Goal: Task Accomplishment & Management: Manage account settings

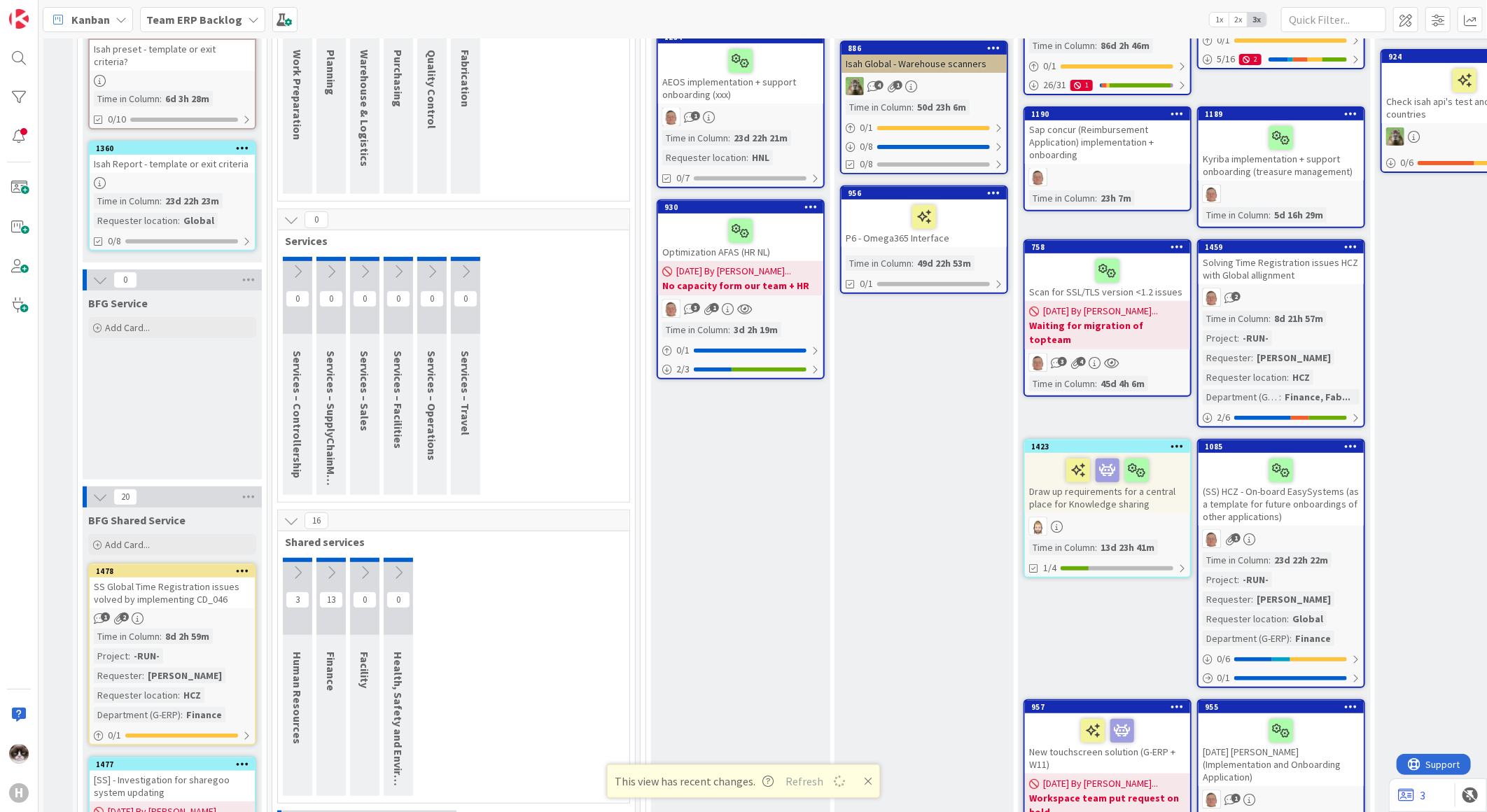
scroll to position [277, 0]
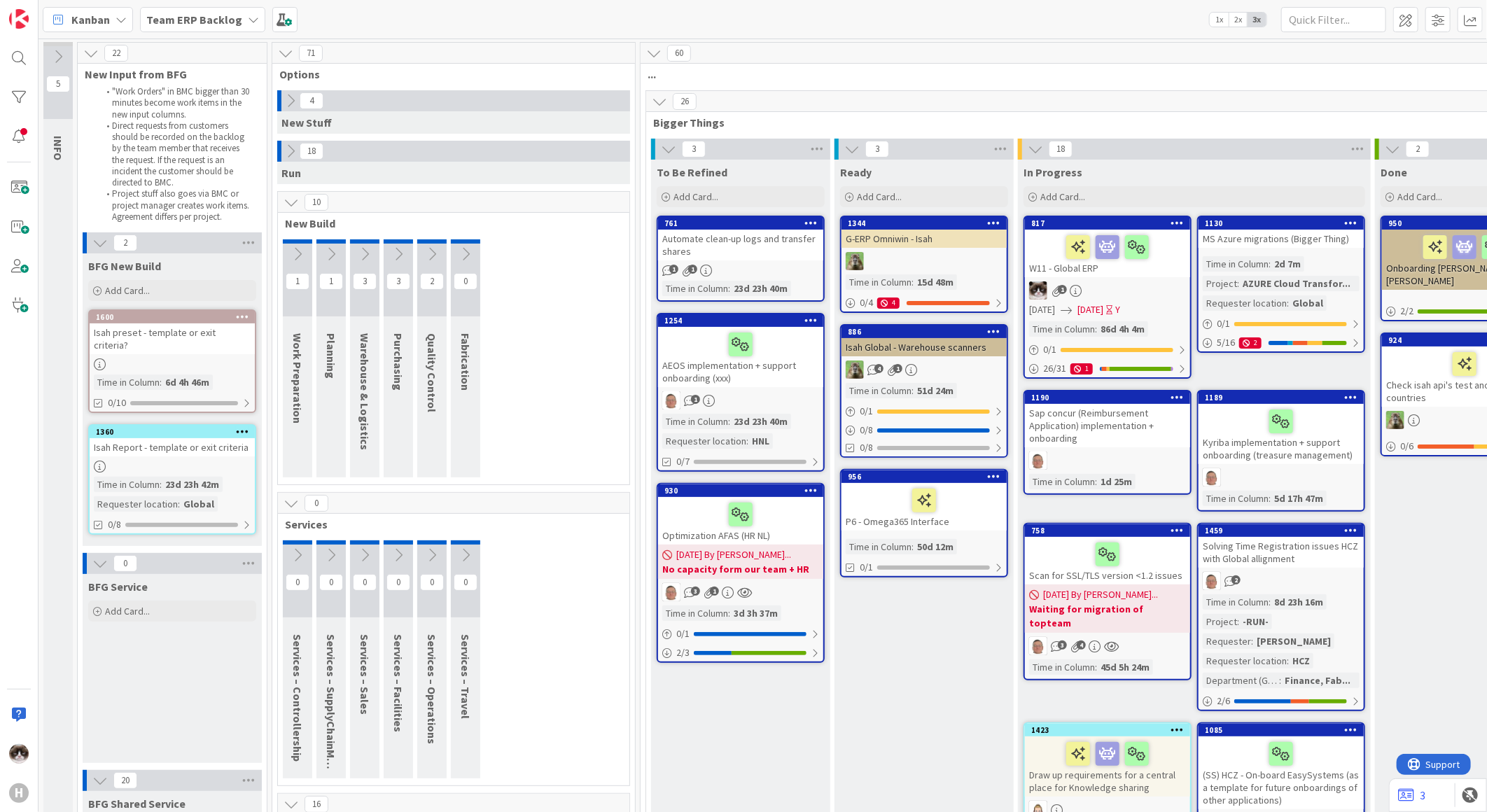
click at [295, 94] on icon at bounding box center [290, 101] width 15 height 15
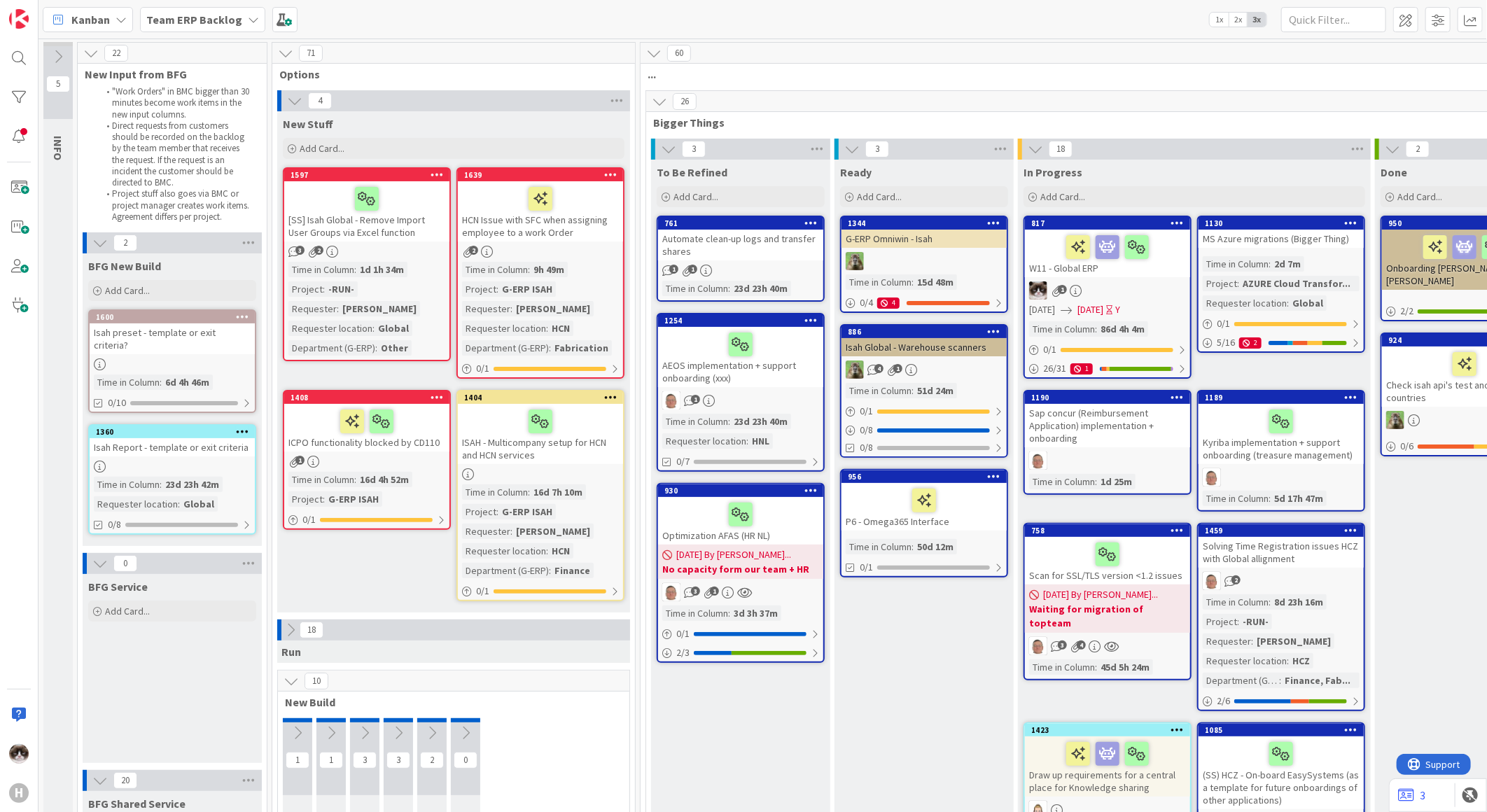
click at [383, 220] on div "[SS] Isah Global - Remove Import User Groups via Excel function" at bounding box center [367, 211] width 166 height 60
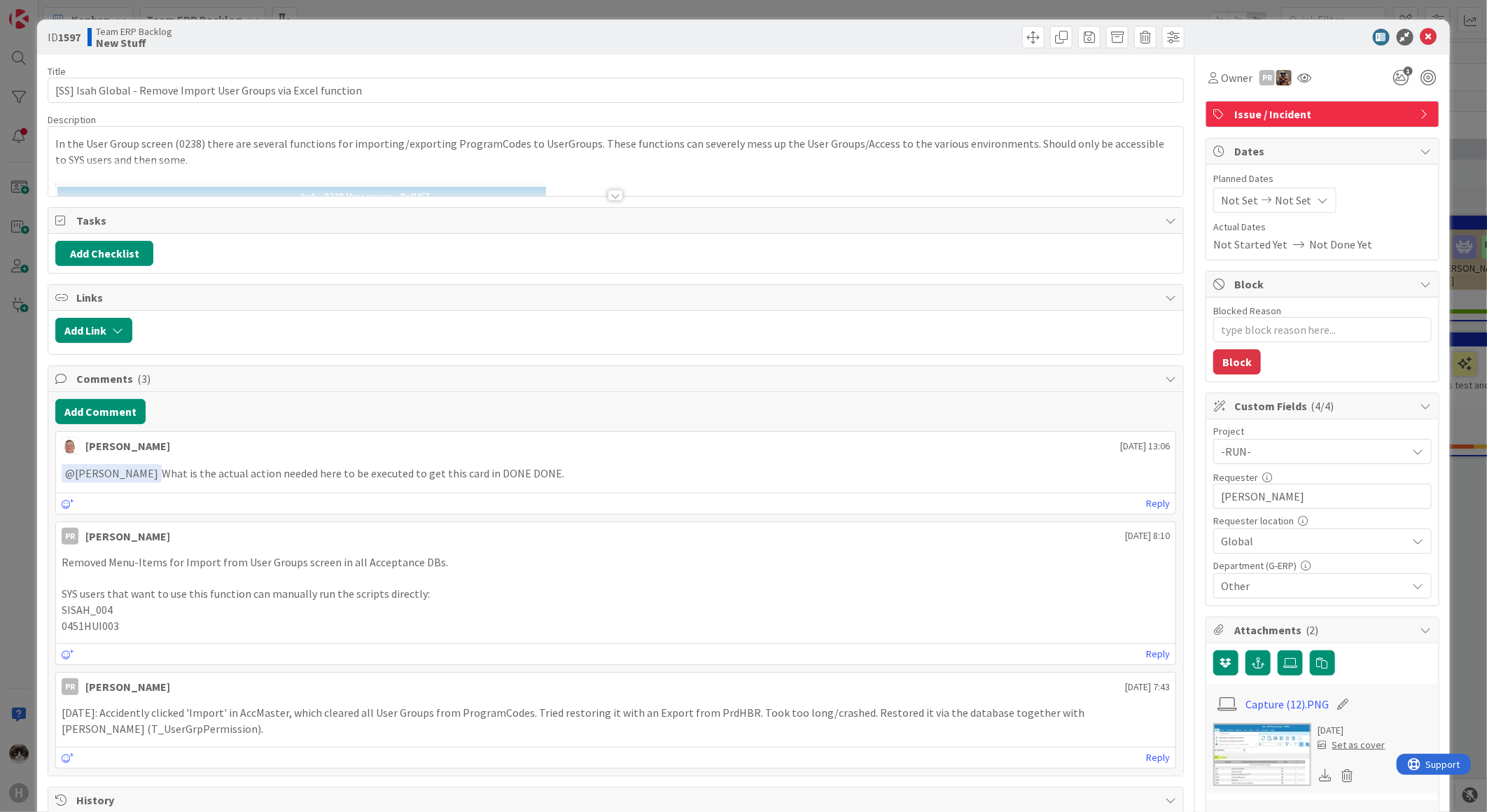
type textarea "x"
click at [608, 191] on div at bounding box center [616, 195] width 15 height 11
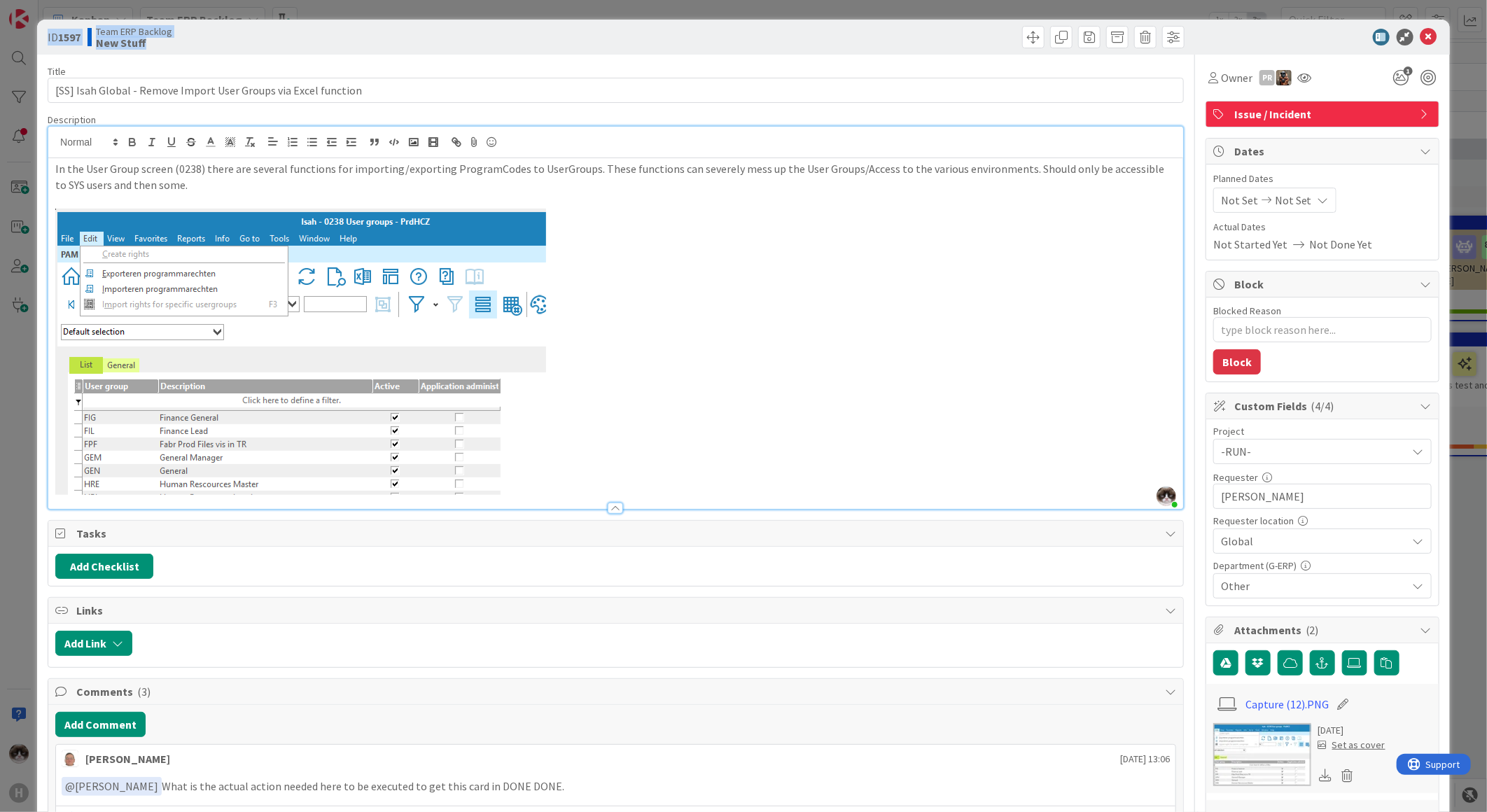
drag, startPoint x: 149, startPoint y: 47, endPoint x: 3, endPoint y: 30, distance: 147.0
click at [3, 30] on div "ID 1597 Team ERP Backlog New Stuff Title 63 / 128 [SS] Isah Global - Remove Imp…" at bounding box center [743, 406] width 1487 height 812
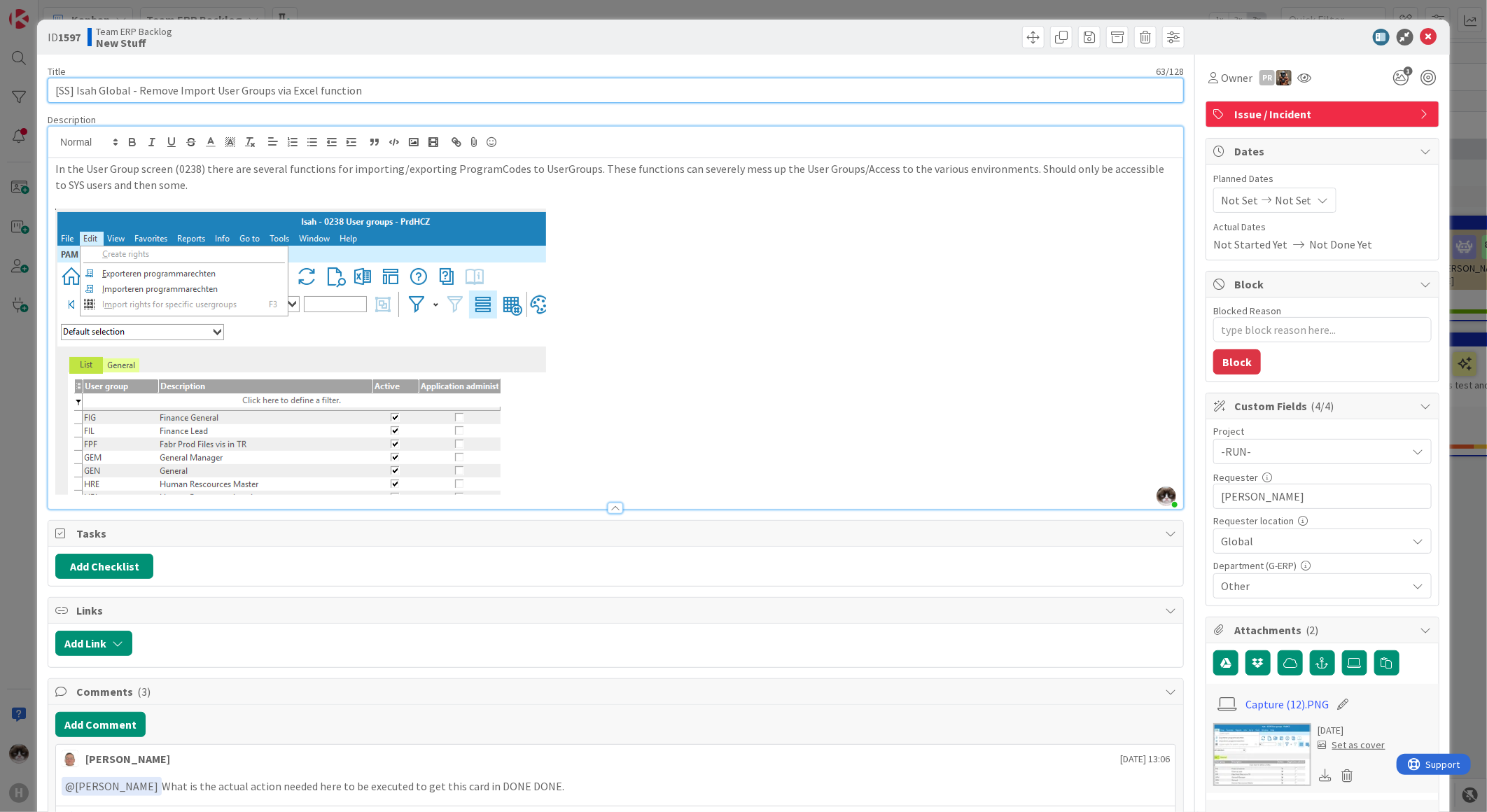
drag, startPoint x: 354, startPoint y: 89, endPoint x: 0, endPoint y: 102, distance: 354.2
click at [44, 88] on div "ID 1597 Team ERP Backlog New Stuff Title 63 / 128 [SS] Isah Global - Remove Imp…" at bounding box center [743, 747] width 1413 height 1455
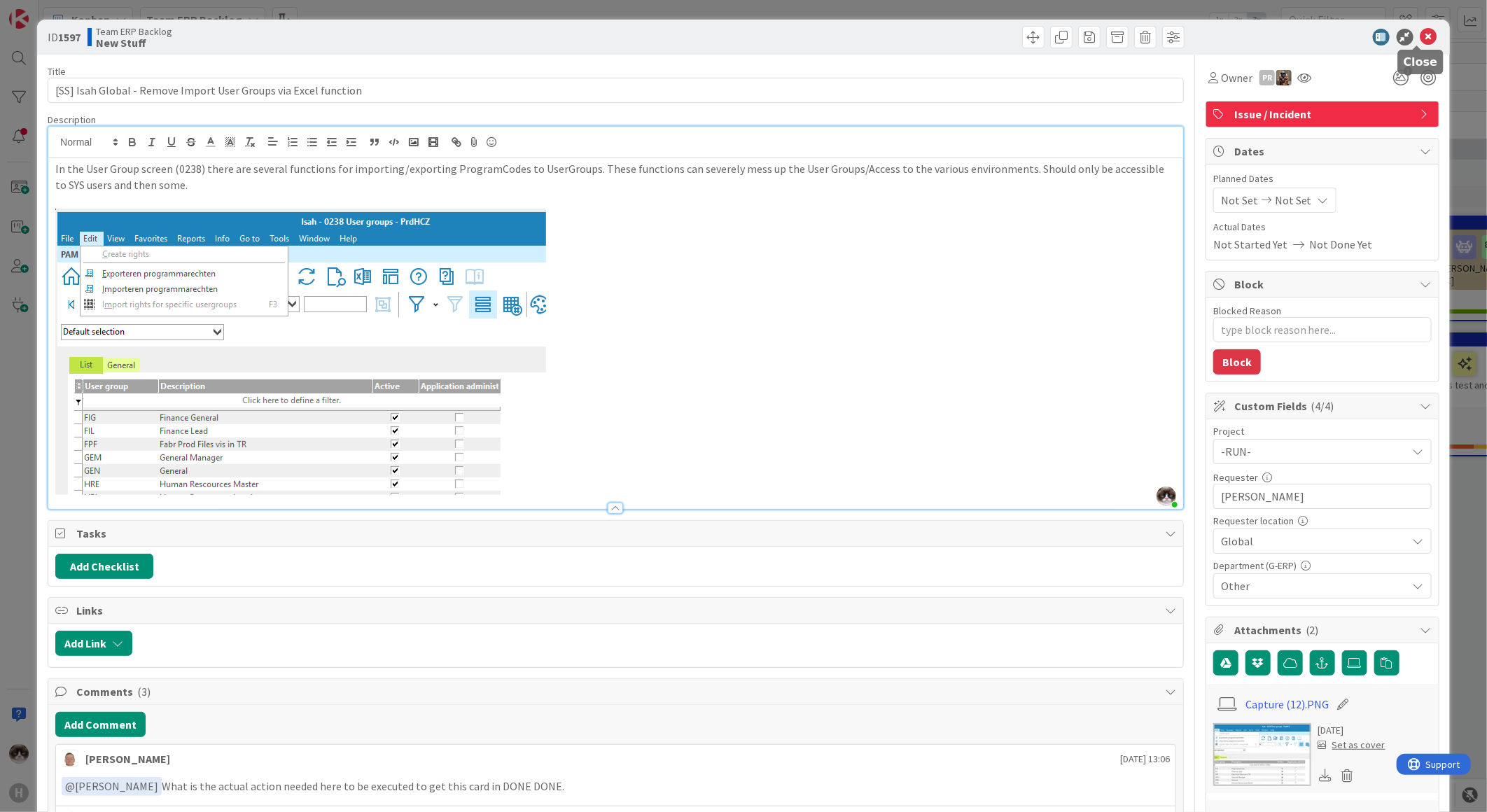
click at [1420, 39] on icon at bounding box center [1429, 37] width 17 height 17
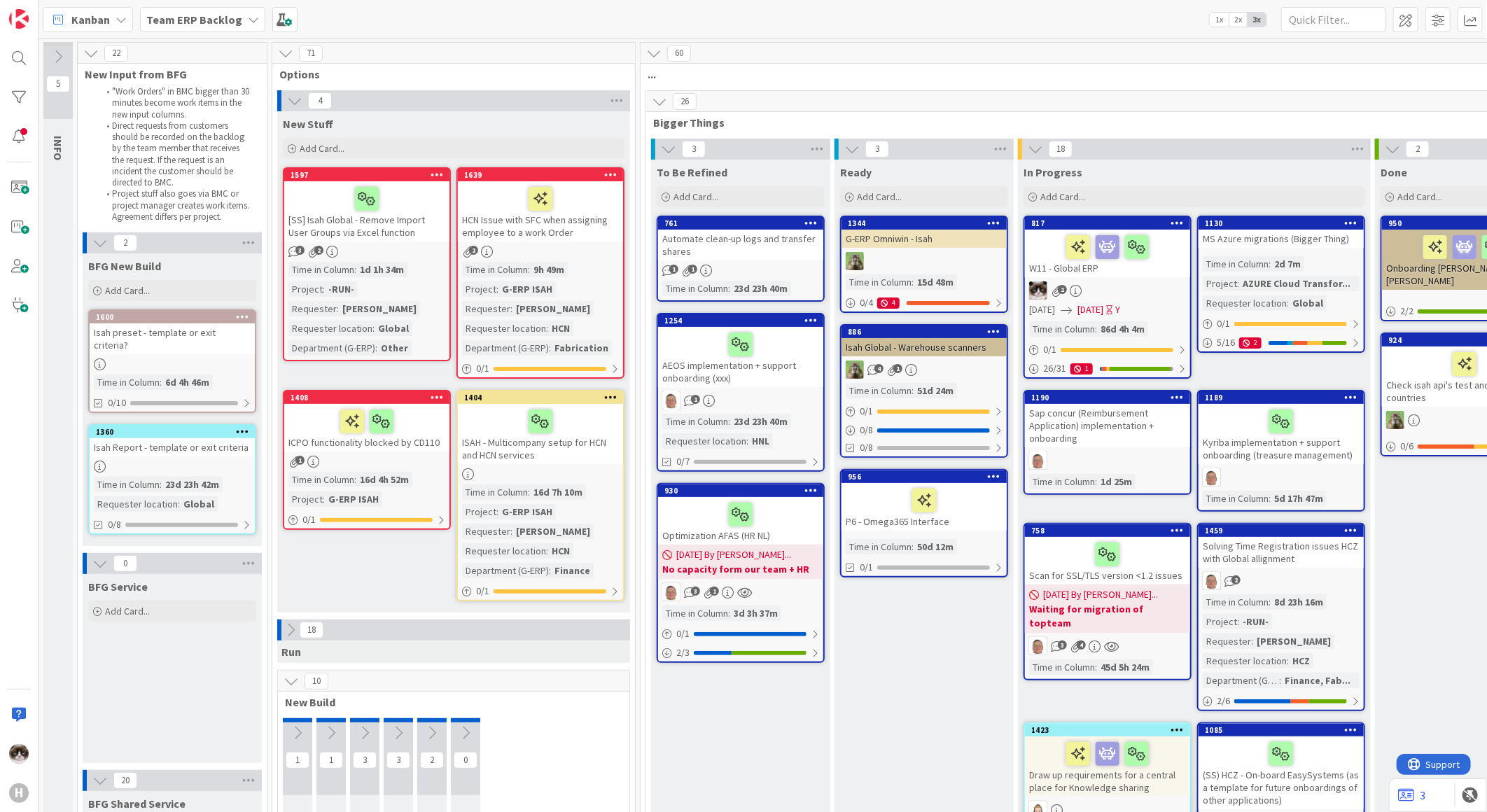
click at [202, 16] on b "Team ERP Backlog" at bounding box center [194, 19] width 96 height 14
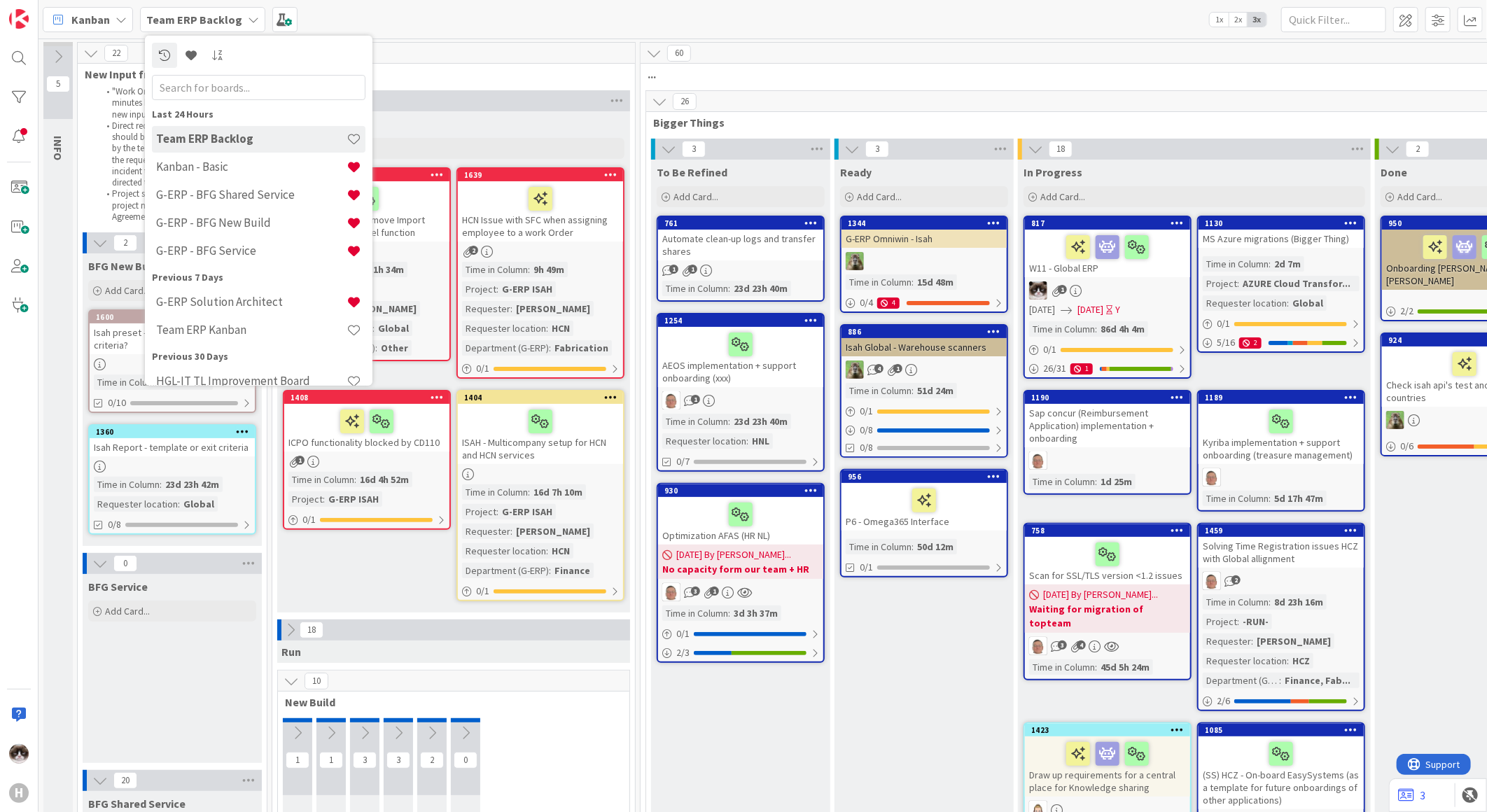
click at [357, 568] on div "New Stuff Add Card... 1639 HCN Issue with SFC when assigning employee to a work…" at bounding box center [453, 361] width 353 height 501
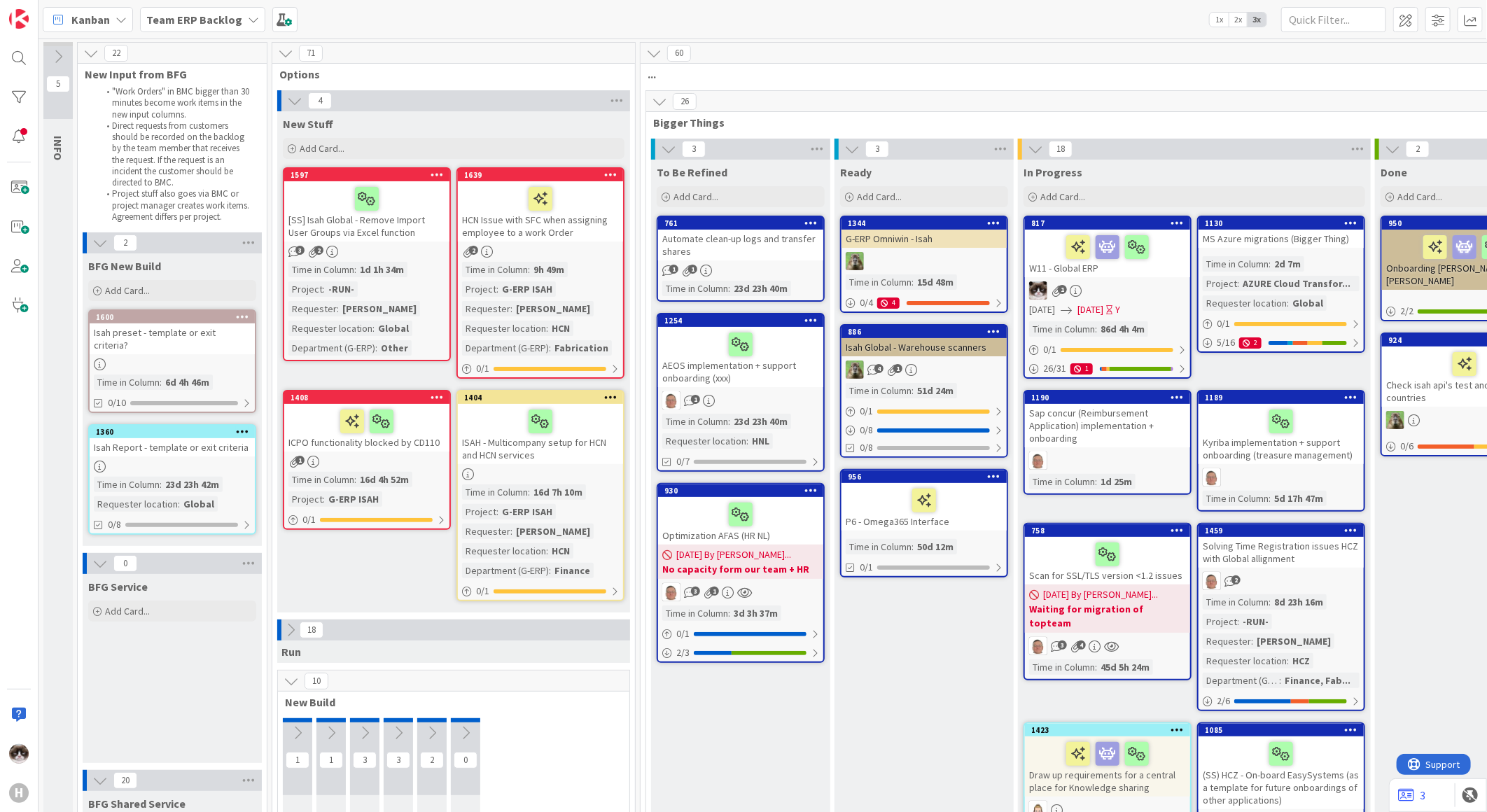
click at [229, 19] on b "Team ERP Backlog" at bounding box center [194, 19] width 96 height 14
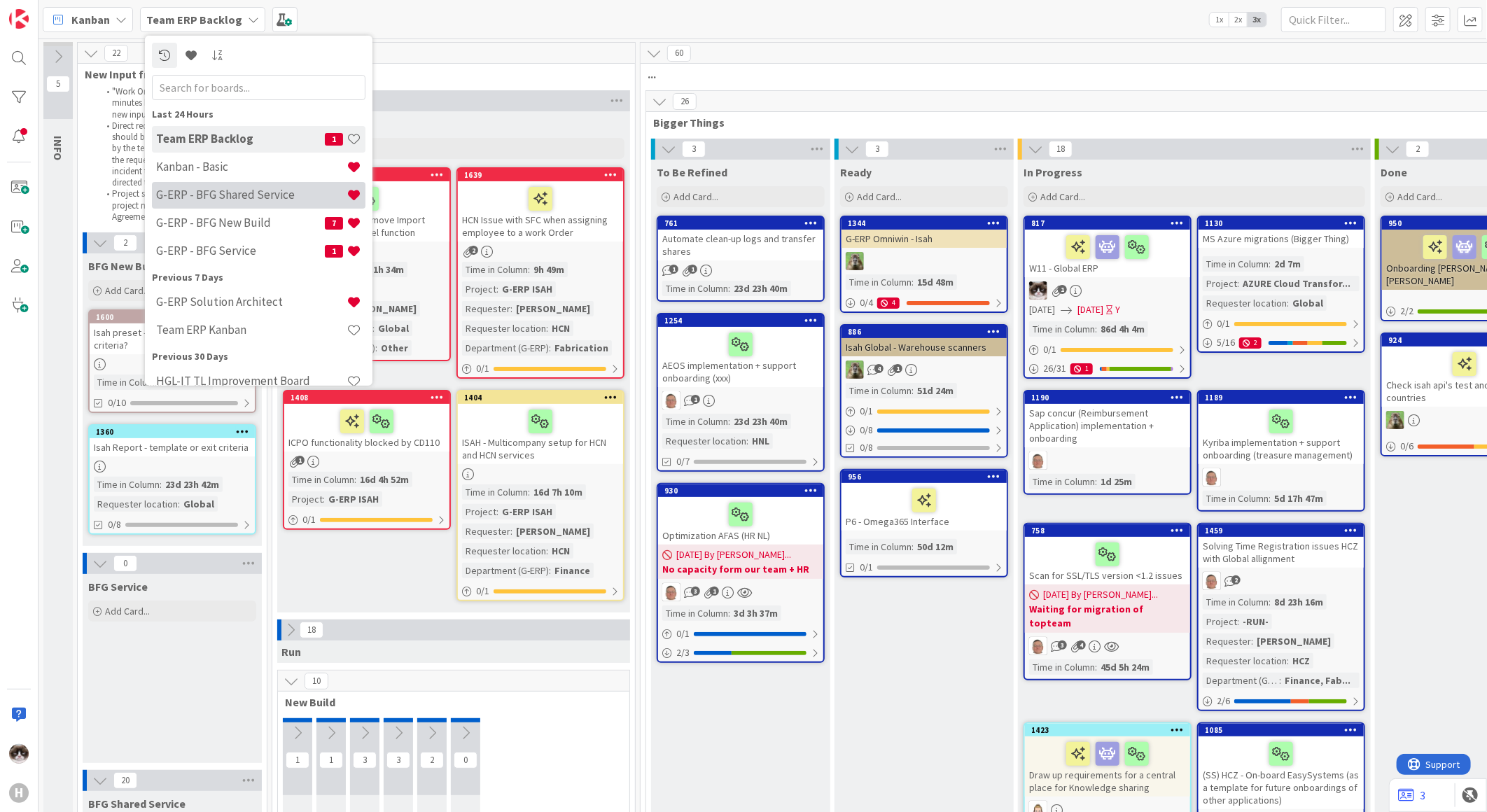
click at [275, 193] on h4 "G-ERP - BFG Shared Service" at bounding box center [251, 194] width 190 height 14
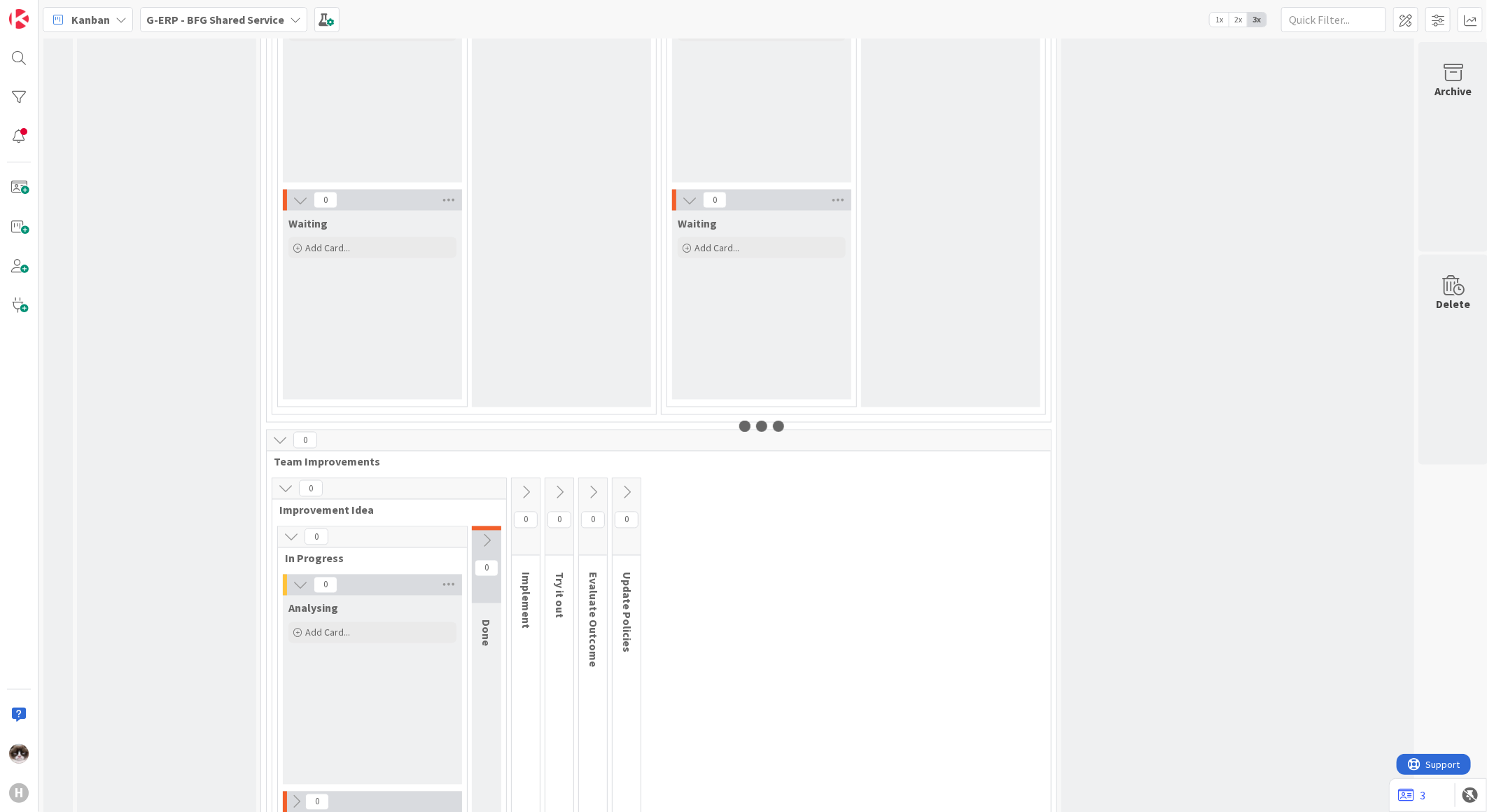
scroll to position [1449, 0]
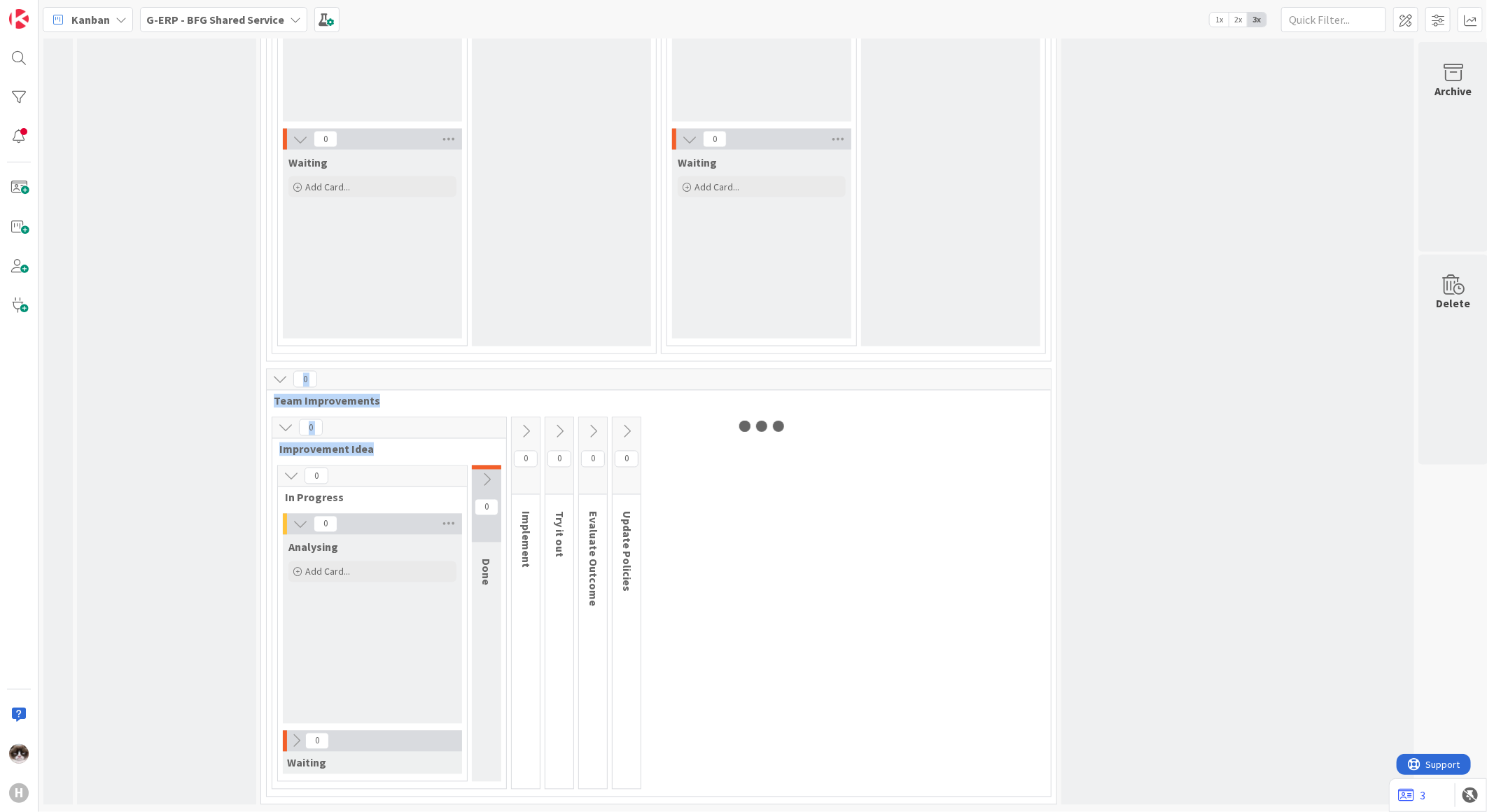
drag, startPoint x: 374, startPoint y: 441, endPoint x: 266, endPoint y: 368, distance: 130.4
click at [266, 369] on div "0 Team Improvements 0 Improvement Idea 0 In Progress 0 Analysing Add Card... 0 …" at bounding box center [659, 583] width 786 height 428
click at [939, 562] on div "0 Improvement Idea 0 In Progress 0 Analysing Add Card... 0 Waiting 0 Done 0 Imp…" at bounding box center [658, 607] width 778 height 379
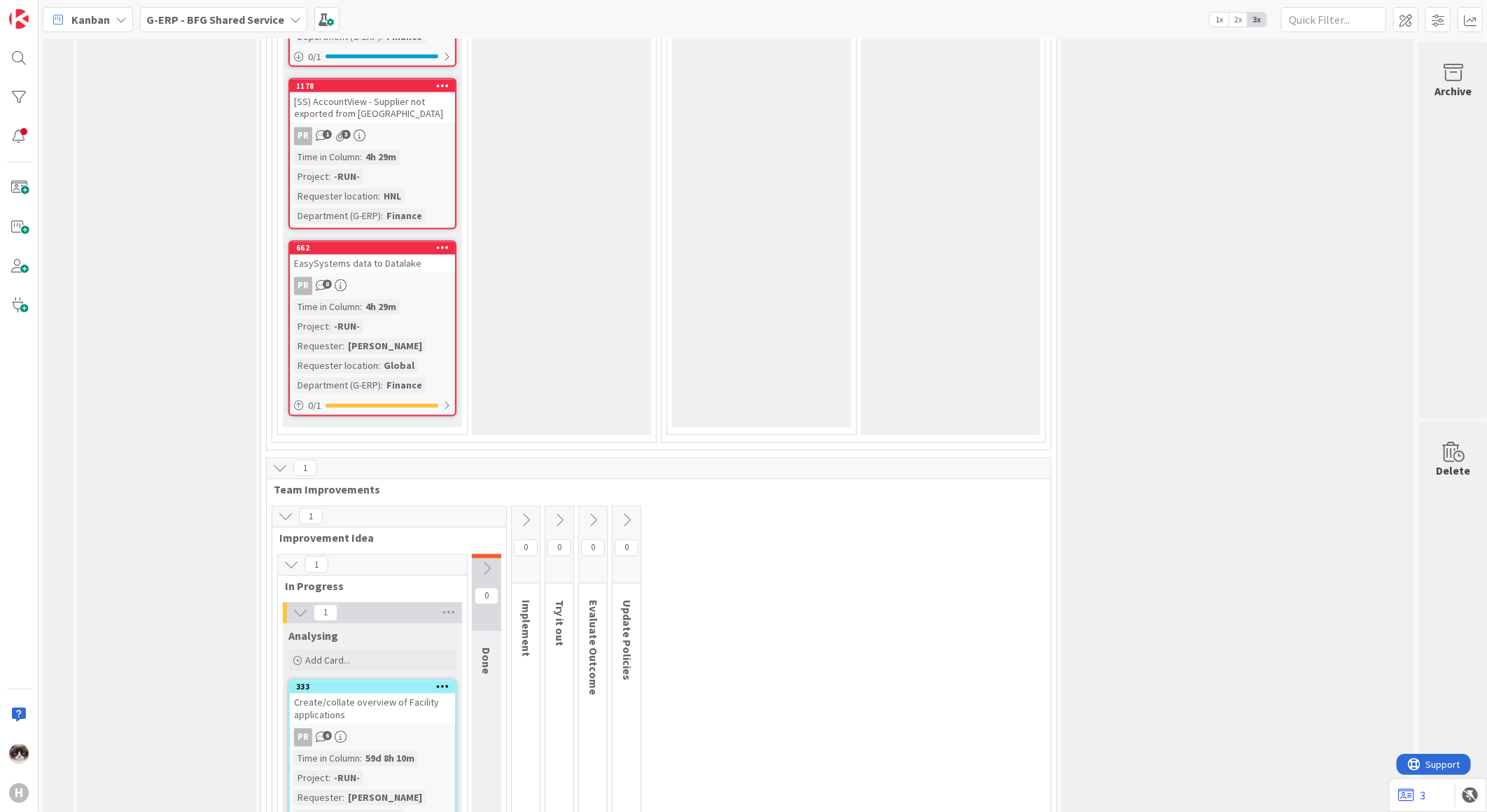
scroll to position [5033, 0]
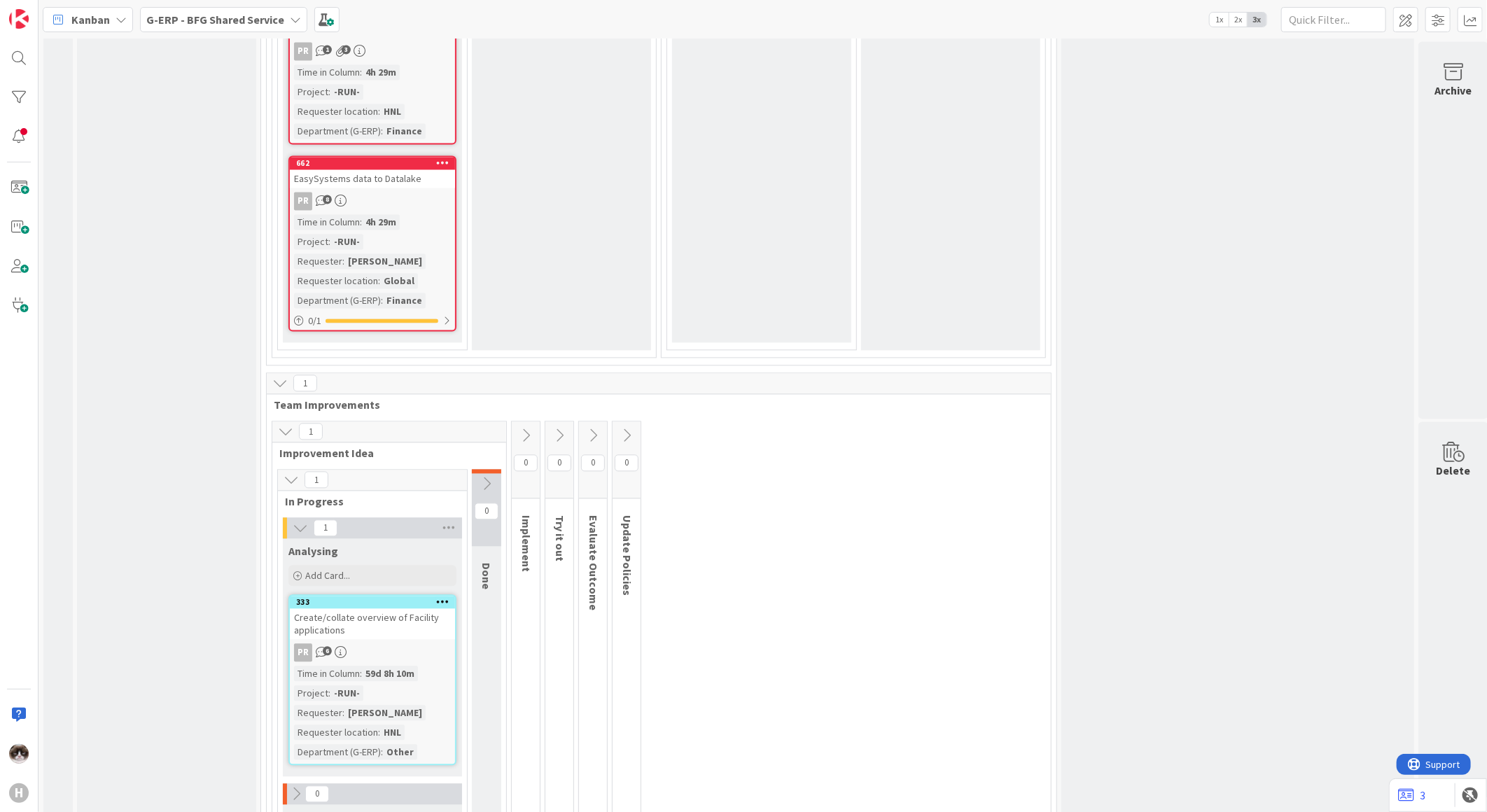
click at [276, 376] on icon at bounding box center [280, 383] width 15 height 15
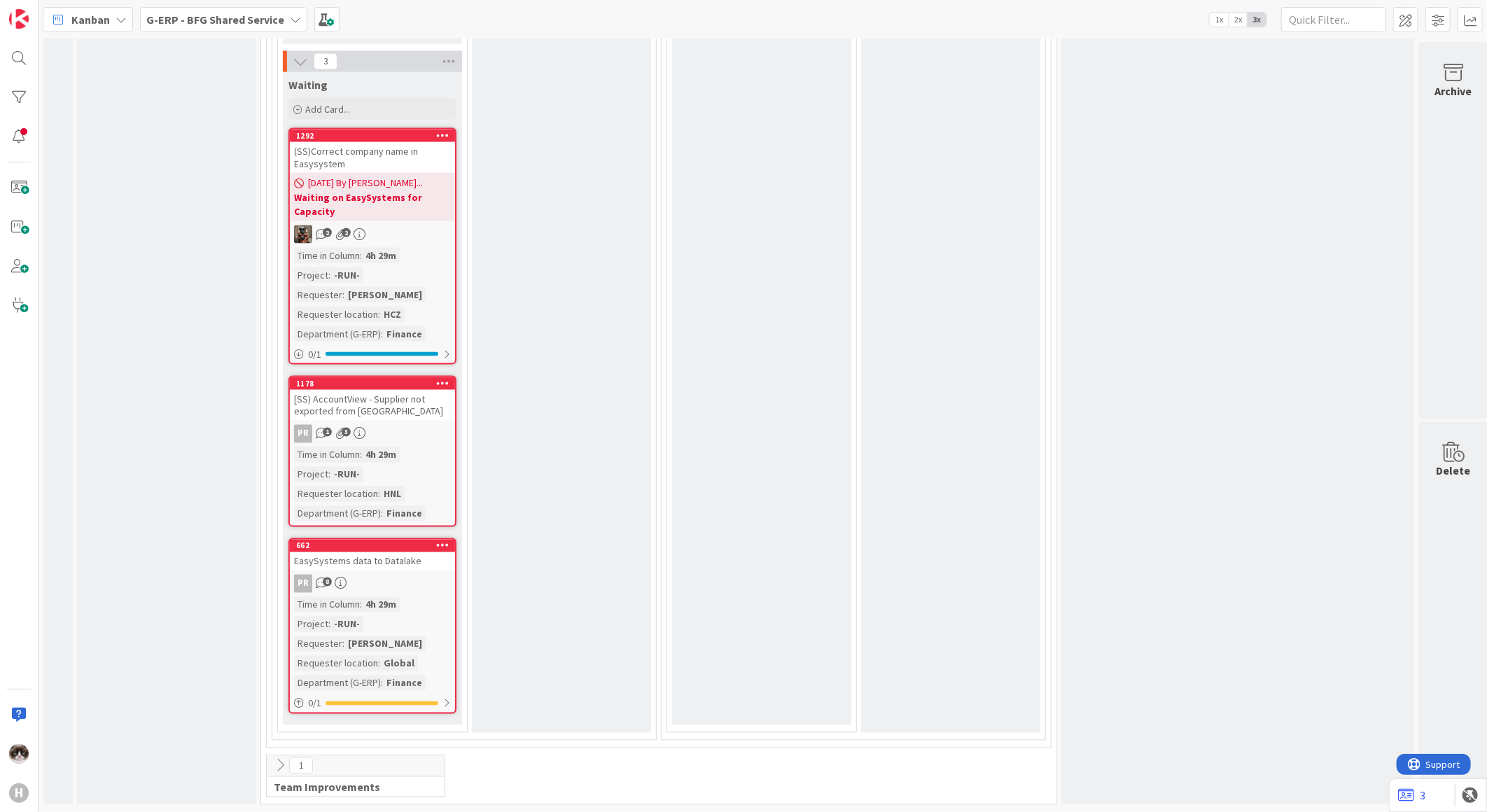
scroll to position [4598, 0]
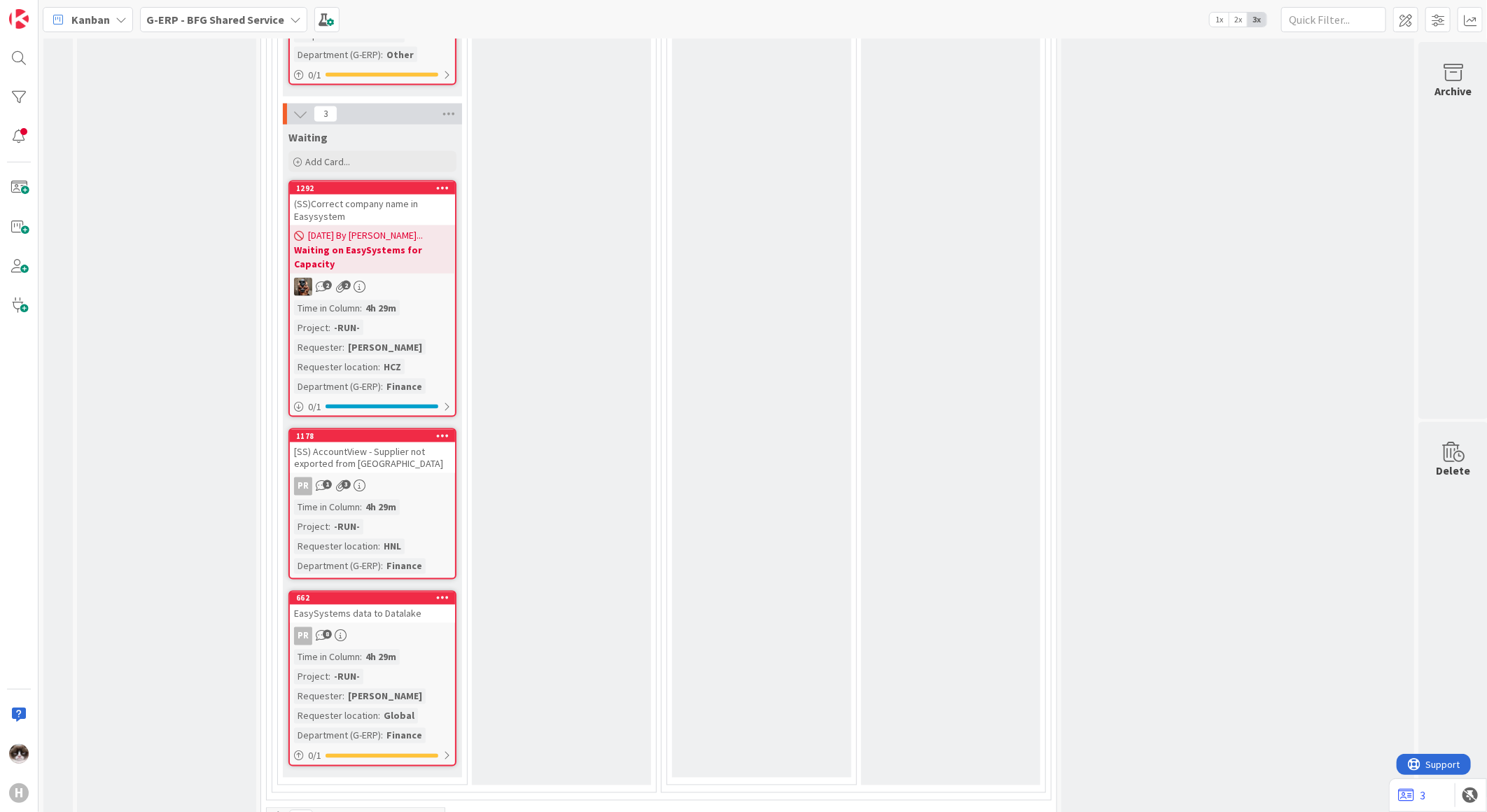
click at [276, 323] on div "7 In Progress 4 Solving / Executing Add Card... 1219 HCN| Fails to add attachme…" at bounding box center [372, 30] width 195 height 1522
click at [284, 810] on icon at bounding box center [280, 818] width 15 height 15
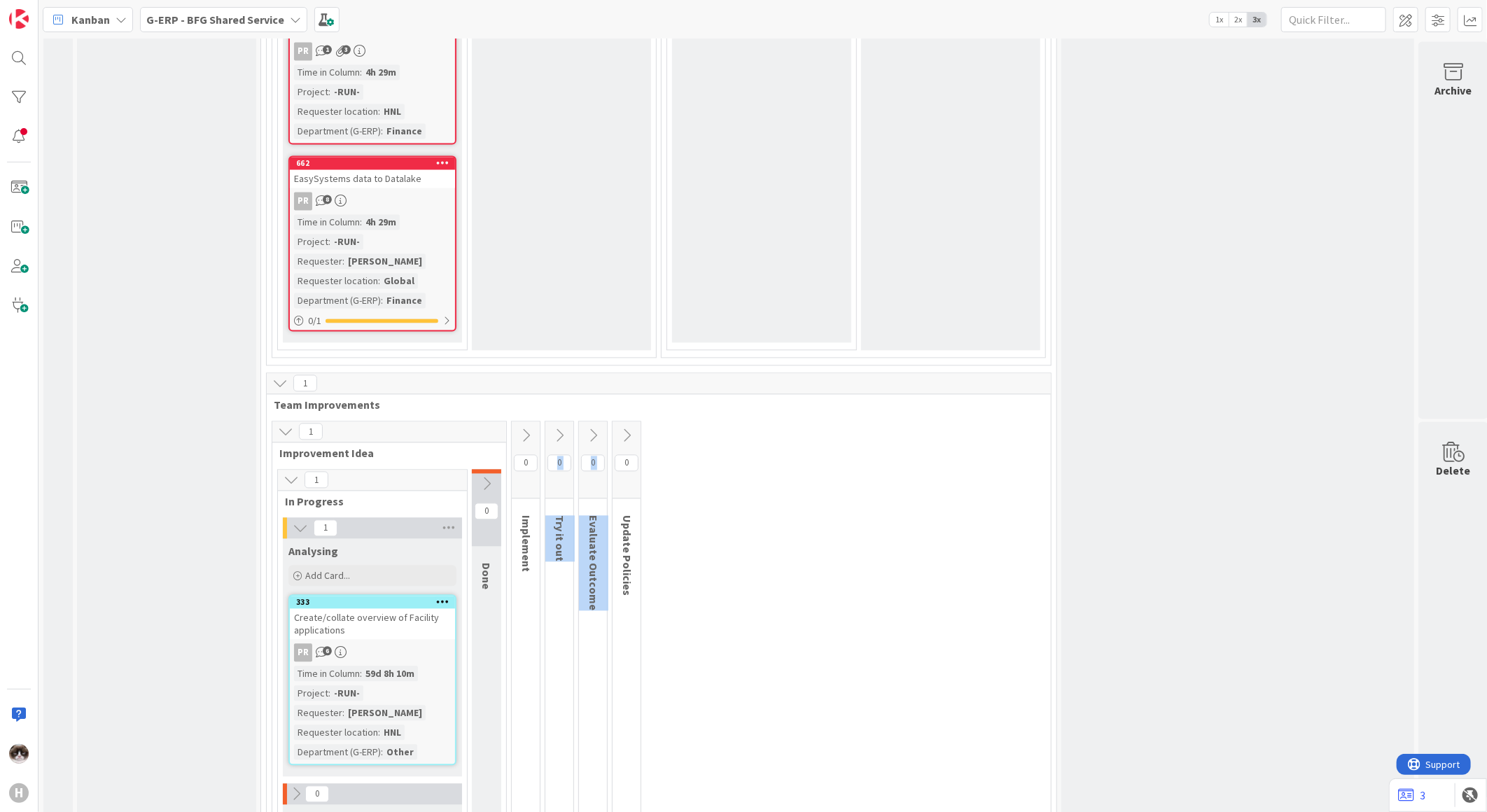
drag, startPoint x: 527, startPoint y: 508, endPoint x: 691, endPoint y: 456, distance: 172.0
click at [691, 456] on div "1 Improvement Idea 1 In Progress 1 Analysing Add Card... 333 Create/collate ove…" at bounding box center [658, 635] width 778 height 428
drag, startPoint x: 691, startPoint y: 456, endPoint x: 670, endPoint y: 479, distance: 31.1
click at [675, 472] on div "1 Improvement Idea 1 In Progress 1 Analysing Add Card... 333 Create/collate ove…" at bounding box center [658, 635] width 778 height 428
drag, startPoint x: 636, startPoint y: 537, endPoint x: 259, endPoint y: 345, distance: 423.1
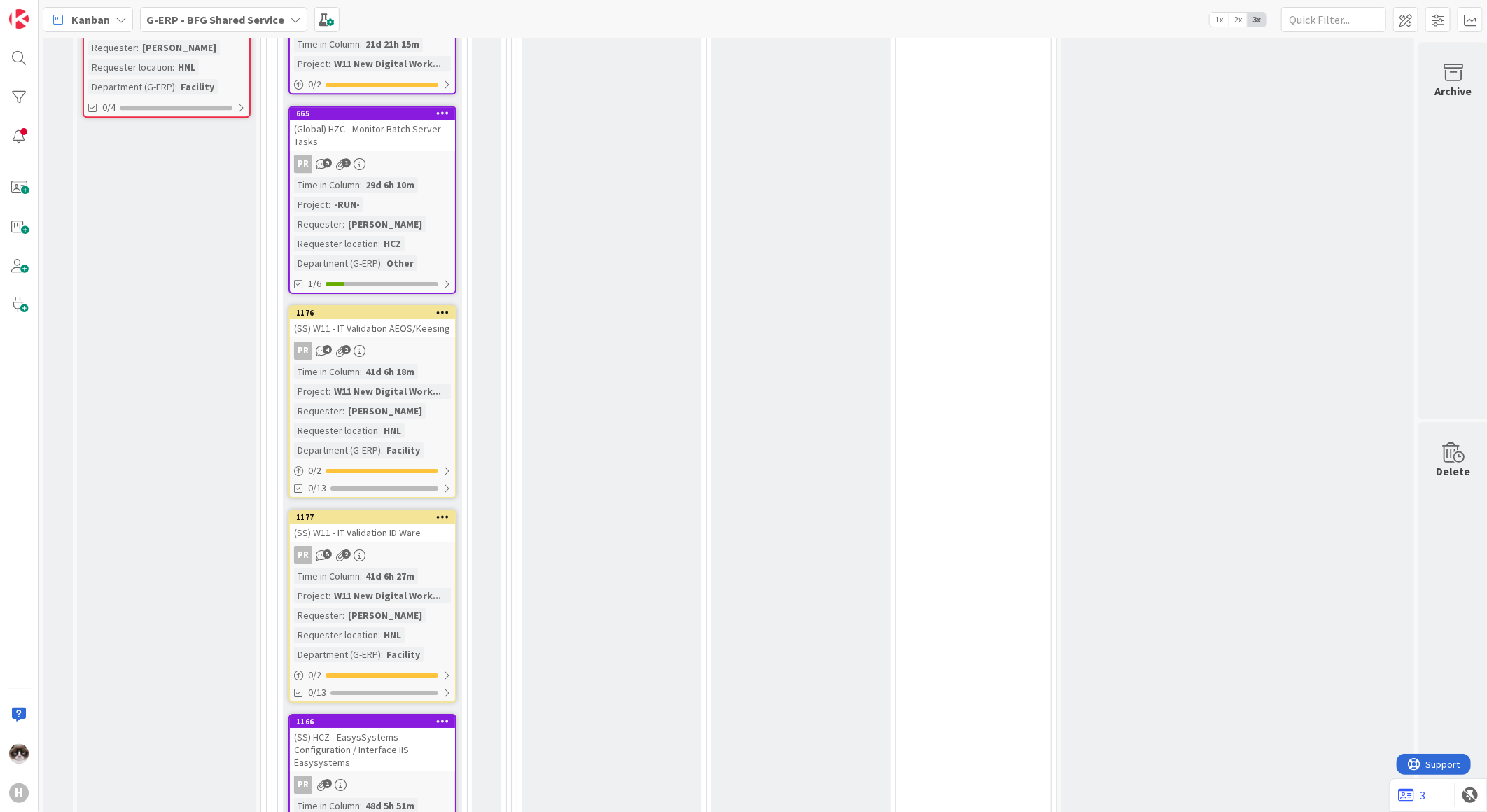
scroll to position [2876, 0]
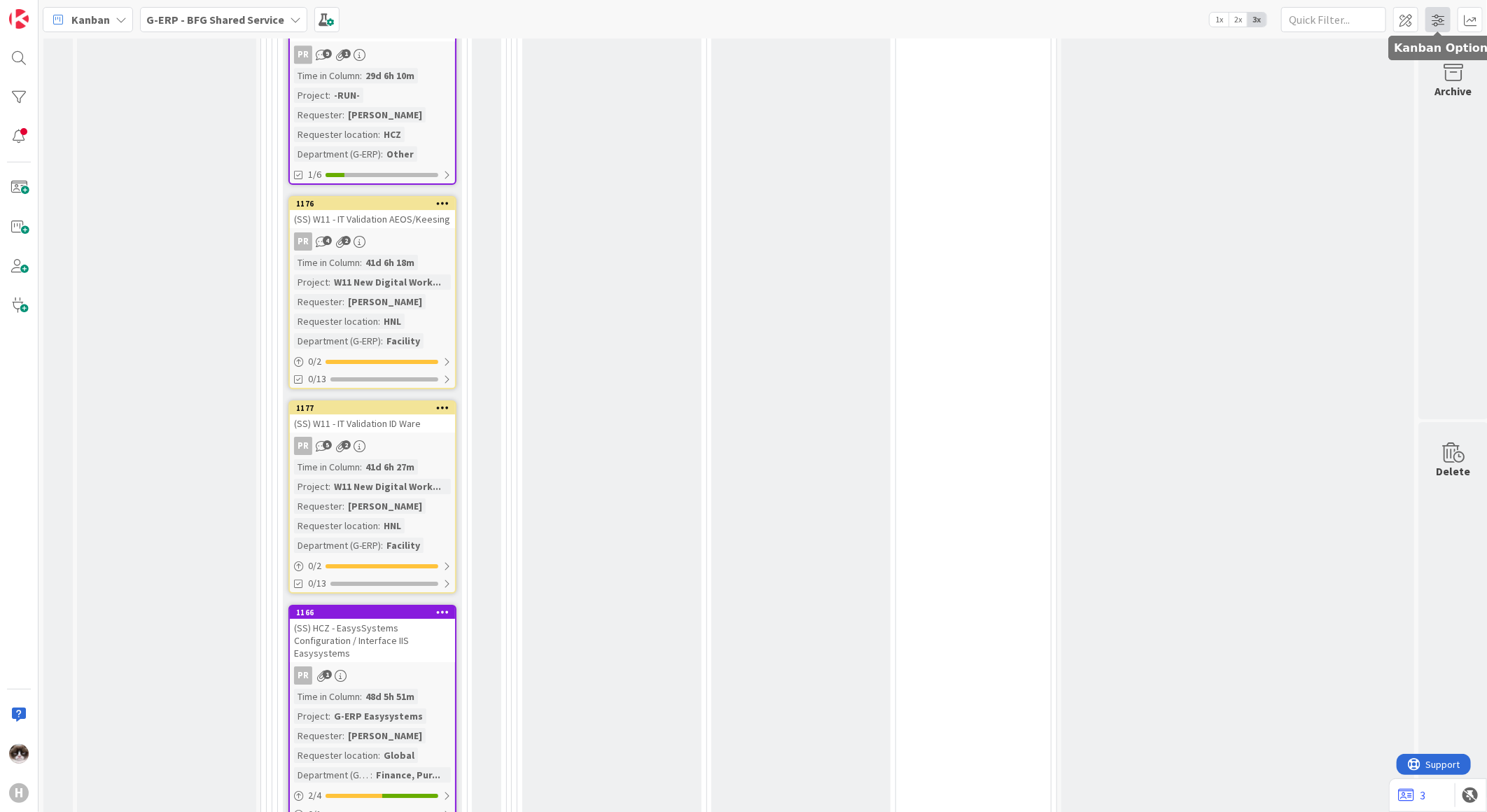
click at [1430, 9] on span at bounding box center [1438, 19] width 25 height 25
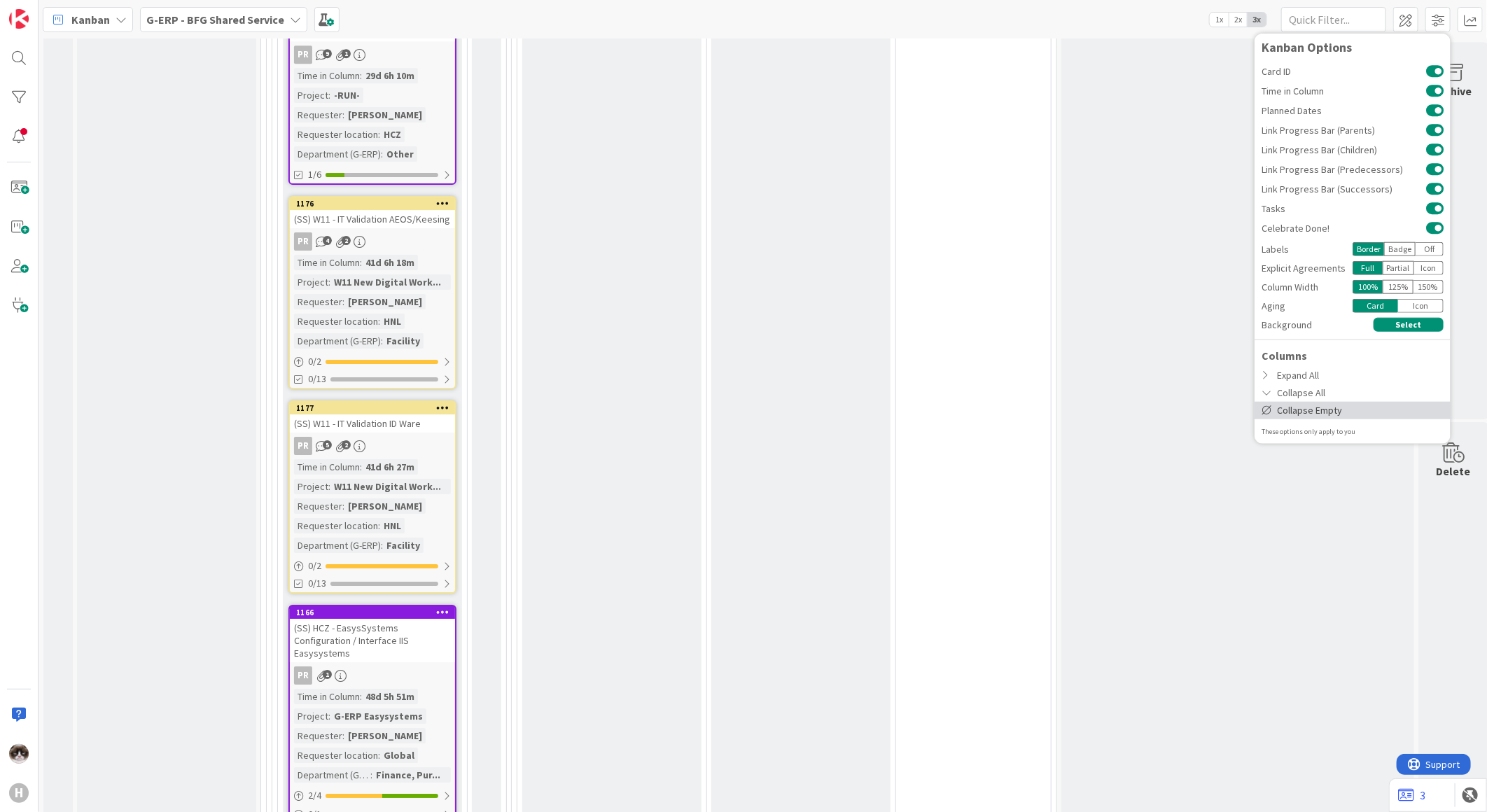
click at [1336, 415] on div "Collapse Empty" at bounding box center [1353, 410] width 196 height 17
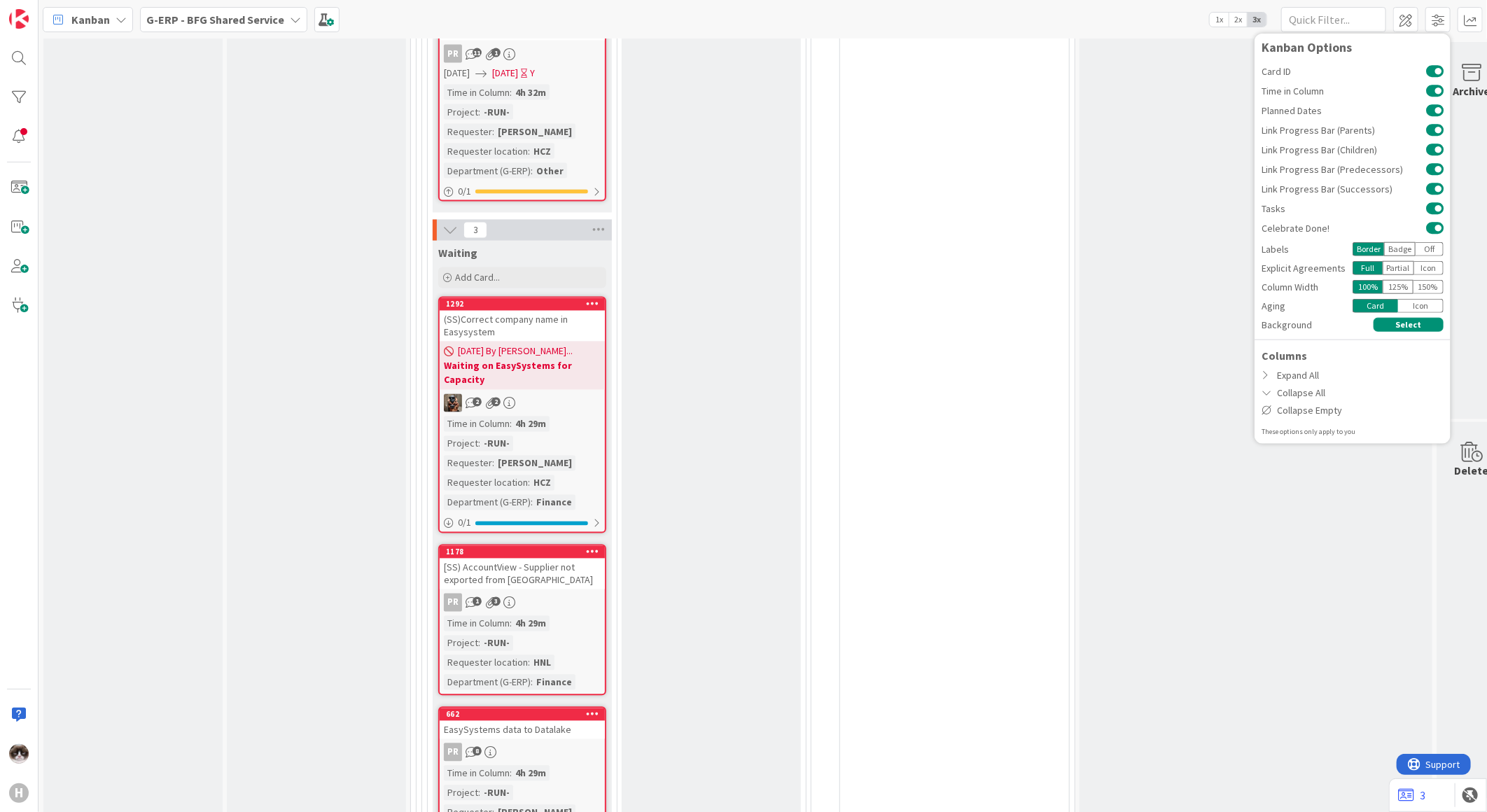
scroll to position [5354, 0]
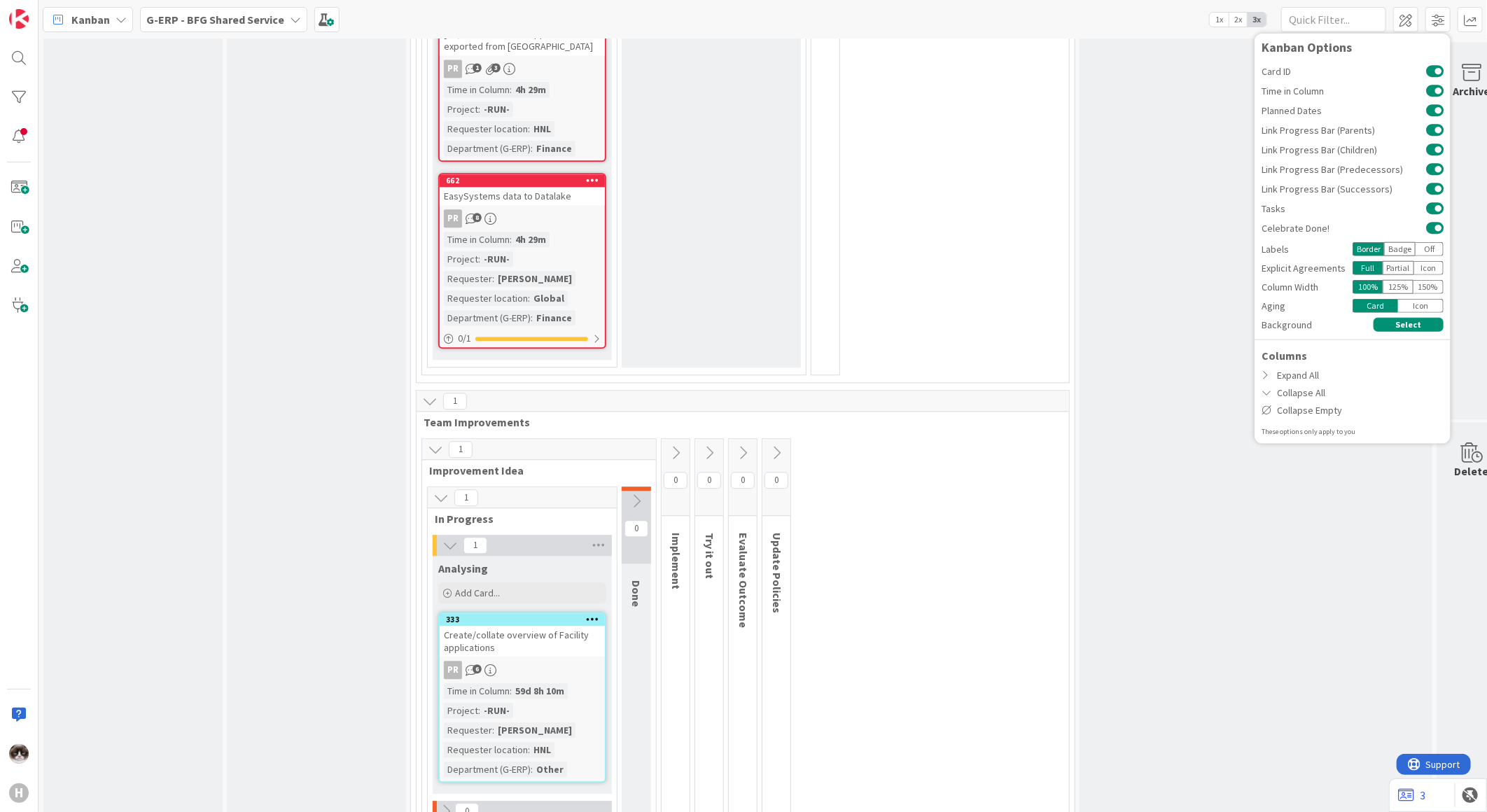
click at [885, 587] on div "1 Improvement Idea 1 In Progress 1 Analysing Add Card... 333 Create/collate ove…" at bounding box center [743, 652] width 647 height 428
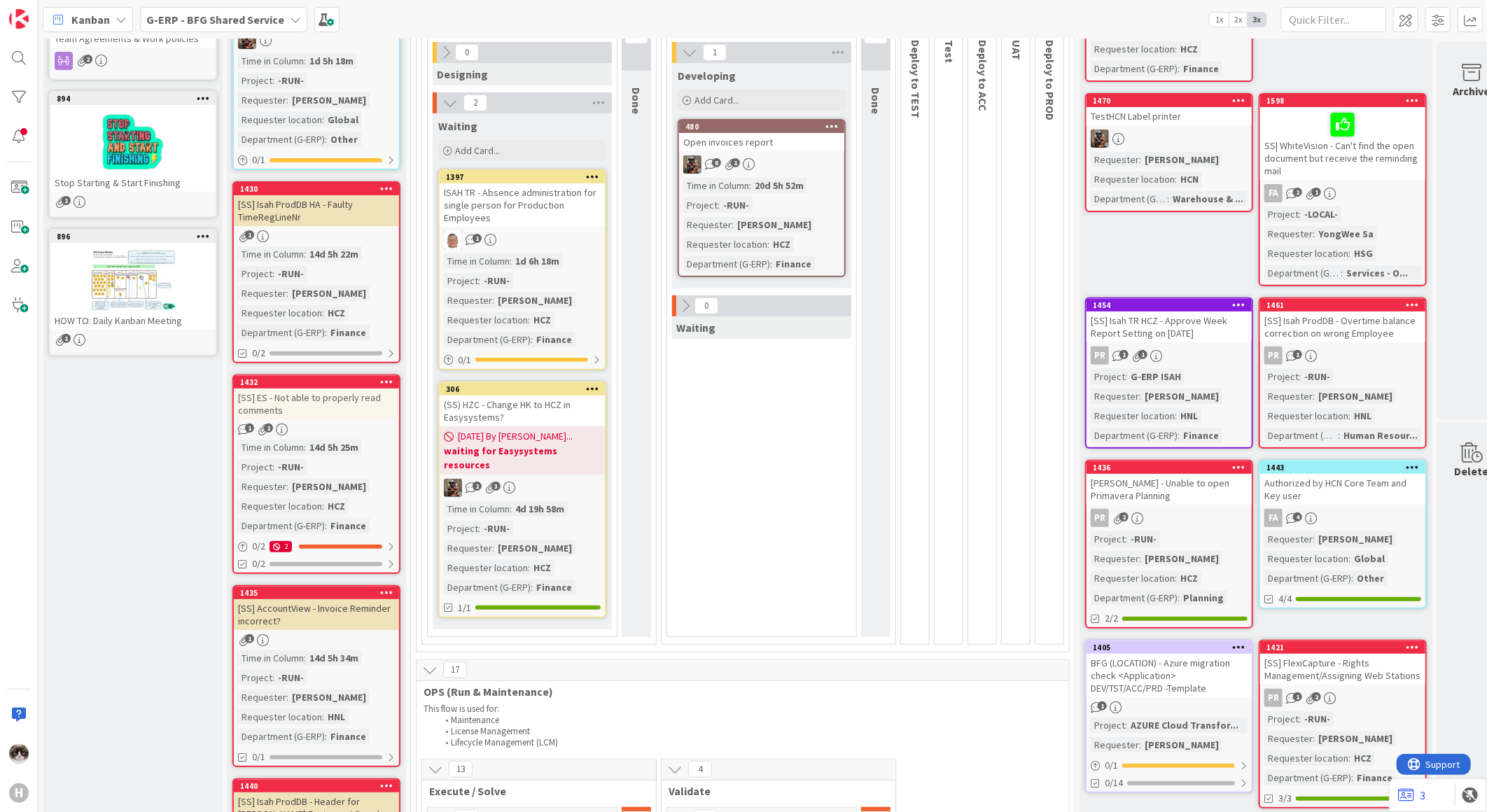
scroll to position [0, 0]
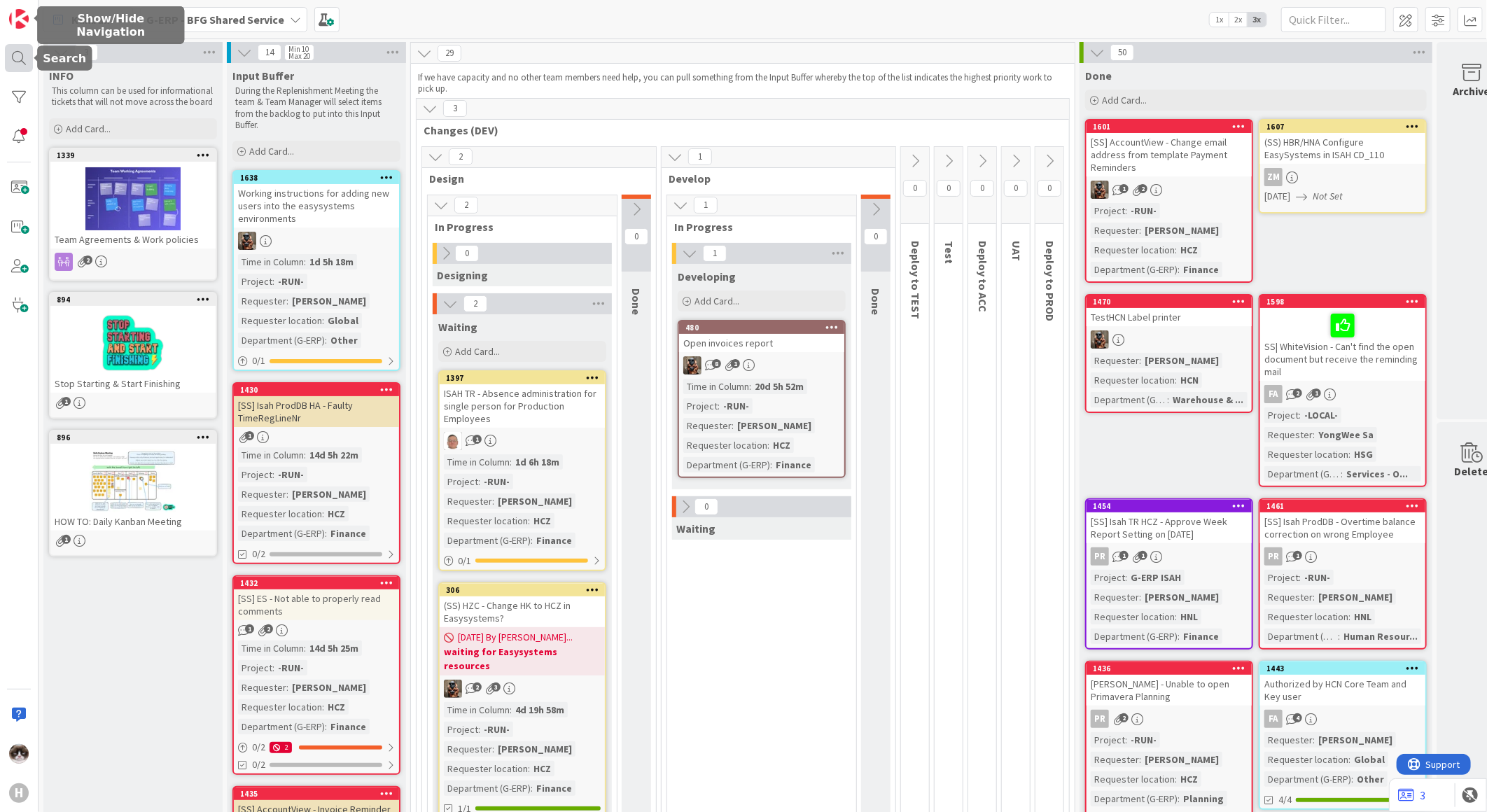
click at [18, 51] on div at bounding box center [18, 57] width 28 height 28
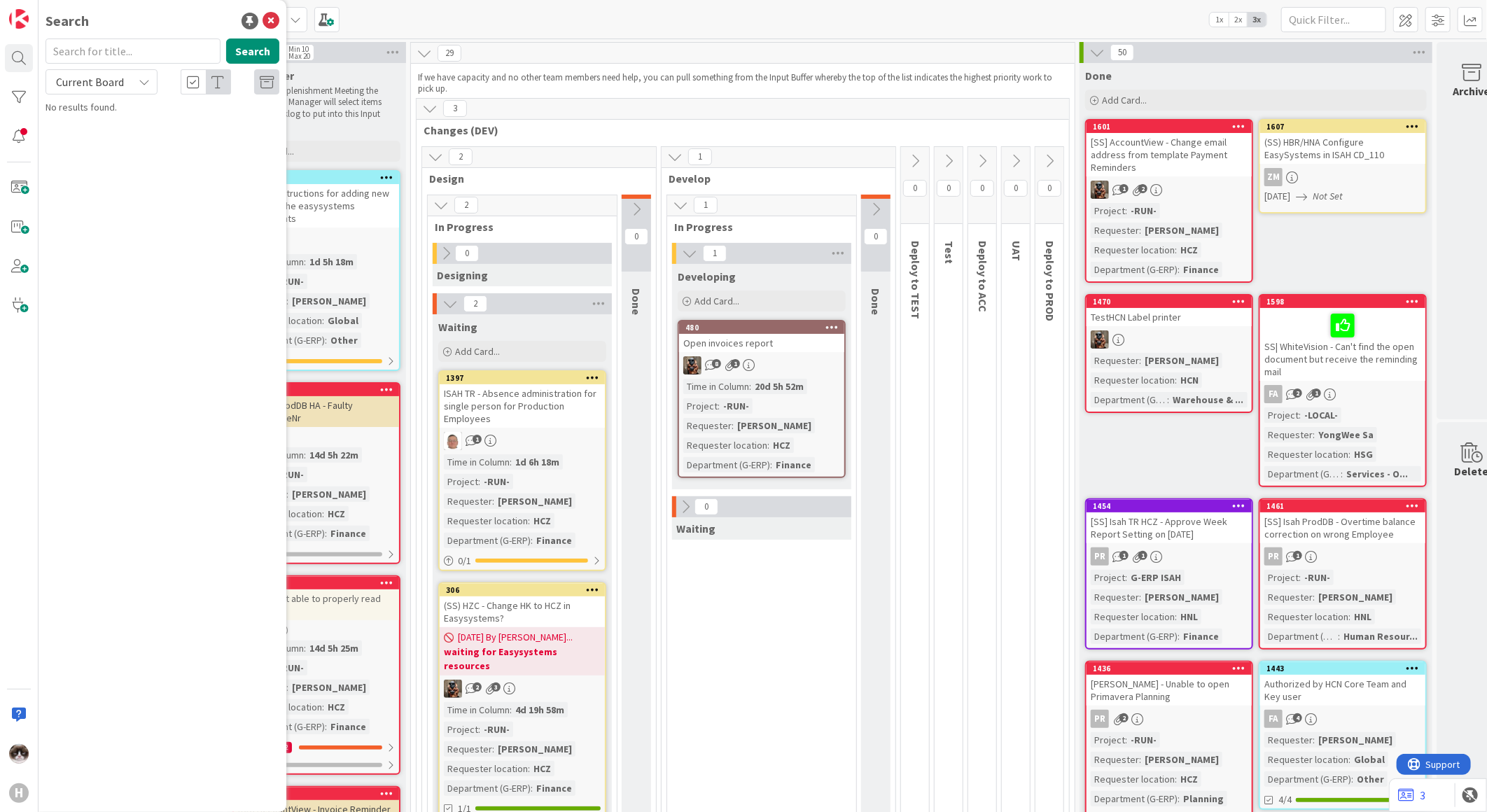
click at [110, 87] on span "Current Board" at bounding box center [89, 82] width 68 height 14
click at [105, 137] on span "All Boards" at bounding box center [126, 140] width 146 height 21
click at [113, 58] on input "text" at bounding box center [133, 50] width 175 height 25
type input "624"
click at [213, 121] on span "CD_PRE_089_1213 Purchase List - My line" at bounding box center [184, 123] width 170 height 12
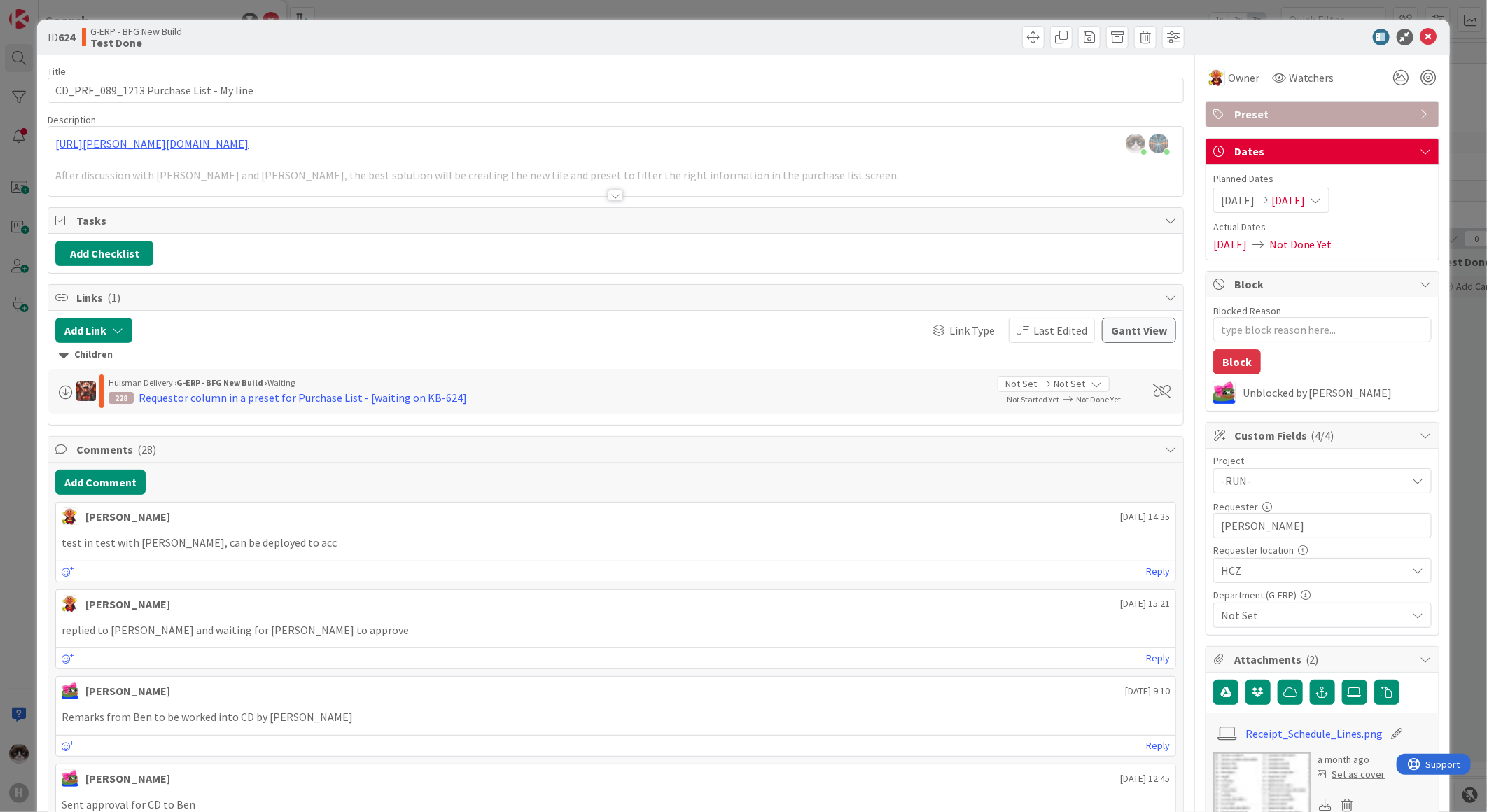
click at [146, 41] on b "Test Done" at bounding box center [136, 43] width 91 height 11
type textarea "x"
drag, startPoint x: 155, startPoint y: 547, endPoint x: 256, endPoint y: 543, distance: 101.1
click at [255, 543] on p "test in test with [PERSON_NAME], can be deployed to acc" at bounding box center [616, 542] width 1108 height 16
drag, startPoint x: 256, startPoint y: 543, endPoint x: 288, endPoint y: 555, distance: 34.2
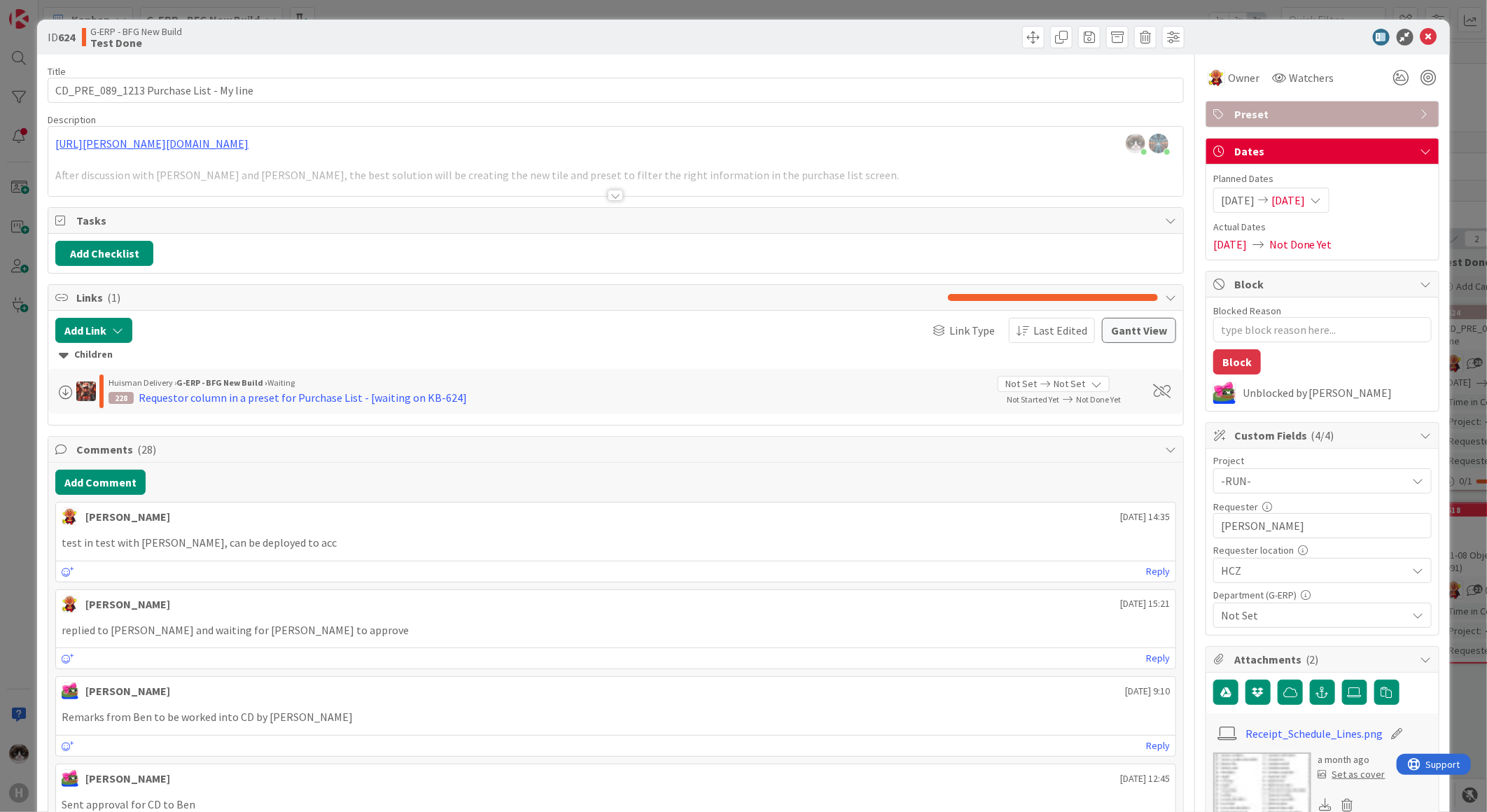
click at [288, 555] on div "test in test with [PERSON_NAME], can be deployed to acc" at bounding box center [616, 542] width 1120 height 28
drag, startPoint x: 276, startPoint y: 551, endPoint x: 58, endPoint y: 554, distance: 218.0
click at [58, 554] on div "test in test with [PERSON_NAME], can be deployed to acc" at bounding box center [616, 542] width 1120 height 28
click at [339, 549] on p "test in test with [PERSON_NAME], can be deployed to acc" at bounding box center [616, 542] width 1108 height 16
drag, startPoint x: 94, startPoint y: 42, endPoint x: 156, endPoint y: 48, distance: 62.3
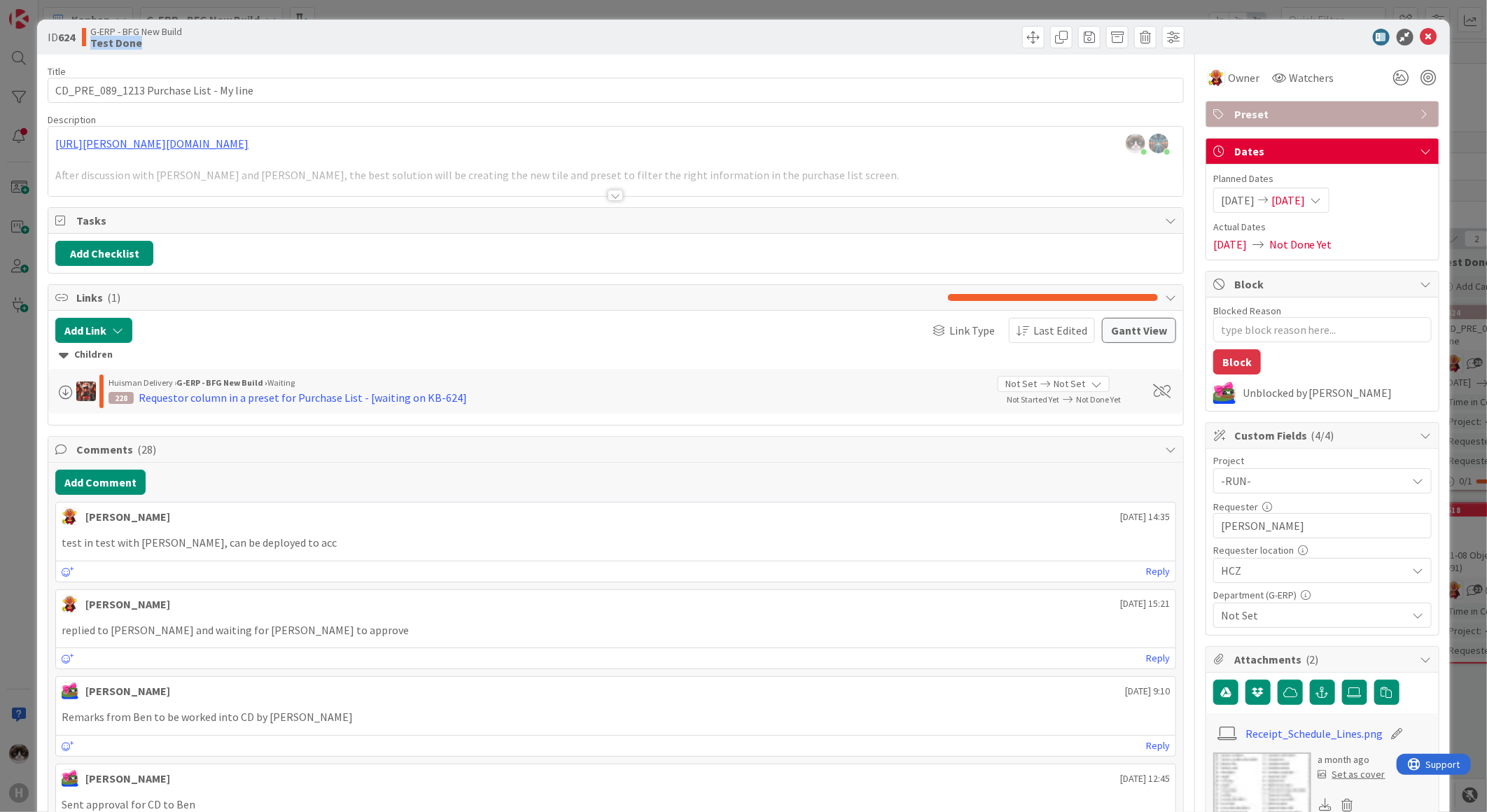
click at [156, 48] on b "Test Done" at bounding box center [136, 43] width 91 height 11
drag, startPoint x: 64, startPoint y: 543, endPoint x: 147, endPoint y: 545, distance: 83.0
click at [147, 545] on p "test in test with [PERSON_NAME], can be deployed to acc" at bounding box center [616, 542] width 1108 height 16
click at [149, 542] on p "test in test with [PERSON_NAME], can be deployed to acc" at bounding box center [616, 542] width 1108 height 16
drag, startPoint x: 175, startPoint y: 542, endPoint x: 205, endPoint y: 542, distance: 30.0
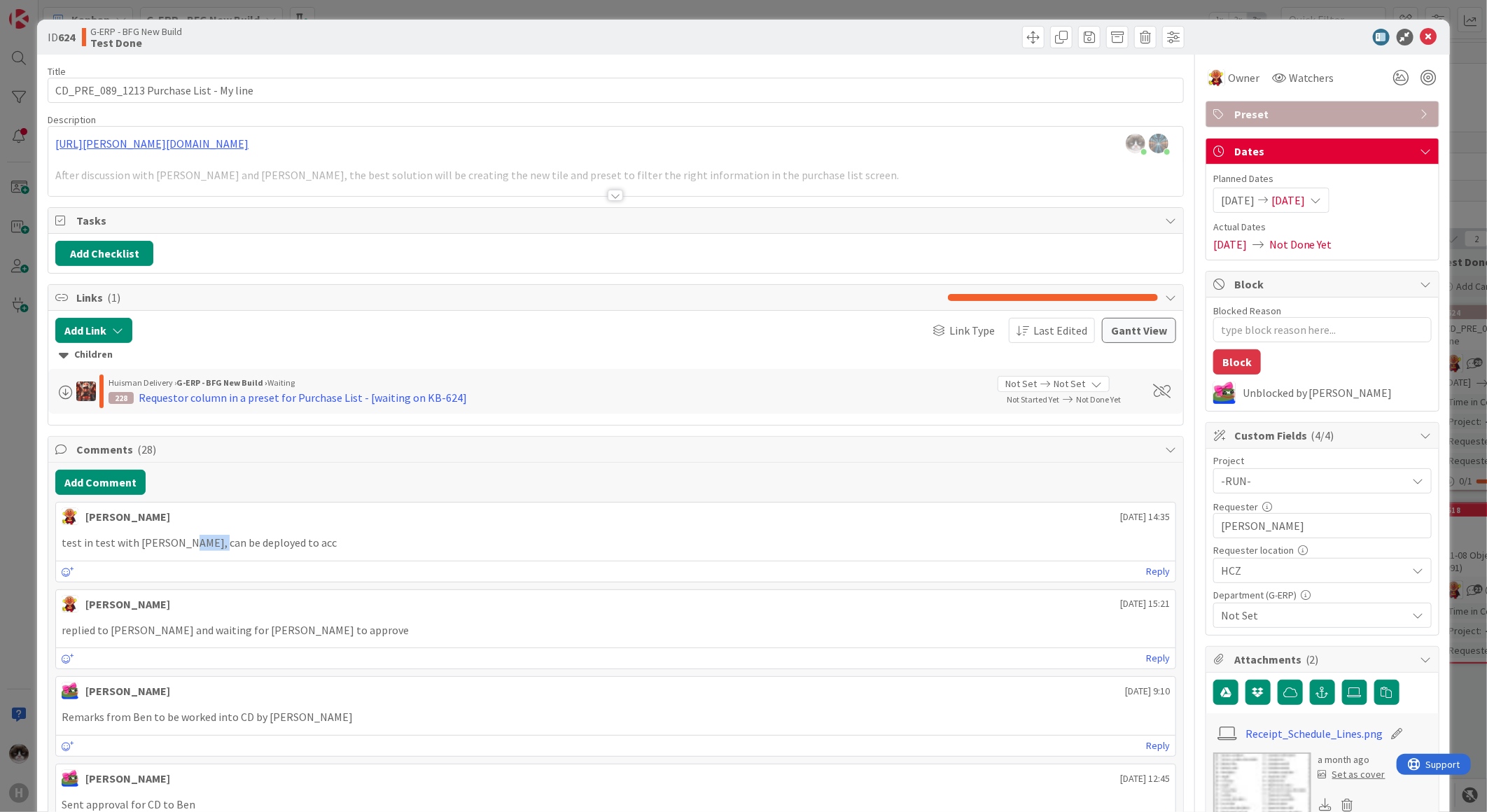
click at [205, 542] on p "test in test with [PERSON_NAME], can be deployed to acc" at bounding box center [616, 542] width 1108 height 16
drag, startPoint x: 205, startPoint y: 542, endPoint x: 186, endPoint y: 544, distance: 19.1
click at [186, 544] on p "test in test with [PERSON_NAME], can be deployed to acc" at bounding box center [616, 542] width 1108 height 16
drag, startPoint x: 183, startPoint y: 544, endPoint x: 296, endPoint y: 544, distance: 113.0
click at [296, 544] on p "test in test with [PERSON_NAME], can be deployed to acc" at bounding box center [616, 542] width 1108 height 16
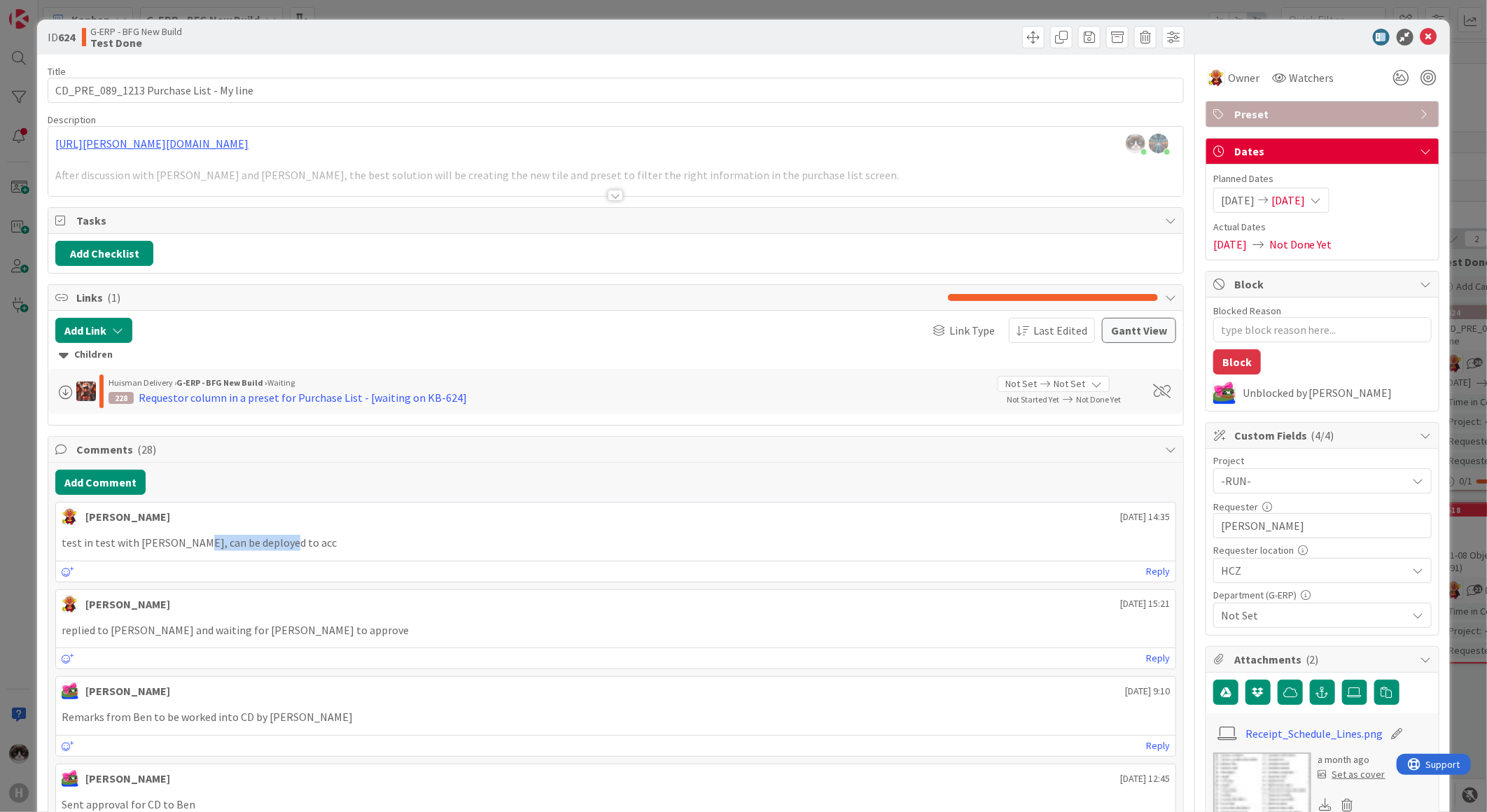
click at [296, 548] on p "test in test with [PERSON_NAME], can be deployed to acc" at bounding box center [616, 542] width 1108 height 16
drag, startPoint x: 285, startPoint y: 547, endPoint x: 166, endPoint y: 548, distance: 119.0
click at [166, 548] on p "test in test with [PERSON_NAME], can be deployed to acc" at bounding box center [616, 542] width 1108 height 16
drag, startPoint x: 166, startPoint y: 548, endPoint x: 149, endPoint y: 555, distance: 18.4
click at [149, 555] on div "test in test with [PERSON_NAME], can be deployed to acc" at bounding box center [616, 542] width 1120 height 28
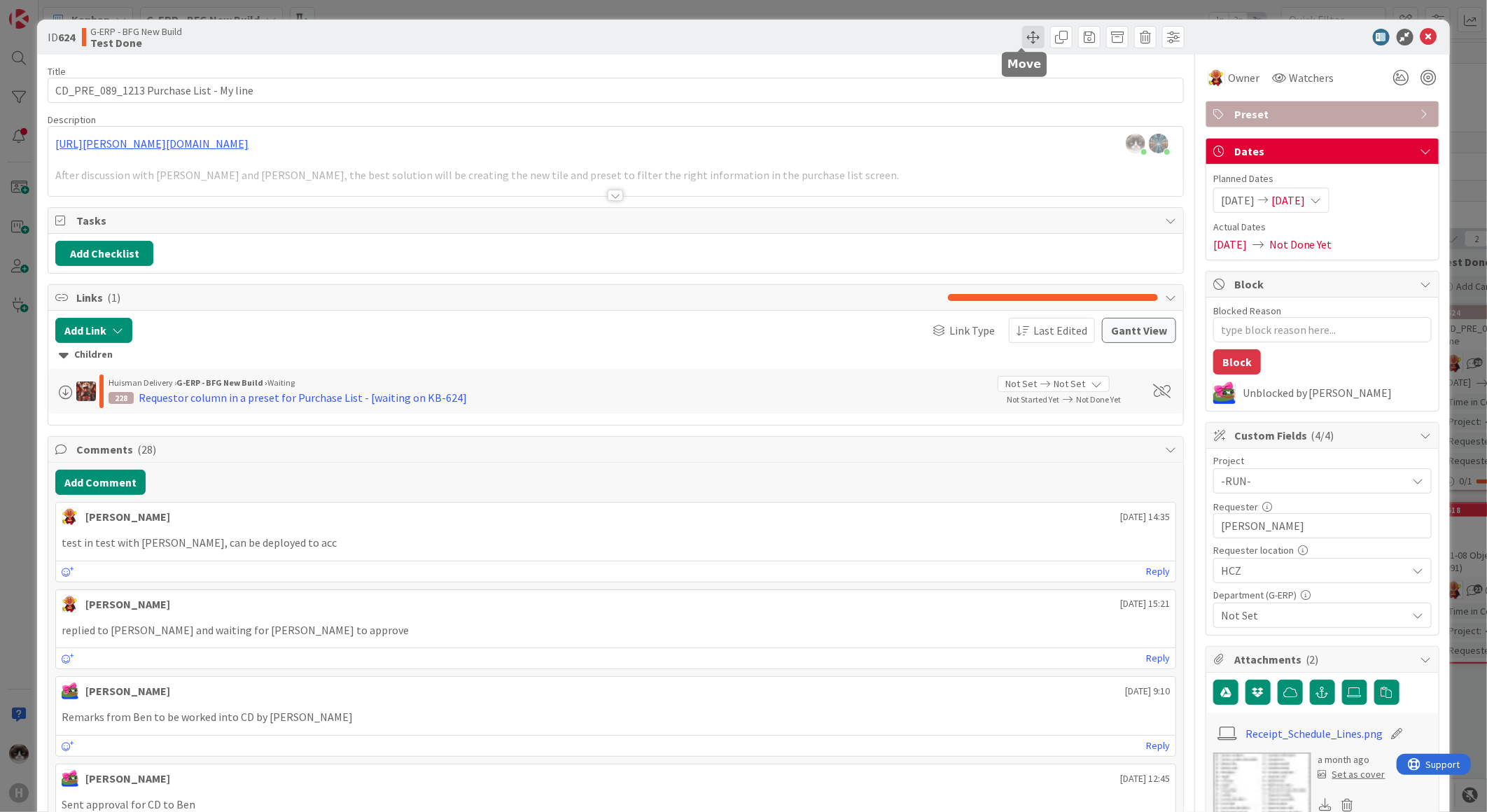
click at [1023, 33] on span at bounding box center [1033, 37] width 23 height 23
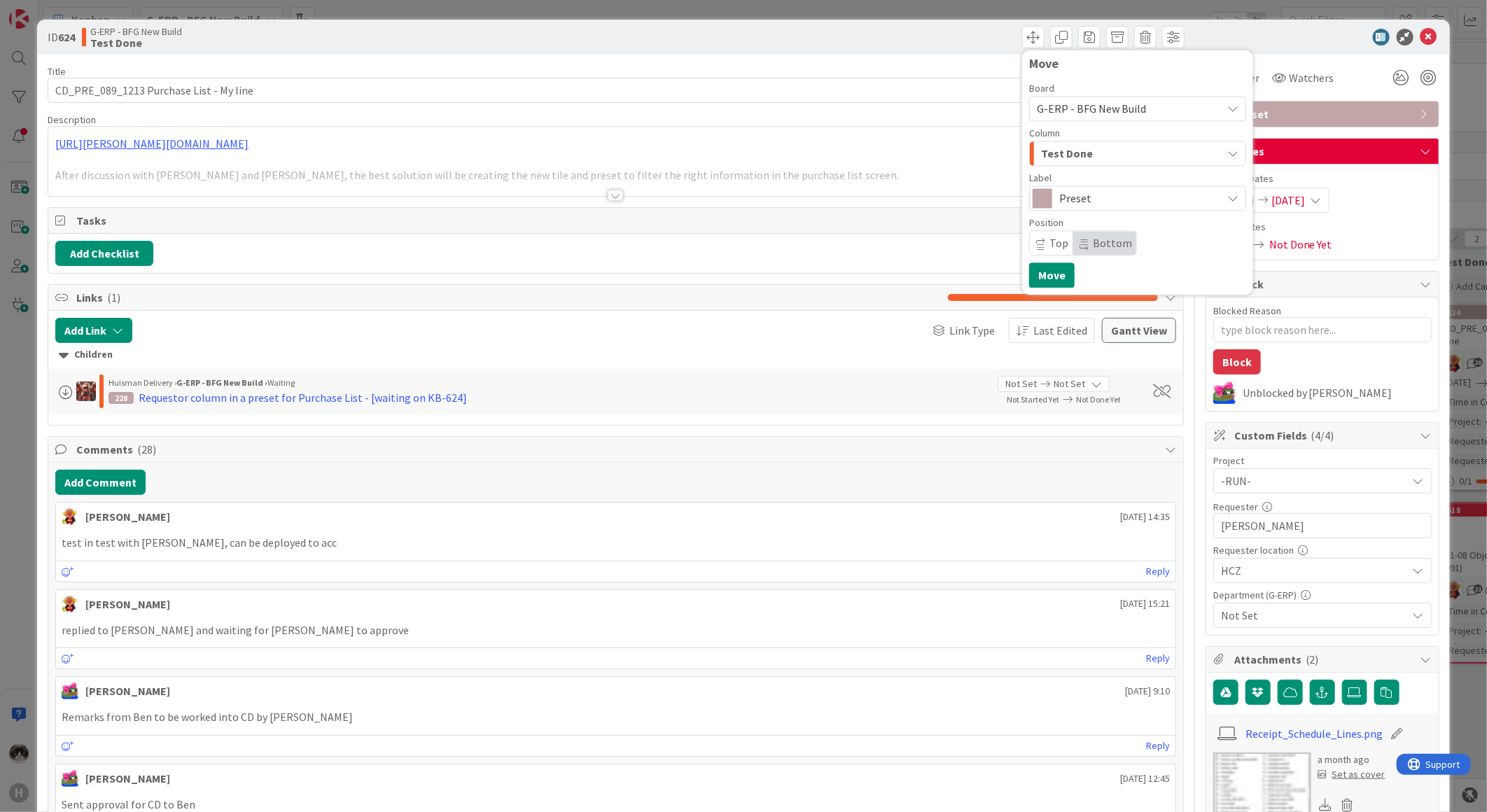
click at [1121, 158] on div "Test Done" at bounding box center [1130, 153] width 185 height 23
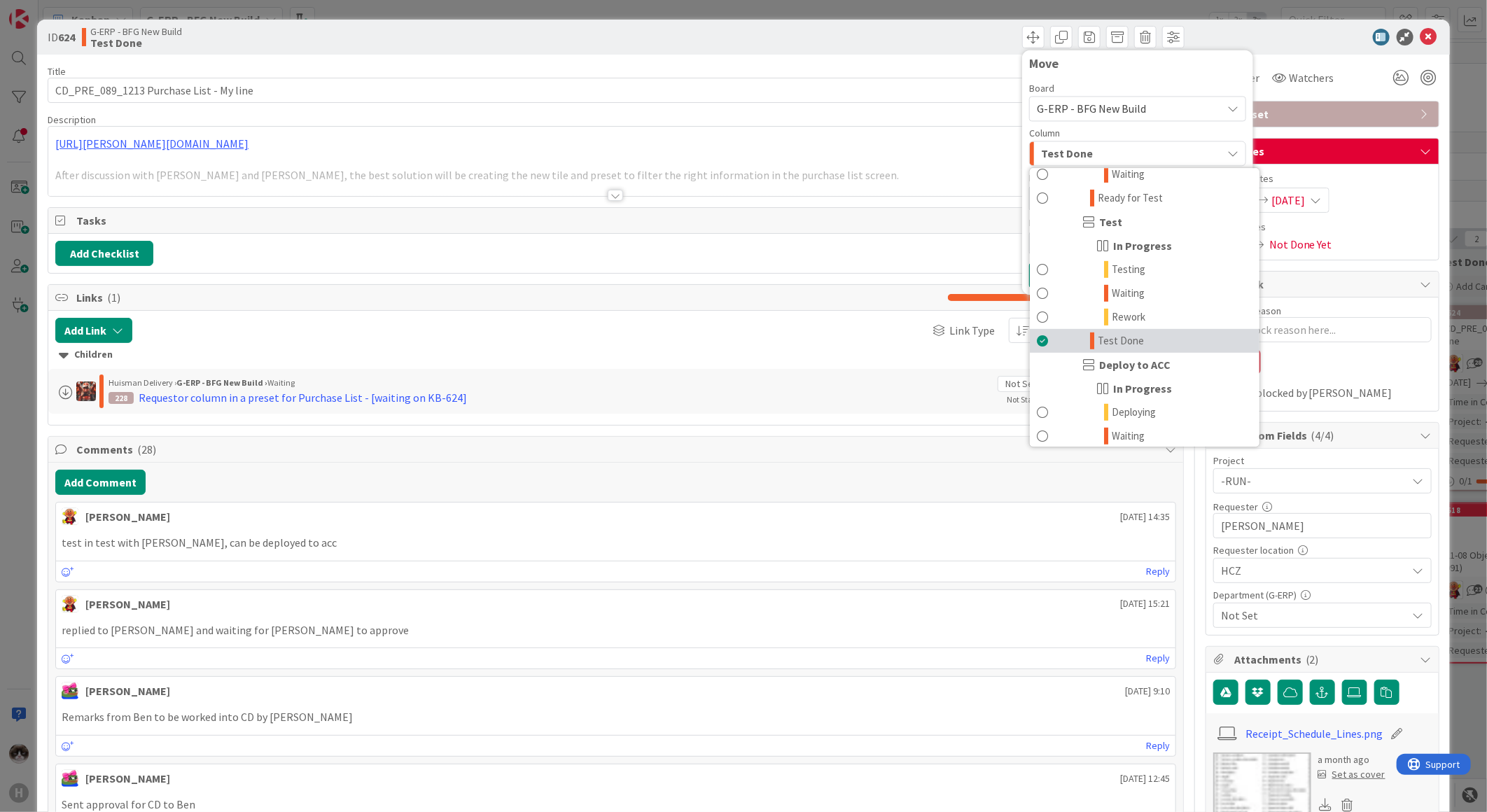
scroll to position [388, 0]
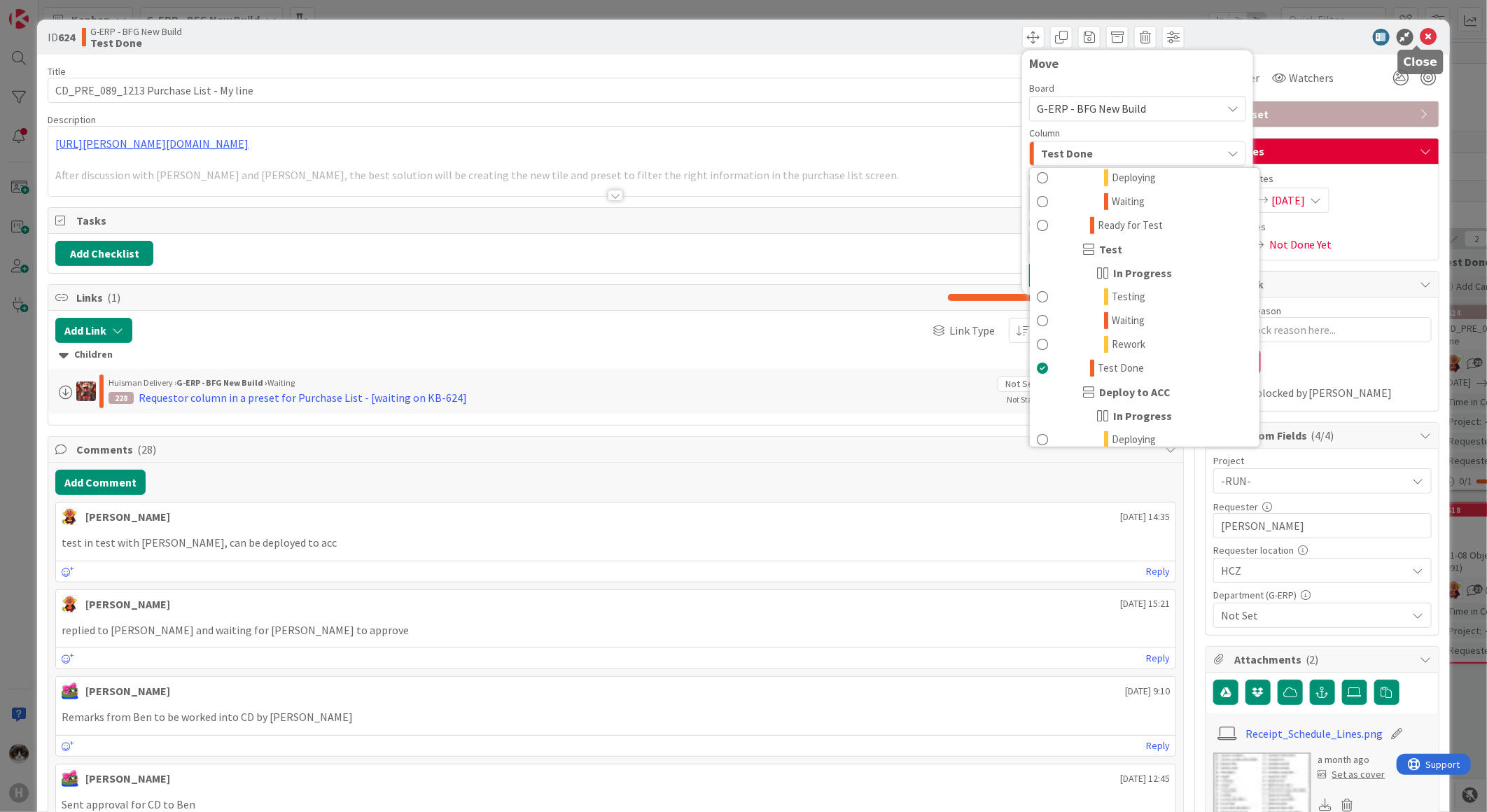
click at [1420, 31] on icon at bounding box center [1429, 37] width 17 height 17
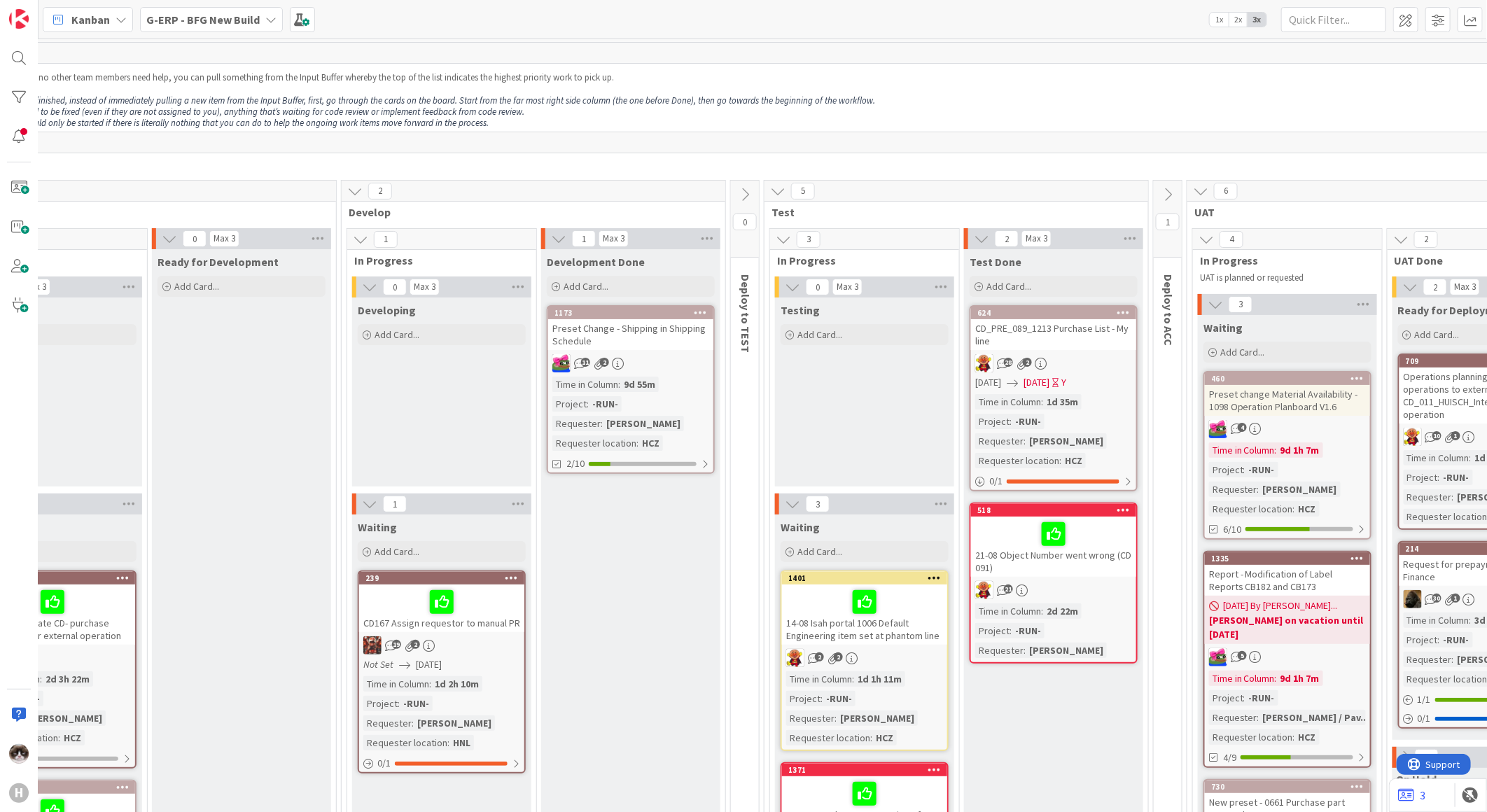
scroll to position [0, 516]
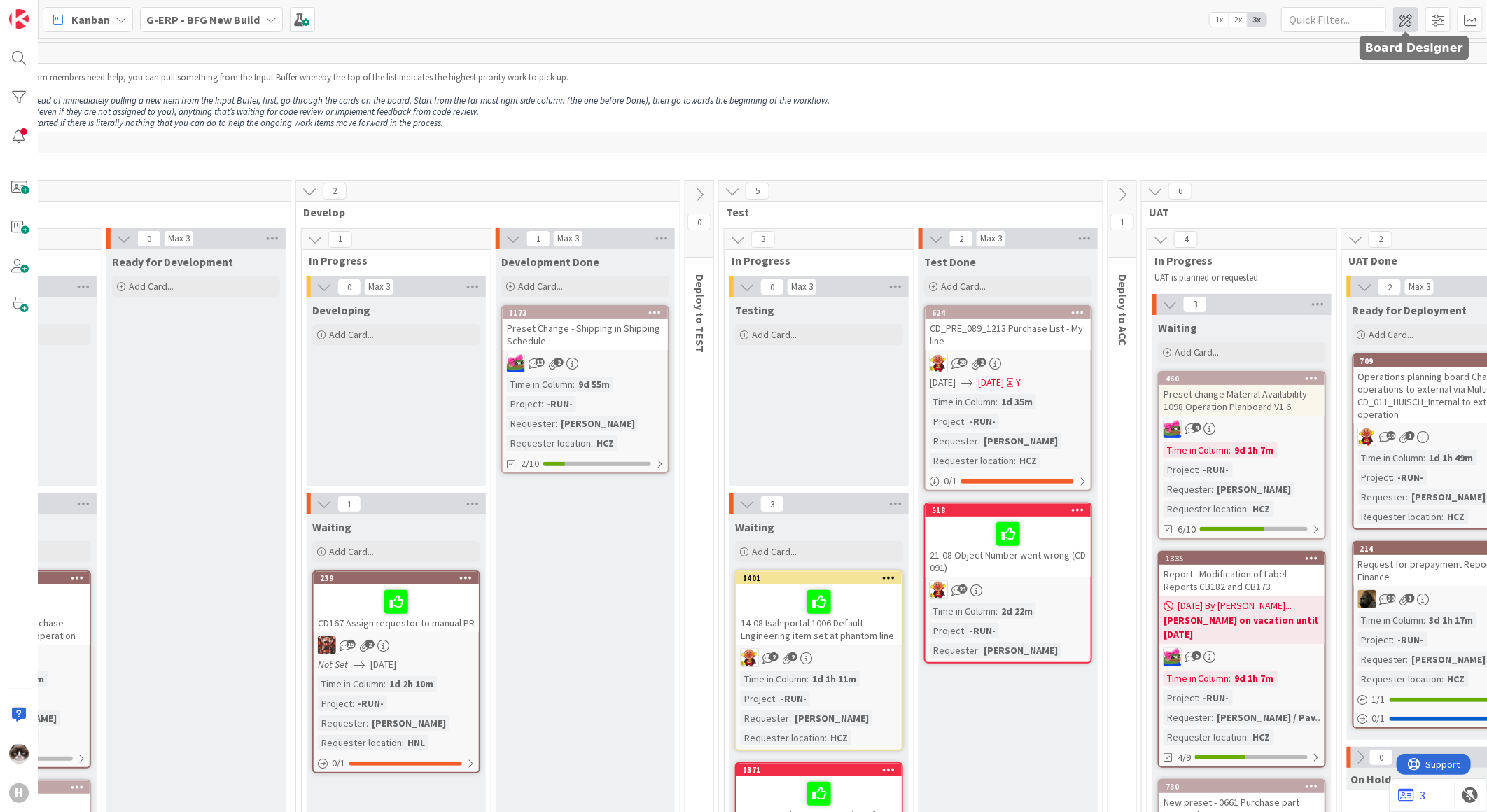
click at [1404, 25] on span at bounding box center [1406, 19] width 25 height 25
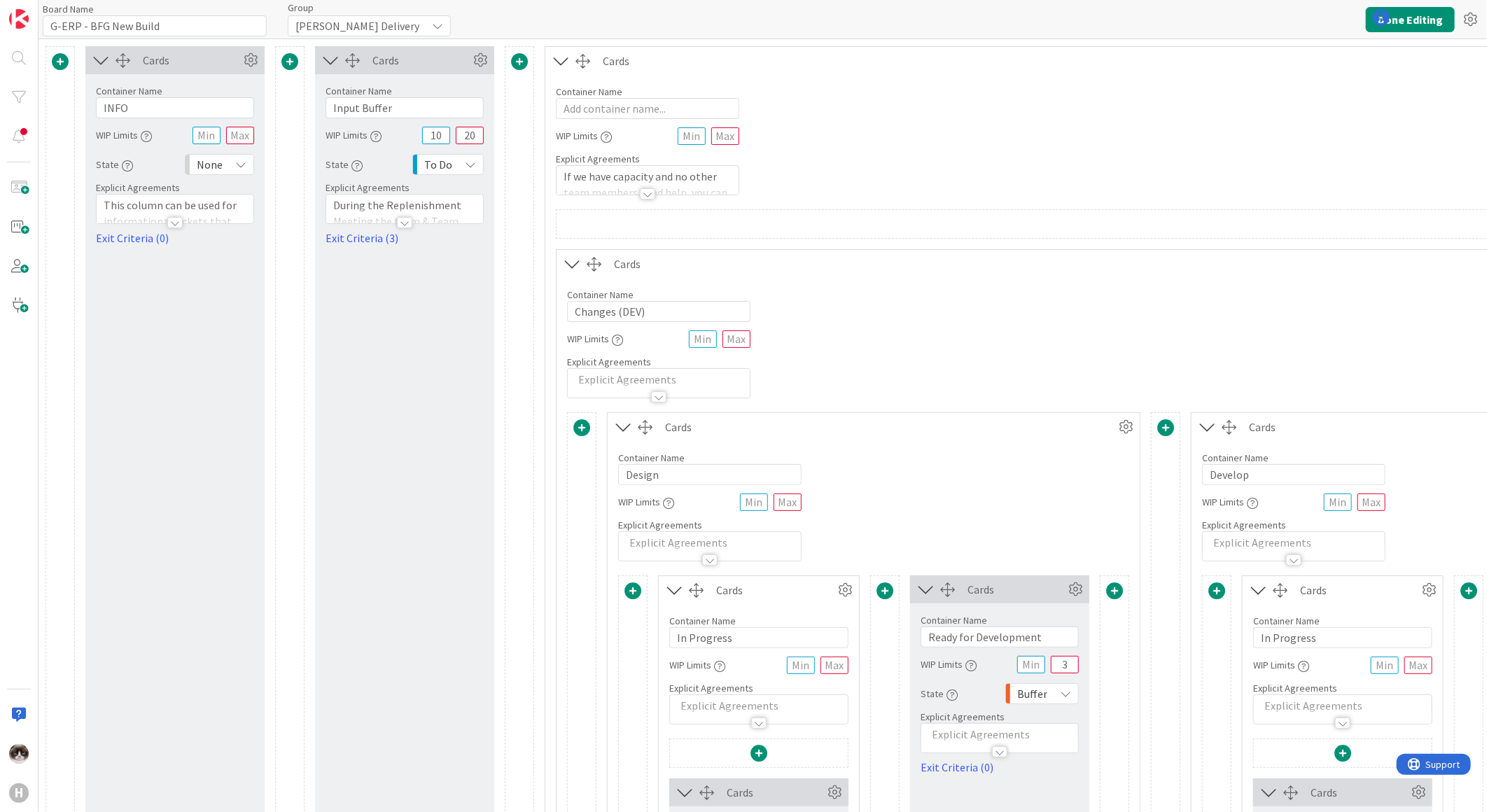
type input "G-ERP - BFG New Build"
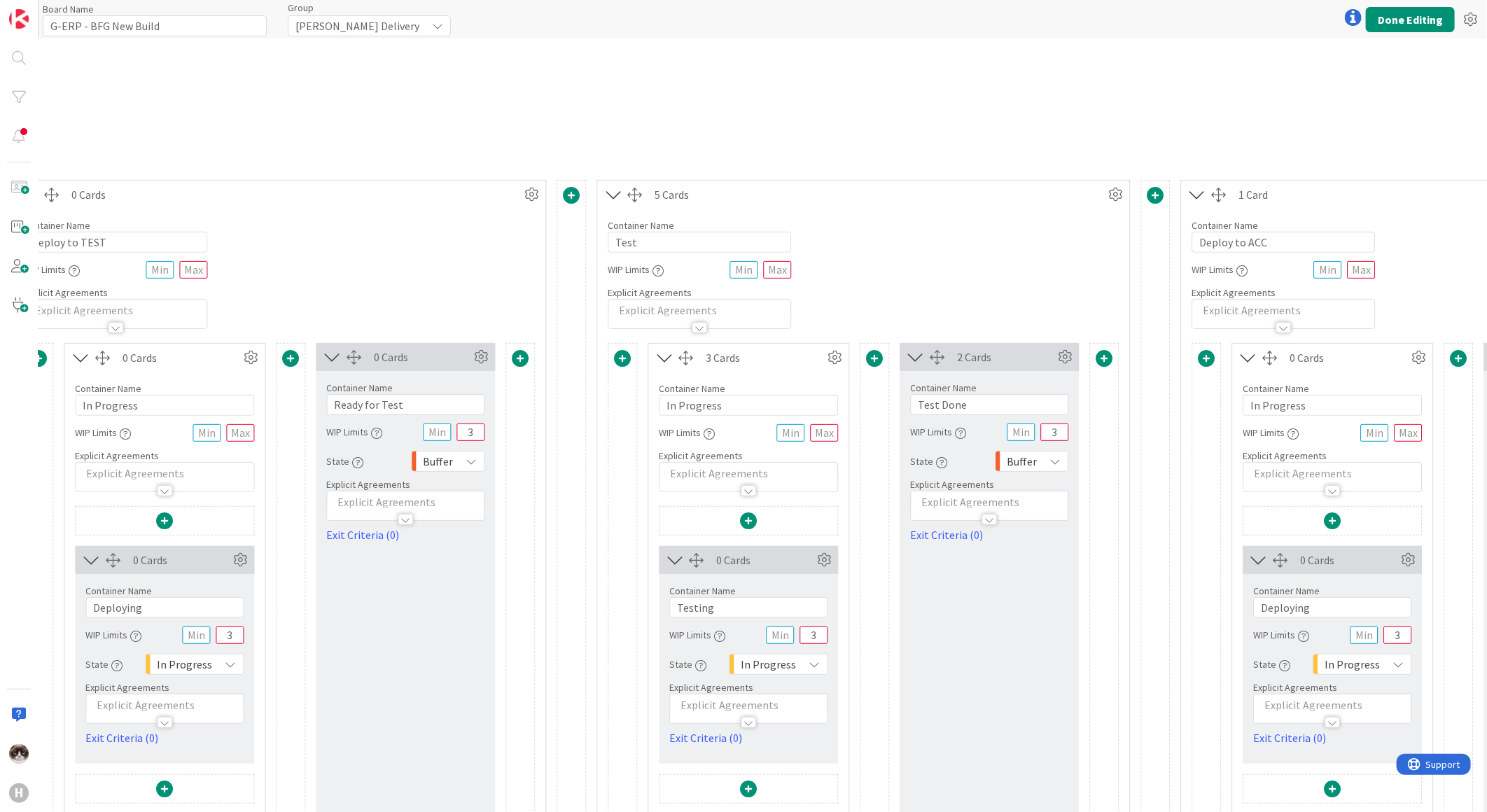
scroll to position [233, 1762]
click at [1023, 457] on span "Buffer" at bounding box center [1022, 460] width 30 height 20
click at [1046, 460] on div "Buffer" at bounding box center [1031, 460] width 73 height 21
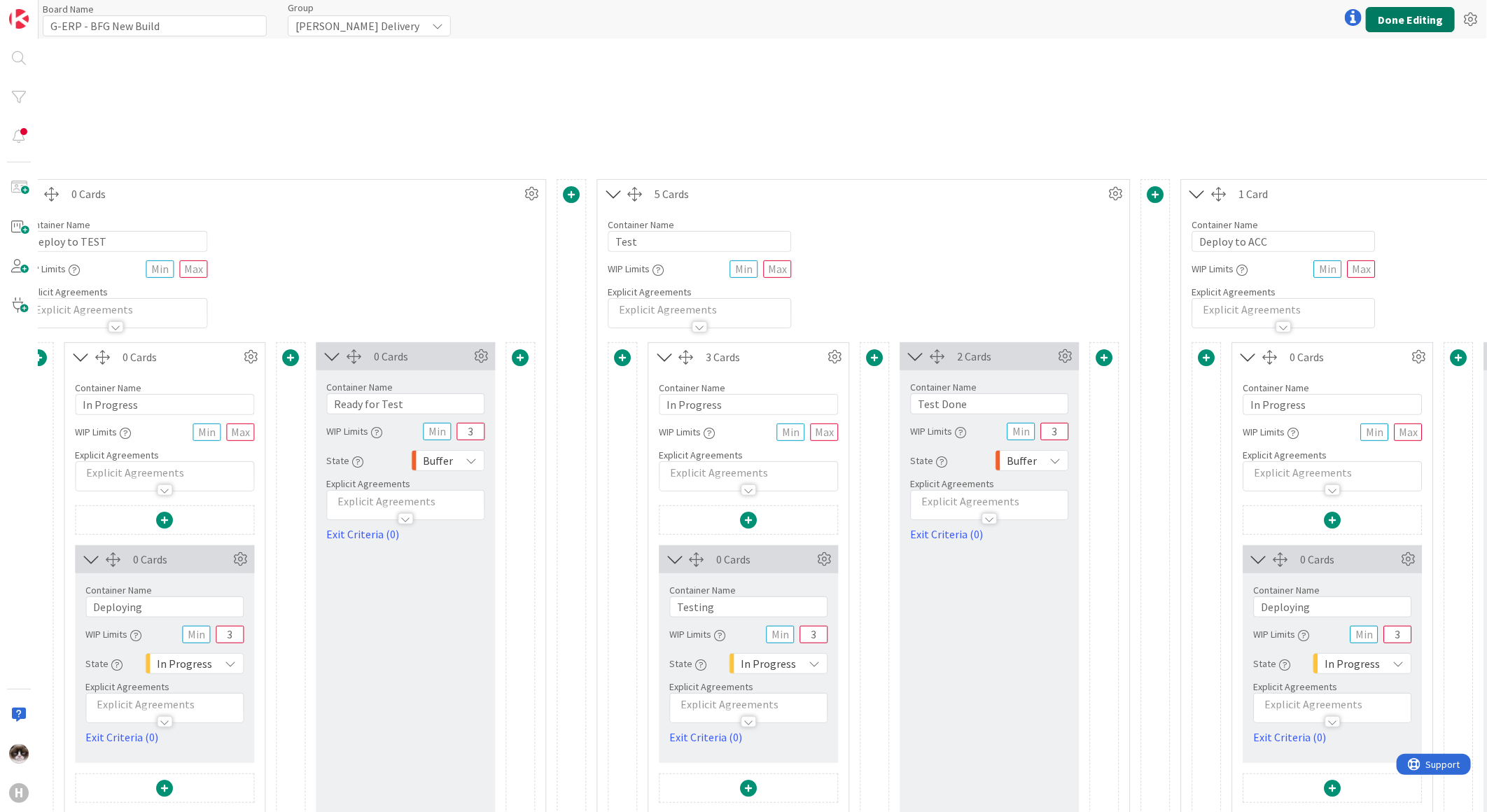
click at [1408, 26] on button "Done Editing" at bounding box center [1410, 19] width 88 height 25
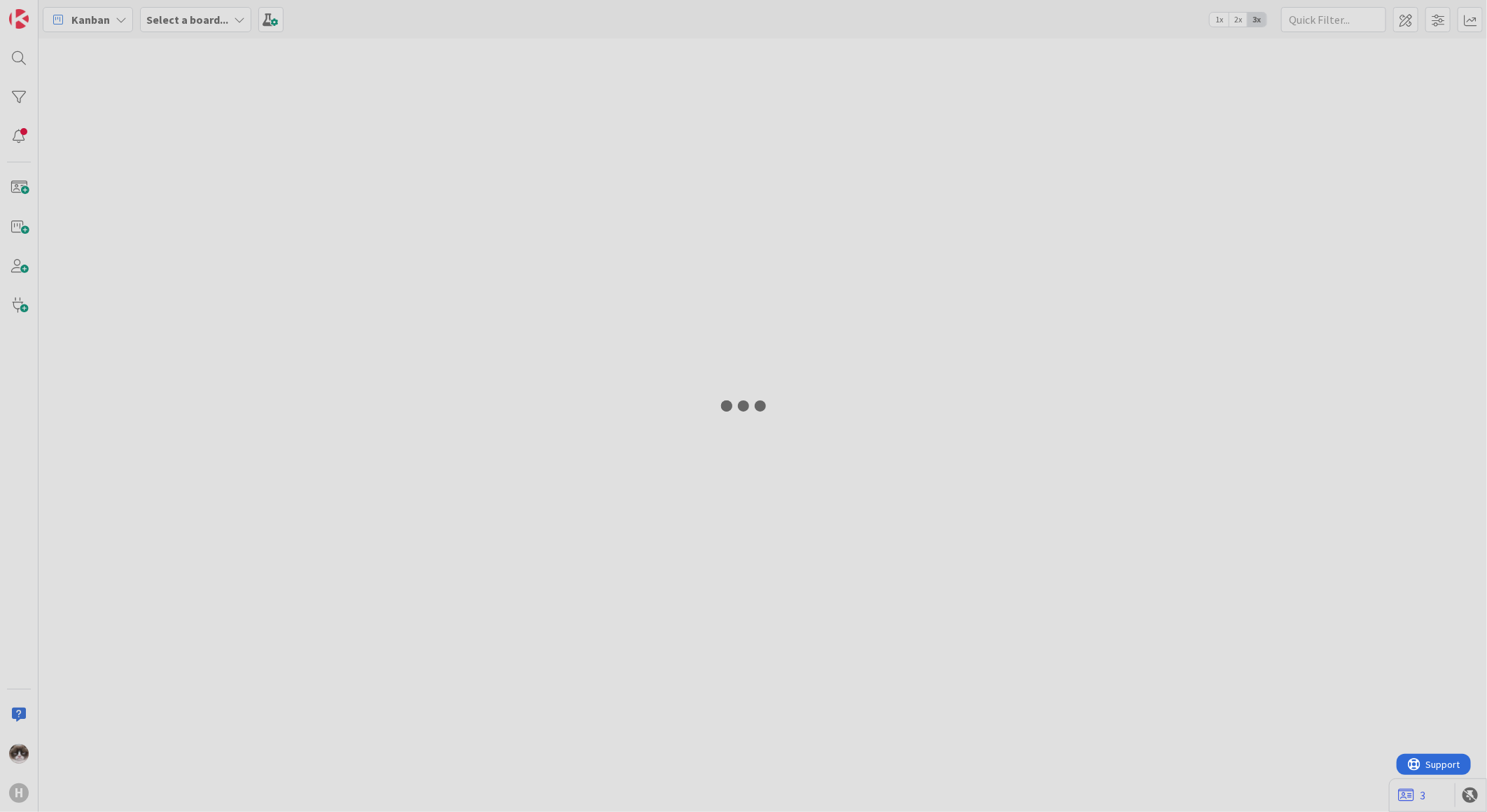
click at [1041, 465] on div at bounding box center [743, 406] width 1487 height 812
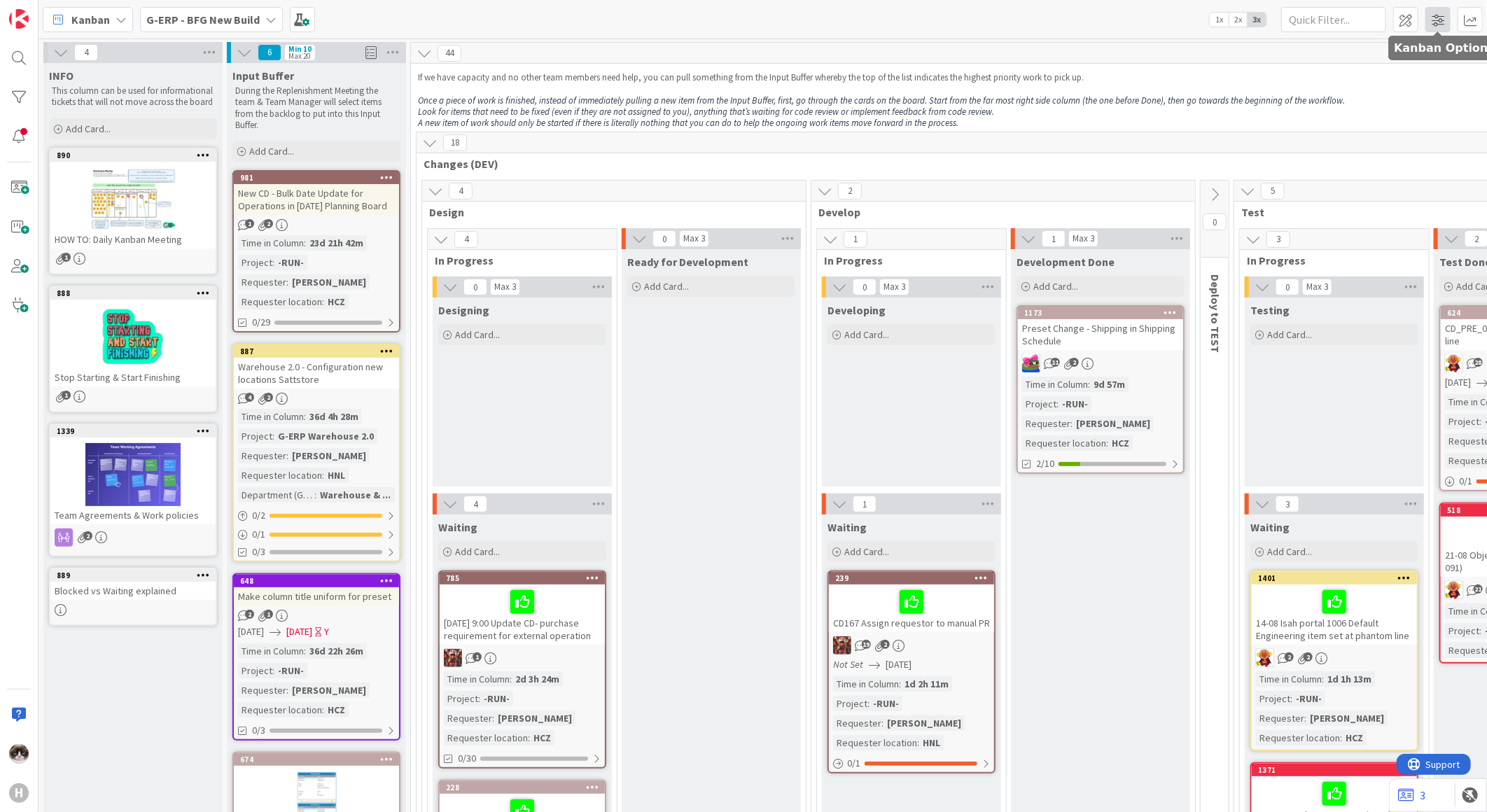
click at [1438, 18] on span at bounding box center [1438, 19] width 25 height 25
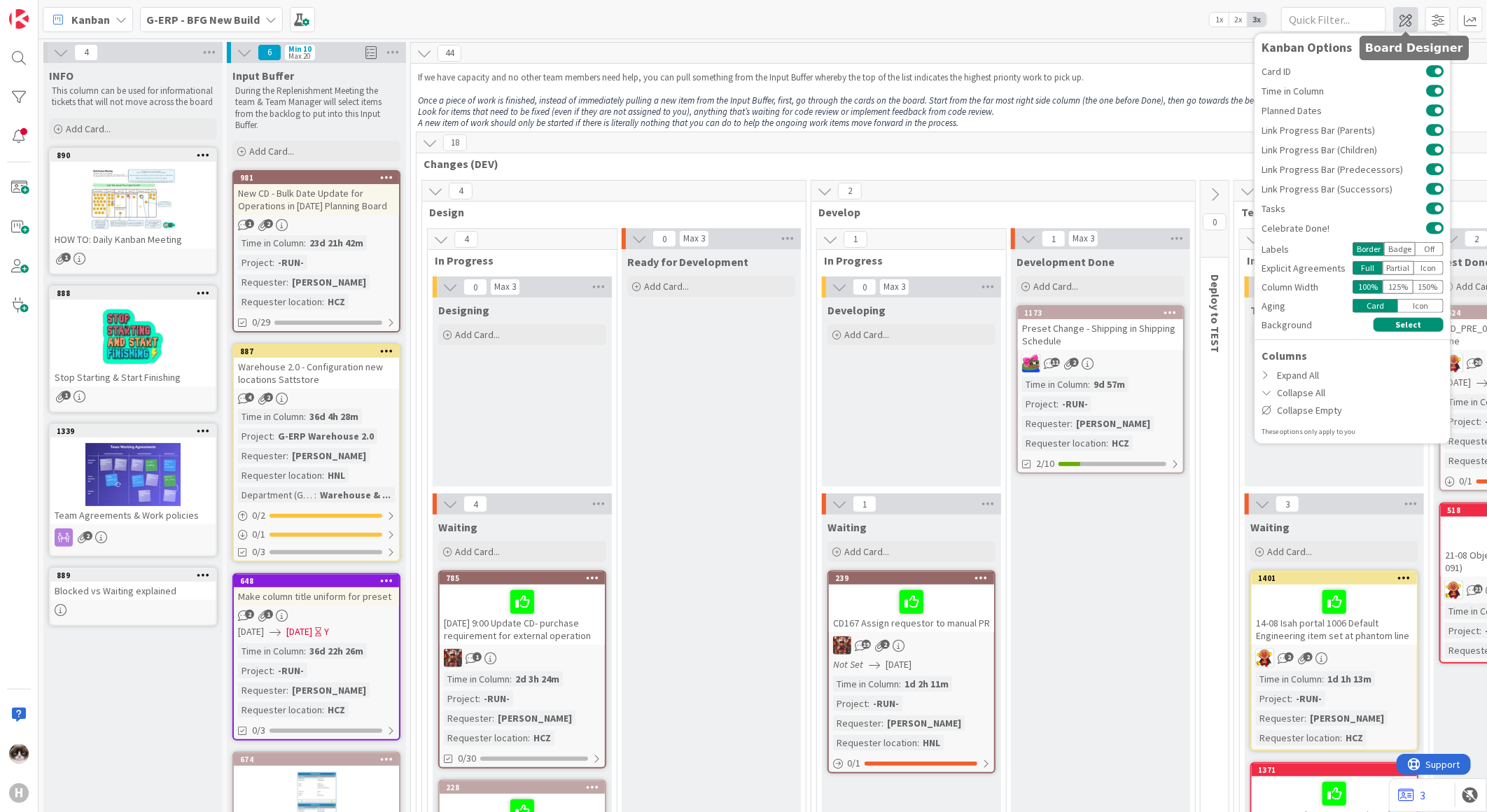
click at [1397, 11] on span at bounding box center [1406, 19] width 25 height 25
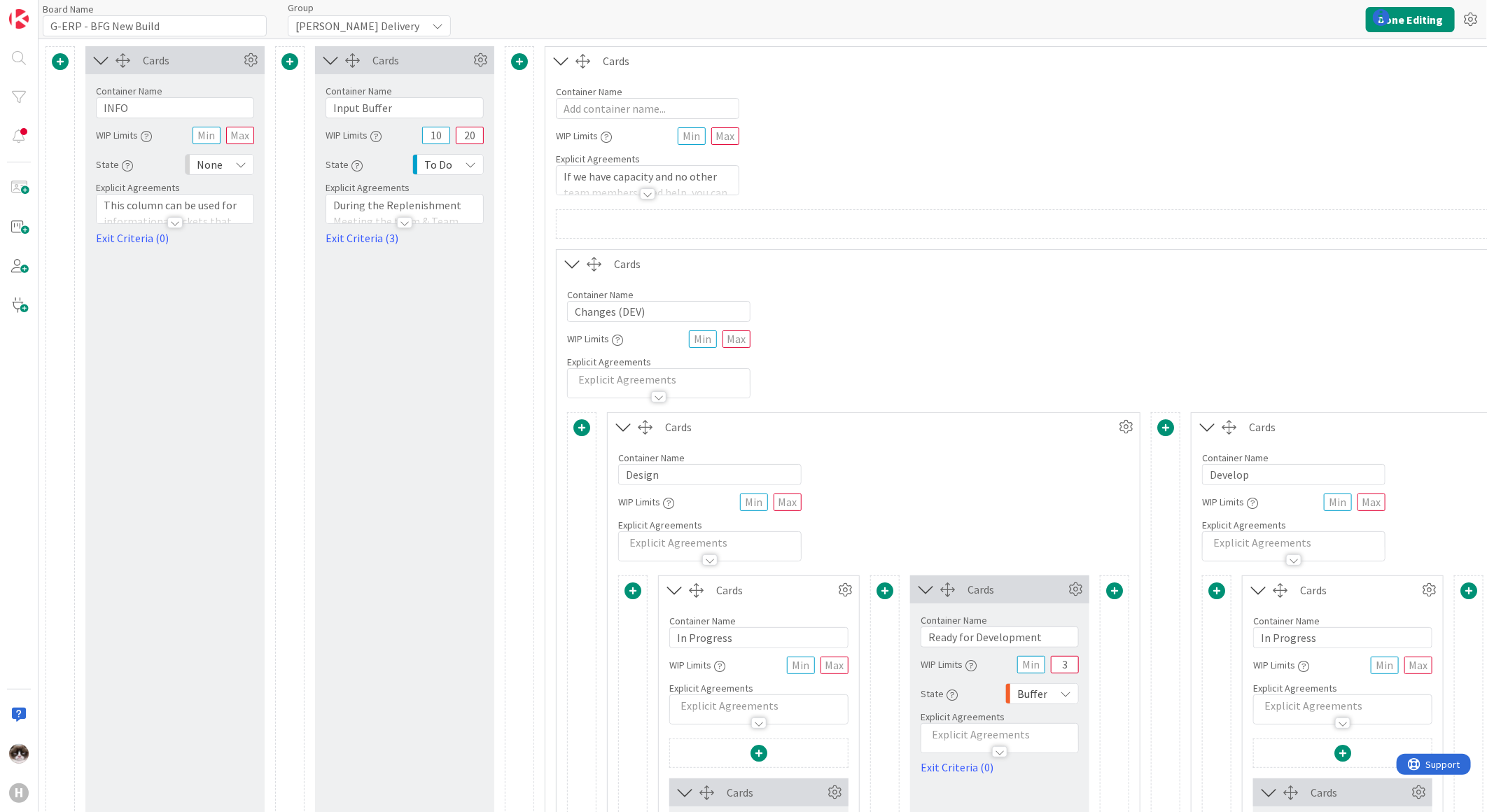
type input "G-ERP - BFG New Build"
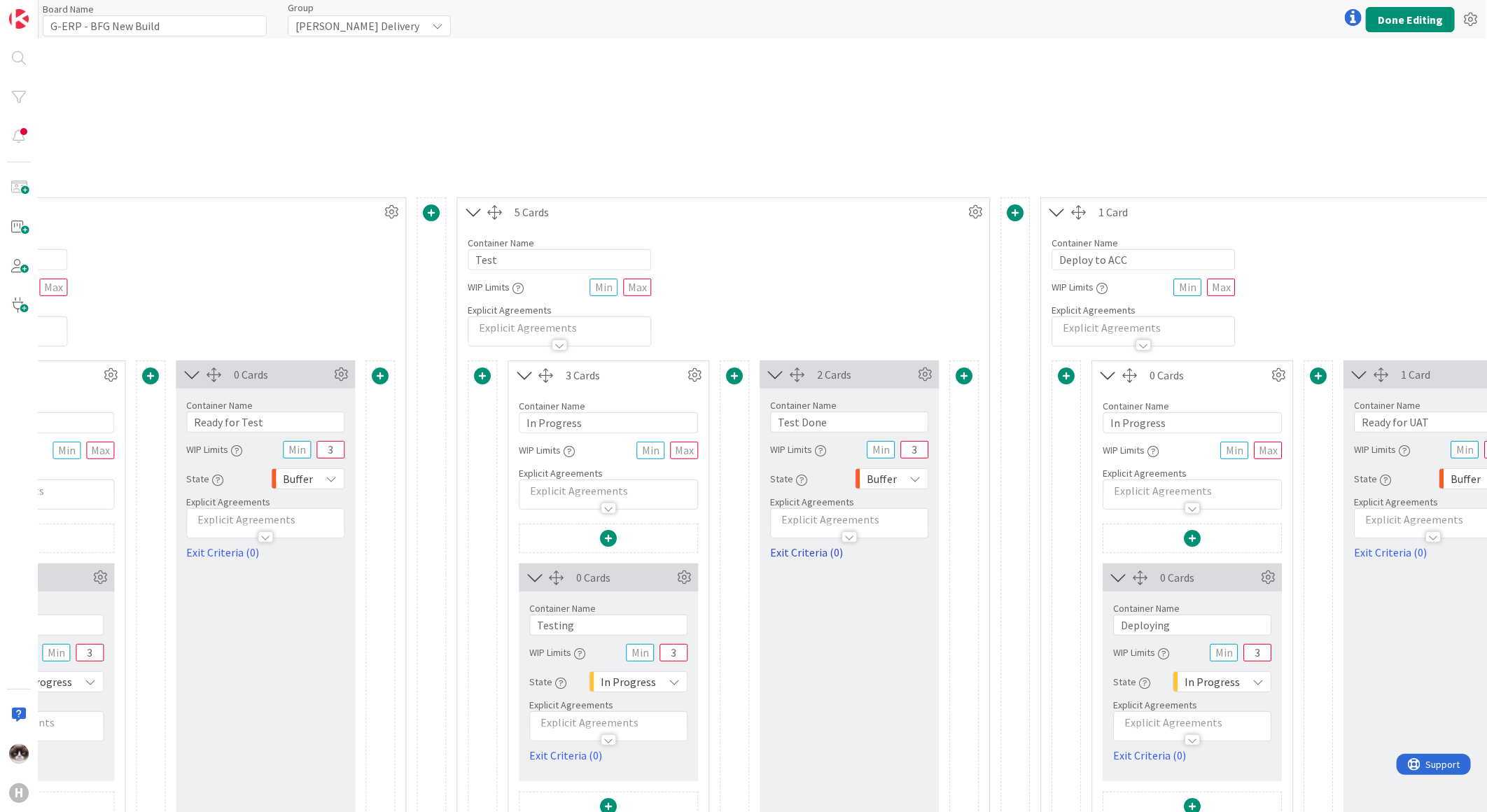
scroll to position [233, 1903]
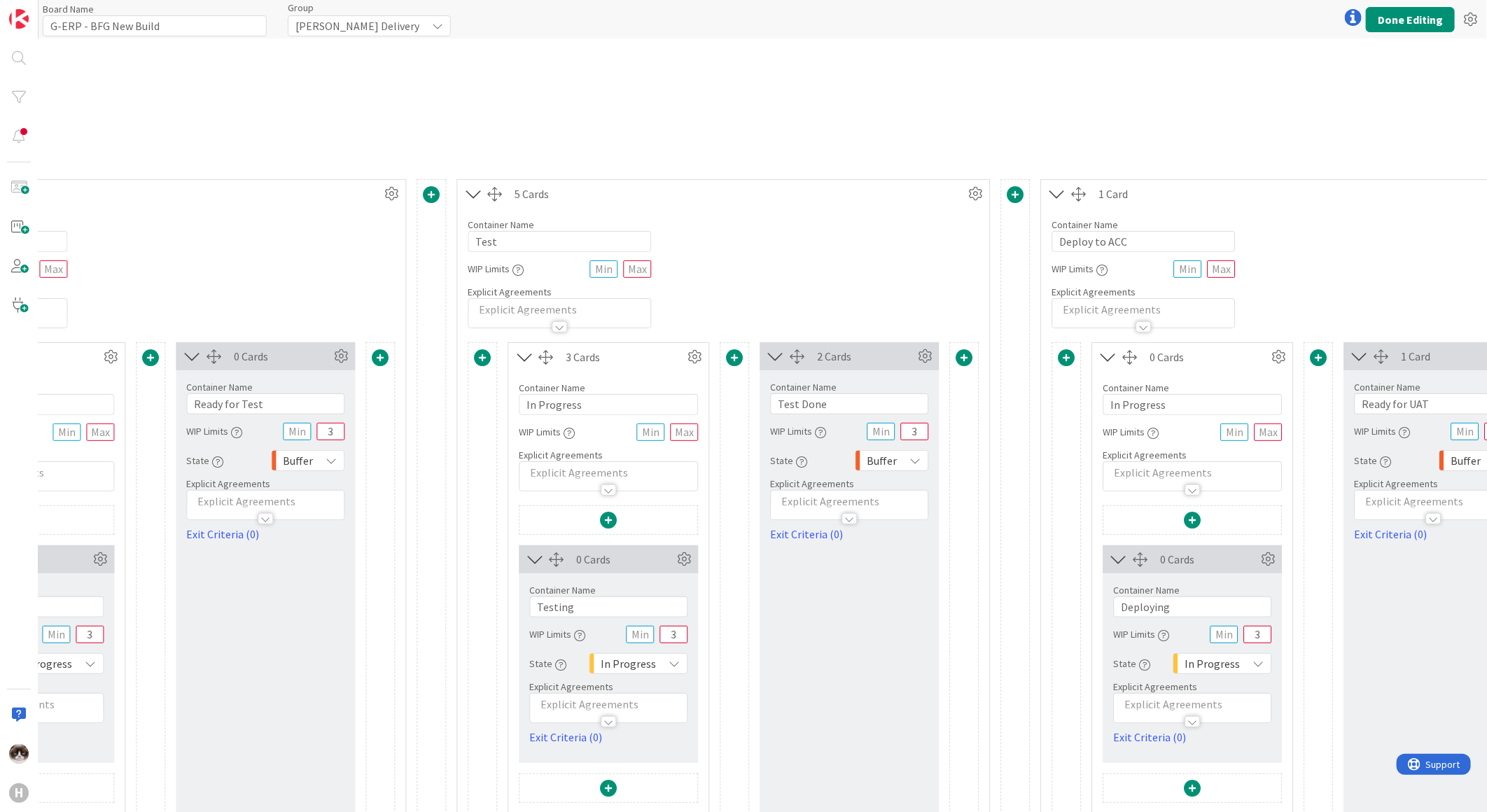
click at [901, 458] on div "Buffer" at bounding box center [891, 460] width 73 height 21
click at [855, 279] on div "Container Name 4 / 64 Test WIP Limits Explicit Agreements" at bounding box center [723, 268] width 532 height 121
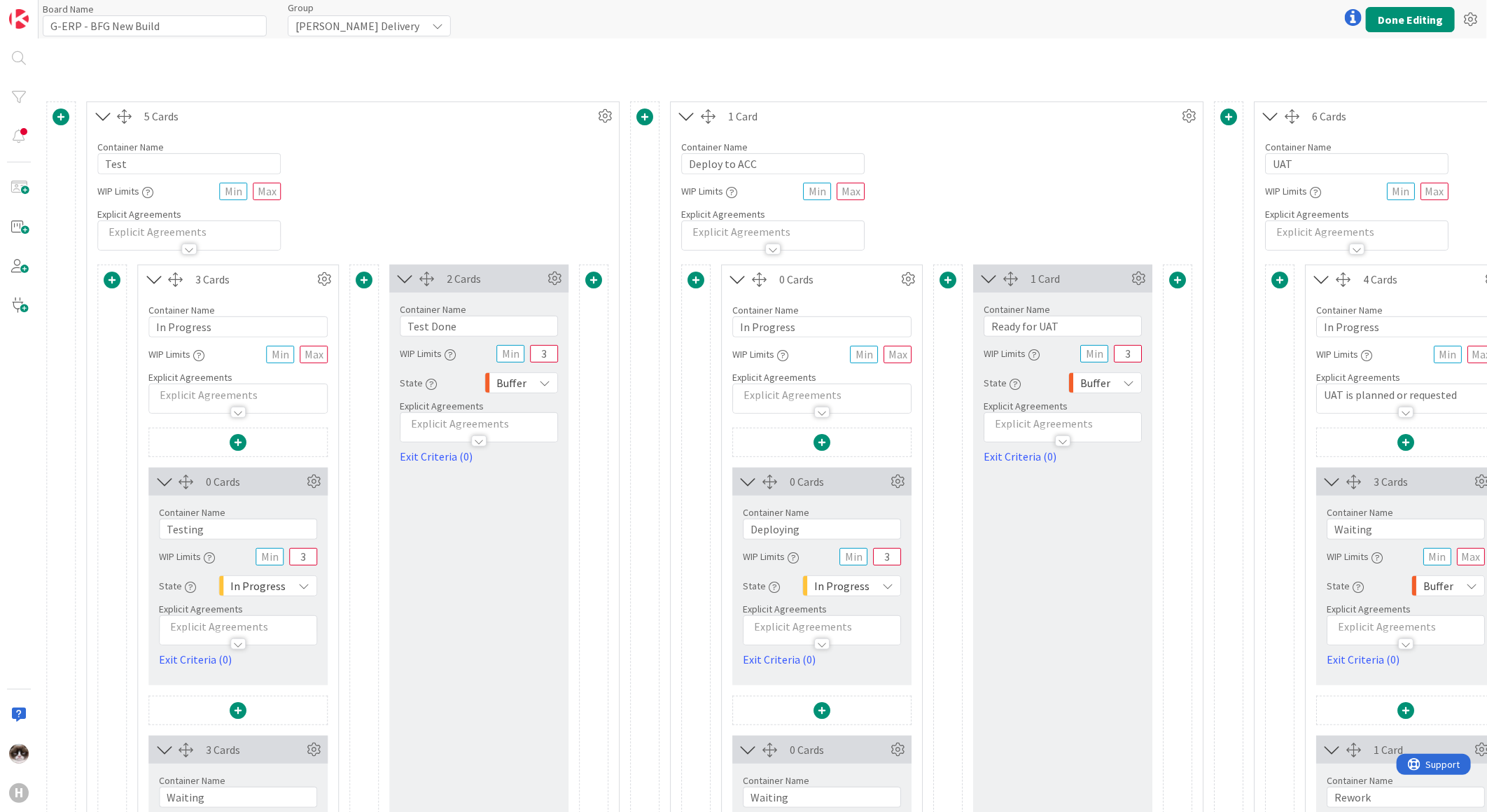
scroll to position [311, 2218]
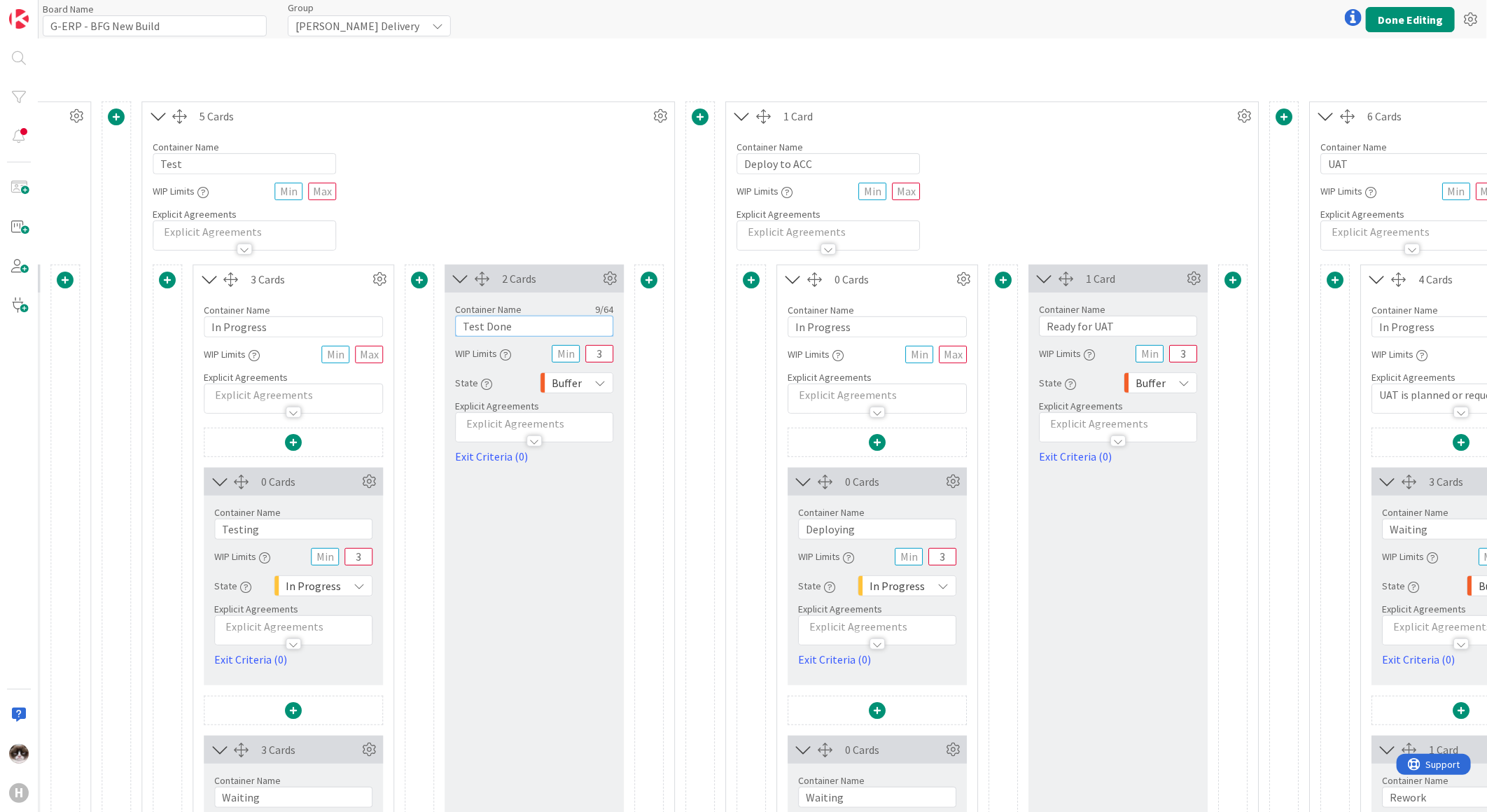
click at [541, 319] on input "Test Done" at bounding box center [534, 326] width 158 height 21
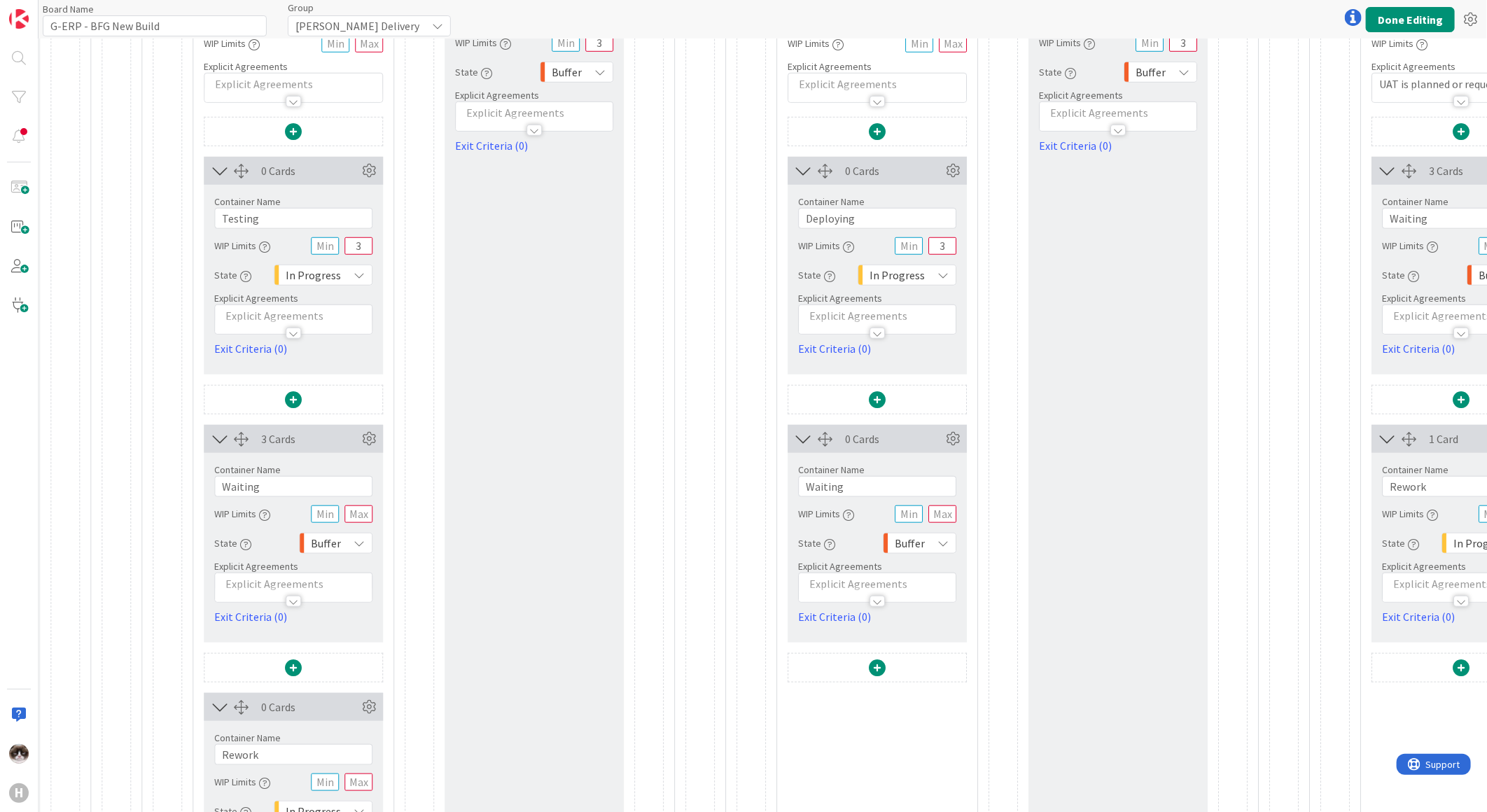
scroll to position [700, 2218]
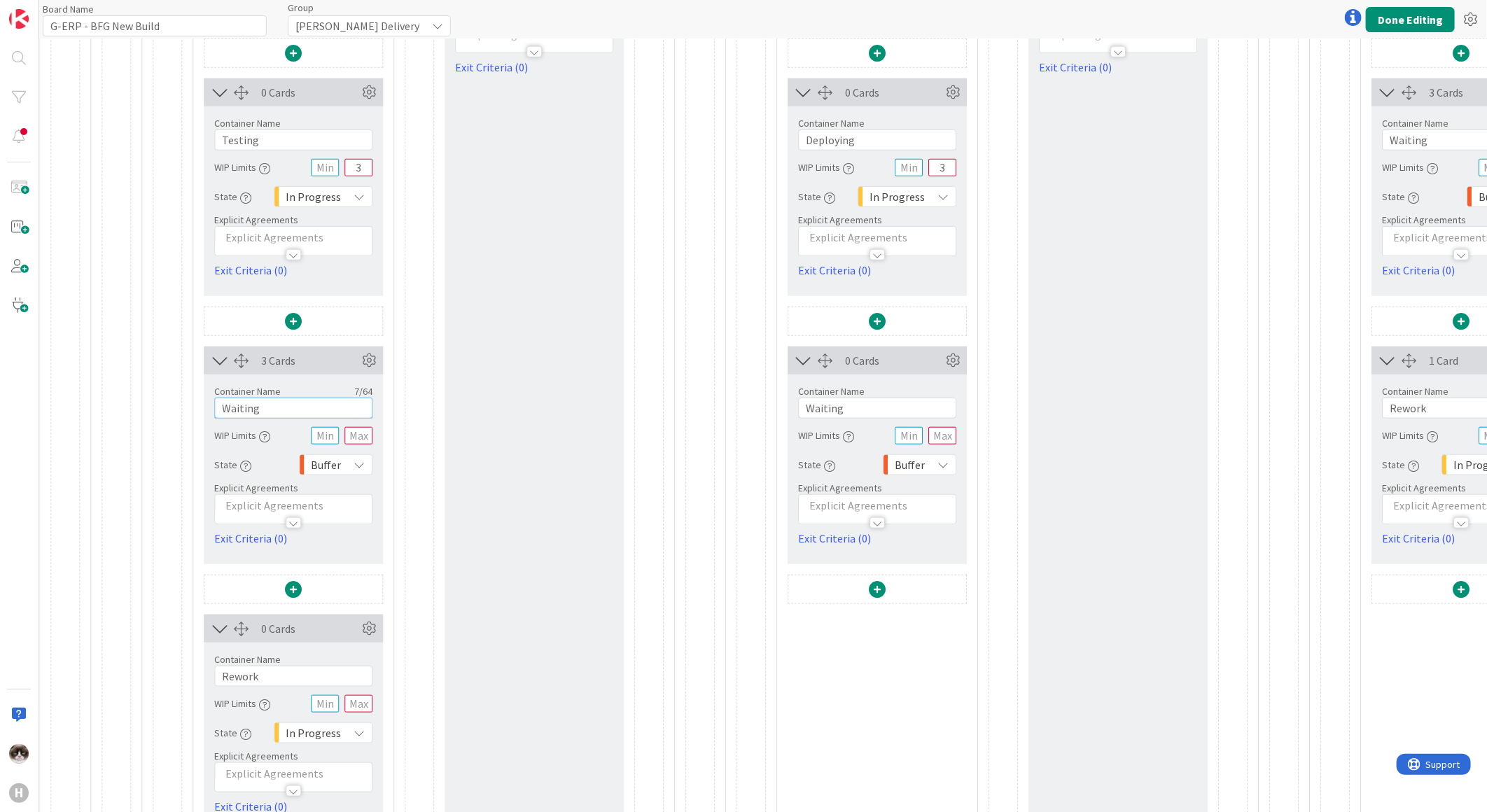
click at [291, 410] on input "Waiting" at bounding box center [293, 408] width 158 height 21
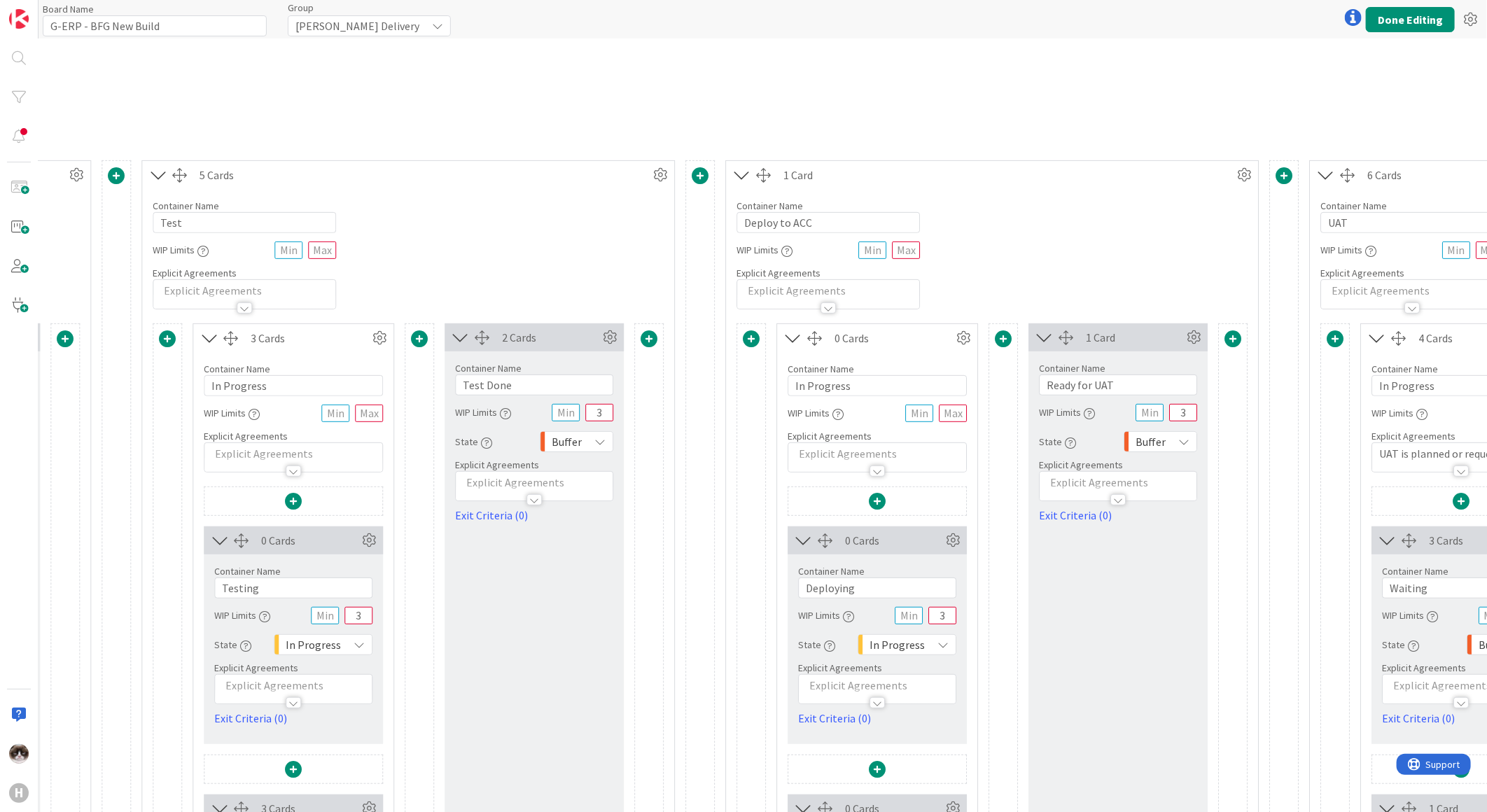
scroll to position [233, 2218]
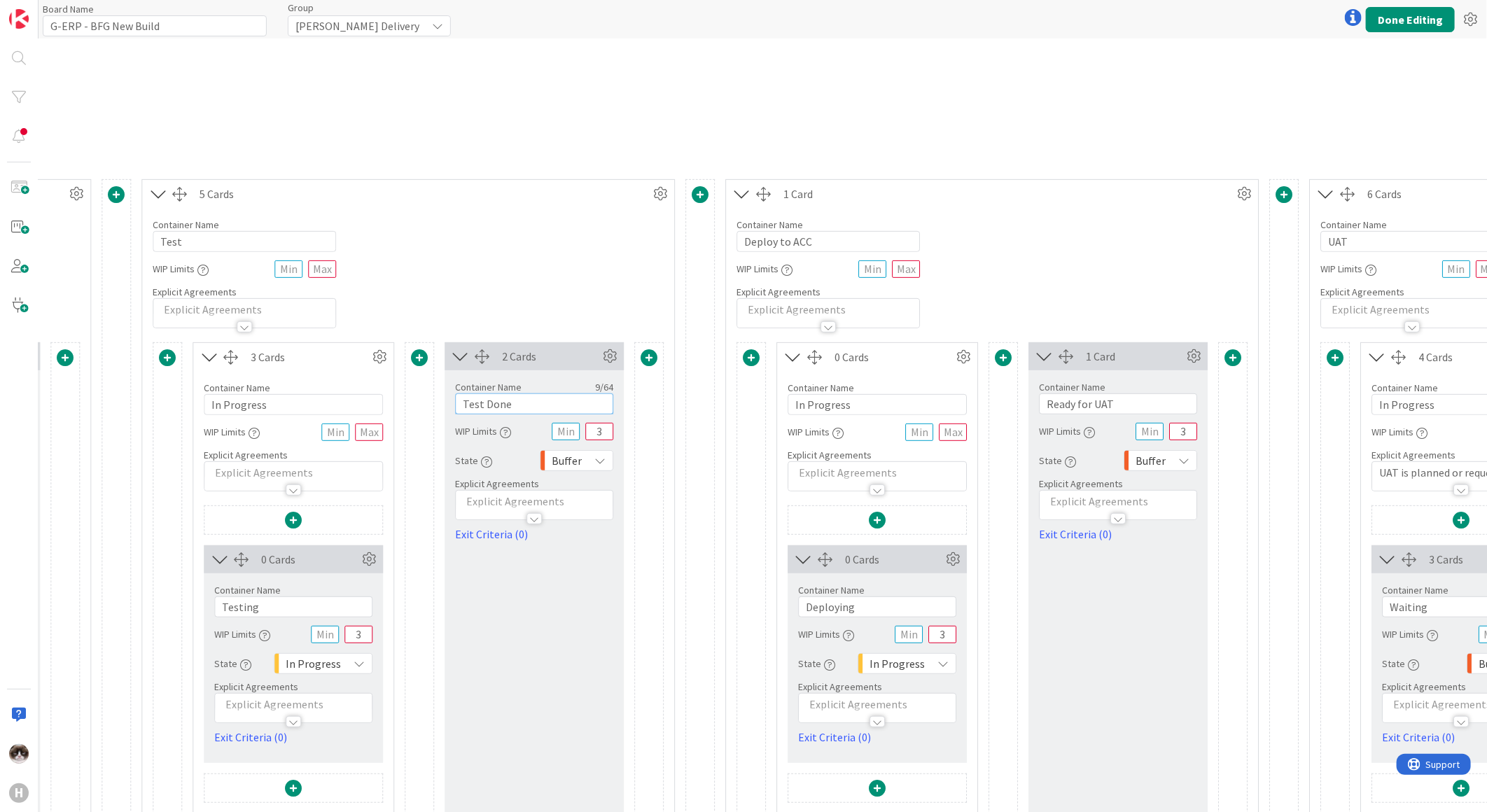
drag, startPoint x: 513, startPoint y: 400, endPoint x: 458, endPoint y: 404, distance: 55.1
click at [458, 404] on input "Test Done" at bounding box center [534, 404] width 158 height 21
click at [1412, 12] on button "Done Editing" at bounding box center [1410, 19] width 88 height 25
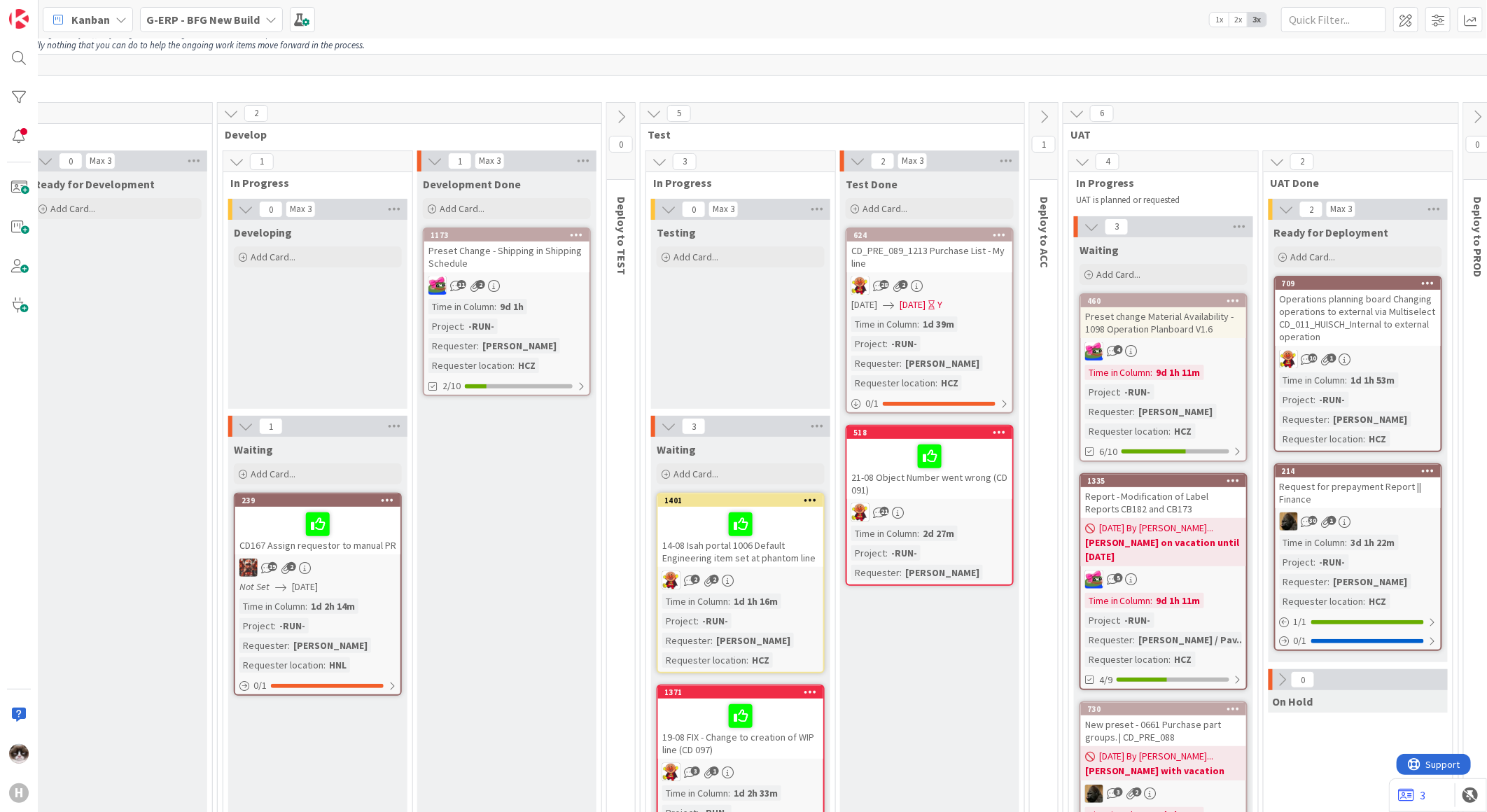
scroll to position [0, 594]
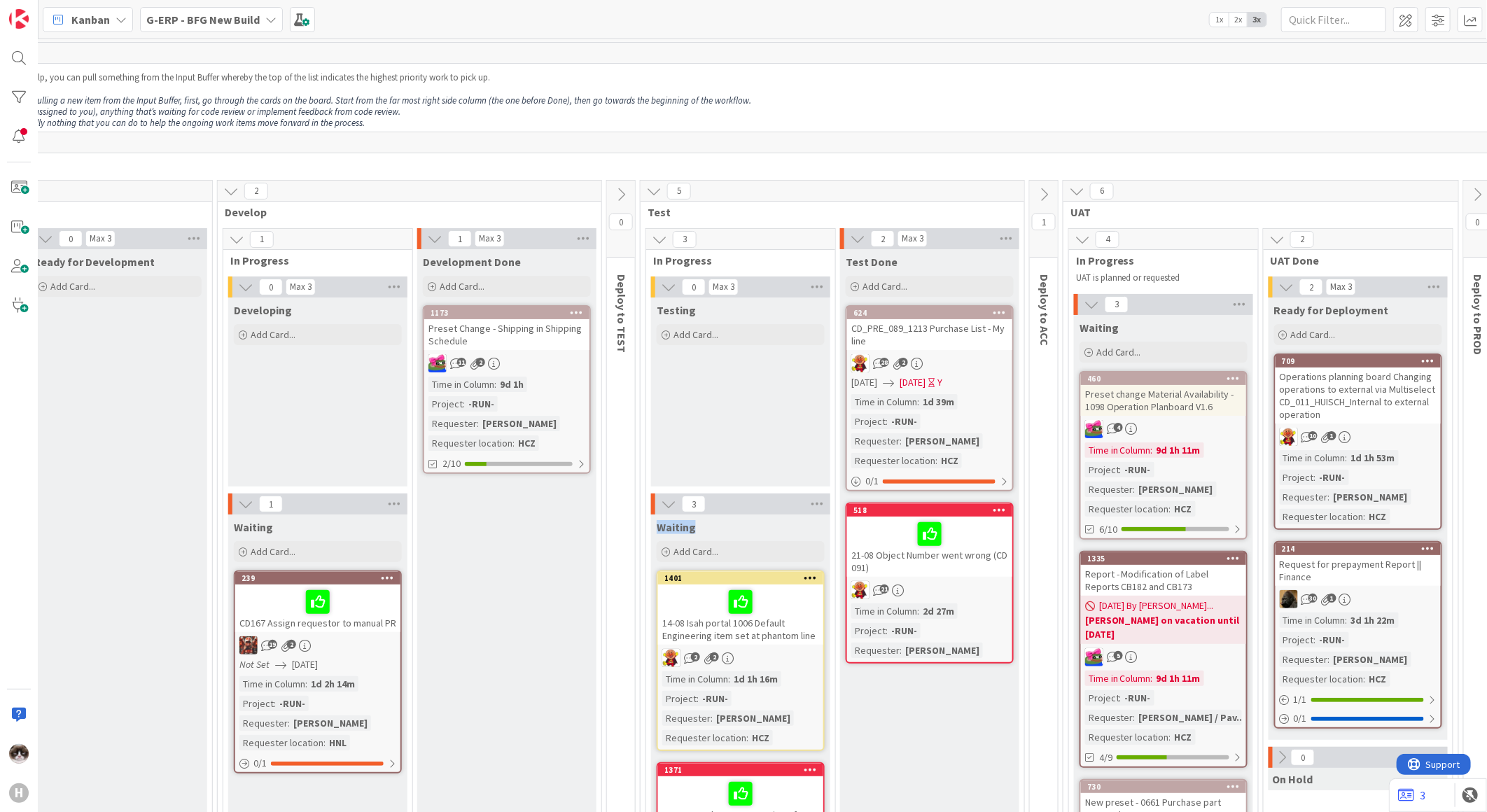
drag, startPoint x: 695, startPoint y: 528, endPoint x: 659, endPoint y: 531, distance: 36.1
click at [659, 531] on div "Waiting" at bounding box center [740, 527] width 168 height 14
drag, startPoint x: 659, startPoint y: 531, endPoint x: 719, endPoint y: 530, distance: 60.0
click at [719, 530] on div "Waiting" at bounding box center [740, 527] width 168 height 14
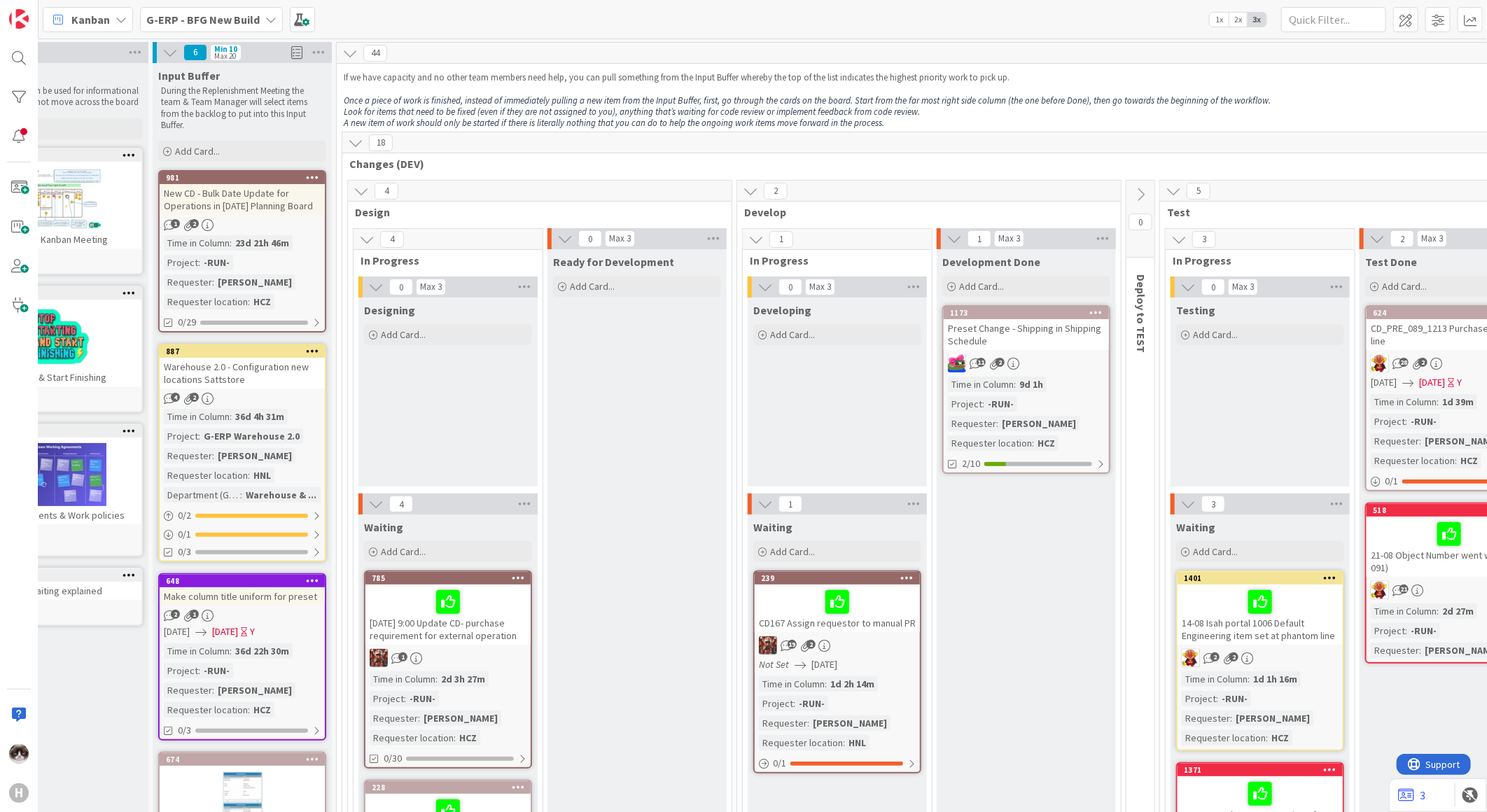
scroll to position [0, 0]
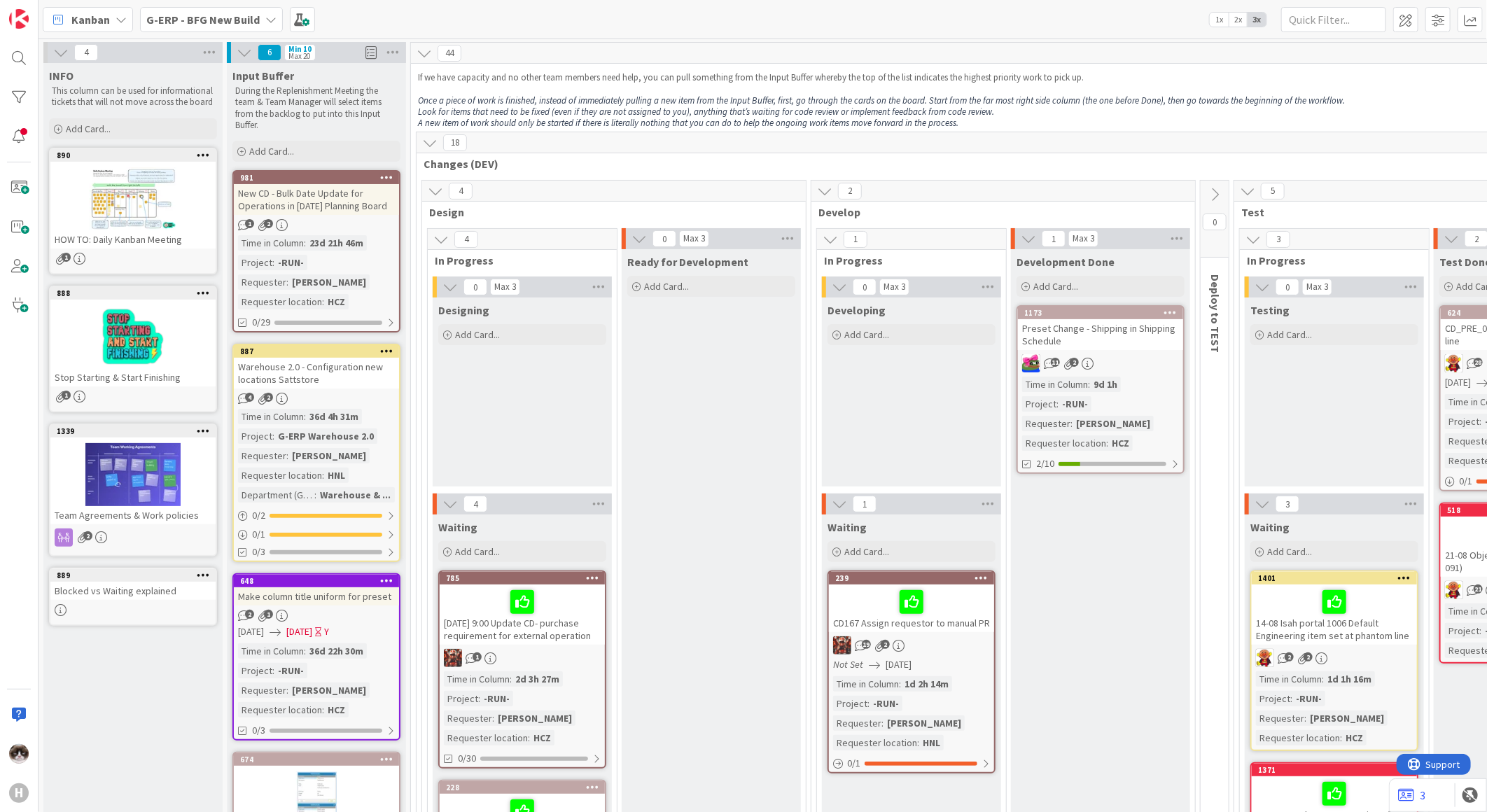
click at [103, 14] on span "Kanban" at bounding box center [90, 20] width 38 height 17
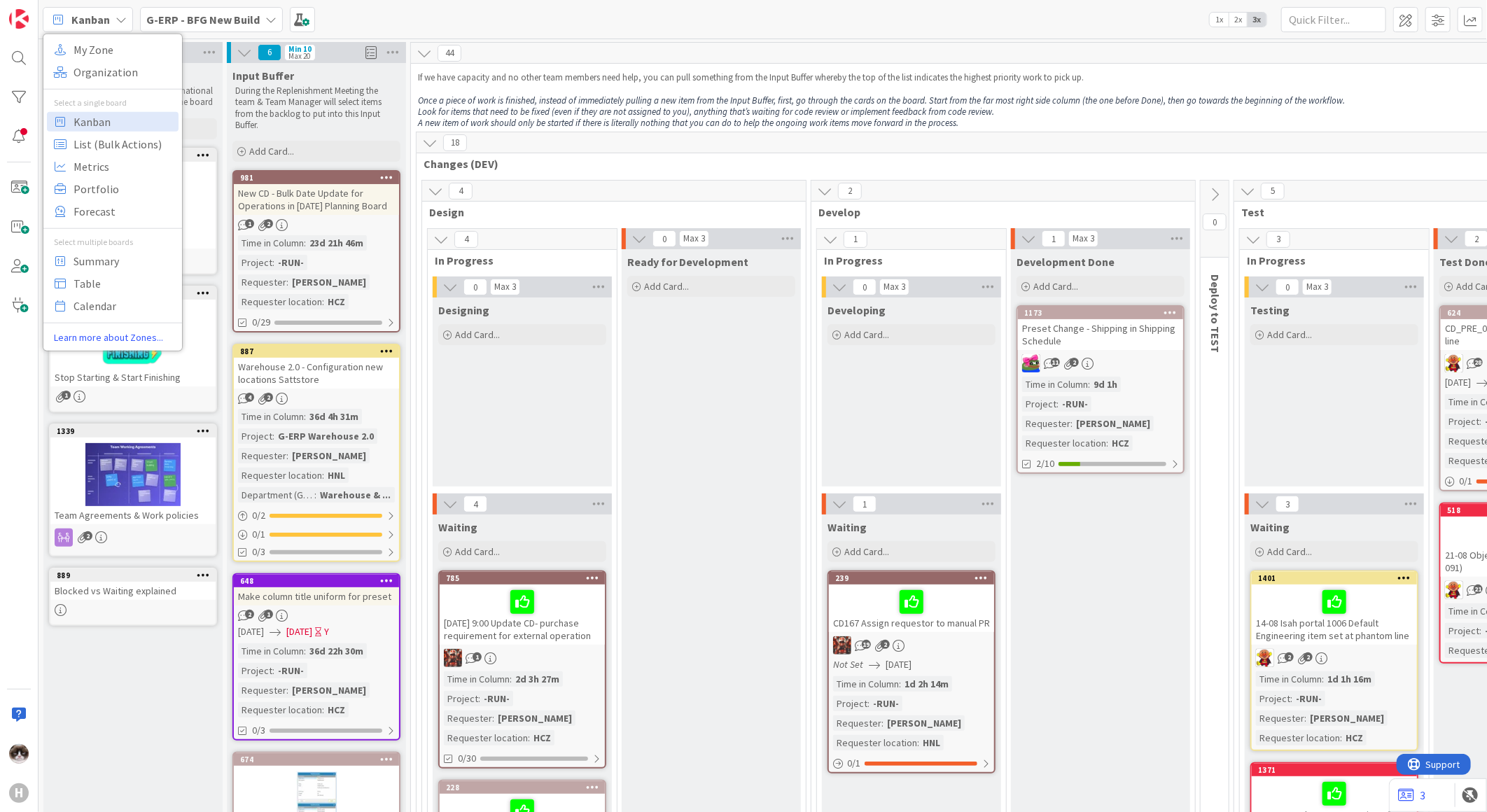
click at [535, 168] on span "Changes (DEV)" at bounding box center [1248, 164] width 1651 height 14
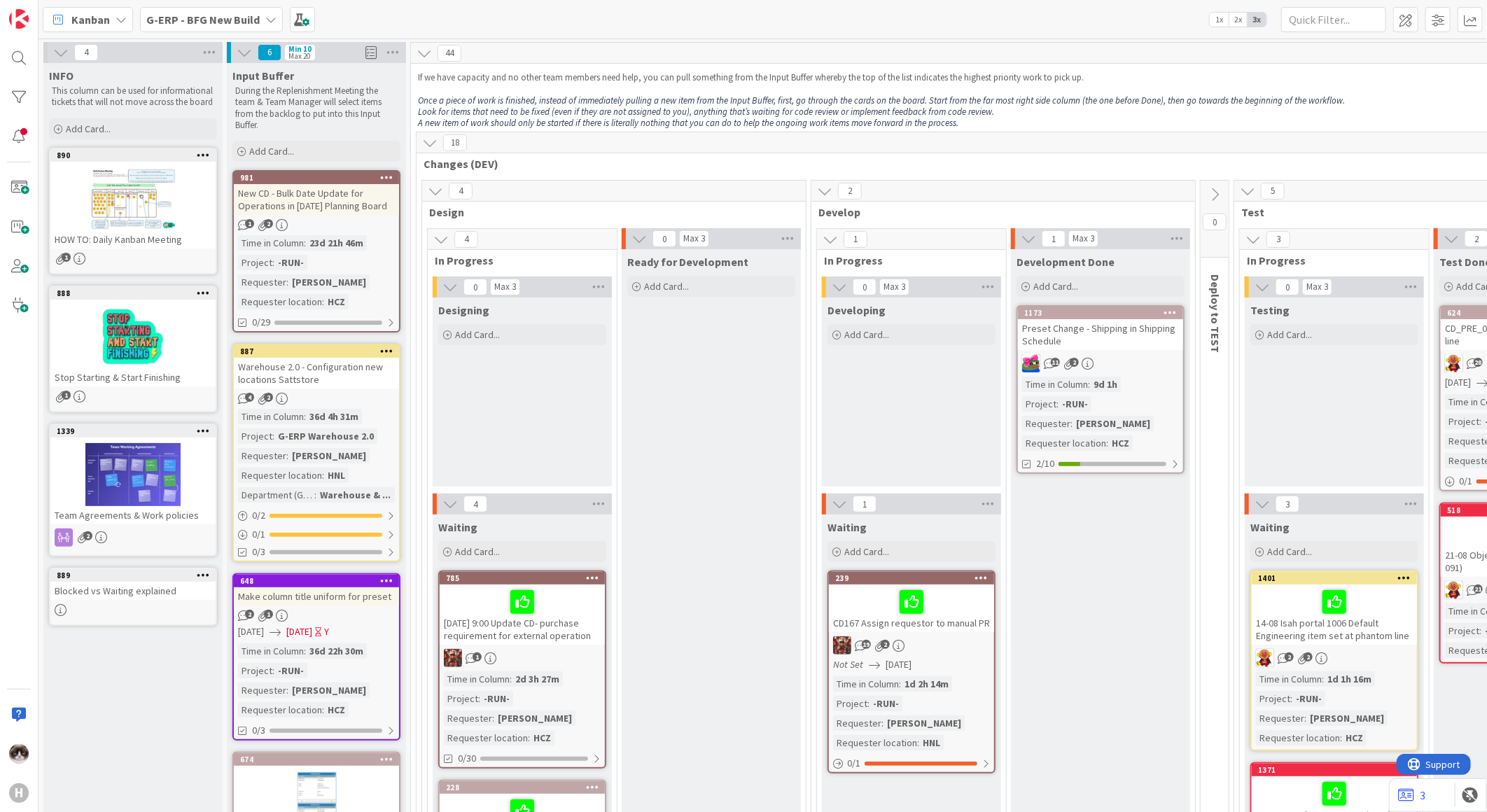
click at [108, 25] on span "Kanban" at bounding box center [90, 20] width 38 height 17
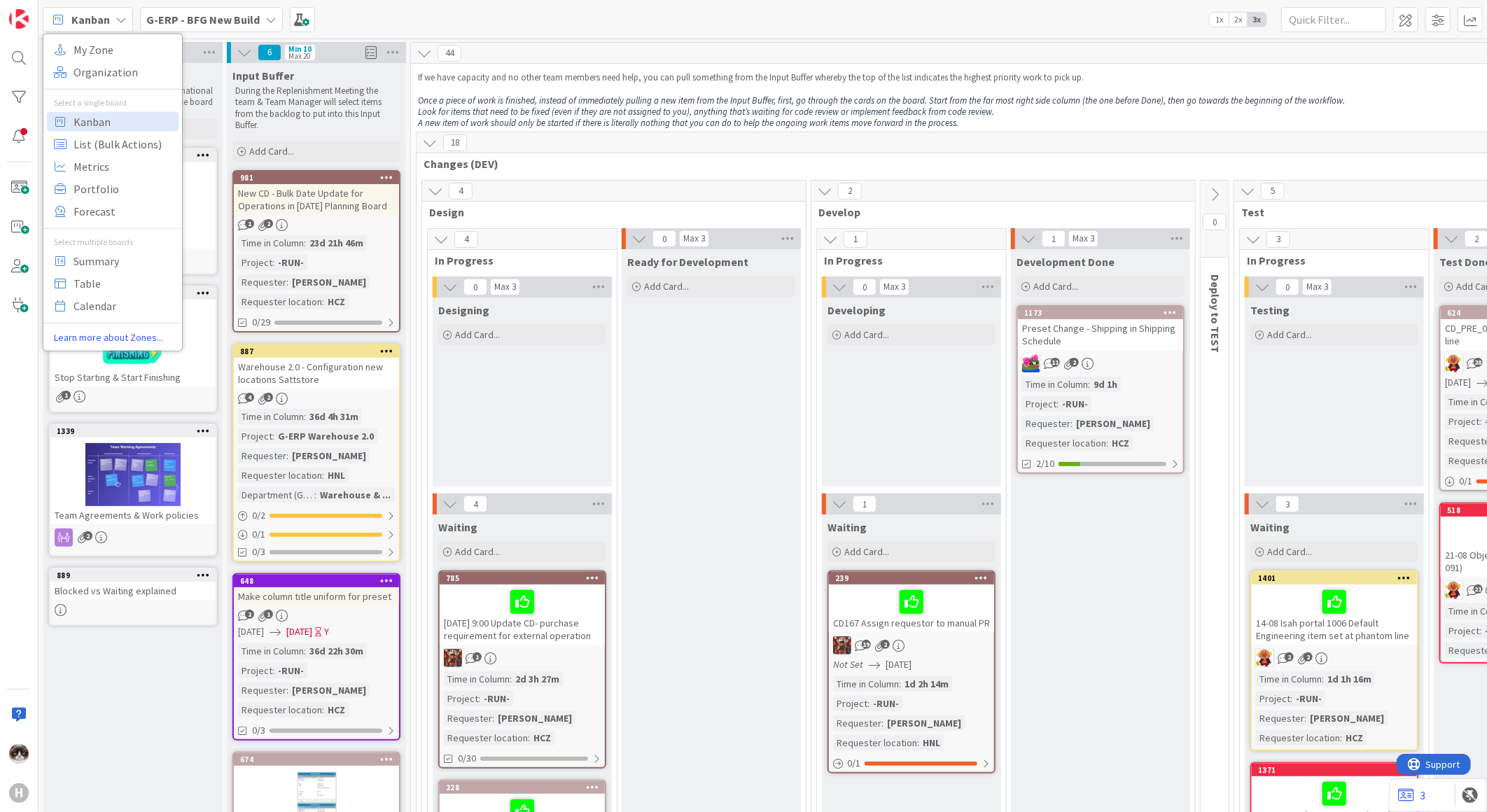
click at [526, 102] on em "Once a piece of work is finished, instead of immediately pulling a new item fro…" at bounding box center [881, 100] width 927 height 12
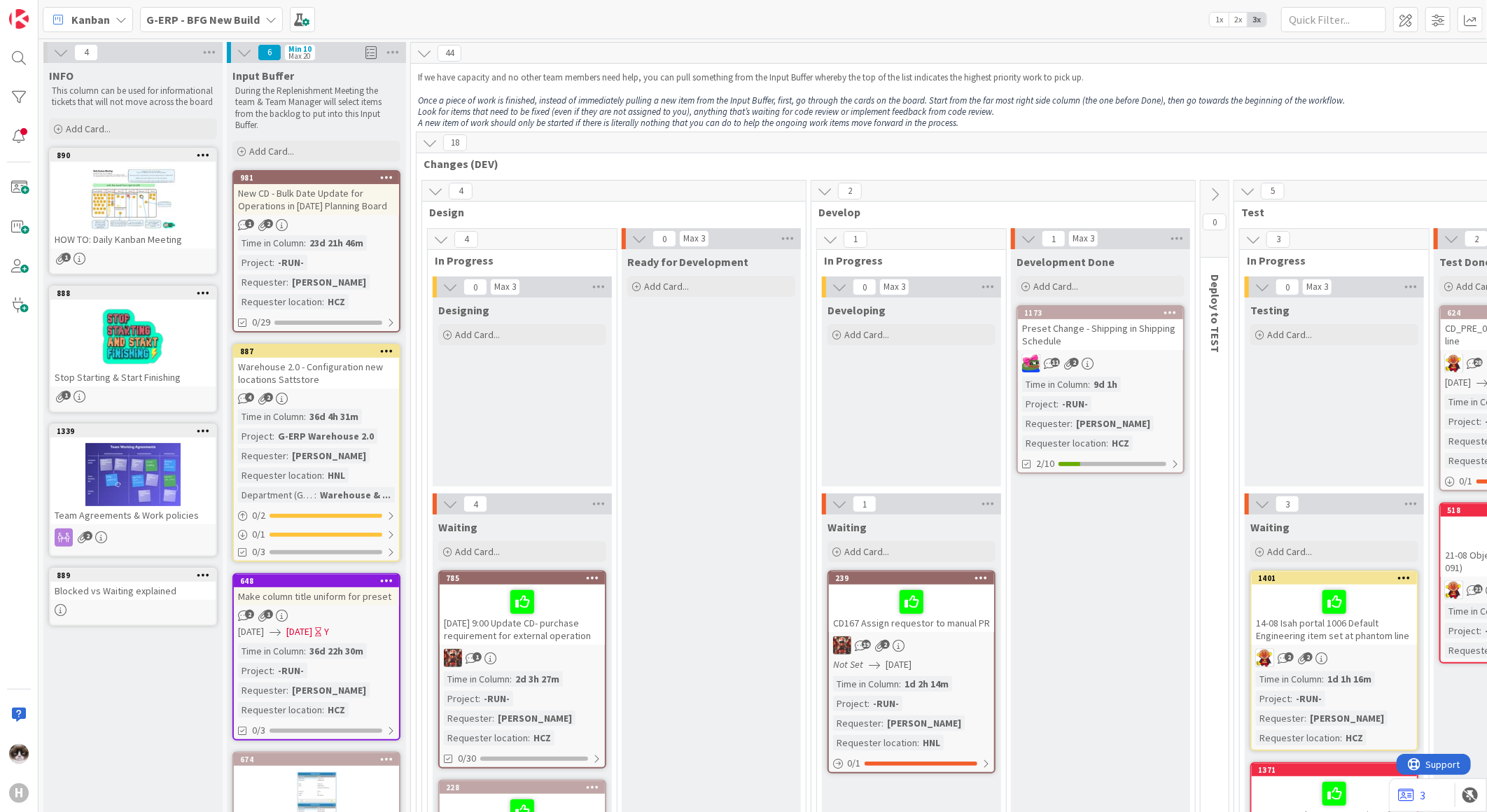
click at [115, 20] on icon at bounding box center [121, 20] width 11 height 11
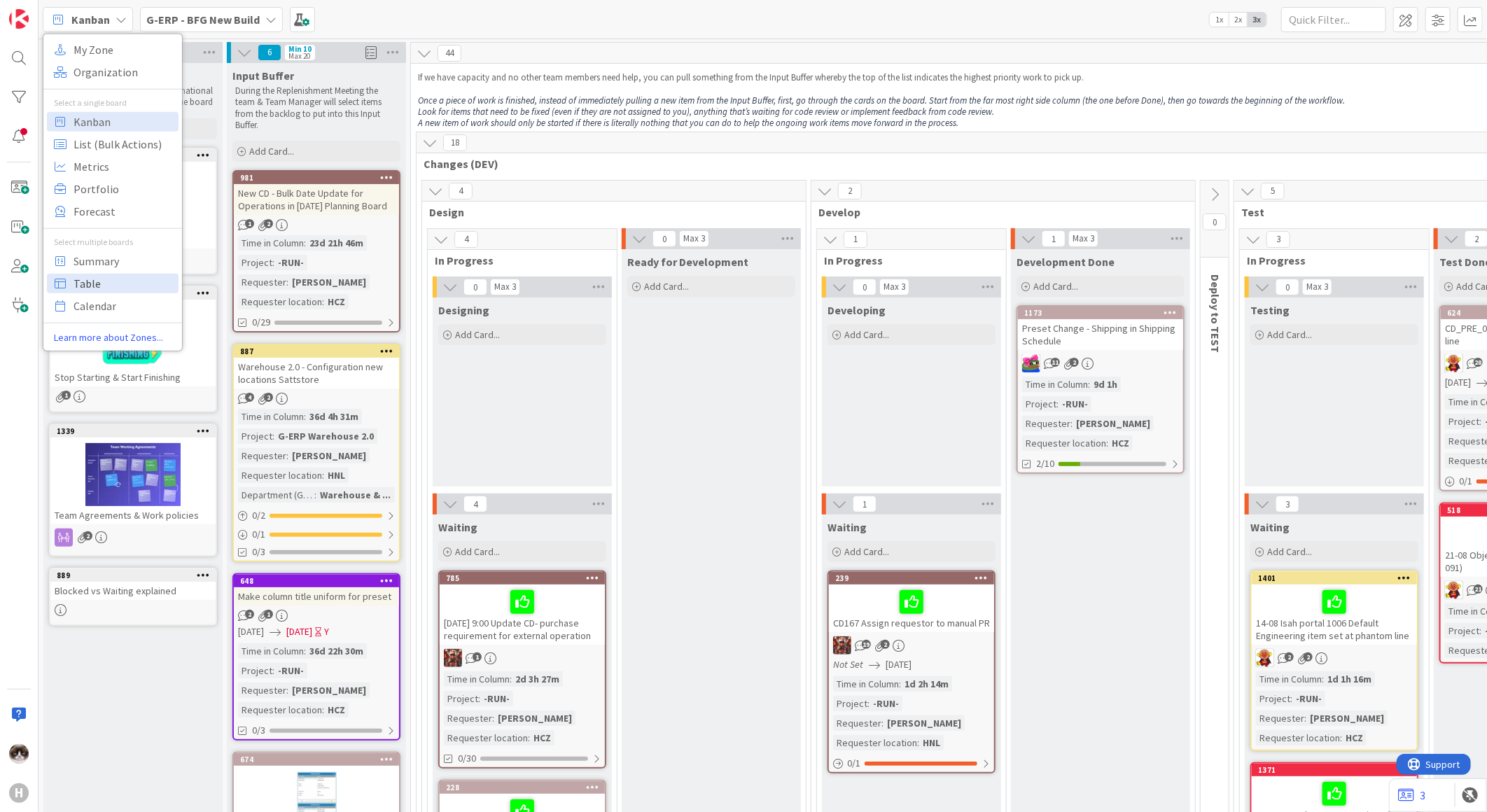
click at [117, 280] on span "Table" at bounding box center [124, 282] width 101 height 21
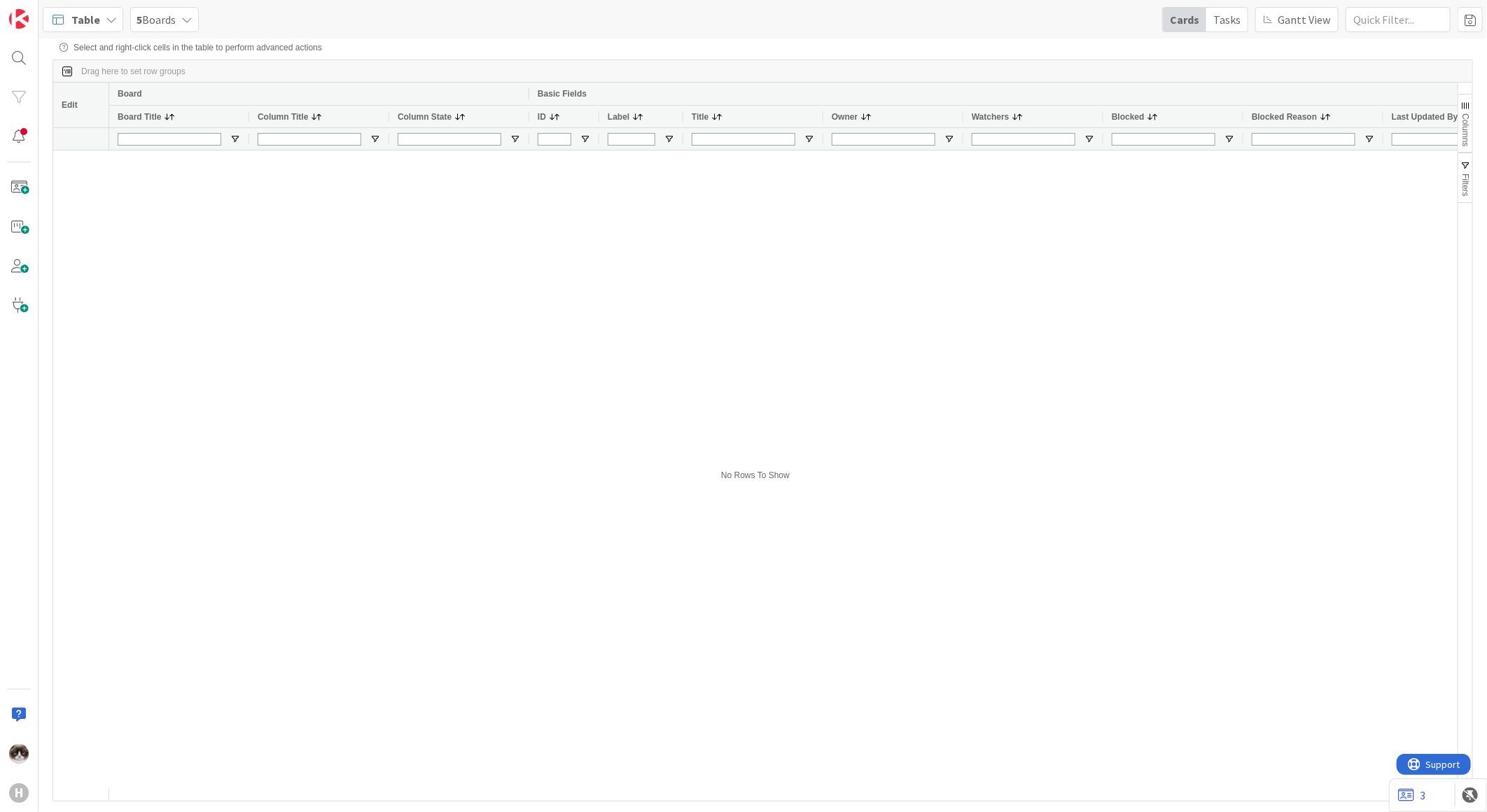
click at [177, 17] on div "5 Boards" at bounding box center [165, 19] width 68 height 25
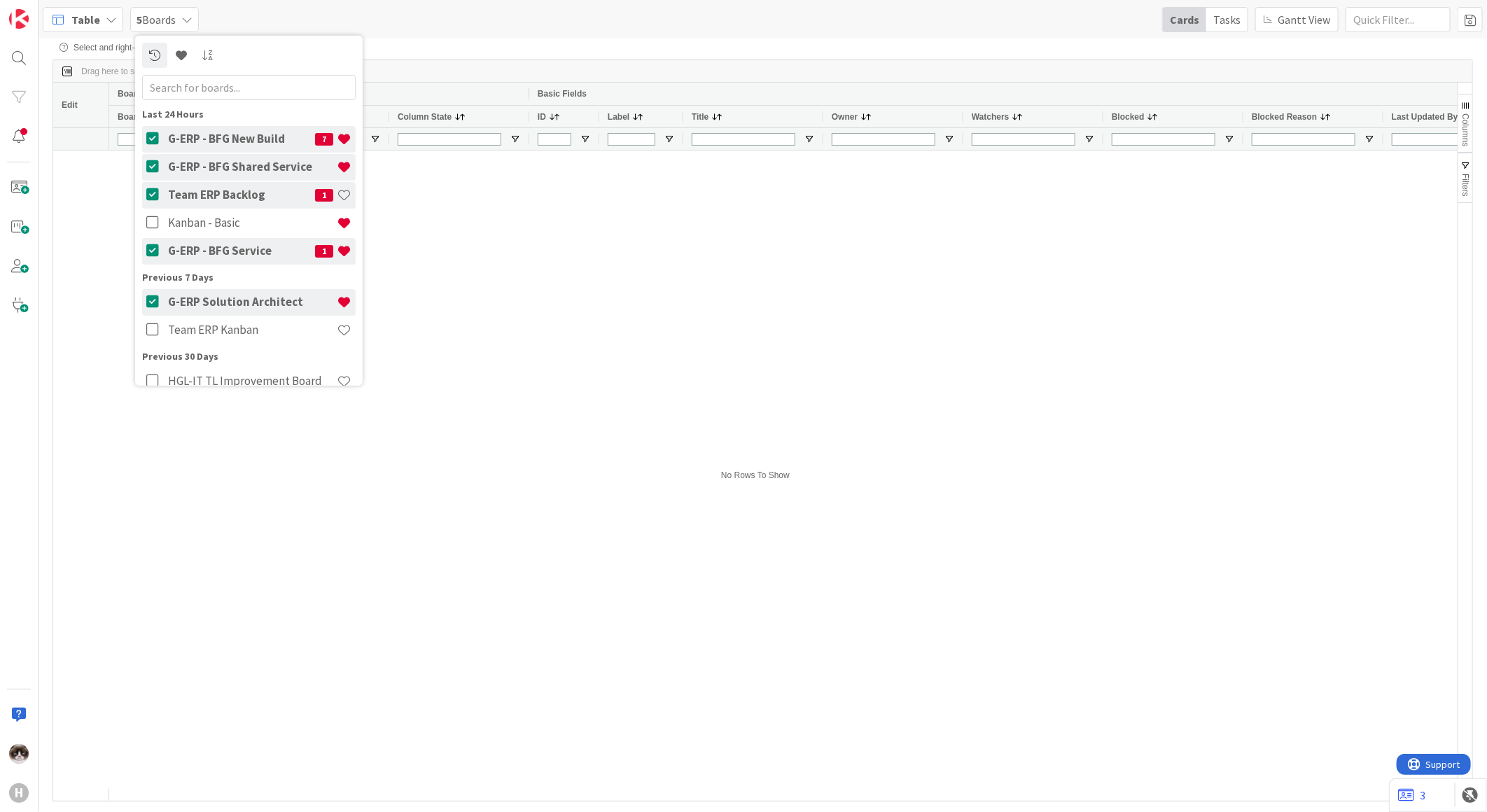
click at [149, 192] on icon at bounding box center [155, 194] width 17 height 14
click at [630, 410] on div at bounding box center [783, 469] width 1348 height 638
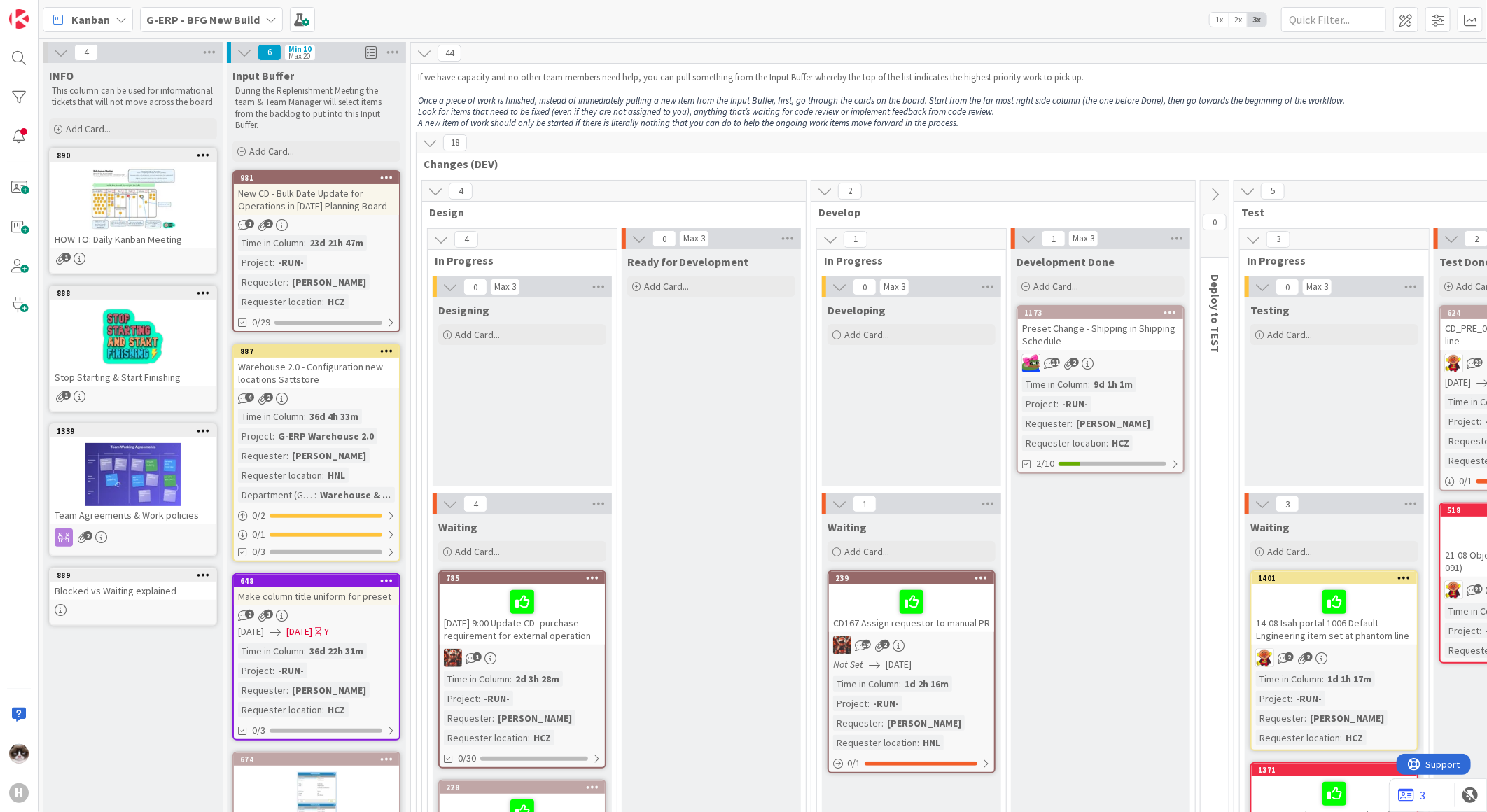
click at [107, 5] on div "Kanban G-ERP - BFG New Build 1x 2x 3x" at bounding box center [762, 19] width 1449 height 38
click at [107, 10] on div "Kanban" at bounding box center [88, 19] width 90 height 25
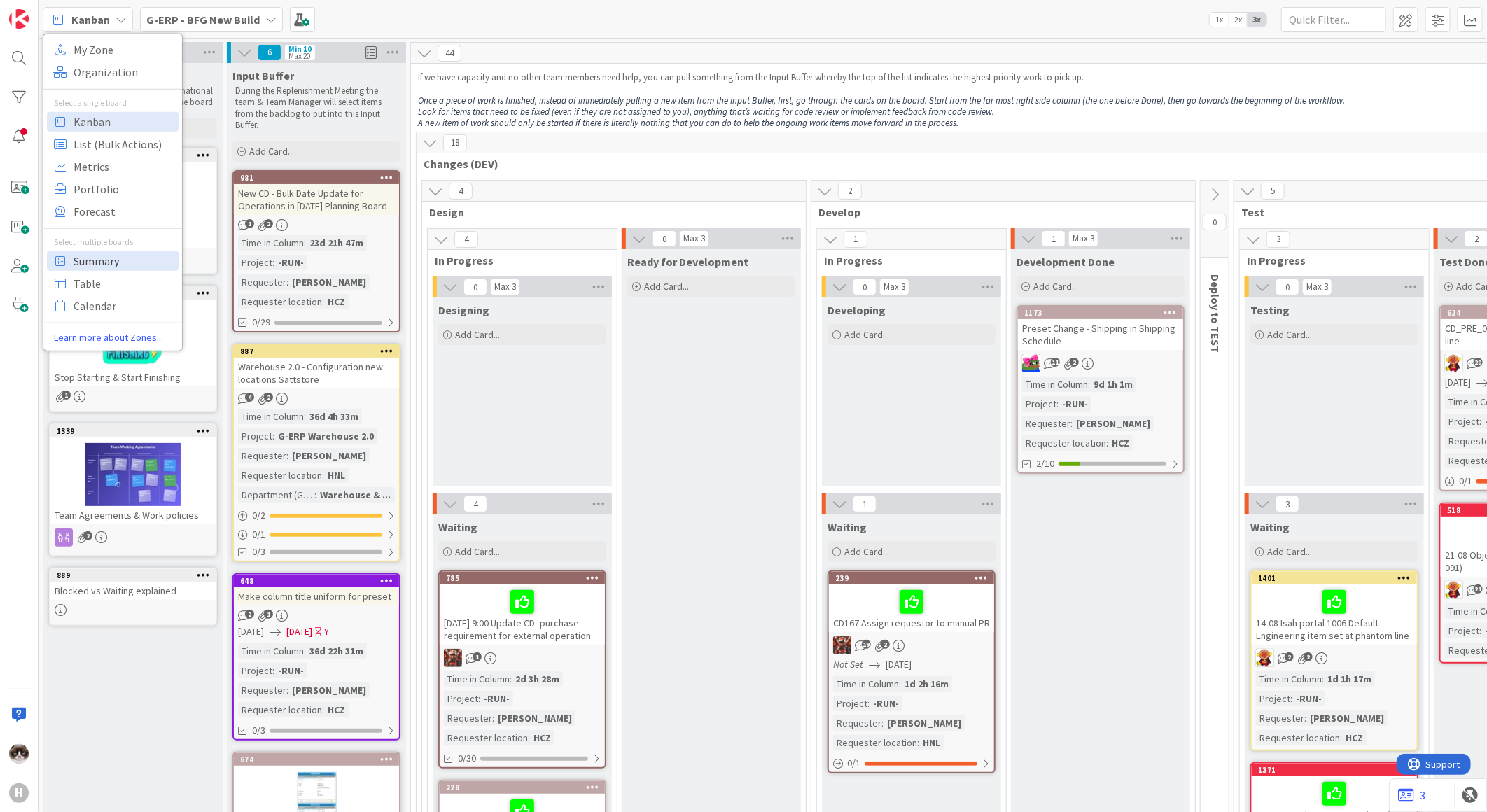
click at [107, 262] on span "Summary" at bounding box center [124, 261] width 101 height 21
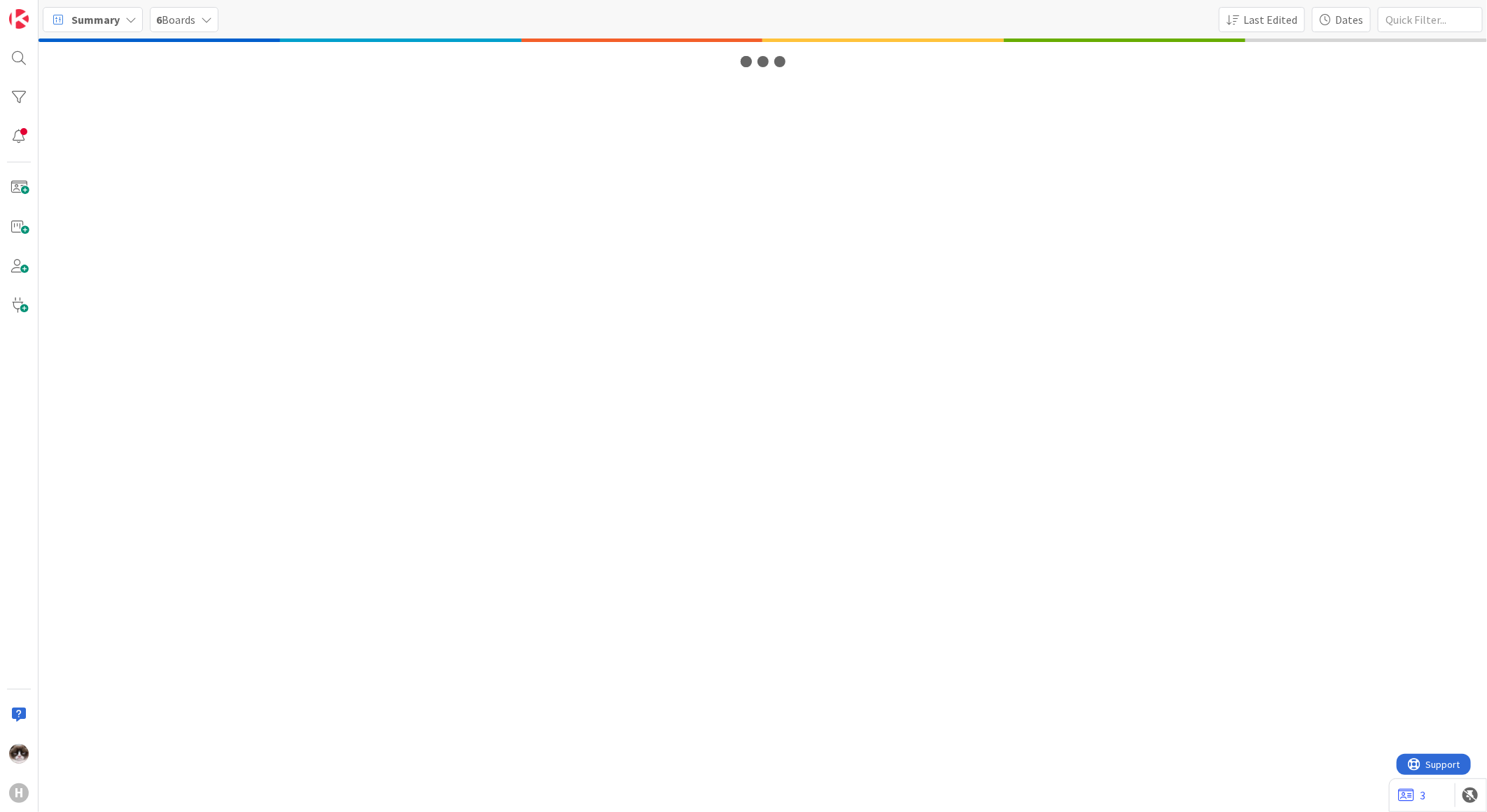
click at [194, 27] on span "6 Boards" at bounding box center [175, 20] width 39 height 17
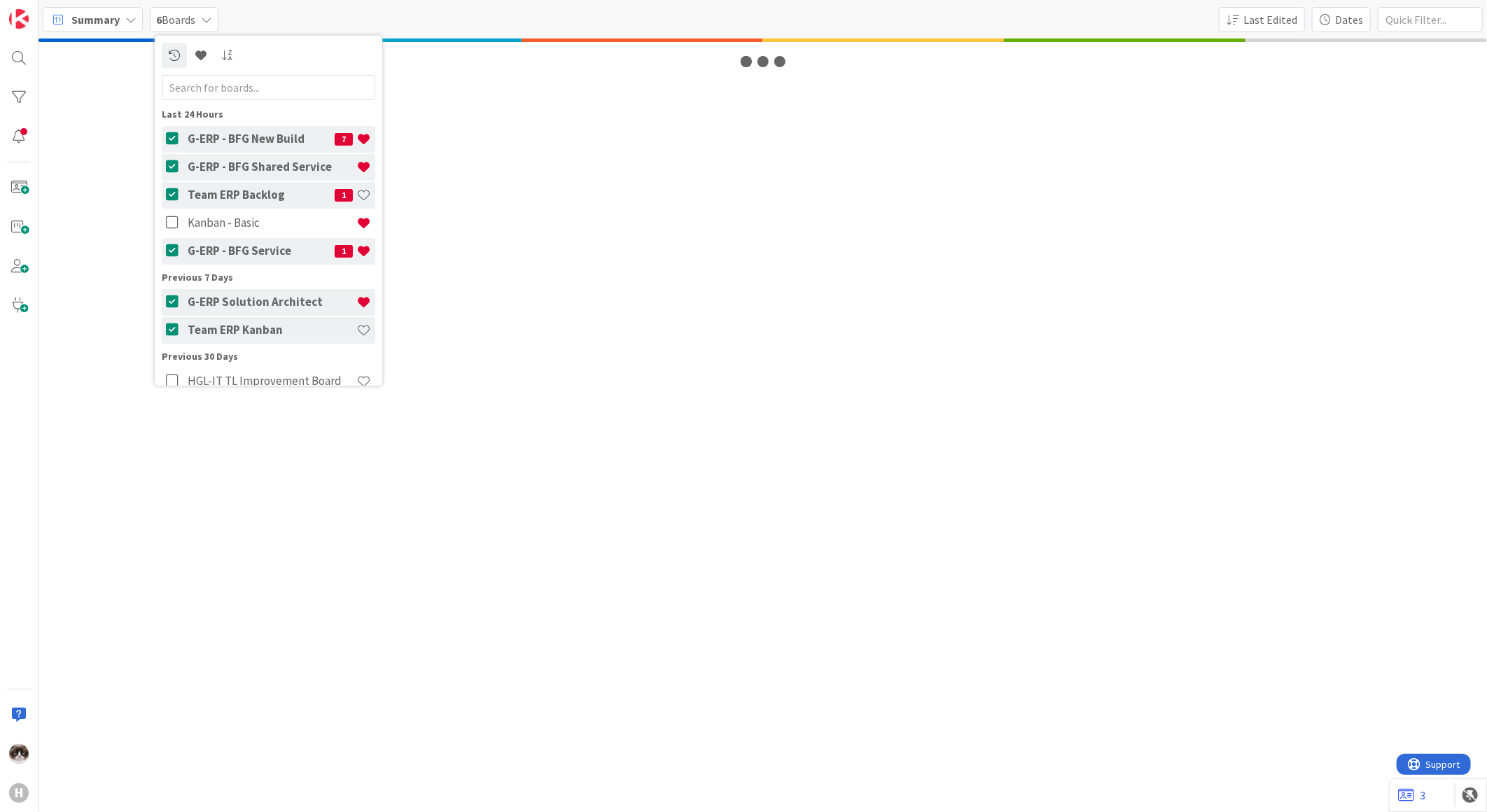
click at [200, 22] on div "6 Boards" at bounding box center [184, 19] width 68 height 25
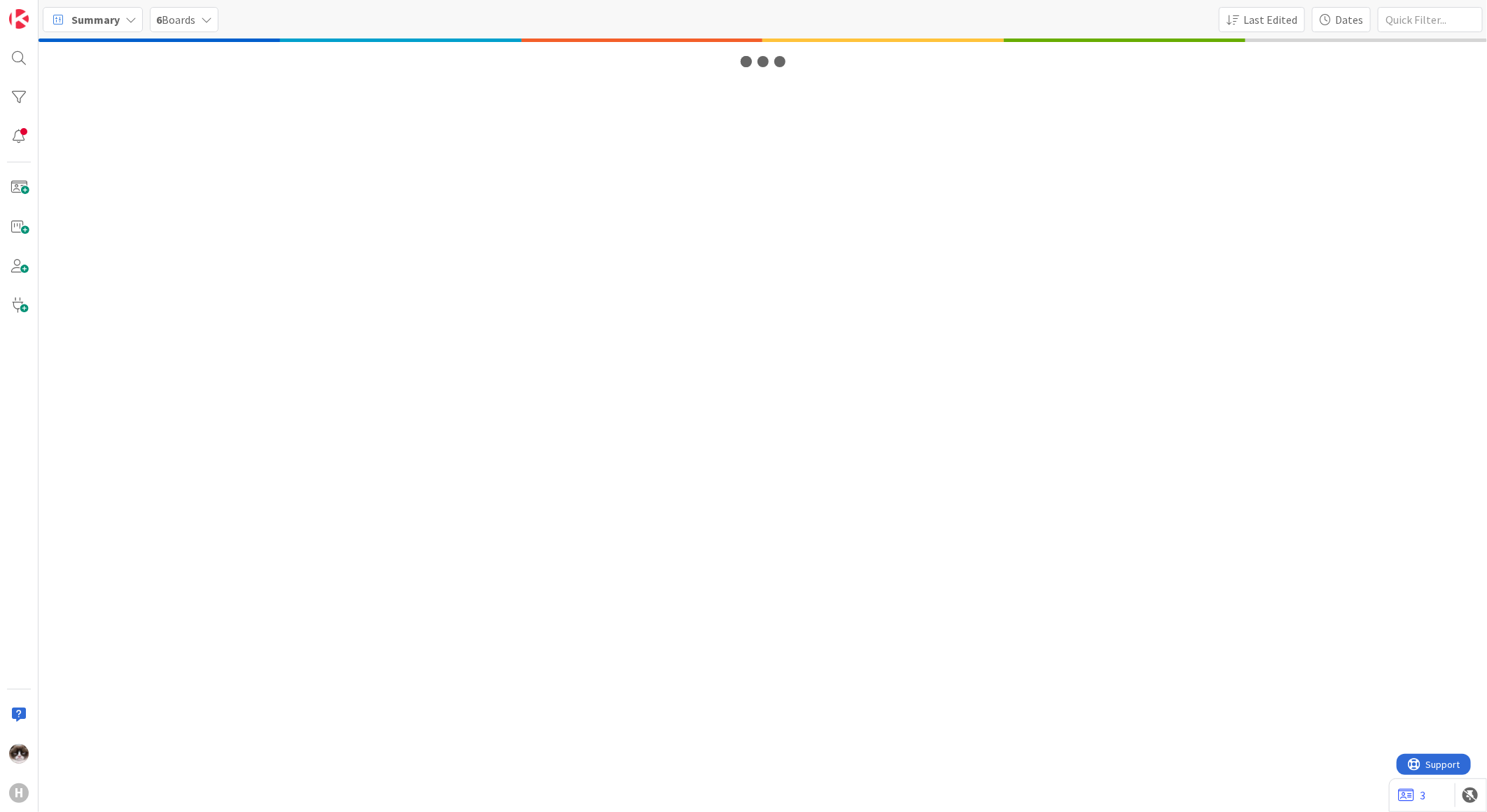
click at [129, 24] on icon at bounding box center [131, 20] width 11 height 11
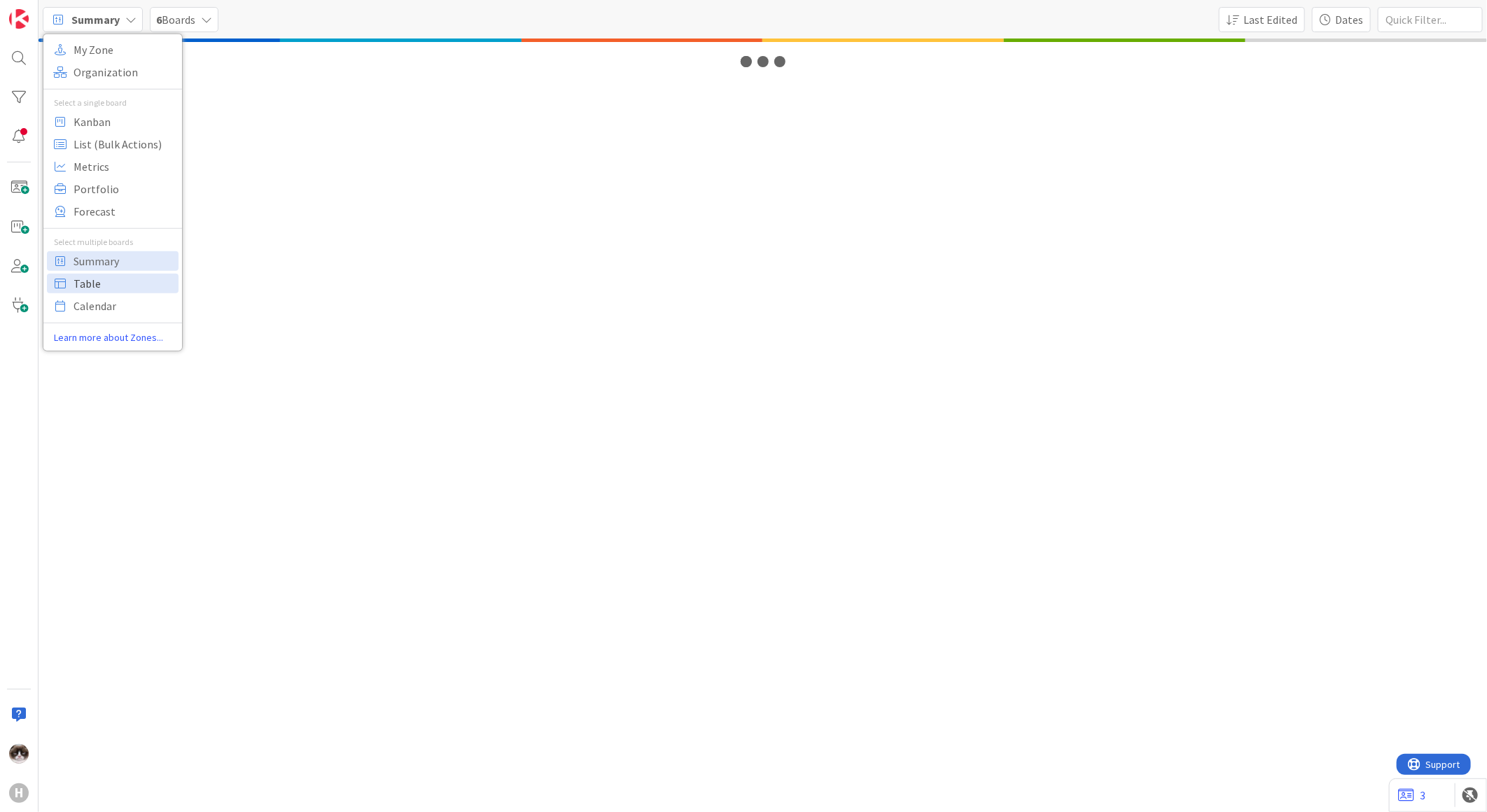
click at [108, 278] on span "Table" at bounding box center [124, 282] width 101 height 21
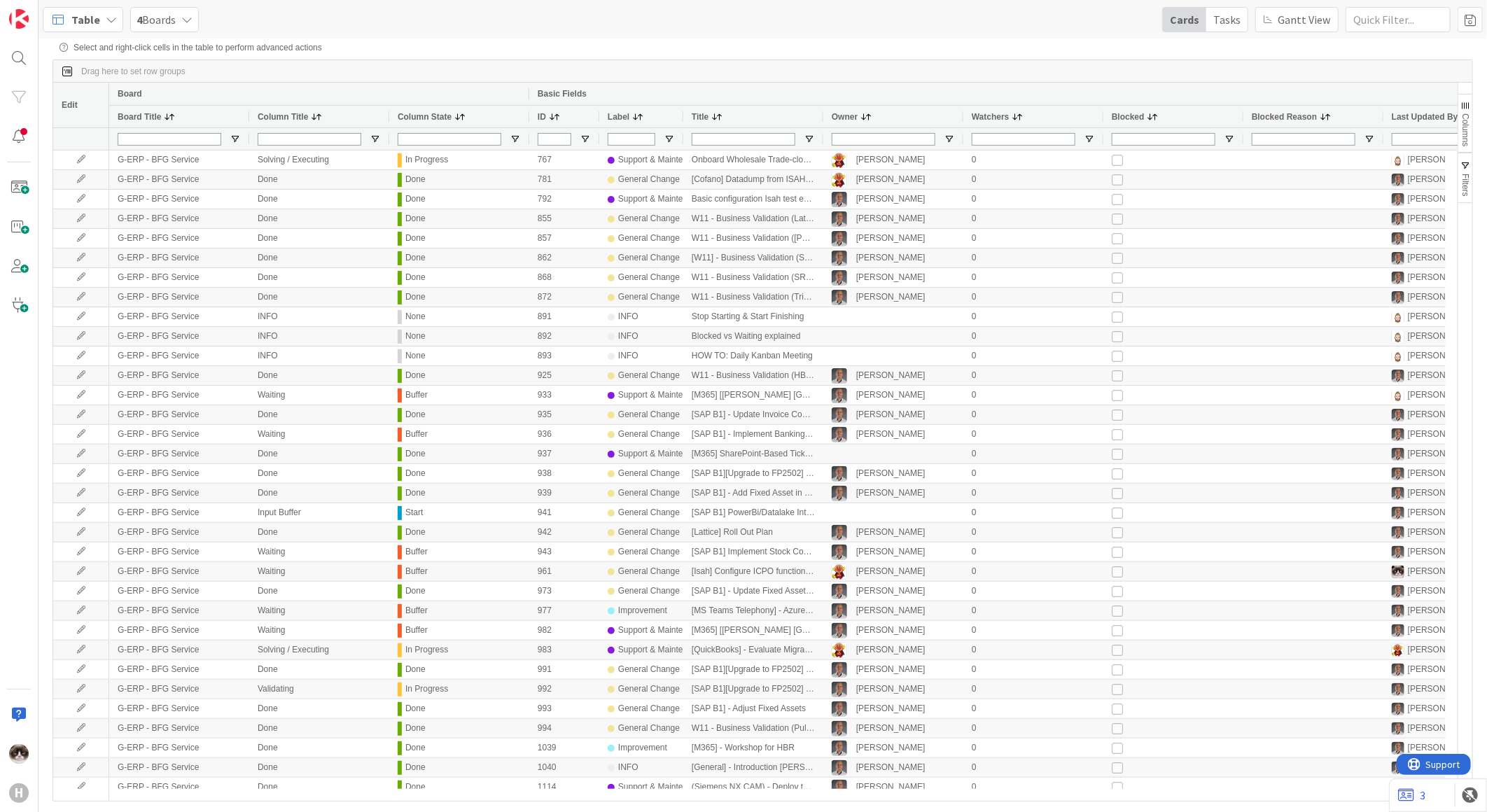
click at [171, 29] on div "4 Boards" at bounding box center [165, 19] width 68 height 25
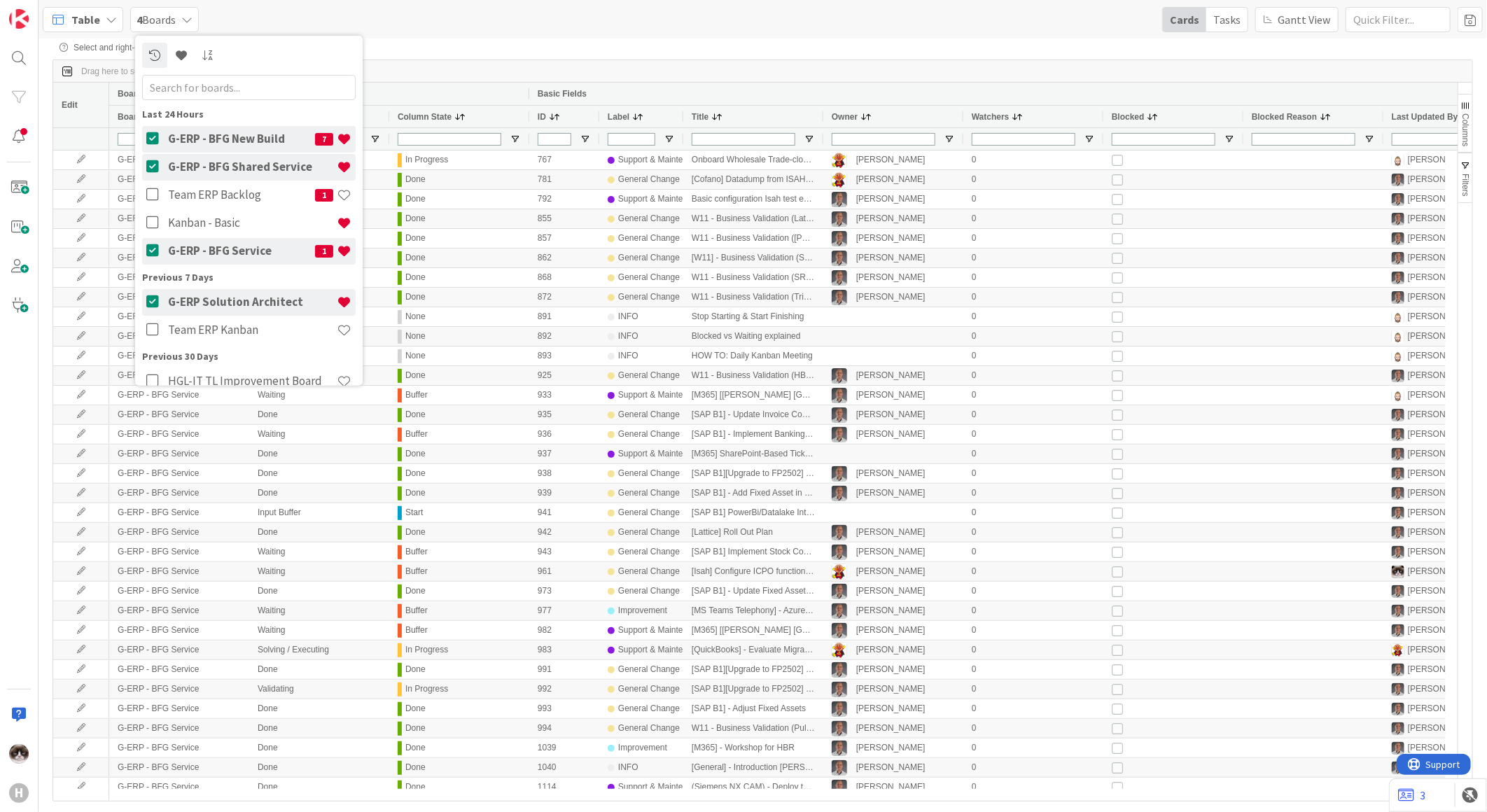
click at [180, 24] on div "4 Boards" at bounding box center [165, 19] width 68 height 25
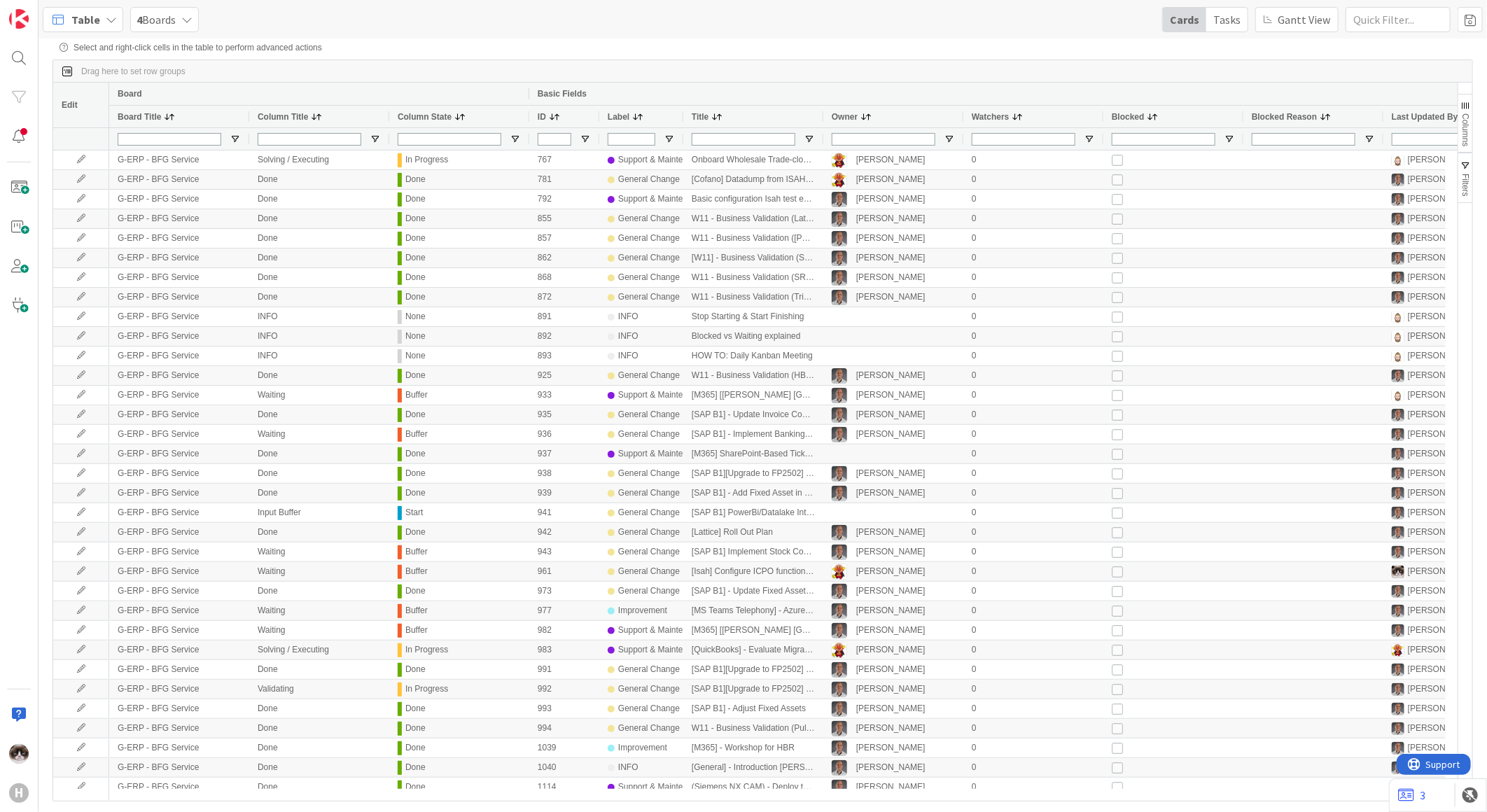
click at [1464, 127] on span "Columns" at bounding box center [1465, 129] width 10 height 33
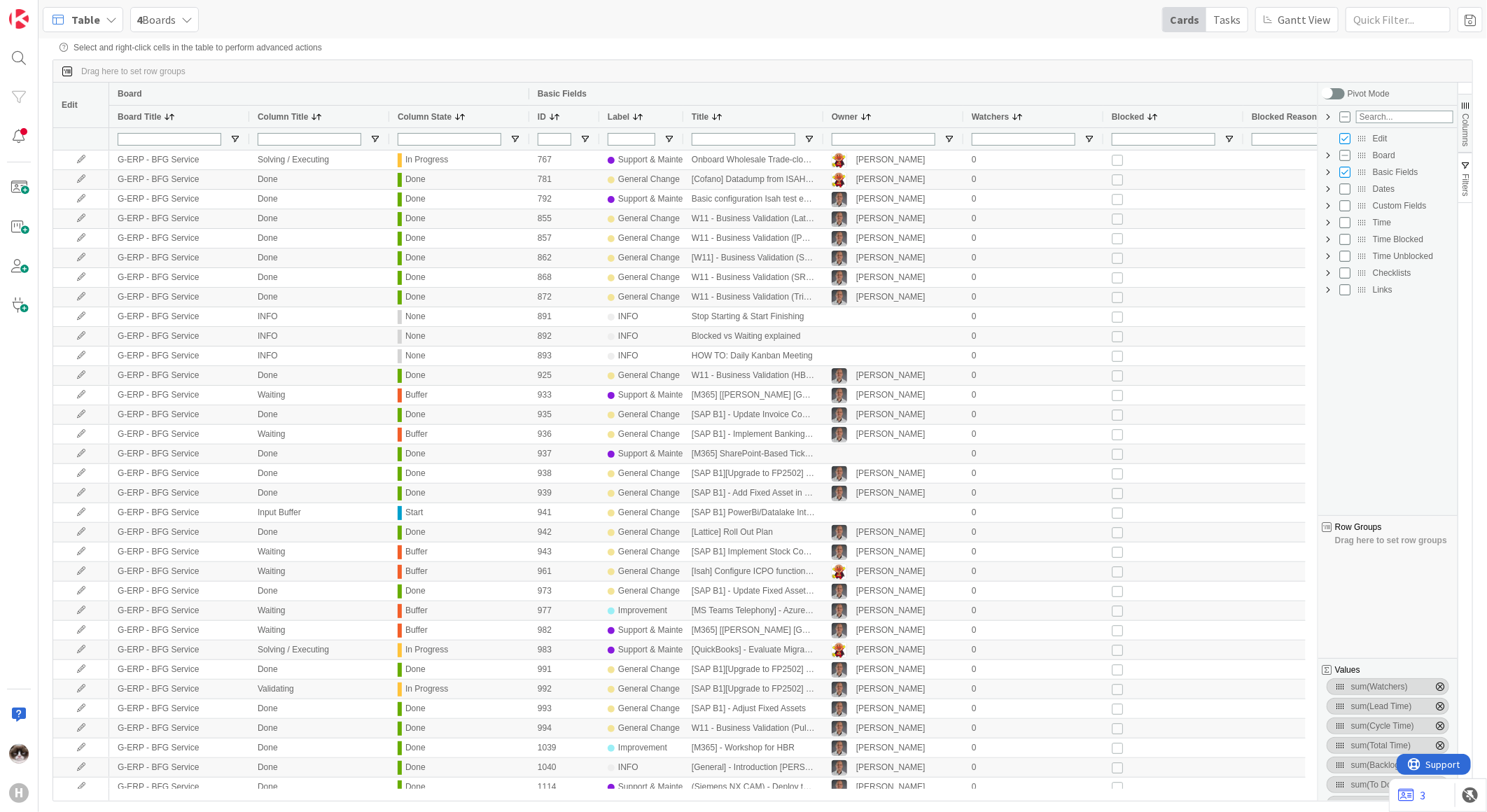
click at [1464, 127] on span "Columns" at bounding box center [1465, 129] width 10 height 33
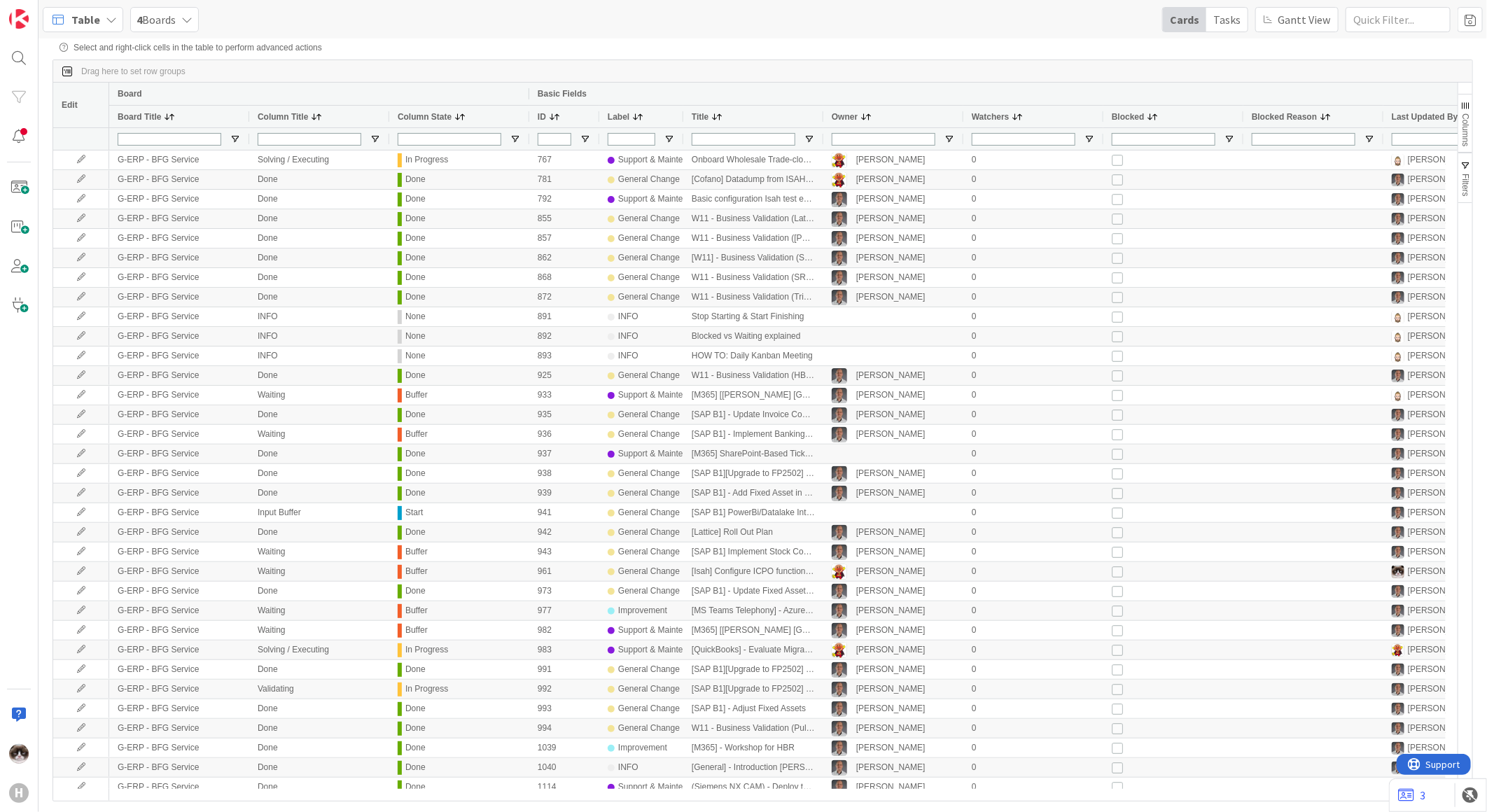
click at [1472, 130] on button "Columns" at bounding box center [1465, 124] width 14 height 59
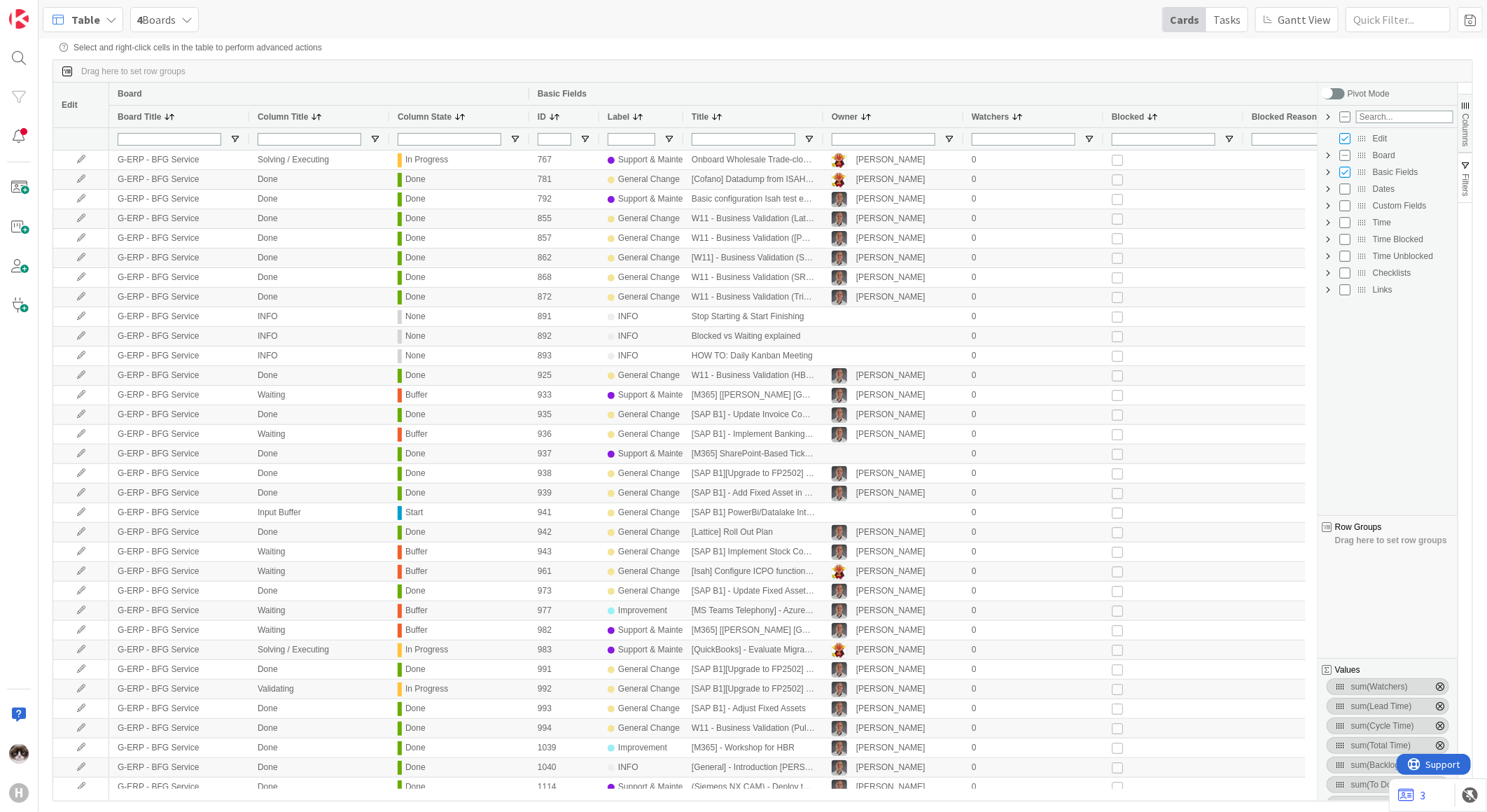
click at [1468, 129] on span "Columns" at bounding box center [1465, 129] width 10 height 33
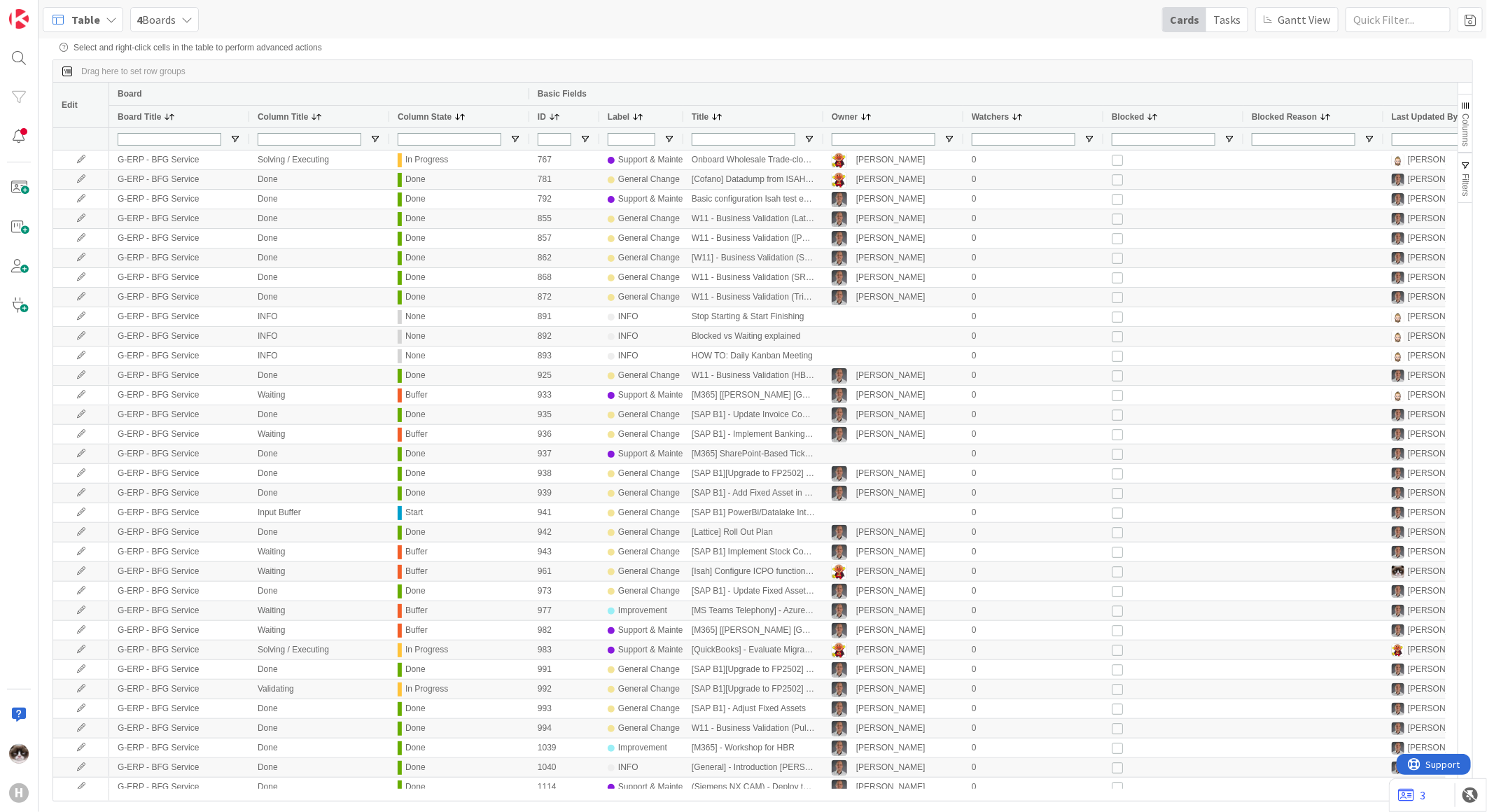
click at [157, 17] on span "4 Boards" at bounding box center [156, 20] width 39 height 17
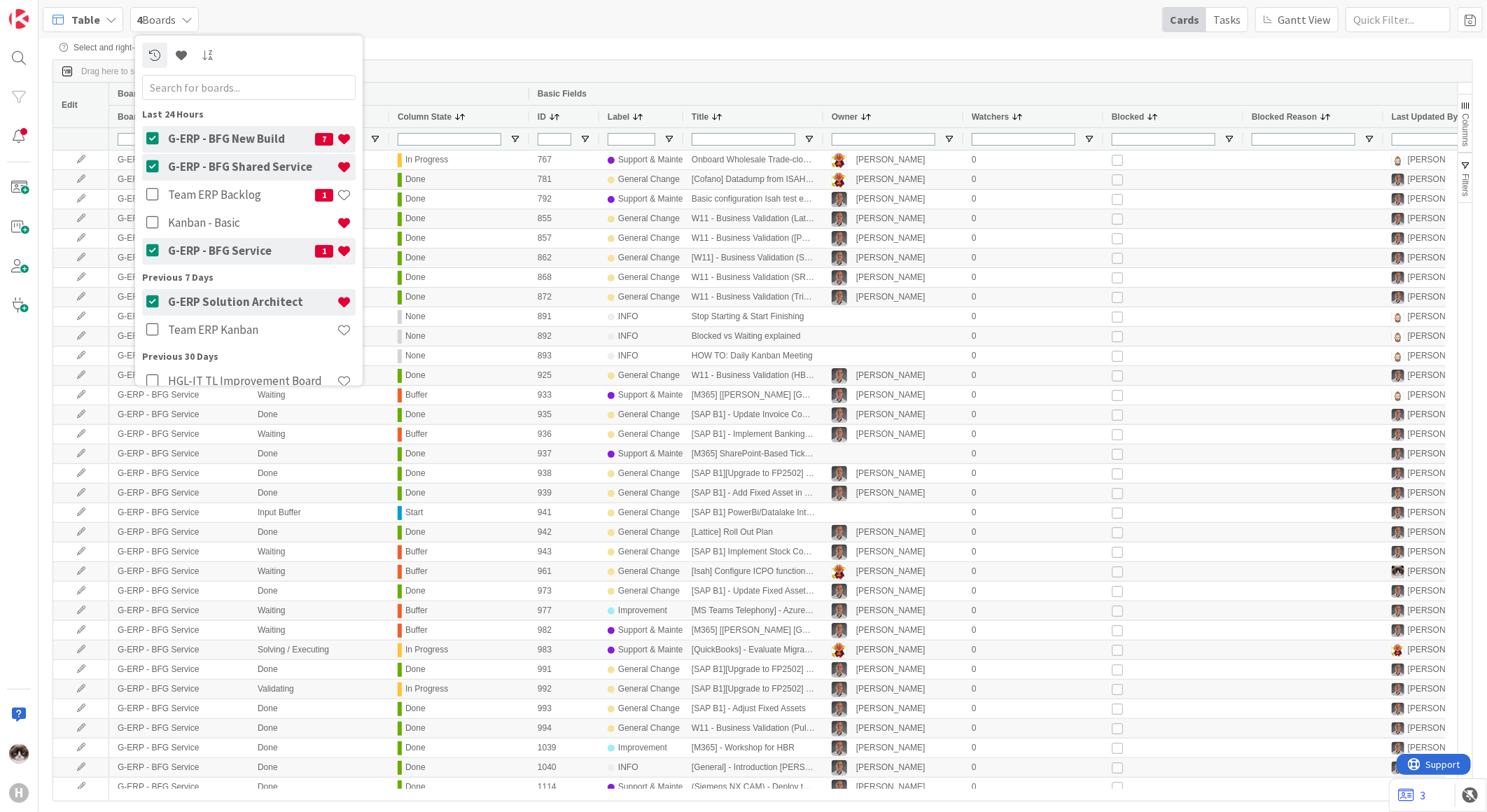
click at [628, 59] on div "Select and right-click cells in the table to perform advanced actions Drag here…" at bounding box center [762, 414] width 1420 height 742
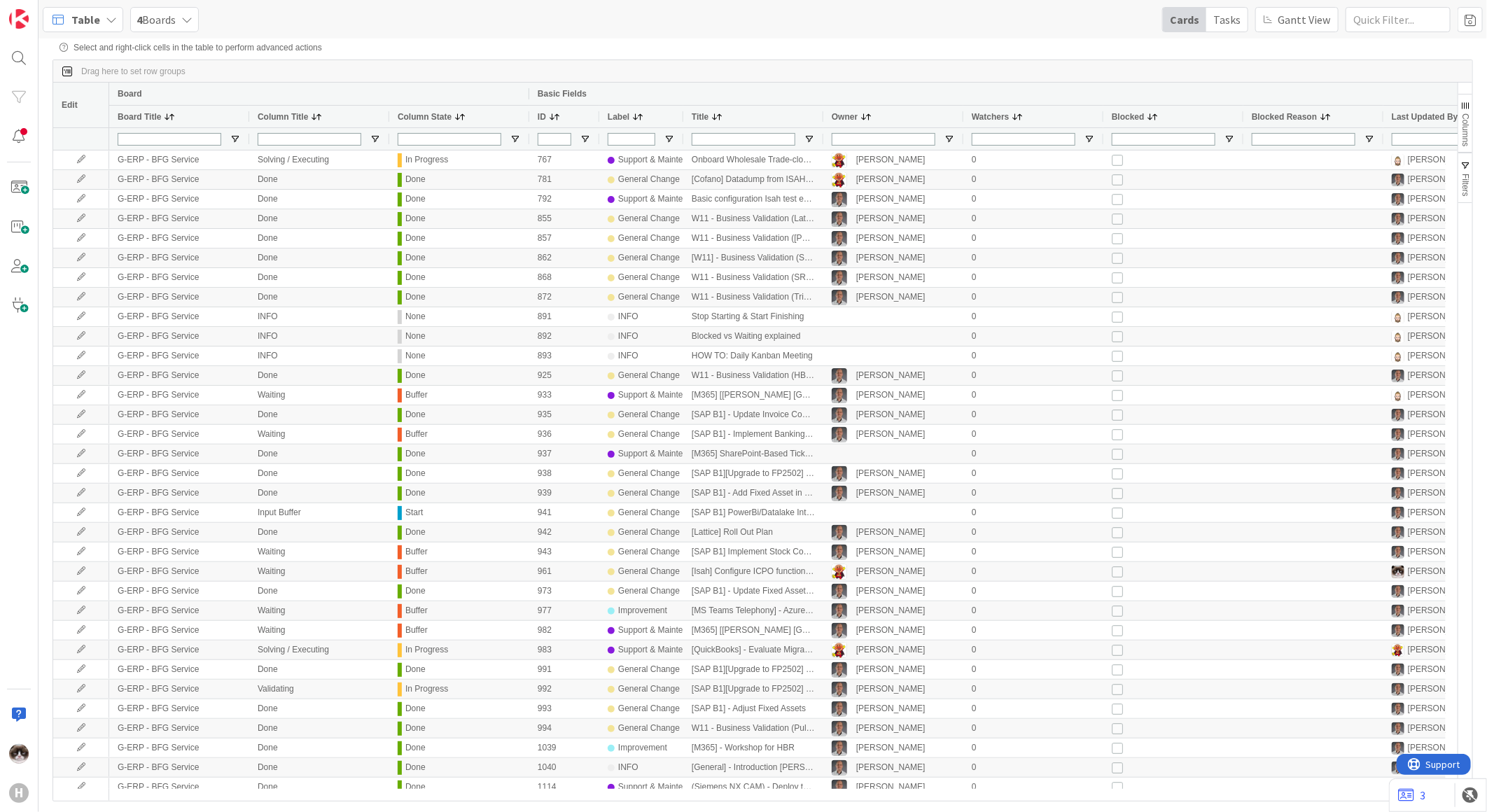
click at [1465, 115] on span "Columns" at bounding box center [1465, 129] width 10 height 33
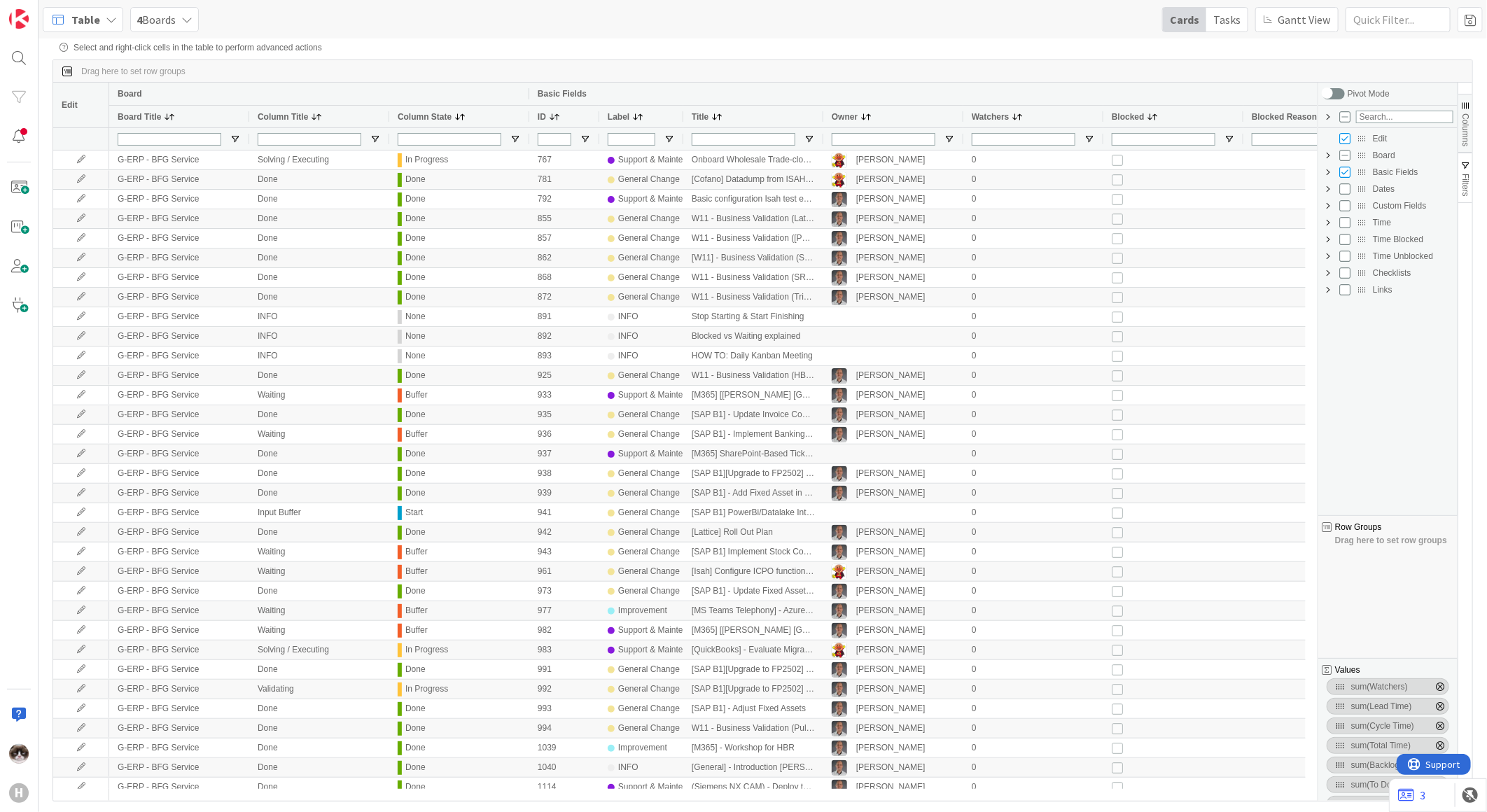
click at [1328, 205] on span "Custom Fields Column Group" at bounding box center [1328, 205] width 11 height 11
click at [1361, 340] on input "Press SPACE to toggle visibility (hidden)" at bounding box center [1360, 340] width 11 height 11
checkbox input "true"
checkbox input "false"
click at [1472, 110] on button "Columns" at bounding box center [1465, 124] width 14 height 59
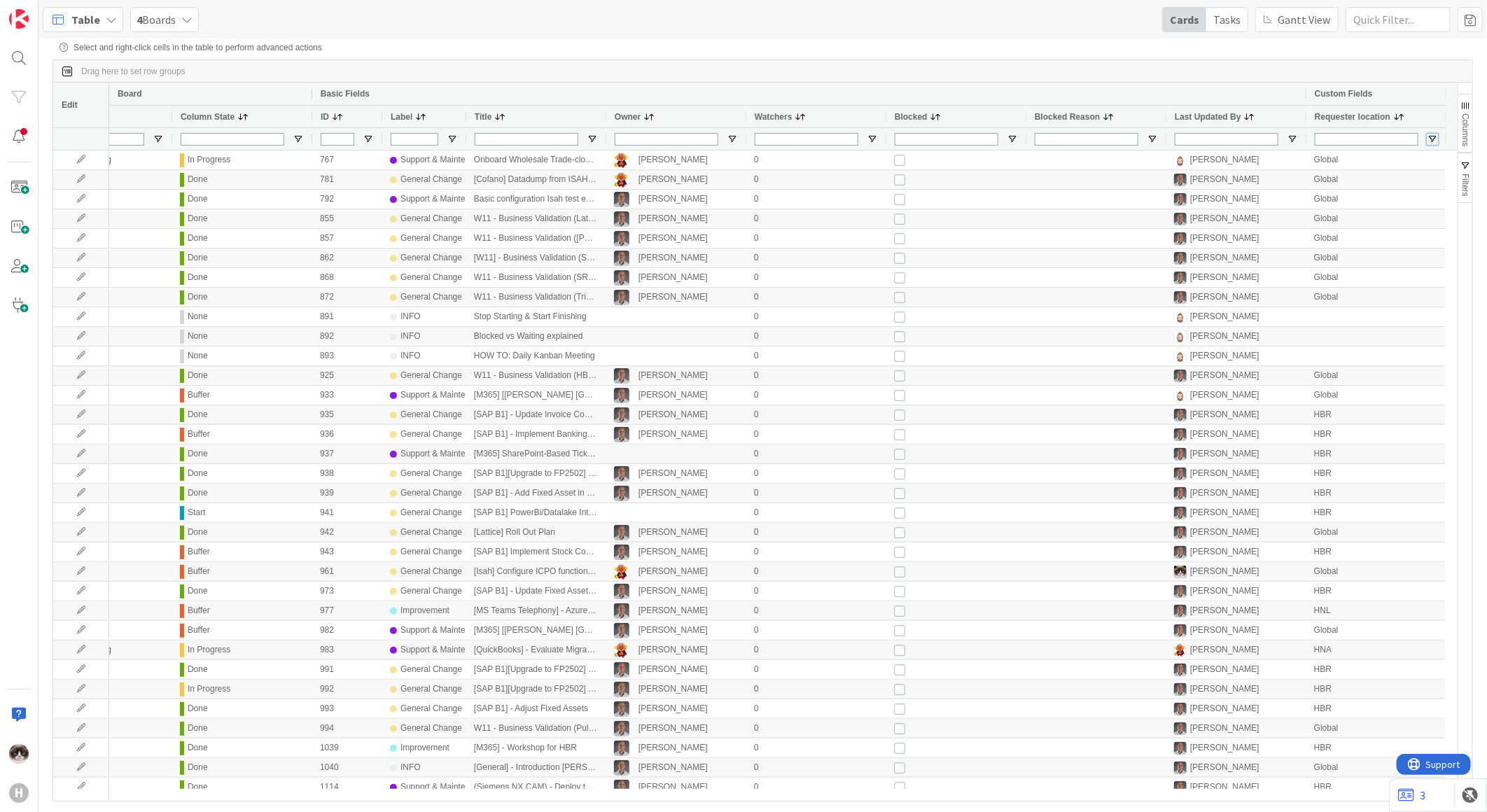
click at [1433, 141] on span "Open Filter Menu" at bounding box center [1433, 140] width 11 height 11
click at [1340, 220] on input "Filter List" at bounding box center [1340, 214] width 11 height 11
checkbox input "false"
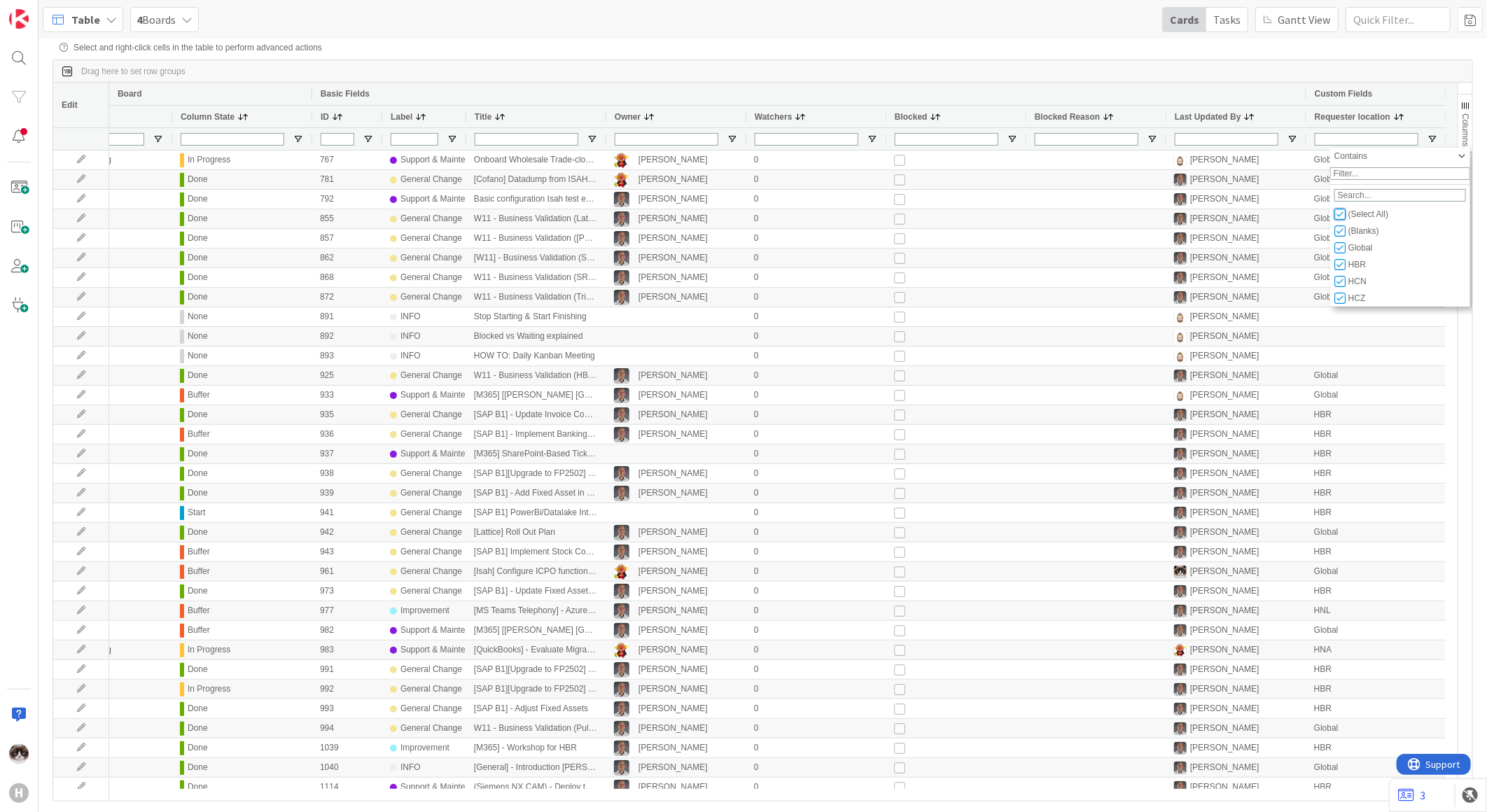
checkbox input "false"
type input "(0)"
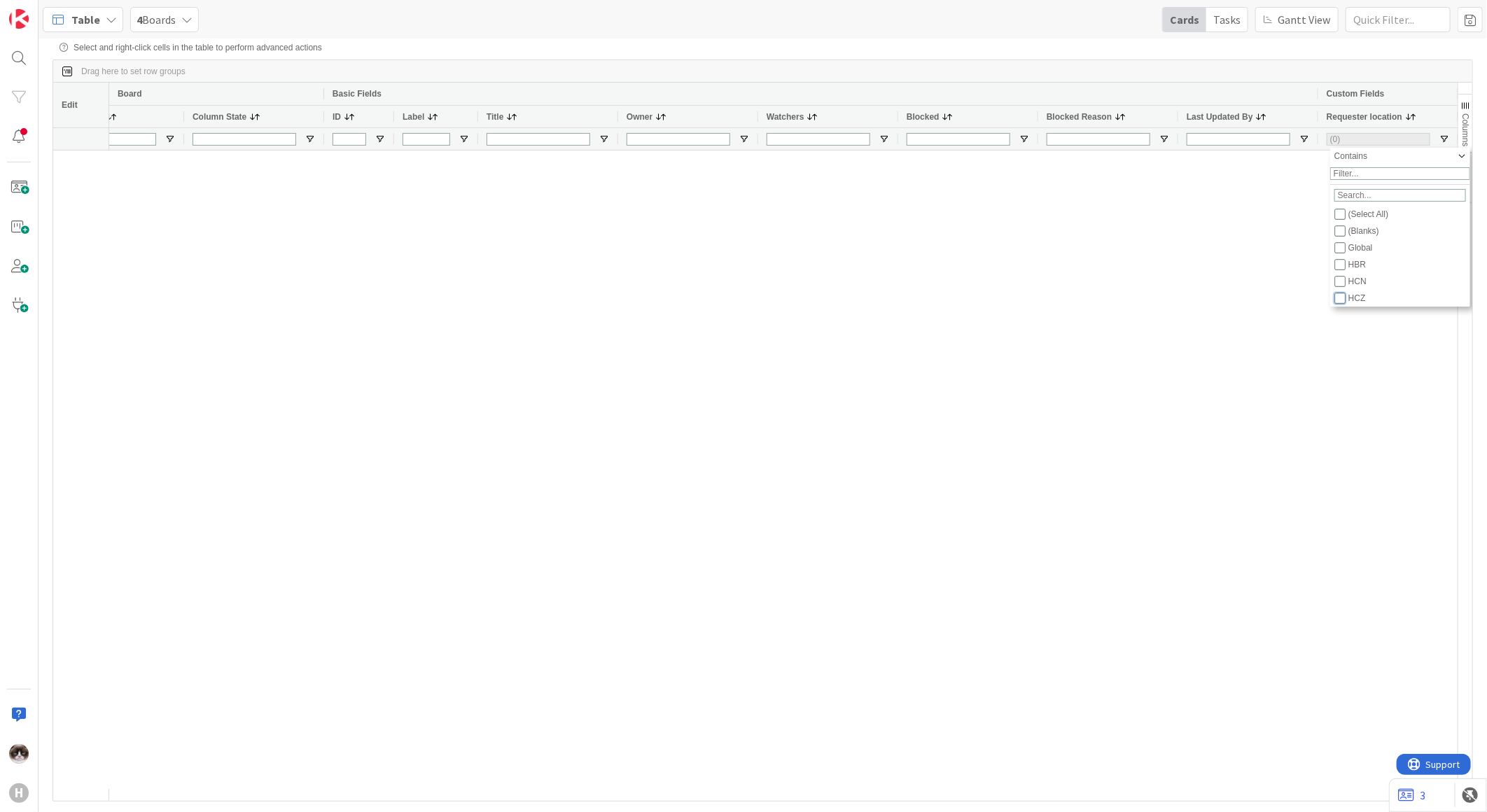
click at [1335, 303] on input "Filter List" at bounding box center [1340, 299] width 11 height 11
checkbox input "true"
checkbox input "false"
type input "(1) HCZ"
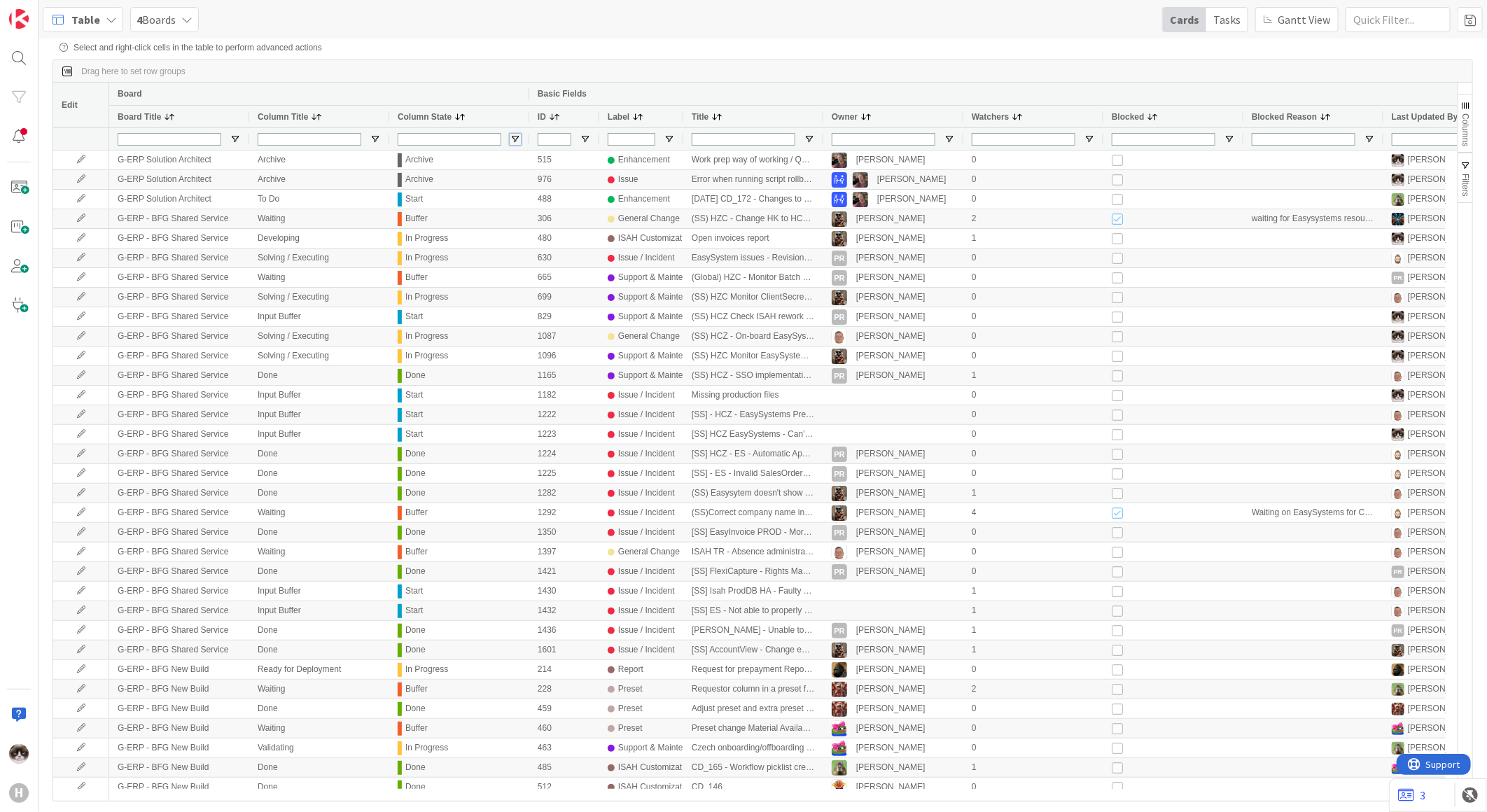
click at [514, 140] on span "Open Filter Menu" at bounding box center [516, 140] width 11 height 11
click at [516, 270] on input "Filter List" at bounding box center [517, 264] width 11 height 11
checkbox input "false"
type input "(4) Archive,Buffer,In Progress,Start"
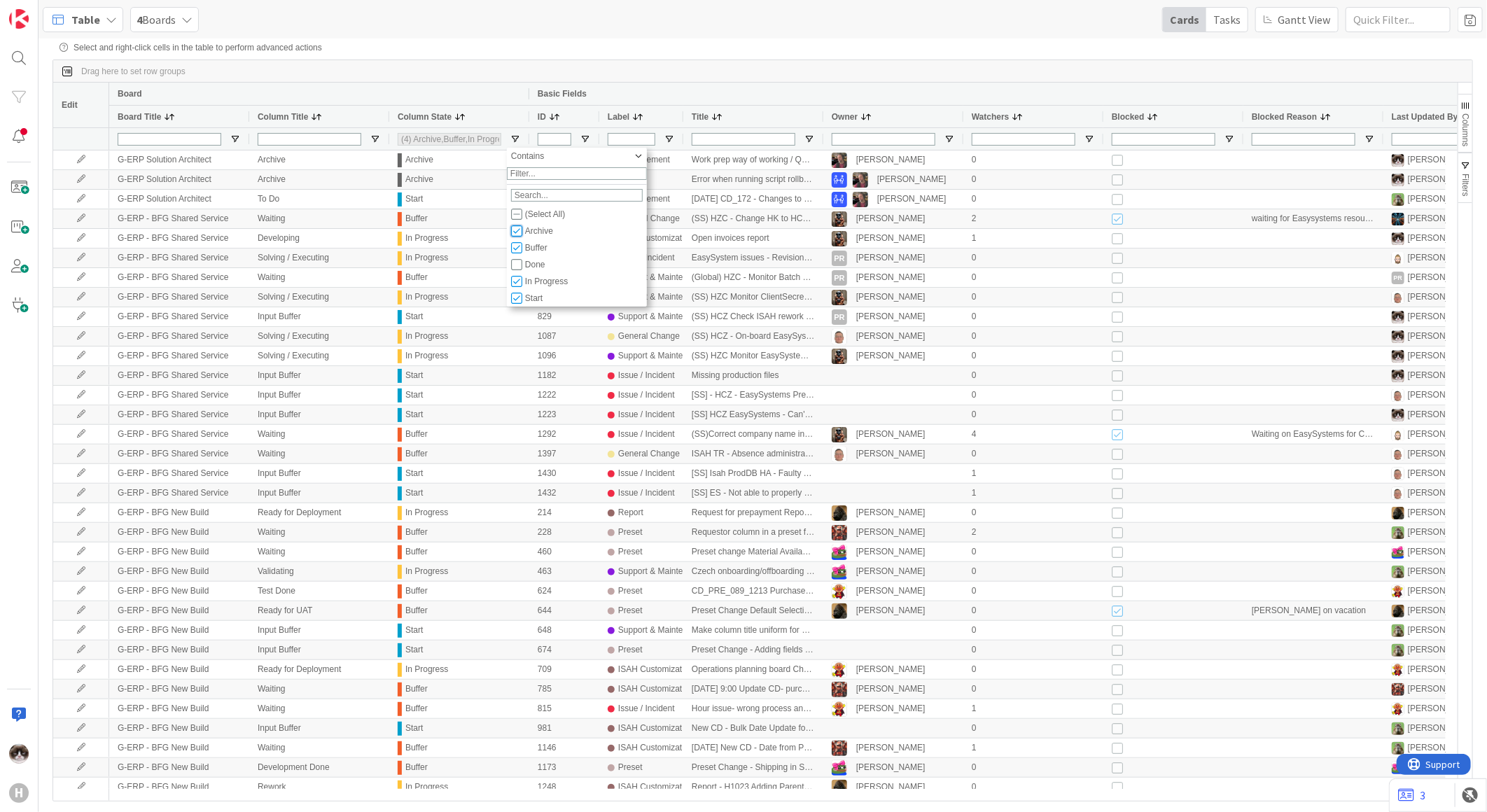
click at [518, 237] on input "Filter List" at bounding box center [517, 231] width 11 height 11
checkbox input "false"
type input "(3) Buffer,In Progress,Start"
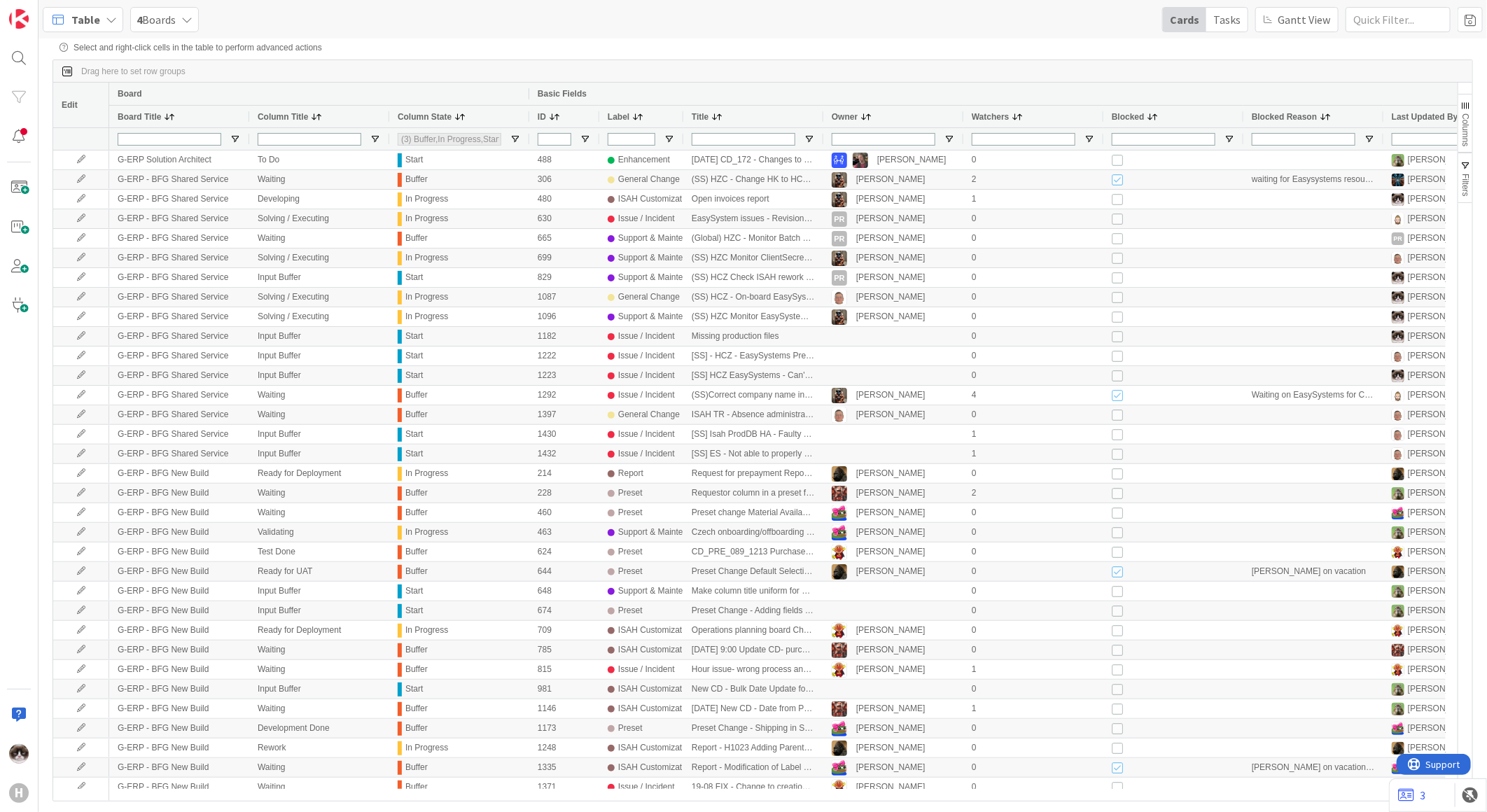
click at [514, 82] on div "Drag here to set row groups" at bounding box center [763, 71] width 1419 height 23
click at [166, 25] on span "4 Boards" at bounding box center [156, 20] width 39 height 17
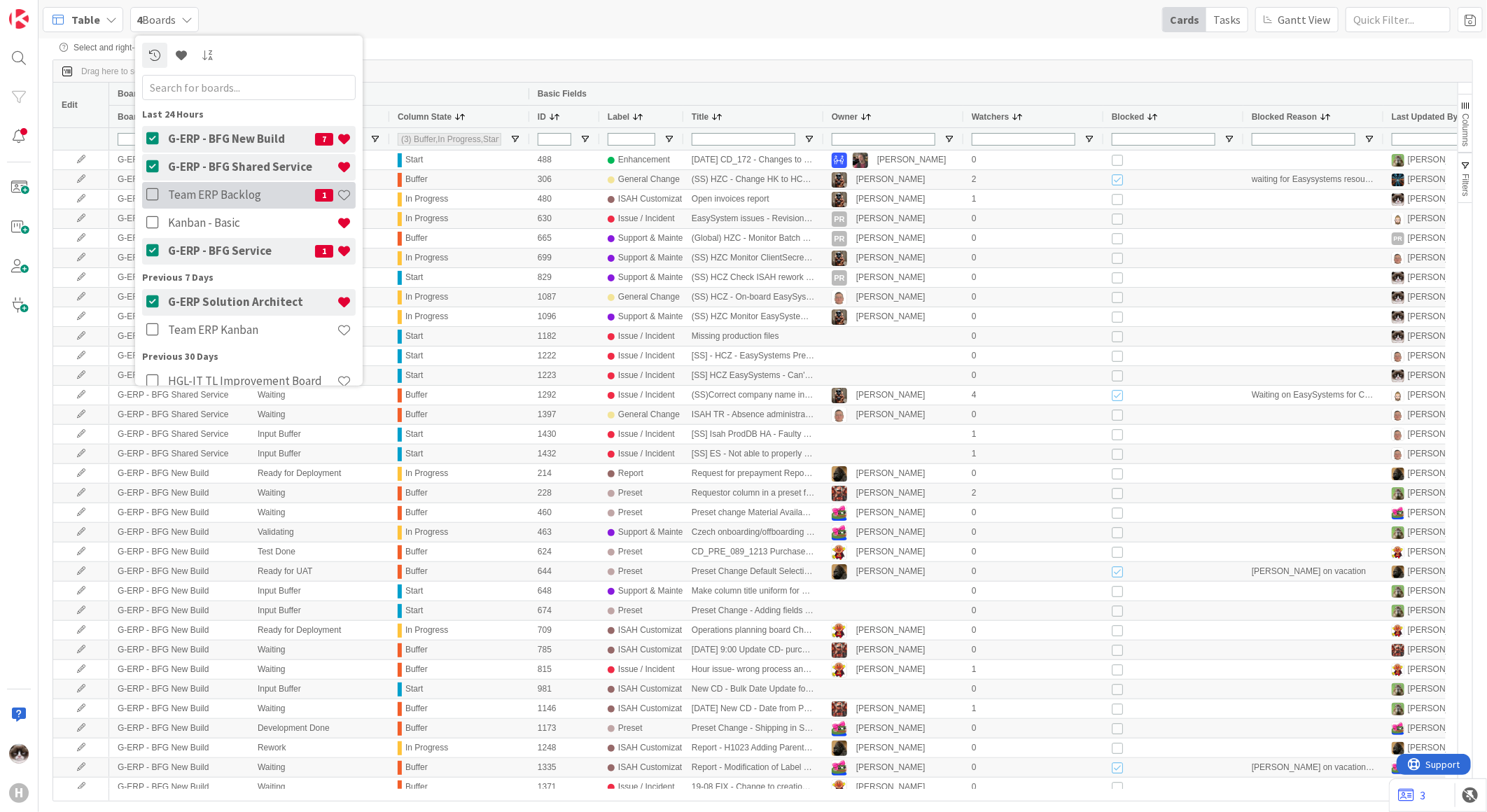
click at [149, 196] on icon at bounding box center [155, 194] width 17 height 14
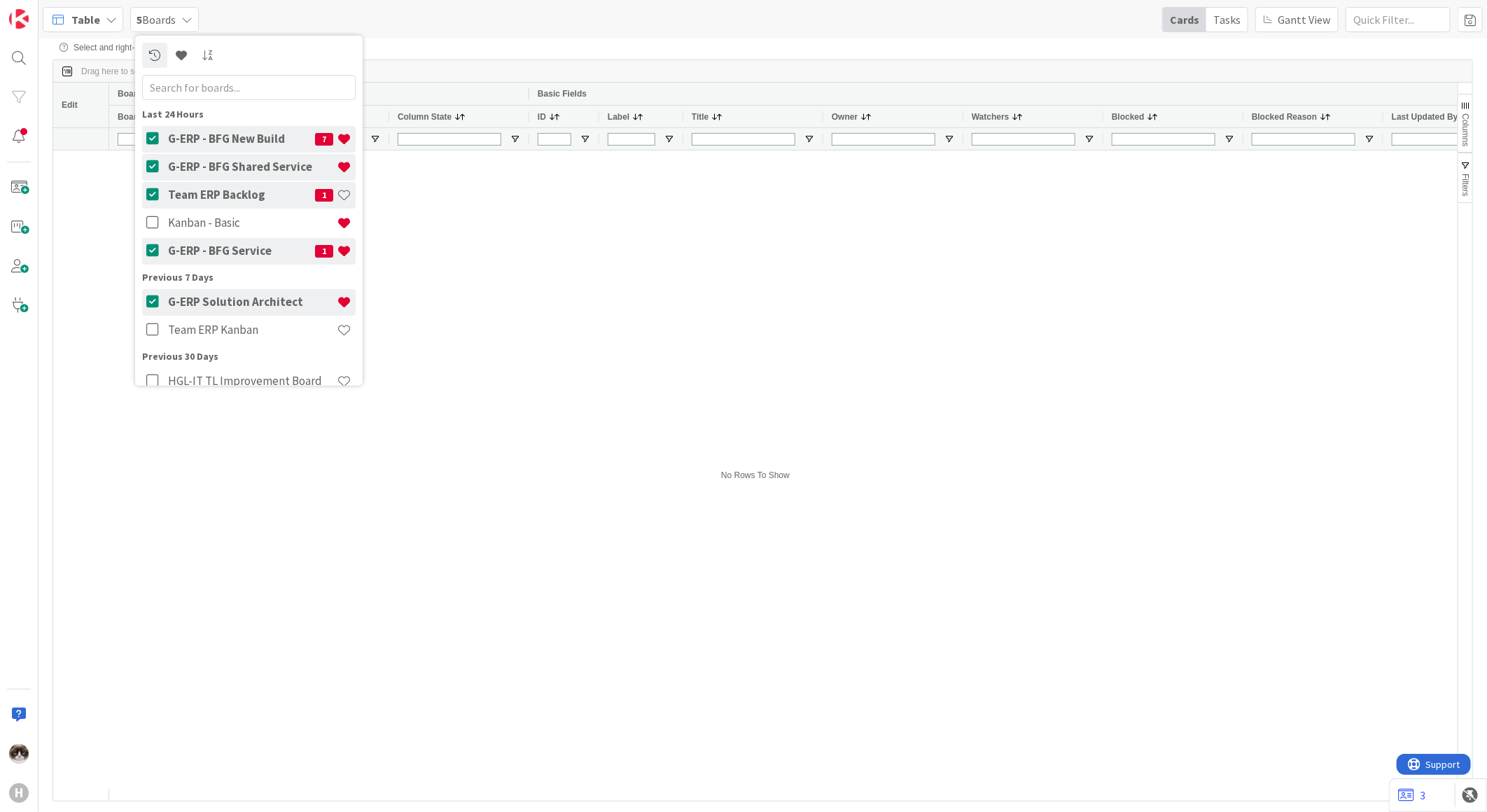
click at [435, 54] on div "Select and right-click cells in the table to perform advanced actions Drag here…" at bounding box center [762, 414] width 1420 height 742
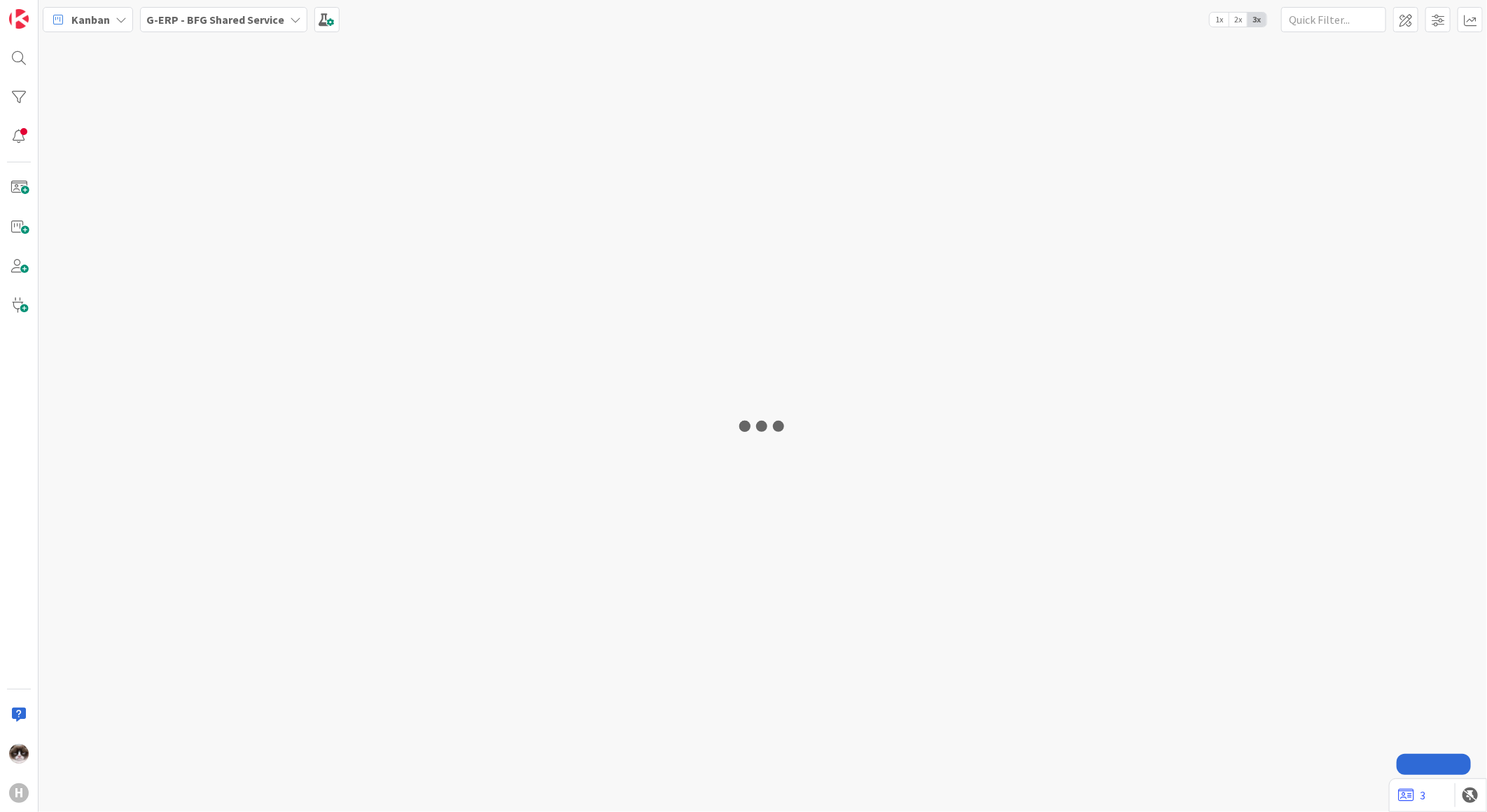
click at [680, 359] on div at bounding box center [762, 424] width 1449 height 773
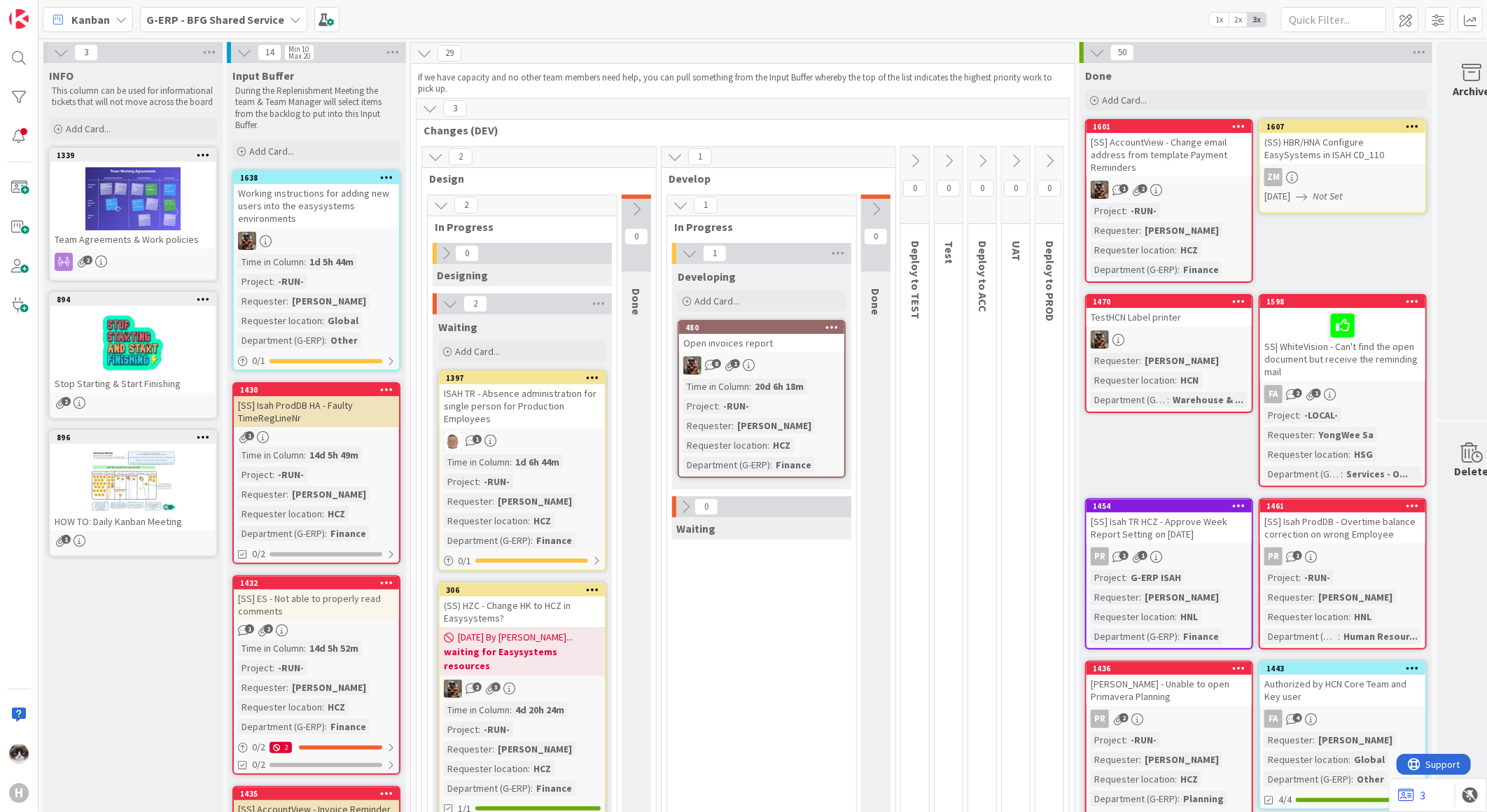
click at [266, 25] on span "G-ERP - BFG Shared Service" at bounding box center [215, 20] width 138 height 17
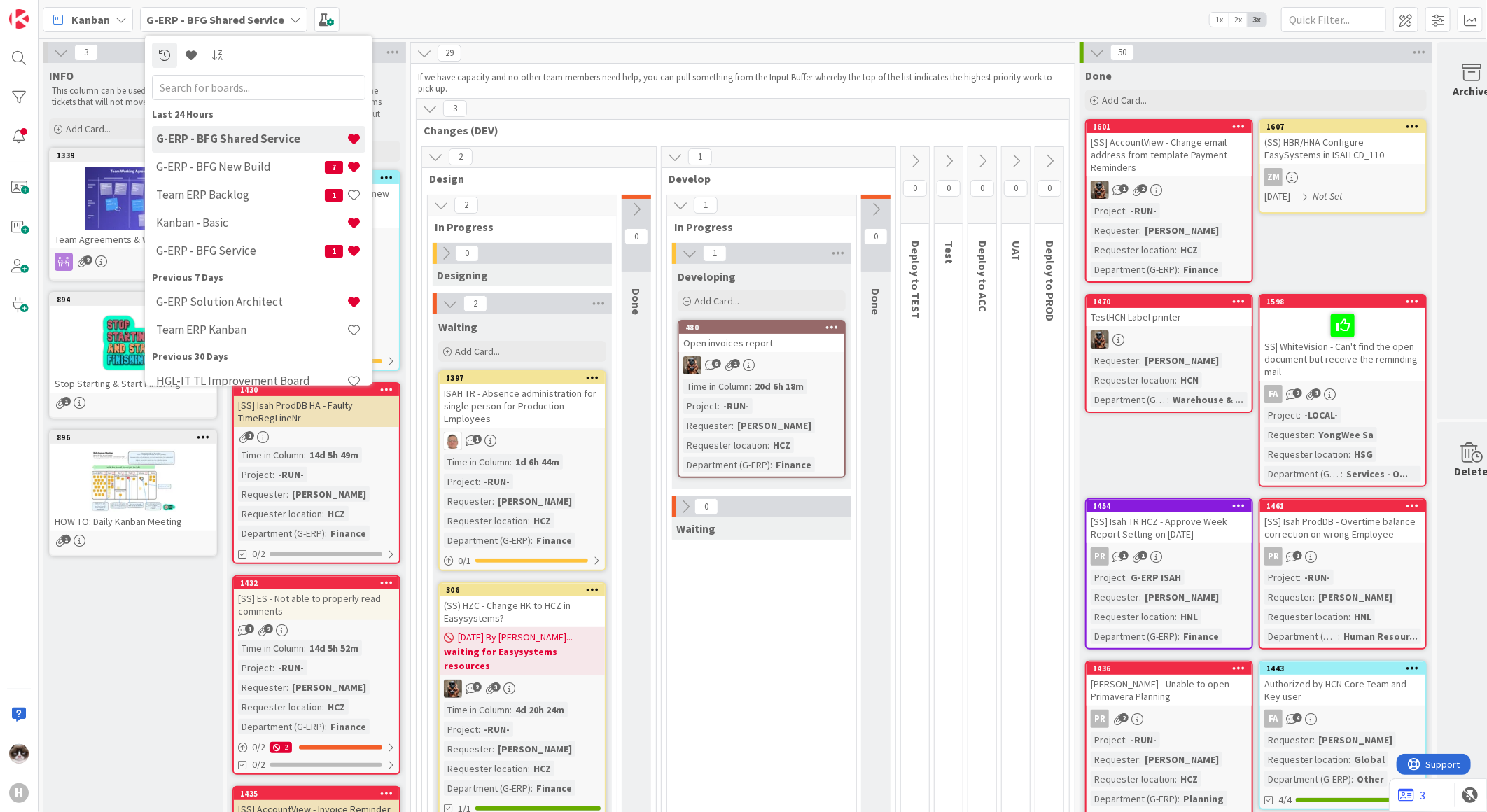
click at [113, 18] on div "Kanban" at bounding box center [88, 19] width 90 height 25
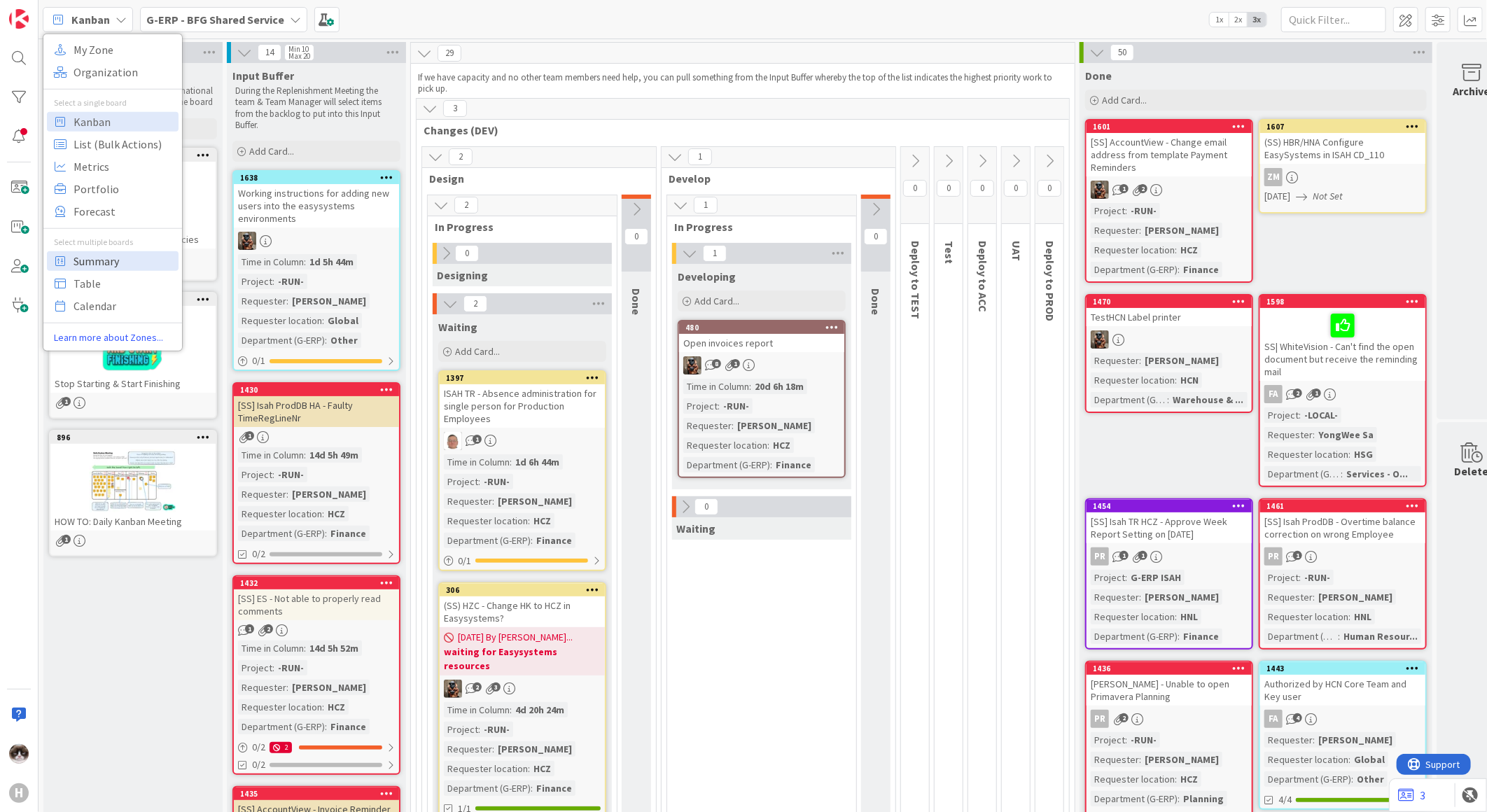
click at [109, 264] on span "Summary" at bounding box center [124, 261] width 101 height 21
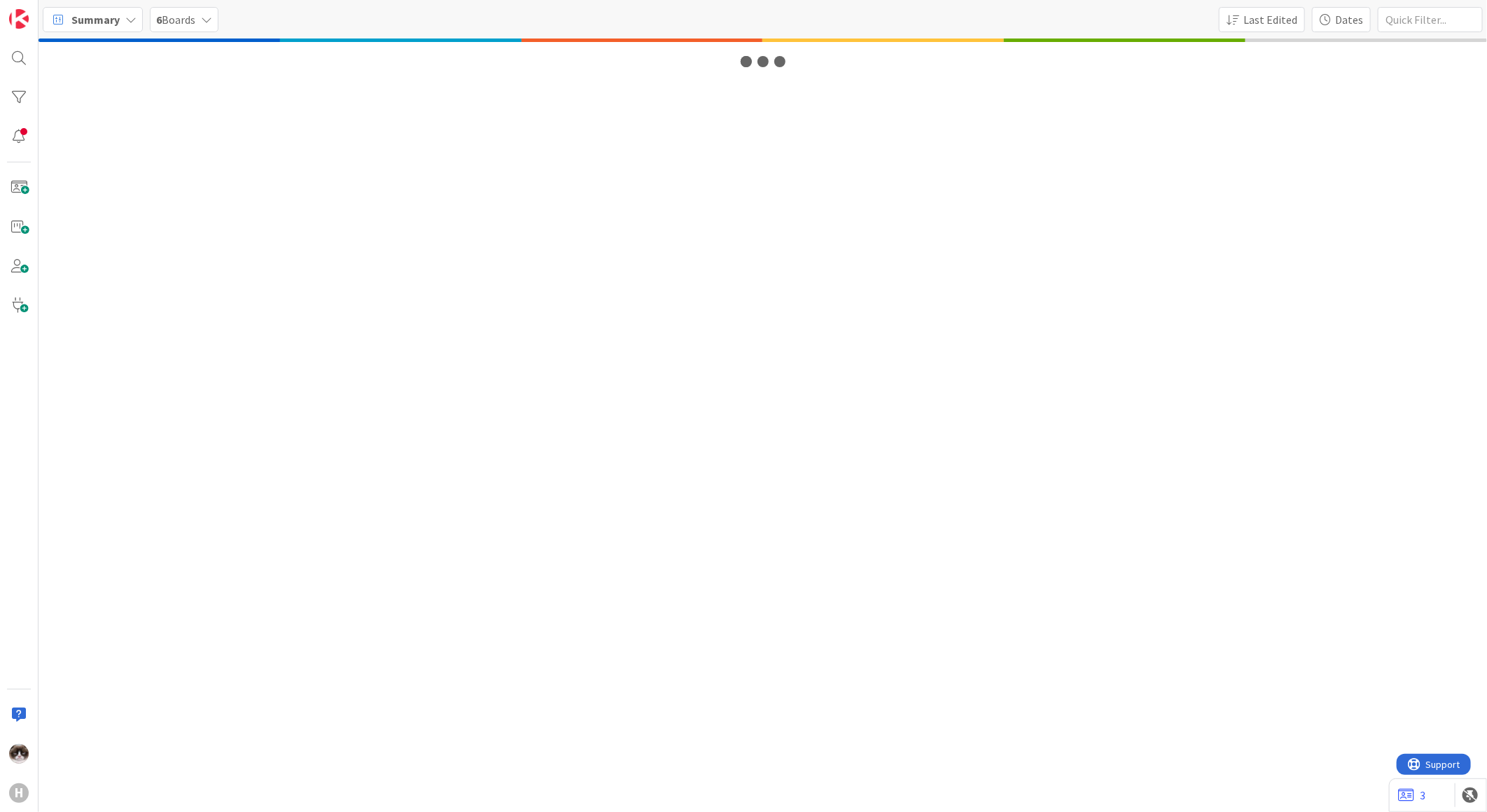
click at [182, 19] on span "6 Boards" at bounding box center [175, 20] width 39 height 17
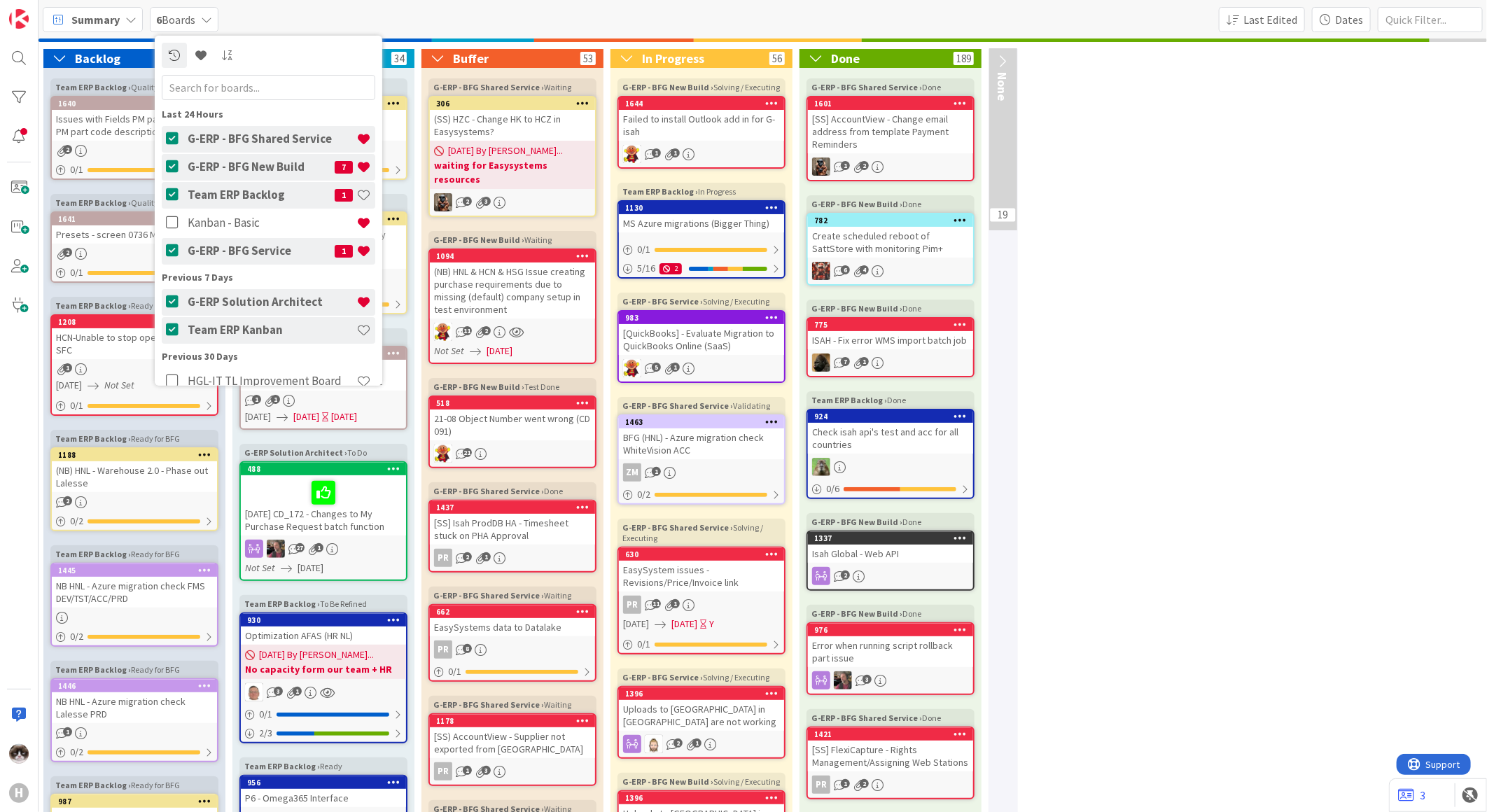
click at [171, 194] on icon at bounding box center [174, 194] width 17 height 14
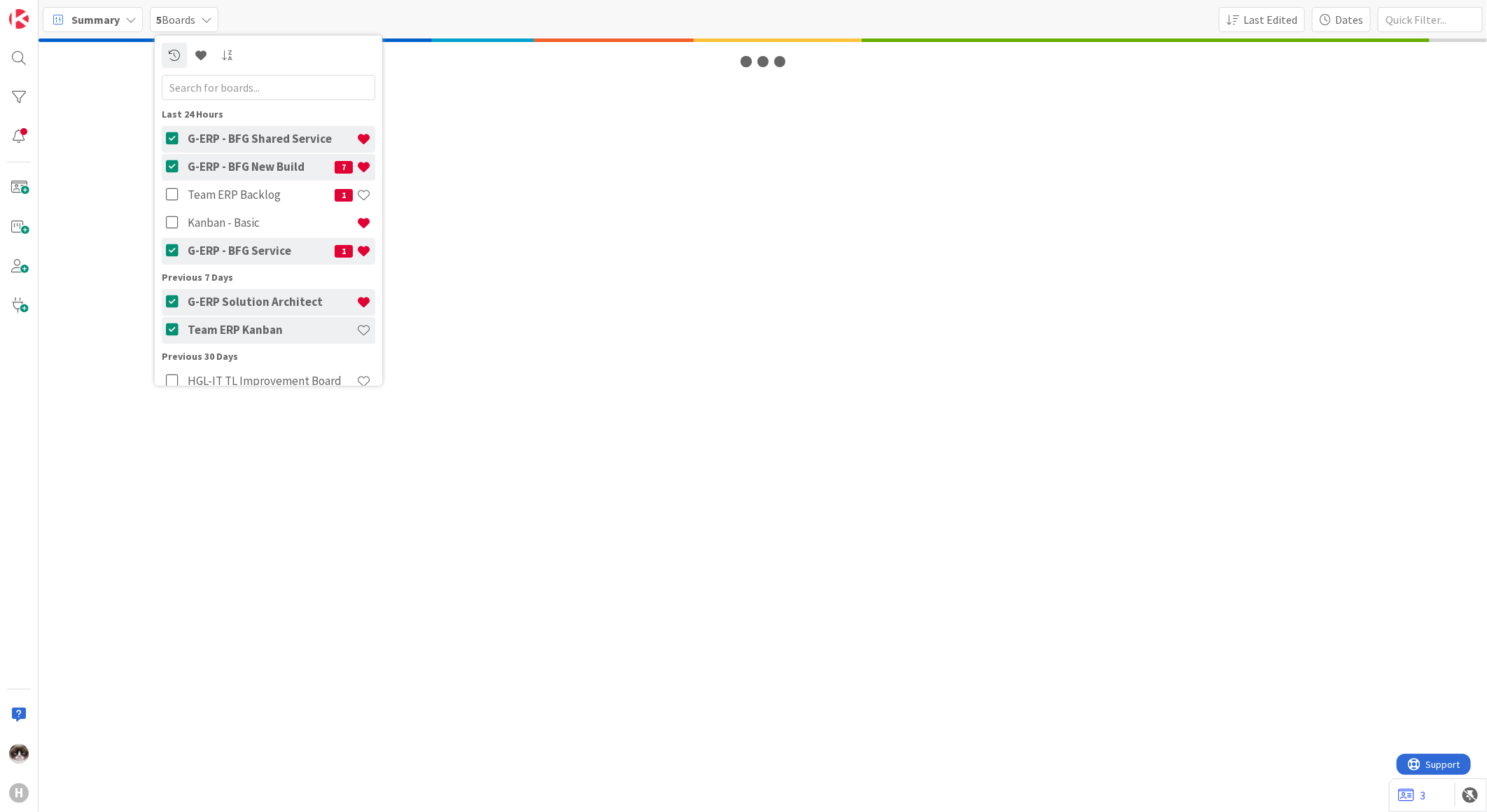
click at [166, 334] on icon at bounding box center [174, 329] width 17 height 14
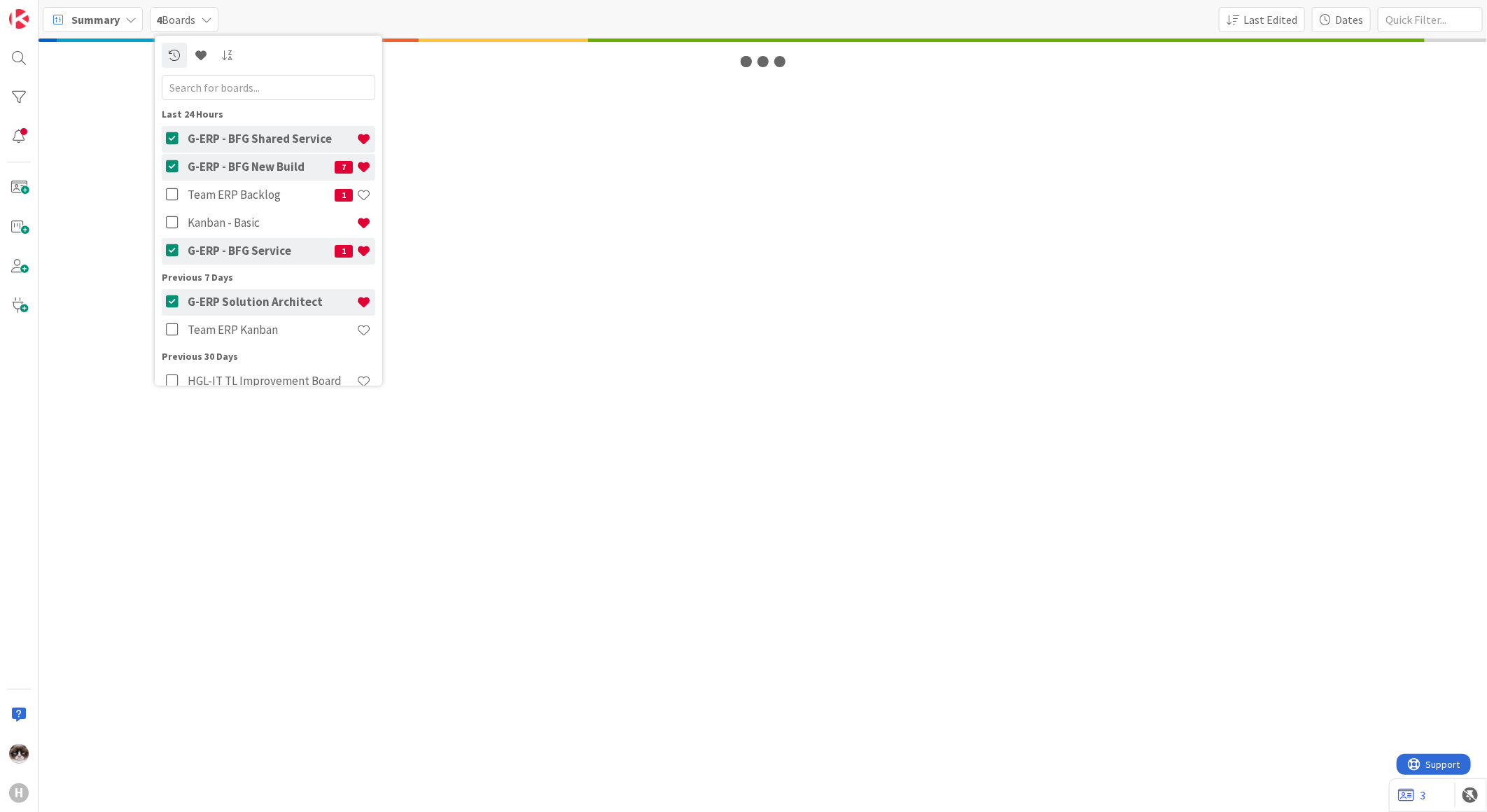
click at [99, 11] on span "Summary" at bounding box center [95, 20] width 49 height 17
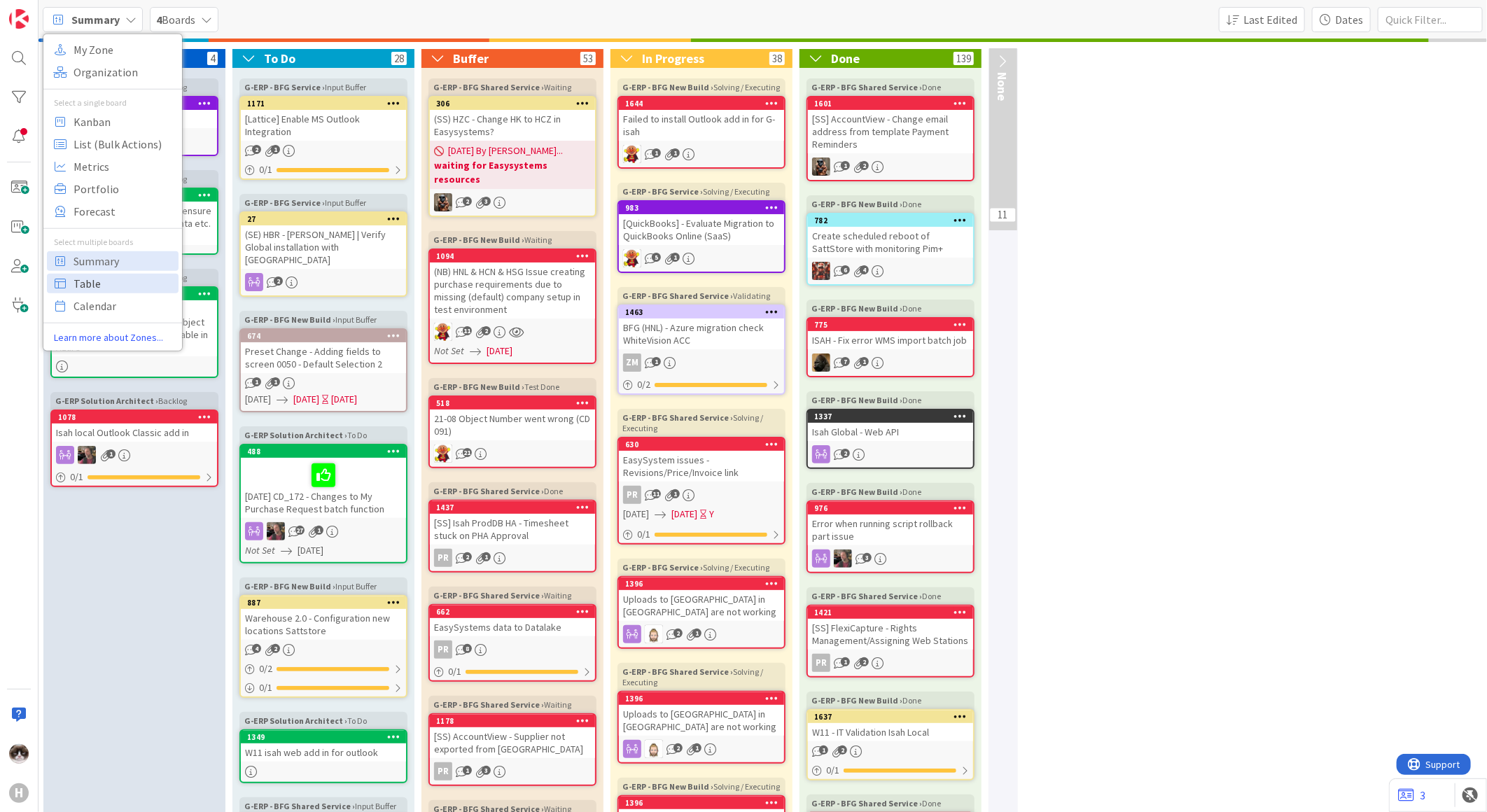
click at [121, 284] on span "Table" at bounding box center [124, 282] width 101 height 21
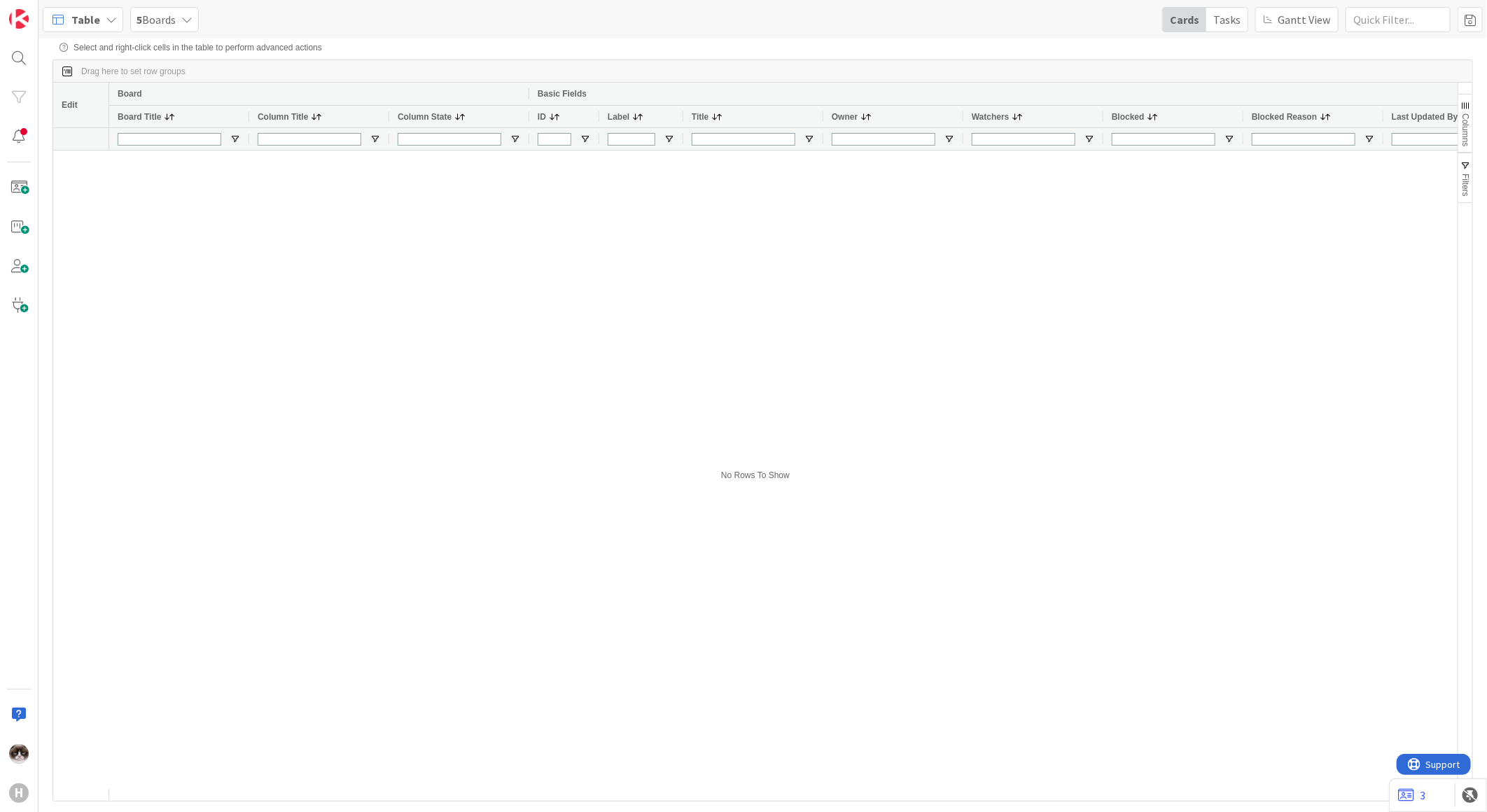
click at [181, 10] on div "5 Boards" at bounding box center [165, 19] width 68 height 25
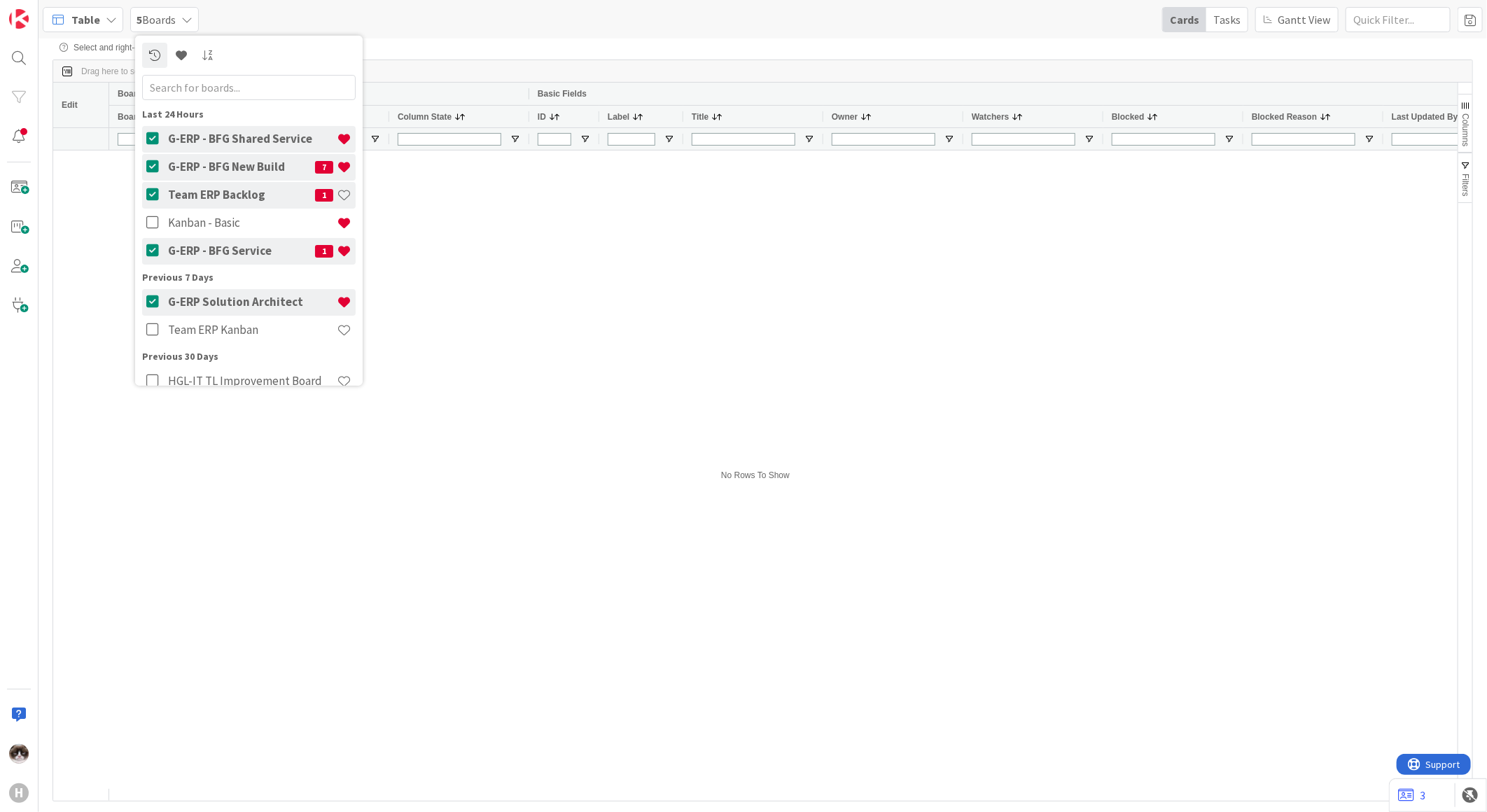
click at [93, 11] on span "Table" at bounding box center [86, 20] width 29 height 17
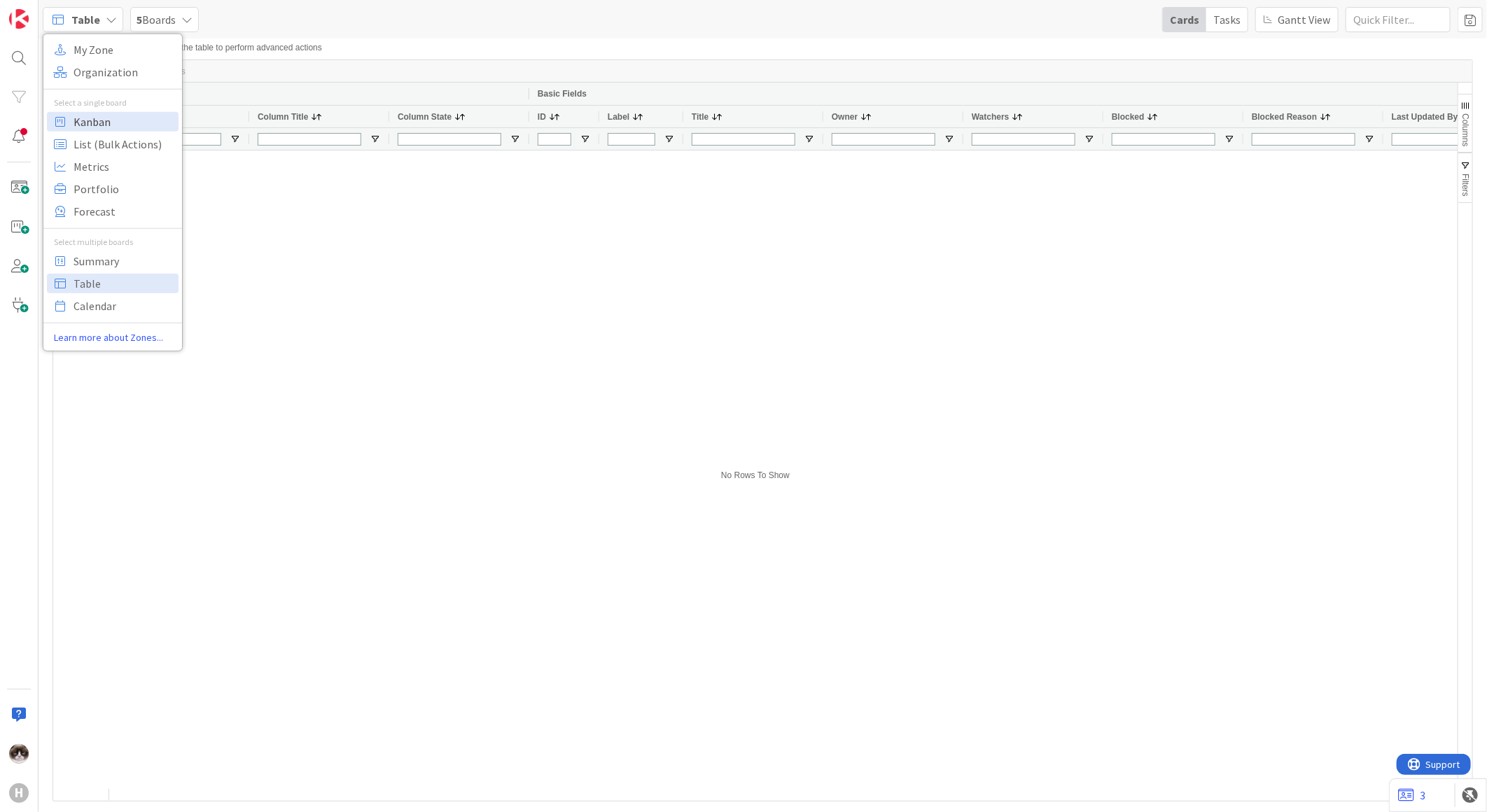
click at [138, 123] on span "Kanban" at bounding box center [124, 121] width 101 height 21
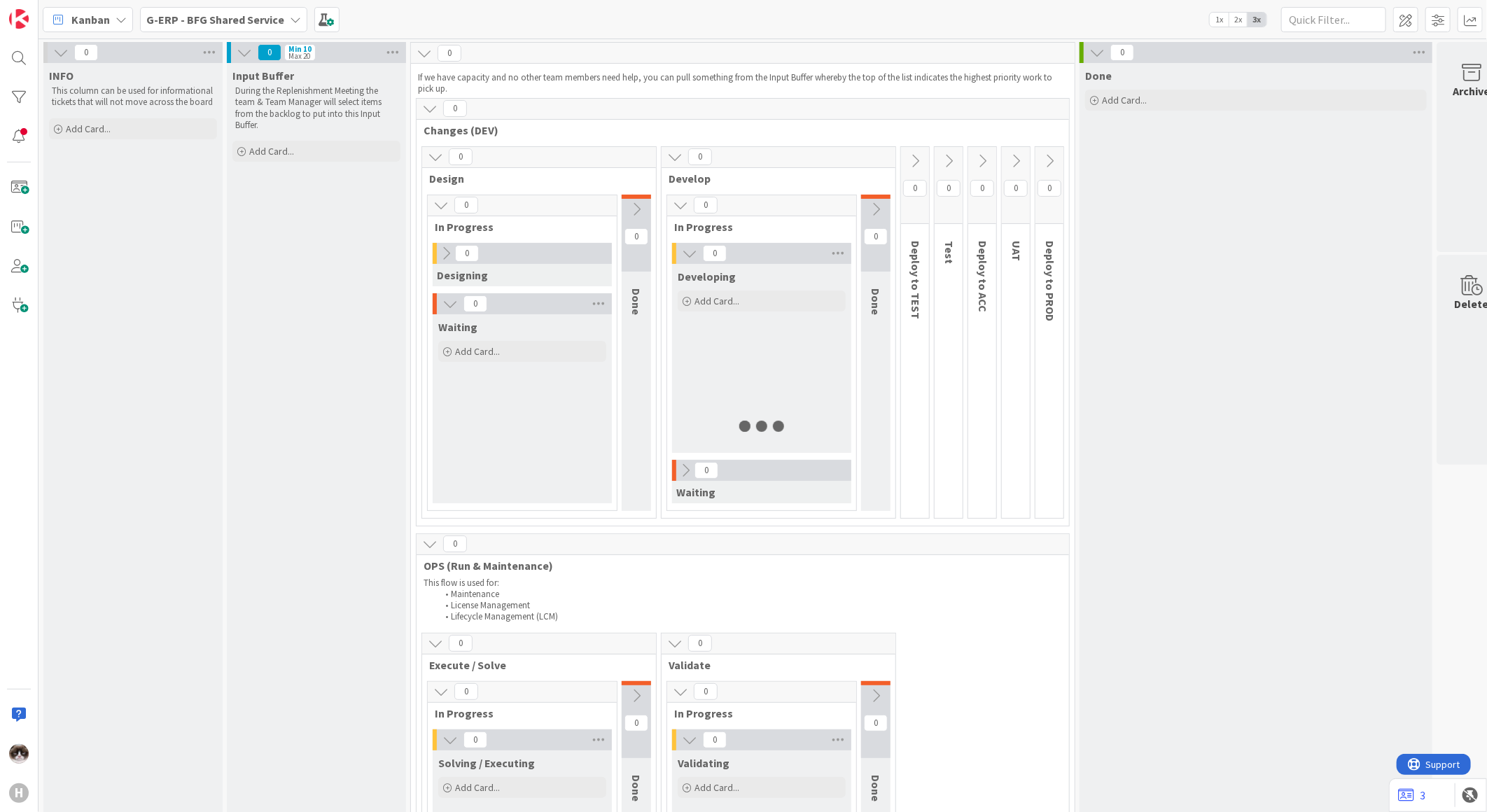
click at [208, 17] on b "G-ERP - BFG Shared Service" at bounding box center [215, 19] width 138 height 14
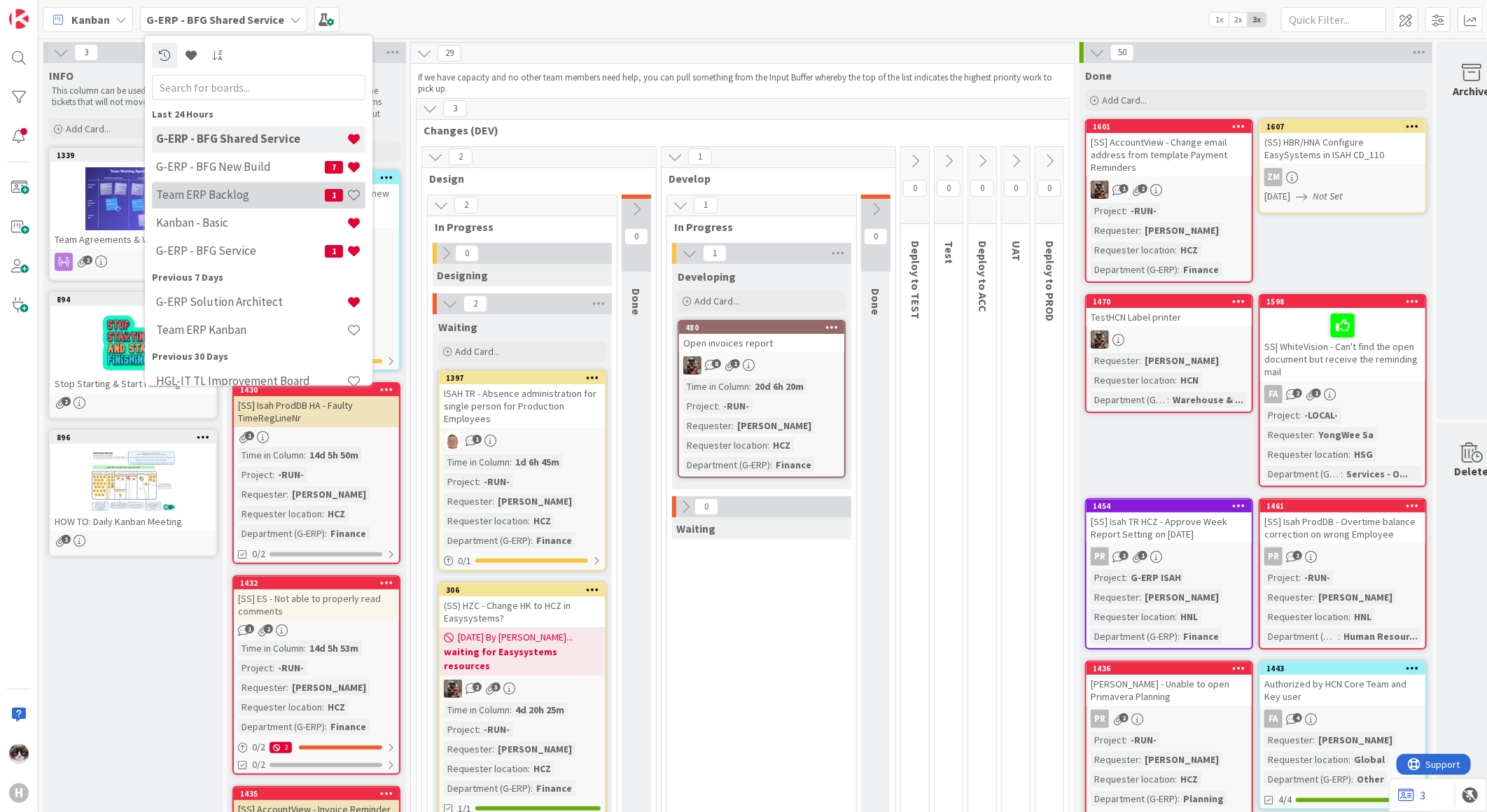
click at [235, 192] on h4 "Team ERP Backlog" at bounding box center [240, 194] width 168 height 14
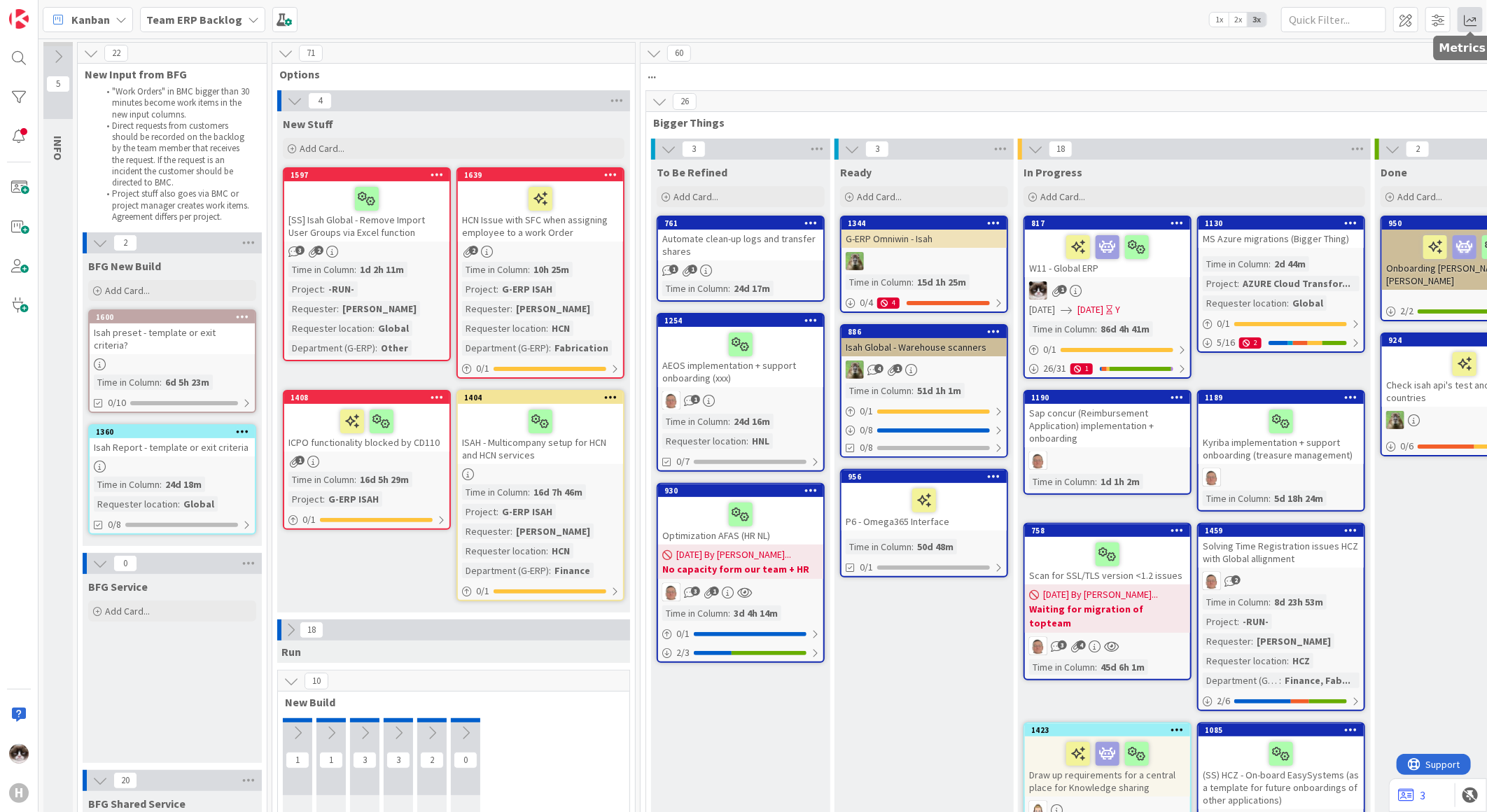
click at [1470, 17] on span at bounding box center [1470, 19] width 25 height 25
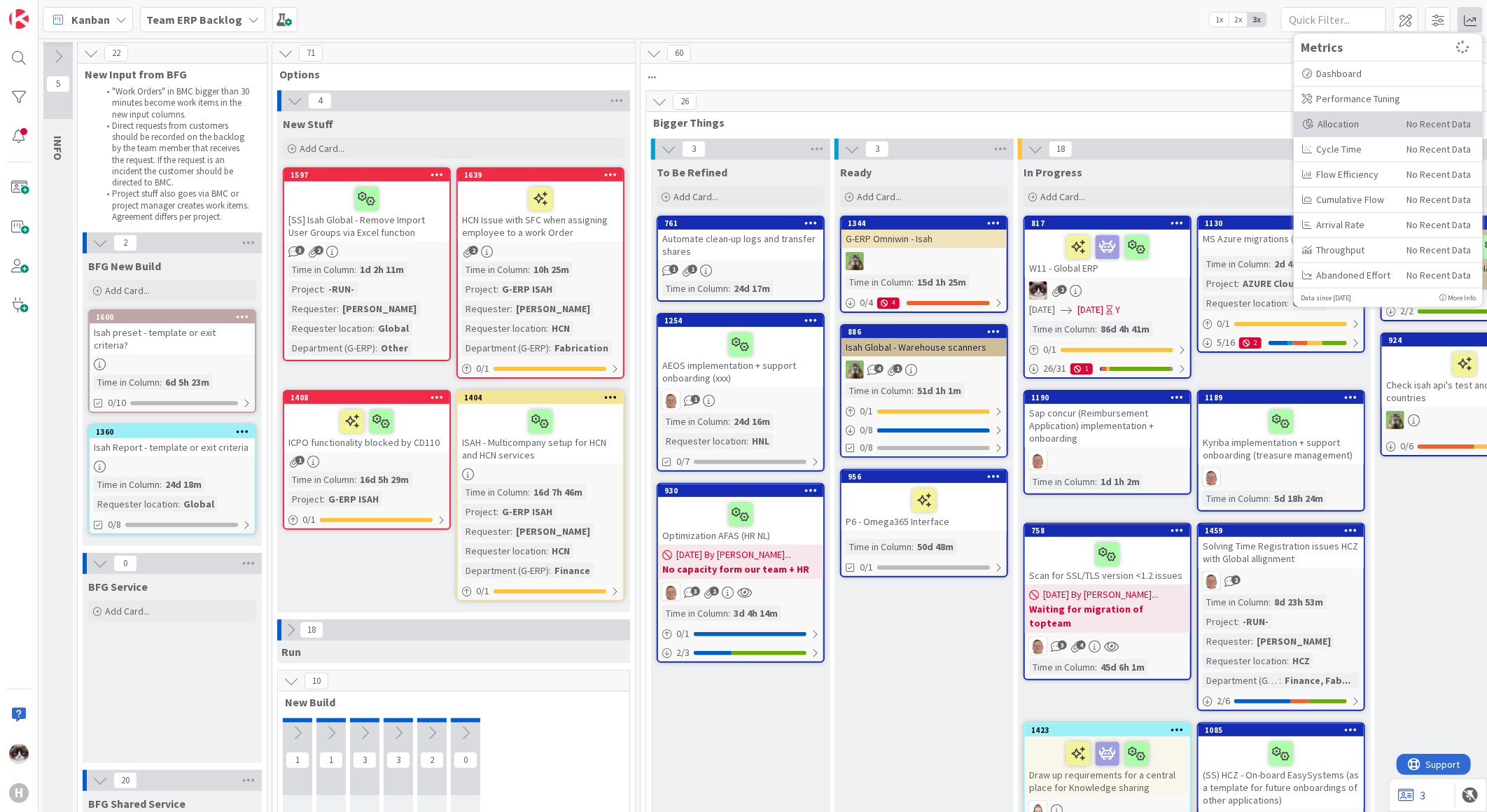
click at [1370, 124] on div "Allocation" at bounding box center [1349, 123] width 94 height 14
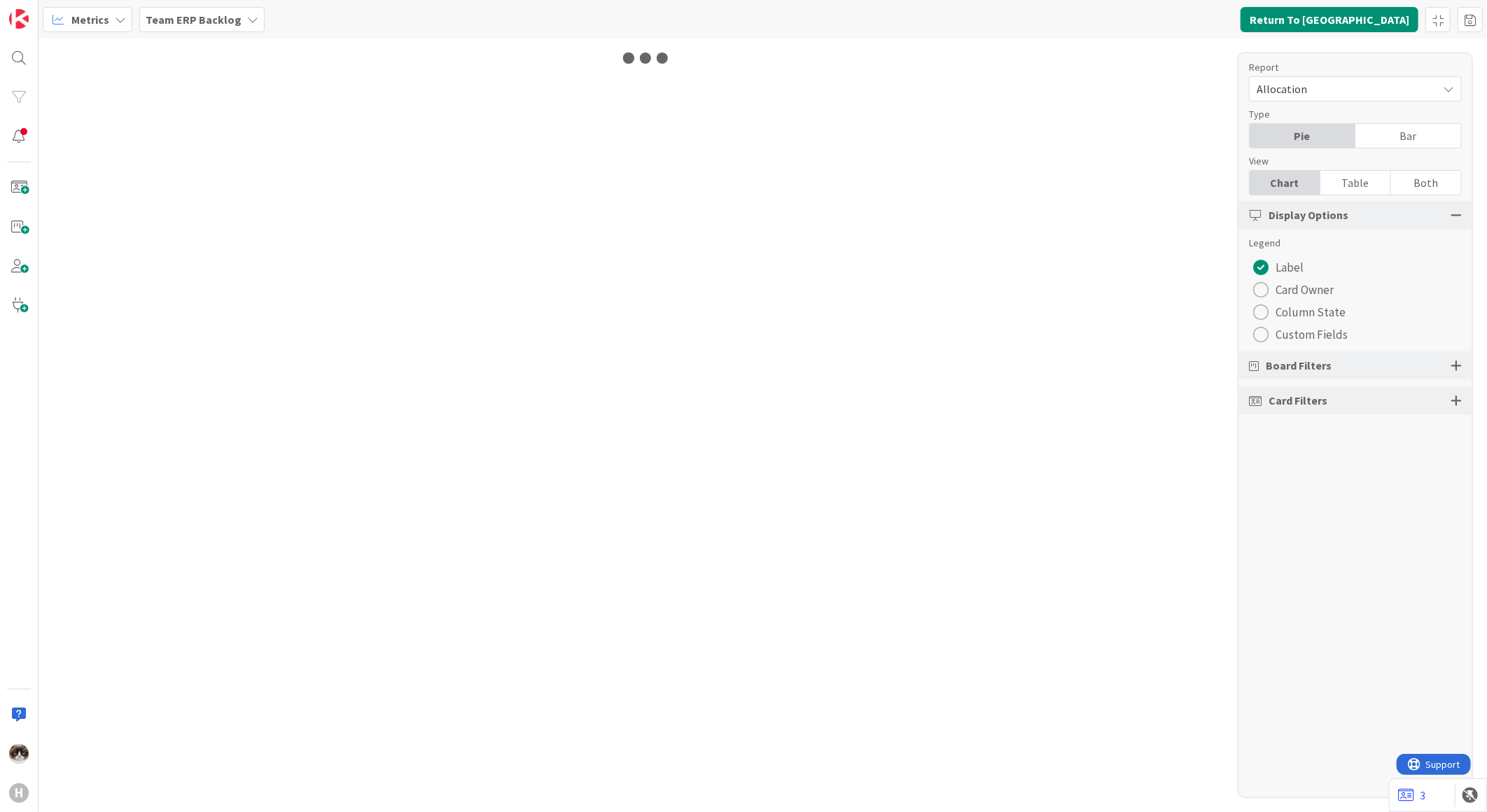
click at [1262, 338] on div "radio" at bounding box center [1261, 335] width 15 height 15
click at [1266, 331] on div "radio" at bounding box center [1261, 335] width 15 height 15
click at [1388, 343] on span "Project" at bounding box center [1402, 336] width 57 height 20
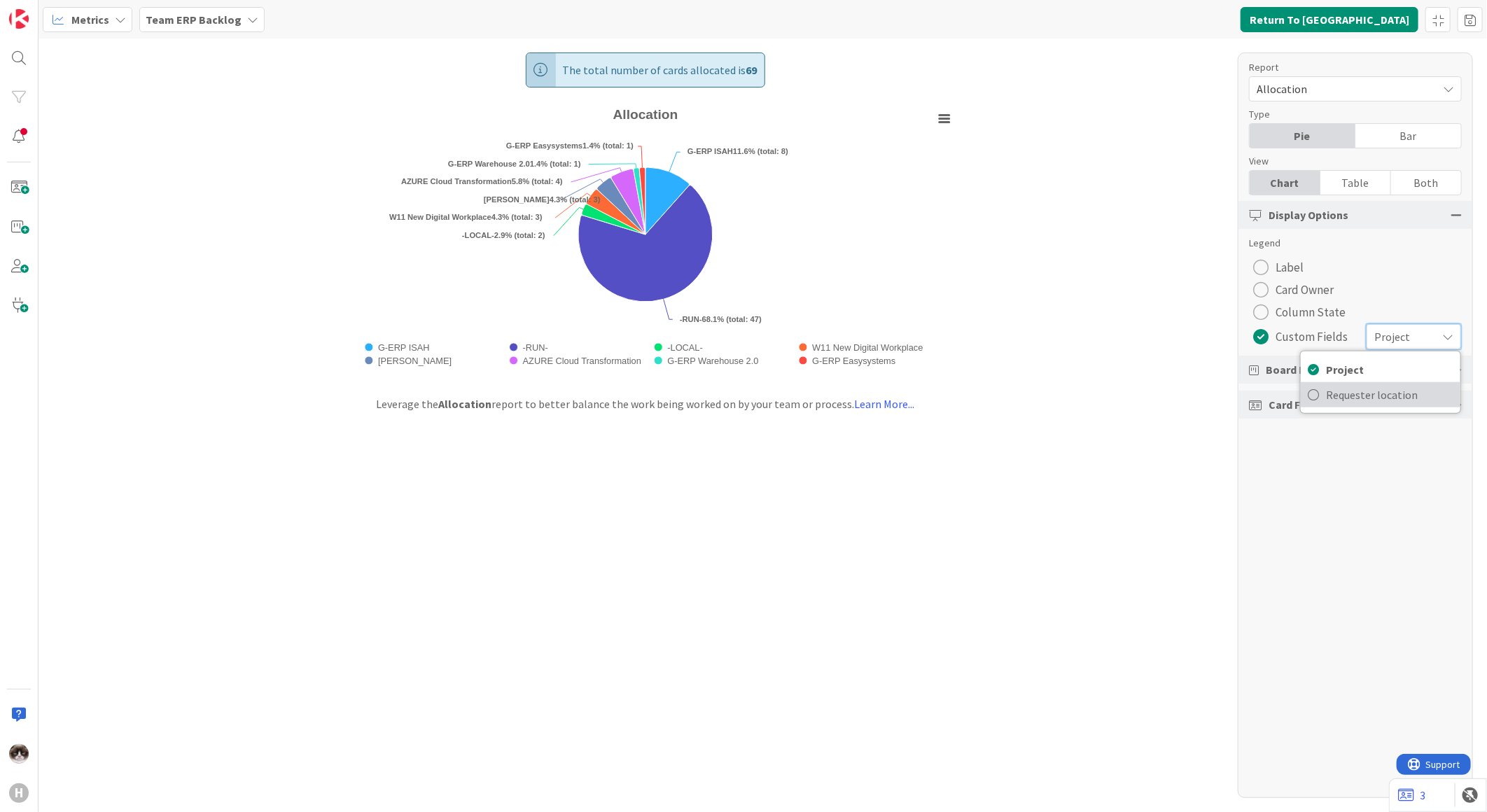
click at [1346, 395] on span "Requester location" at bounding box center [1390, 395] width 127 height 21
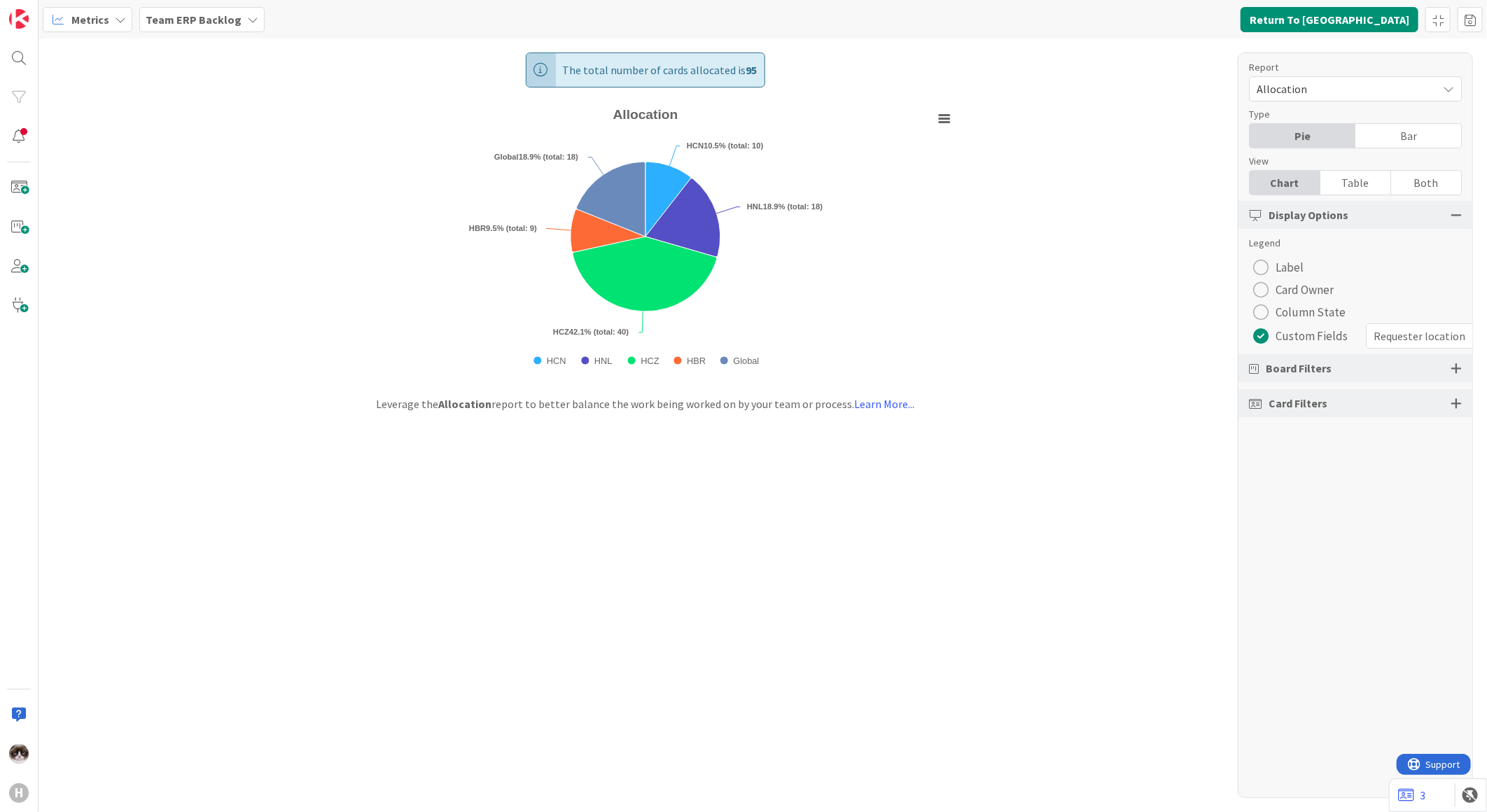
click at [833, 302] on rect "Allocation" at bounding box center [644, 241] width 629 height 279
drag, startPoint x: 744, startPoint y: 67, endPoint x: 757, endPoint y: 68, distance: 13.0
click at [757, 68] on div "The total number of cards allocated is 95" at bounding box center [646, 69] width 240 height 35
click at [839, 267] on rect "Allocation" at bounding box center [644, 241] width 629 height 279
click at [211, 24] on b "Team ERP Backlog" at bounding box center [193, 19] width 96 height 14
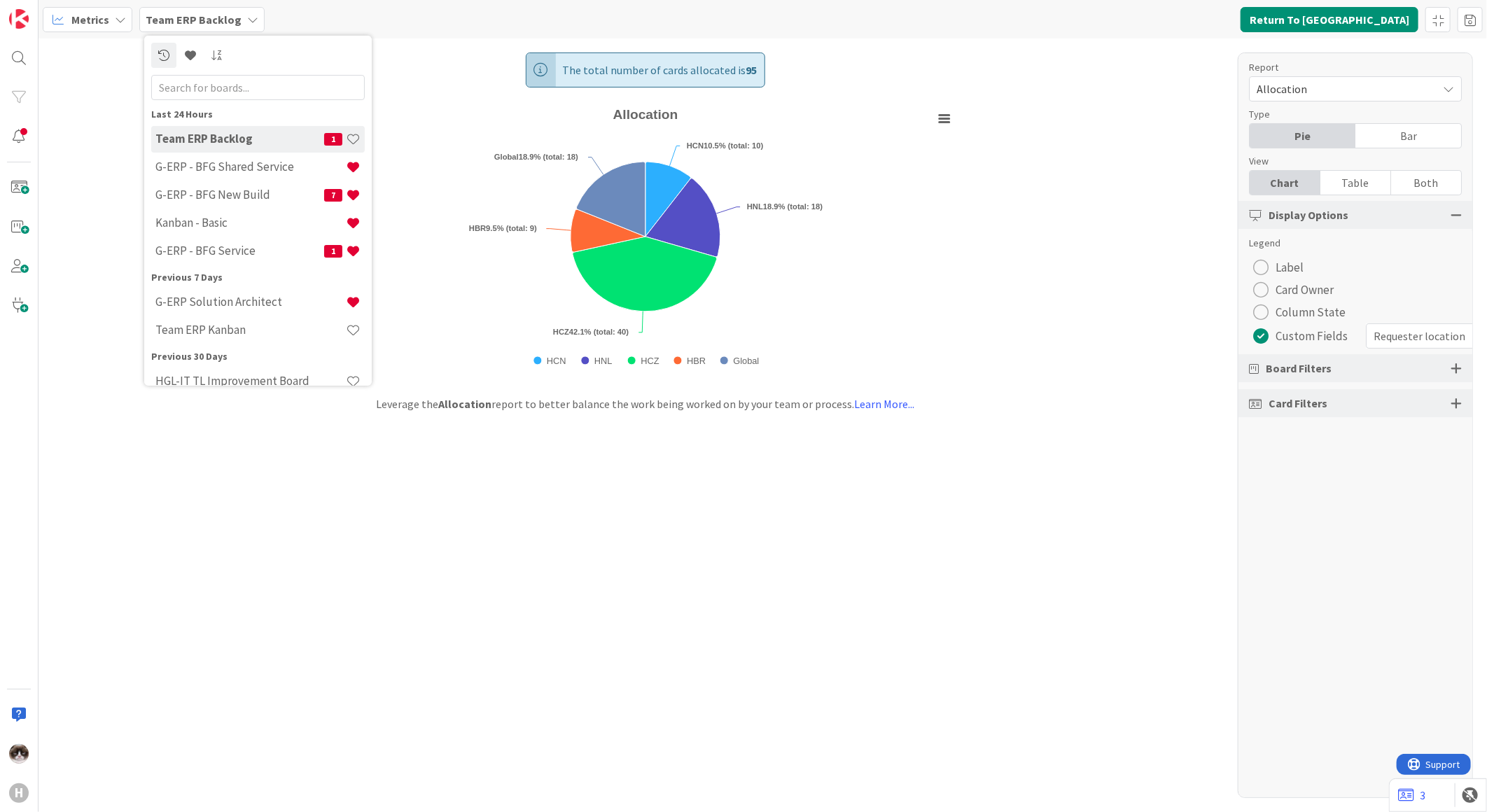
click at [213, 26] on span "Team ERP Backlog" at bounding box center [193, 20] width 96 height 17
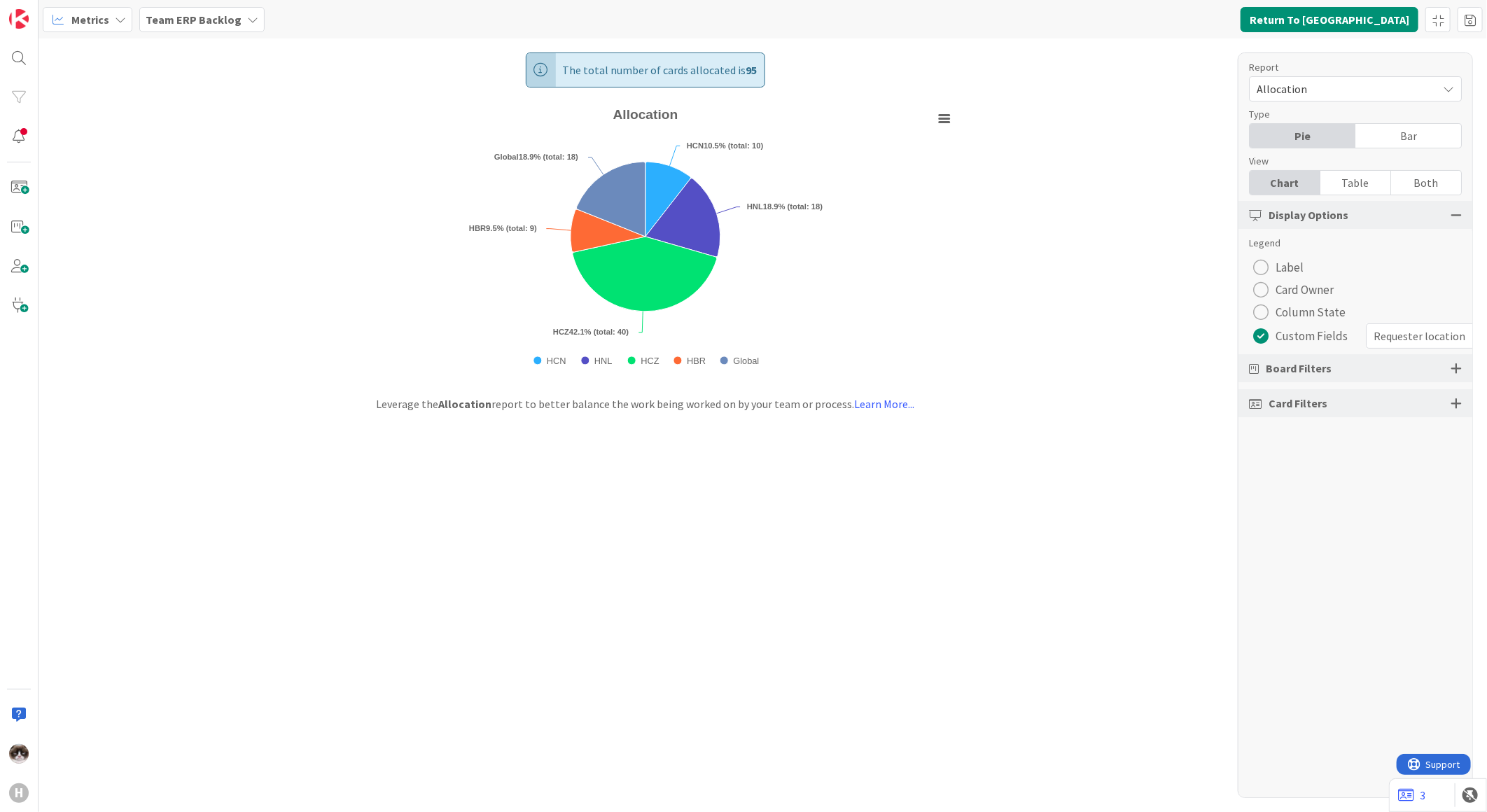
click at [203, 28] on div "Team ERP Backlog" at bounding box center [202, 19] width 126 height 25
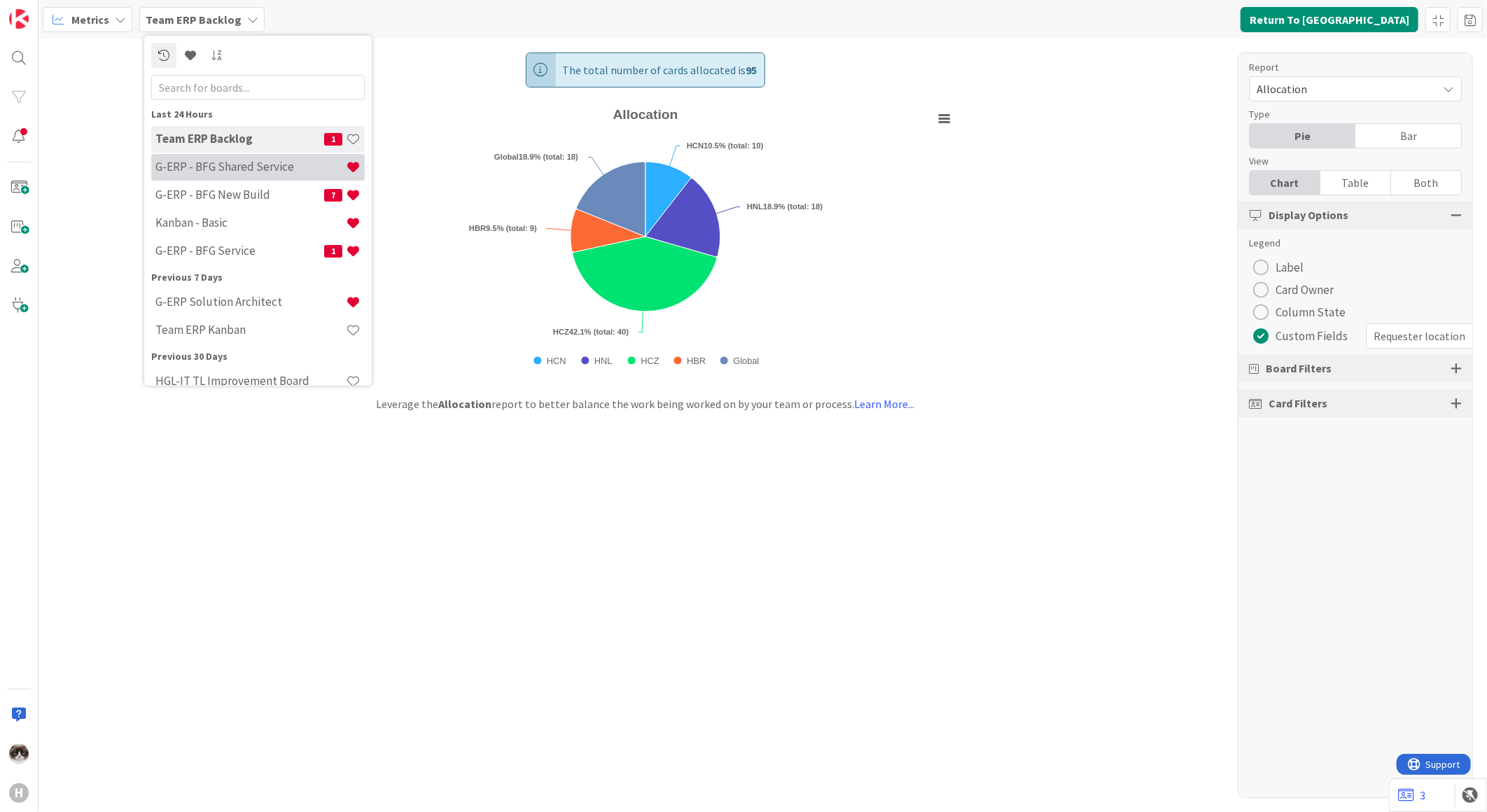
click at [249, 170] on h4 "G-ERP - BFG Shared Service" at bounding box center [250, 166] width 190 height 14
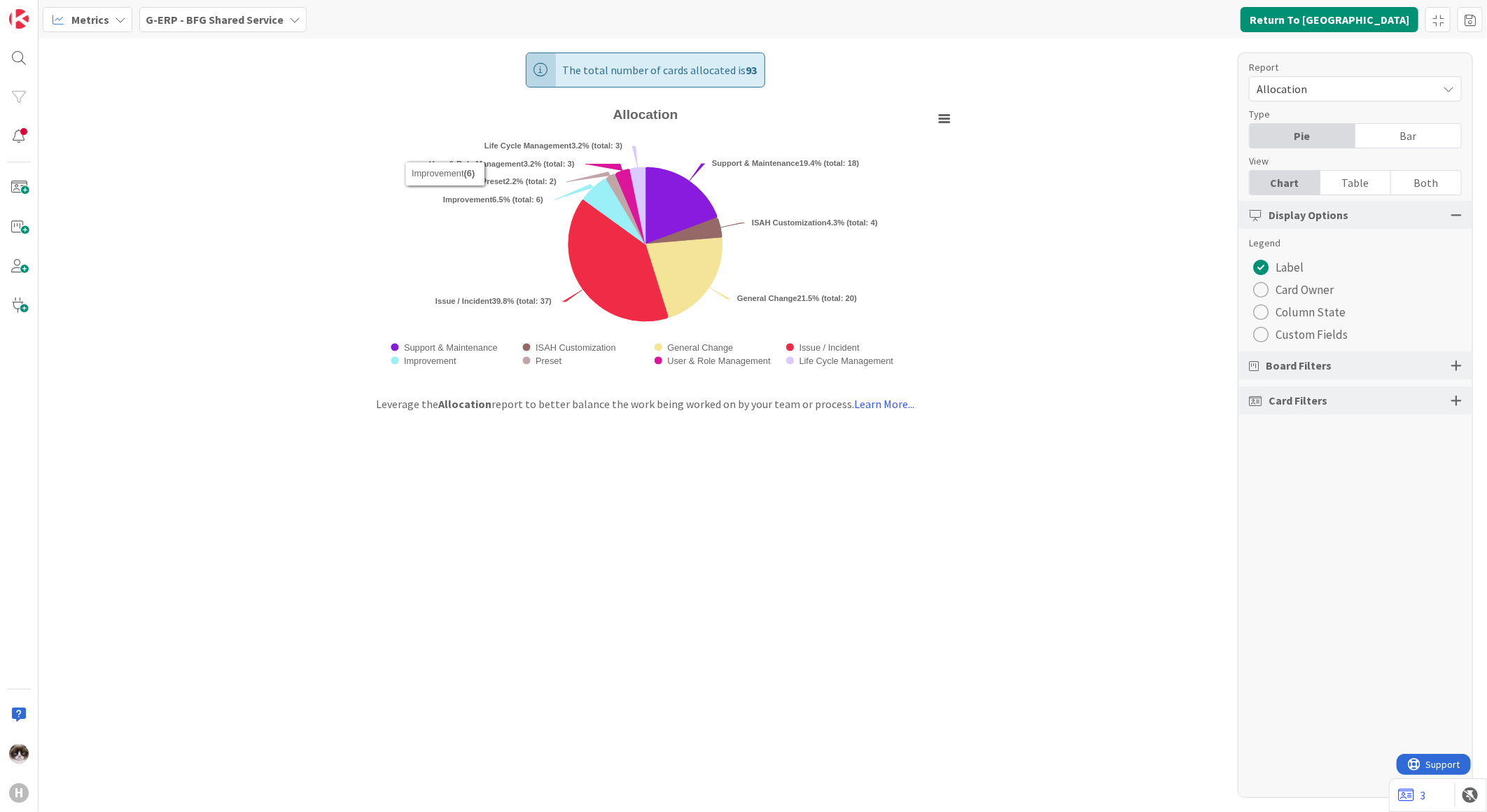
click at [222, 12] on b "G-ERP - BFG Shared Service" at bounding box center [214, 19] width 138 height 14
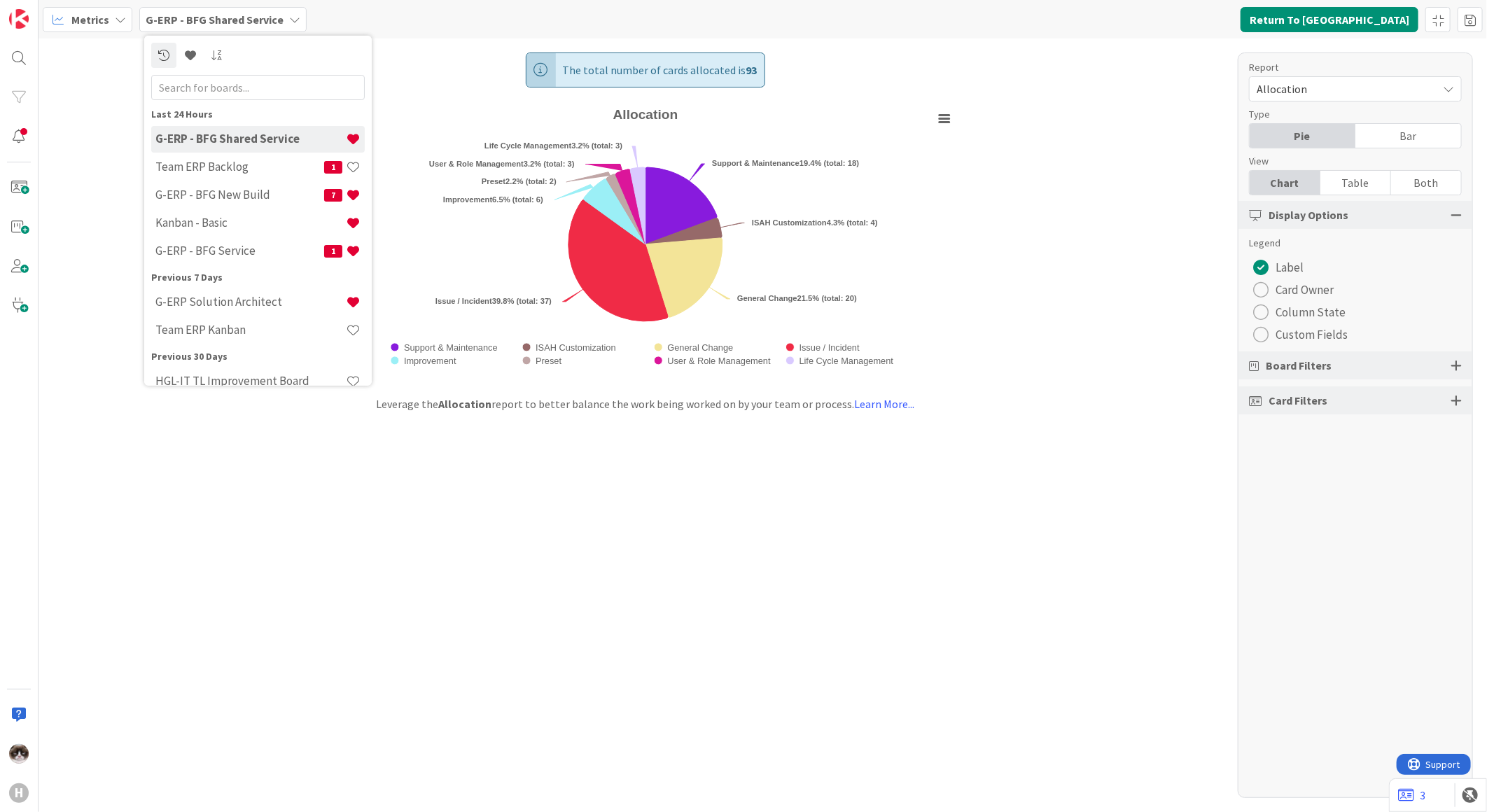
click at [396, 512] on div "The total number of cards allocated is 93 Created with Highcharts 11.4.3 Chart …" at bounding box center [762, 424] width 1449 height 773
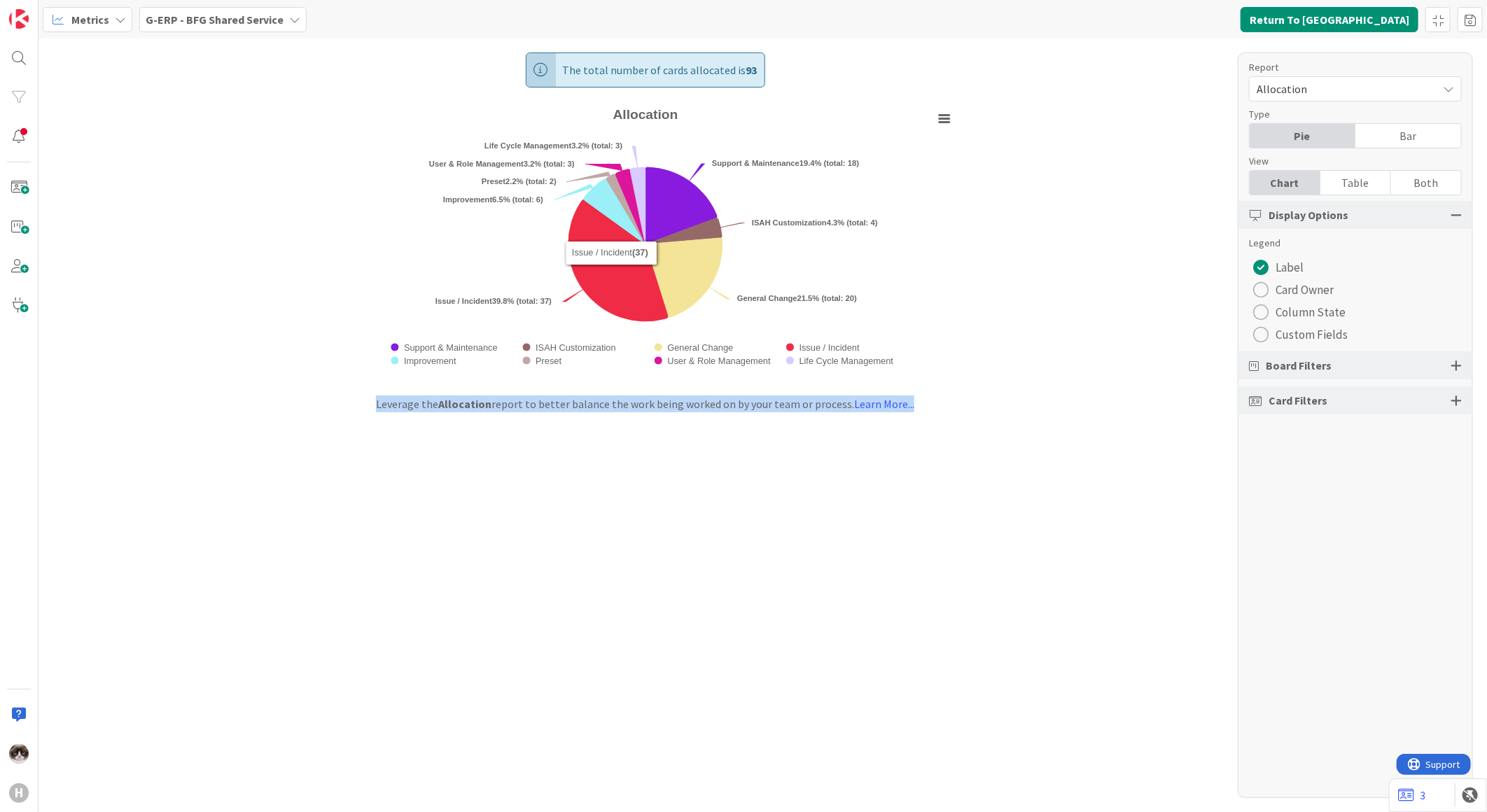
drag, startPoint x: 921, startPoint y: 455, endPoint x: 366, endPoint y: 73, distance: 673.8
click at [366, 73] on div "The total number of cards allocated is 93 Created with Highcharts 11.4.3 Chart …" at bounding box center [762, 424] width 1449 height 773
drag, startPoint x: 366, startPoint y: 73, endPoint x: 360, endPoint y: 102, distance: 29.6
click at [360, 102] on rect "Allocation" at bounding box center [644, 241] width 629 height 279
drag, startPoint x: 429, startPoint y: 128, endPoint x: 836, endPoint y: 303, distance: 443.0
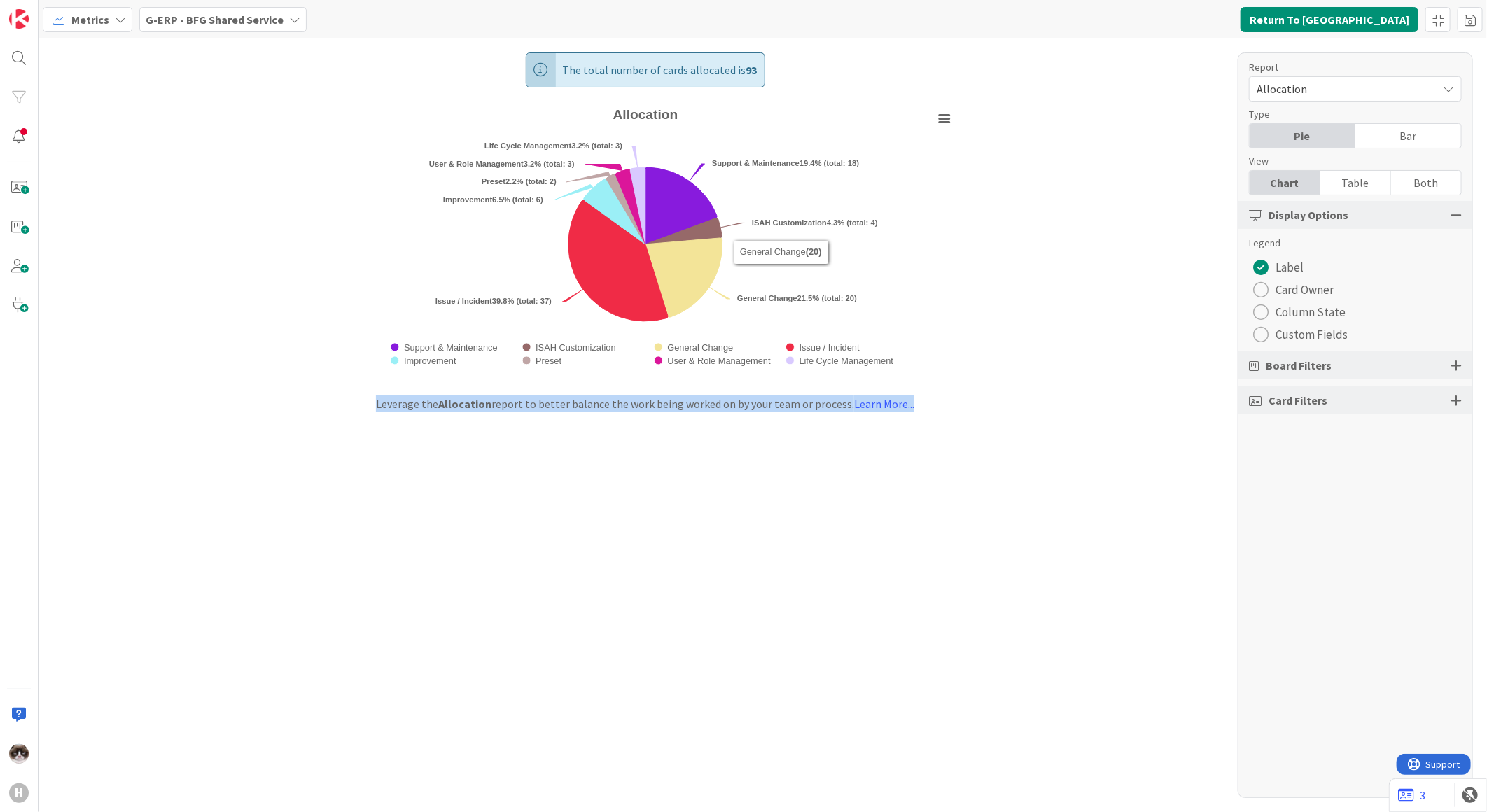
click at [836, 303] on rect "Allocation" at bounding box center [644, 241] width 629 height 279
click at [891, 330] on rect "Allocation" at bounding box center [644, 241] width 629 height 279
click at [902, 357] on rect "Allocation" at bounding box center [644, 241] width 629 height 279
click at [896, 361] on rect "Allocation" at bounding box center [644, 241] width 629 height 279
drag, startPoint x: 895, startPoint y: 364, endPoint x: 458, endPoint y: 199, distance: 467.1
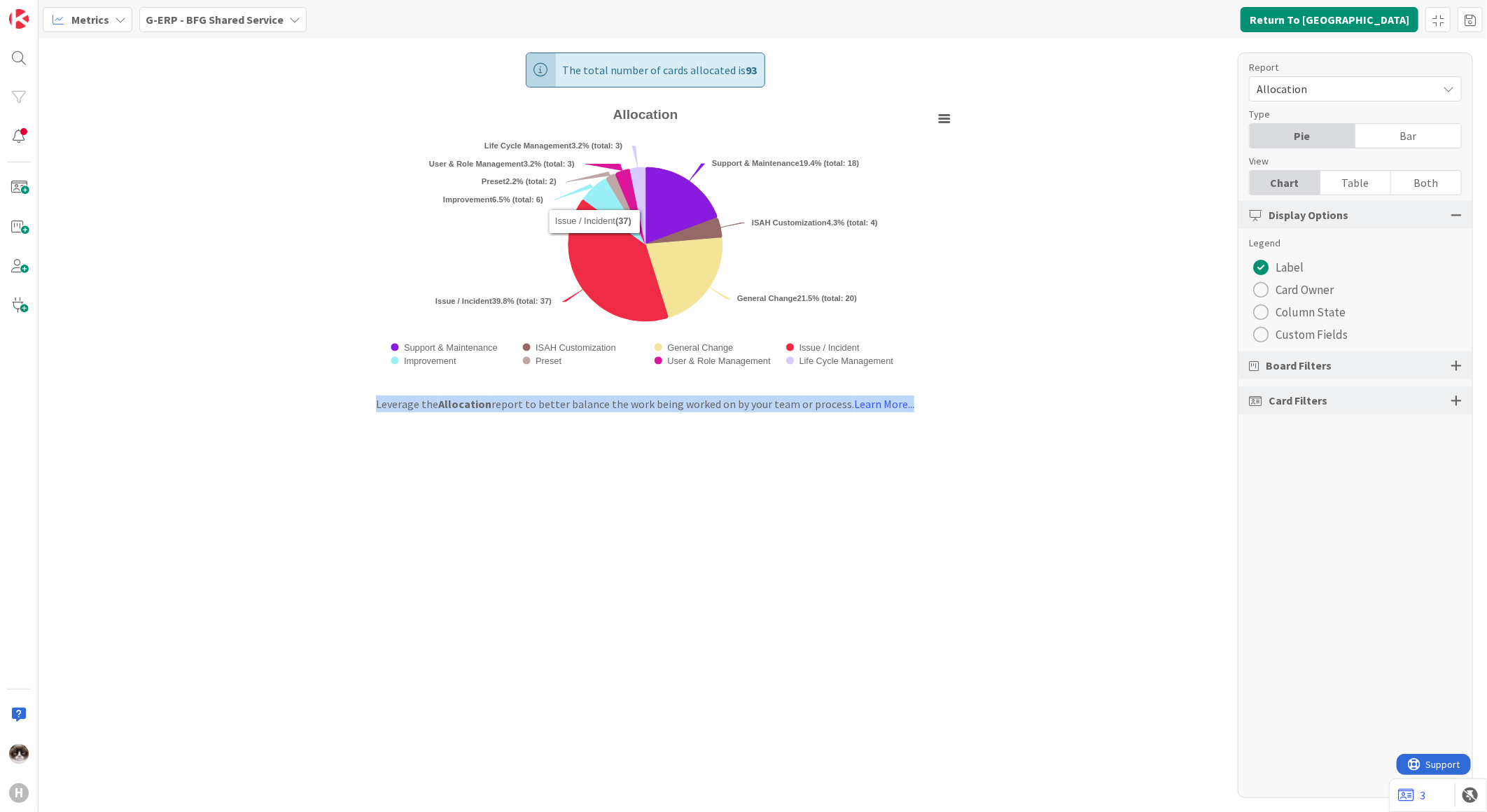
click at [458, 199] on icon "Created with Highcharts 11.4.3 Chart context menu Allocation Support & Maintena…" at bounding box center [645, 242] width 630 height 280
click at [376, 214] on rect "Allocation" at bounding box center [644, 241] width 629 height 279
click at [460, 377] on rect "Allocation" at bounding box center [644, 241] width 629 height 279
click at [463, 446] on div "The total number of cards allocated is 93 Created with Highcharts 11.4.3 Chart …" at bounding box center [762, 424] width 1449 height 773
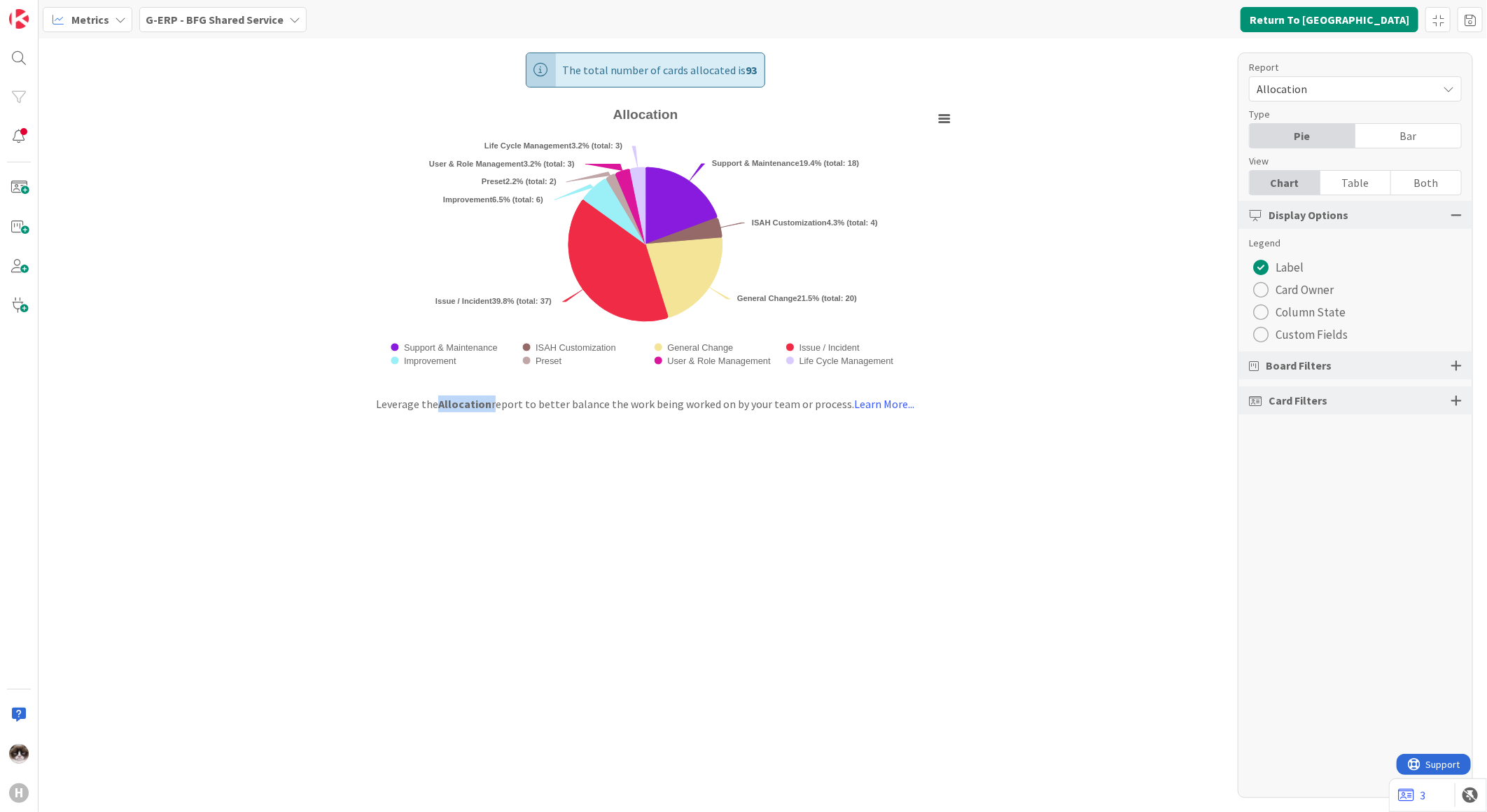
click at [463, 446] on div "The total number of cards allocated is 93 Created with Highcharts 11.4.3 Chart …" at bounding box center [762, 424] width 1449 height 773
click at [458, 445] on div "The total number of cards allocated is 93 Created with Highcharts 11.4.3 Chart …" at bounding box center [762, 424] width 1449 height 773
click at [229, 36] on div "Metrics G-ERP - BFG Shared Service Return To Kanban" at bounding box center [762, 19] width 1449 height 38
click at [231, 28] on div "G-ERP - BFG Shared Service" at bounding box center [223, 19] width 167 height 25
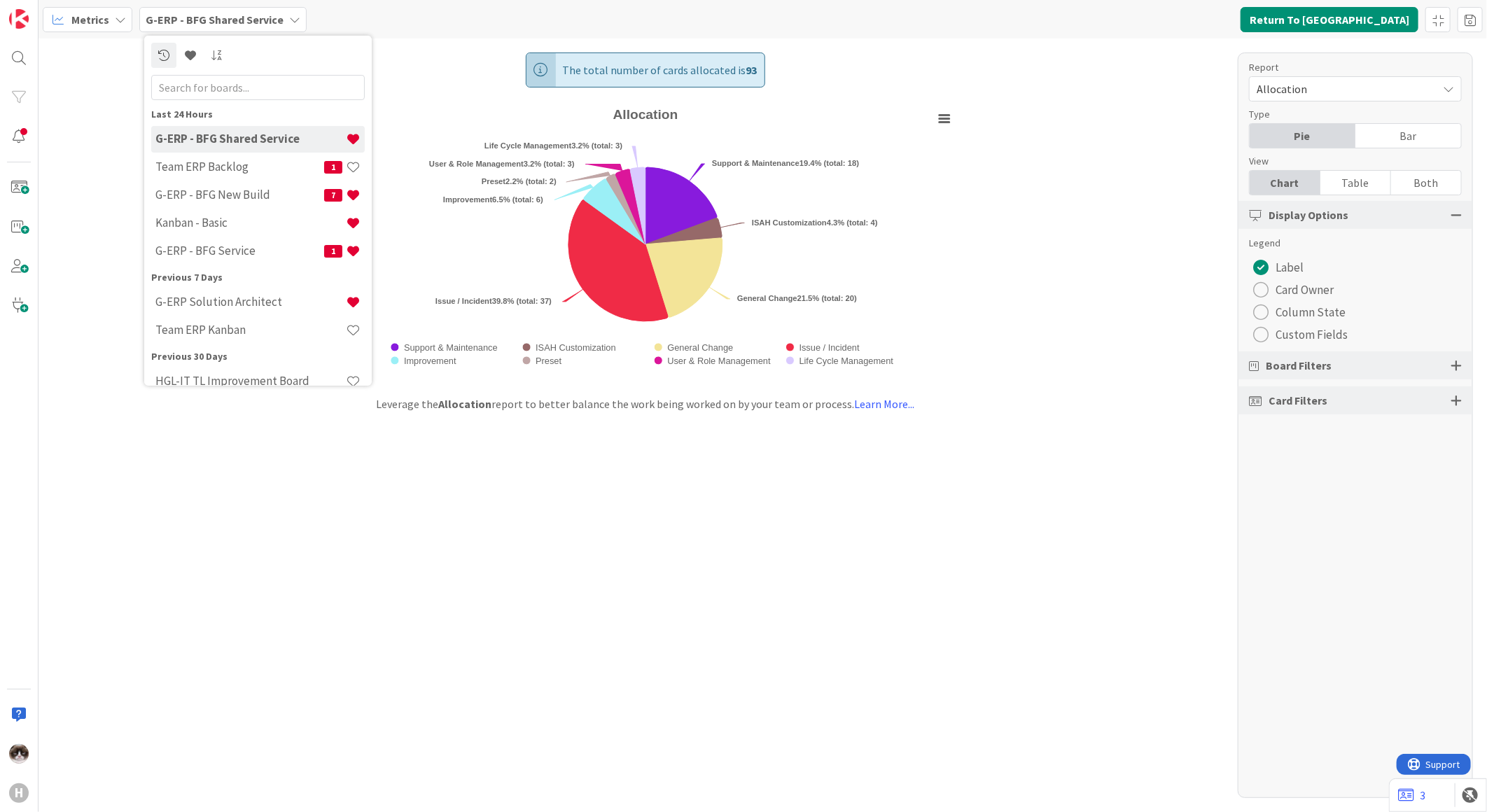
click at [234, 525] on div "The total number of cards allocated is 93 Created with Highcharts 11.4.3 Chart …" at bounding box center [762, 424] width 1449 height 773
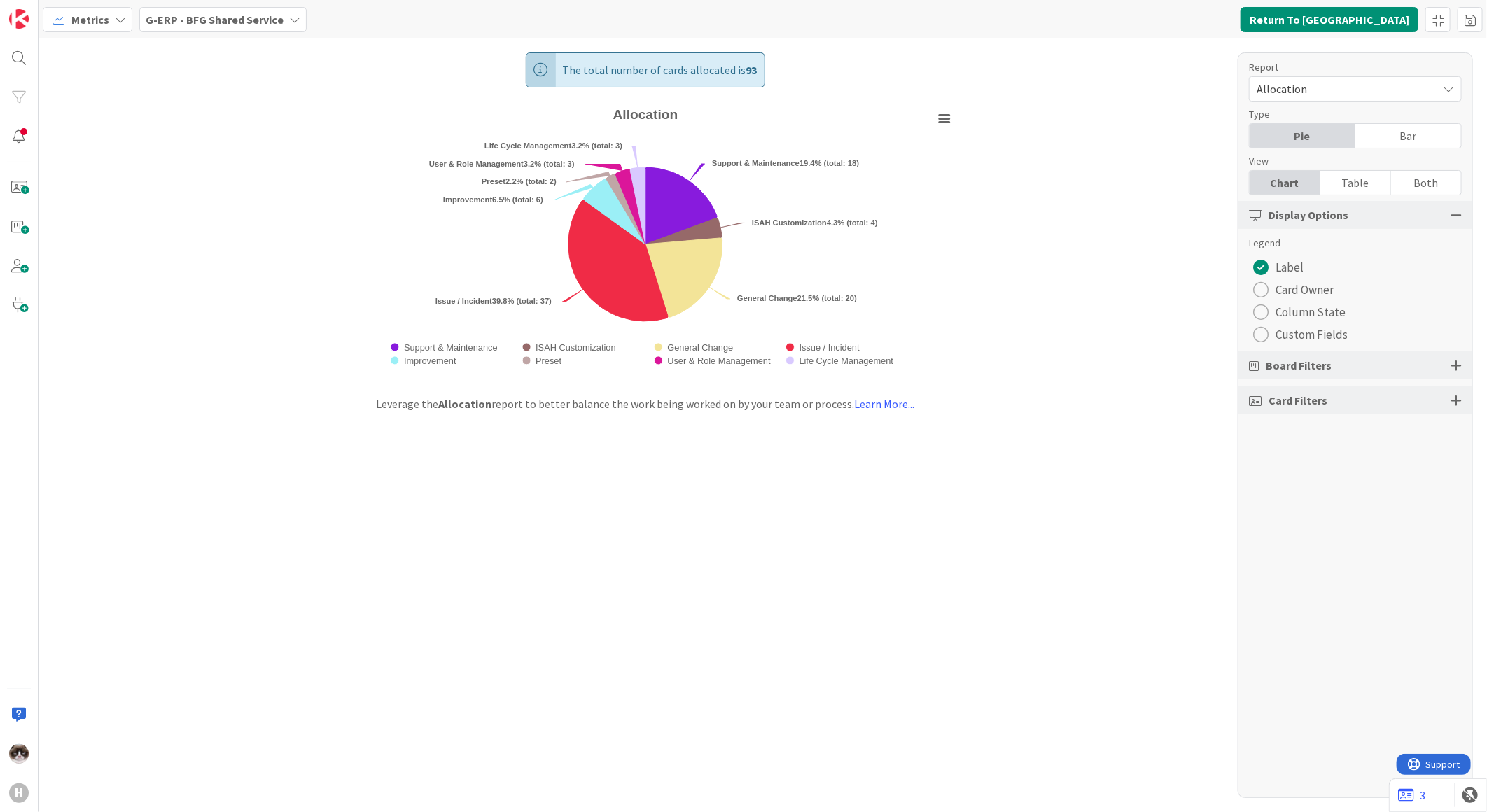
click at [228, 29] on div "G-ERP - BFG Shared Service" at bounding box center [223, 19] width 167 height 25
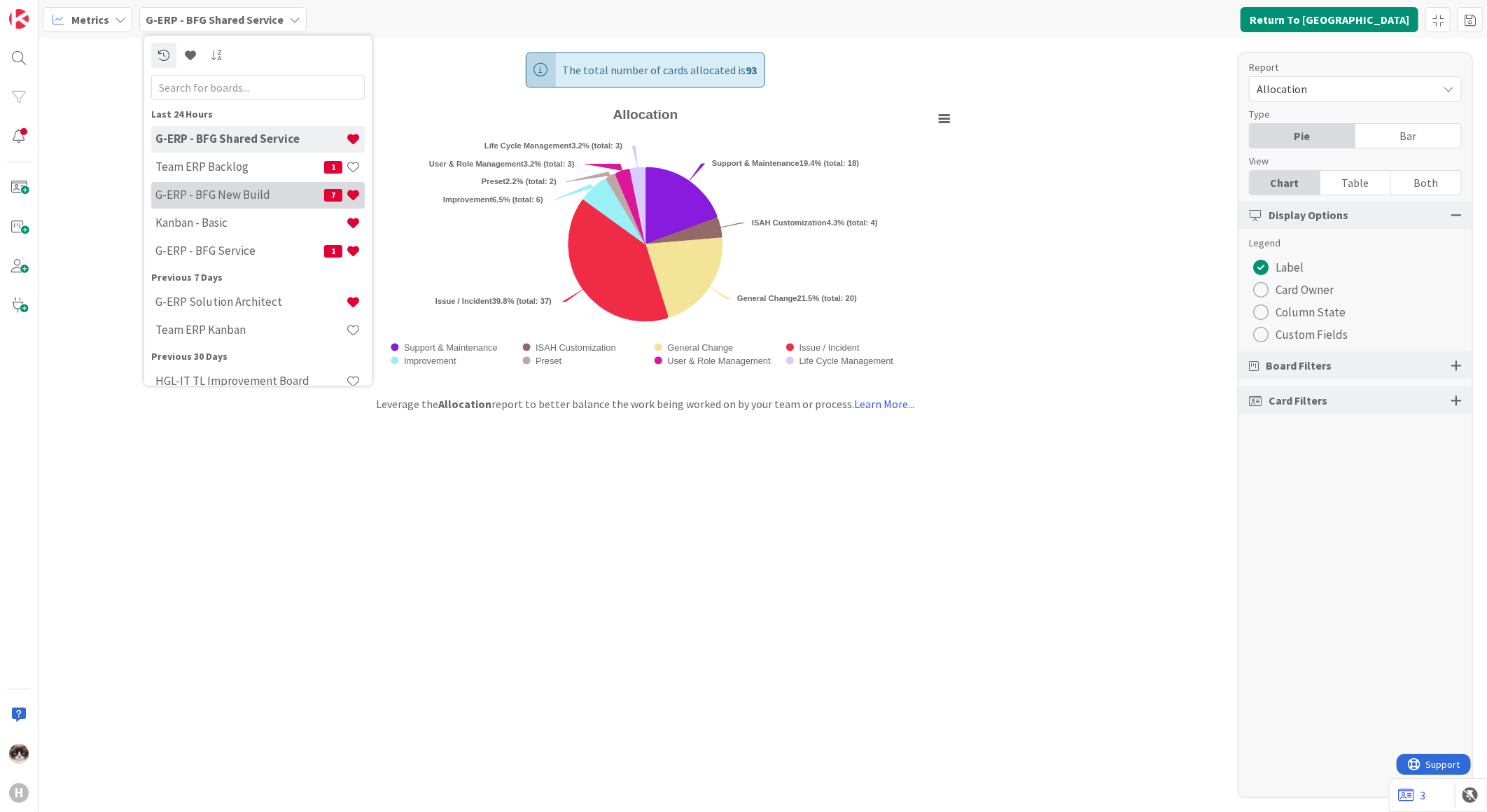
click at [247, 195] on h4 "G-ERP - BFG New Build" at bounding box center [239, 194] width 168 height 14
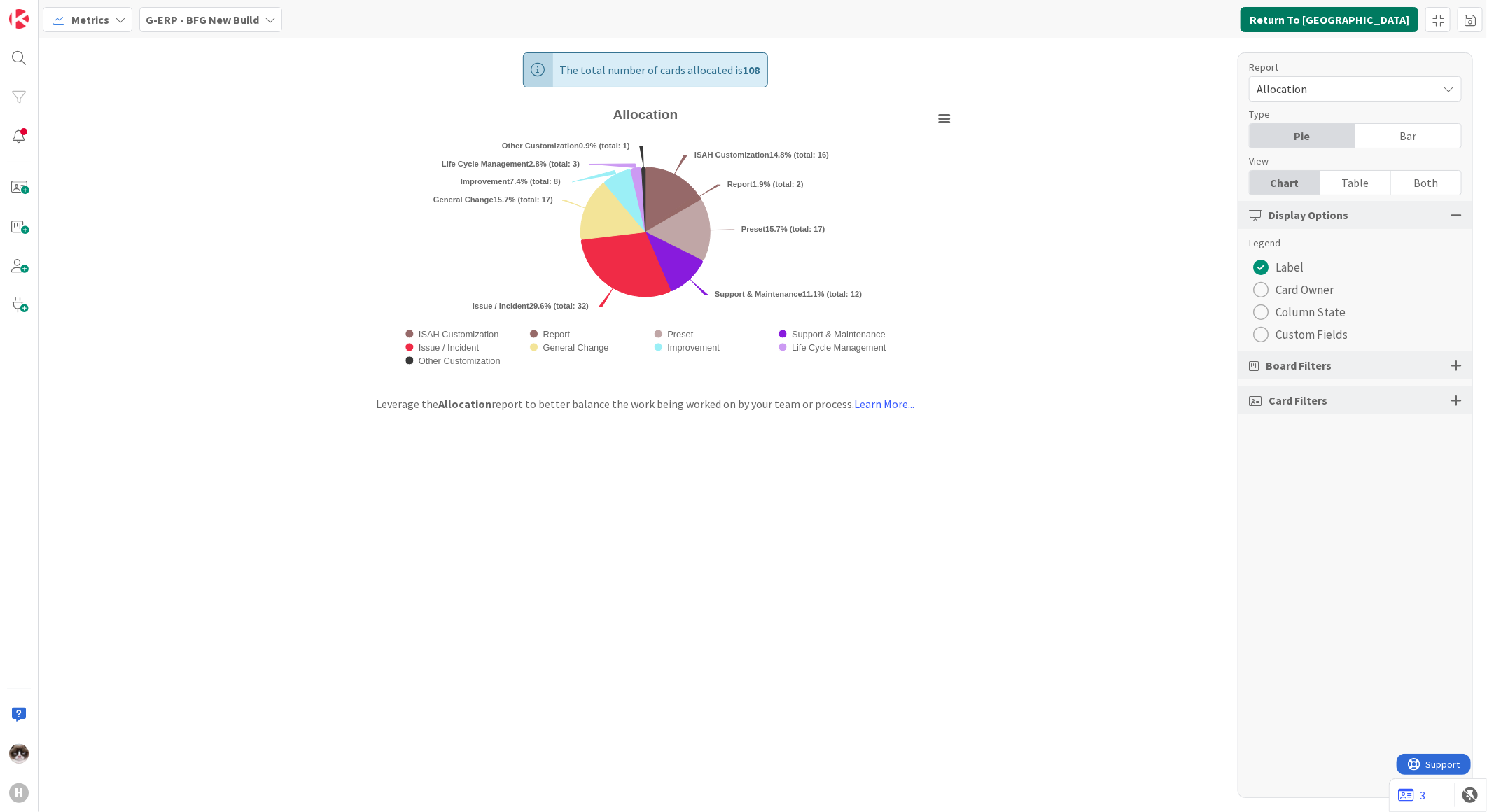
click at [1363, 30] on button "Return To Kanban" at bounding box center [1329, 19] width 178 height 25
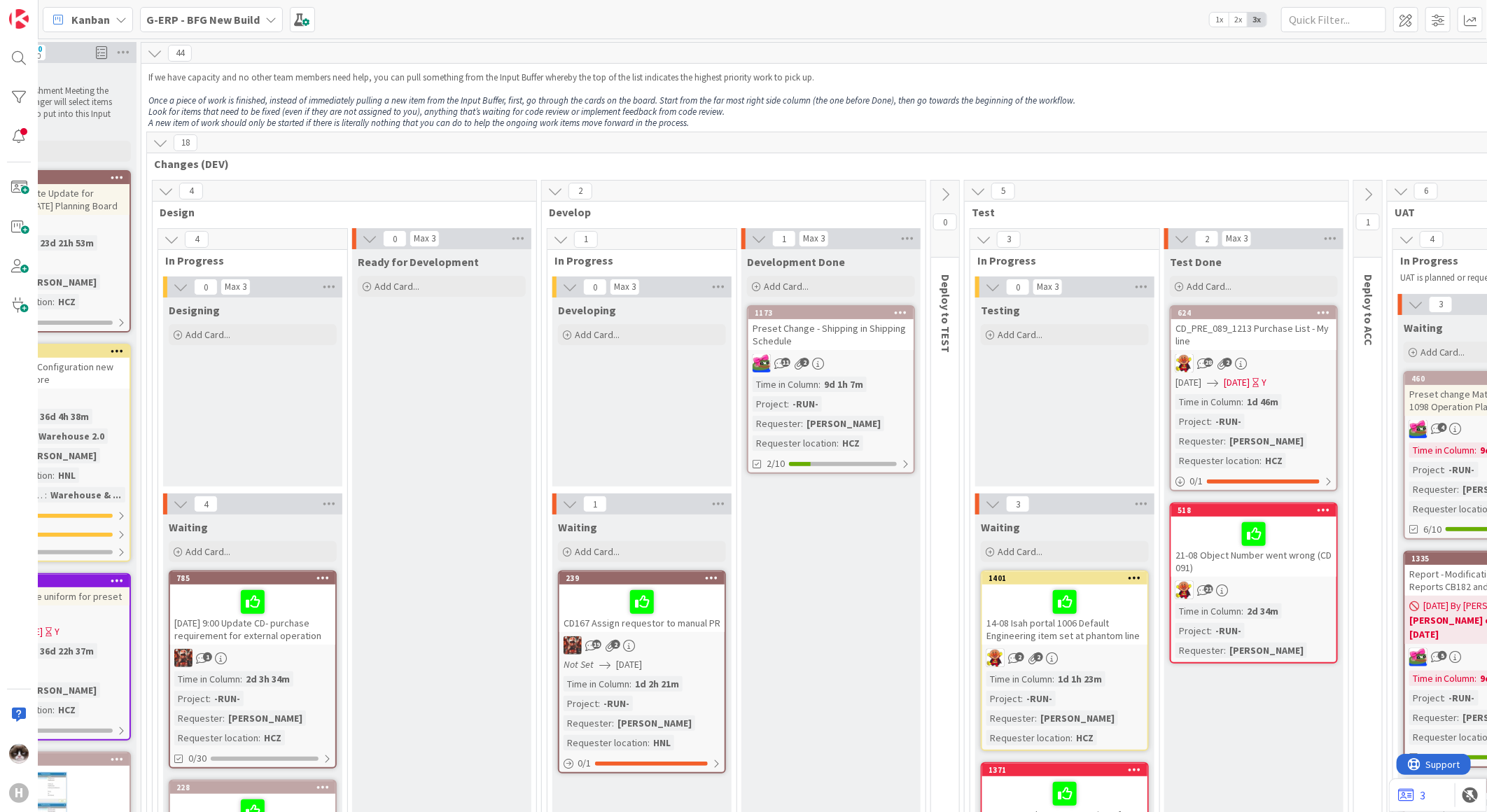
scroll to position [0, 263]
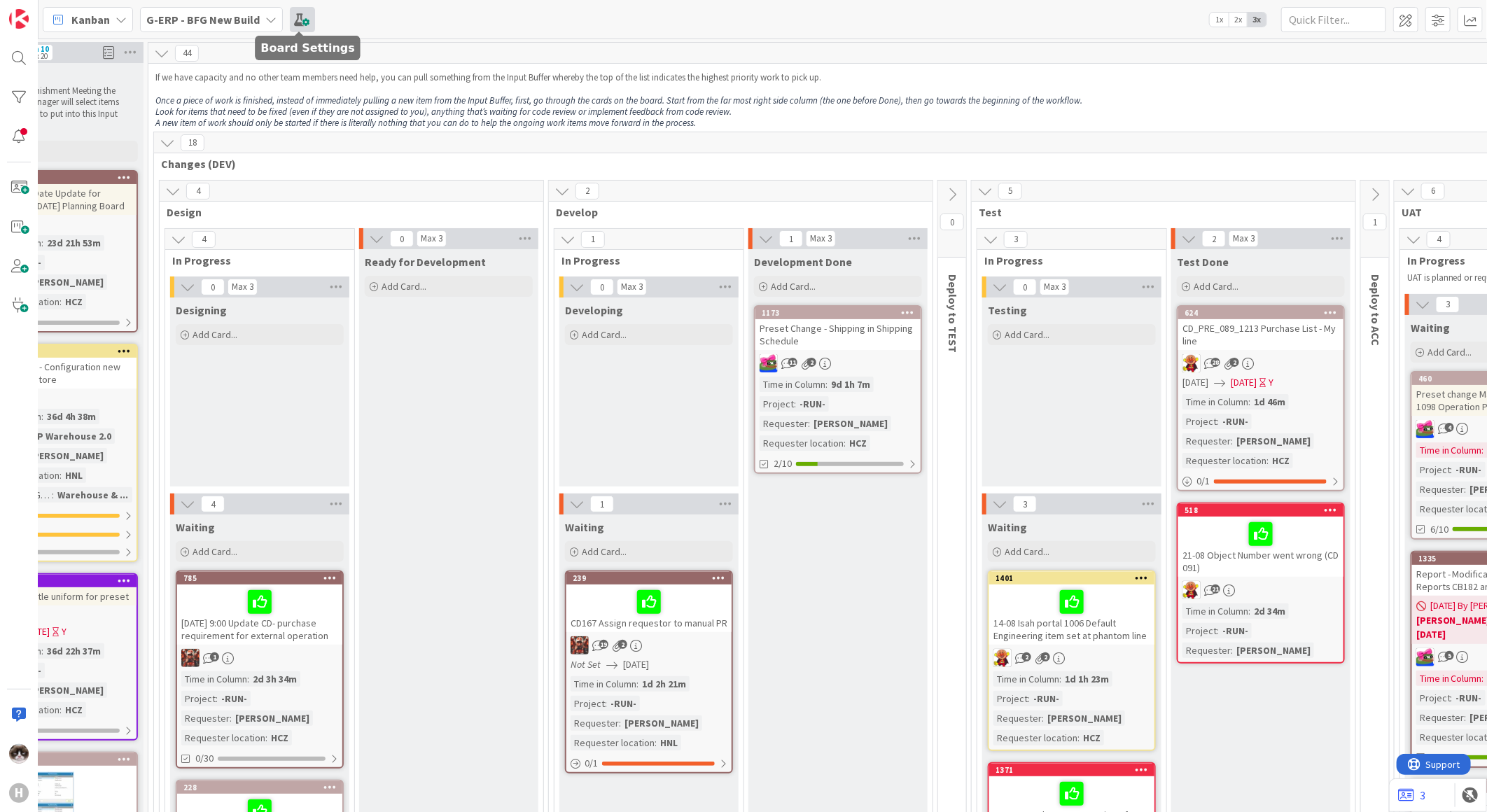
click at [290, 25] on span at bounding box center [303, 19] width 25 height 25
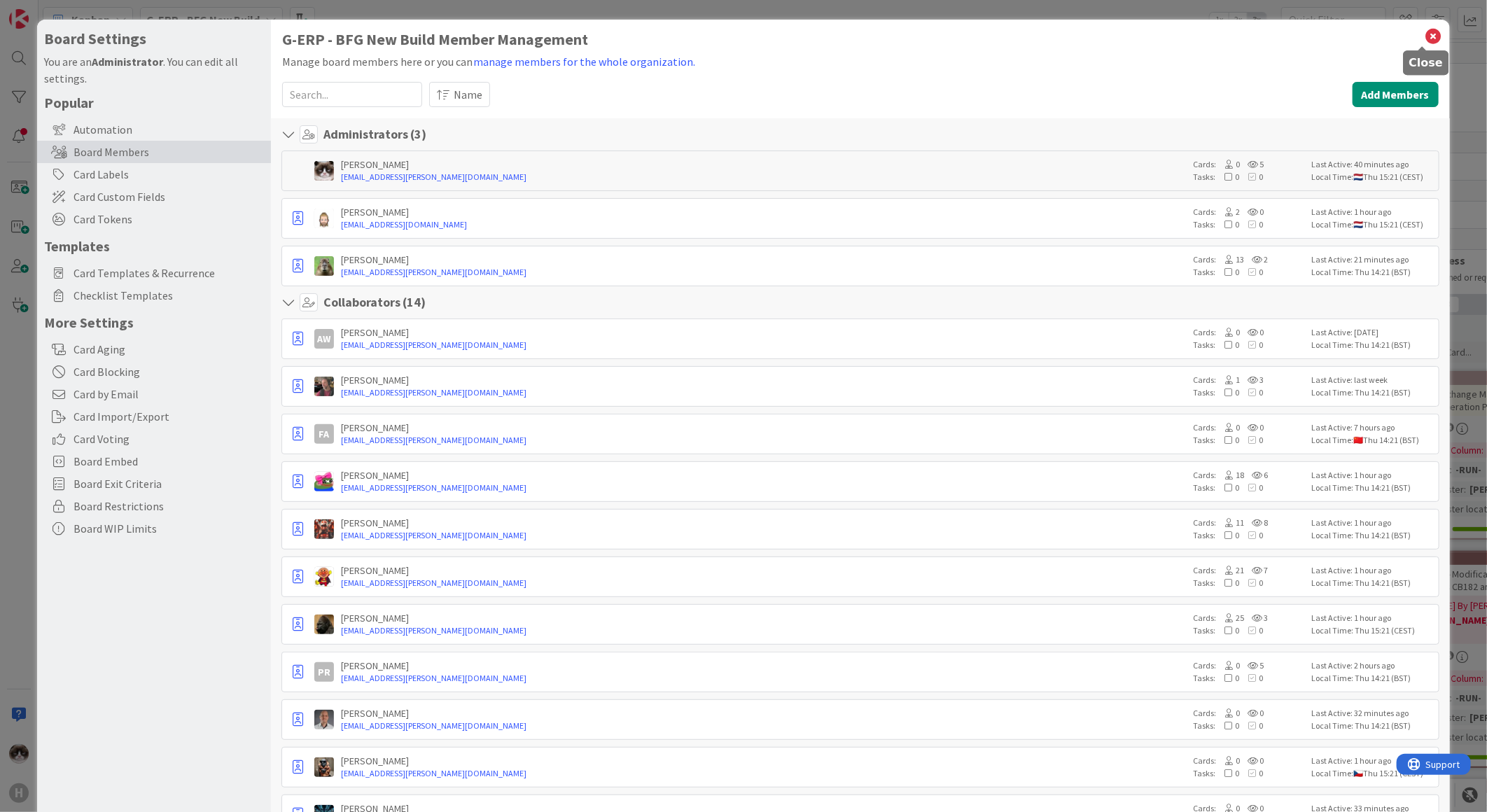
click at [1425, 30] on icon at bounding box center [1434, 36] width 18 height 20
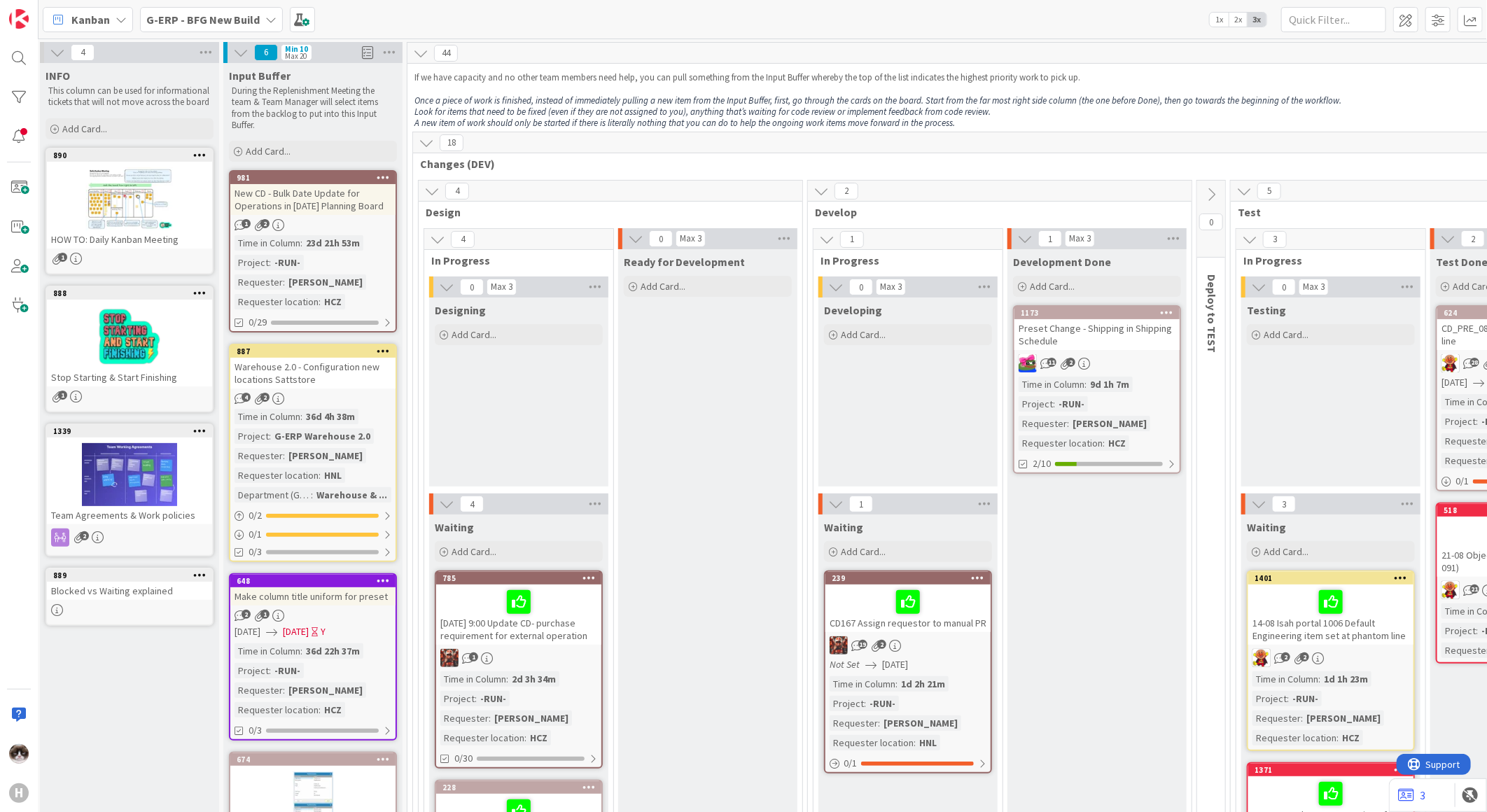
scroll to position [0, 0]
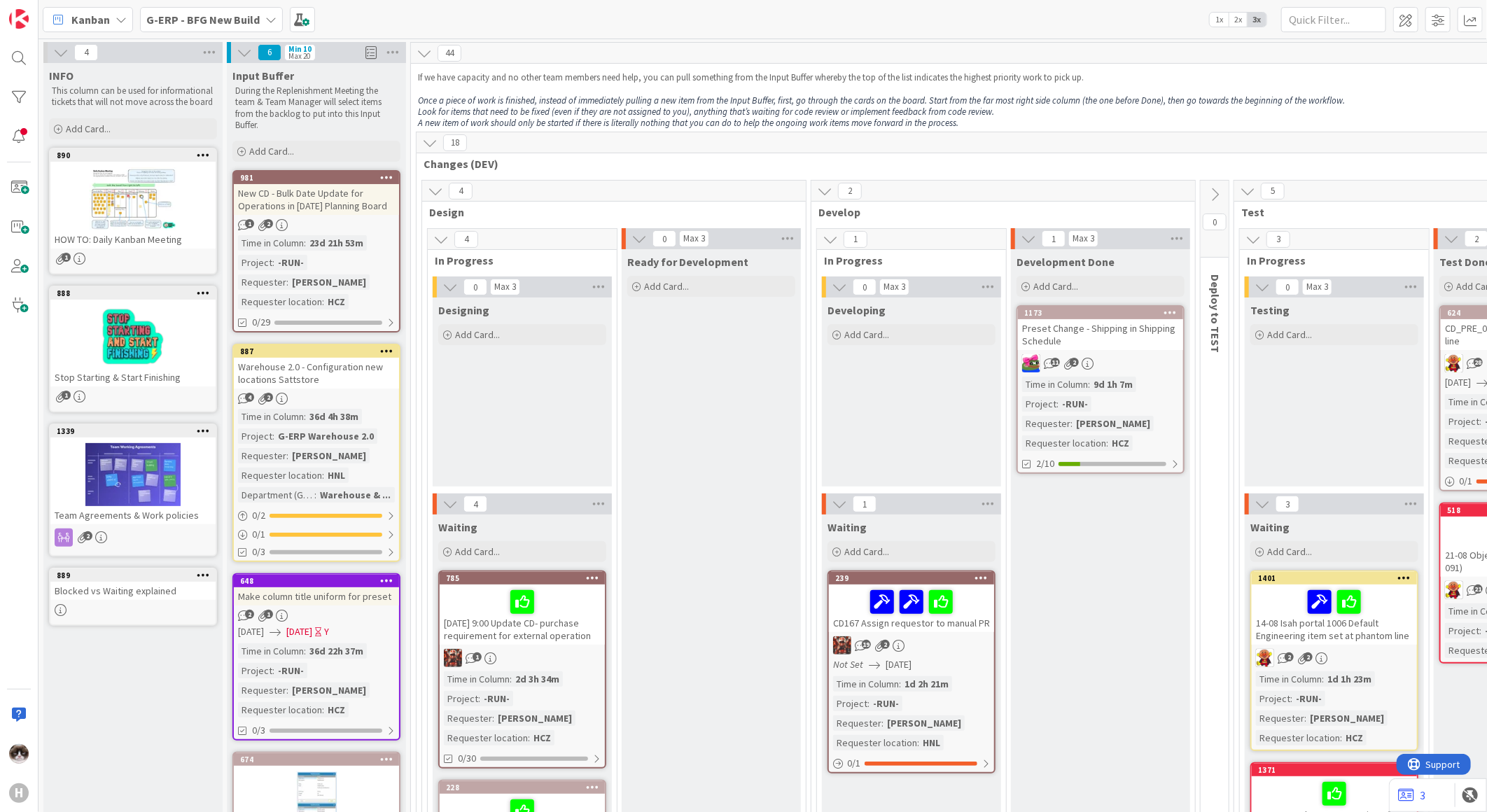
click at [191, 25] on b "G-ERP - BFG New Build" at bounding box center [203, 19] width 113 height 14
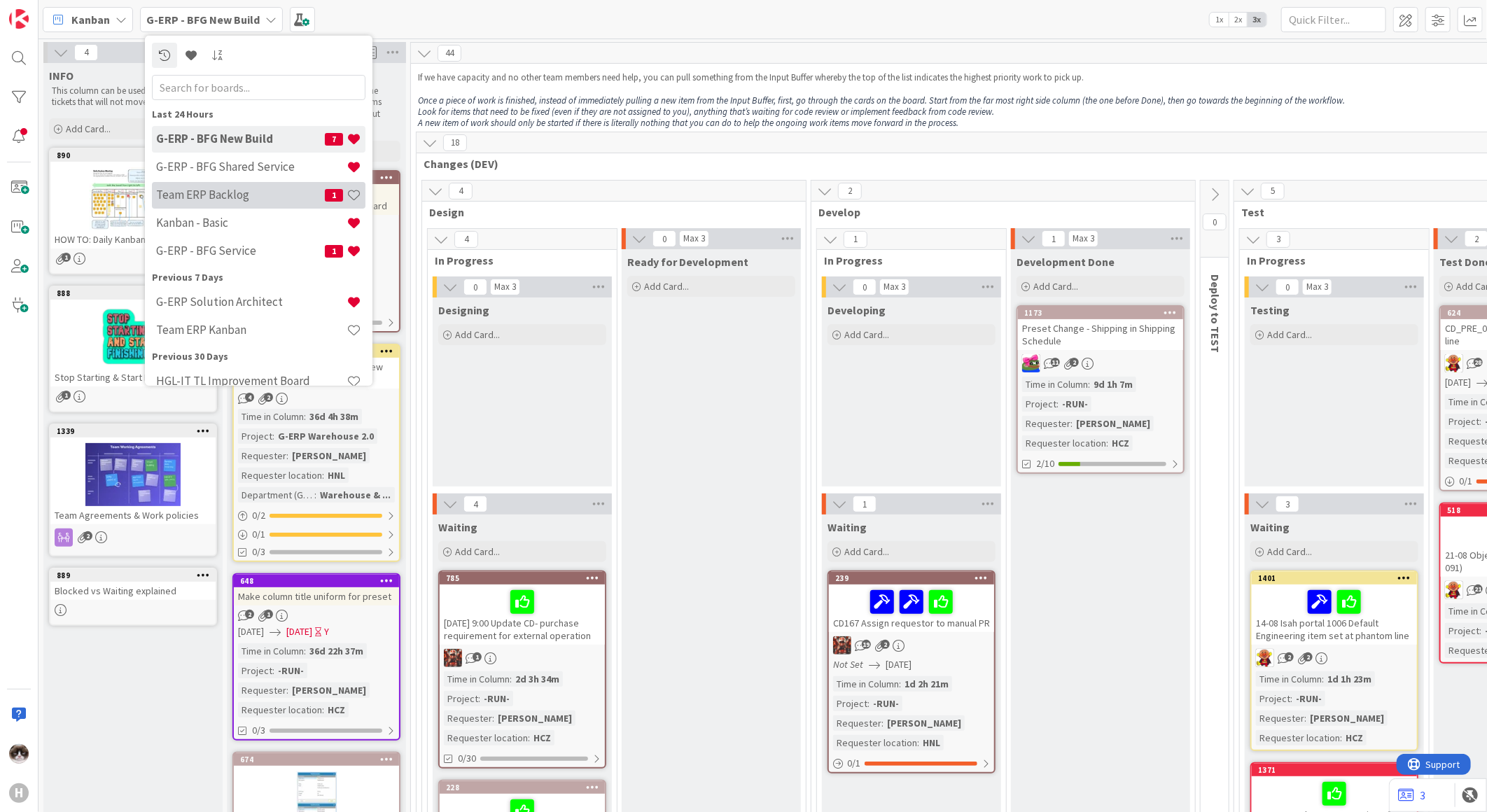
click at [237, 189] on h4 "Team ERP Backlog" at bounding box center [240, 194] width 168 height 14
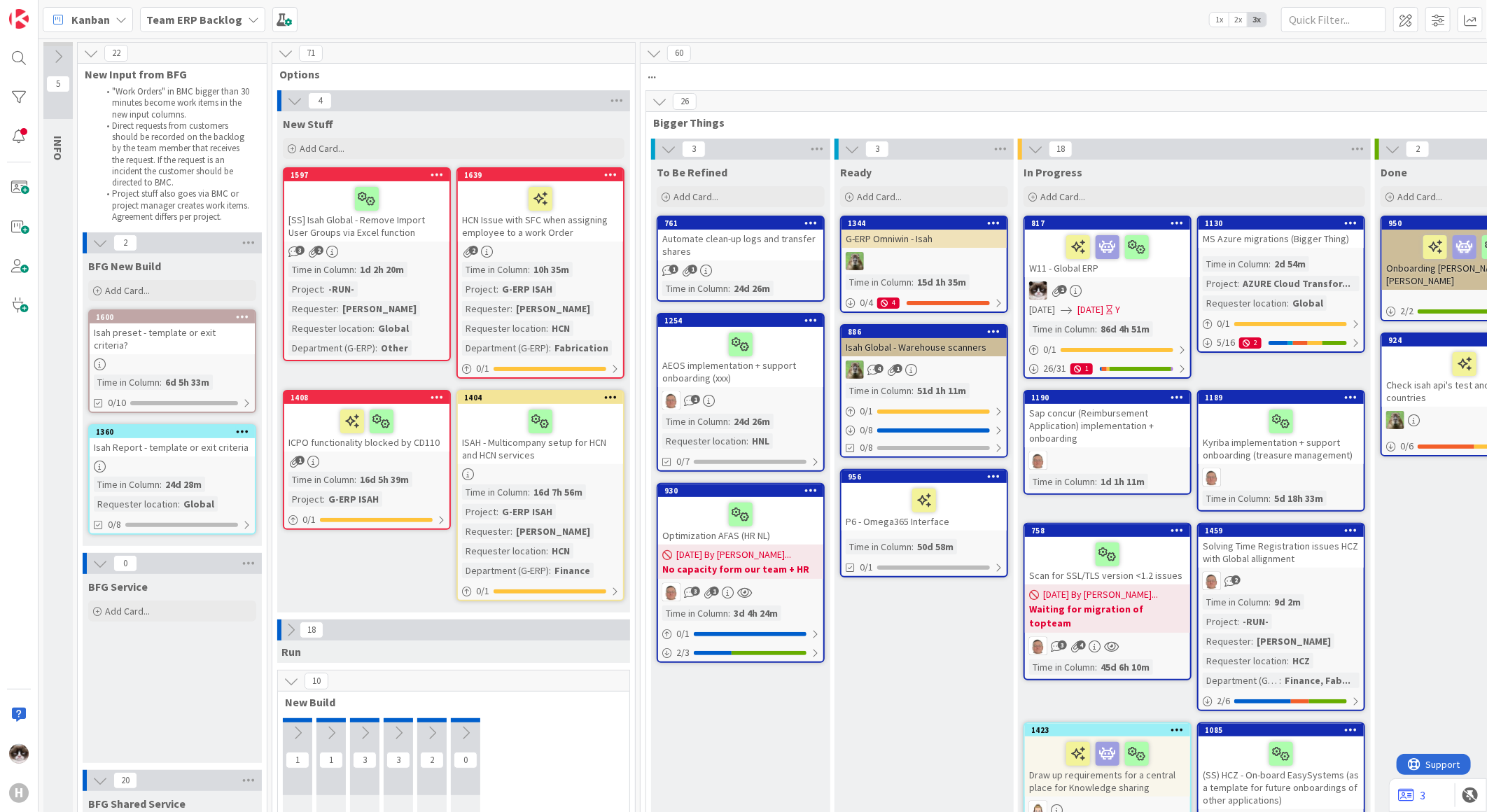
click at [93, 33] on div "Kanban Team ERP Backlog 1x 2x 3x" at bounding box center [762, 19] width 1449 height 38
click at [100, 19] on span "Kanban" at bounding box center [90, 20] width 38 height 17
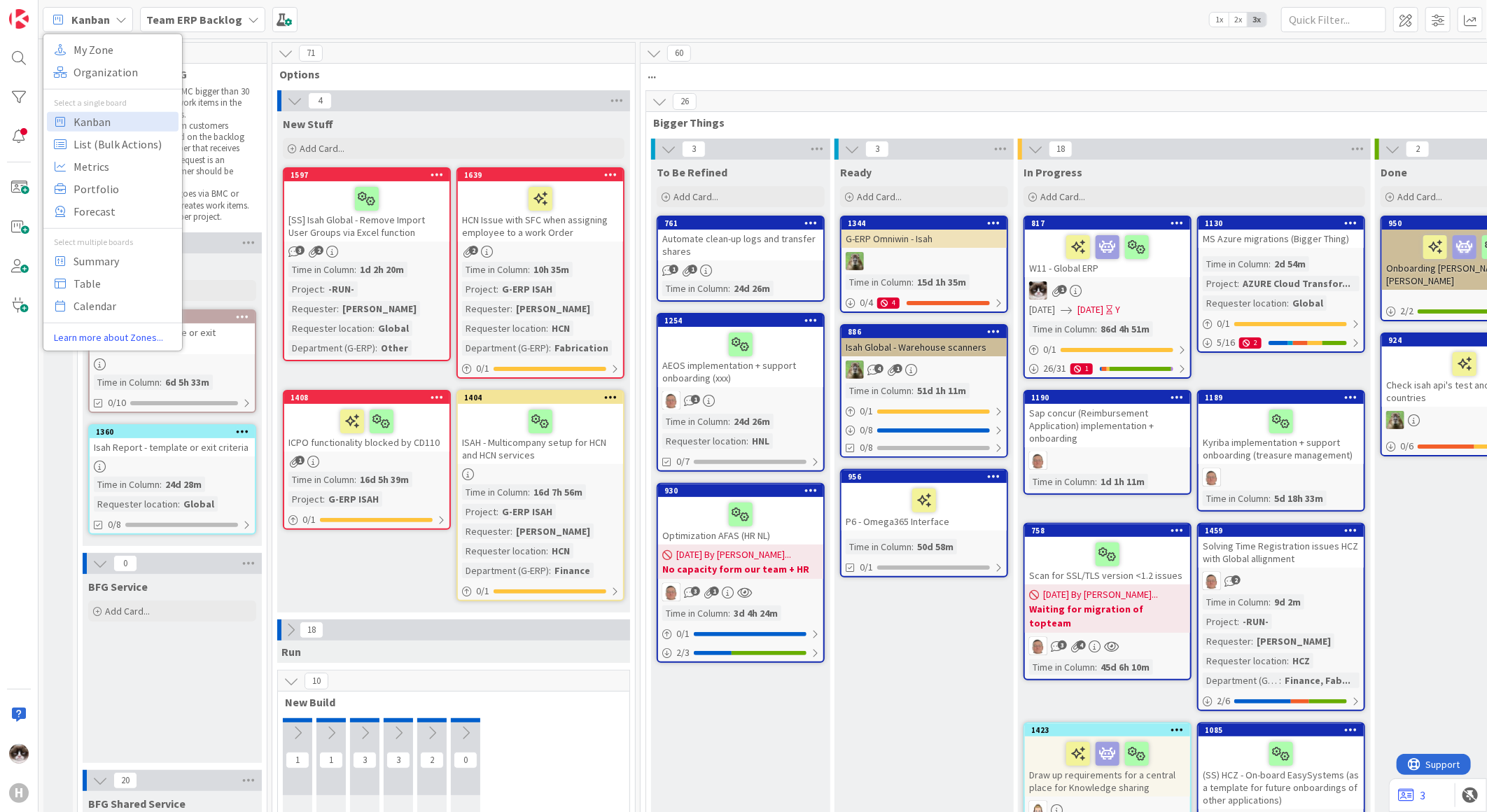
click at [105, 20] on span "Kanban" at bounding box center [90, 20] width 38 height 17
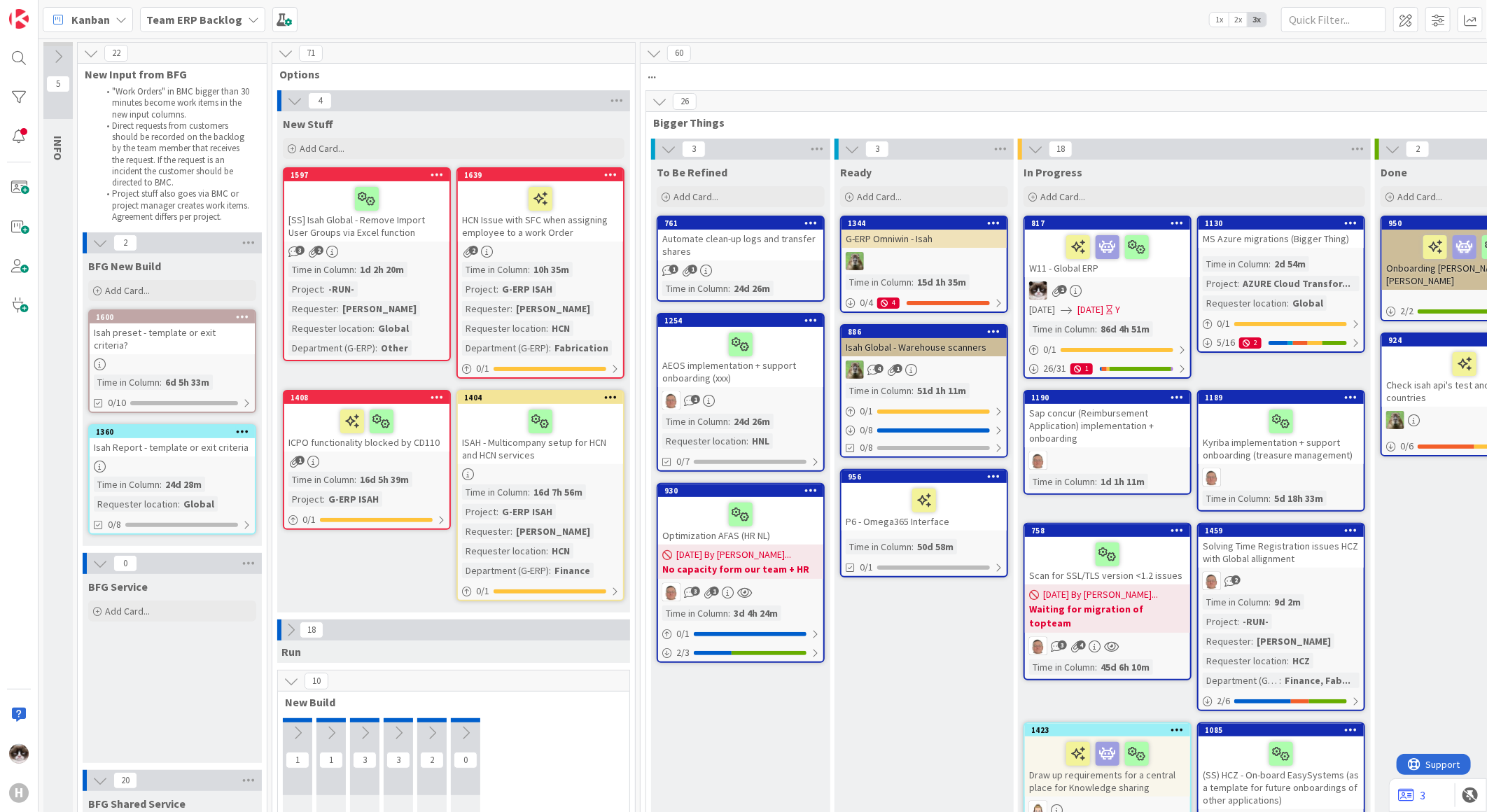
click at [105, 20] on span "Kanban" at bounding box center [90, 20] width 38 height 17
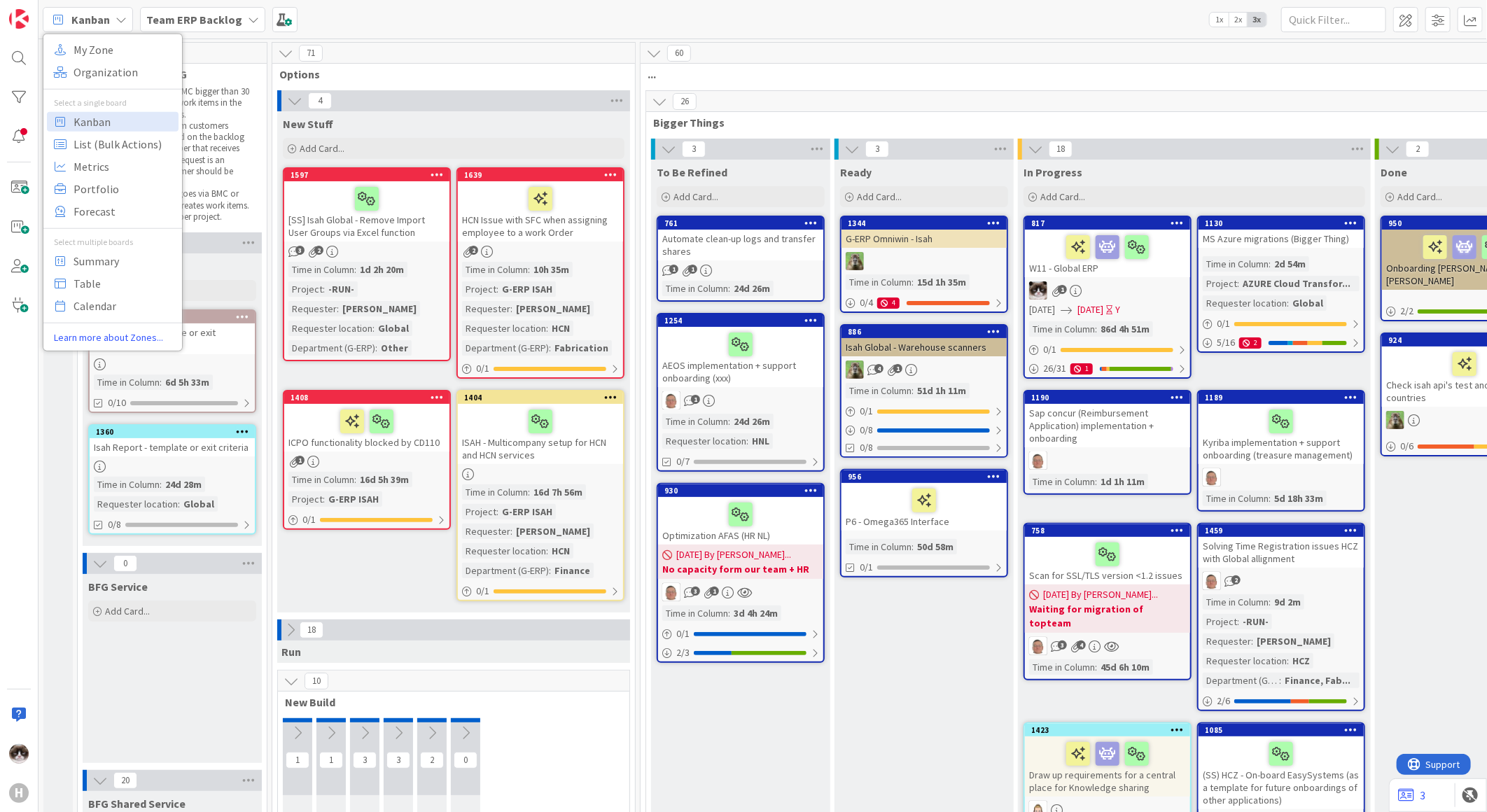
click at [105, 20] on span "Kanban" at bounding box center [90, 20] width 38 height 17
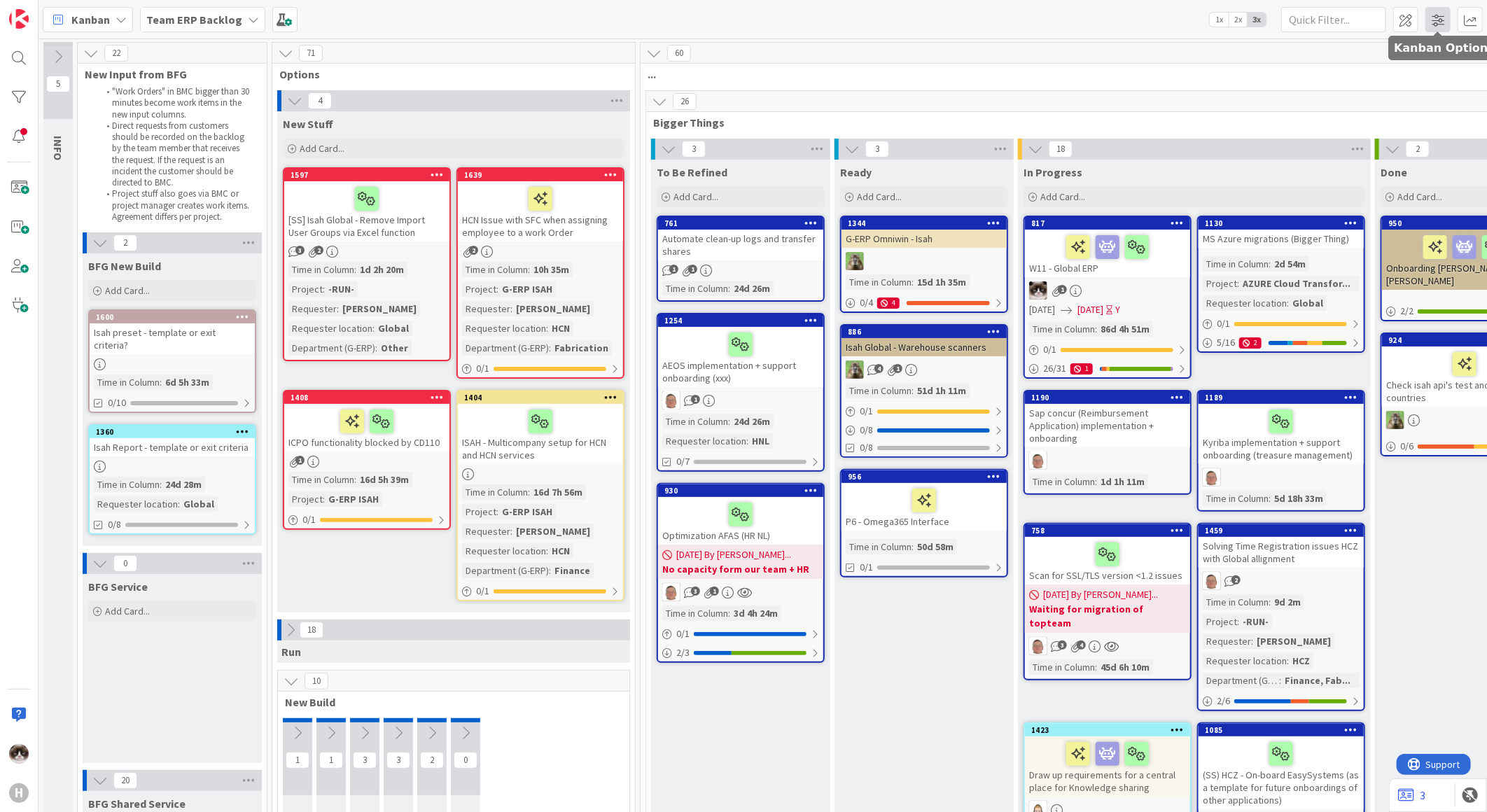
click at [1433, 17] on span at bounding box center [1438, 19] width 25 height 25
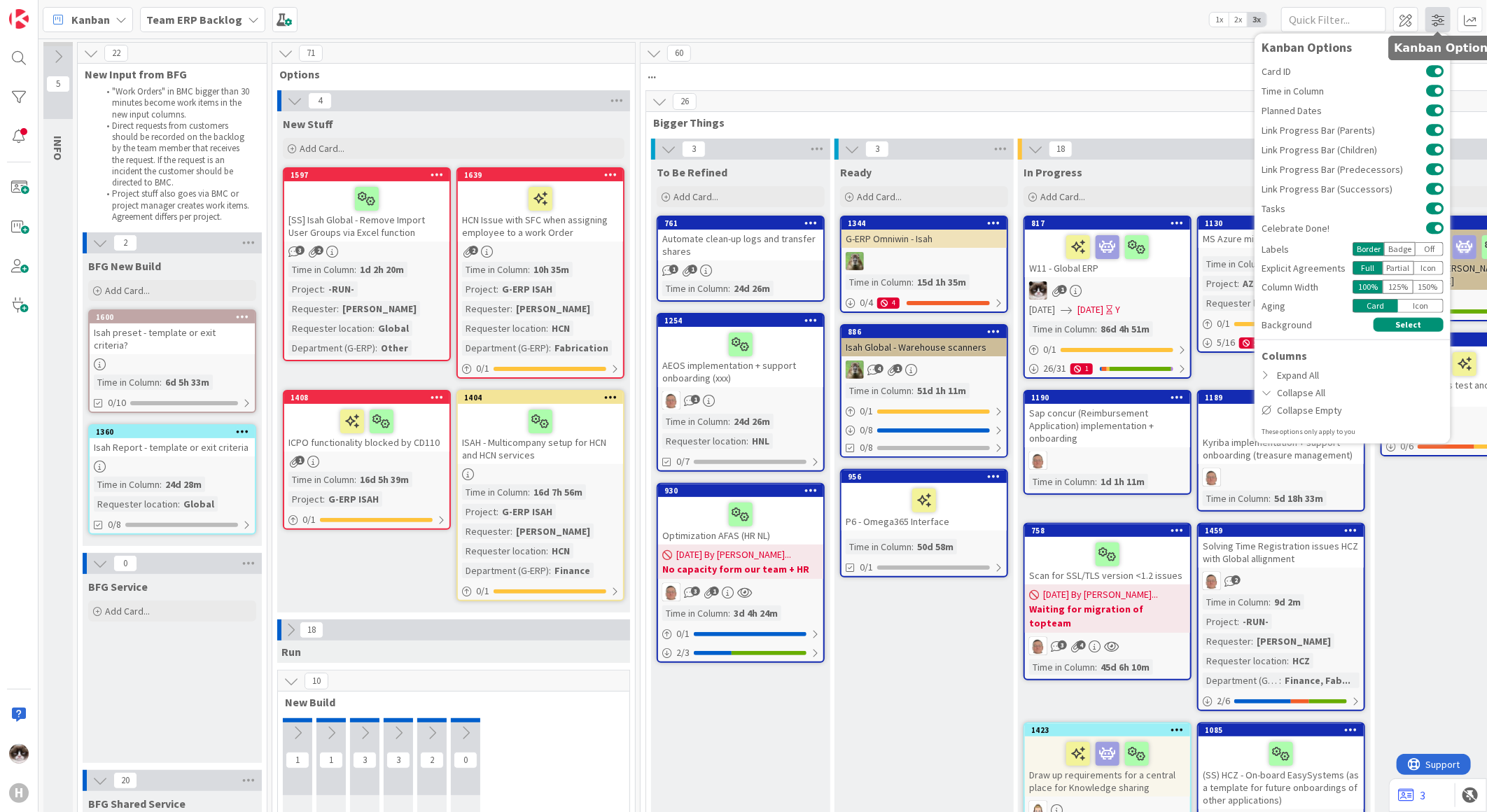
click at [1433, 17] on span at bounding box center [1438, 19] width 25 height 25
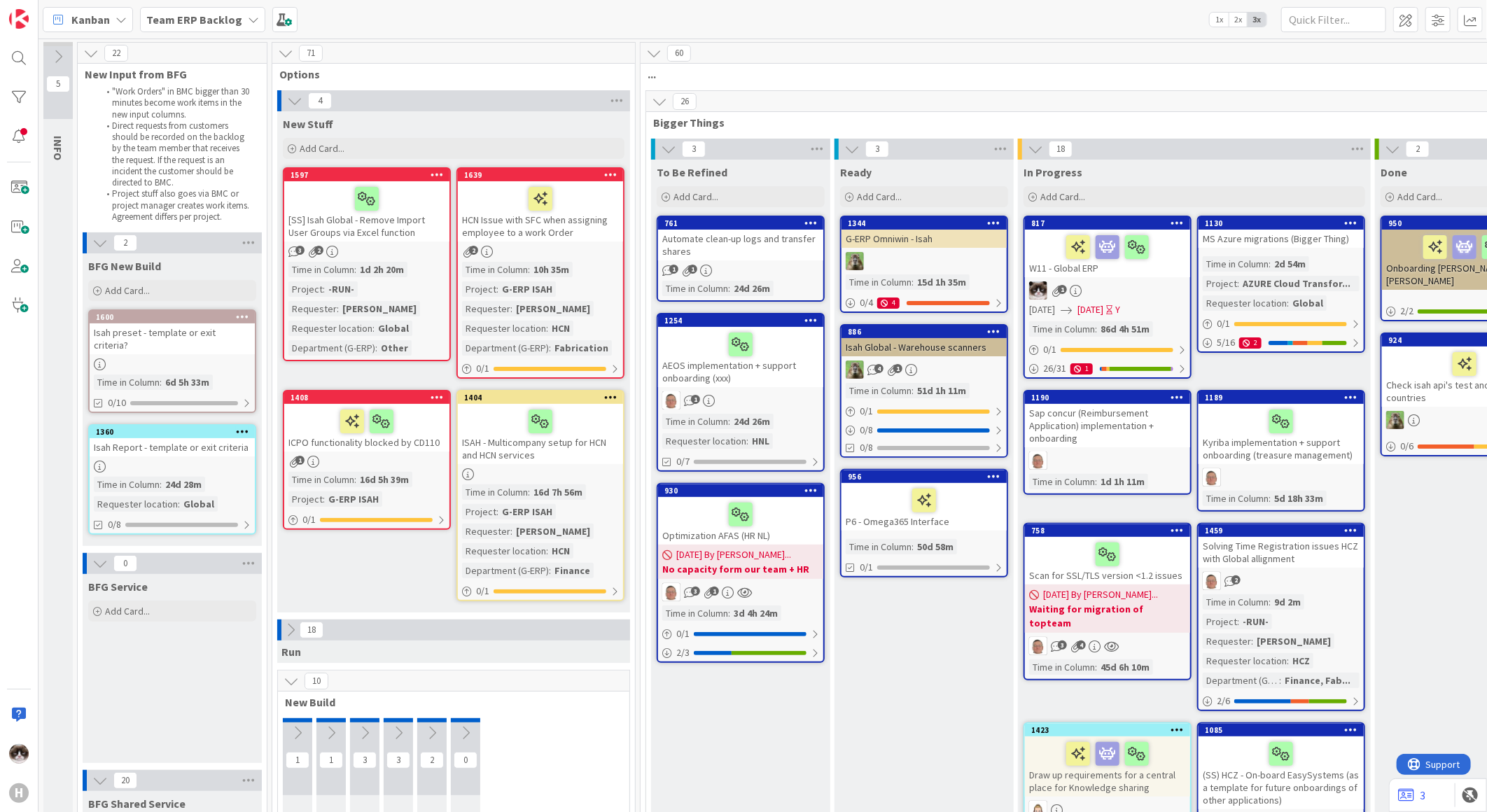
click at [85, 28] on div "Kanban" at bounding box center [88, 19] width 90 height 25
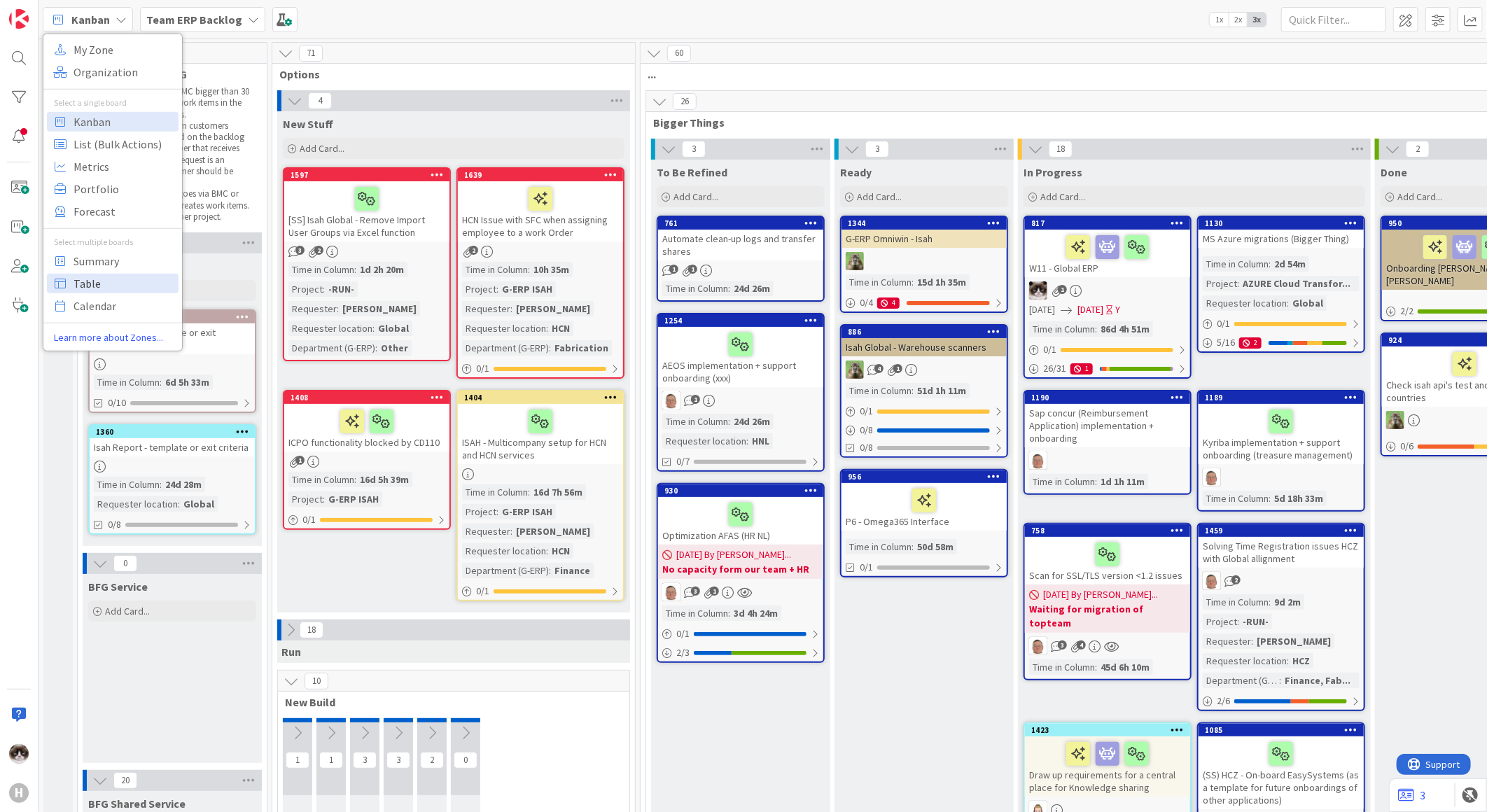
click at [110, 282] on span "Table" at bounding box center [124, 282] width 101 height 21
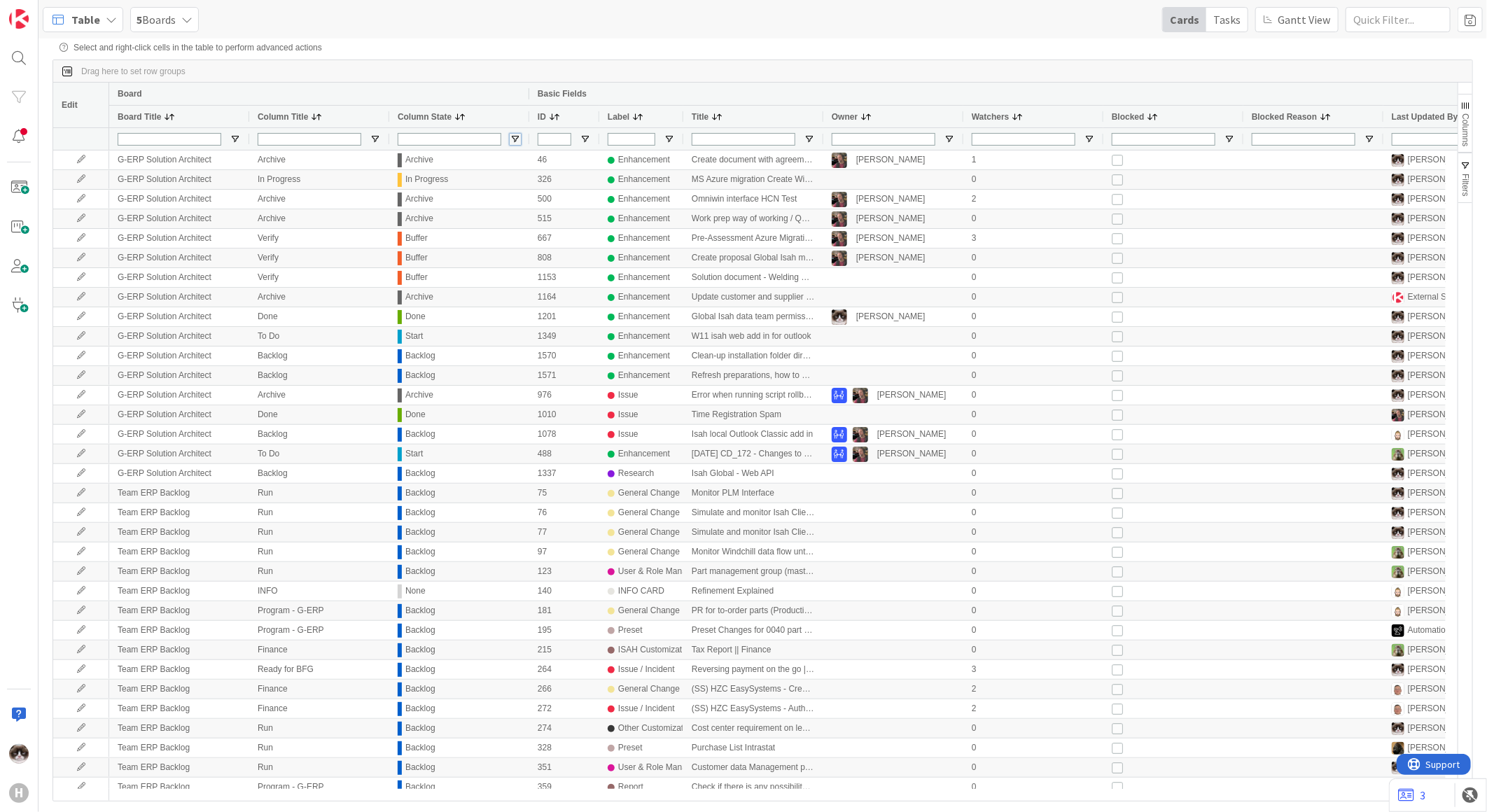
click at [516, 141] on span "Open Filter Menu" at bounding box center [516, 140] width 11 height 11
click at [520, 237] on input "Filter List" at bounding box center [517, 231] width 11 height 11
checkbox input "false"
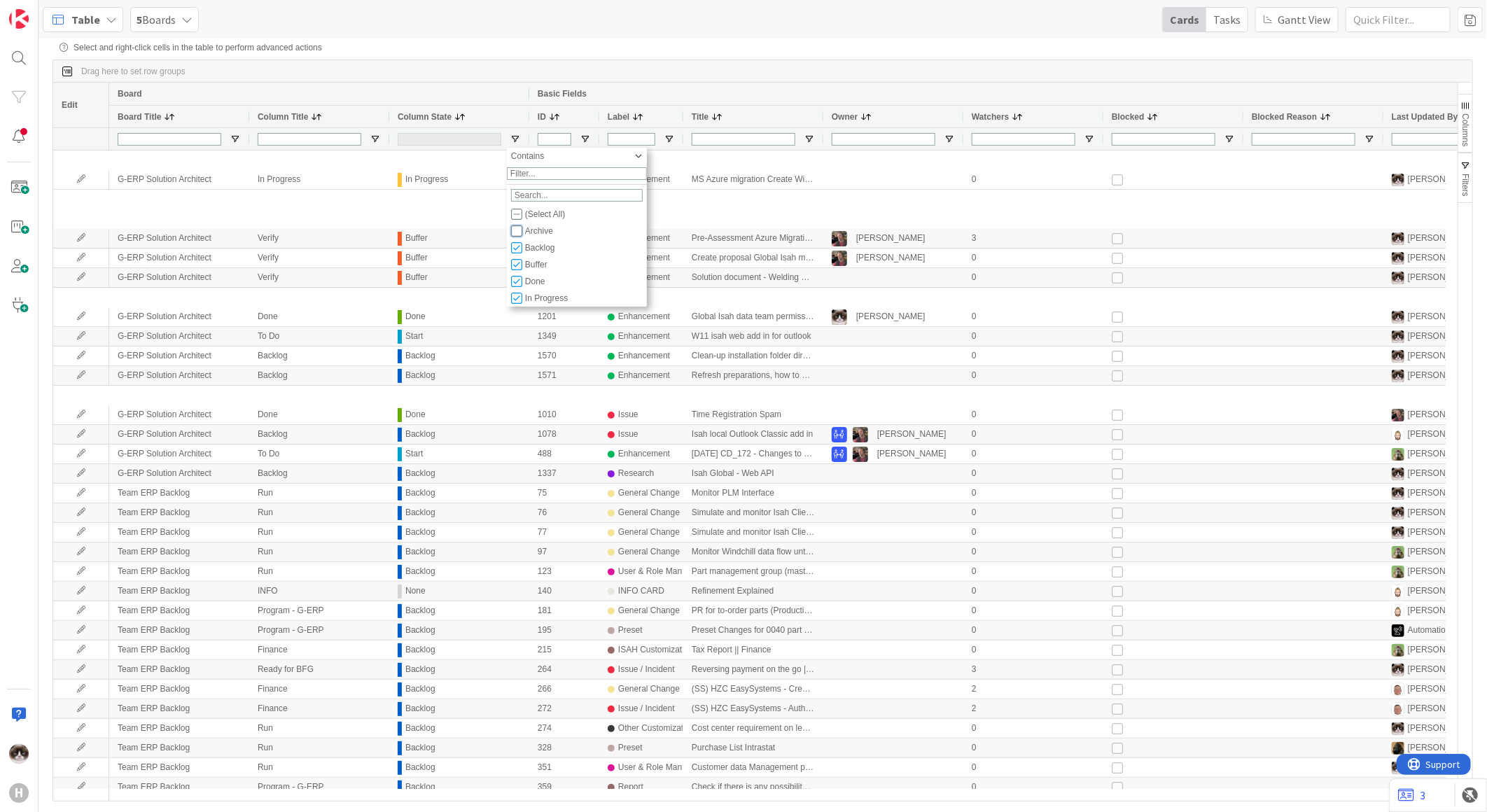
type input "(6) Backlog,Buffer,Done,In Progress,None,Start"
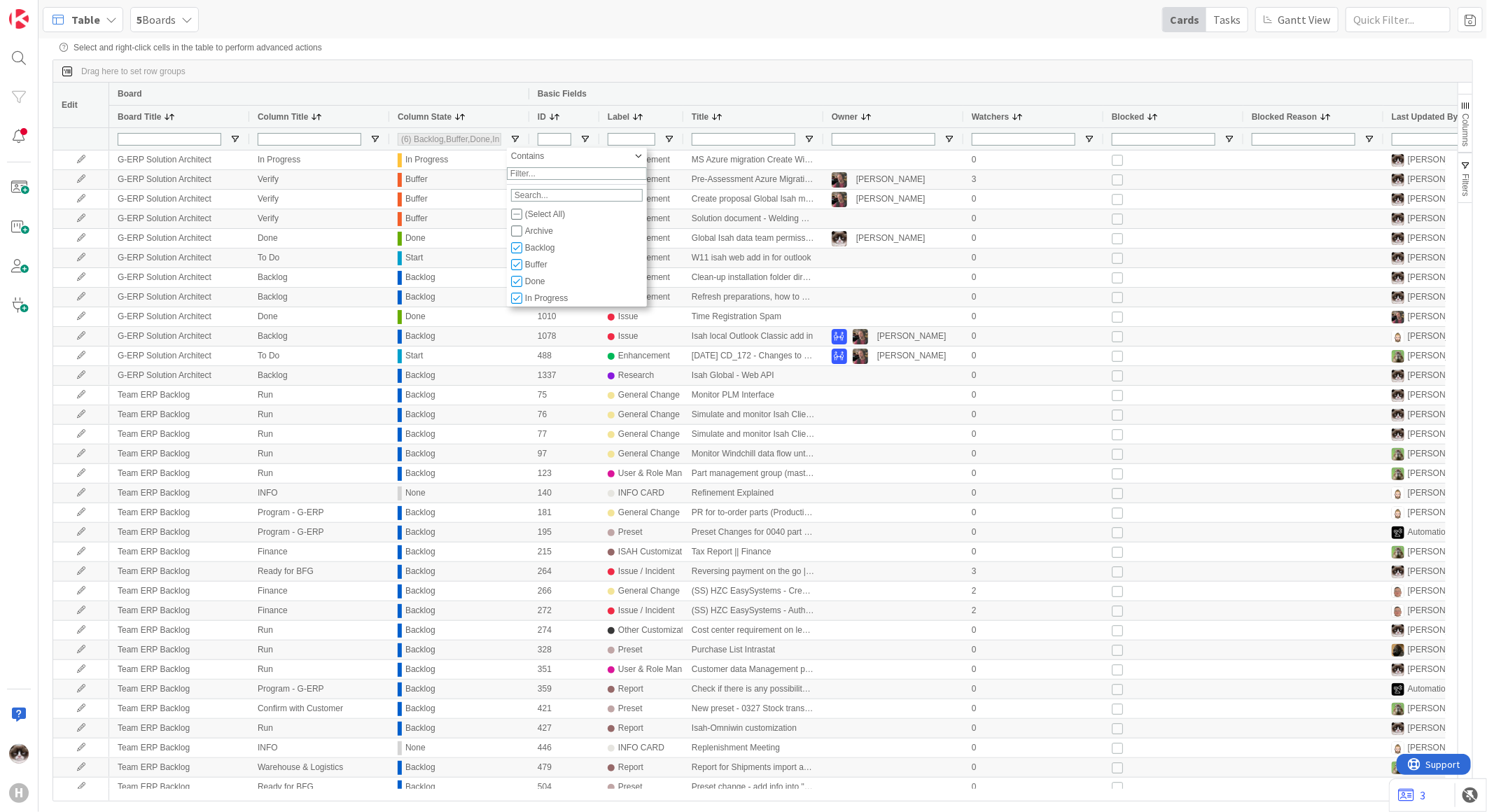
click at [908, 78] on div "Drag here to set row groups" at bounding box center [763, 71] width 1419 height 23
click at [1465, 129] on span "Columns" at bounding box center [1465, 129] width 10 height 33
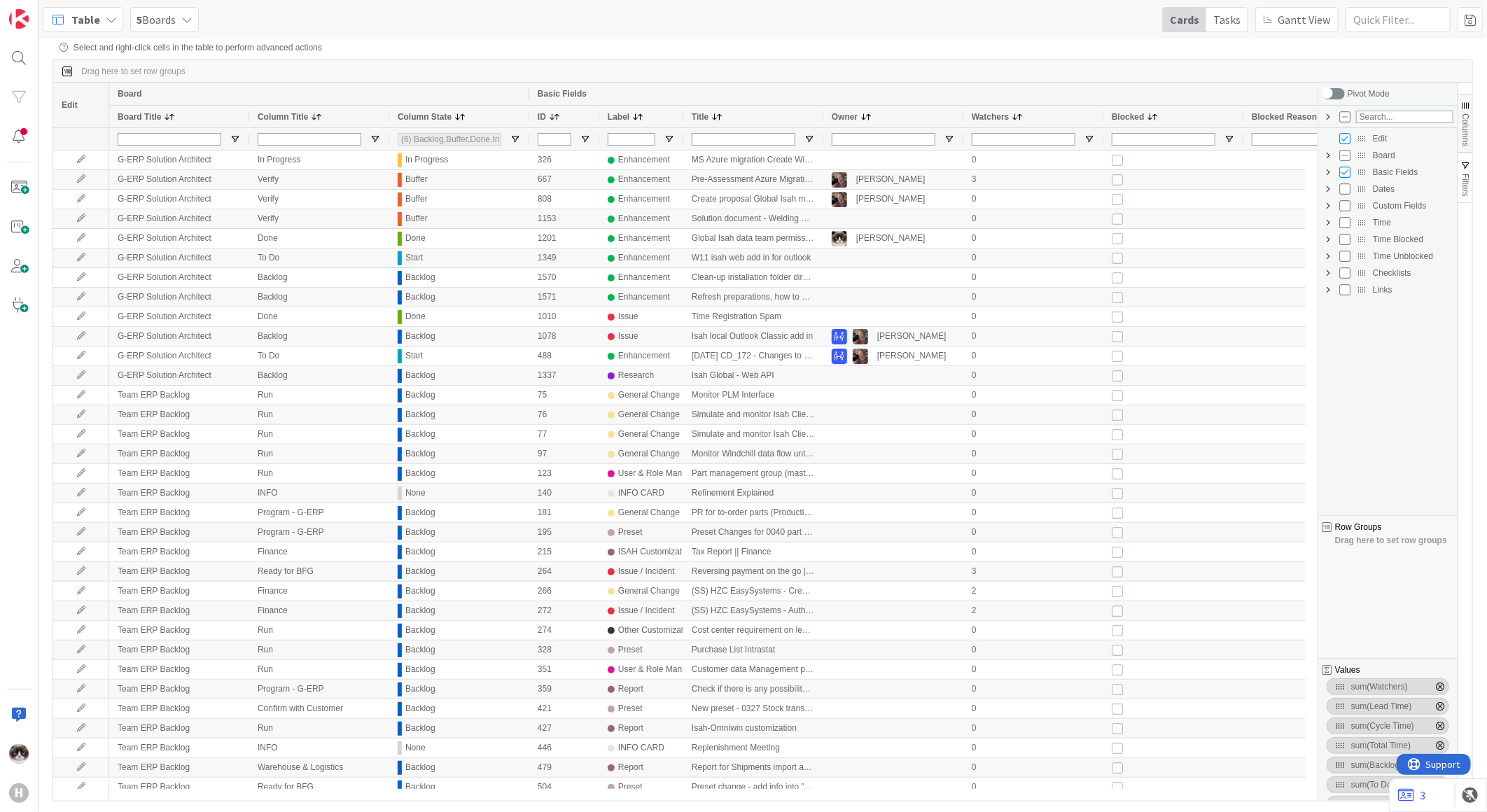
click at [1327, 211] on span "Custom Fields Column Group" at bounding box center [1328, 205] width 11 height 11
click at [1360, 310] on input "Press SPACE to toggle visibility (hidden)" at bounding box center [1360, 306] width 11 height 11
checkbox input "true"
checkbox input "false"
click at [1465, 113] on button "Columns" at bounding box center [1465, 124] width 14 height 59
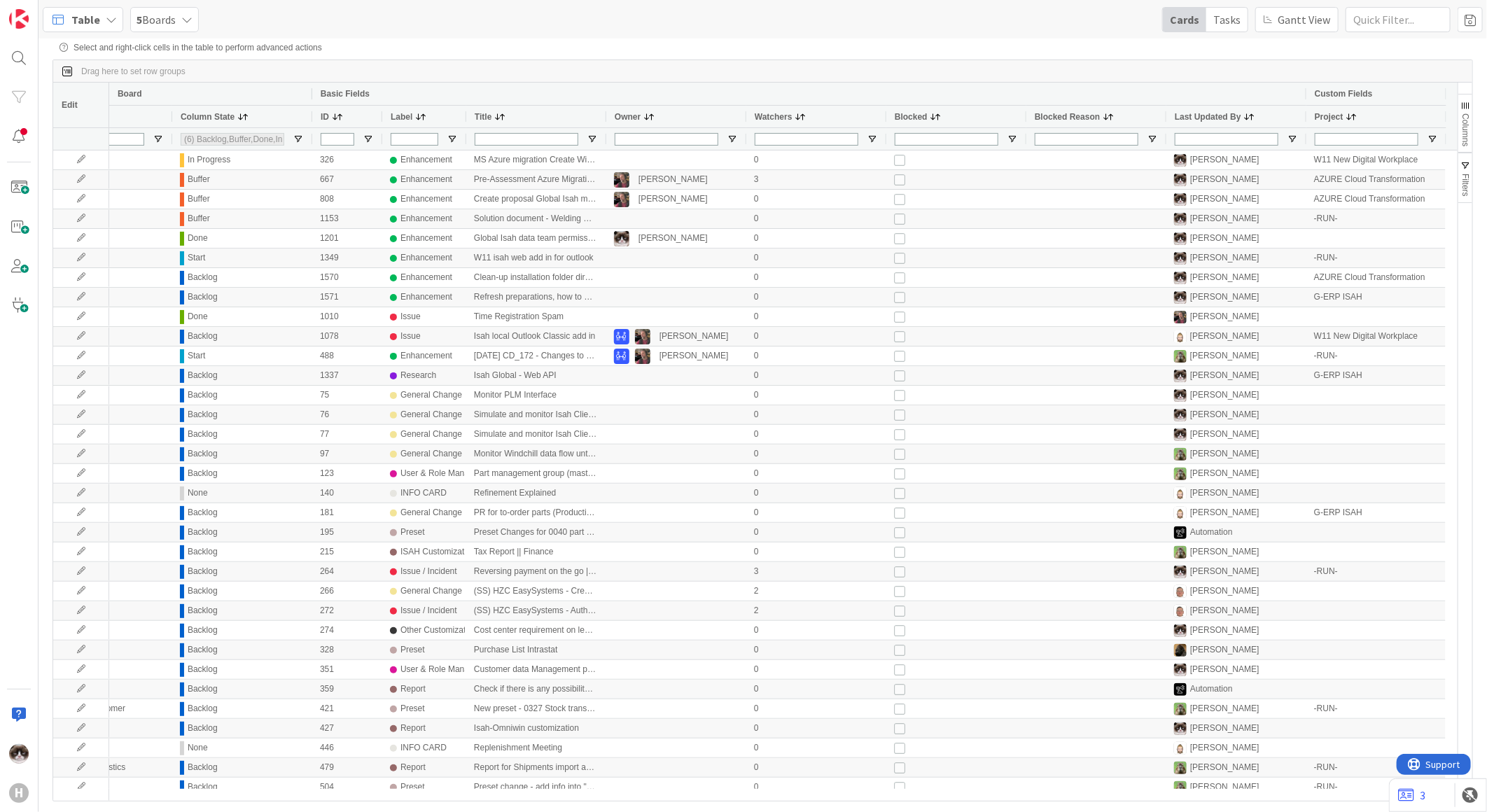
click at [1364, 116] on div "Project" at bounding box center [1369, 116] width 109 height 14
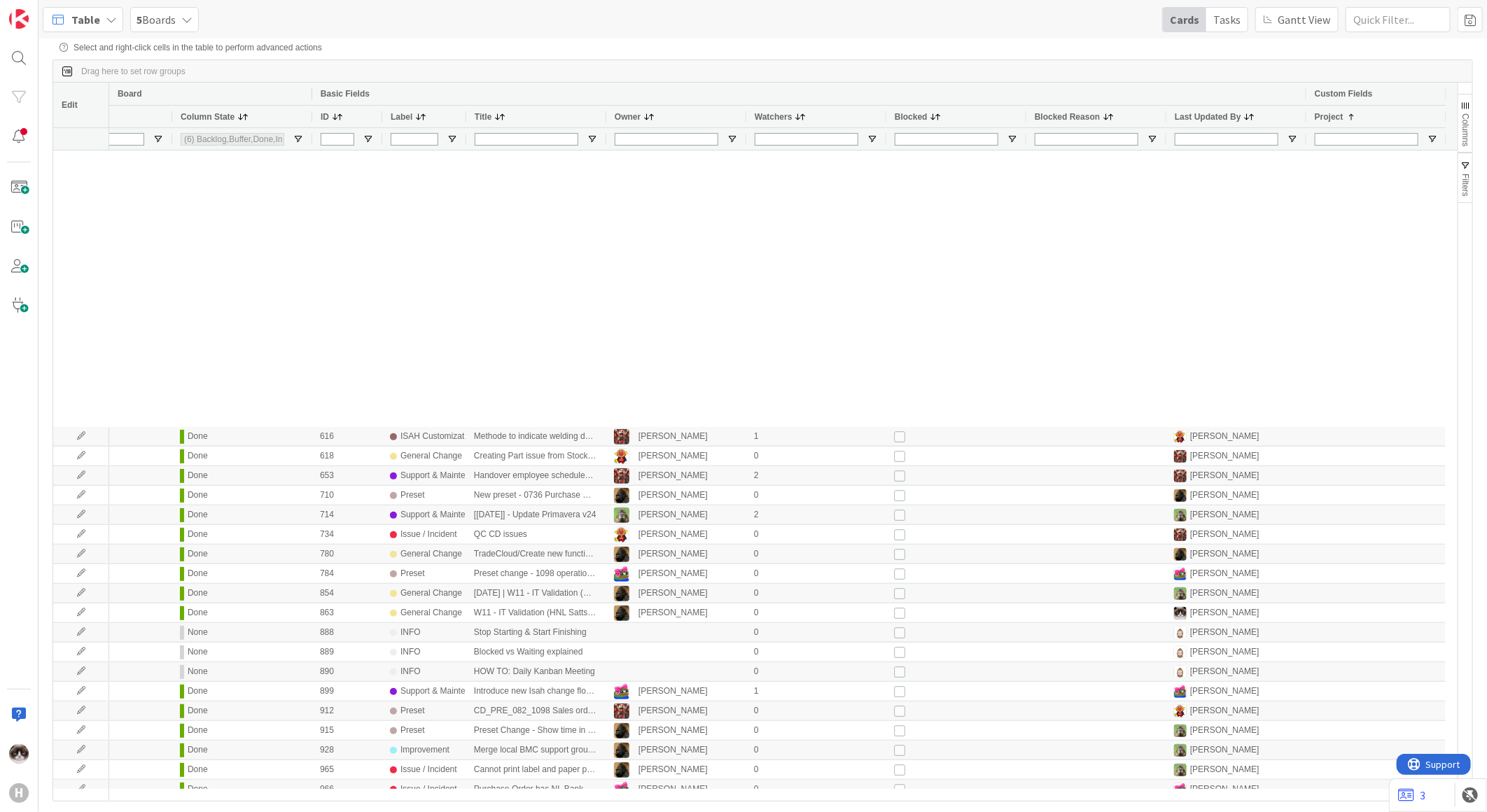
scroll to position [3187, 0]
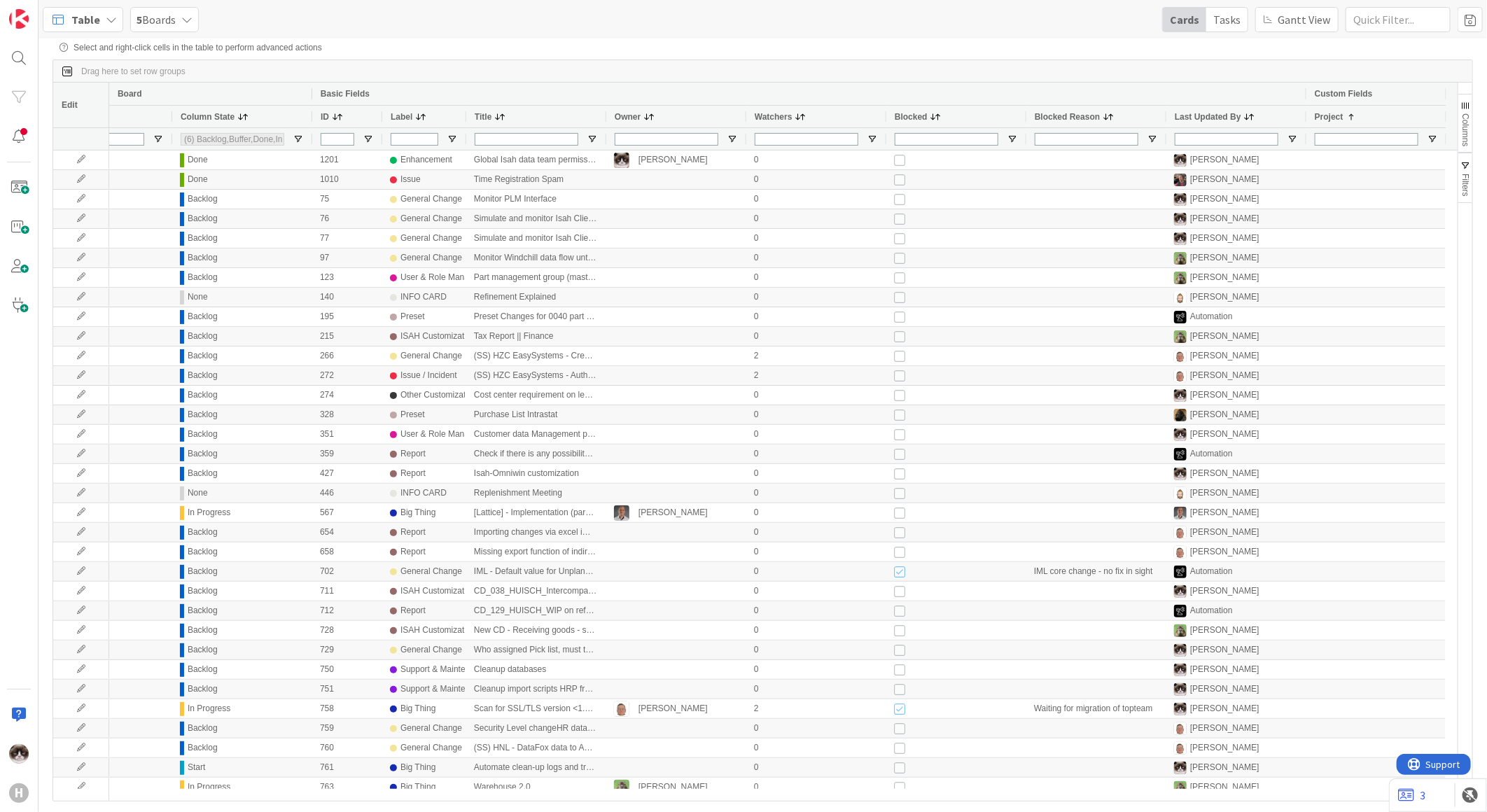
click at [91, 25] on span "Table" at bounding box center [86, 20] width 29 height 17
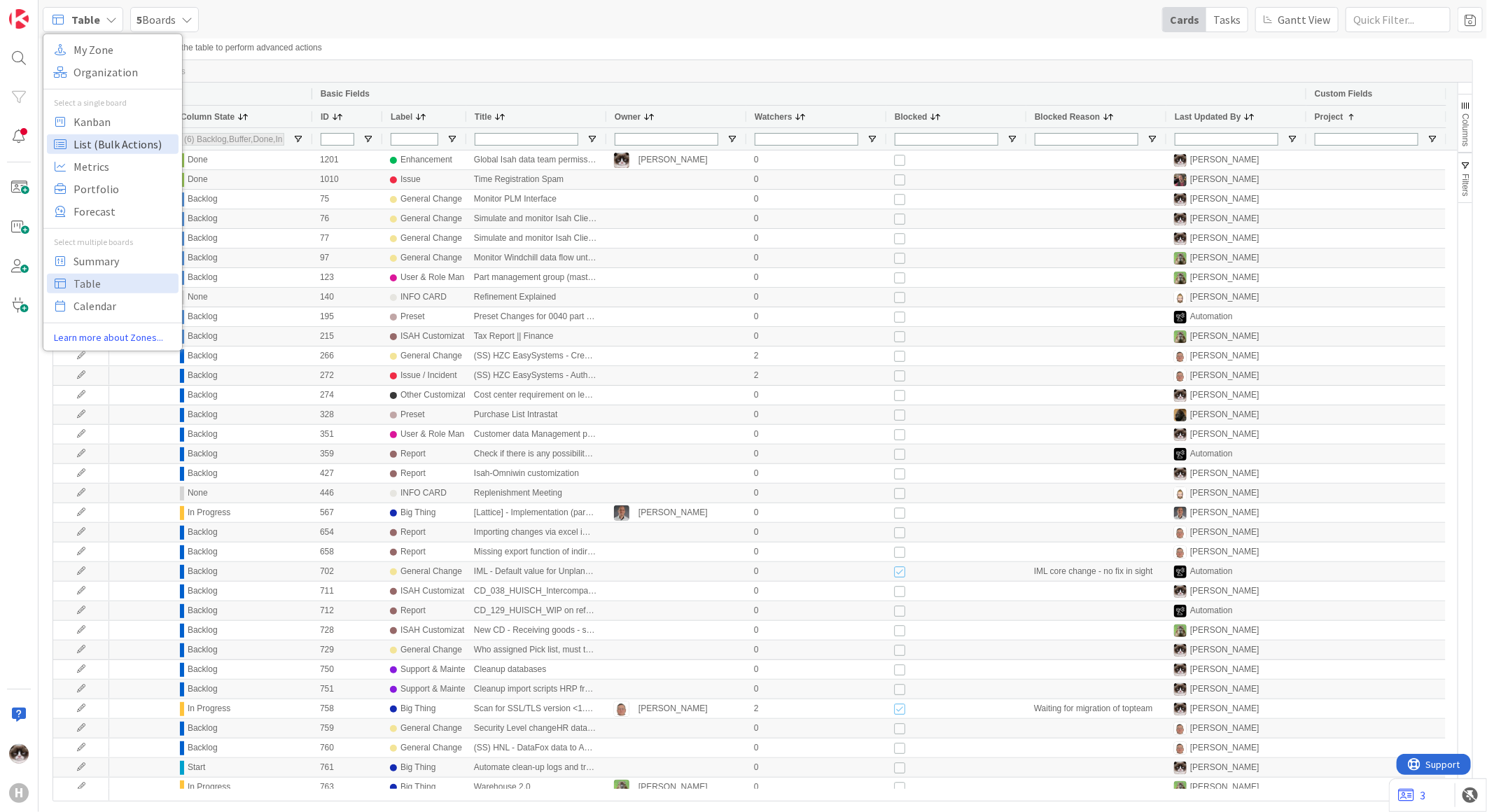
click at [98, 151] on span "List (Bulk Actions)" at bounding box center [124, 144] width 101 height 21
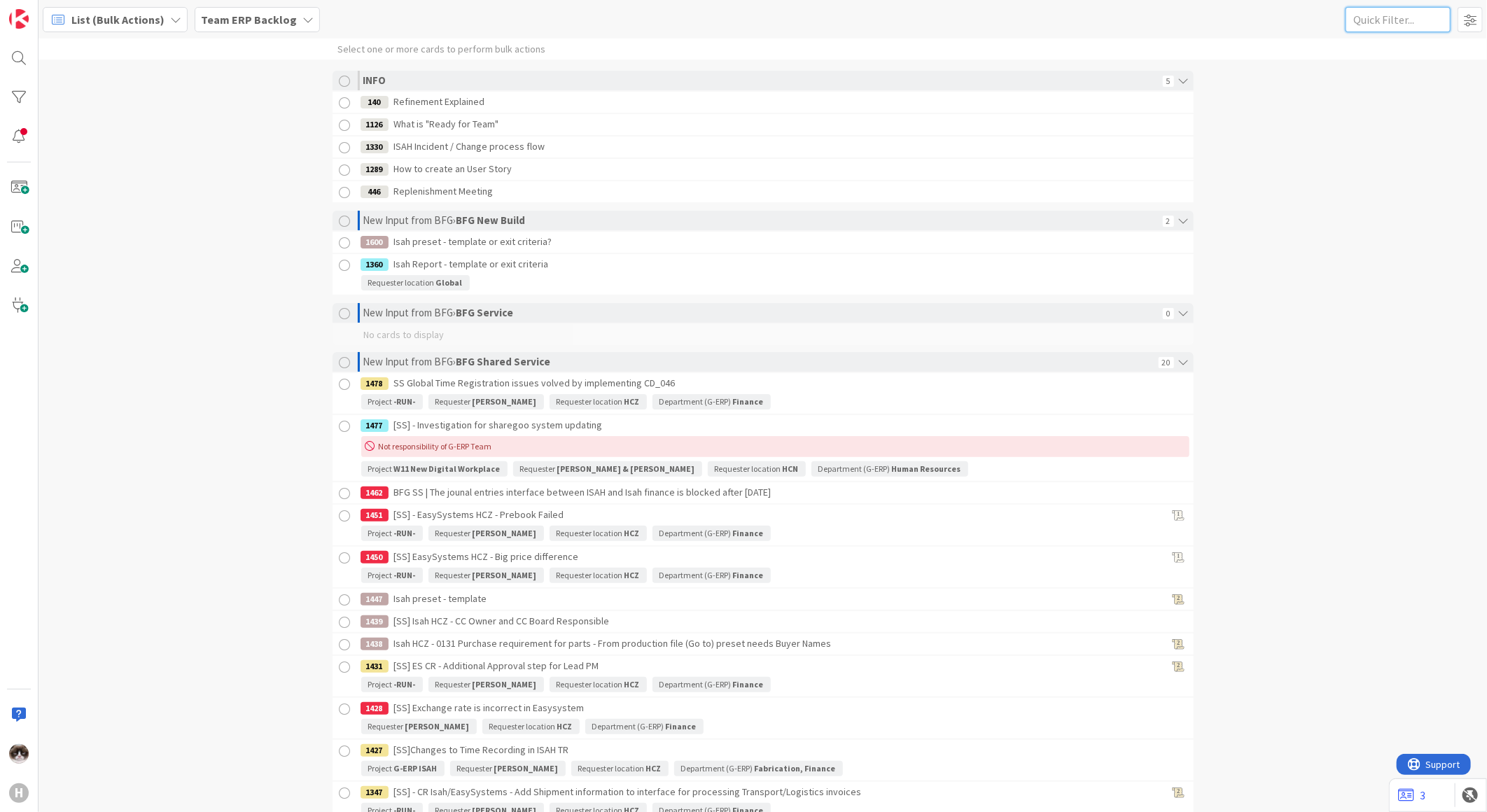
click at [1428, 27] on input "text" at bounding box center [1399, 19] width 105 height 25
click at [1463, 25] on span at bounding box center [1470, 19] width 25 height 25
click at [1361, 459] on div "Select one or more cards to perform bulk actions INFO 5 140 Refinement Explaine…" at bounding box center [762, 424] width 1449 height 773
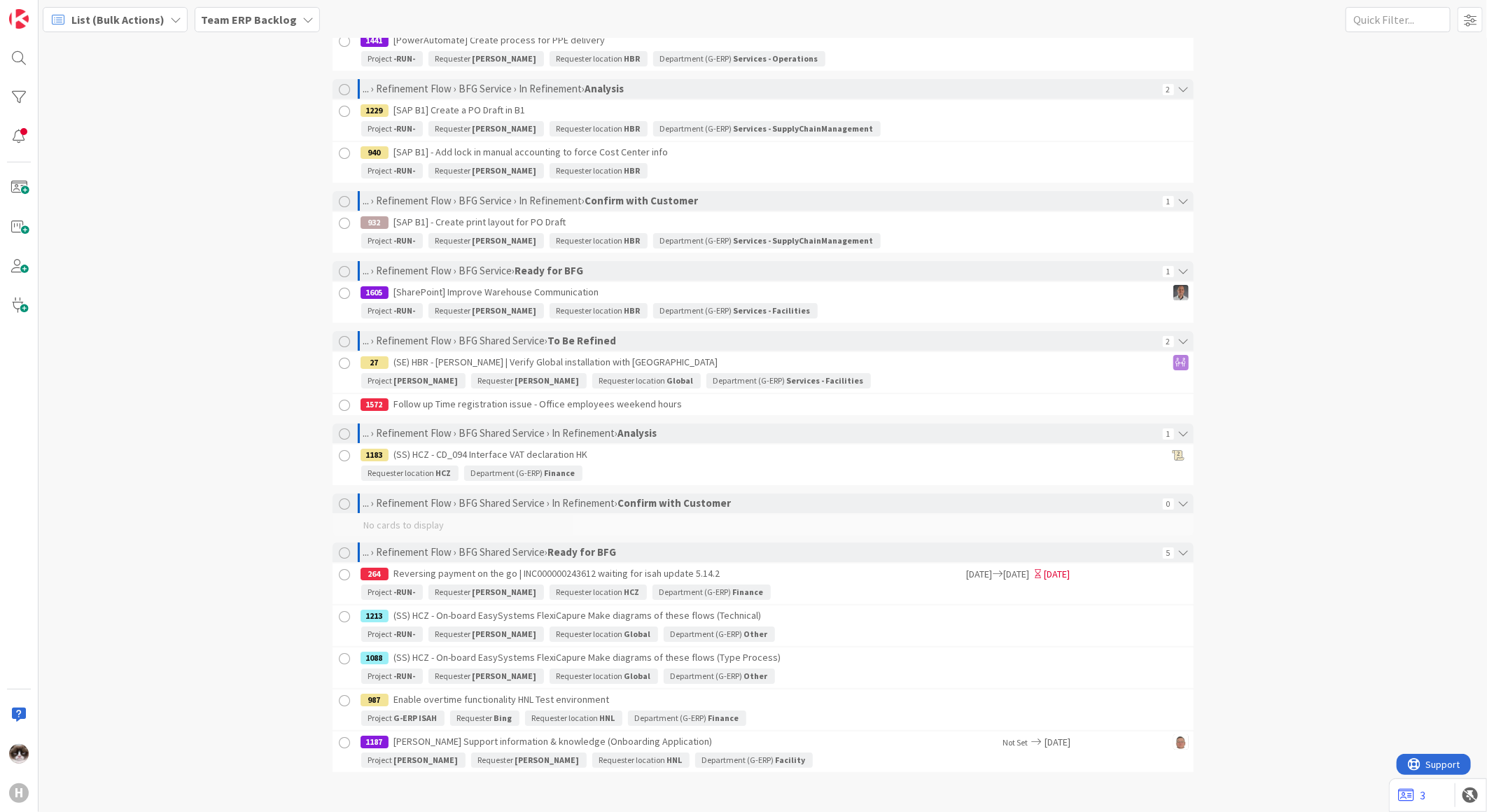
click at [338, 361] on div at bounding box center [345, 363] width 17 height 17
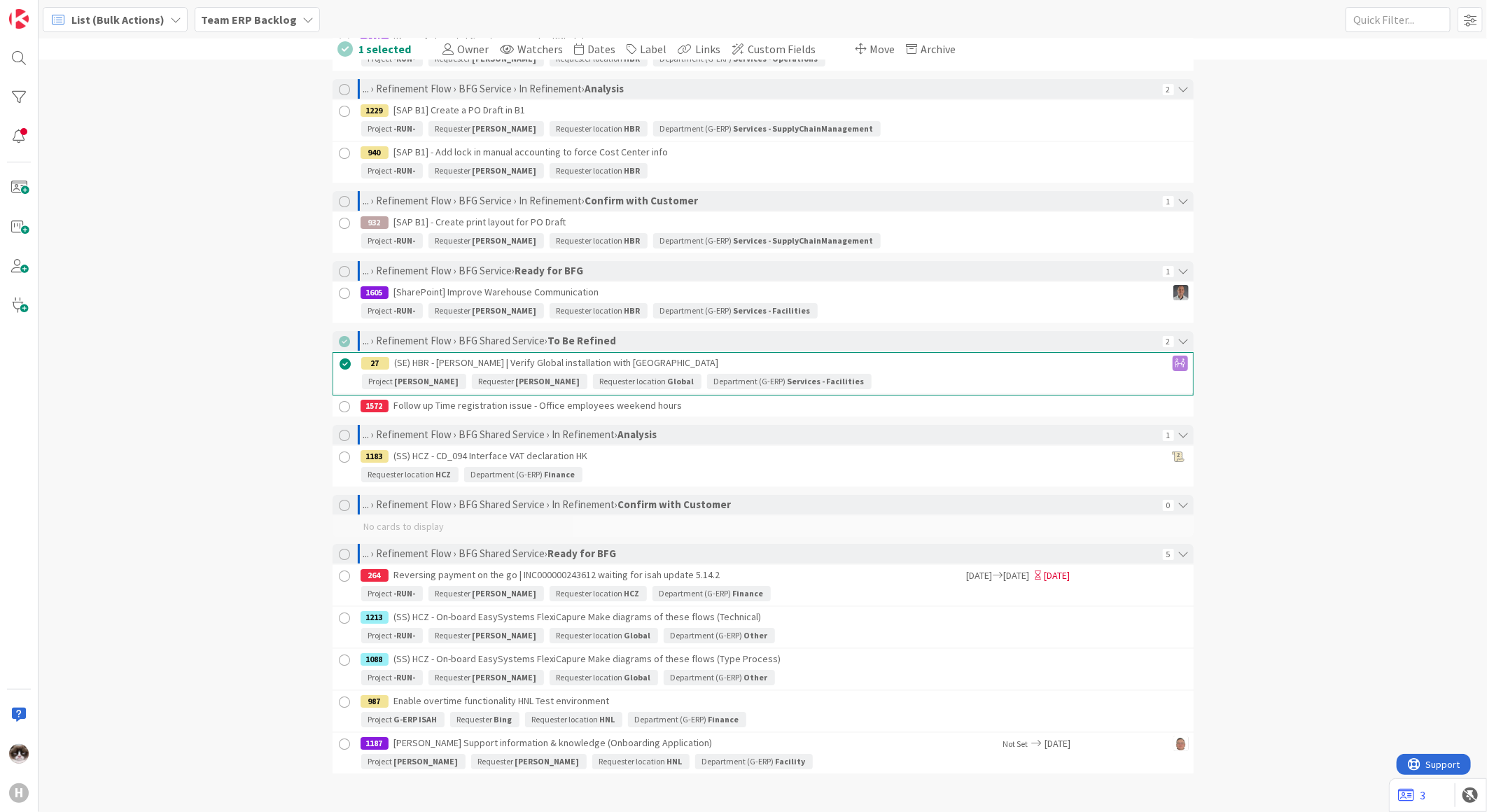
drag, startPoint x: 1108, startPoint y: 381, endPoint x: 1246, endPoint y: 343, distance: 143.1
click at [1246, 343] on div "1 selected Owner Watchers Dates Label Links Custom Fields Move Archive INFO 5 1…" at bounding box center [762, 424] width 1449 height 773
click at [752, 51] on span "Custom Fields" at bounding box center [782, 48] width 68 height 14
click at [757, 50] on span "Custom Fields" at bounding box center [785, 48] width 73 height 14
click at [339, 359] on div at bounding box center [346, 364] width 17 height 17
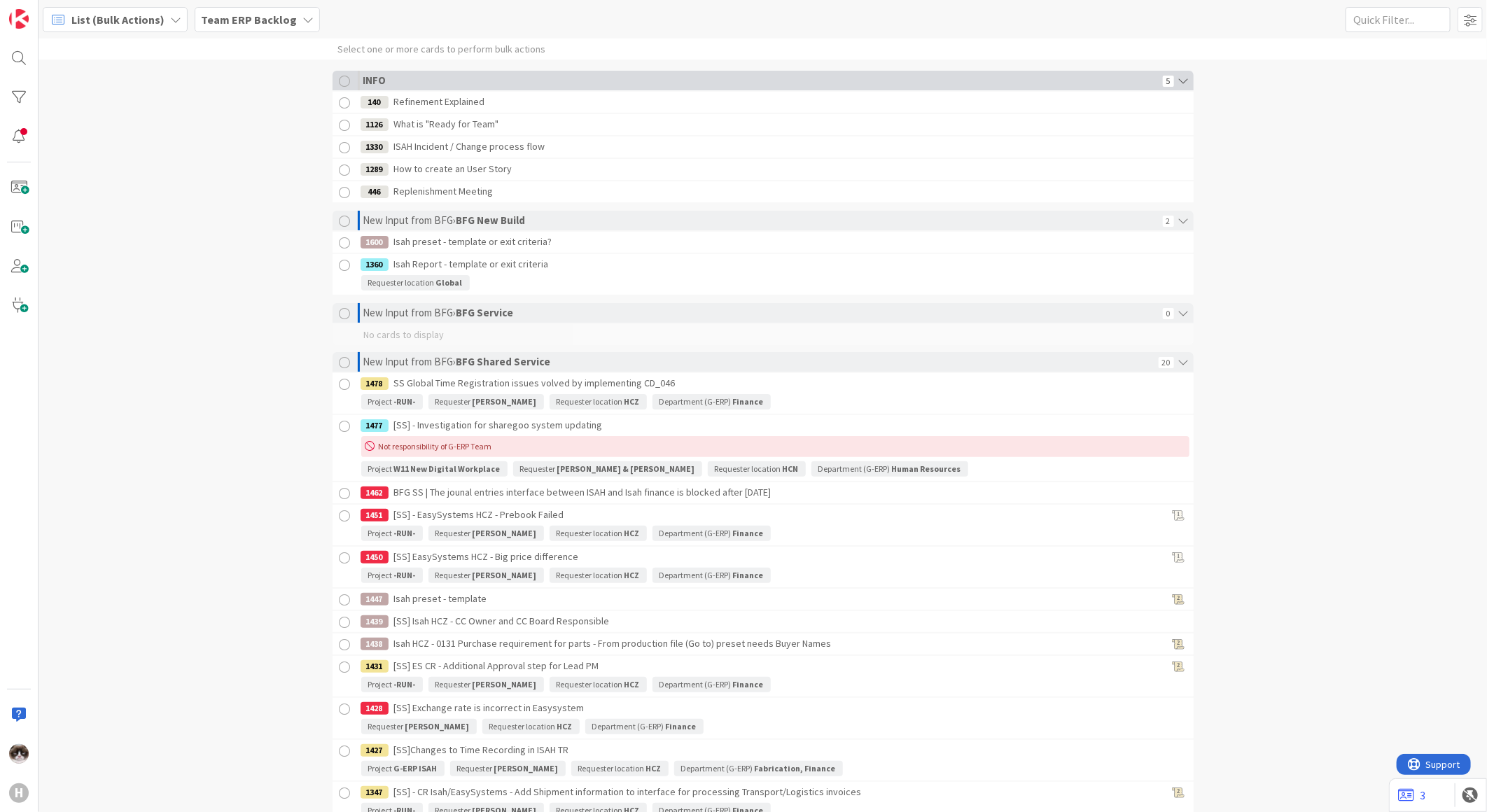
click at [1184, 78] on icon at bounding box center [1184, 80] width 20 height 20
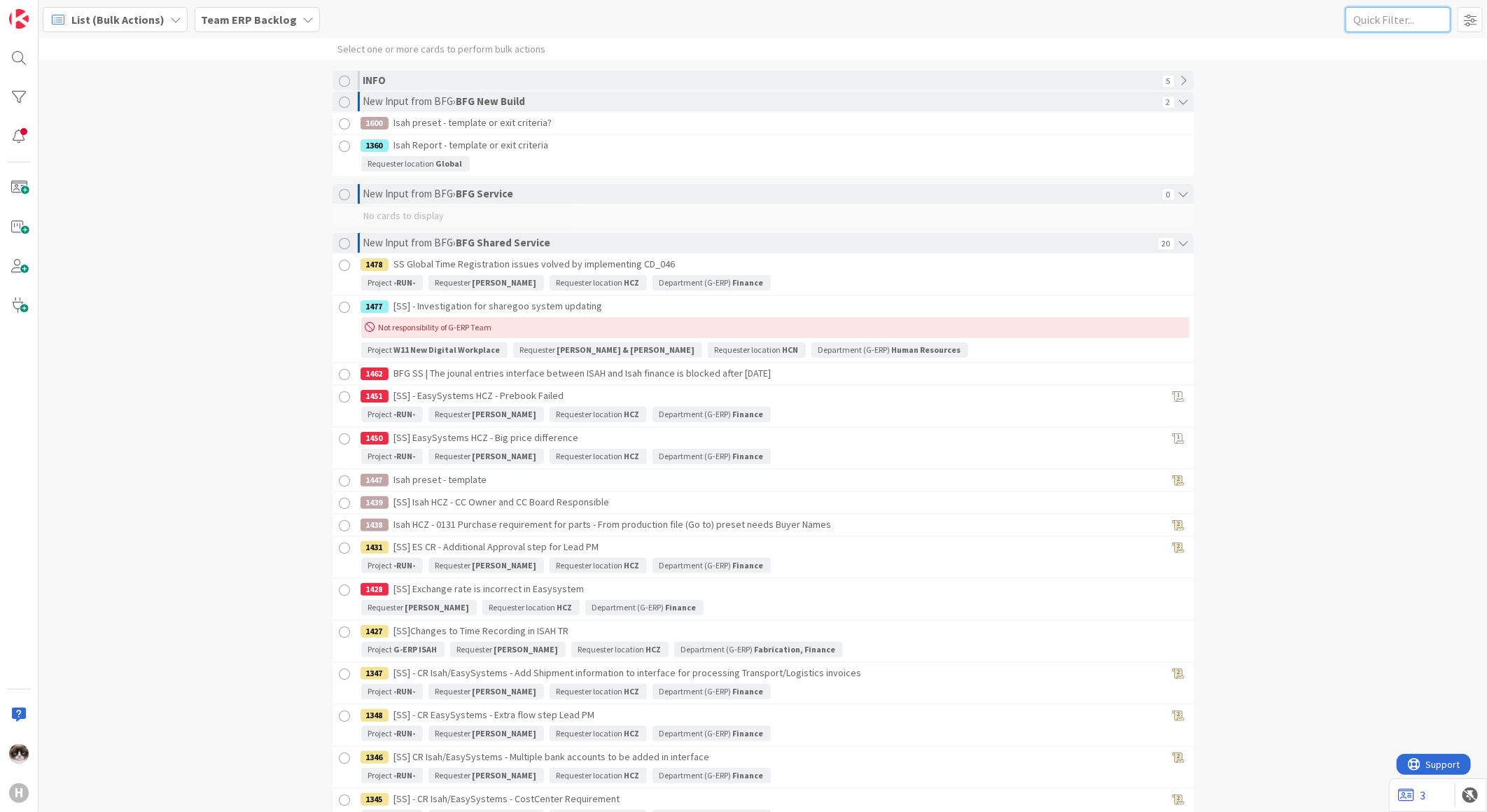
click at [1378, 15] on input "text" at bounding box center [1399, 19] width 105 height 25
click at [1459, 28] on span at bounding box center [1470, 19] width 25 height 25
click at [1250, 336] on div "Select one or more cards to perform bulk actions INFO 5 New Input from BFG › BF…" at bounding box center [762, 424] width 1449 height 773
click at [18, 91] on div at bounding box center [18, 97] width 28 height 28
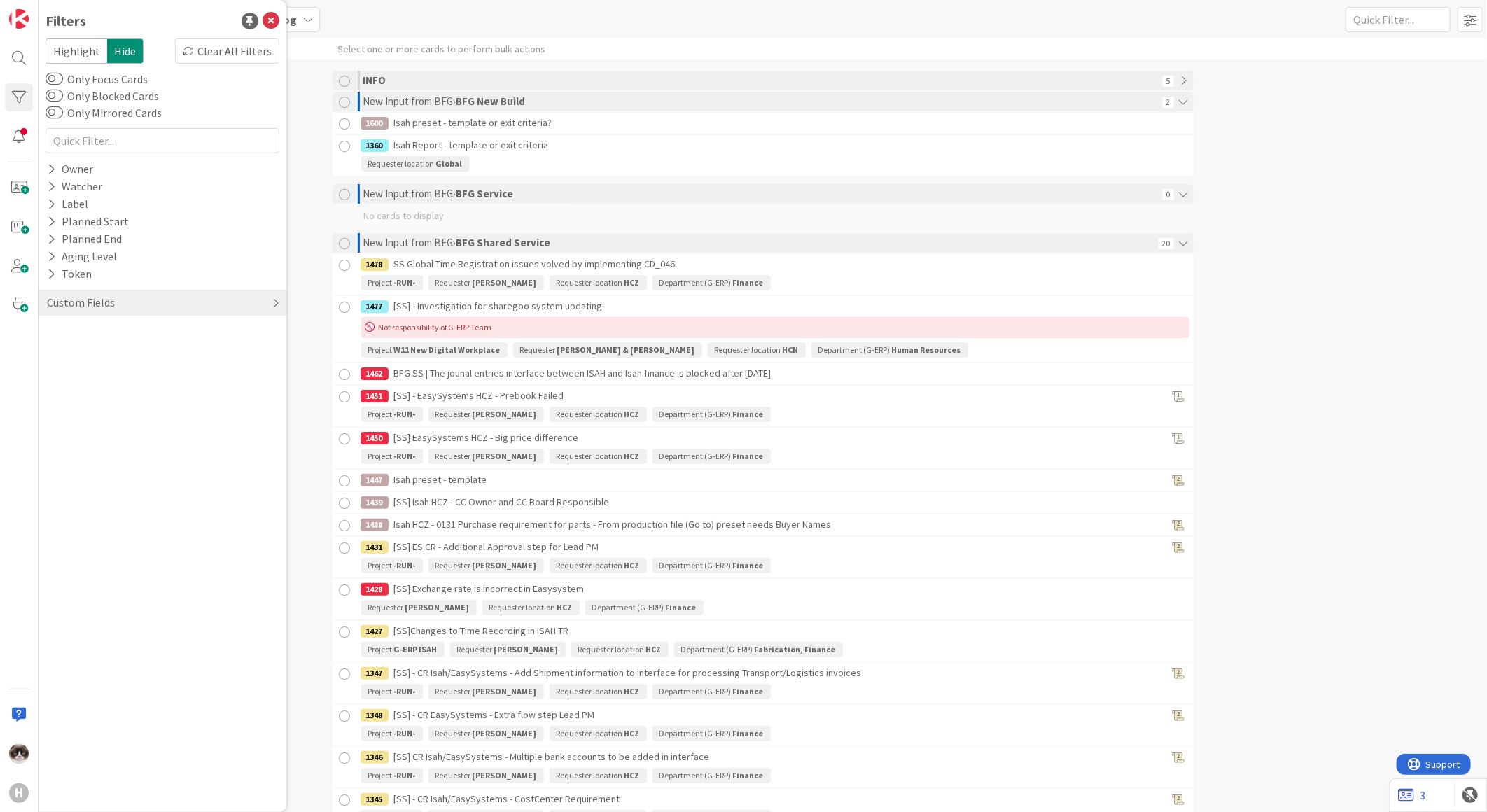
click at [142, 309] on div "Custom Fields" at bounding box center [162, 302] width 248 height 26
click at [48, 370] on icon at bounding box center [51, 366] width 10 height 12
click at [48, 370] on icon at bounding box center [52, 366] width 12 height 12
click at [48, 370] on icon at bounding box center [51, 366] width 10 height 12
click at [48, 370] on icon at bounding box center [52, 366] width 12 height 12
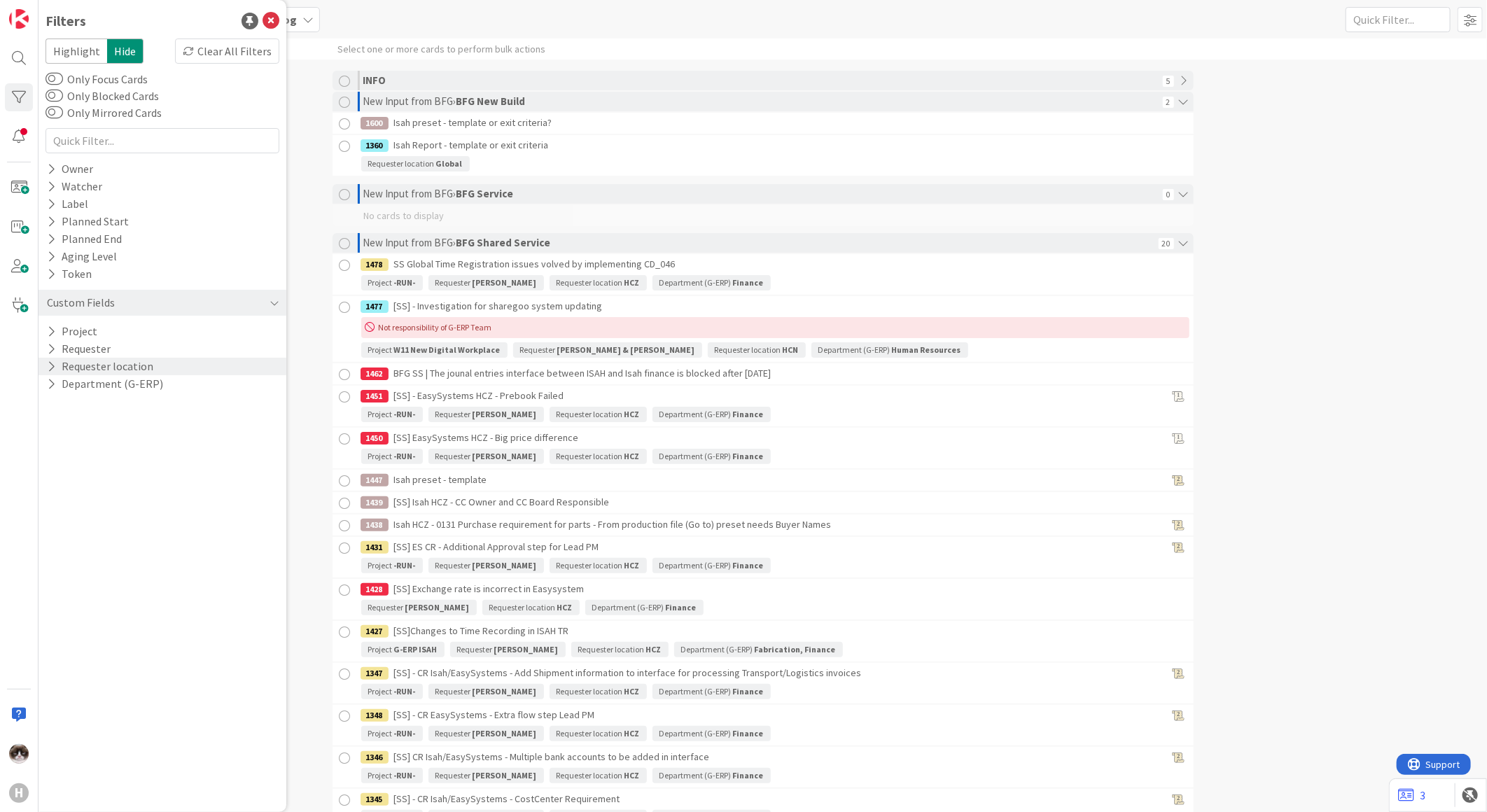
click at [54, 366] on icon at bounding box center [51, 366] width 10 height 12
click at [51, 512] on icon at bounding box center [54, 515] width 10 height 10
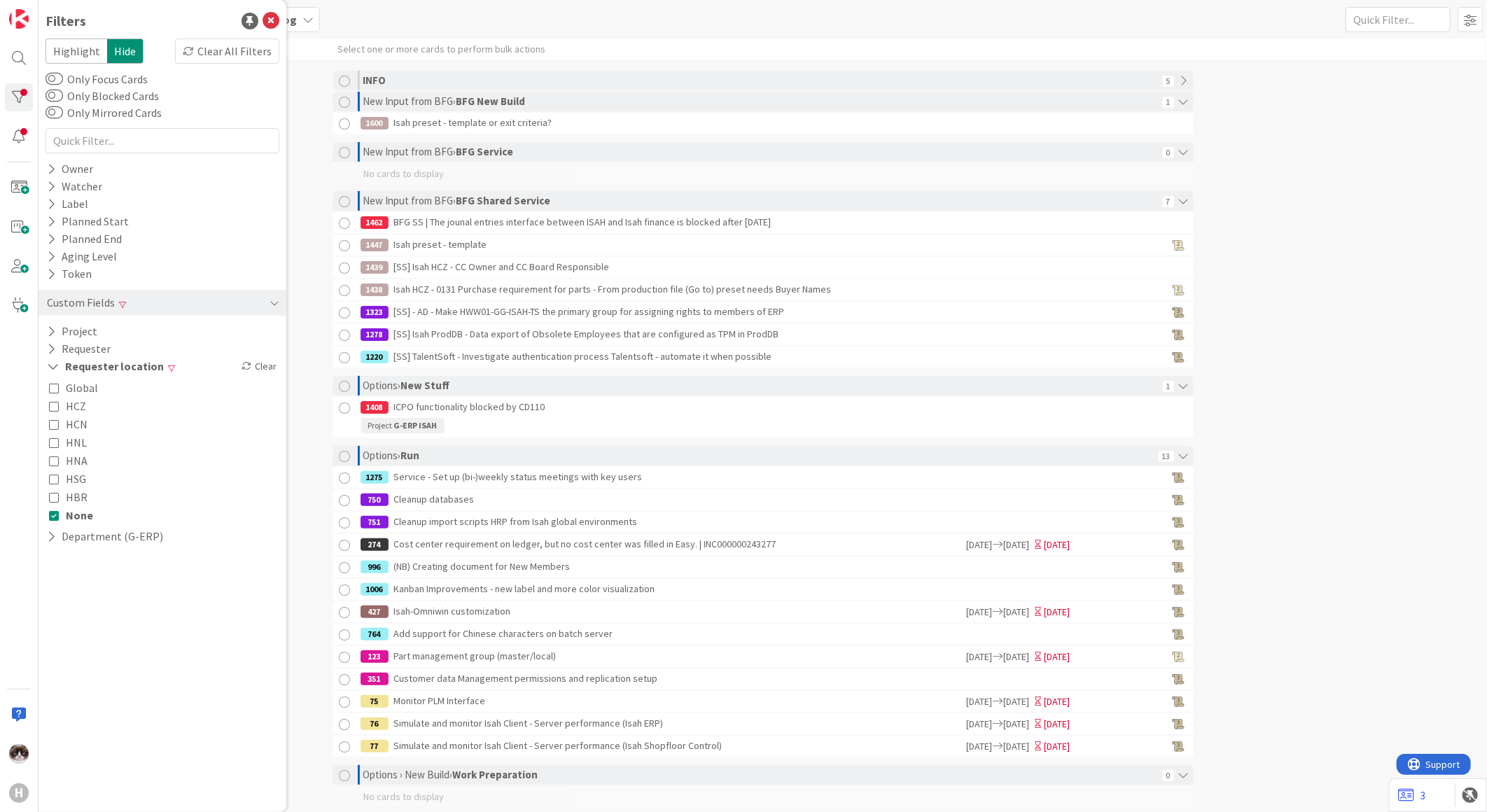
click at [1313, 300] on div "Select one or more cards to perform bulk actions INFO 5 New Input from BFG › BF…" at bounding box center [762, 424] width 1449 height 773
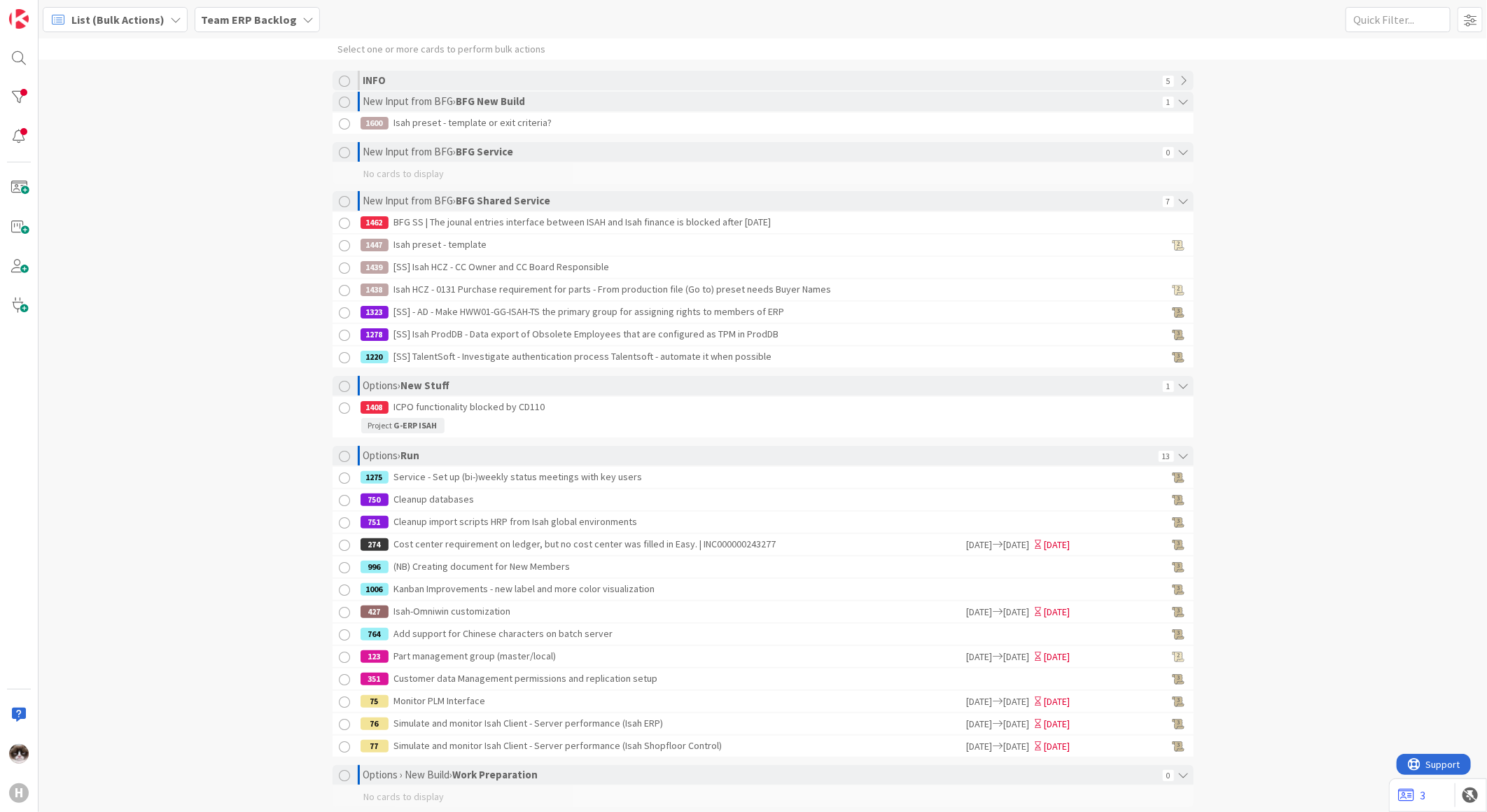
click at [435, 126] on div "1600 Isah preset - template or exit criteria?" at bounding box center [715, 123] width 710 height 21
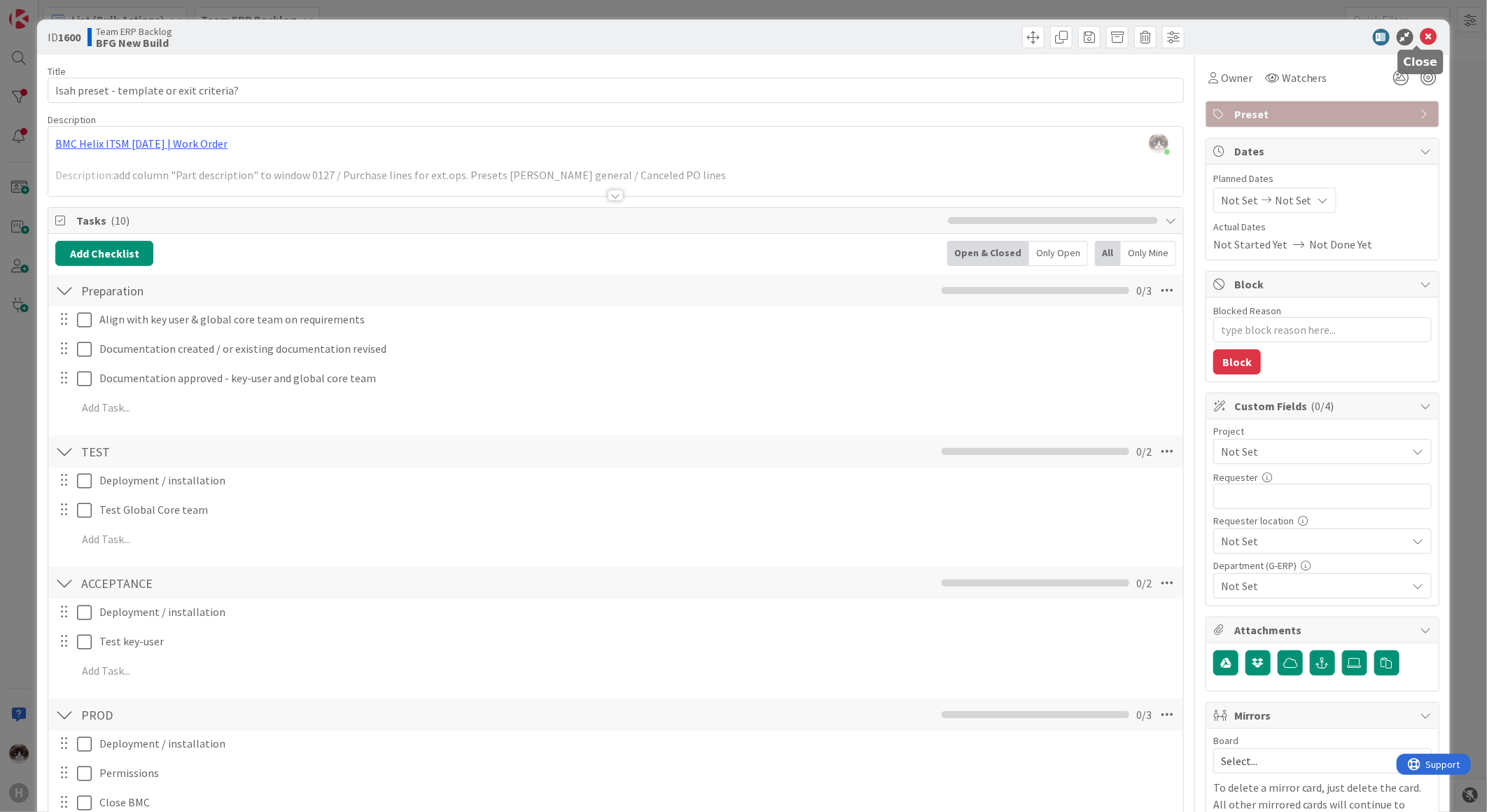
click at [1422, 40] on icon at bounding box center [1429, 37] width 17 height 17
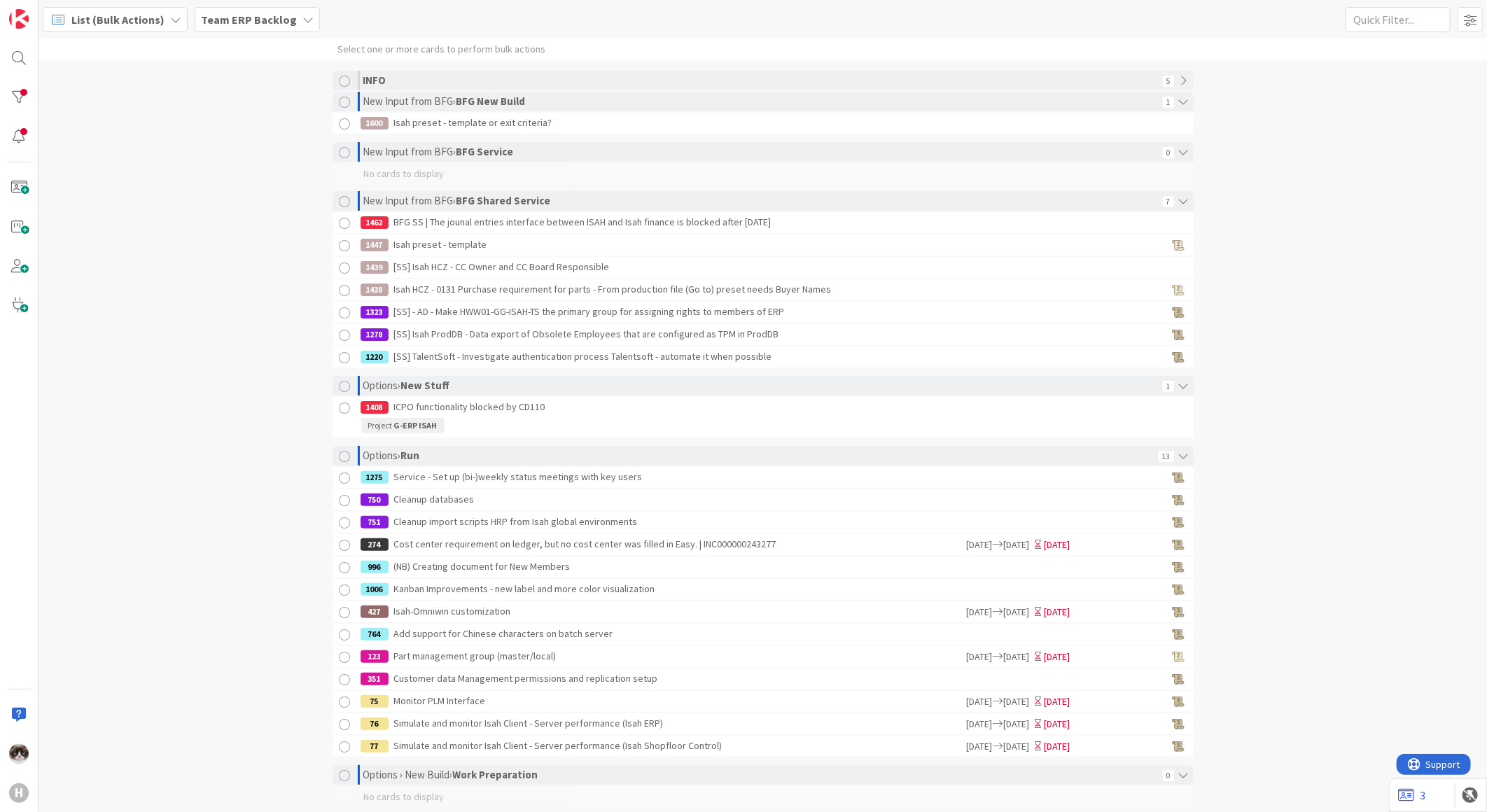
click at [267, 12] on b "Team ERP Backlog" at bounding box center [248, 19] width 96 height 14
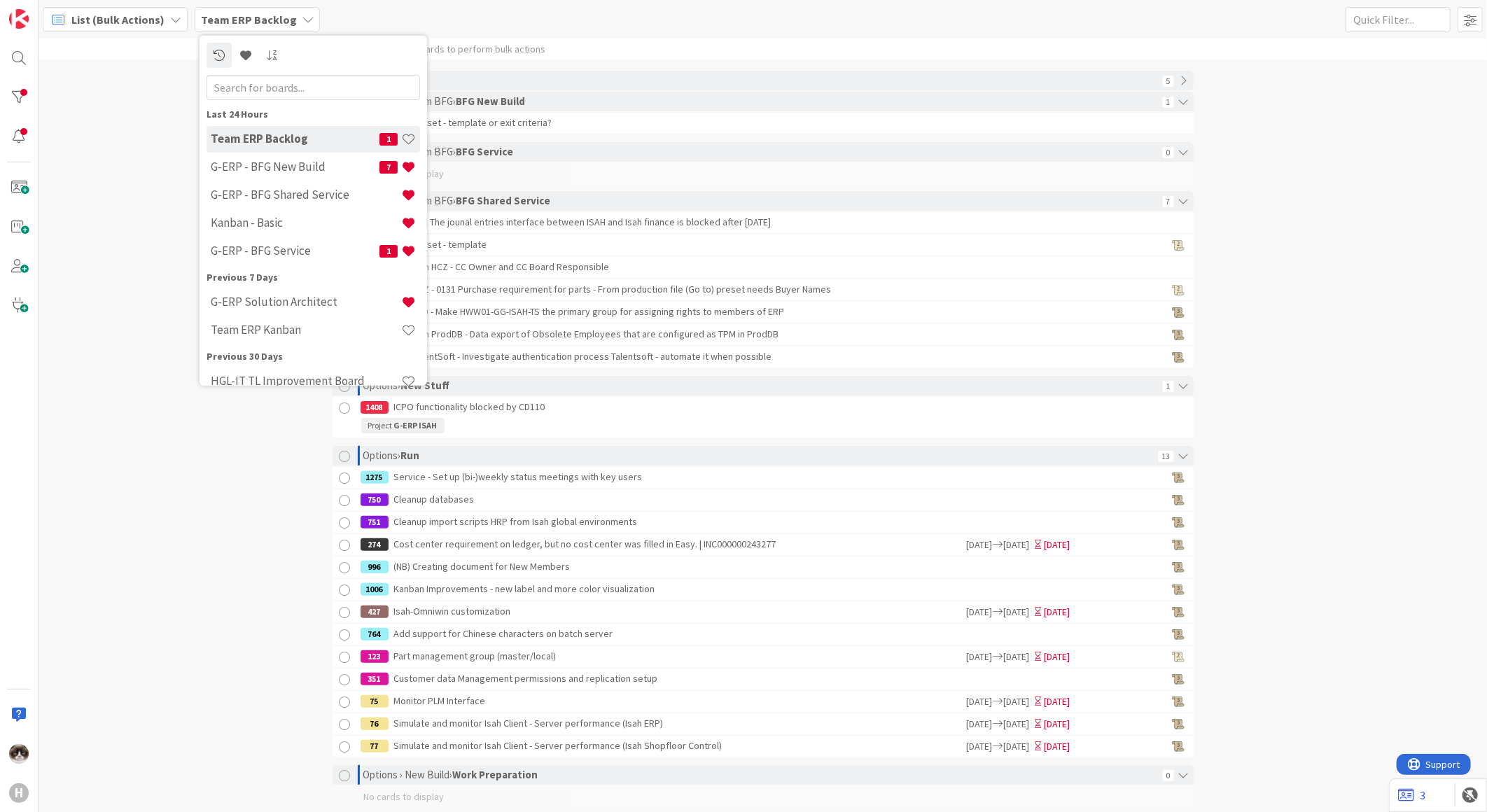
click at [243, 133] on h4 "Team ERP Backlog" at bounding box center [295, 138] width 168 height 14
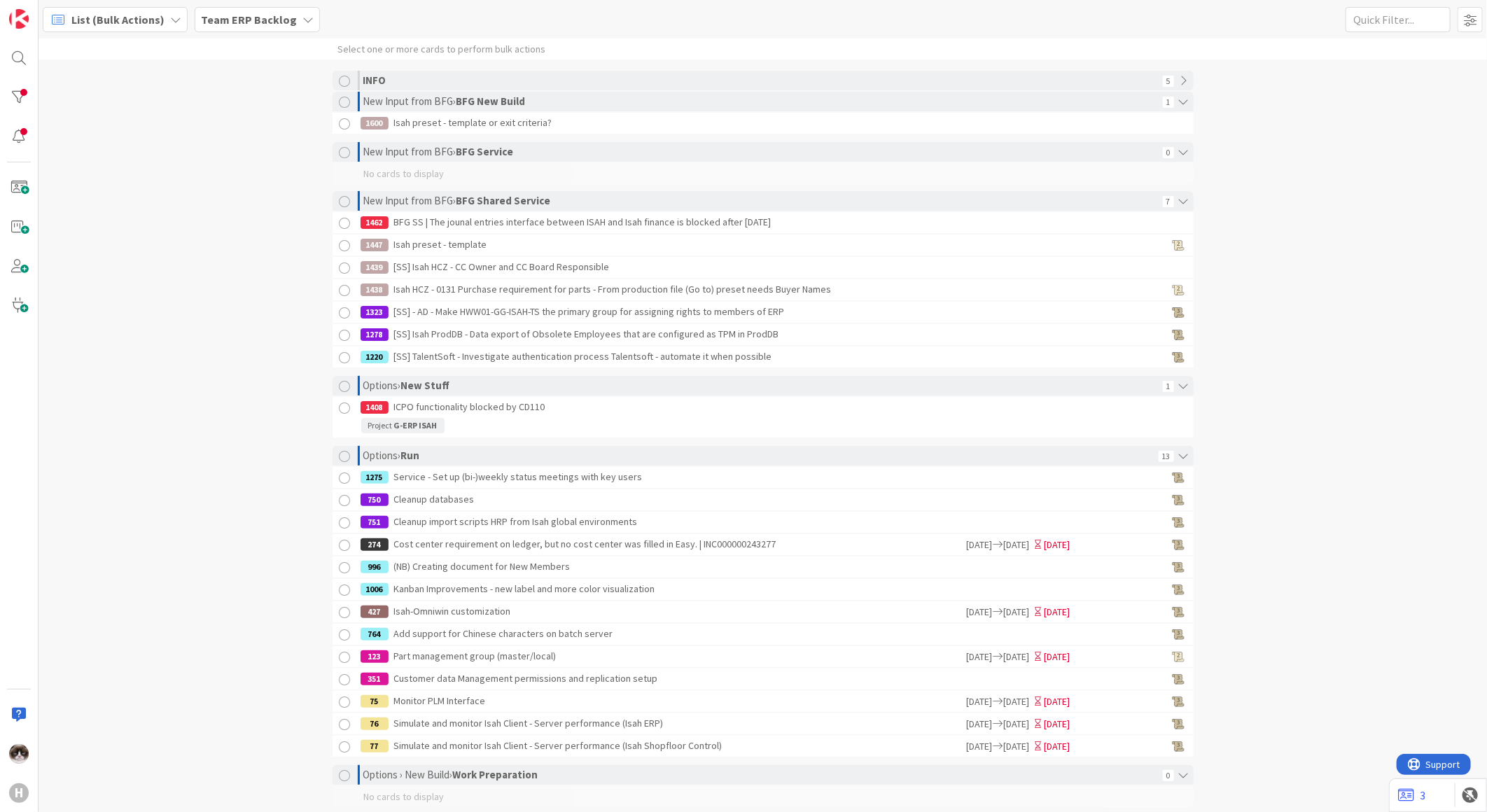
click at [147, 23] on span "List (Bulk Actions)" at bounding box center [118, 20] width 93 height 17
click at [87, 121] on span "Kanban" at bounding box center [124, 121] width 101 height 21
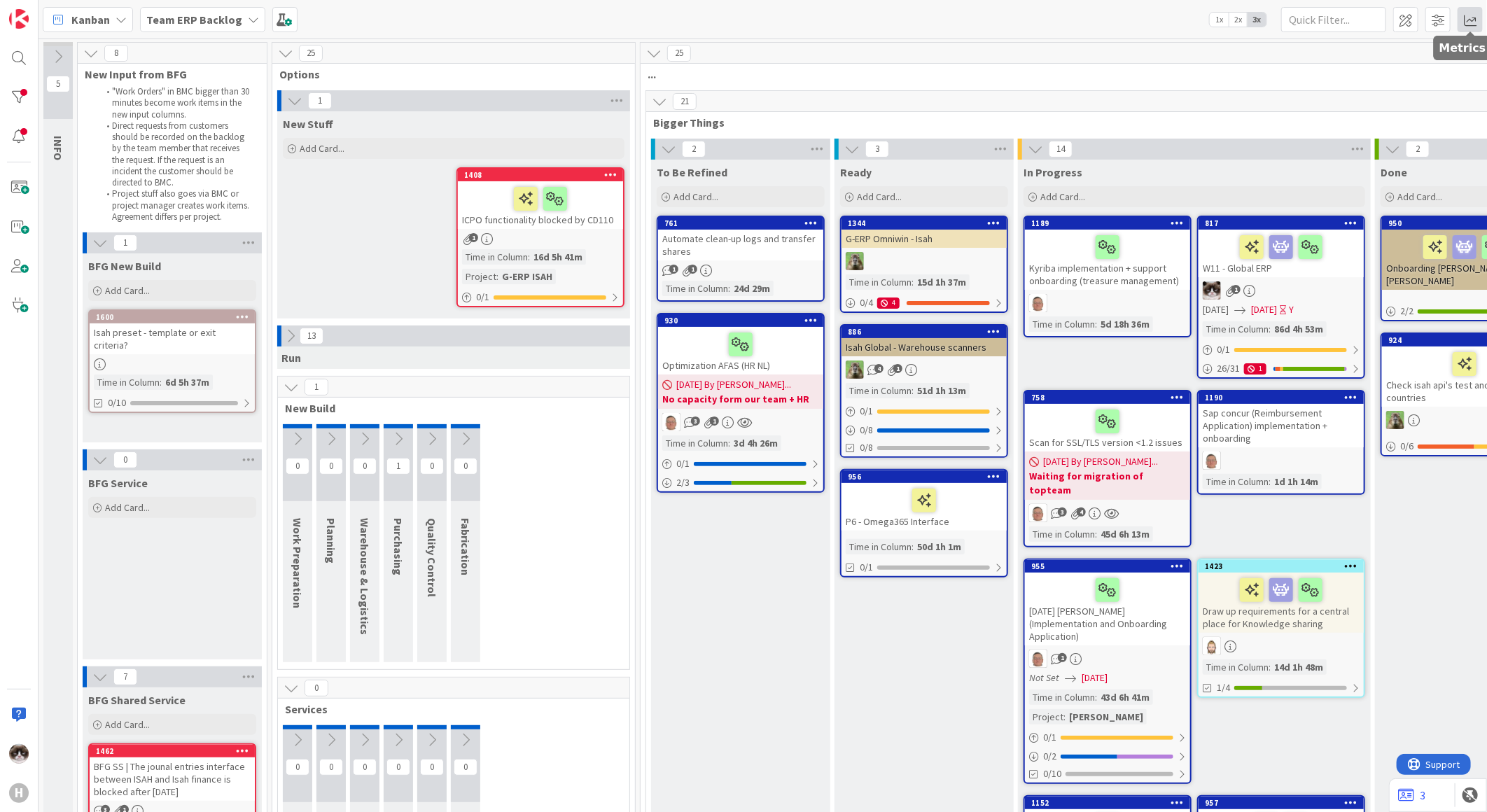
click at [1478, 23] on span at bounding box center [1470, 19] width 25 height 25
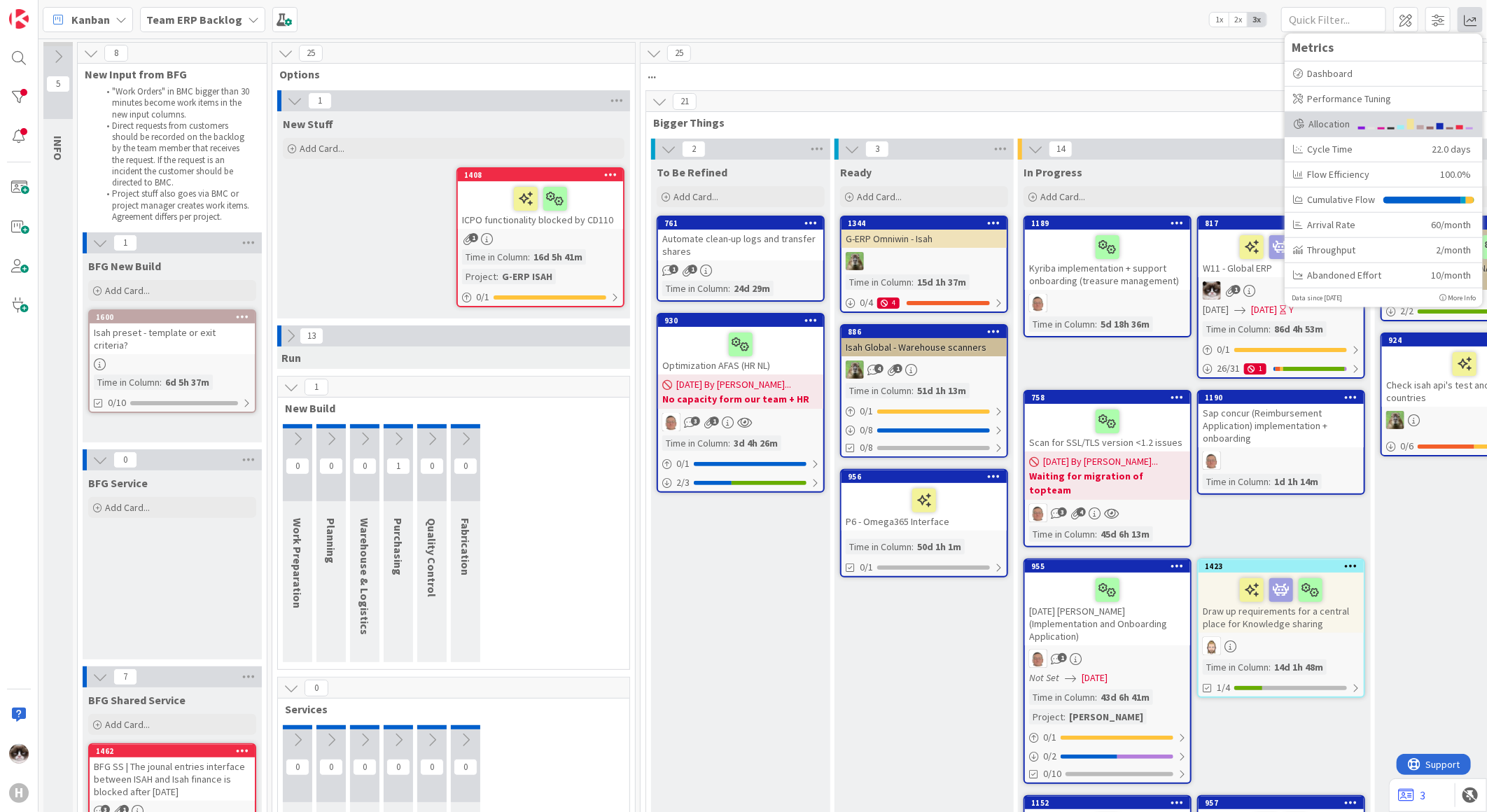
click at [1324, 124] on div "Allocation" at bounding box center [1321, 123] width 57 height 14
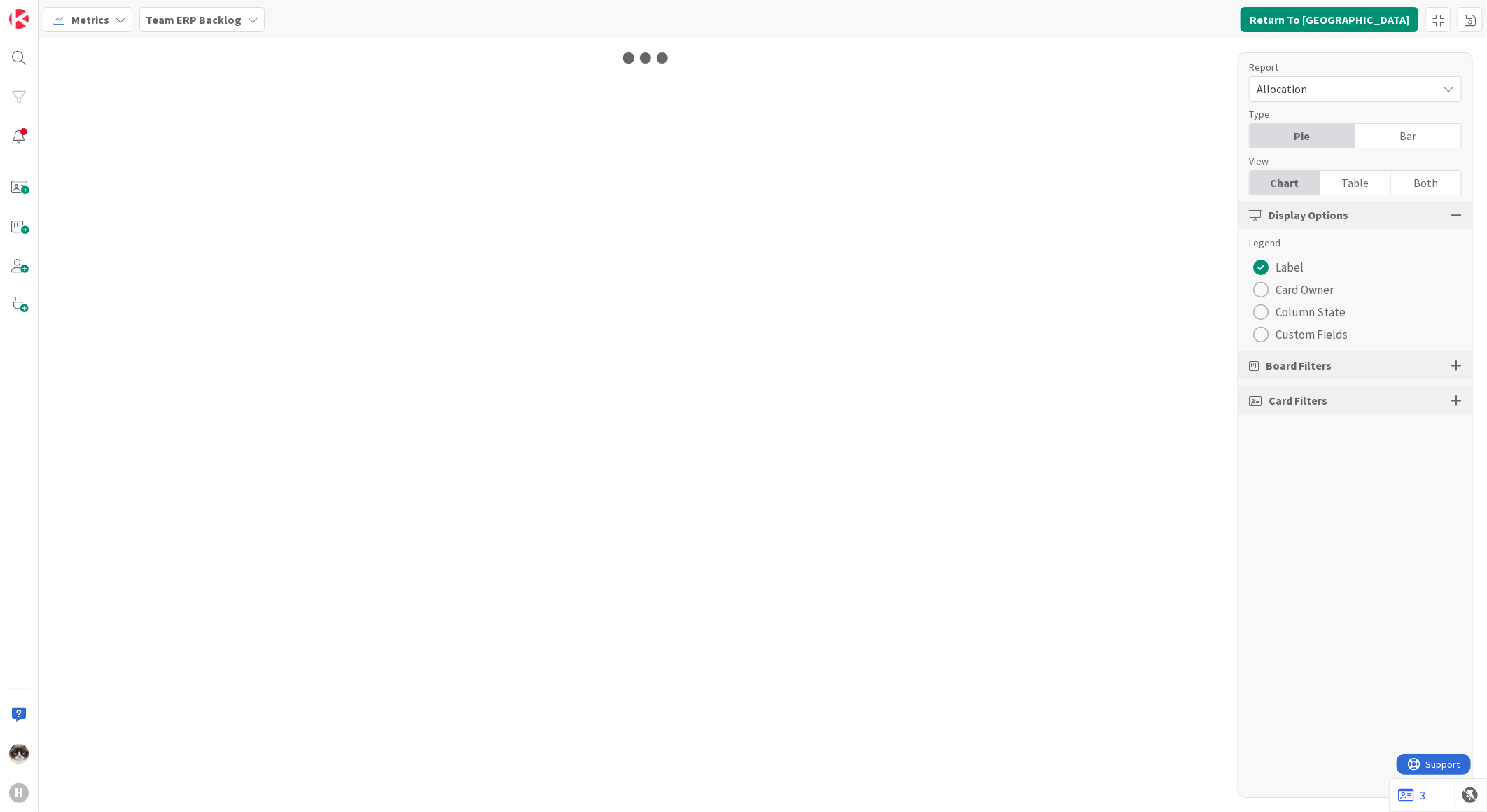
click at [1261, 338] on div "radio" at bounding box center [1261, 335] width 15 height 15
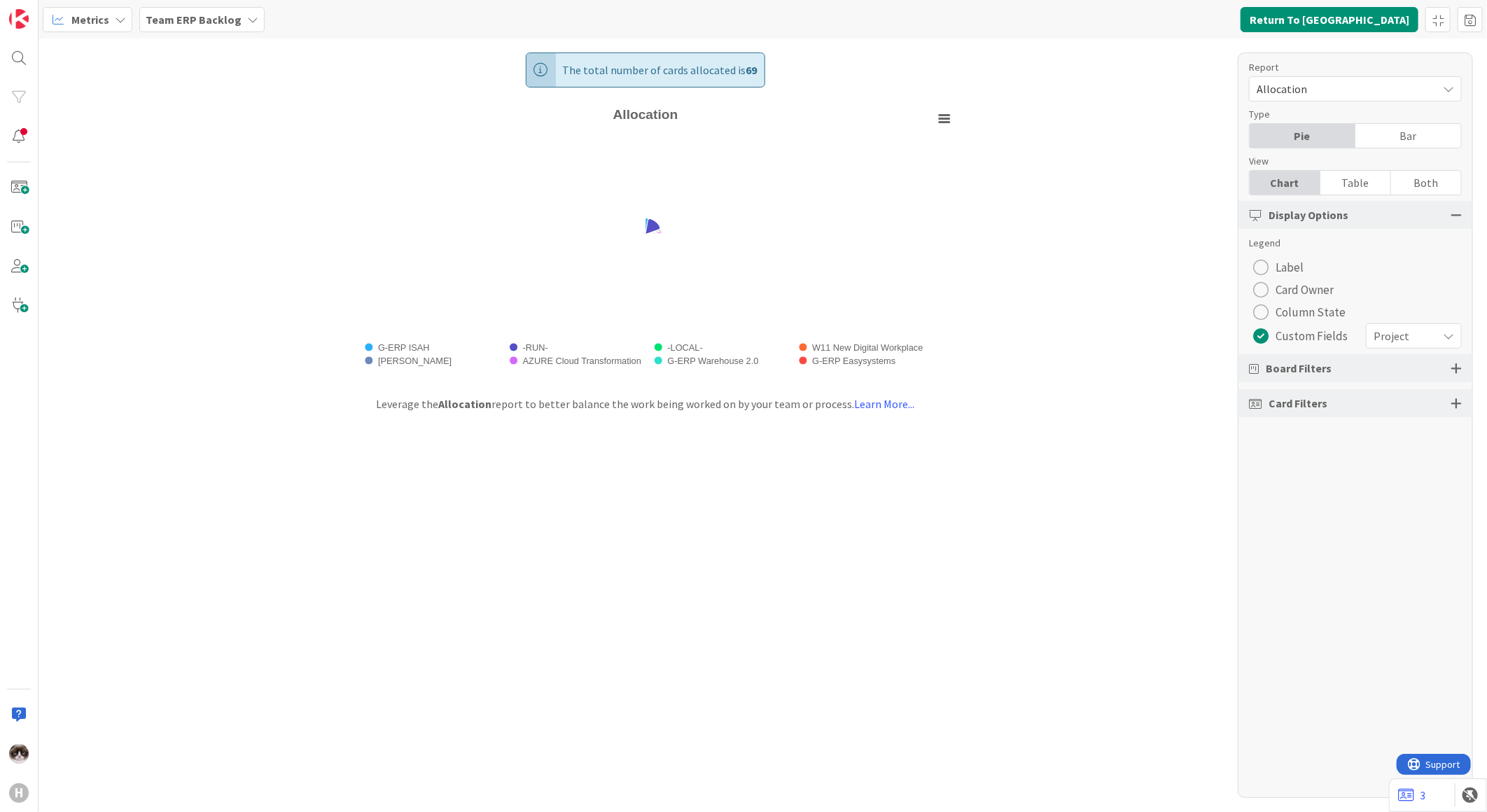
click at [1436, 343] on div "Project" at bounding box center [1414, 336] width 96 height 25
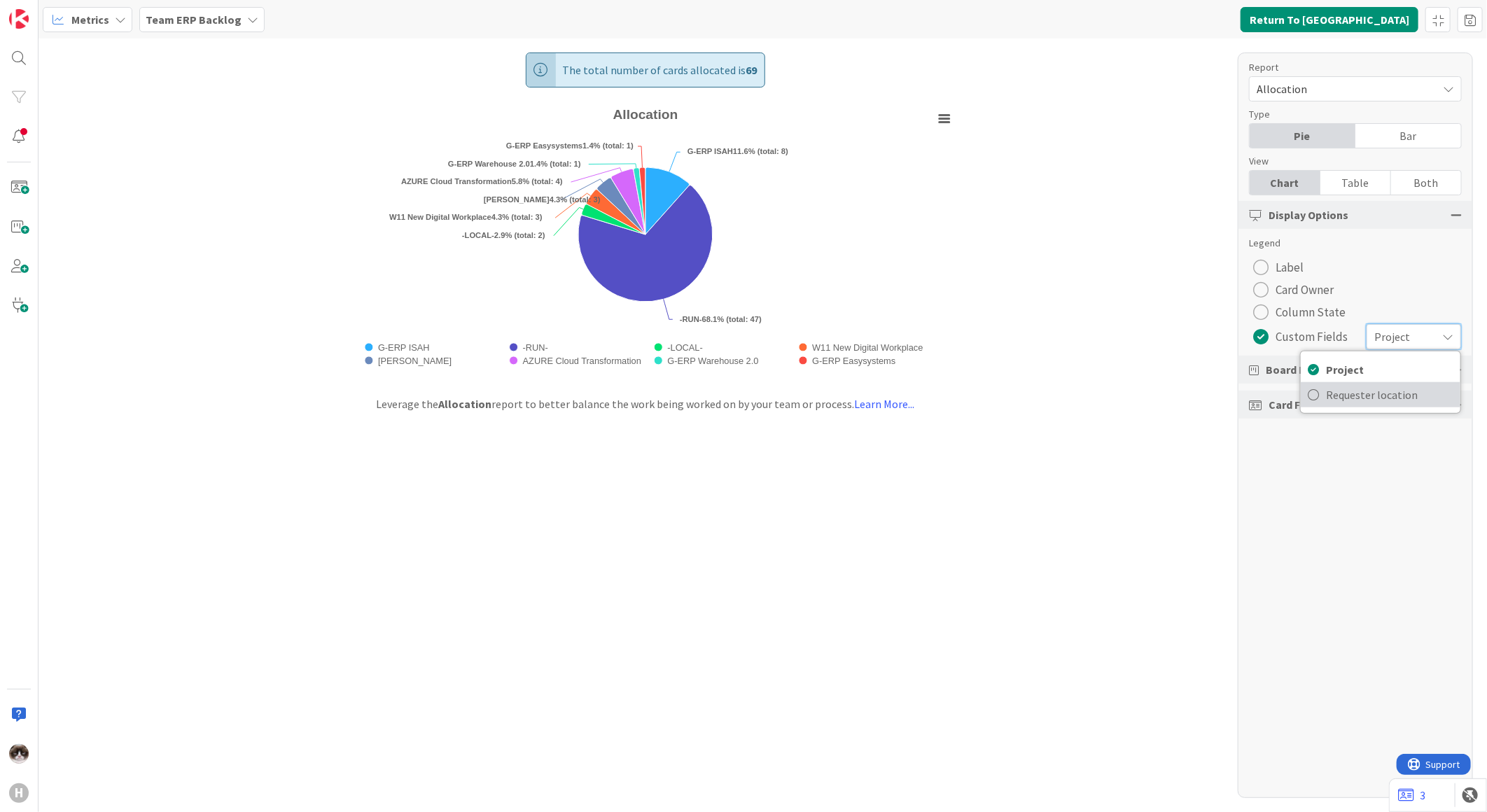
click at [1407, 384] on span "Requester location" at bounding box center [1390, 395] width 127 height 21
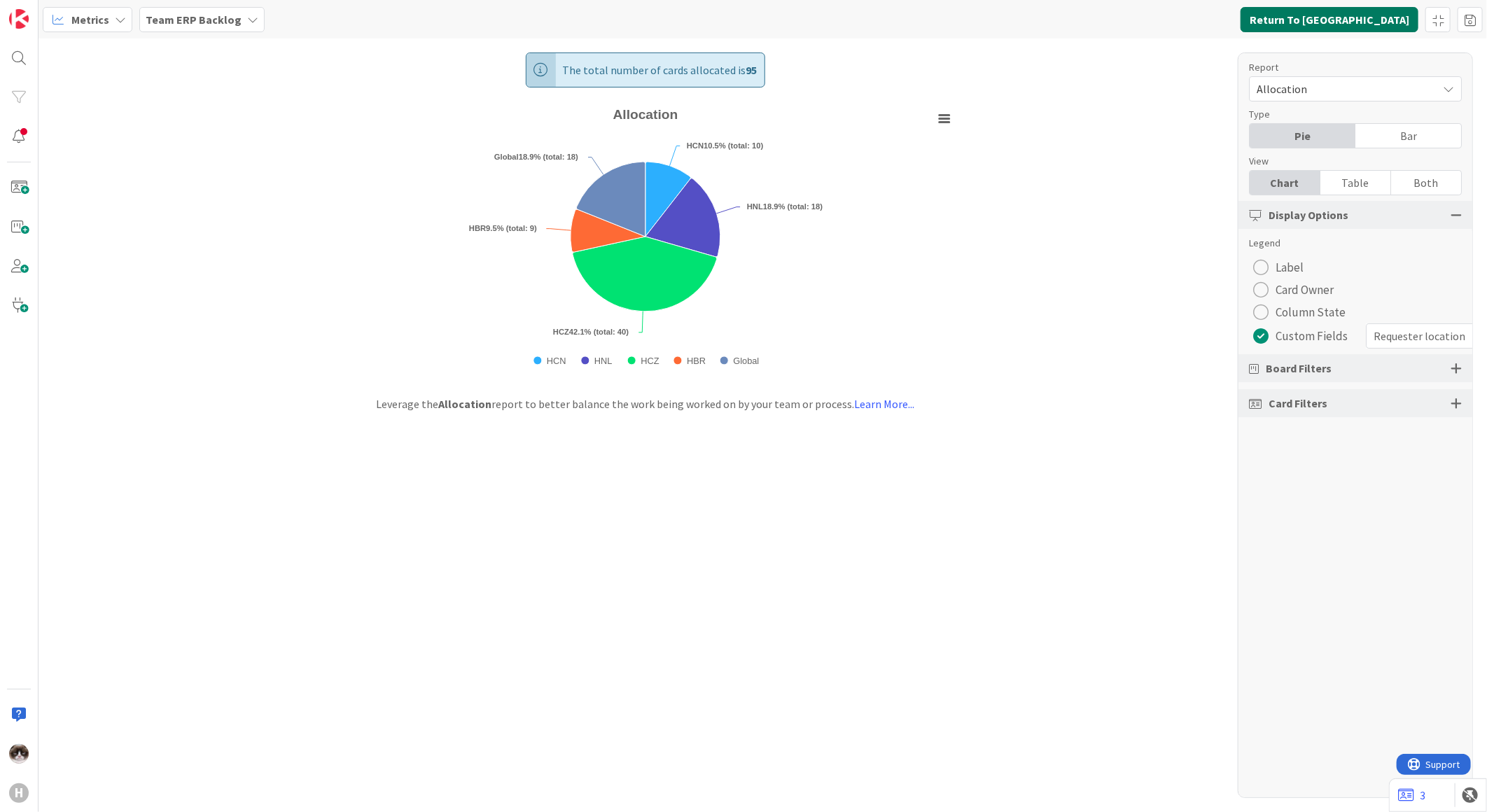
click at [1395, 19] on button "Return To [GEOGRAPHIC_DATA]" at bounding box center [1329, 19] width 178 height 25
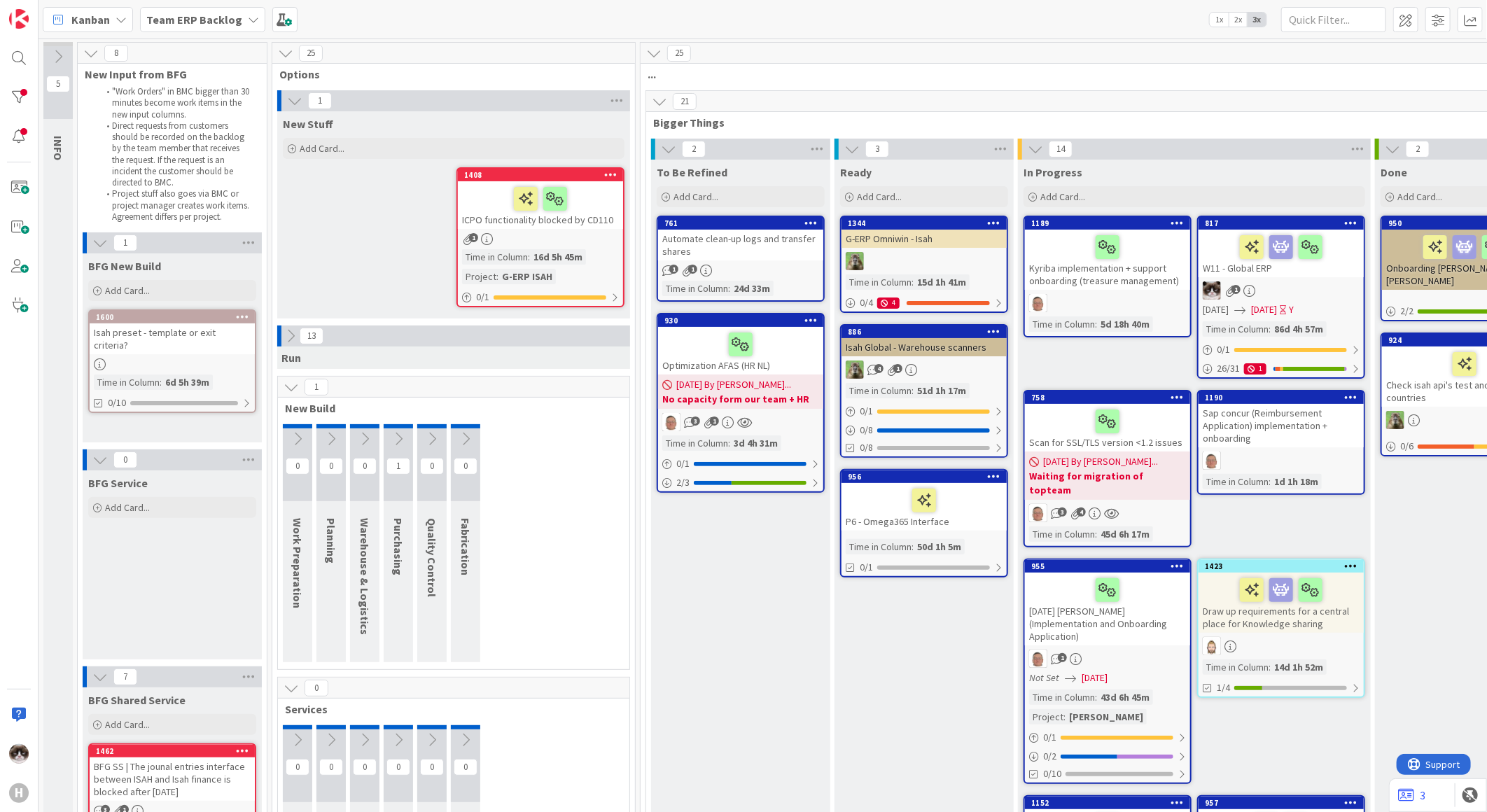
click at [296, 96] on icon at bounding box center [295, 101] width 15 height 15
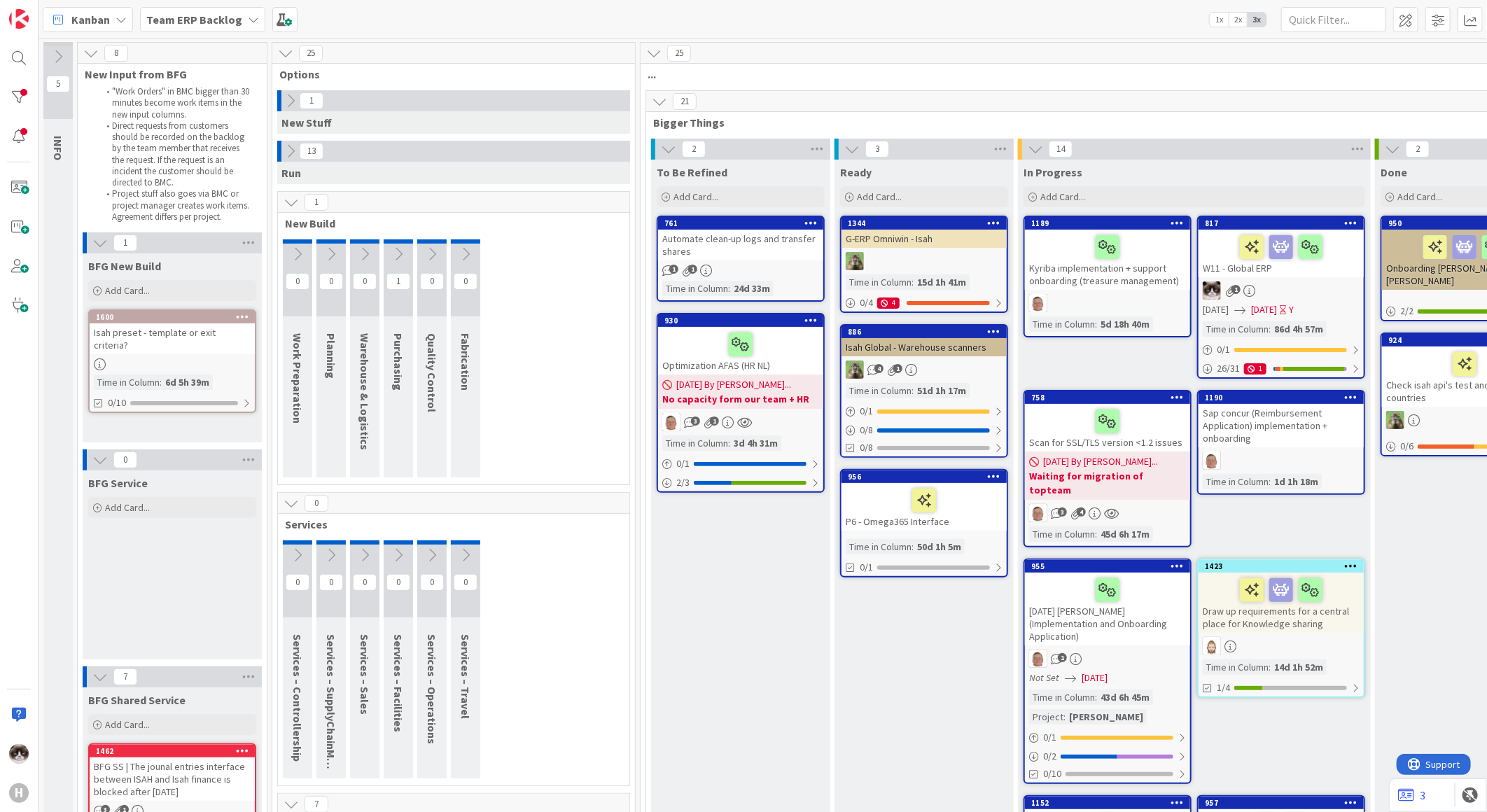
click at [287, 149] on icon at bounding box center [290, 151] width 15 height 15
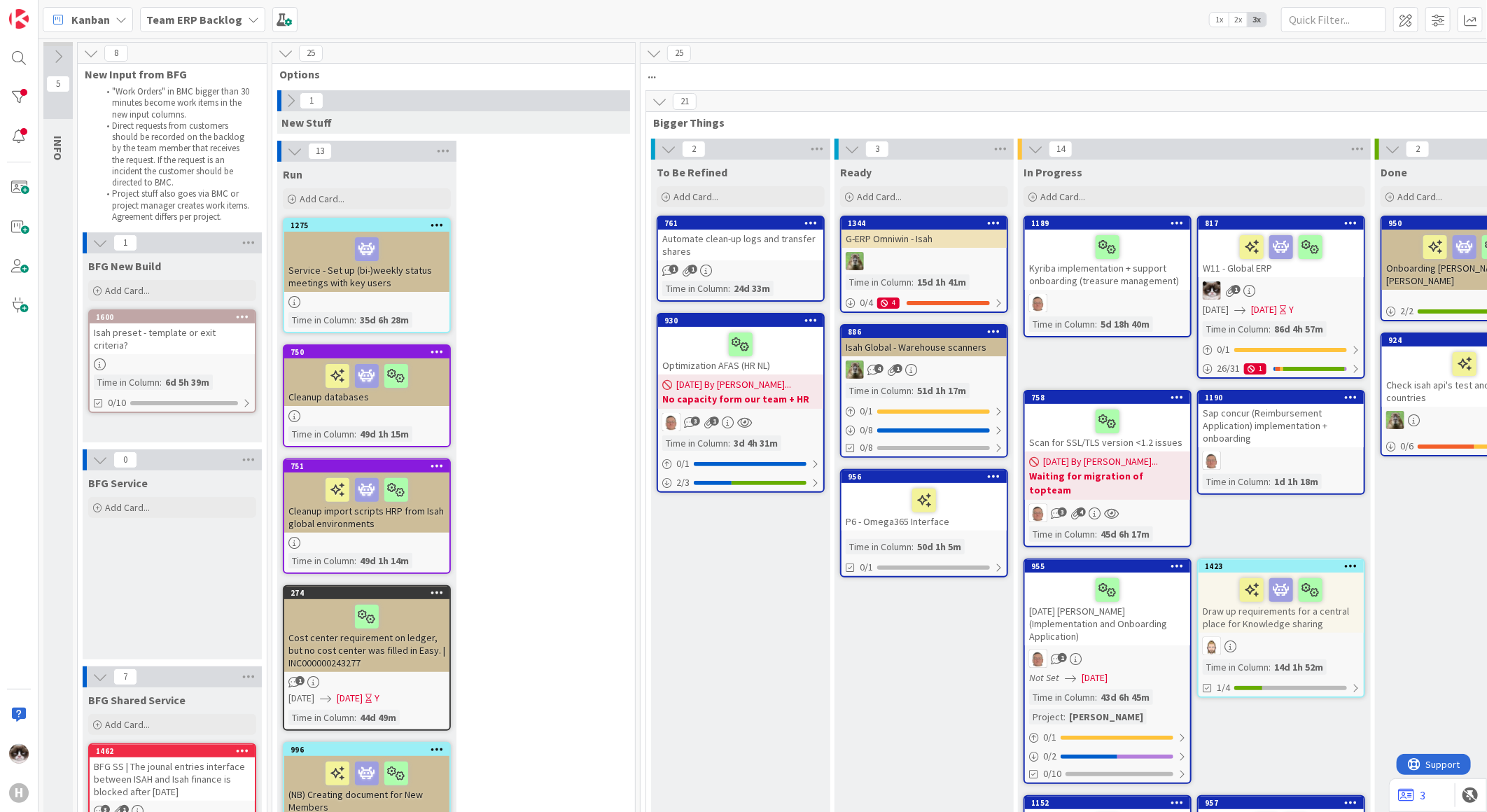
click at [288, 151] on icon at bounding box center [295, 151] width 15 height 15
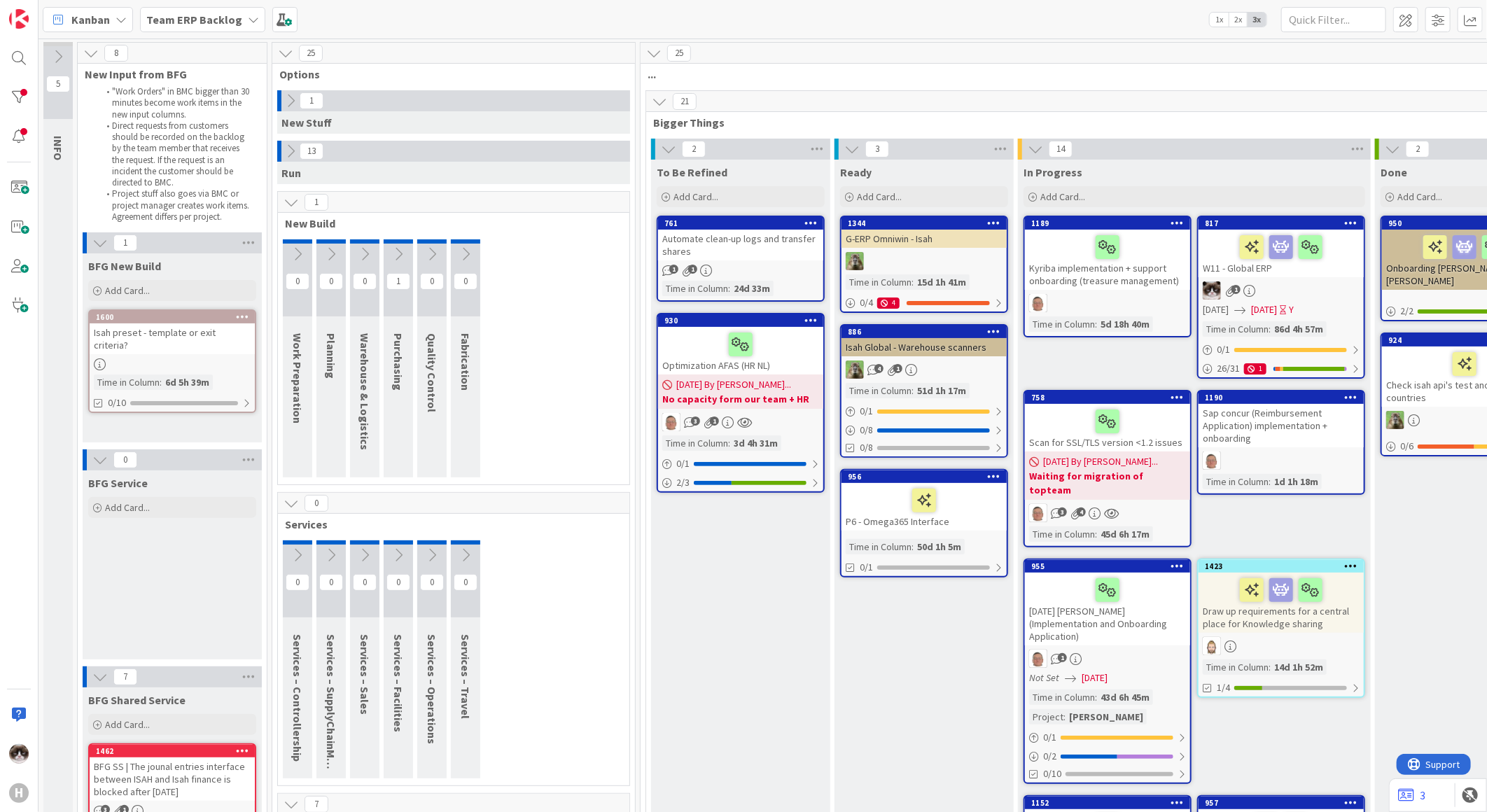
click at [292, 495] on icon at bounding box center [291, 503] width 15 height 15
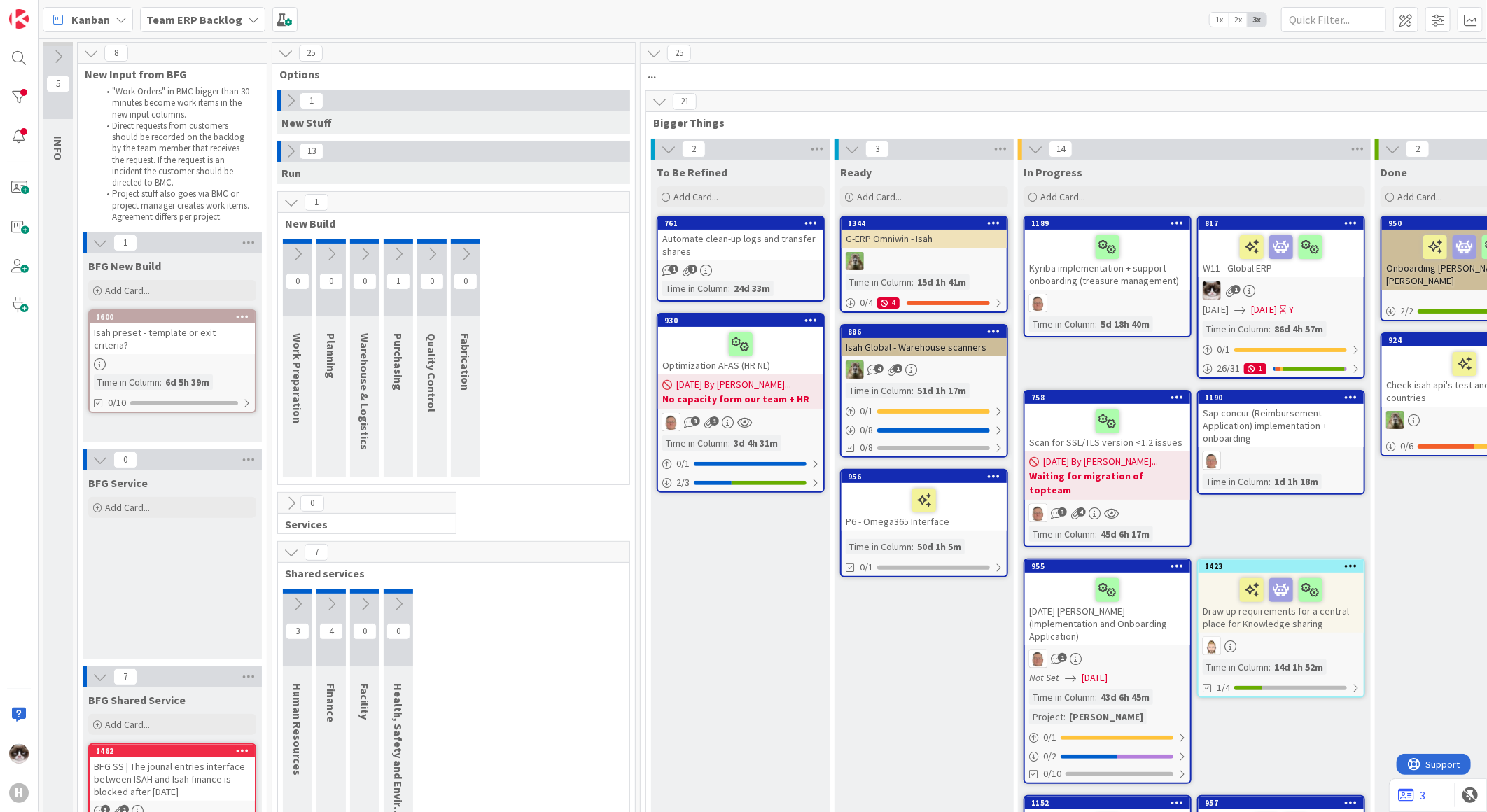
click at [291, 204] on icon at bounding box center [291, 203] width 15 height 15
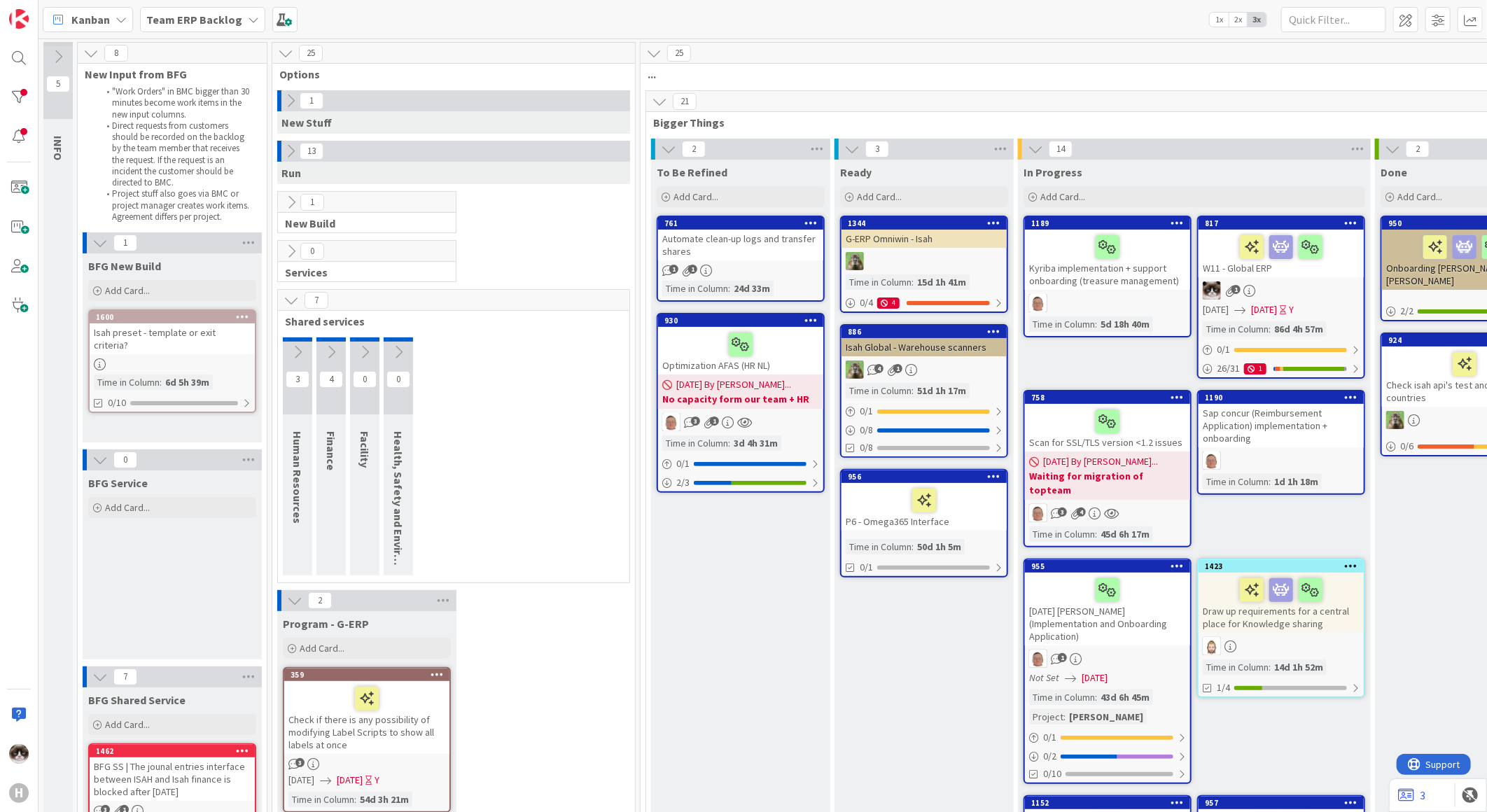
click at [295, 299] on icon at bounding box center [291, 300] width 15 height 15
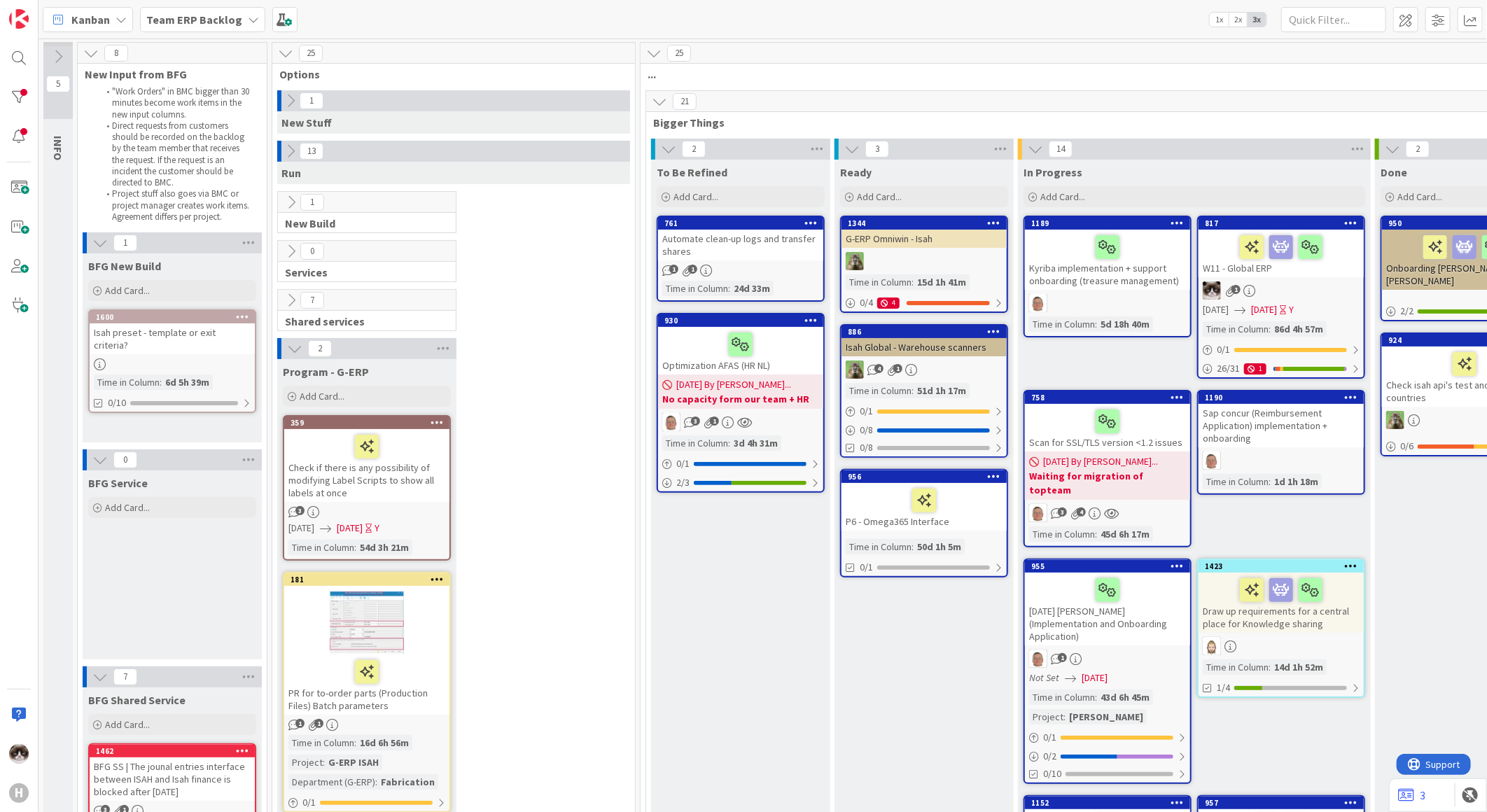
click at [295, 351] on icon at bounding box center [295, 348] width 15 height 15
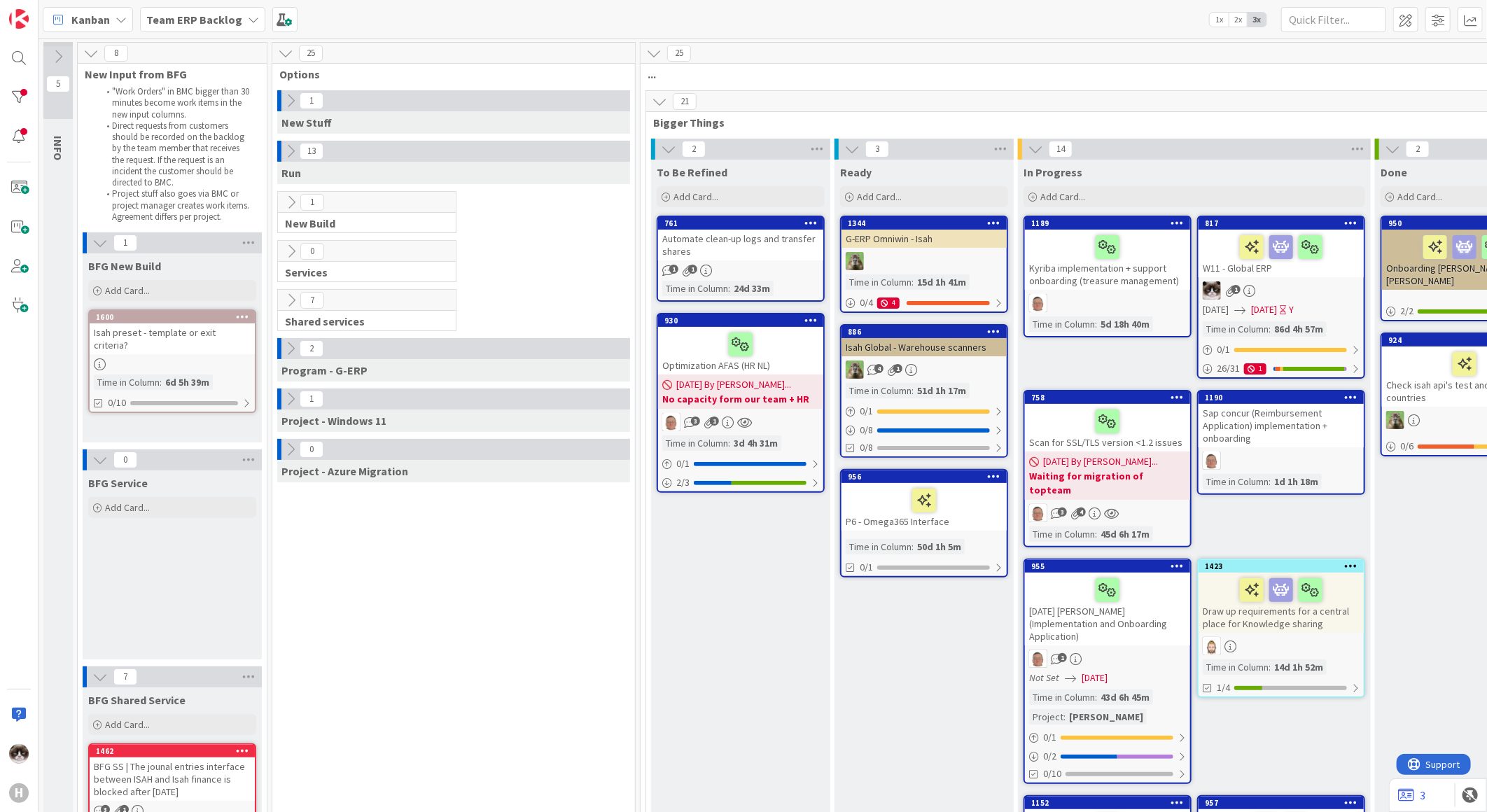
click at [292, 295] on icon at bounding box center [291, 300] width 15 height 15
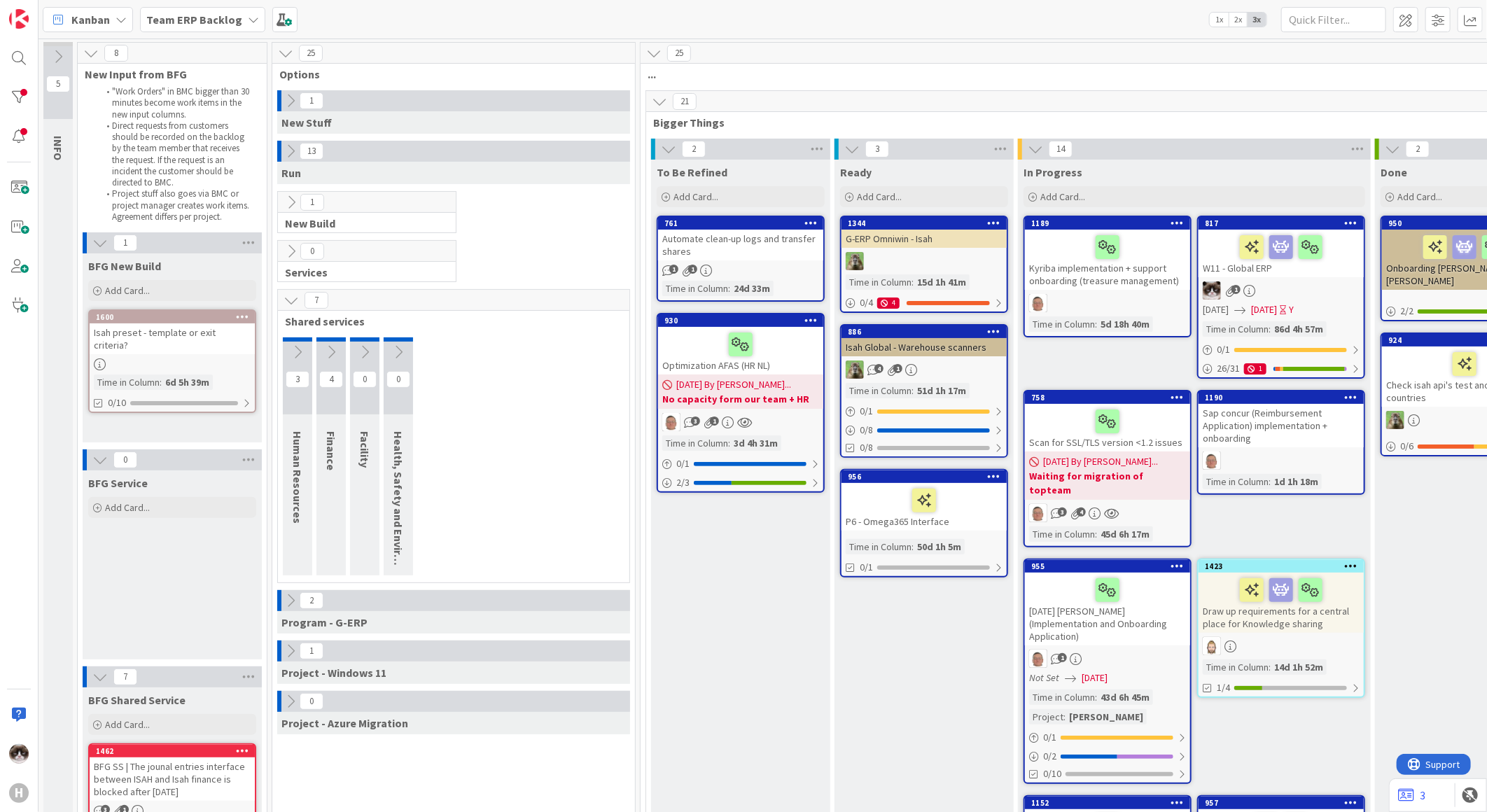
click at [298, 301] on icon at bounding box center [291, 300] width 15 height 15
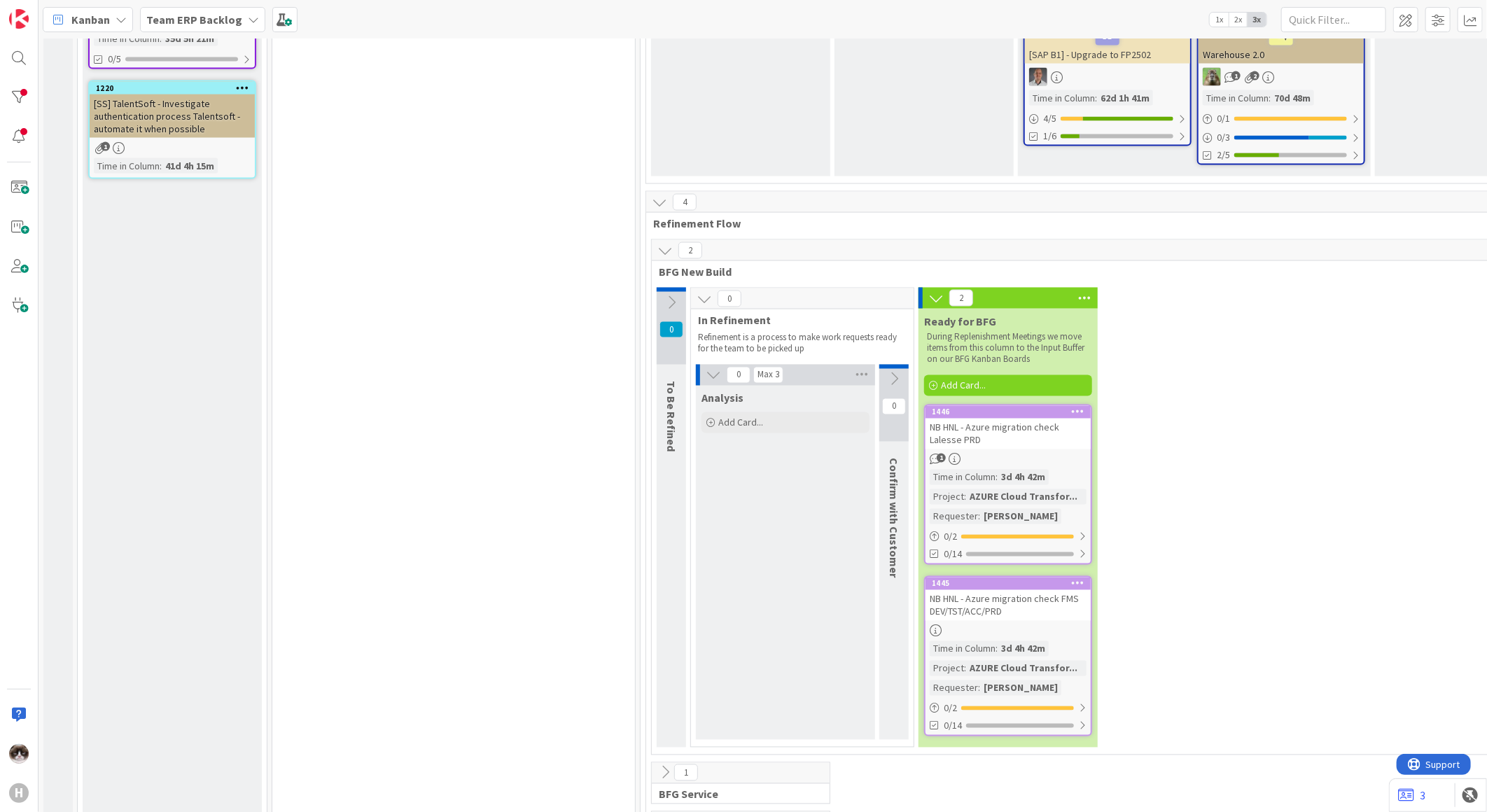
scroll to position [1372, 0]
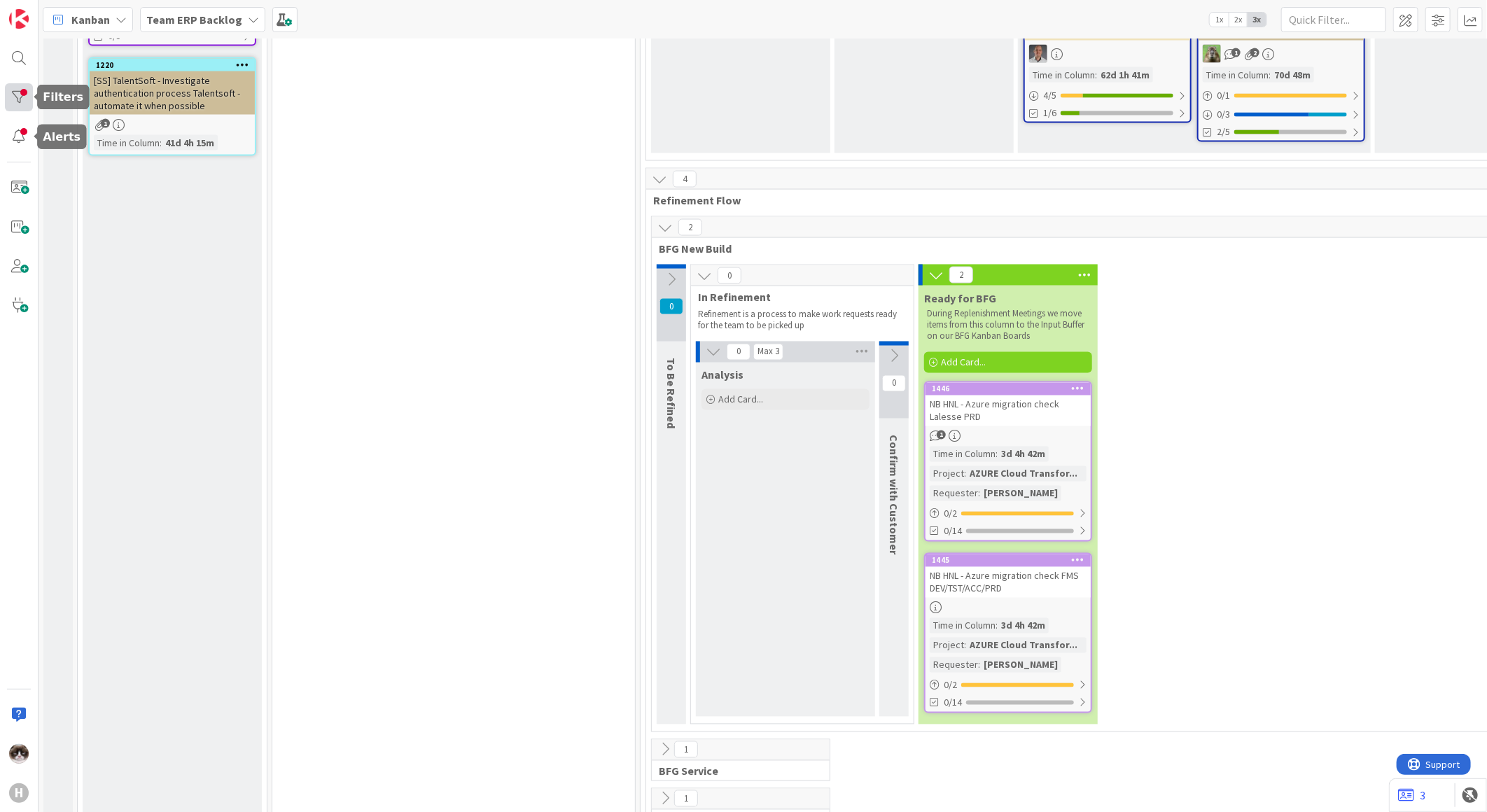
click at [14, 101] on div at bounding box center [18, 97] width 28 height 28
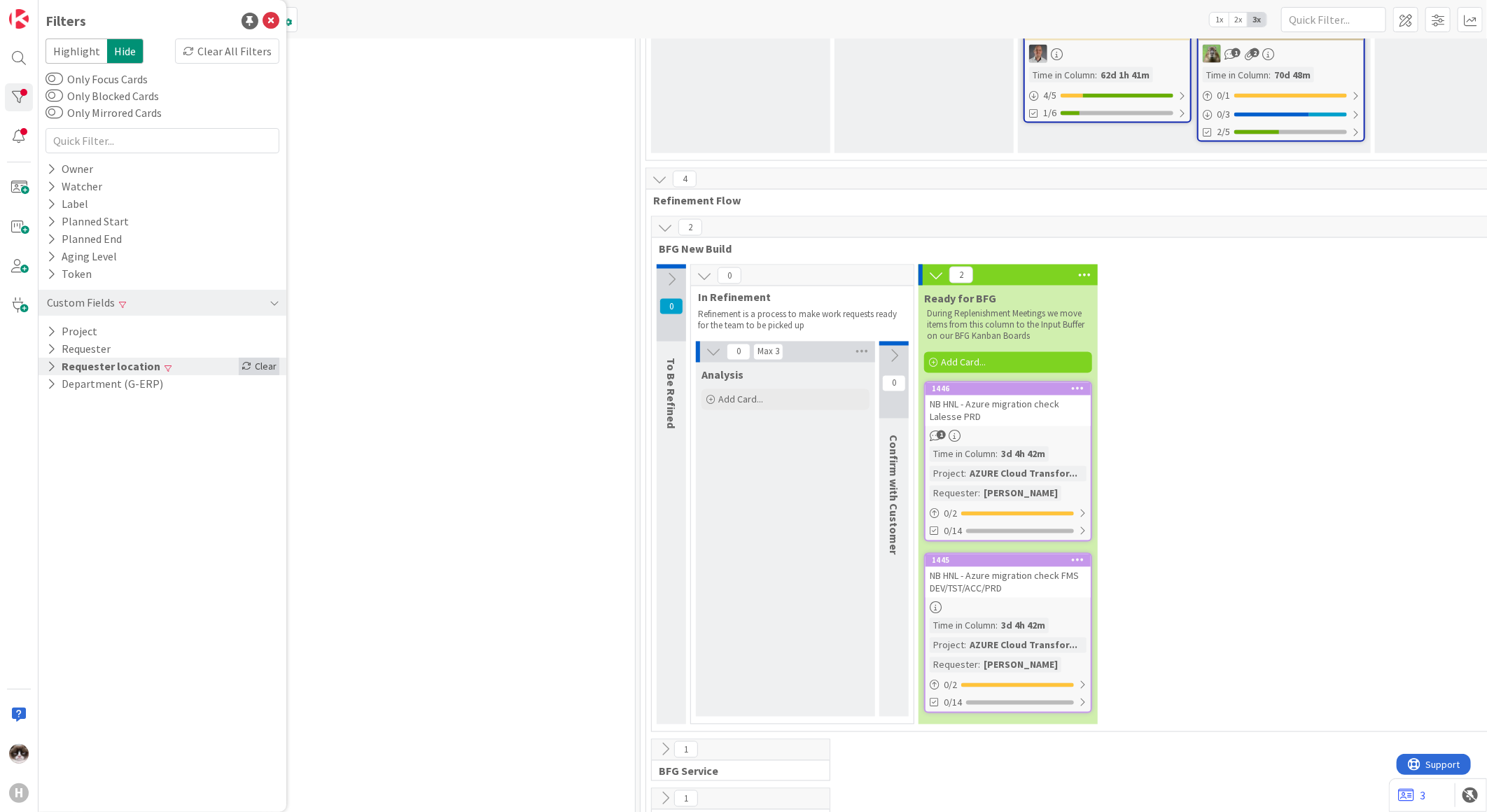
click at [264, 366] on div "Clear" at bounding box center [259, 366] width 41 height 17
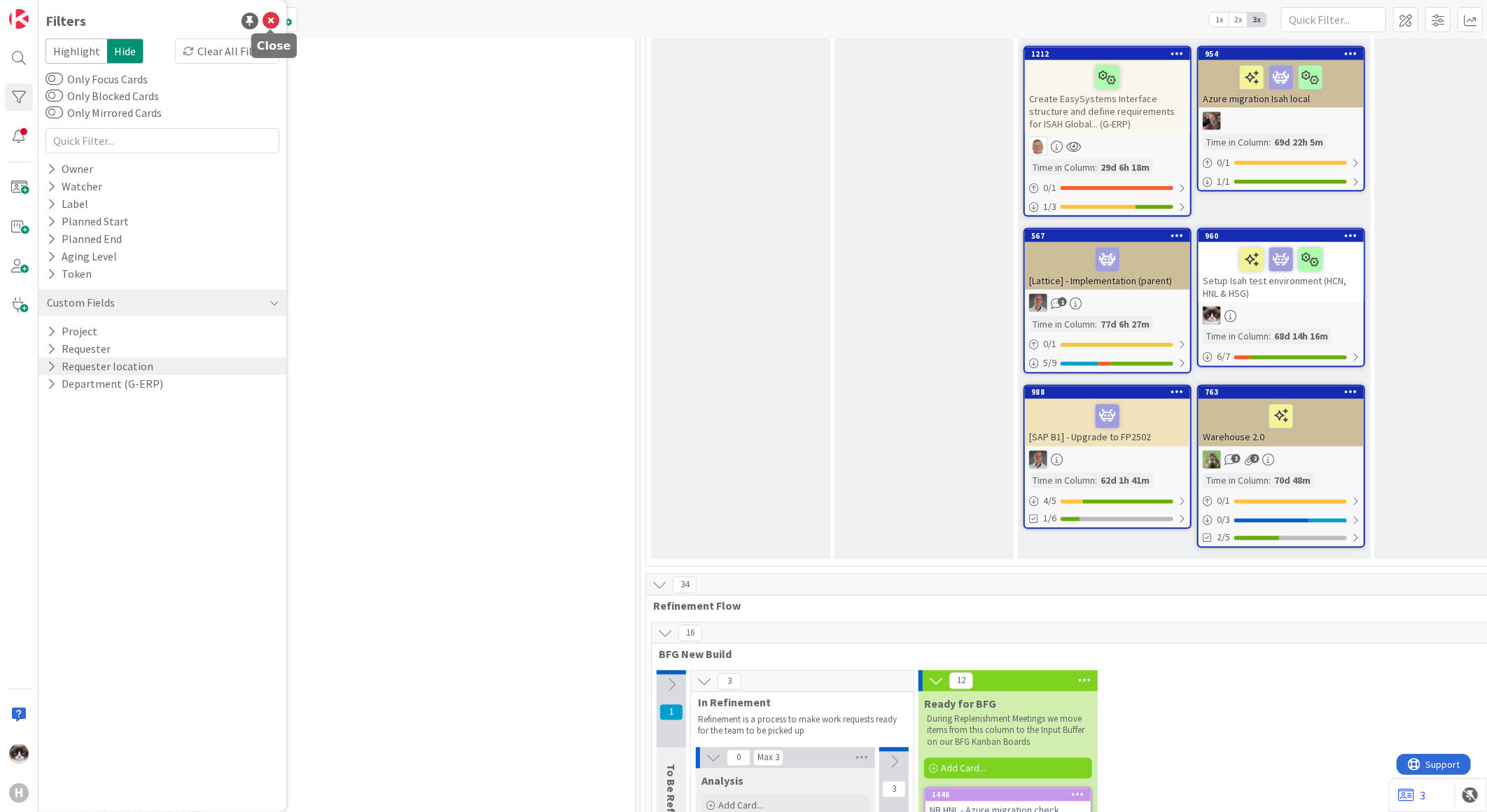
click at [278, 18] on icon at bounding box center [271, 21] width 17 height 17
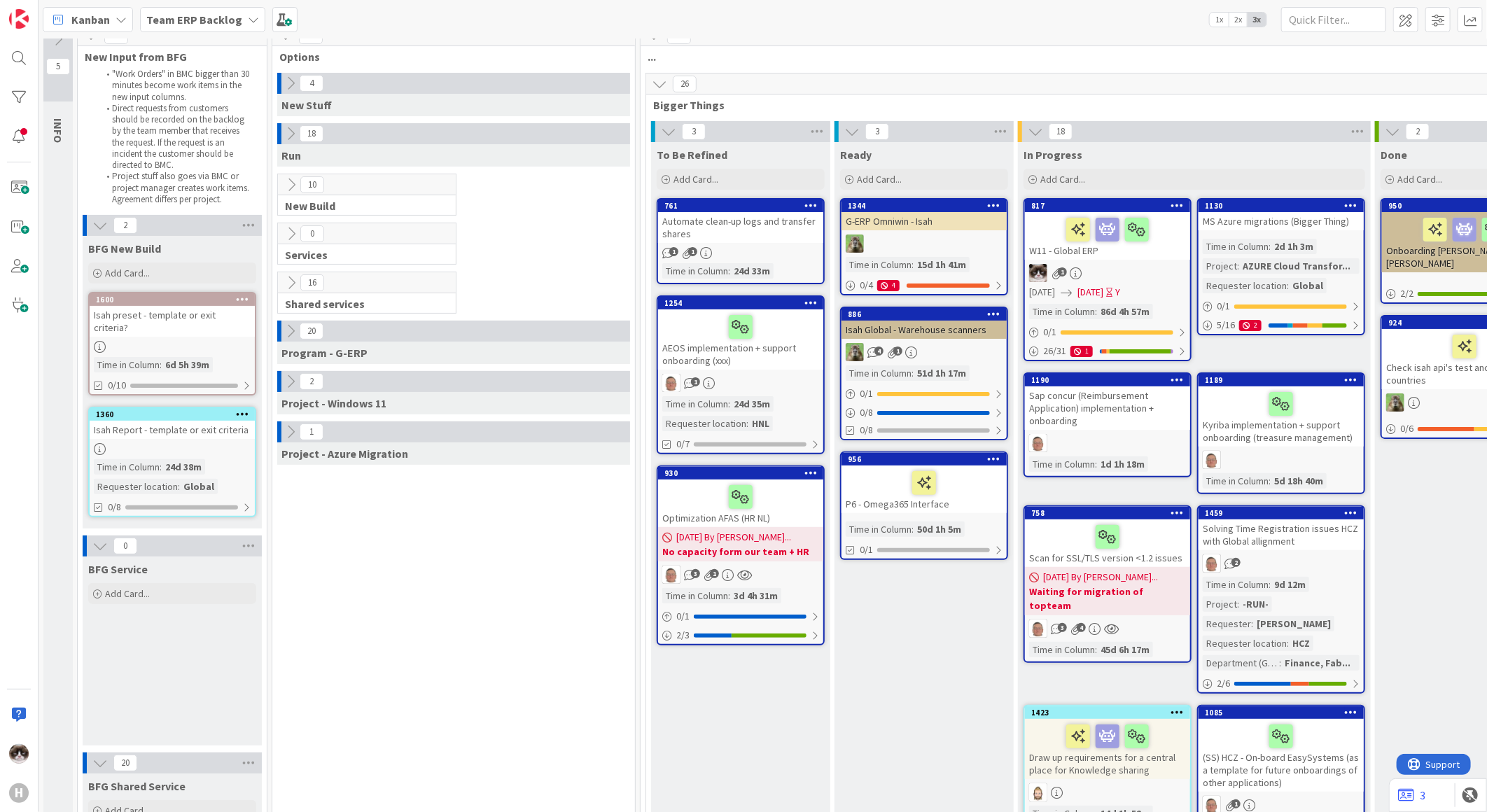
scroll to position [0, 0]
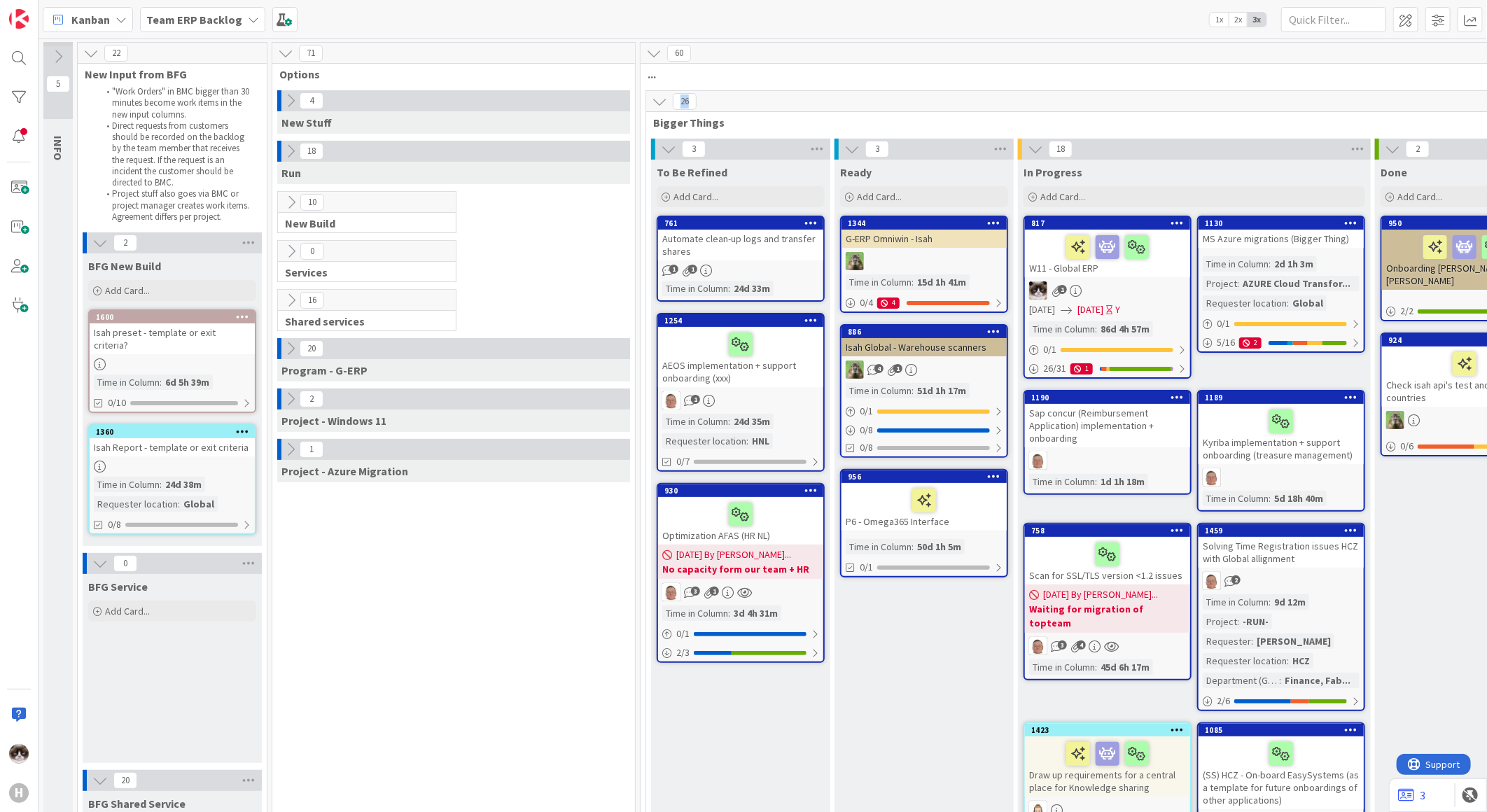
drag, startPoint x: 683, startPoint y: 106, endPoint x: 692, endPoint y: 106, distance: 9.0
click at [692, 106] on span "26" at bounding box center [684, 102] width 24 height 17
click at [237, 30] on div "Team ERP Backlog" at bounding box center [203, 19] width 126 height 25
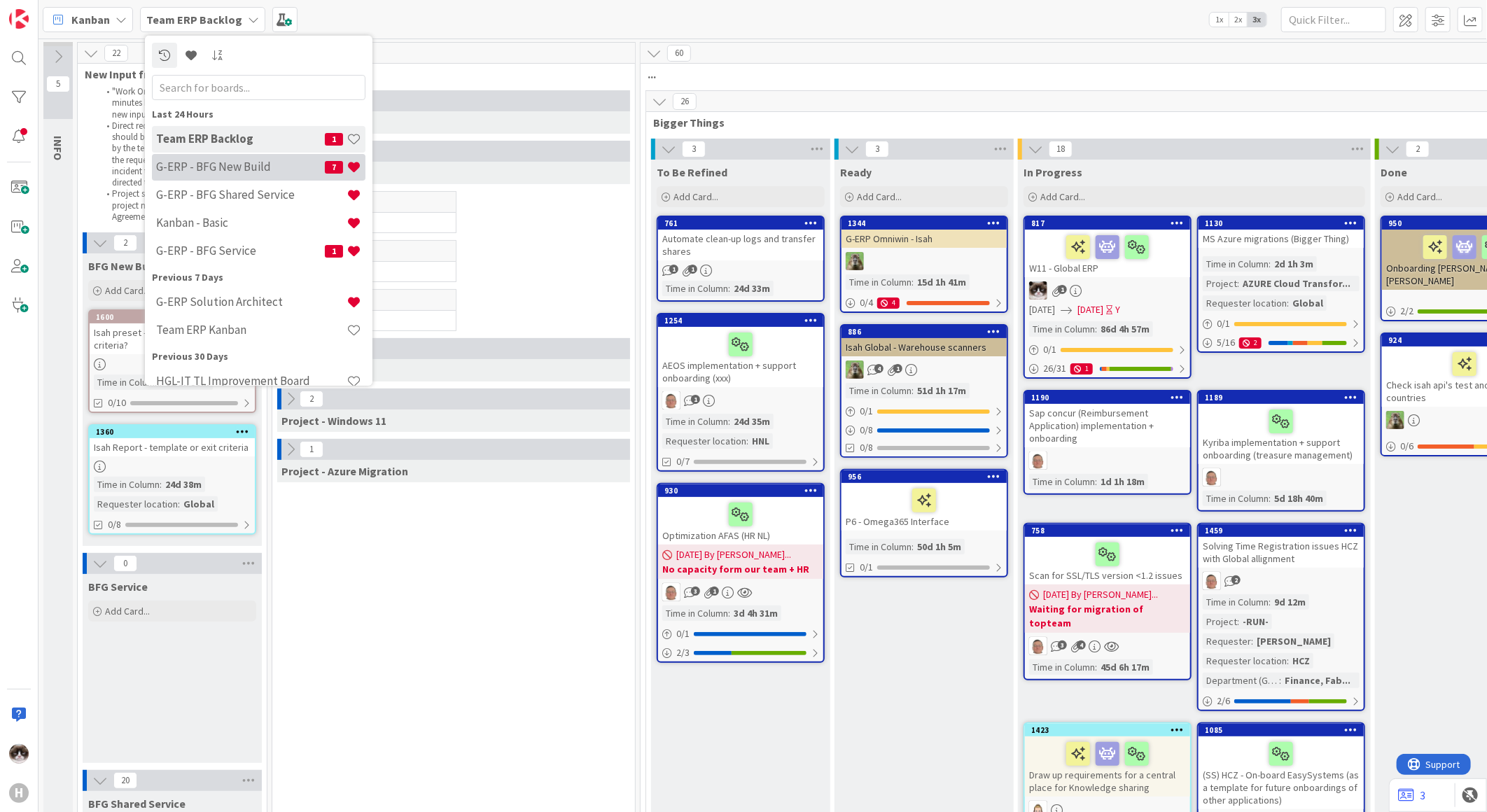
click at [245, 169] on h4 "G-ERP - BFG New Build" at bounding box center [240, 166] width 168 height 14
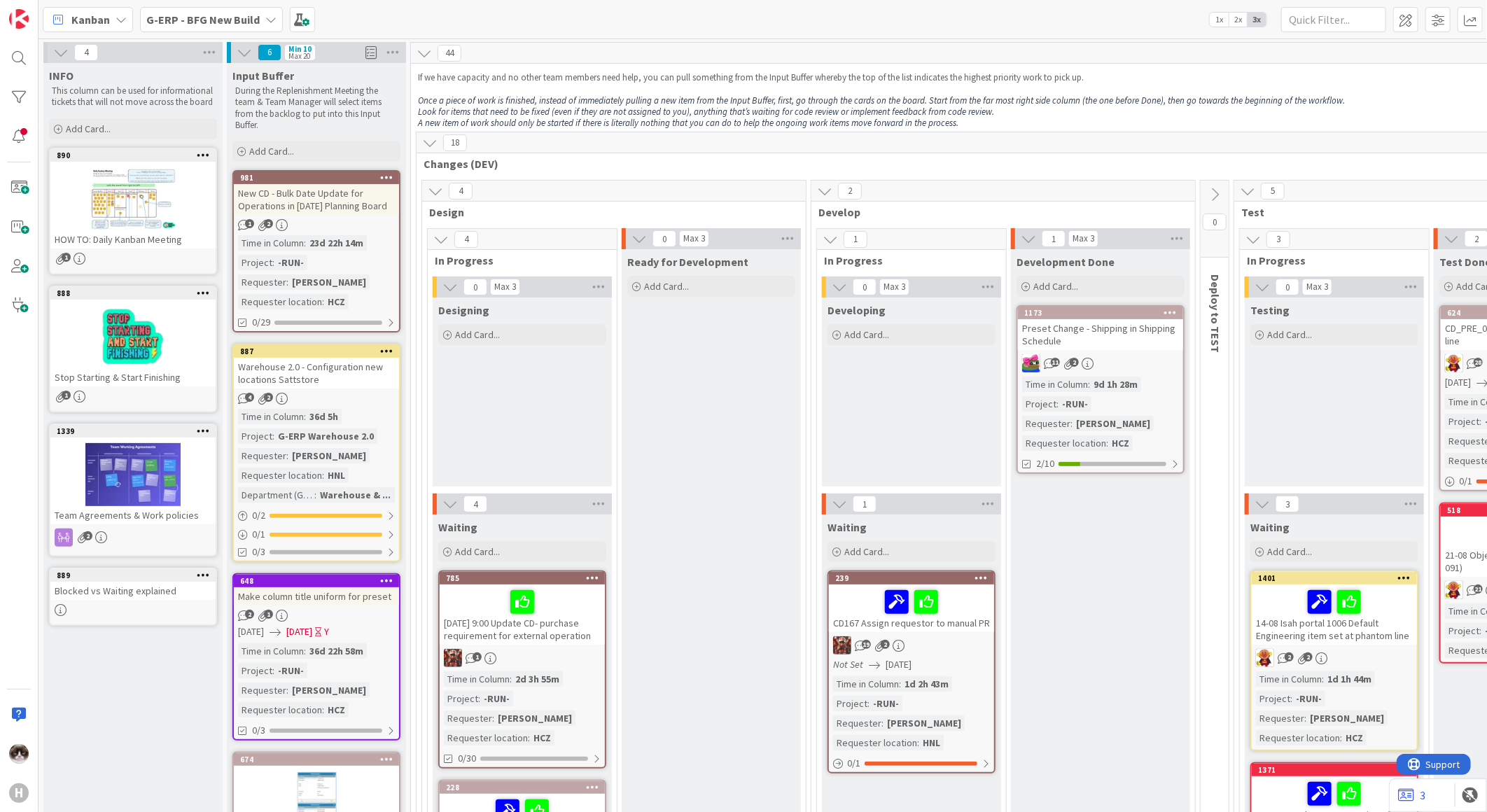
click at [499, 283] on div "Max 3" at bounding box center [505, 286] width 22 height 7
drag, startPoint x: 495, startPoint y: 285, endPoint x: 526, endPoint y: 285, distance: 31.0
click at [526, 285] on div "0 Max 3" at bounding box center [522, 287] width 179 height 21
drag, startPoint x: 526, startPoint y: 285, endPoint x: 515, endPoint y: 290, distance: 12.1
click at [515, 290] on div "Max 3" at bounding box center [505, 286] width 22 height 7
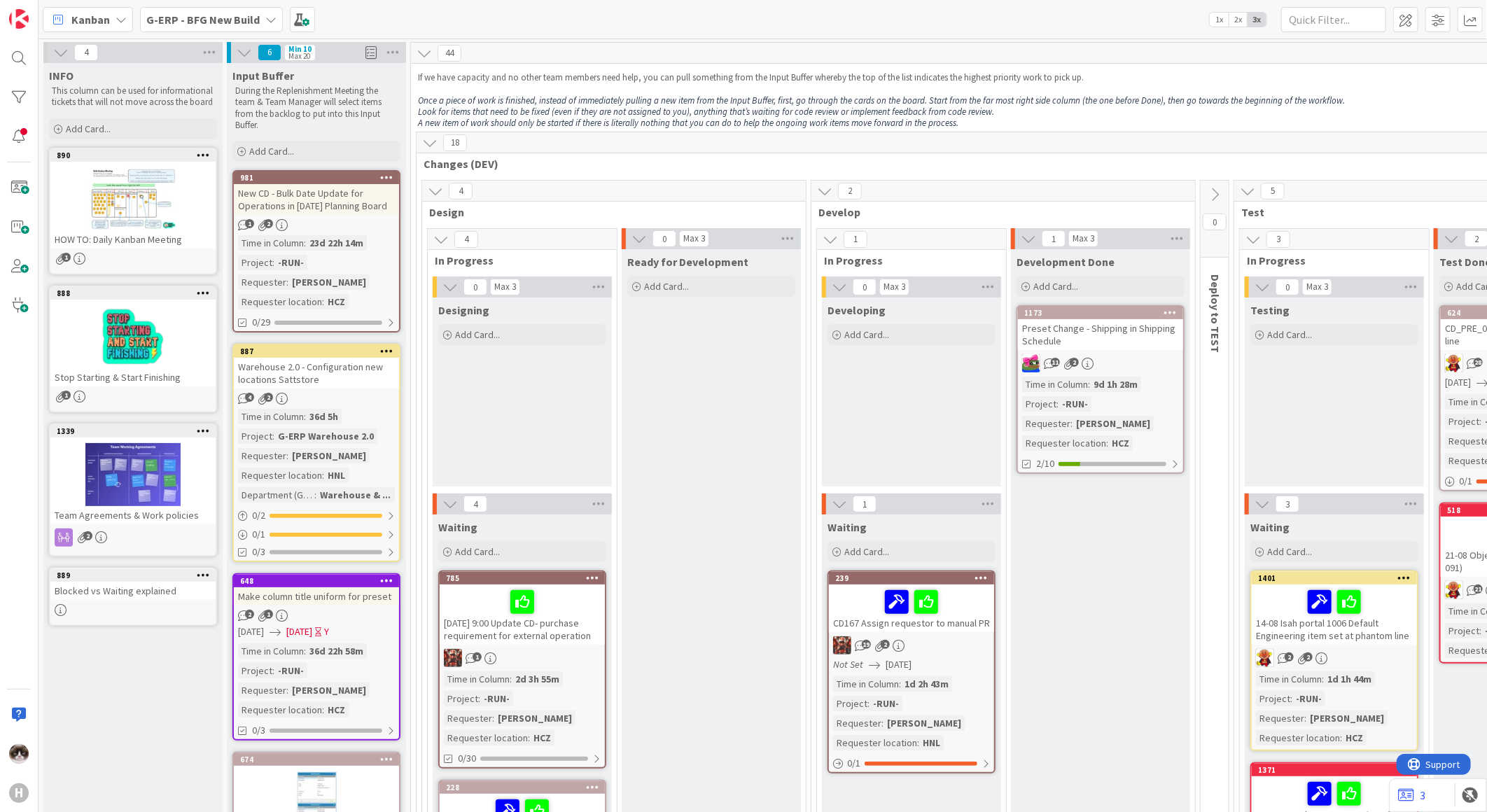
click at [490, 287] on div "Max 3" at bounding box center [505, 287] width 30 height 17
click at [511, 285] on div "Max 3" at bounding box center [505, 286] width 22 height 7
drag, startPoint x: 511, startPoint y: 285, endPoint x: 501, endPoint y: 288, distance: 10.4
click at [507, 287] on div "Max 3" at bounding box center [505, 286] width 22 height 7
drag, startPoint x: 495, startPoint y: 291, endPoint x: 506, endPoint y: 289, distance: 11.2
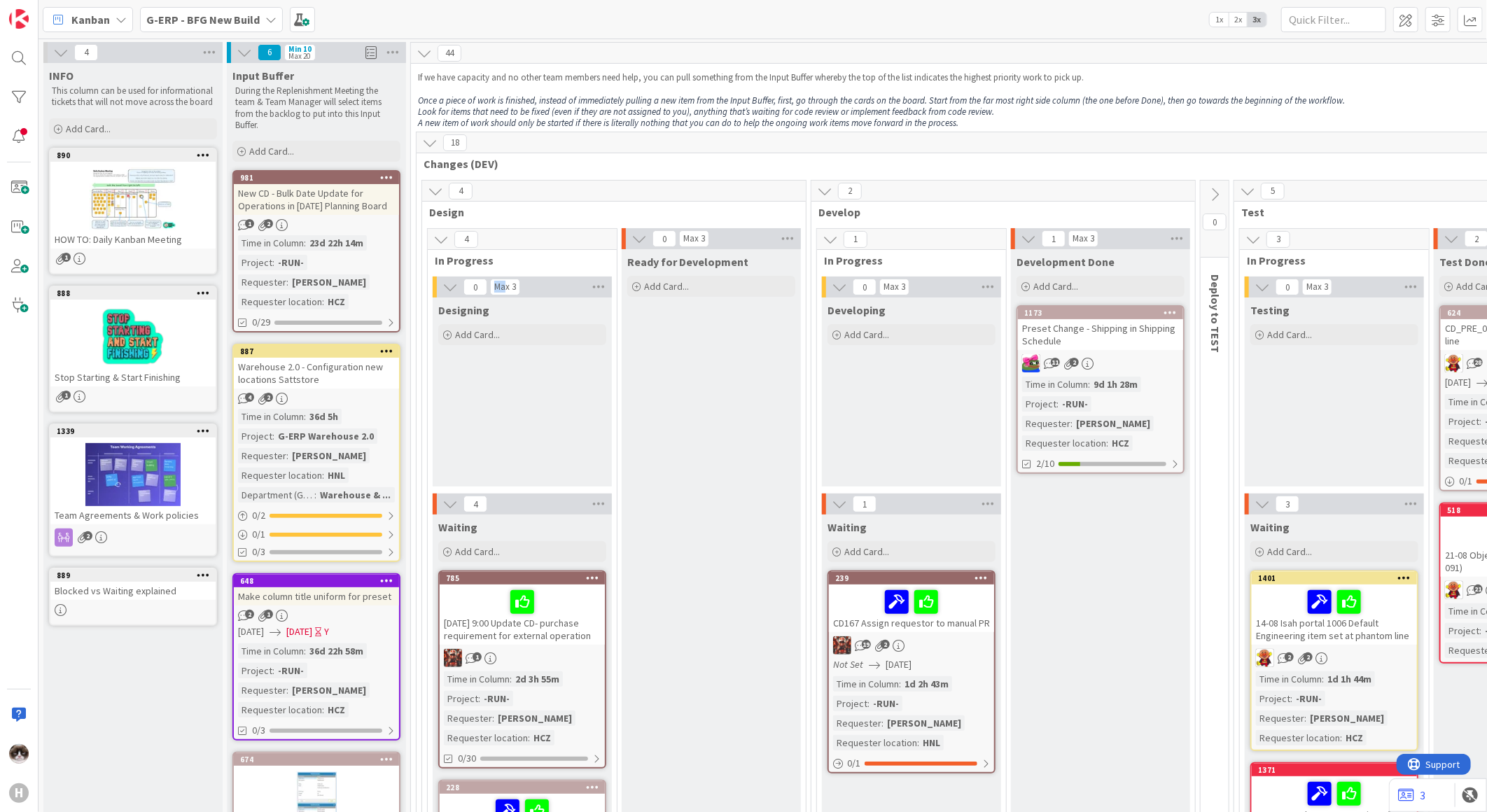
click at [506, 289] on div "Max 3" at bounding box center [505, 286] width 22 height 7
drag, startPoint x: 506, startPoint y: 289, endPoint x: 499, endPoint y: 287, distance: 7.3
click at [499, 287] on div "Max 3" at bounding box center [505, 286] width 22 height 7
drag, startPoint x: 495, startPoint y: 283, endPoint x: 514, endPoint y: 283, distance: 19.0
click at [514, 283] on div "Max 3" at bounding box center [505, 286] width 22 height 7
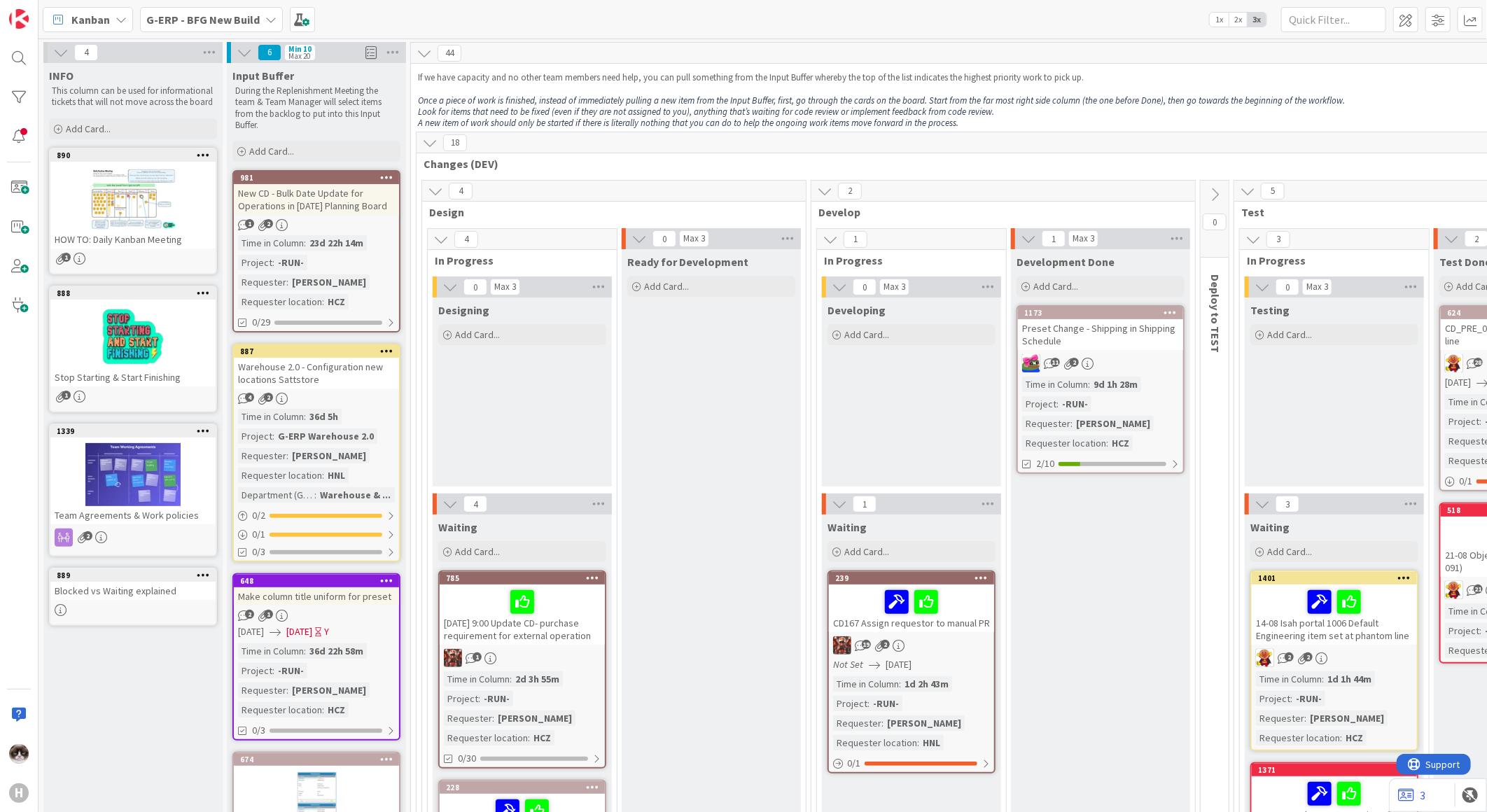
click at [510, 298] on div "Designing" at bounding box center [522, 307] width 179 height 20
drag, startPoint x: 499, startPoint y: 287, endPoint x: 516, endPoint y: 285, distance: 17.1
click at [516, 285] on div "Max 3" at bounding box center [505, 286] width 22 height 7
click at [492, 293] on div "Max 3" at bounding box center [505, 287] width 30 height 17
click at [494, 289] on div "Max 3" at bounding box center [505, 287] width 30 height 17
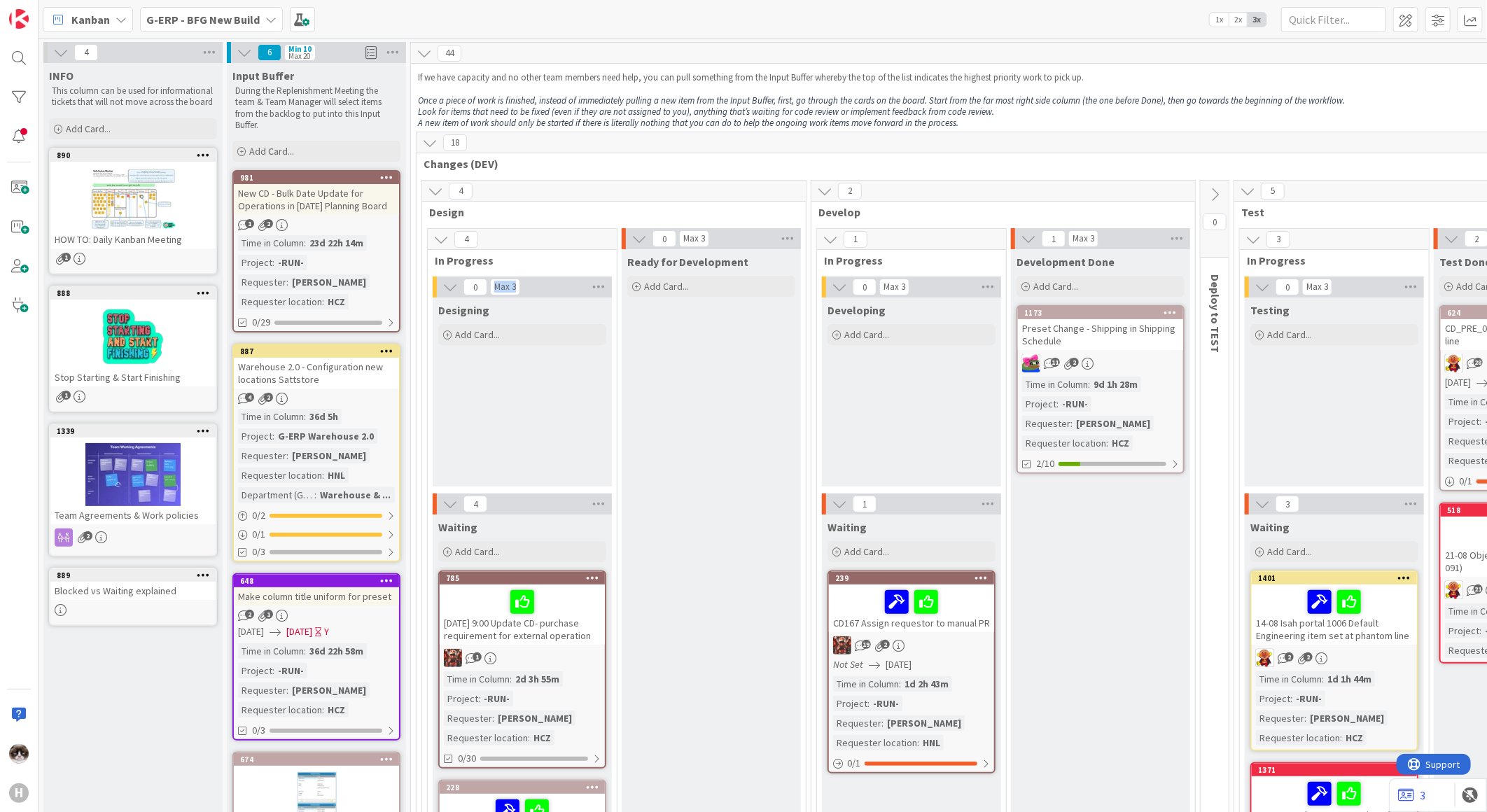
drag, startPoint x: 496, startPoint y: 287, endPoint x: 516, endPoint y: 282, distance: 20.6
click at [516, 283] on div "Max 3" at bounding box center [505, 286] width 22 height 7
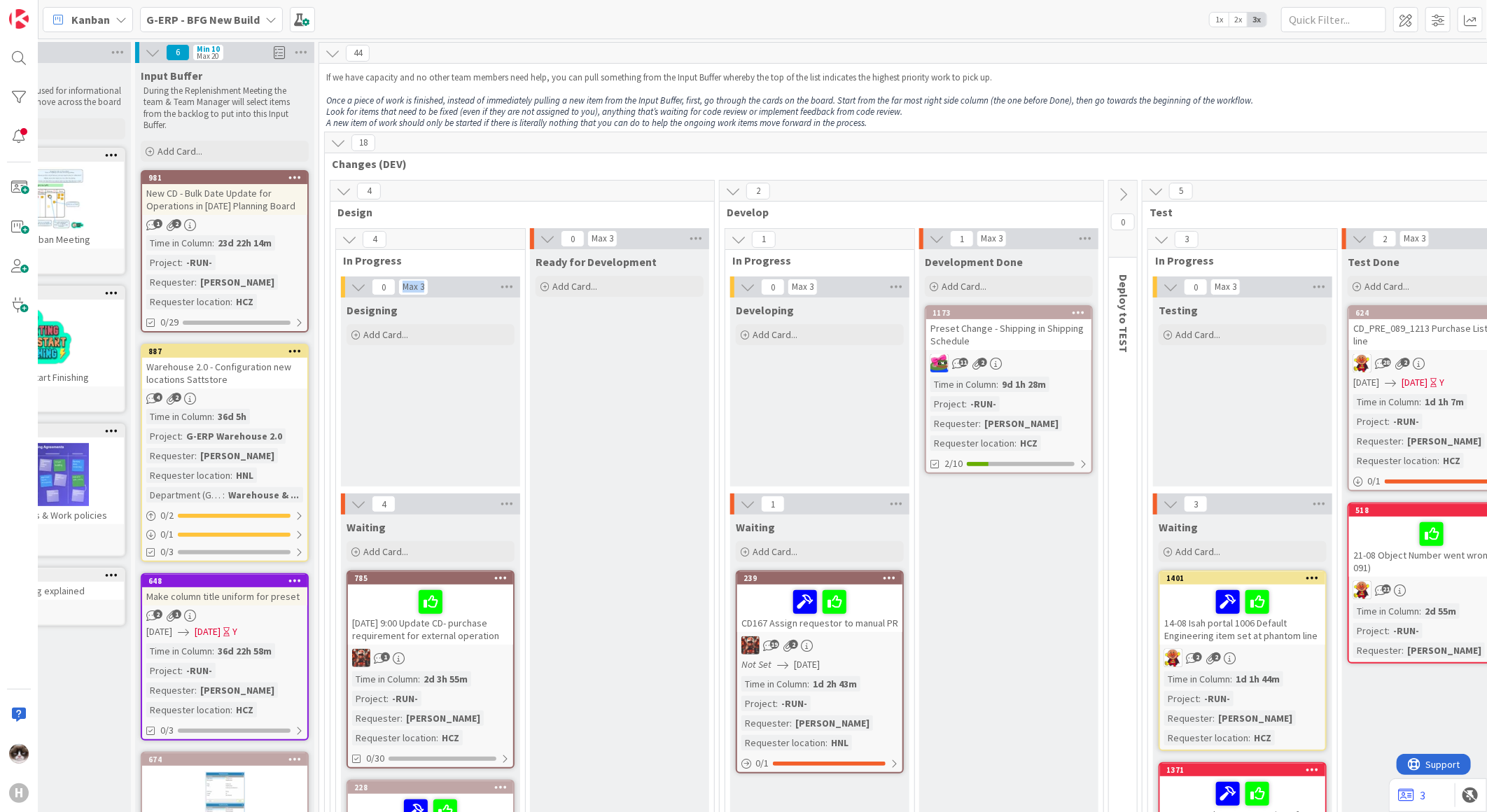
scroll to position [0, 100]
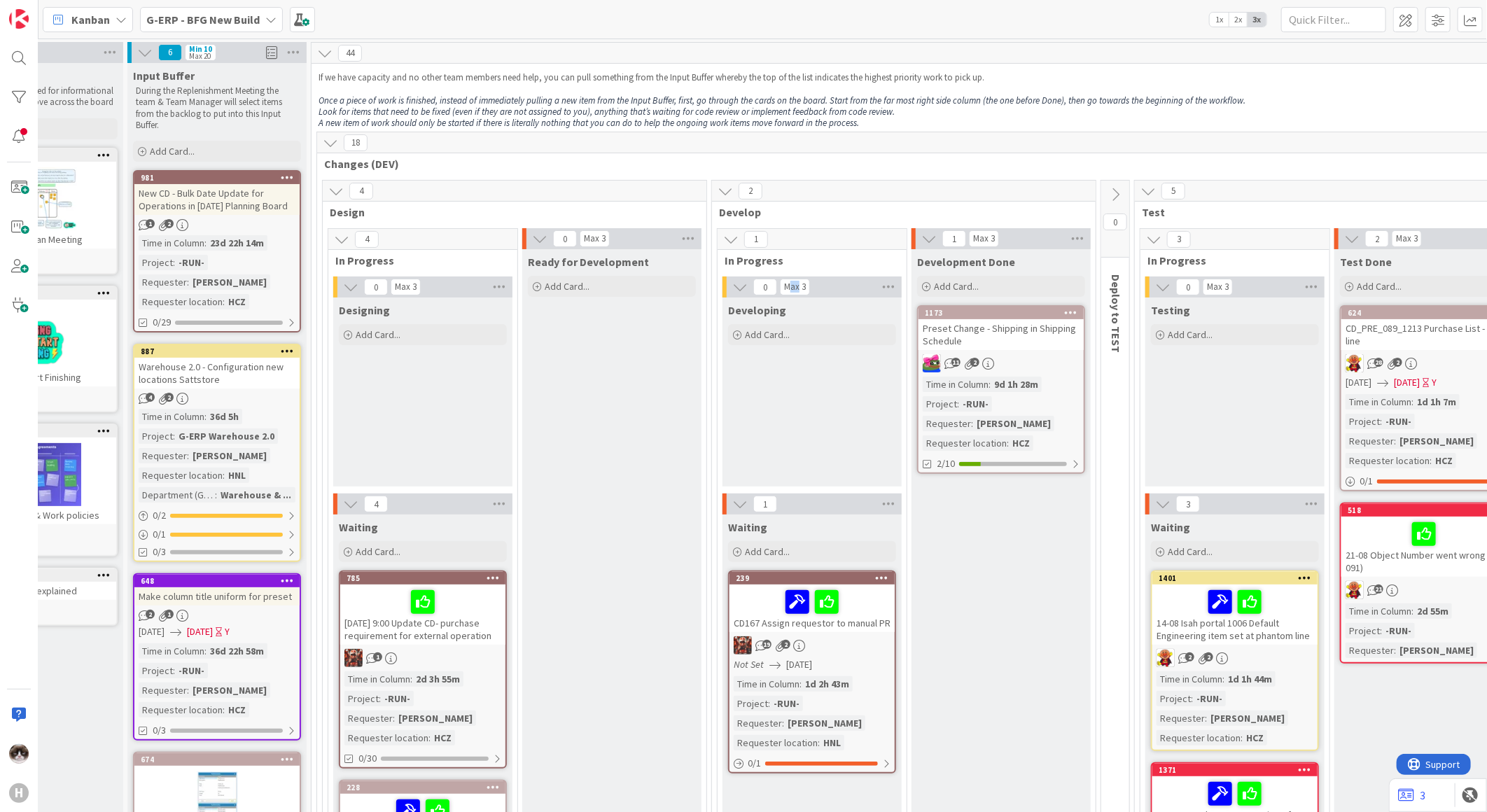
drag, startPoint x: 789, startPoint y: 287, endPoint x: 802, endPoint y: 283, distance: 13.6
click at [802, 283] on div "Max 3" at bounding box center [794, 286] width 22 height 7
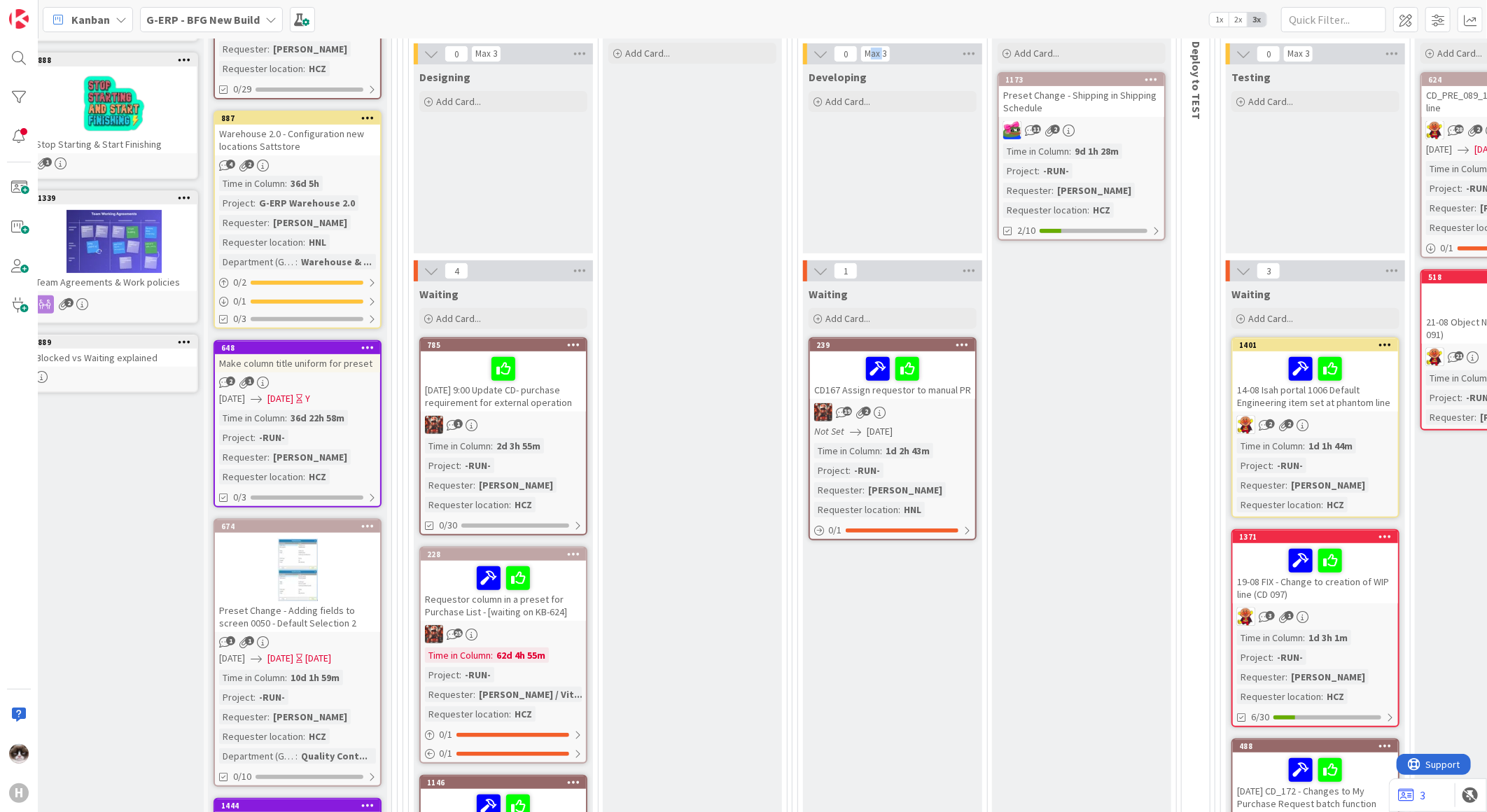
scroll to position [0, 19]
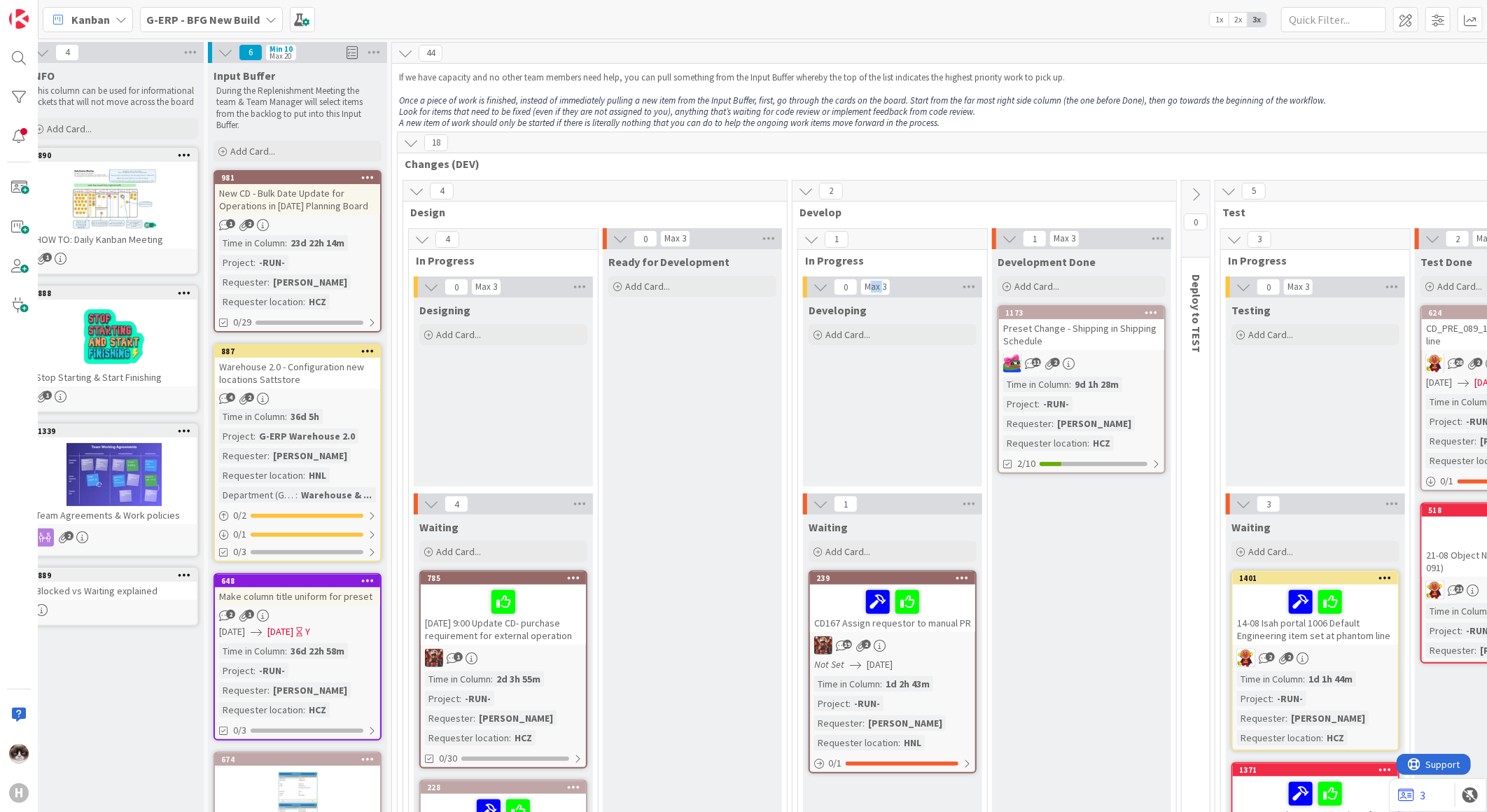
click at [418, 148] on icon at bounding box center [411, 143] width 15 height 15
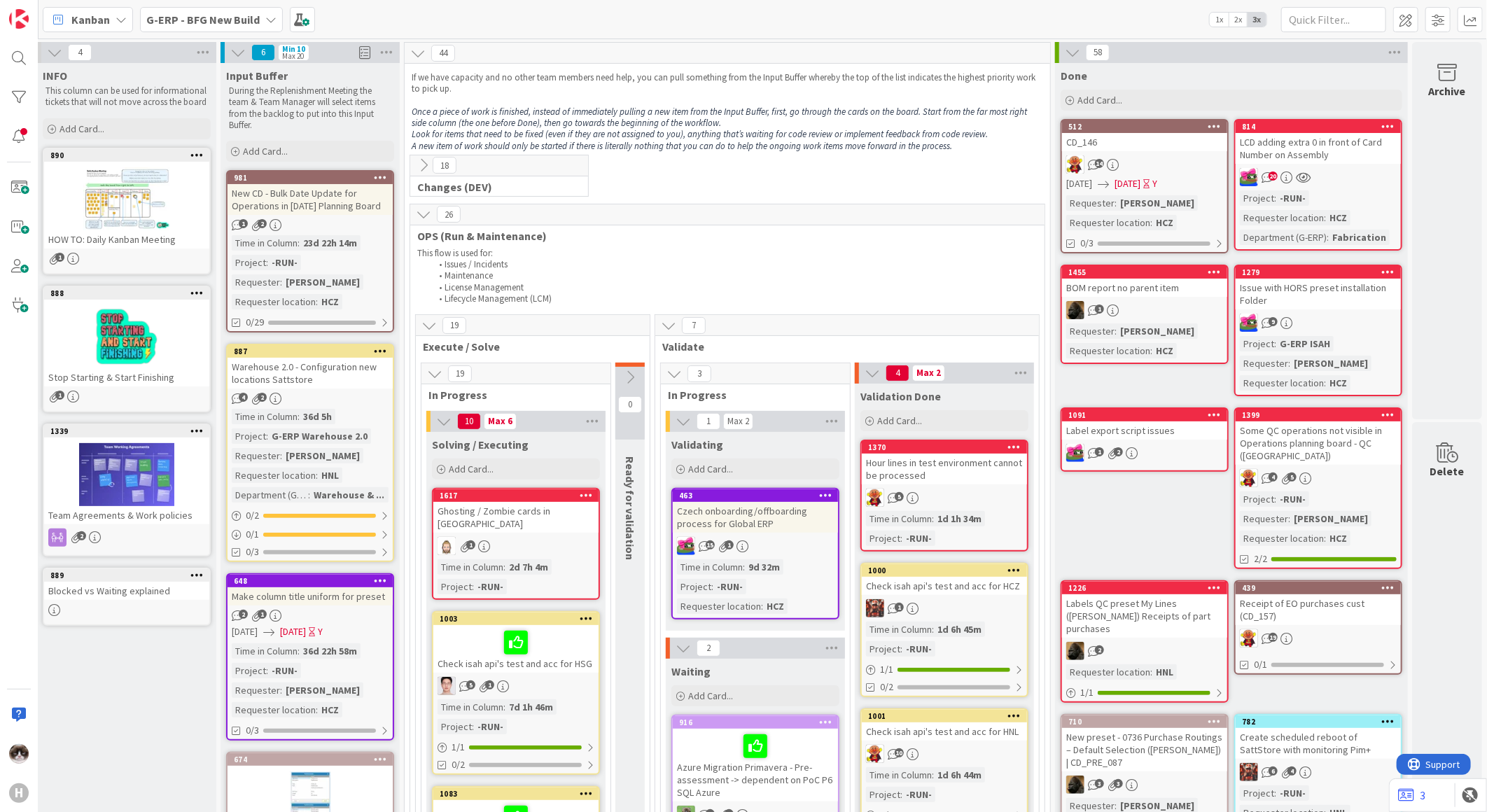
click at [416, 219] on icon at bounding box center [423, 214] width 15 height 15
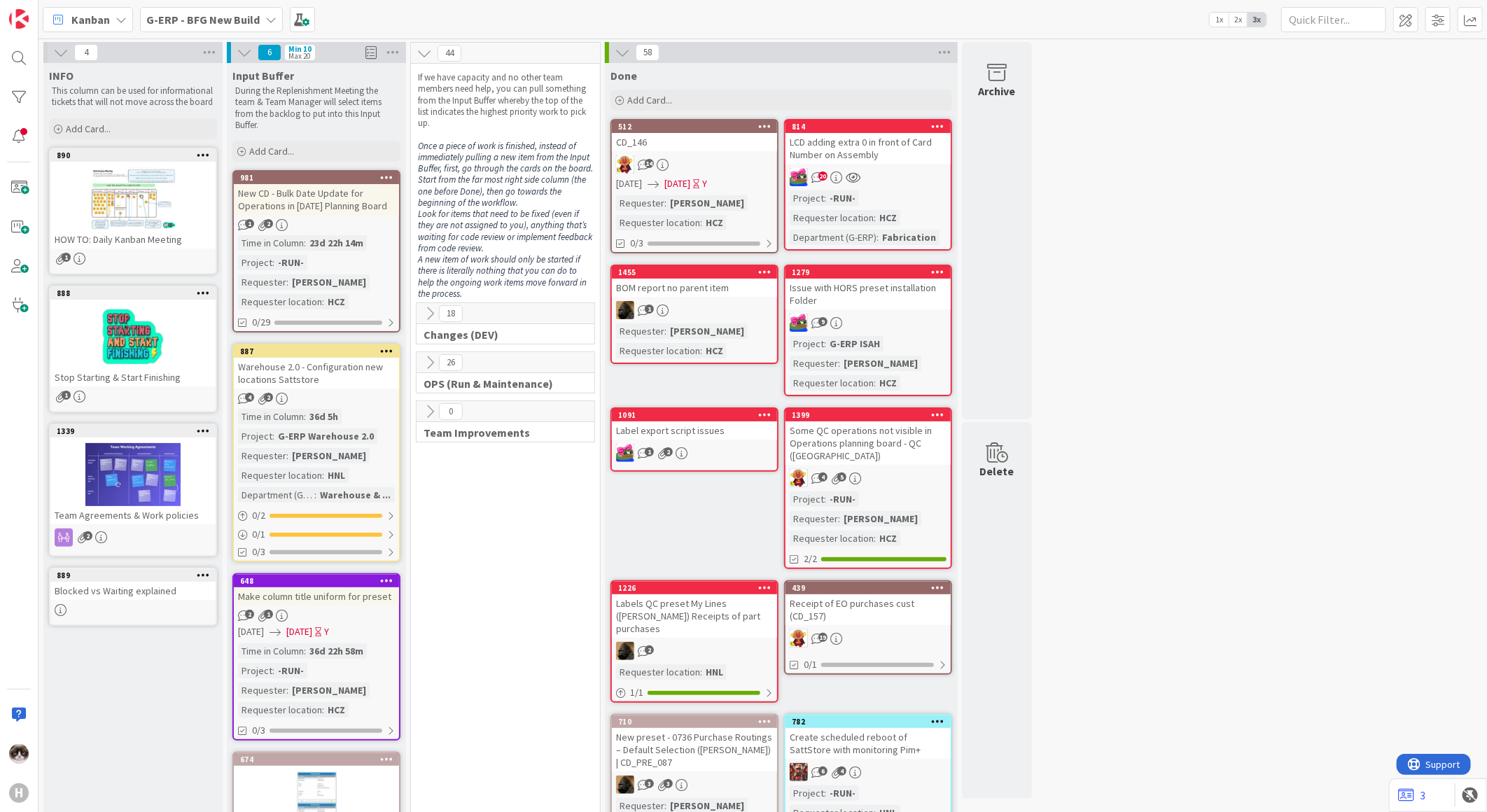
click at [253, 18] on b "G-ERP - BFG New Build" at bounding box center [203, 19] width 113 height 14
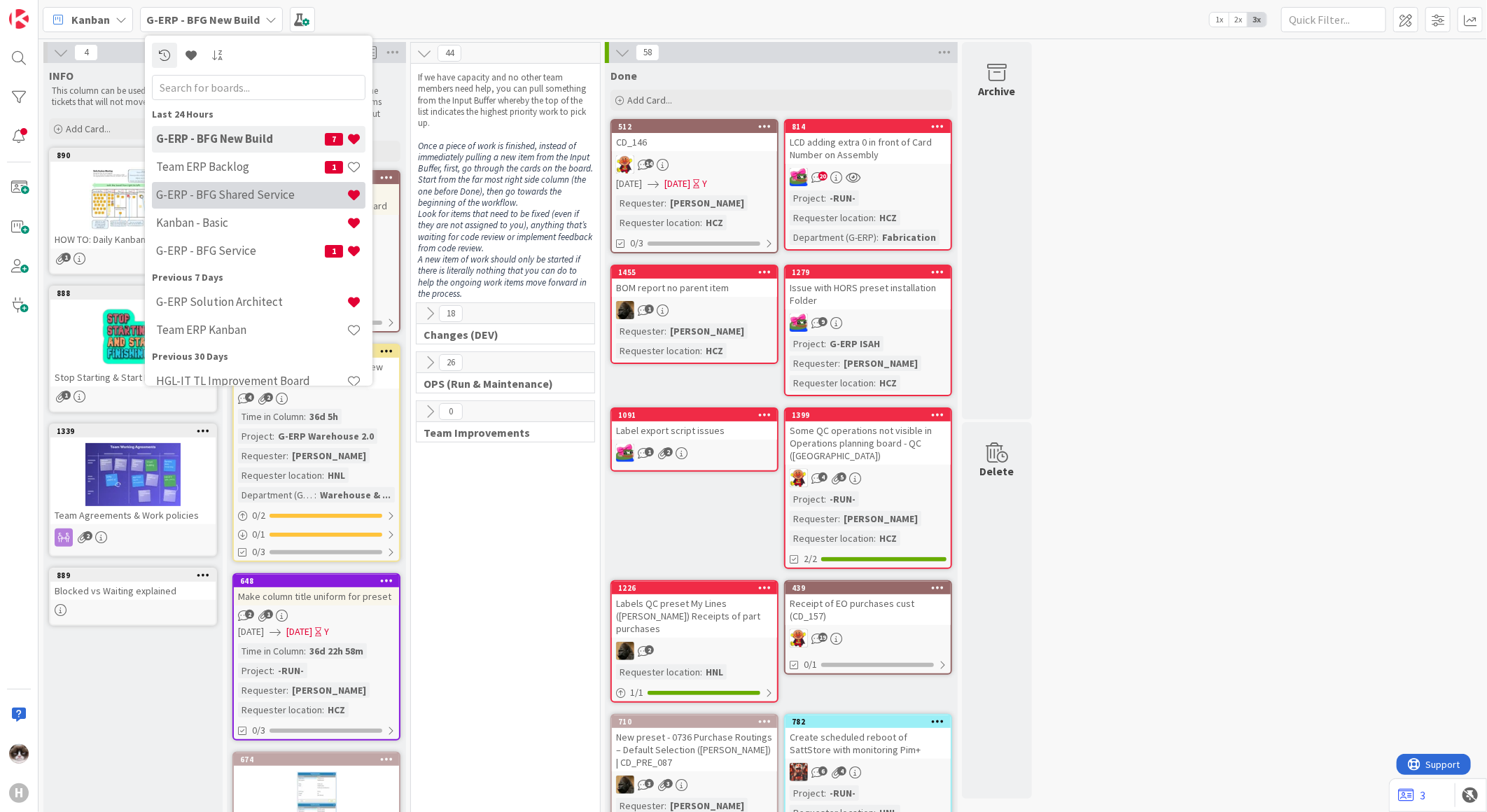
click at [267, 198] on h4 "G-ERP - BFG Shared Service" at bounding box center [251, 194] width 190 height 14
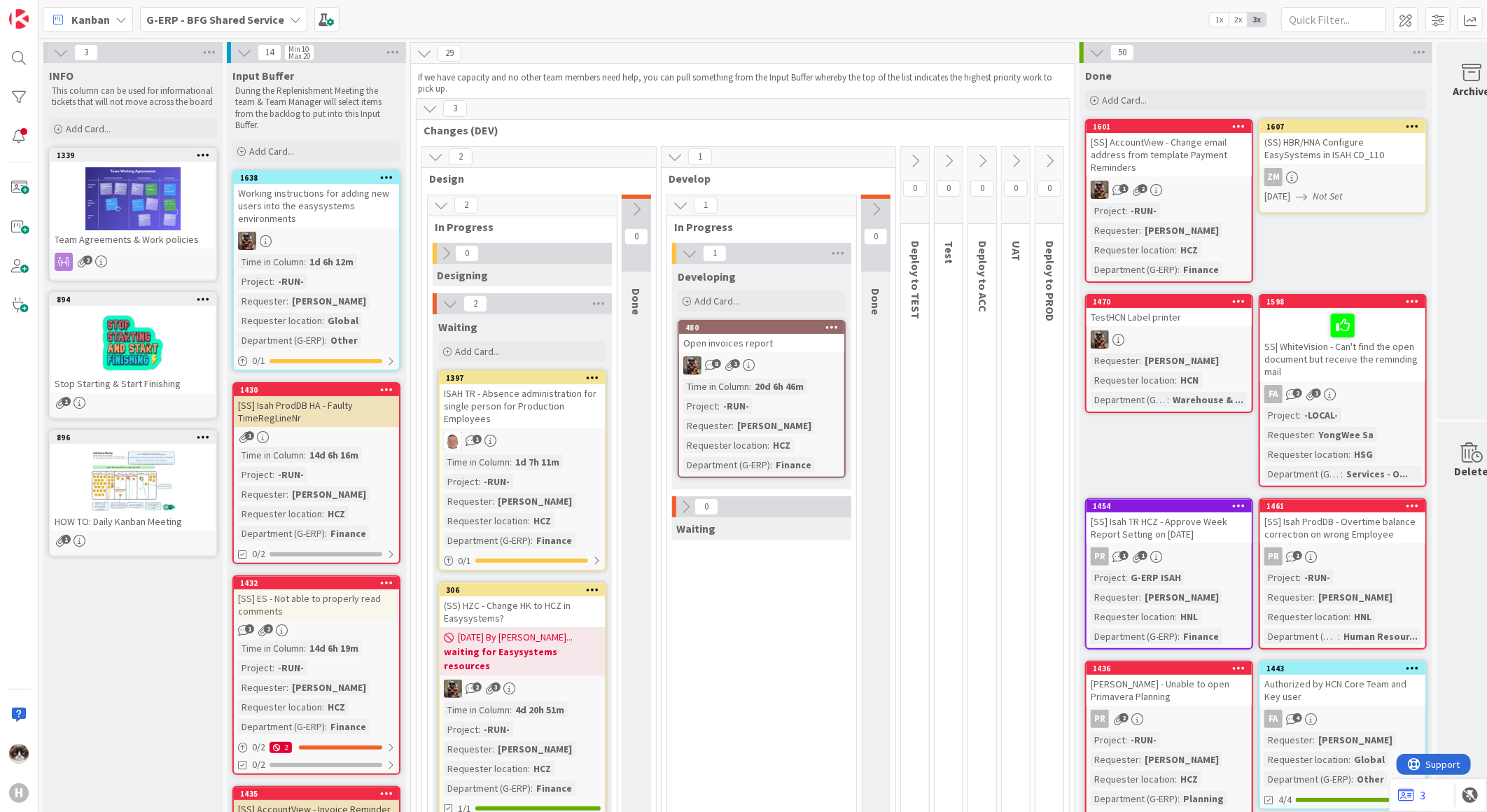
click at [431, 110] on icon at bounding box center [430, 108] width 15 height 15
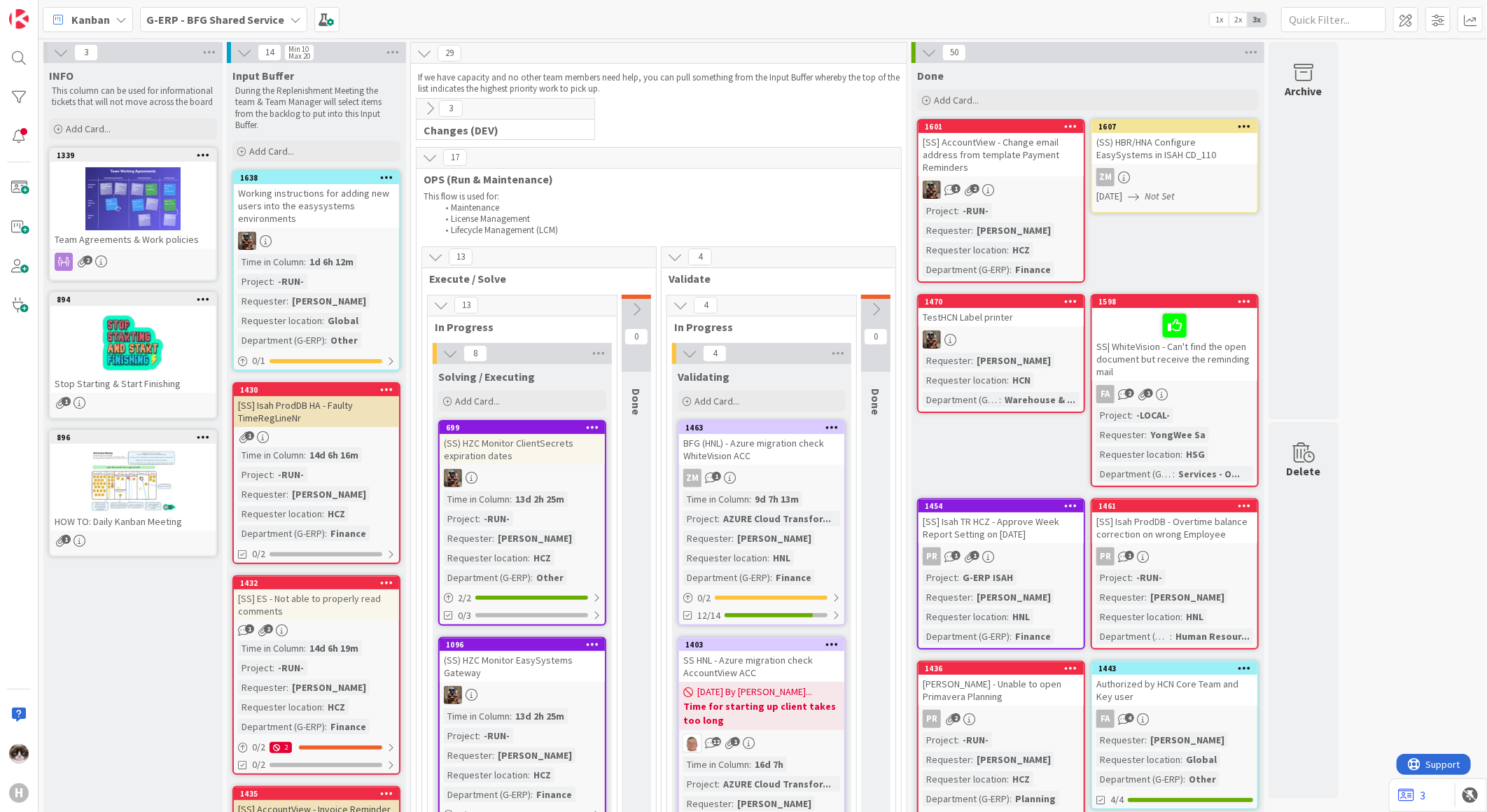
click at [427, 155] on icon at bounding box center [430, 157] width 15 height 15
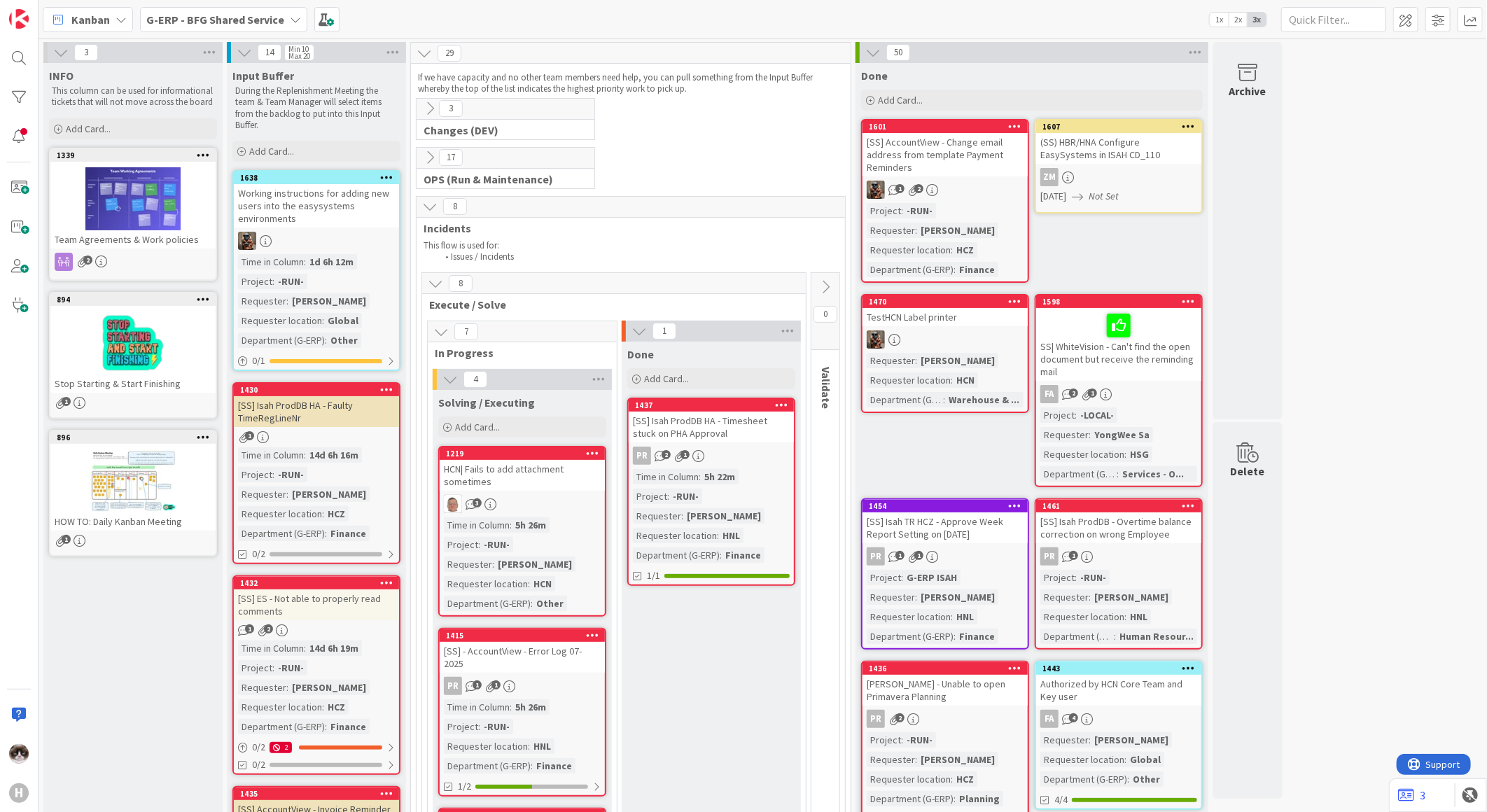
click at [437, 200] on icon at bounding box center [430, 206] width 15 height 15
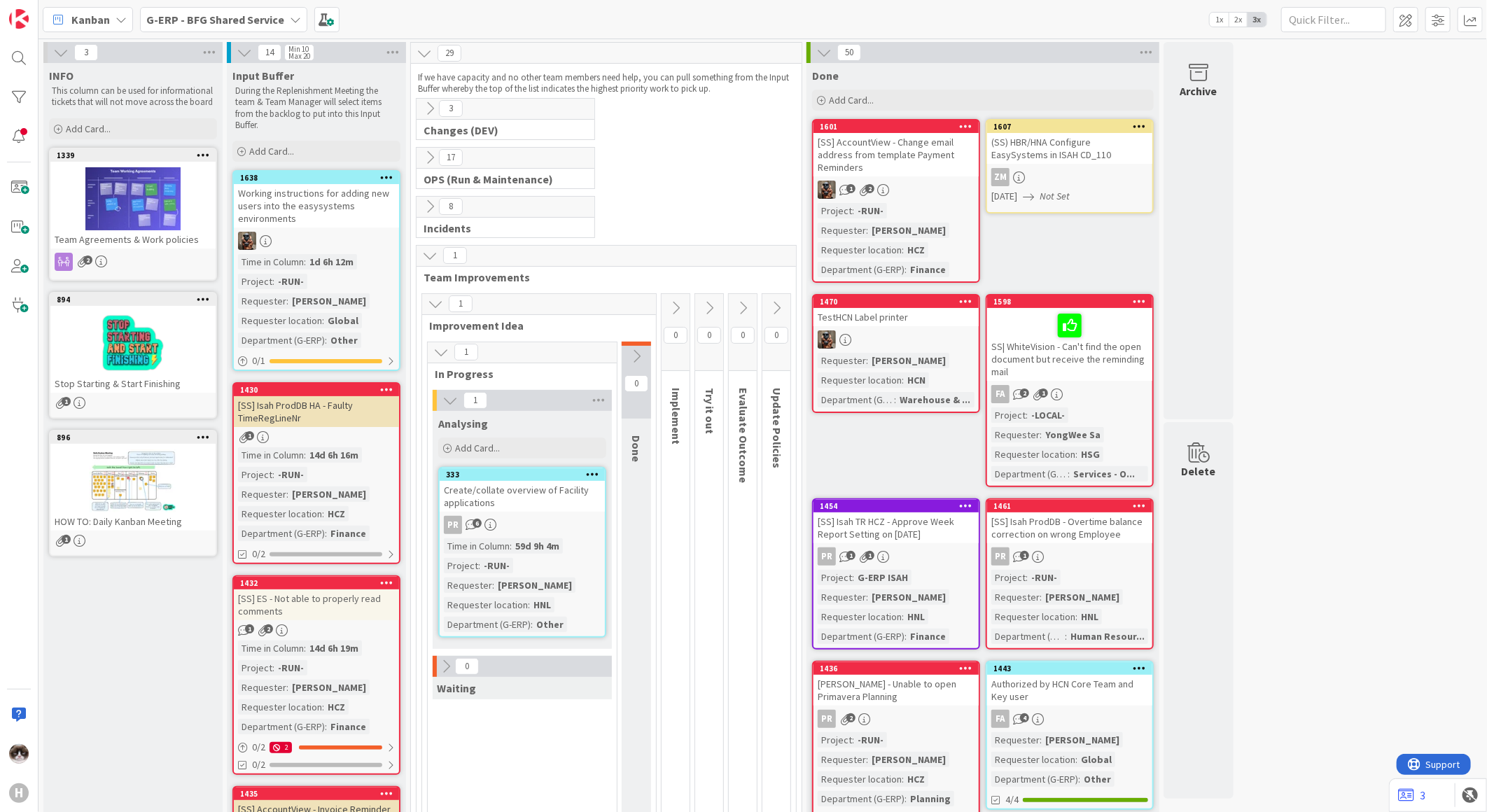
click at [431, 212] on icon at bounding box center [430, 206] width 15 height 15
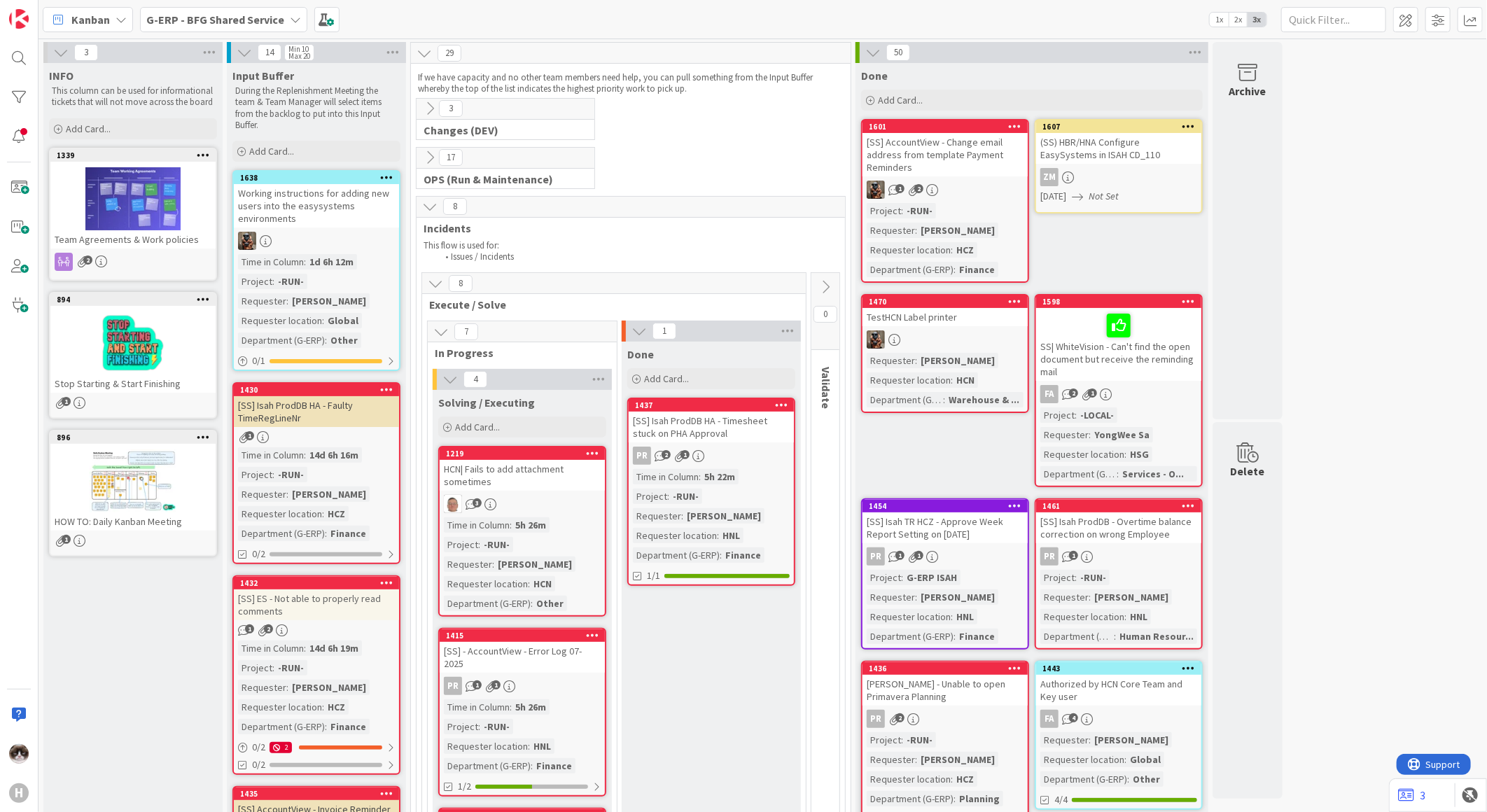
click at [421, 172] on div "OPS (Run & Maintenance)" at bounding box center [505, 179] width 178 height 14
click at [436, 145] on div "3 Changes (DEV)" at bounding box center [631, 123] width 434 height 49
click at [432, 151] on icon at bounding box center [430, 157] width 15 height 15
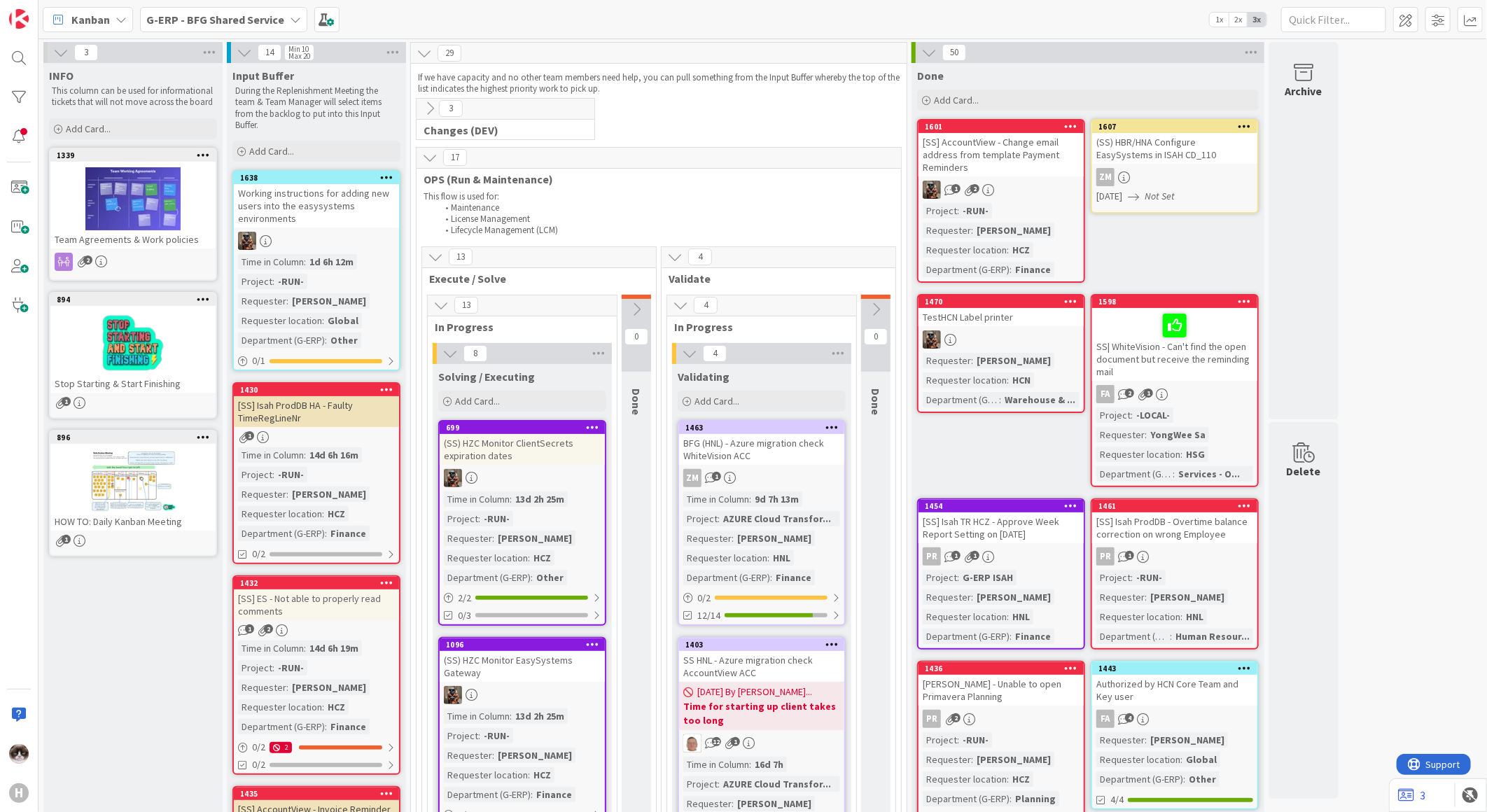
click at [429, 121] on div "3 Changes (DEV)" at bounding box center [505, 119] width 178 height 41
click at [428, 116] on button at bounding box center [429, 108] width 18 height 18
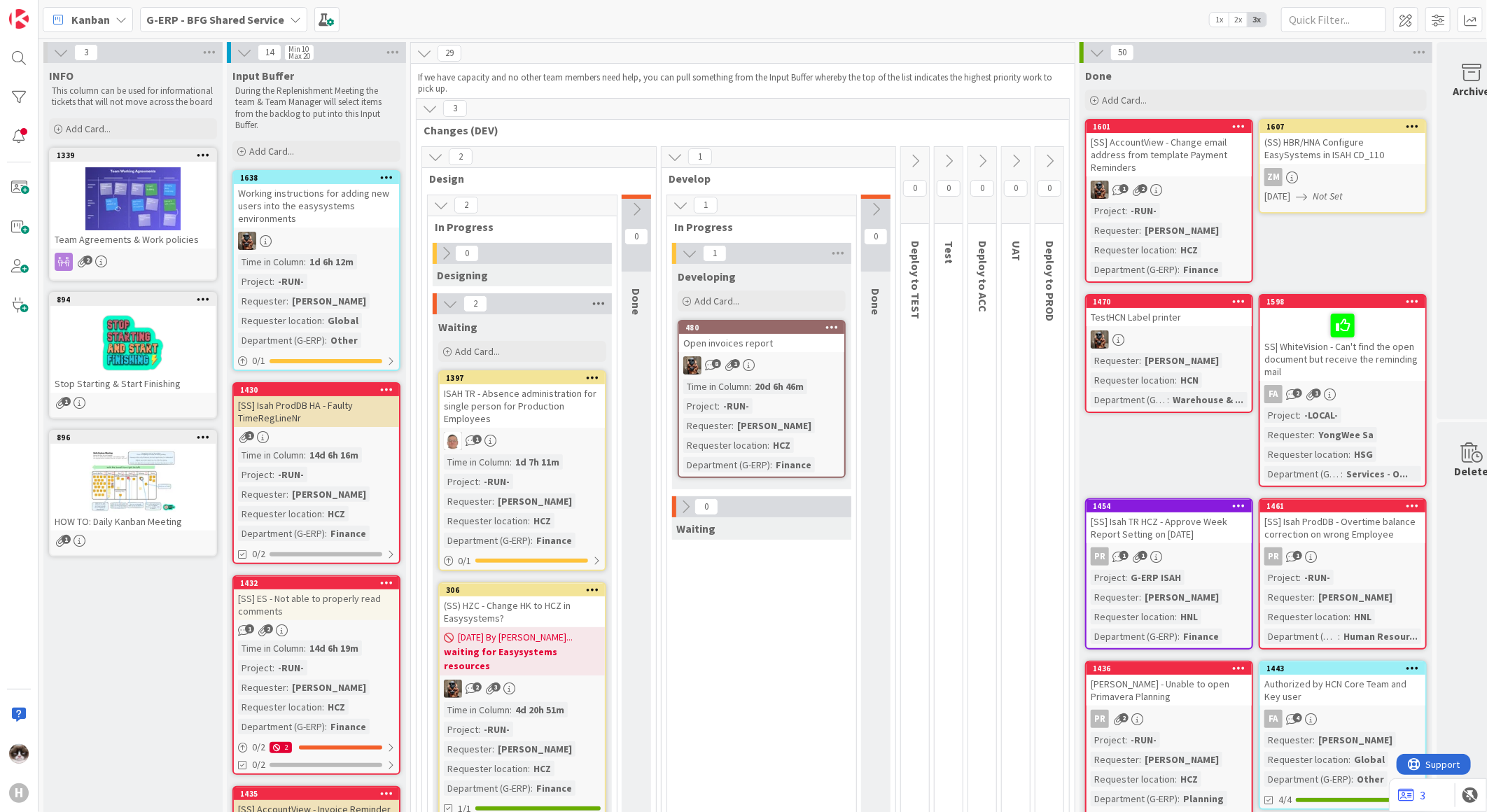
click at [598, 298] on icon at bounding box center [598, 303] width 18 height 21
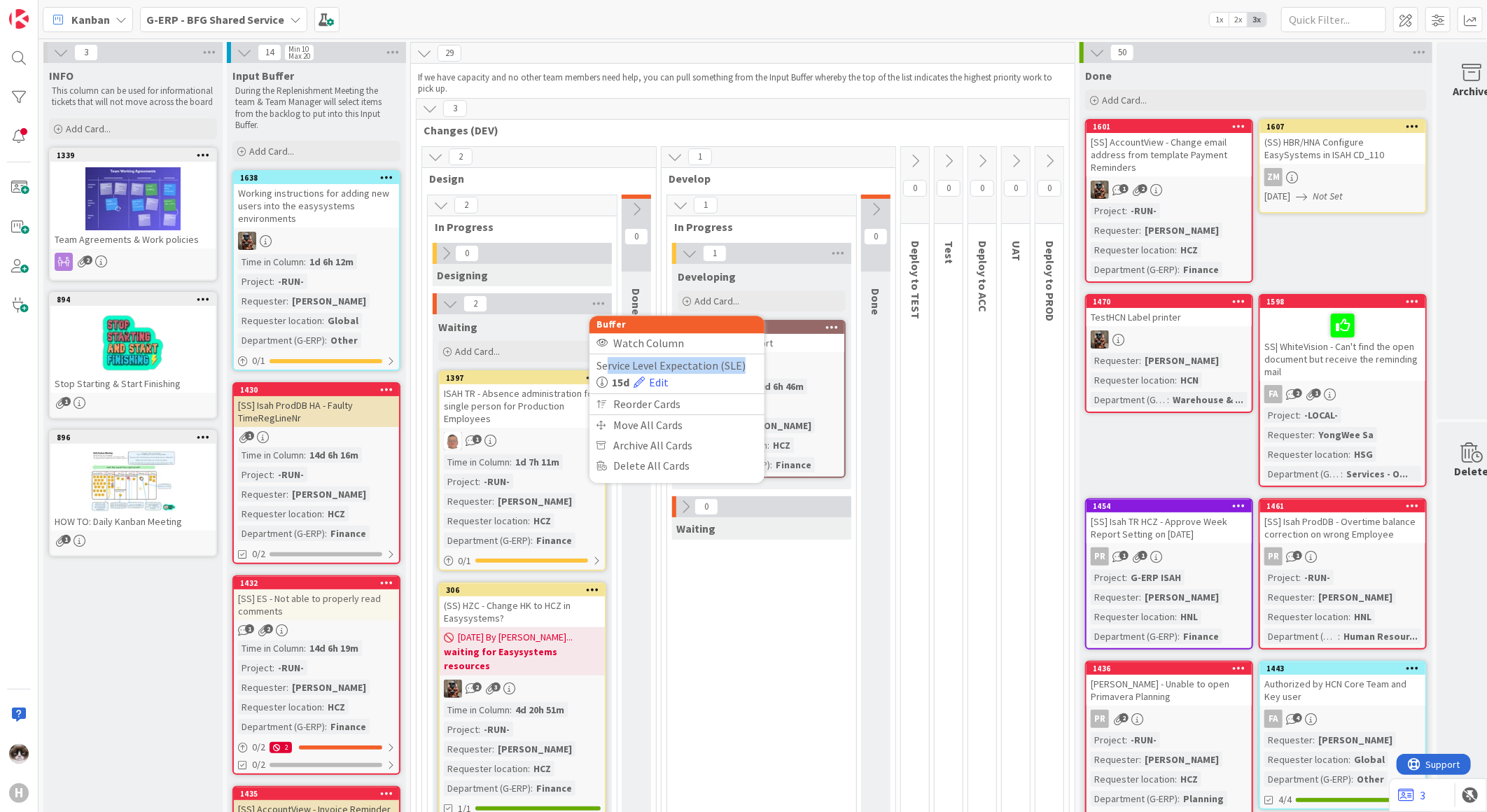
drag, startPoint x: 607, startPoint y: 358, endPoint x: 744, endPoint y: 364, distance: 137.1
click at [744, 364] on div "Service Level Expectation (SLE)" at bounding box center [676, 365] width 161 height 17
click at [757, 618] on div "1 Developing Add Card... 480 Open invoices report 8 1 Time in [GEOGRAPHIC_DATA]…" at bounding box center [761, 539] width 184 height 594
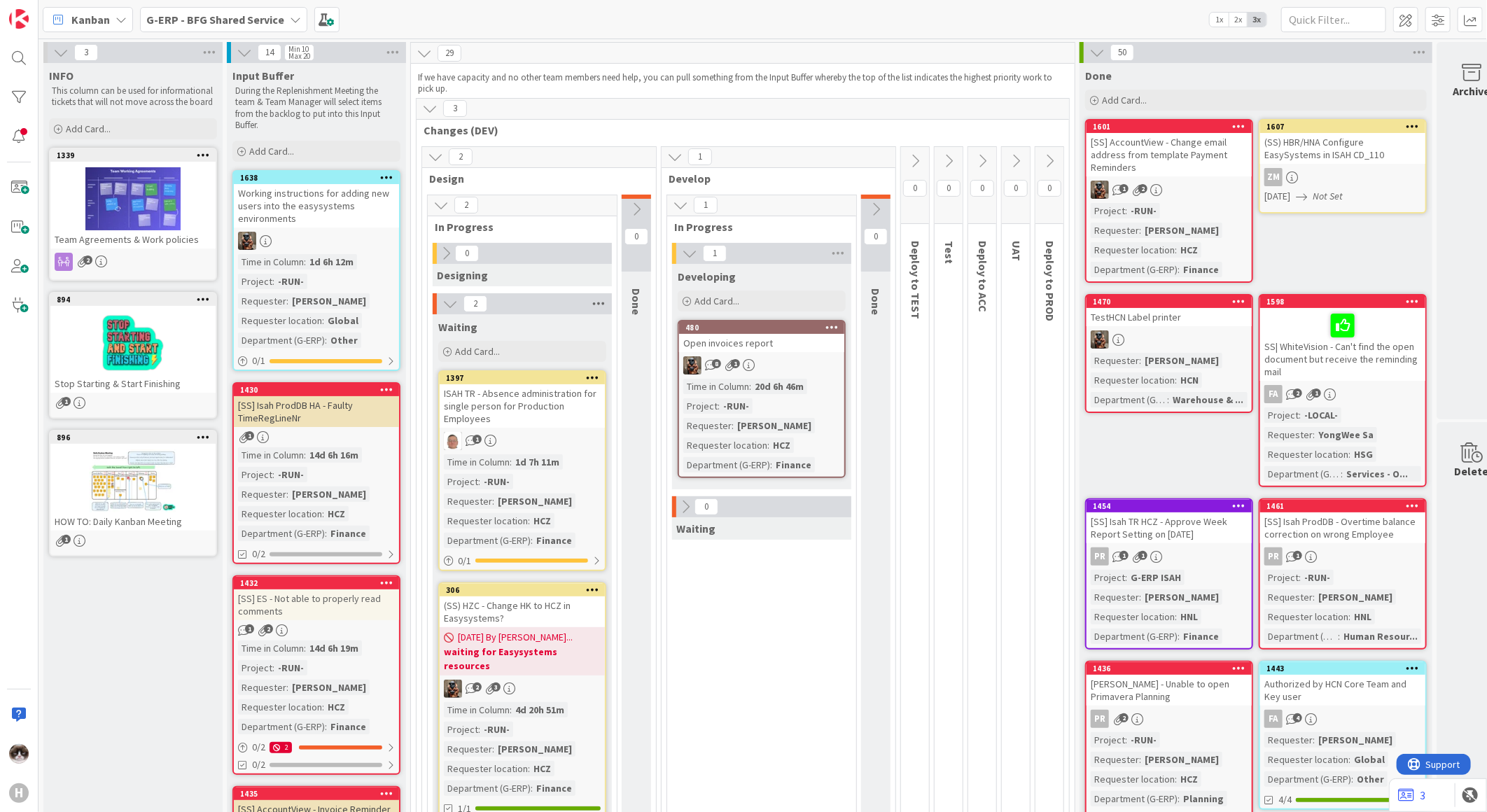
click at [599, 300] on icon at bounding box center [598, 303] width 18 height 21
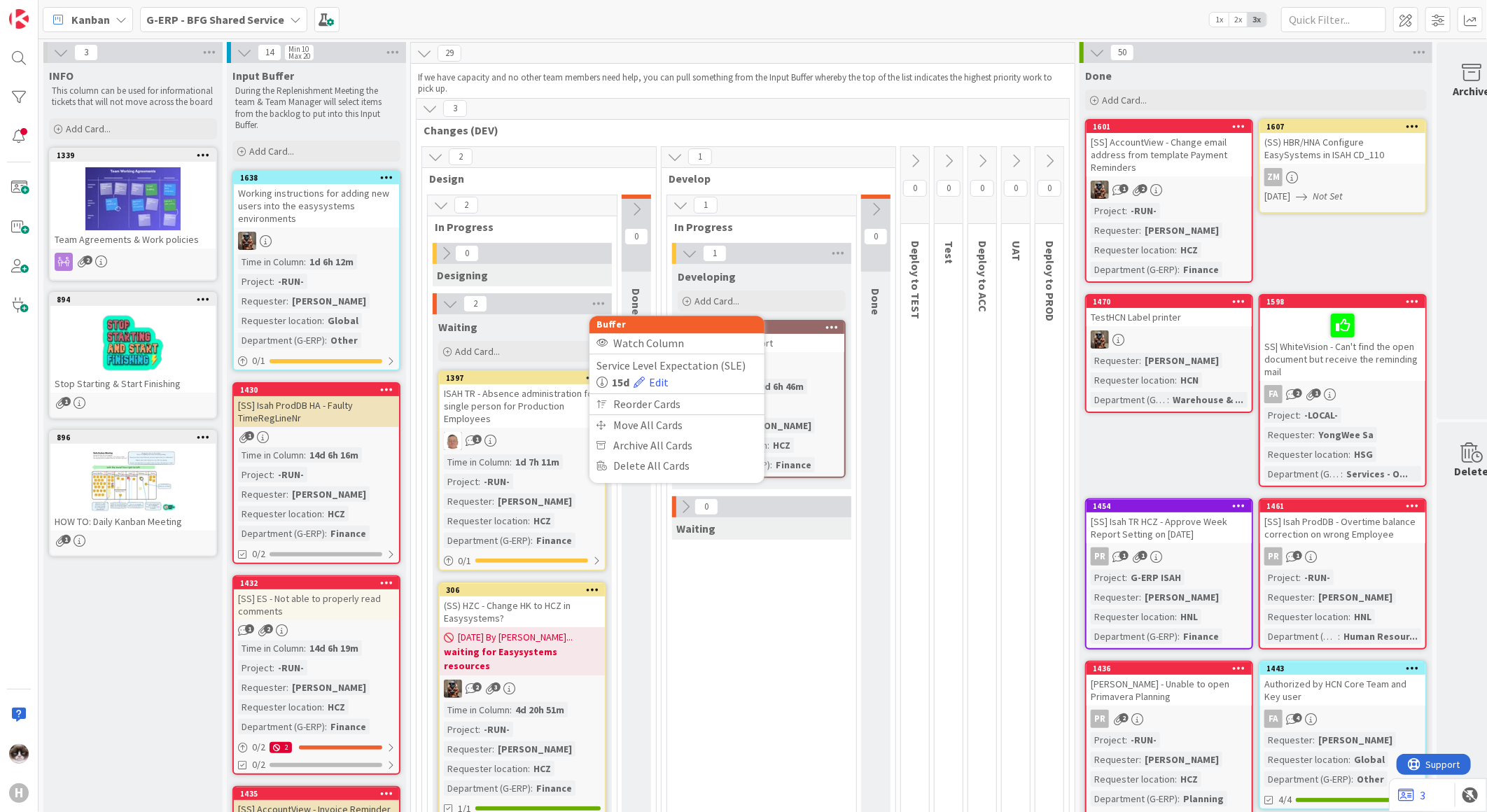
click at [734, 579] on div "1 Developing Add Card... 480 Open invoices report 8 1 Time in [GEOGRAPHIC_DATA]…" at bounding box center [761, 539] width 184 height 594
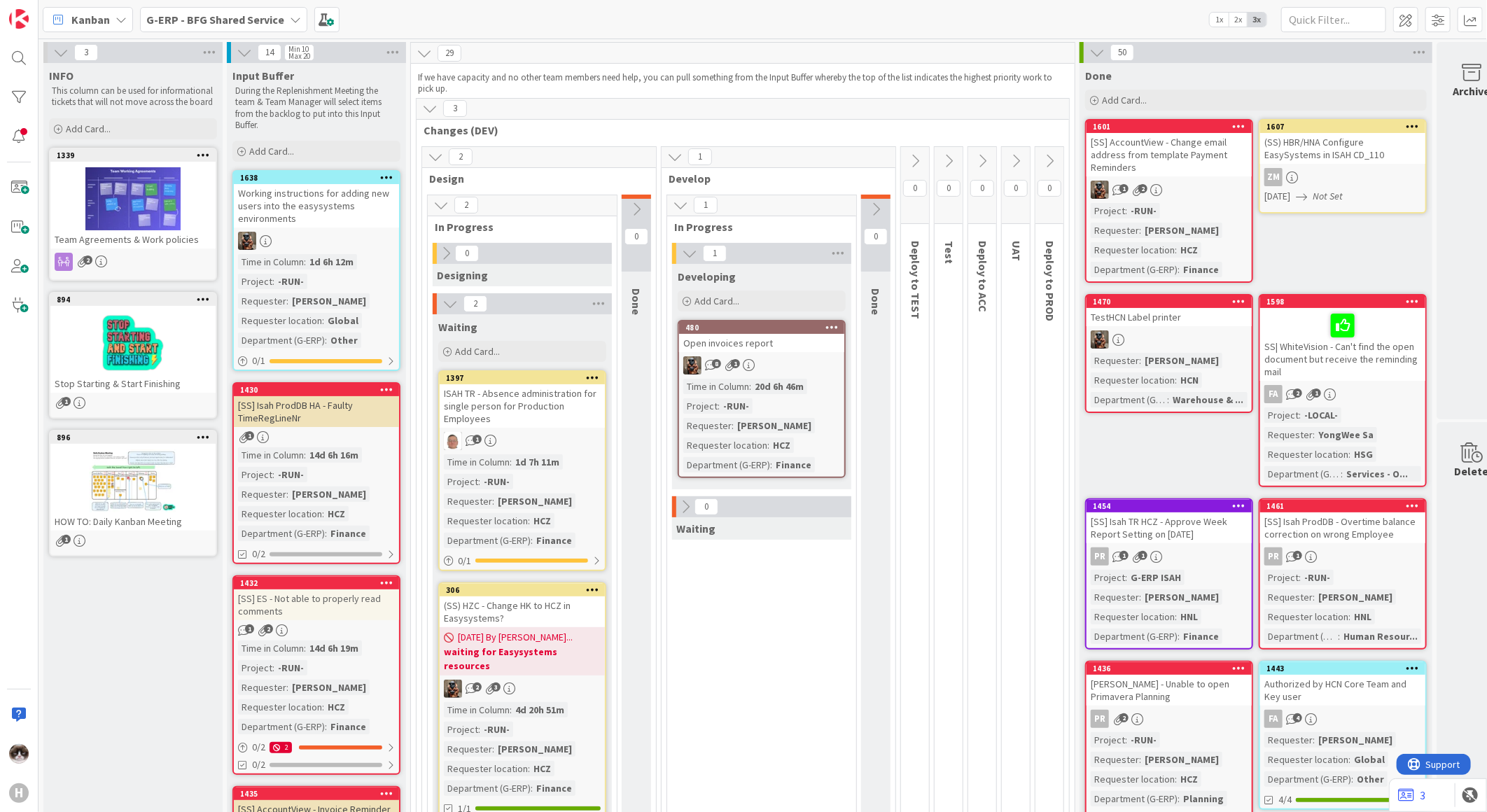
click at [240, 29] on div "G-ERP - BFG Shared Service" at bounding box center [224, 19] width 167 height 25
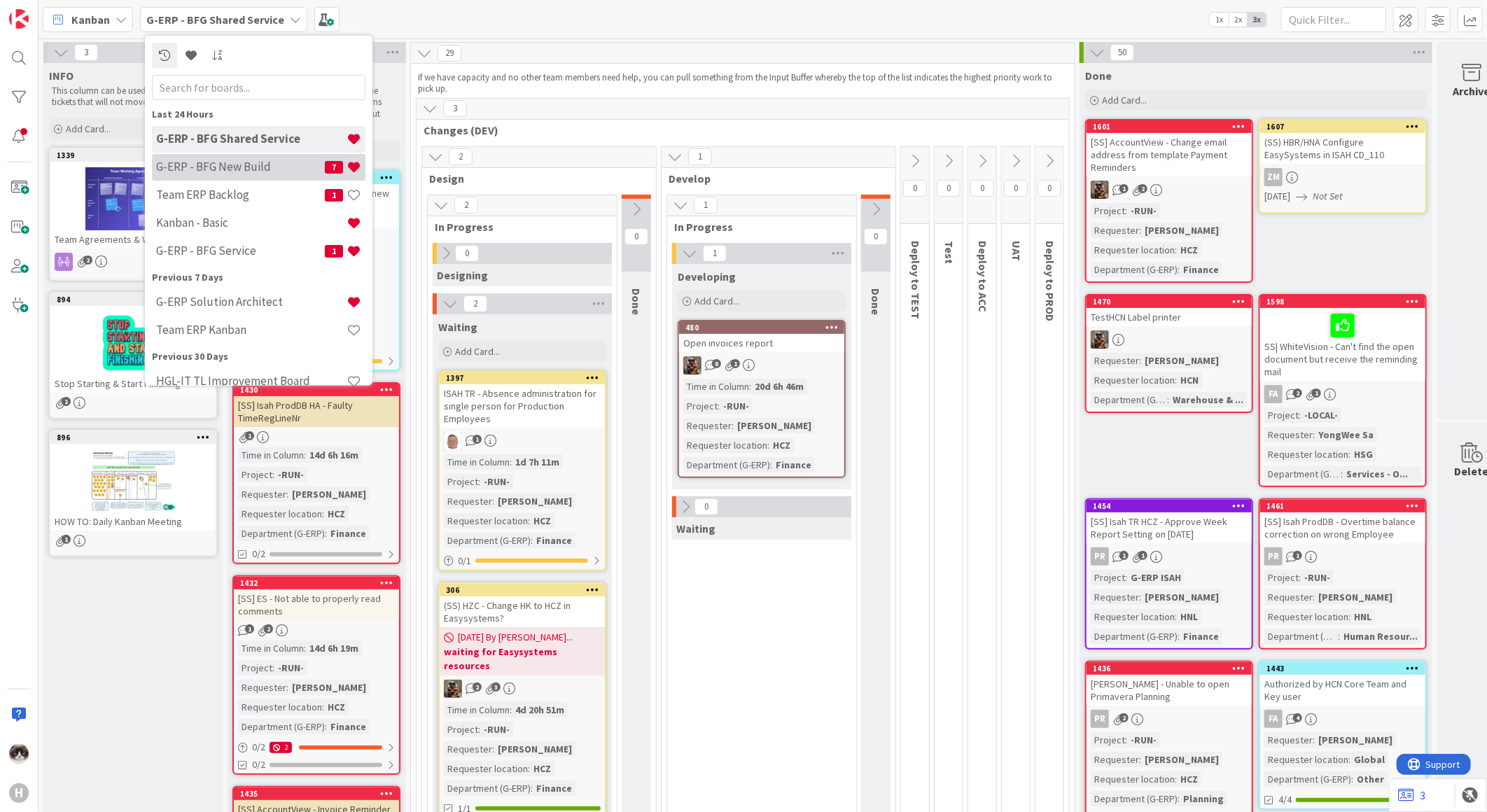
click at [264, 164] on h4 "G-ERP - BFG New Build" at bounding box center [240, 166] width 168 height 14
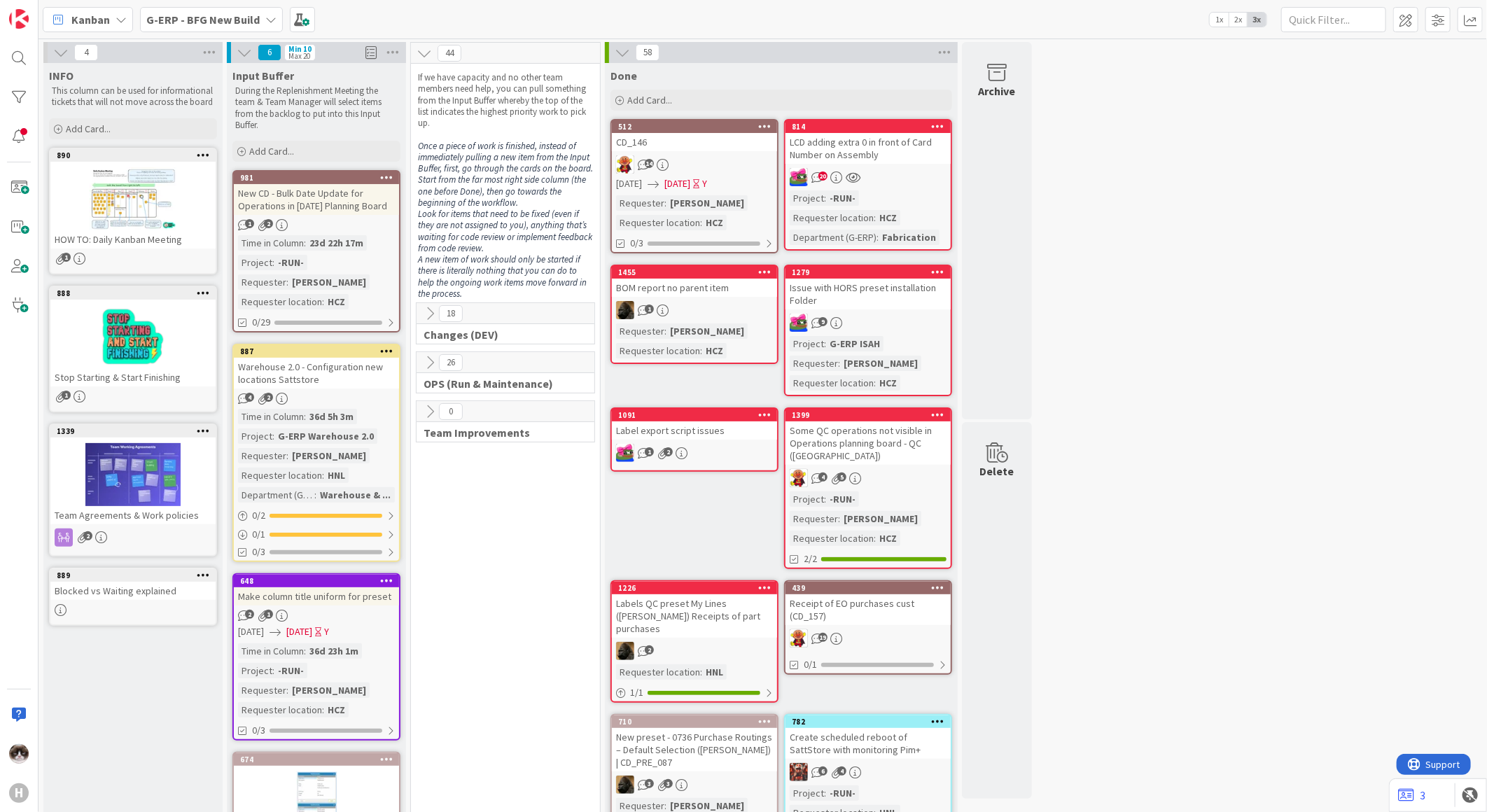
click at [433, 317] on icon at bounding box center [430, 314] width 15 height 15
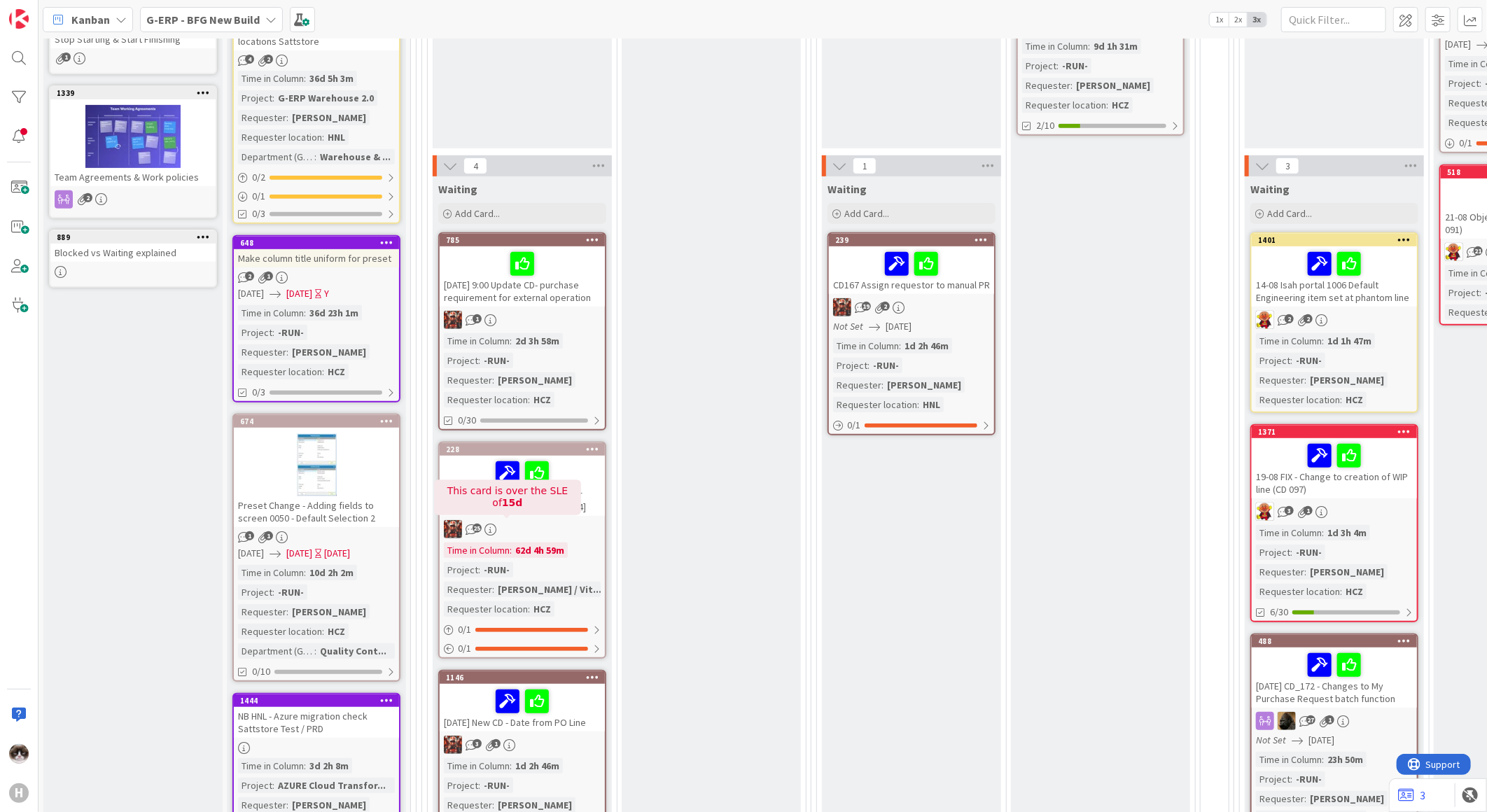
scroll to position [311, 0]
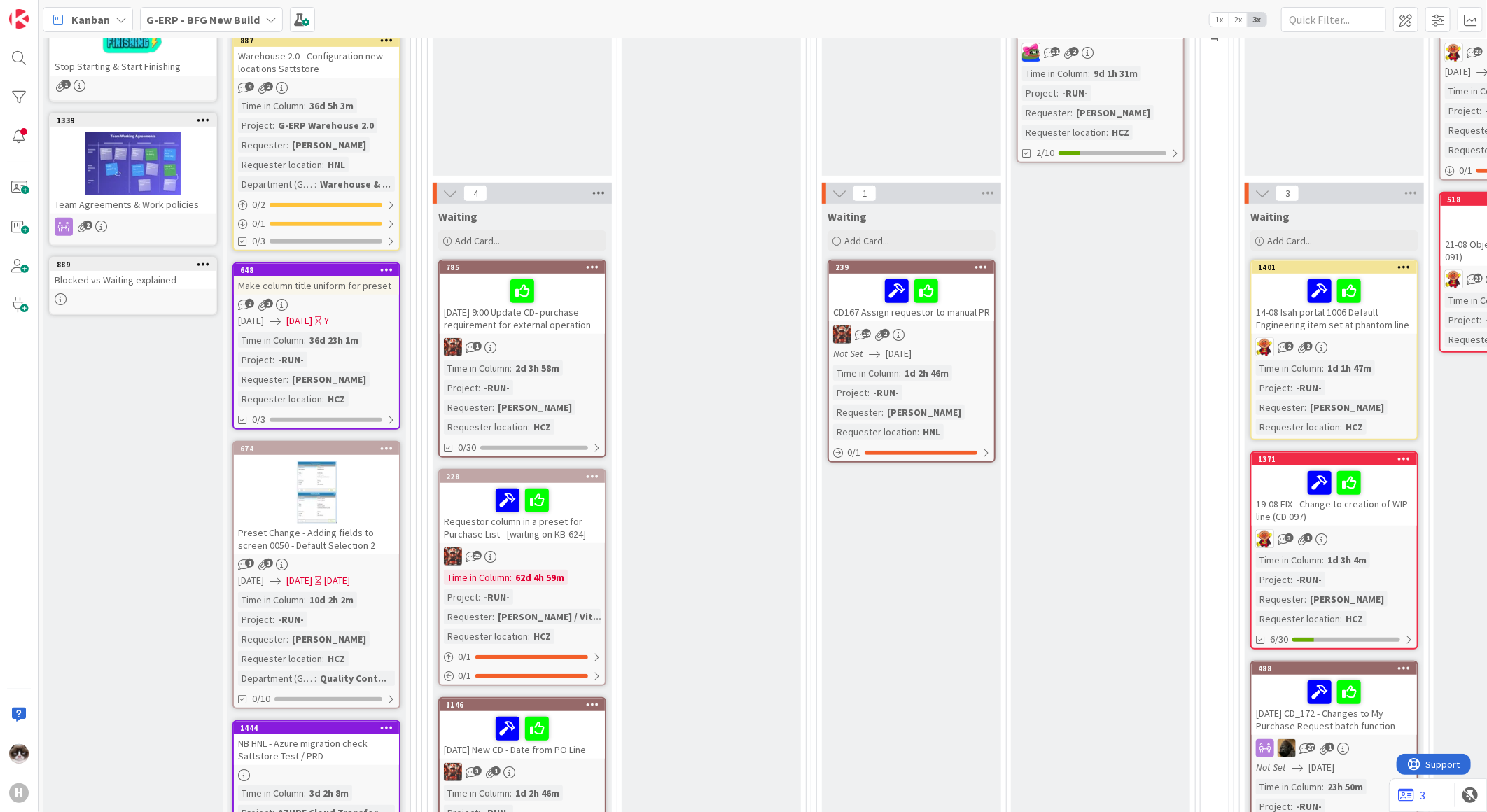
click at [592, 204] on div "Waiting" at bounding box center [522, 213] width 179 height 20
click at [596, 197] on icon at bounding box center [598, 193] width 18 height 21
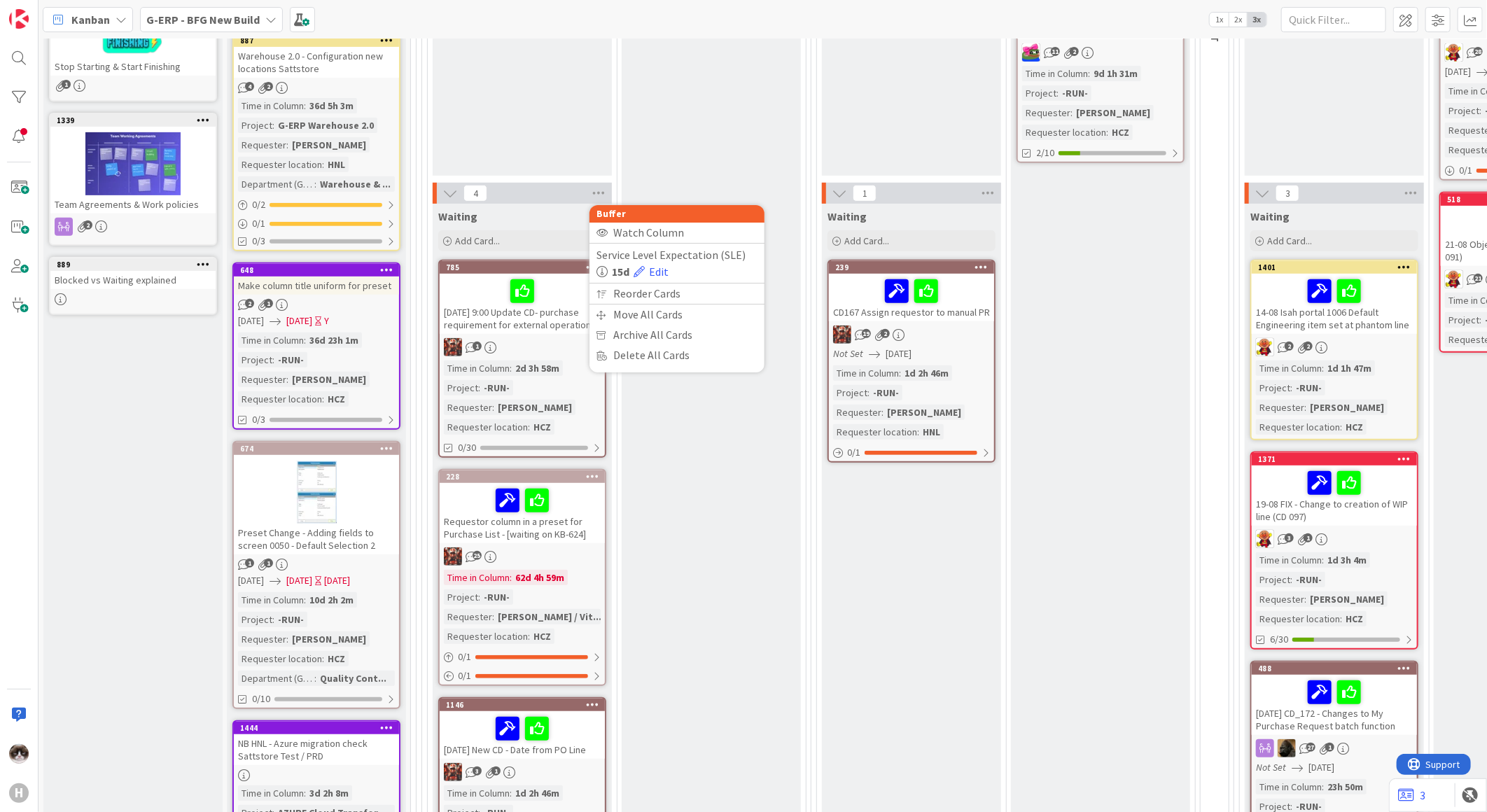
click at [654, 547] on div "Ready for Development Add Card..." at bounding box center [712, 536] width 179 height 1196
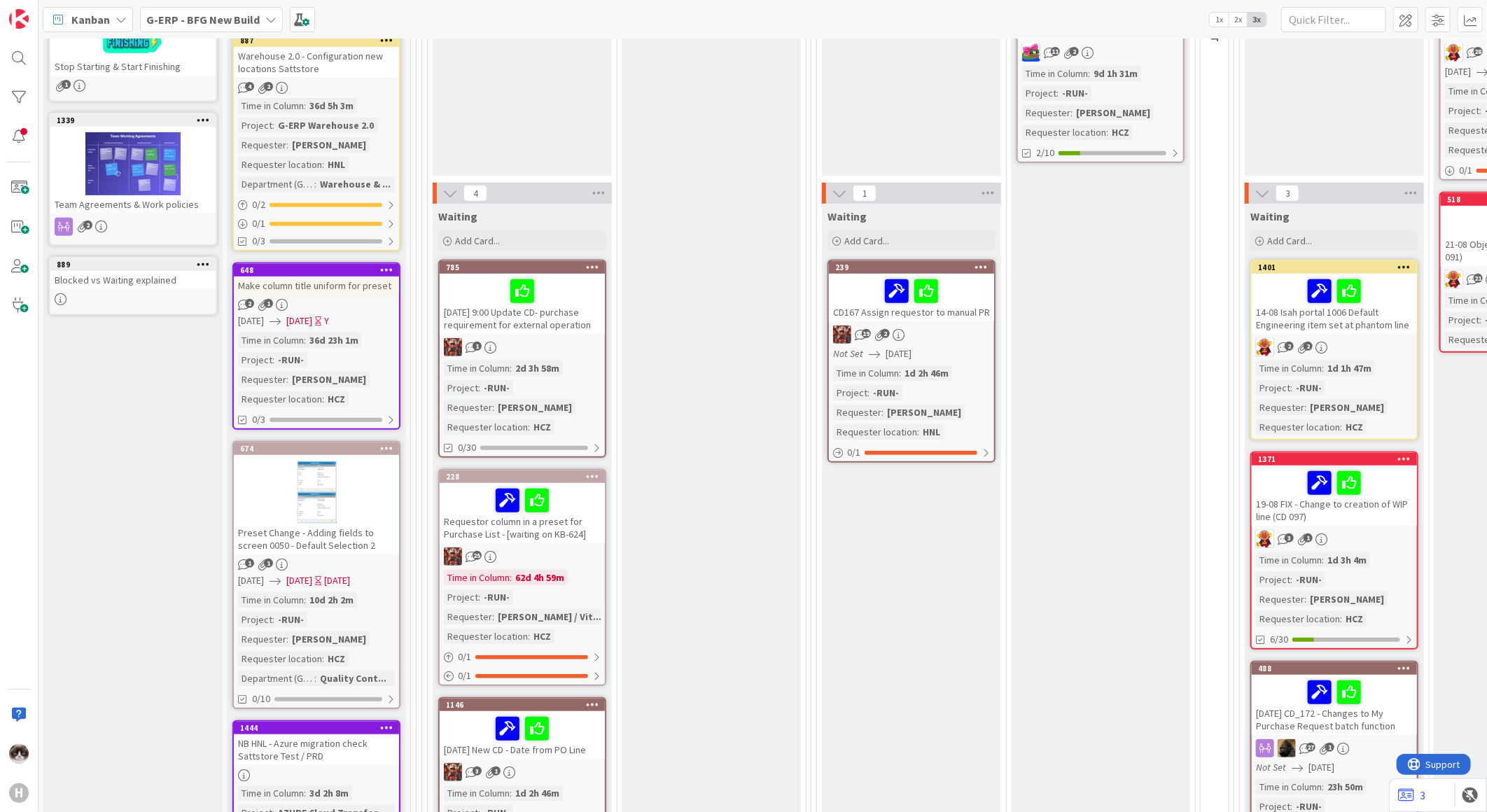
click at [577, 550] on div "25" at bounding box center [522, 556] width 166 height 18
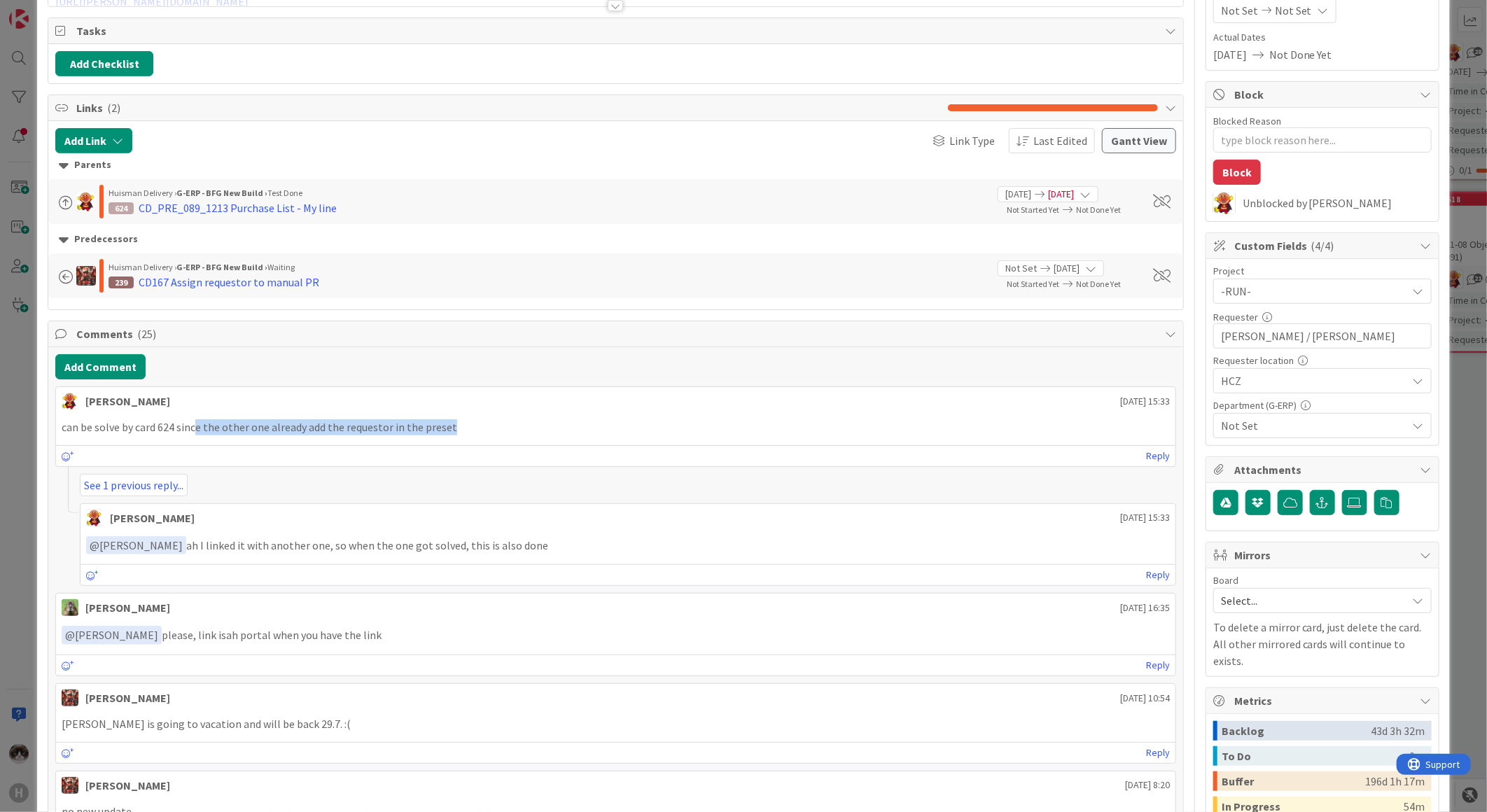
drag, startPoint x: 195, startPoint y: 427, endPoint x: 453, endPoint y: 424, distance: 258.0
click at [453, 424] on p "can be solve by card 624 since the other one already add the requestor in the p…" at bounding box center [616, 427] width 1108 height 16
drag, startPoint x: 453, startPoint y: 424, endPoint x: 396, endPoint y: 452, distance: 63.5
click at [396, 452] on div "Reply" at bounding box center [616, 455] width 1120 height 21
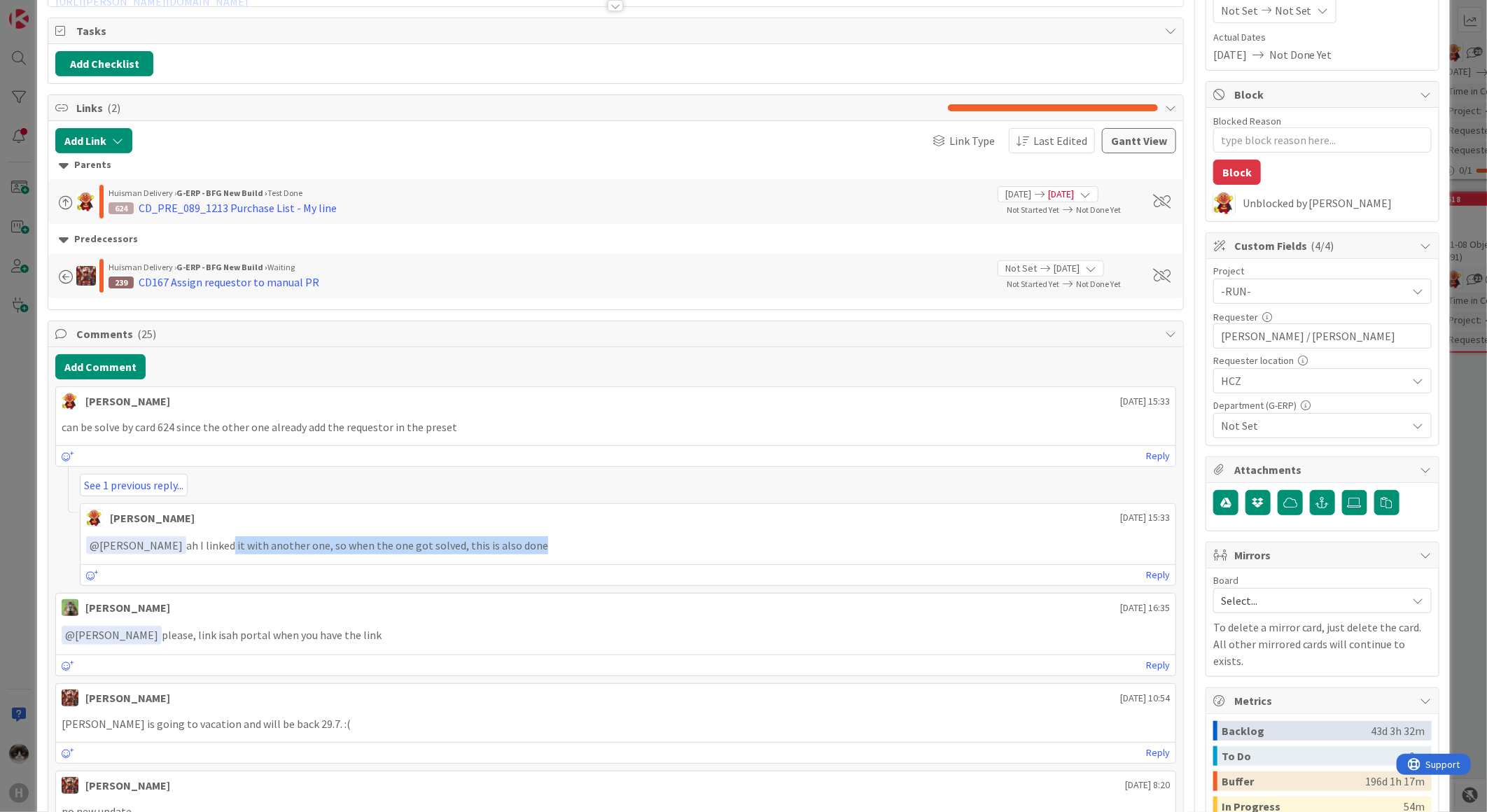
drag, startPoint x: 202, startPoint y: 544, endPoint x: 533, endPoint y: 566, distance: 331.7
click at [533, 566] on div "Lareina Cheng 31 July 2025 15:33 ﻿ @ Timothy Tjia ﻿ ah I linked it with another…" at bounding box center [628, 545] width 1097 height 84
drag, startPoint x: 533, startPoint y: 566, endPoint x: 459, endPoint y: 550, distance: 75.7
click at [459, 550] on p "﻿ @ Timothy Tjia ﻿ ah I linked it with another one, so when the one got solved,…" at bounding box center [628, 546] width 1084 height 19
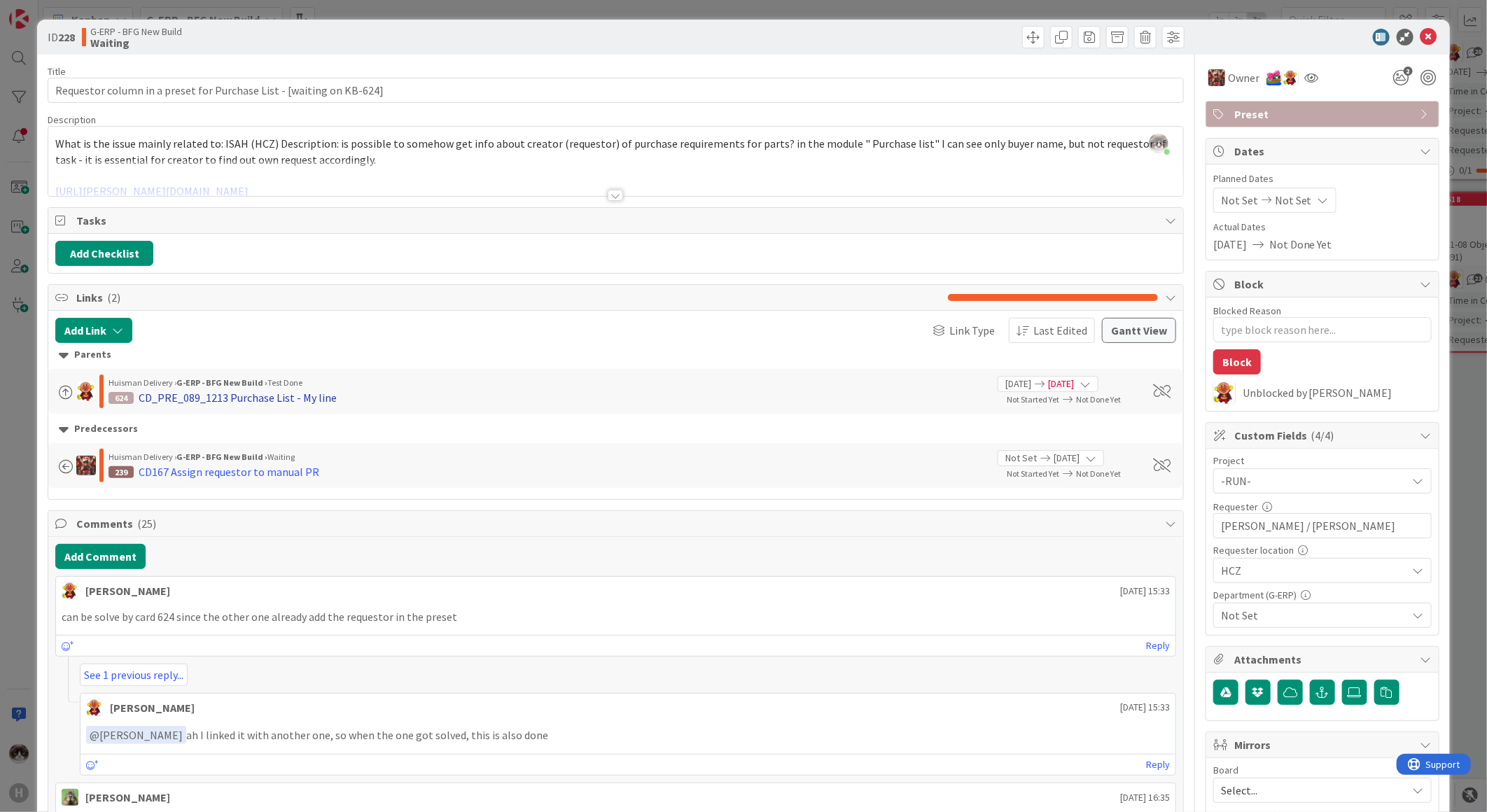
click at [240, 401] on div "CD_PRE_089_1213 Purchase List - My line" at bounding box center [238, 397] width 198 height 17
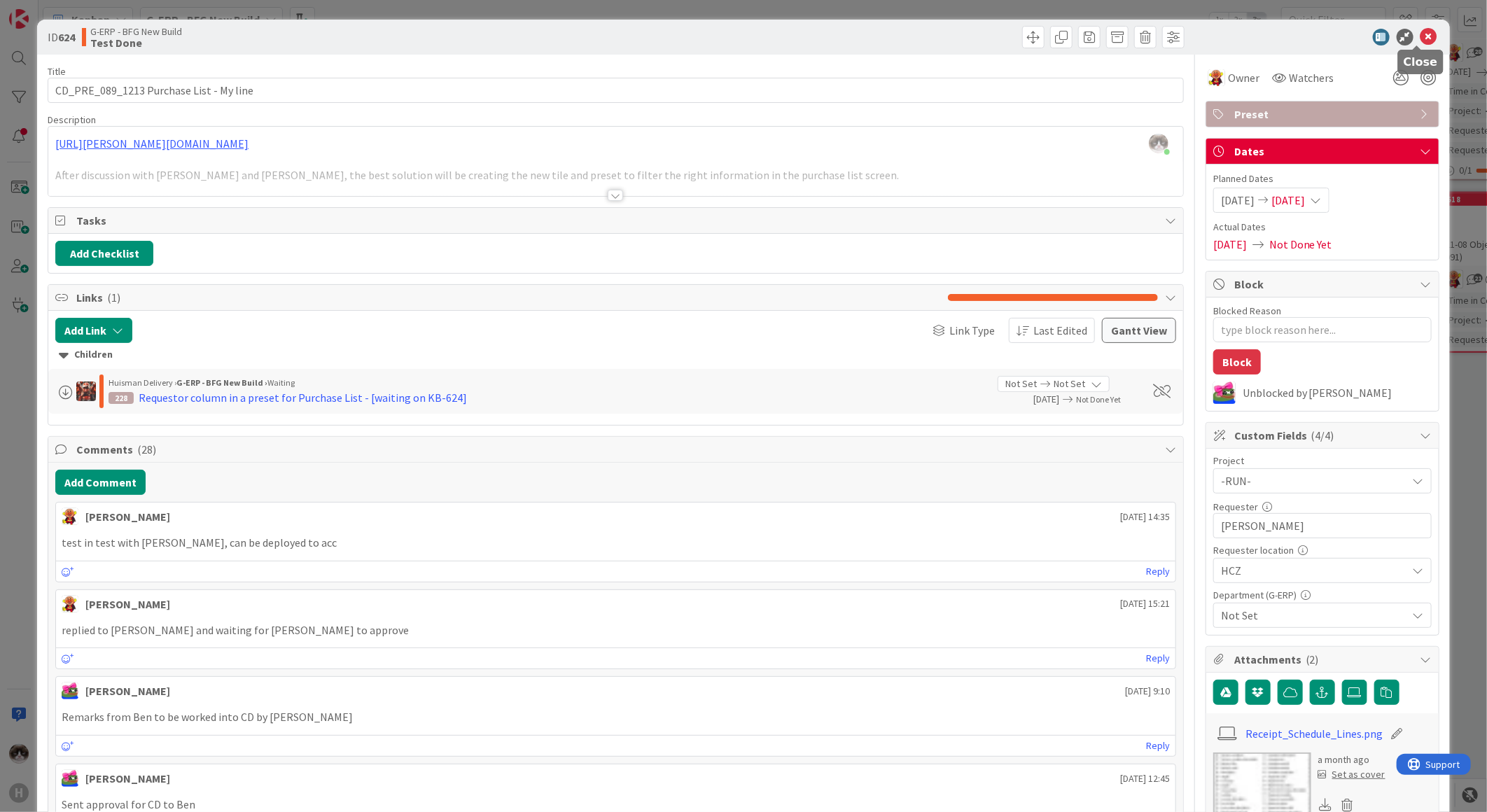
drag, startPoint x: 1413, startPoint y: 33, endPoint x: 1397, endPoint y: 42, distance: 18.4
click at [1420, 33] on icon at bounding box center [1429, 37] width 17 height 17
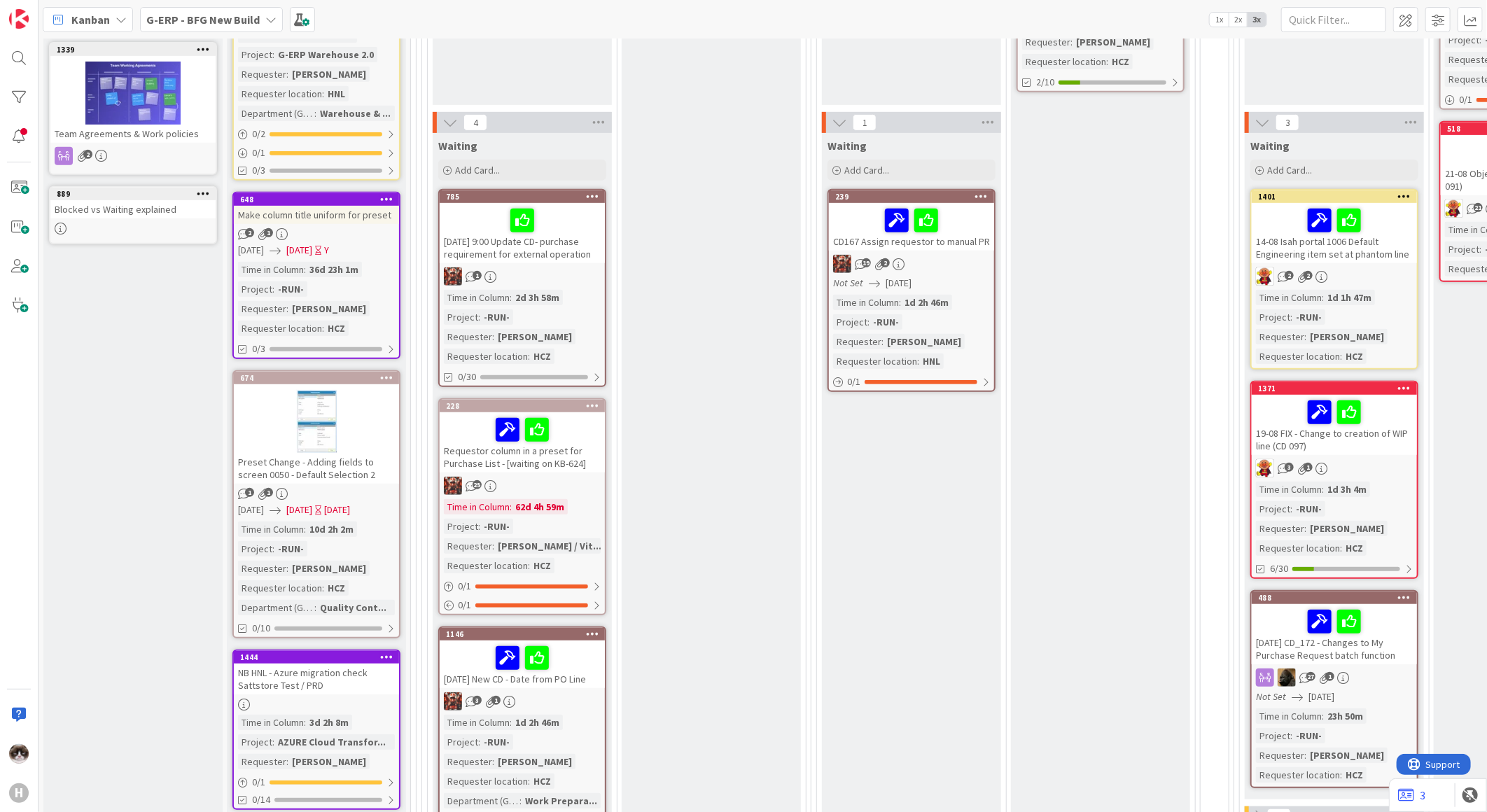
scroll to position [622, 0]
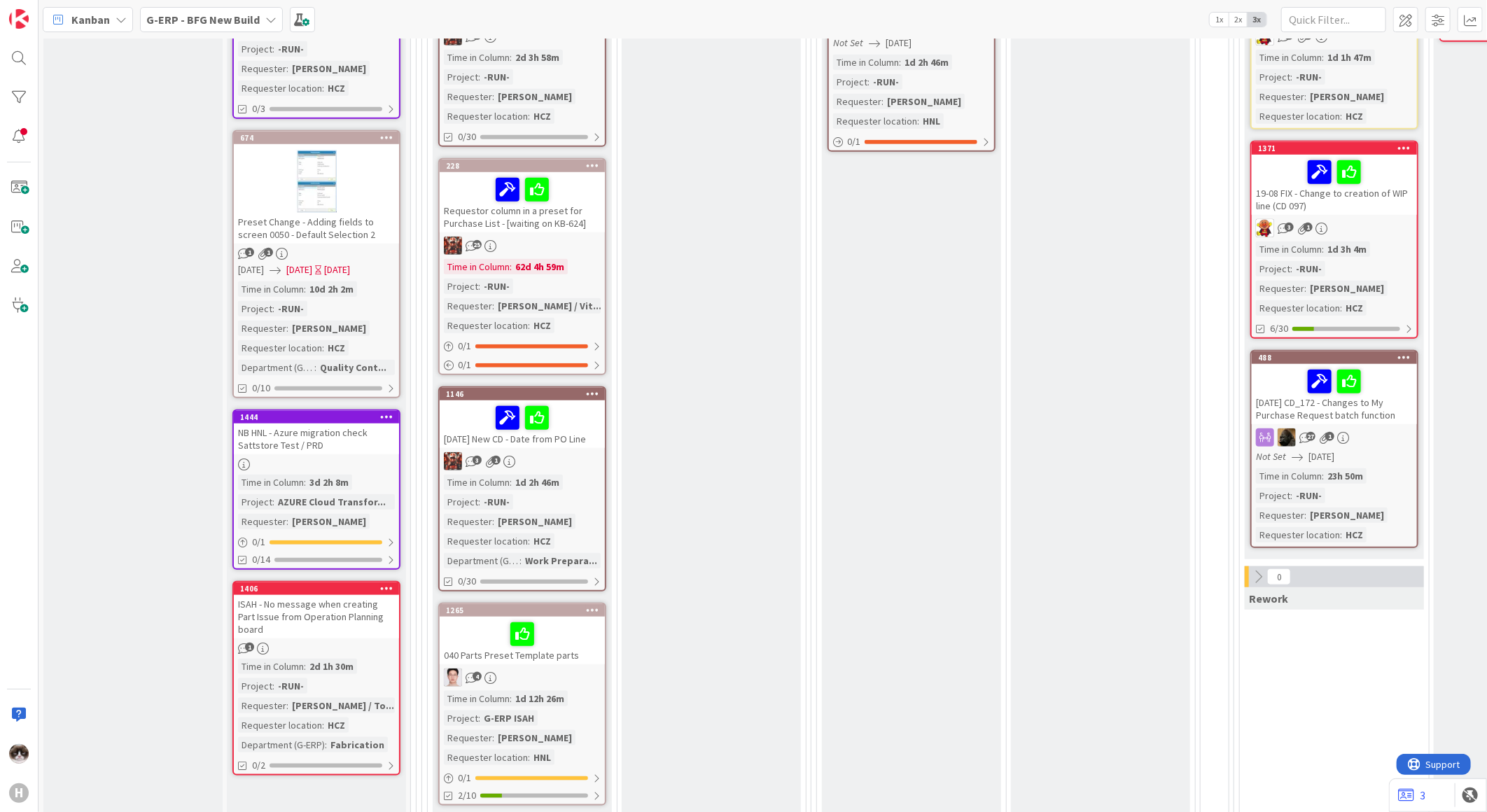
click at [563, 285] on div "Time in Column : 62d 4h 59m Project : -RUN- Requester : Martin Melus / Vit... R…" at bounding box center [522, 296] width 157 height 74
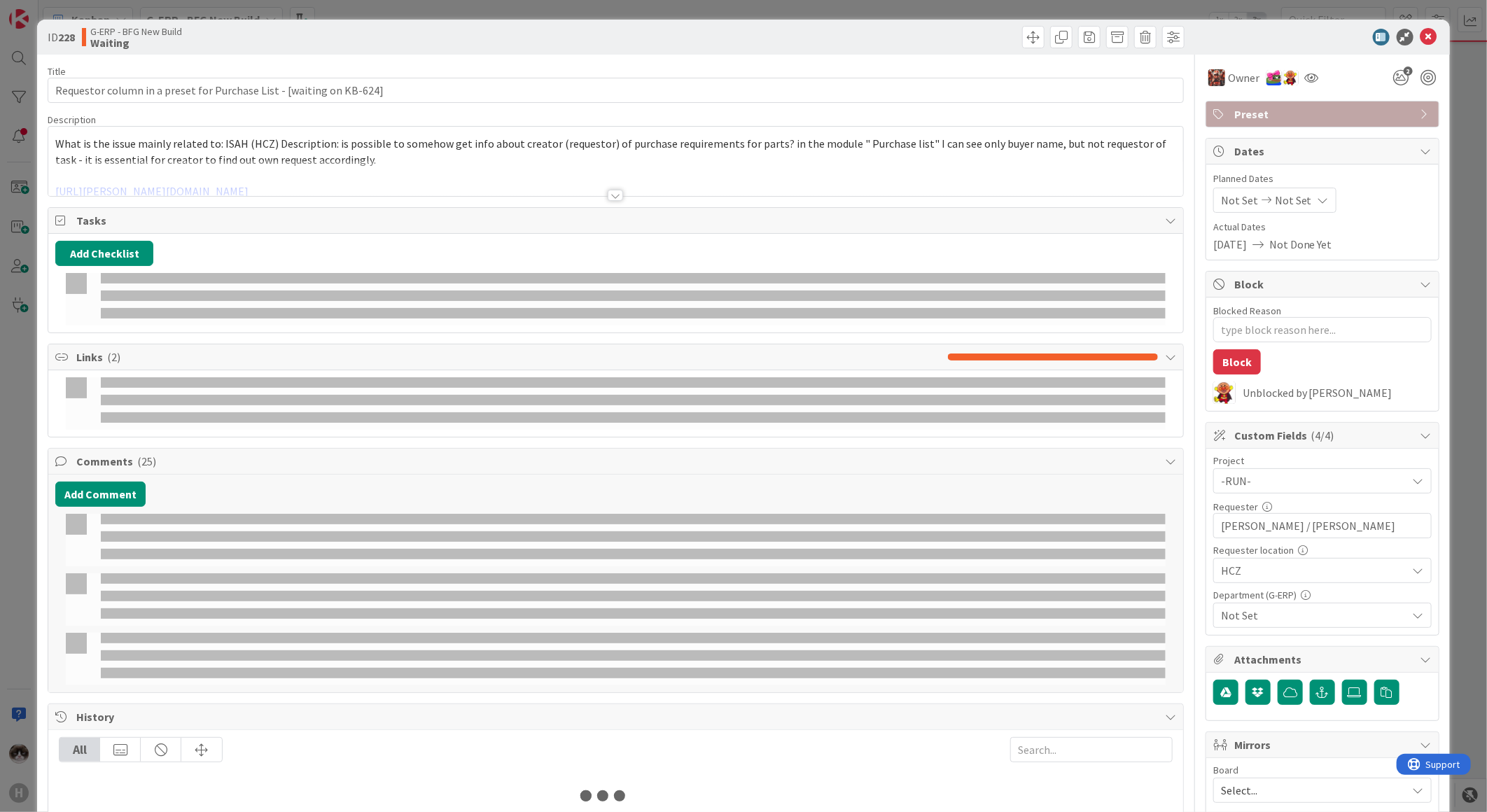
type textarea "x"
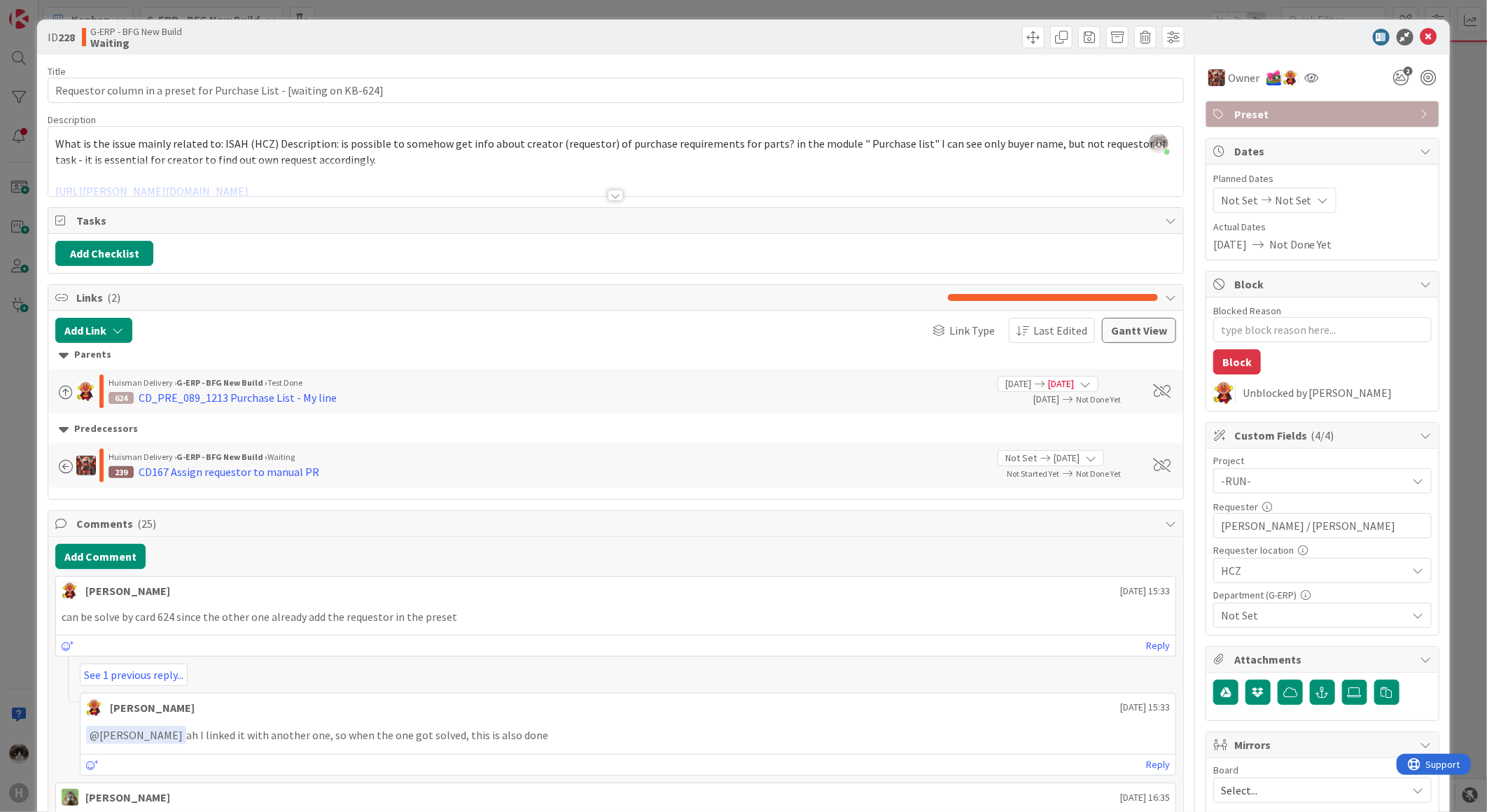
scroll to position [78, 0]
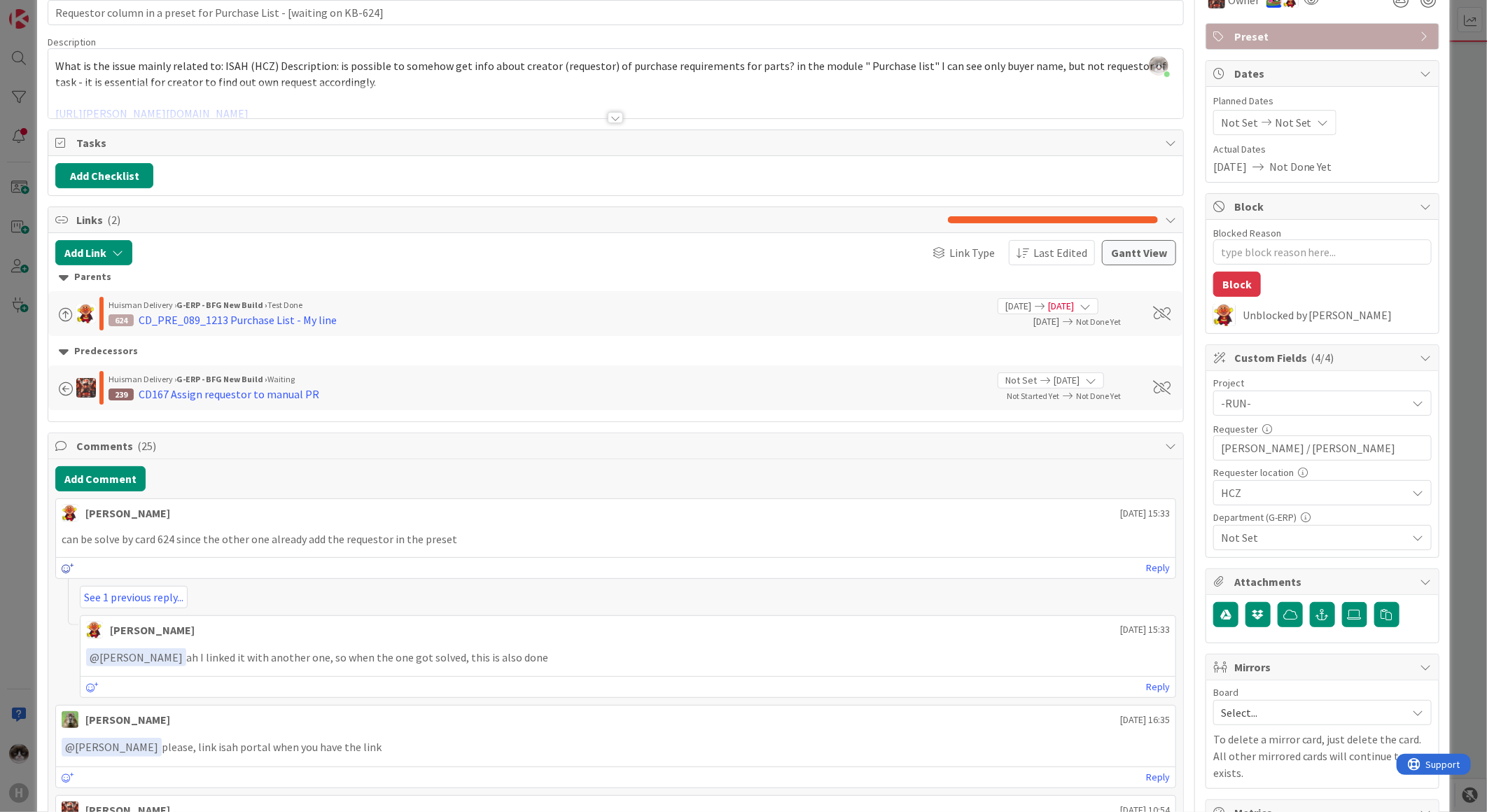
click at [63, 570] on icon at bounding box center [68, 568] width 12 height 10
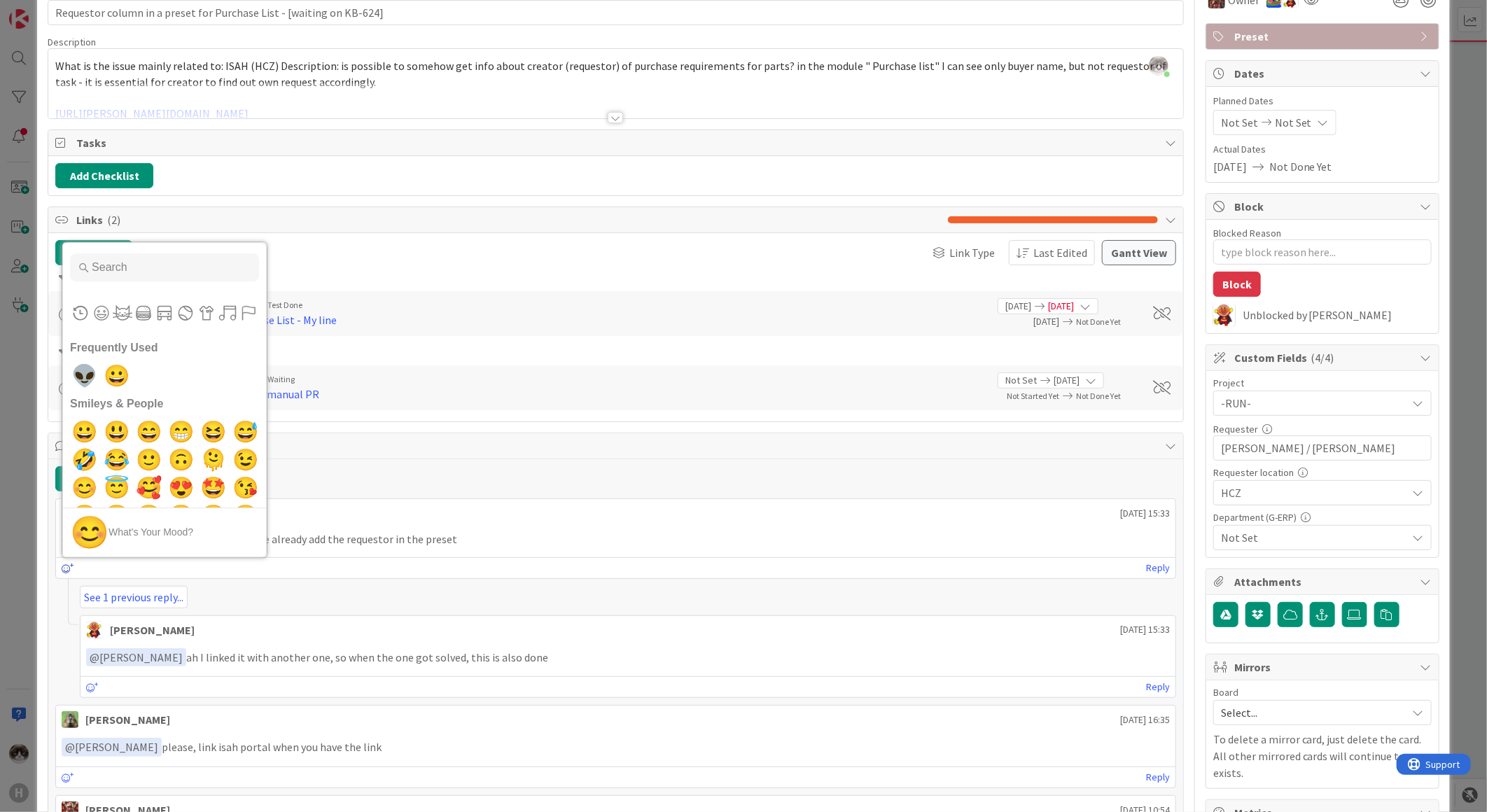
click at [66, 571] on icon at bounding box center [68, 568] width 12 height 10
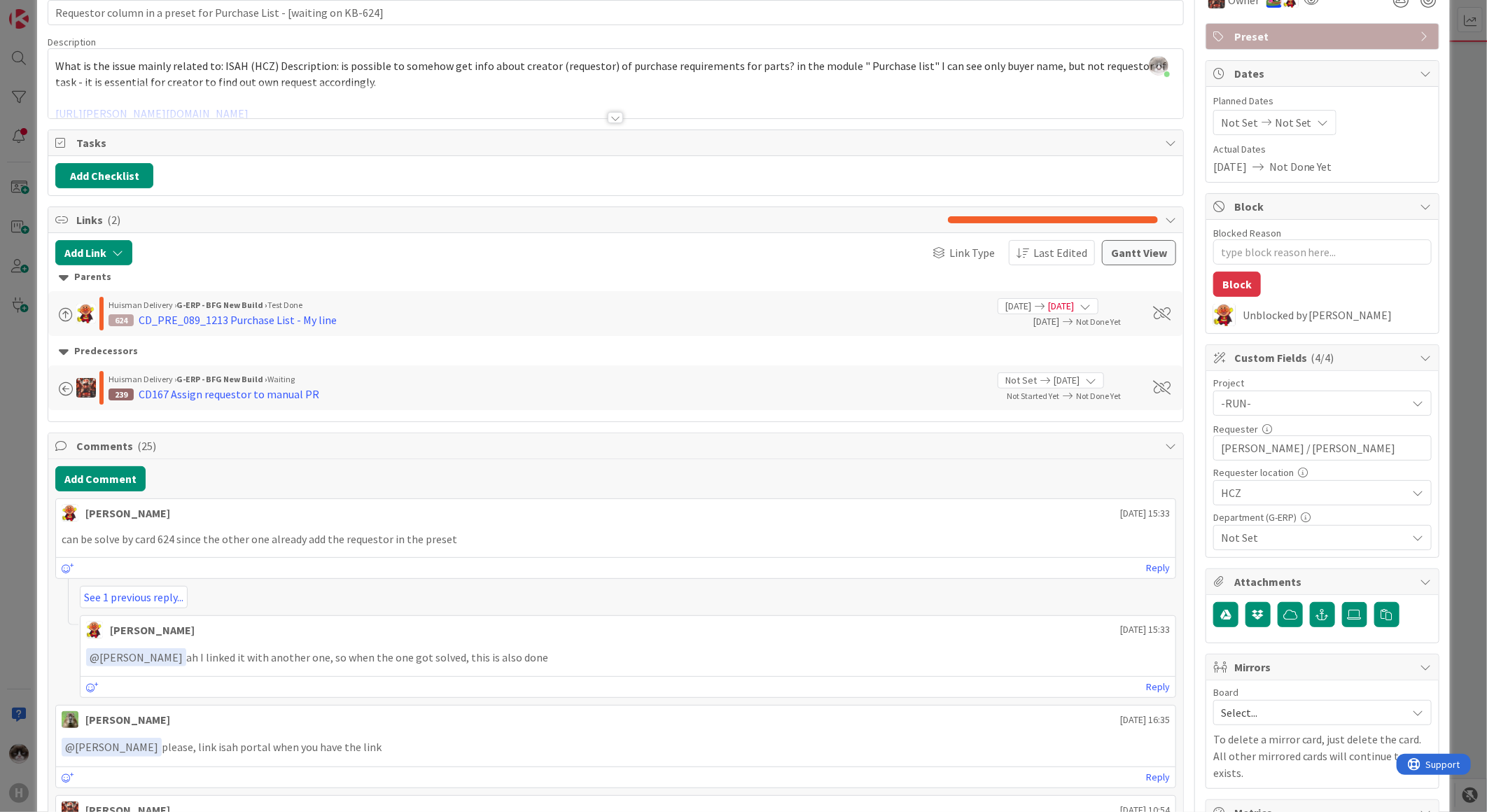
scroll to position [155, 0]
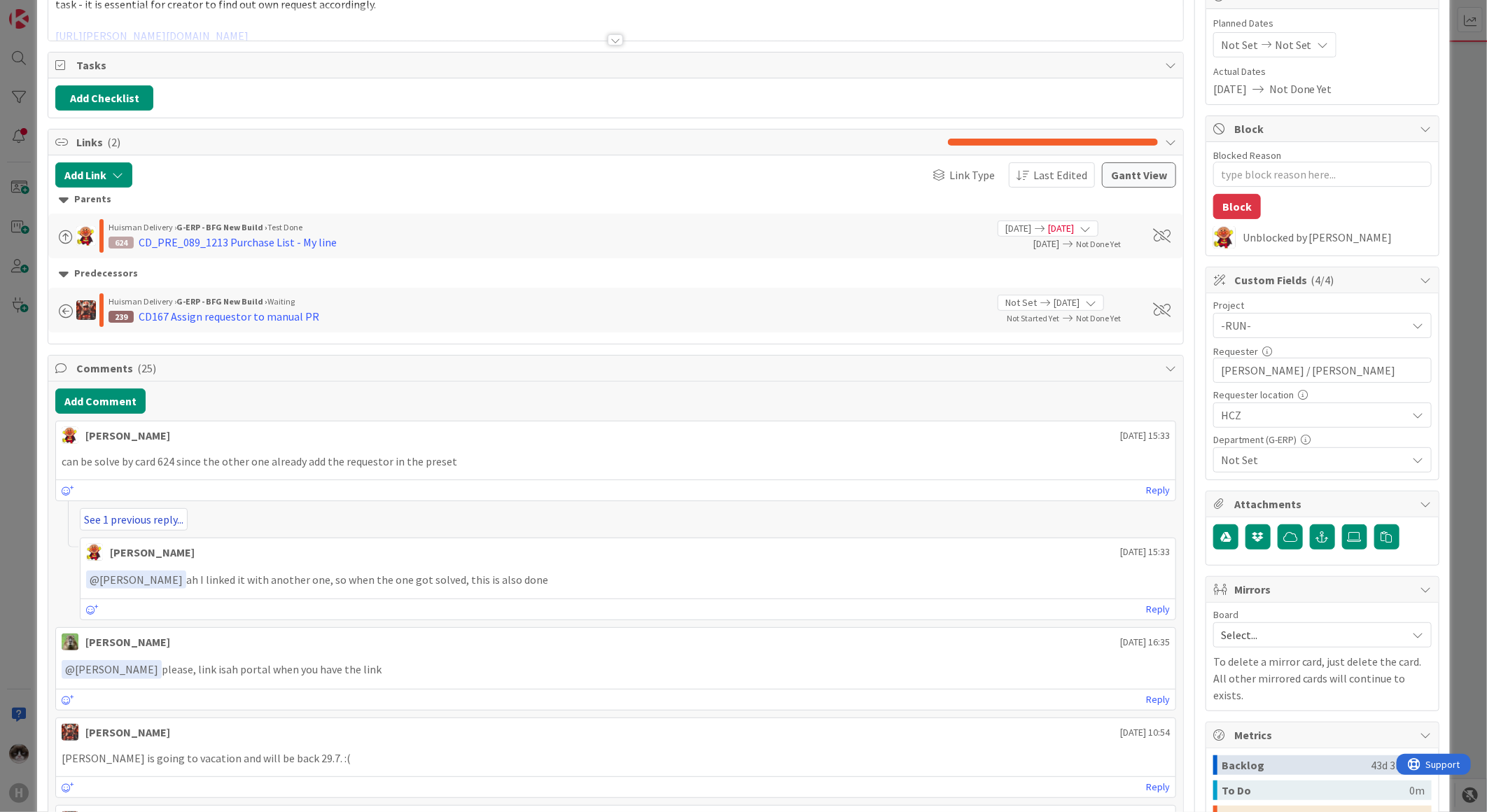
click at [146, 525] on link "See 1 previous reply..." at bounding box center [133, 519] width 108 height 23
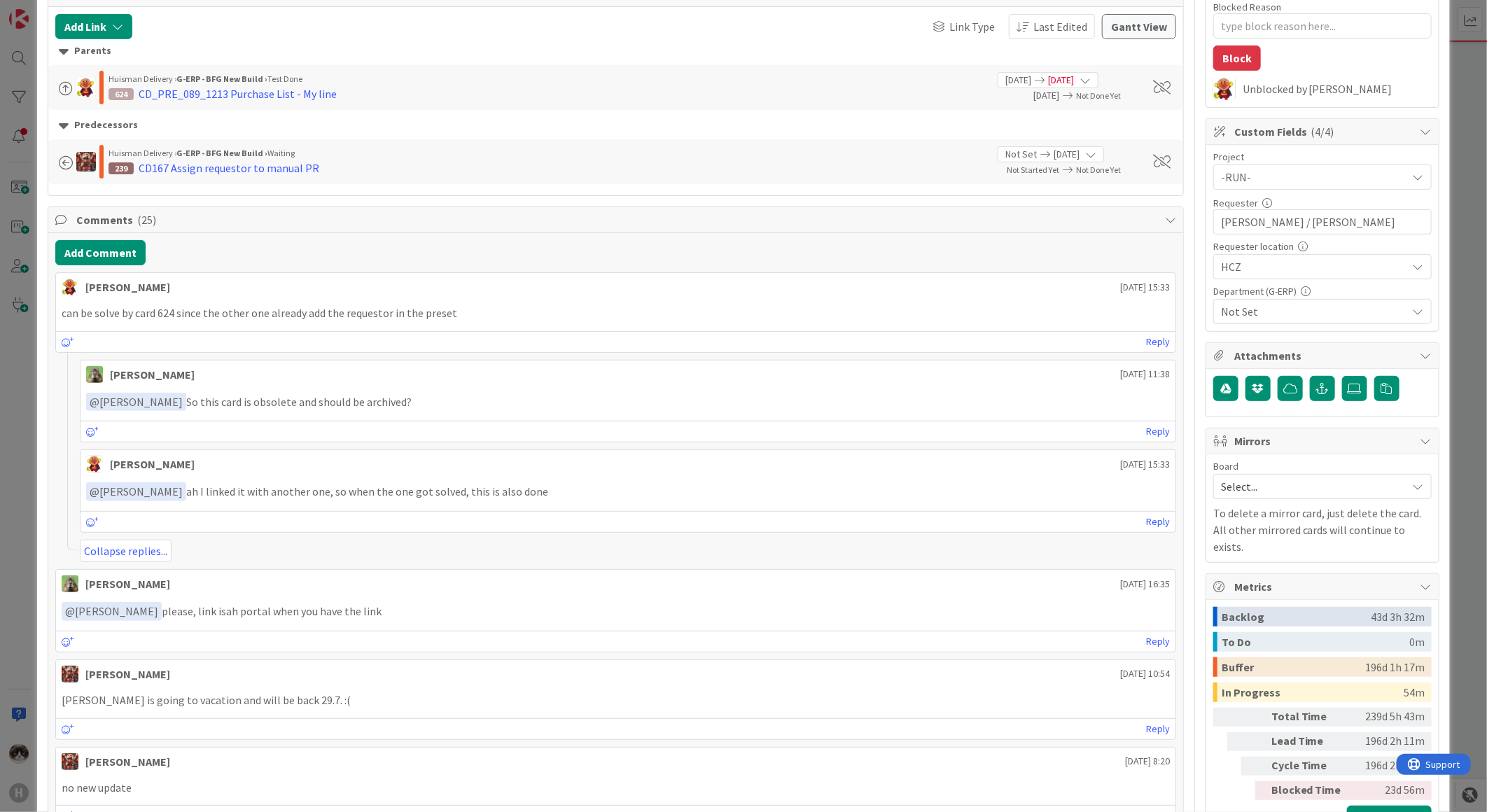
scroll to position [311, 0]
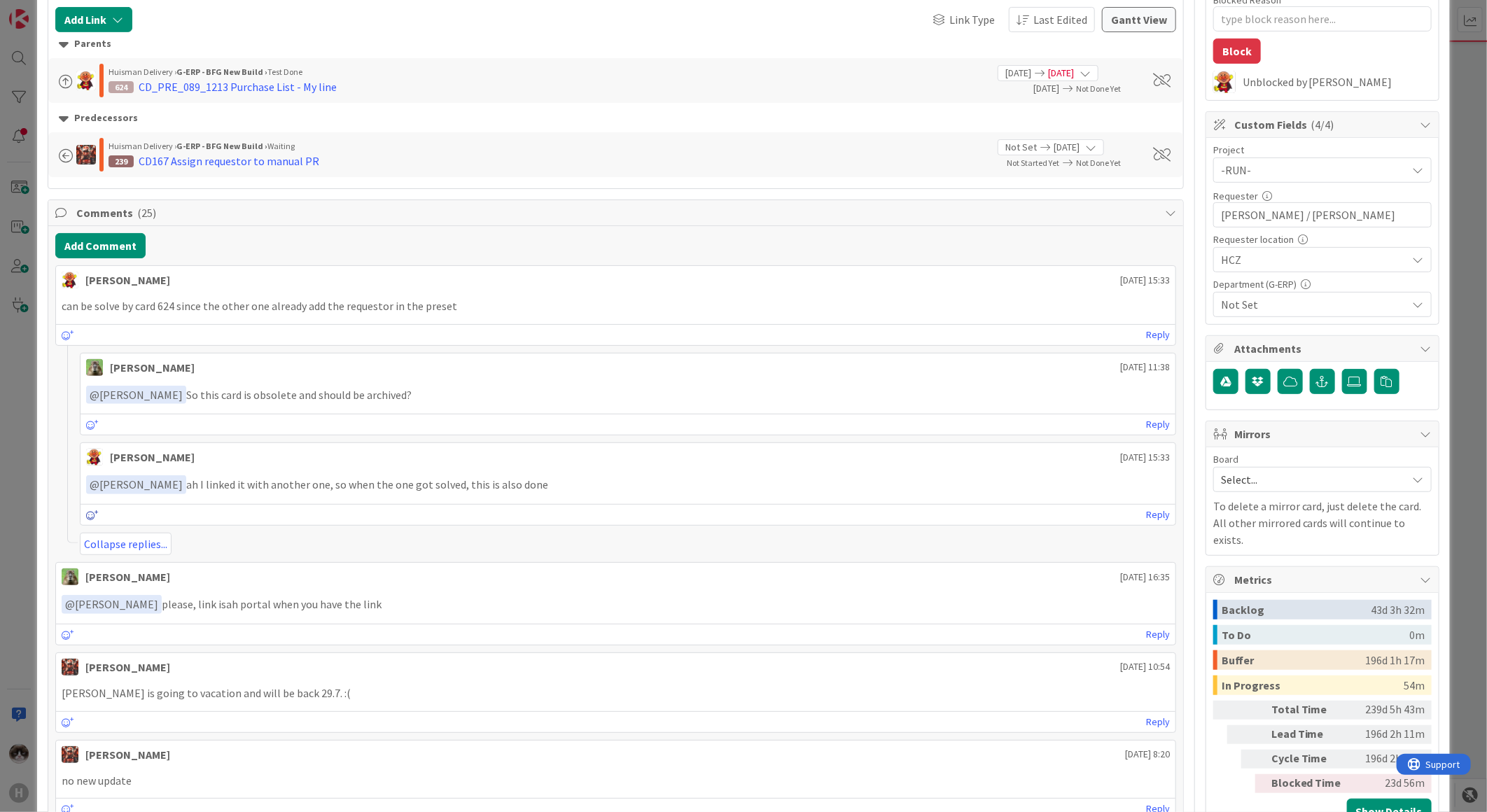
click at [91, 515] on icon at bounding box center [92, 515] width 12 height 10
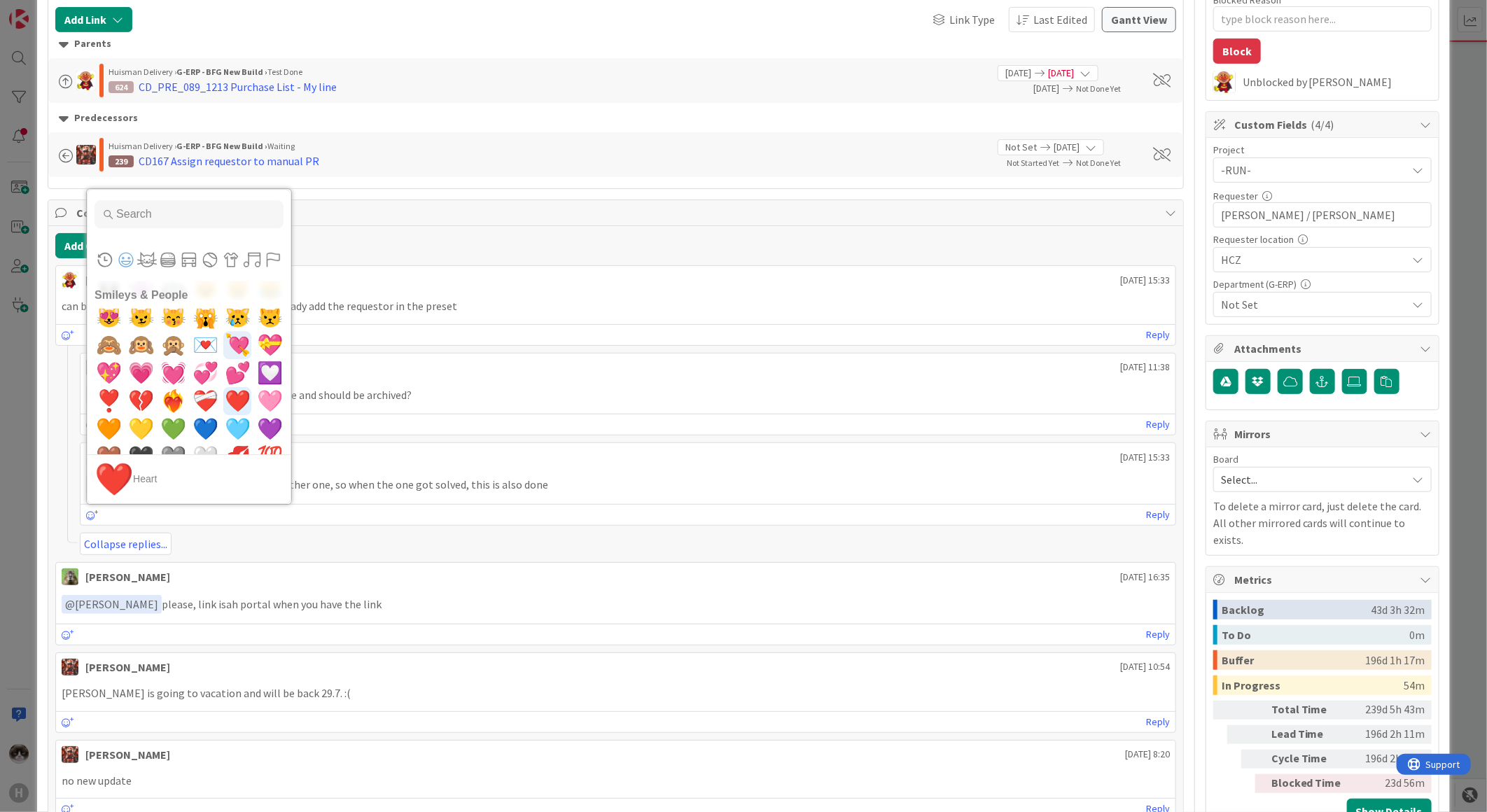
scroll to position [778, 0]
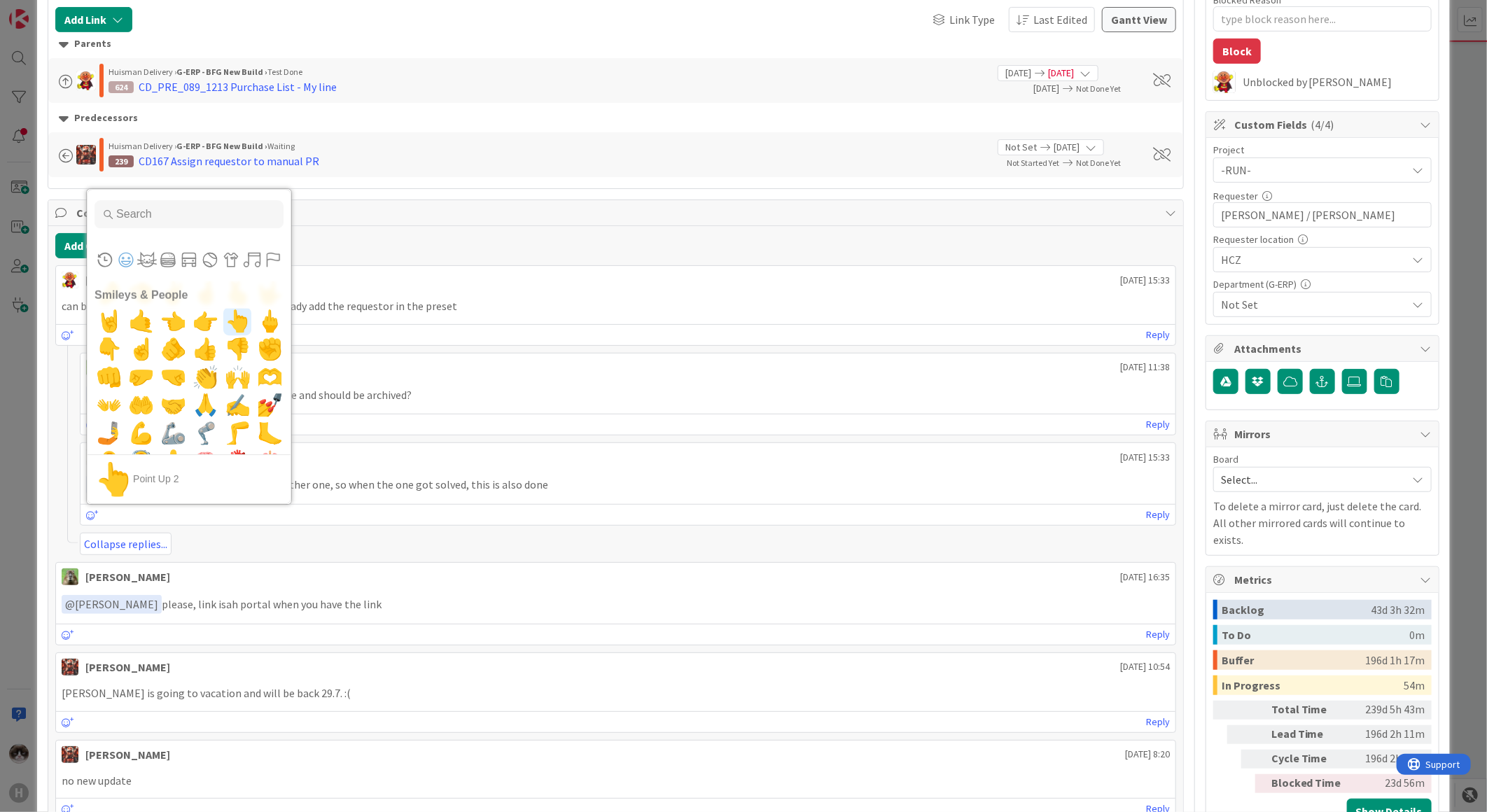
scroll to position [933, 0]
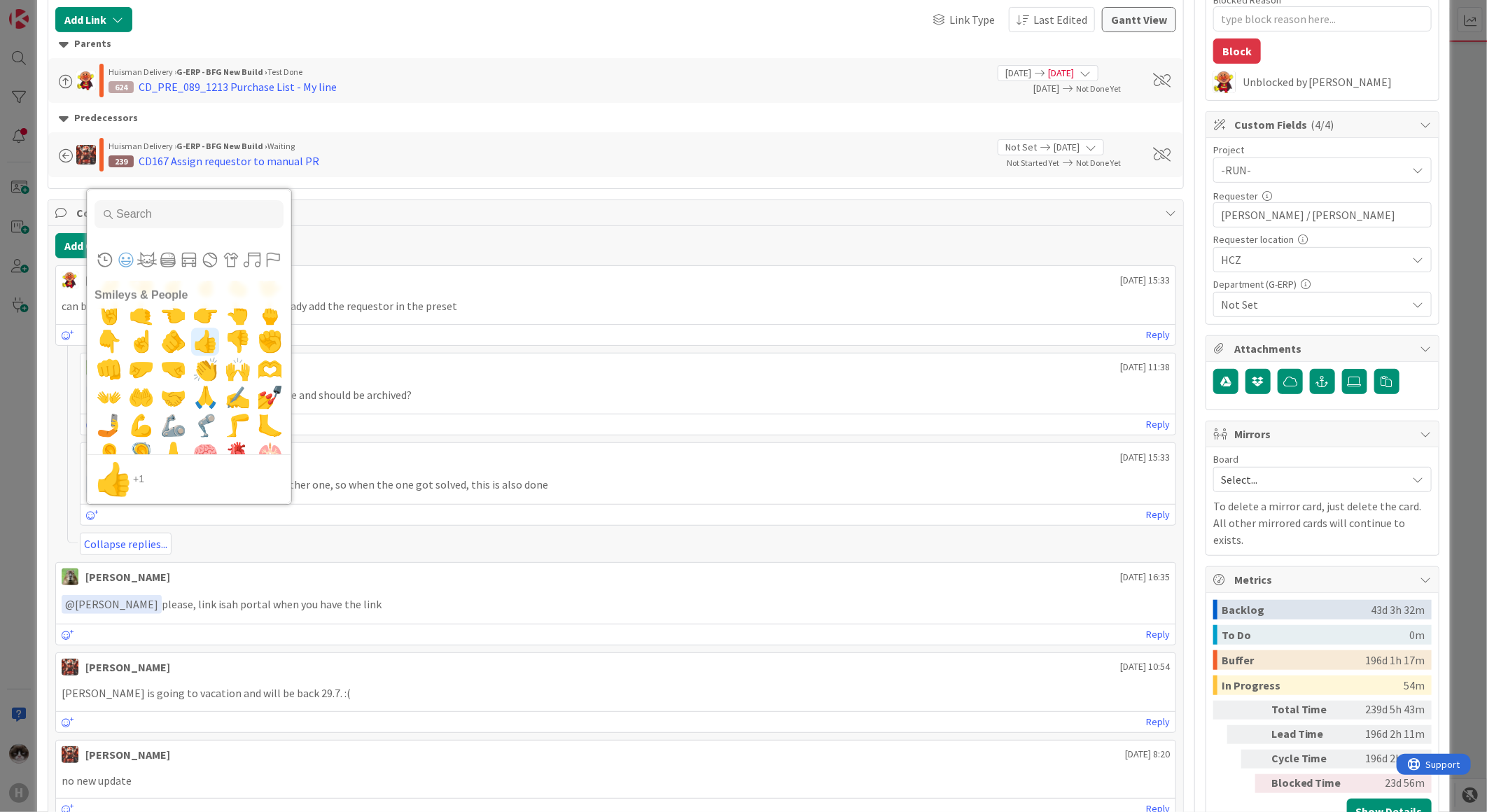
click at [202, 346] on span "👍" at bounding box center [205, 340] width 33 height 28
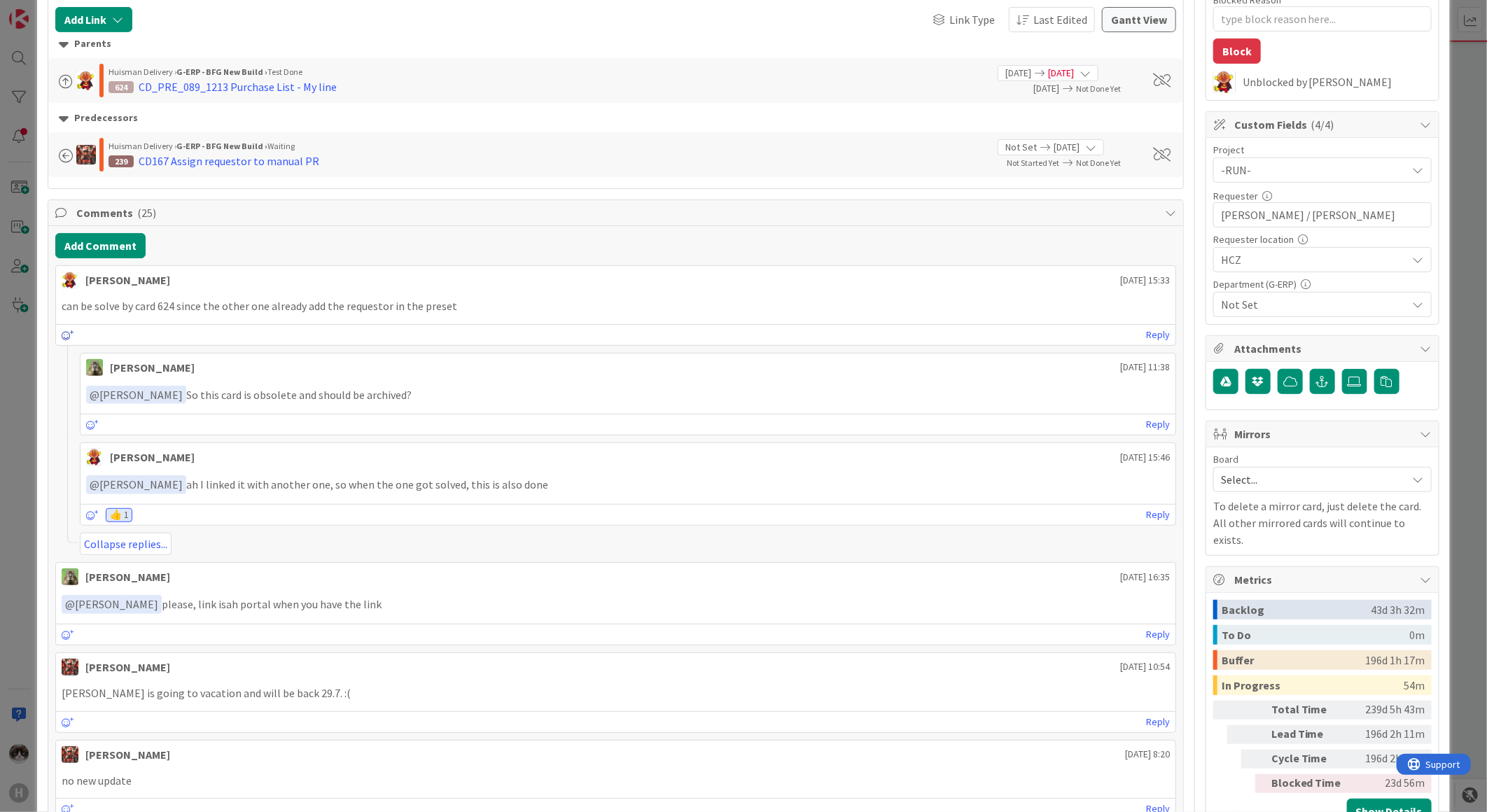
click at [63, 338] on icon at bounding box center [68, 335] width 12 height 10
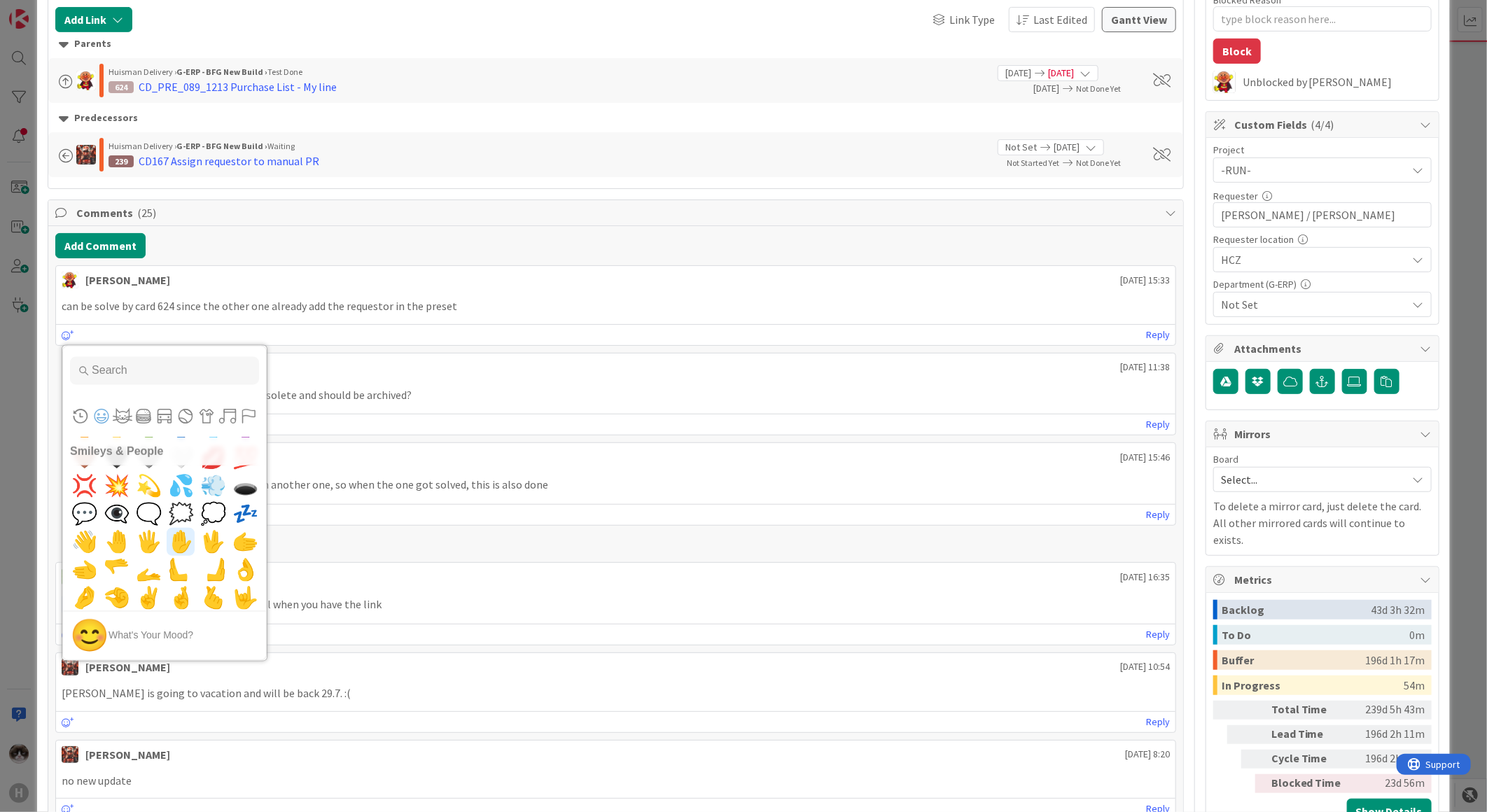
scroll to position [855, 0]
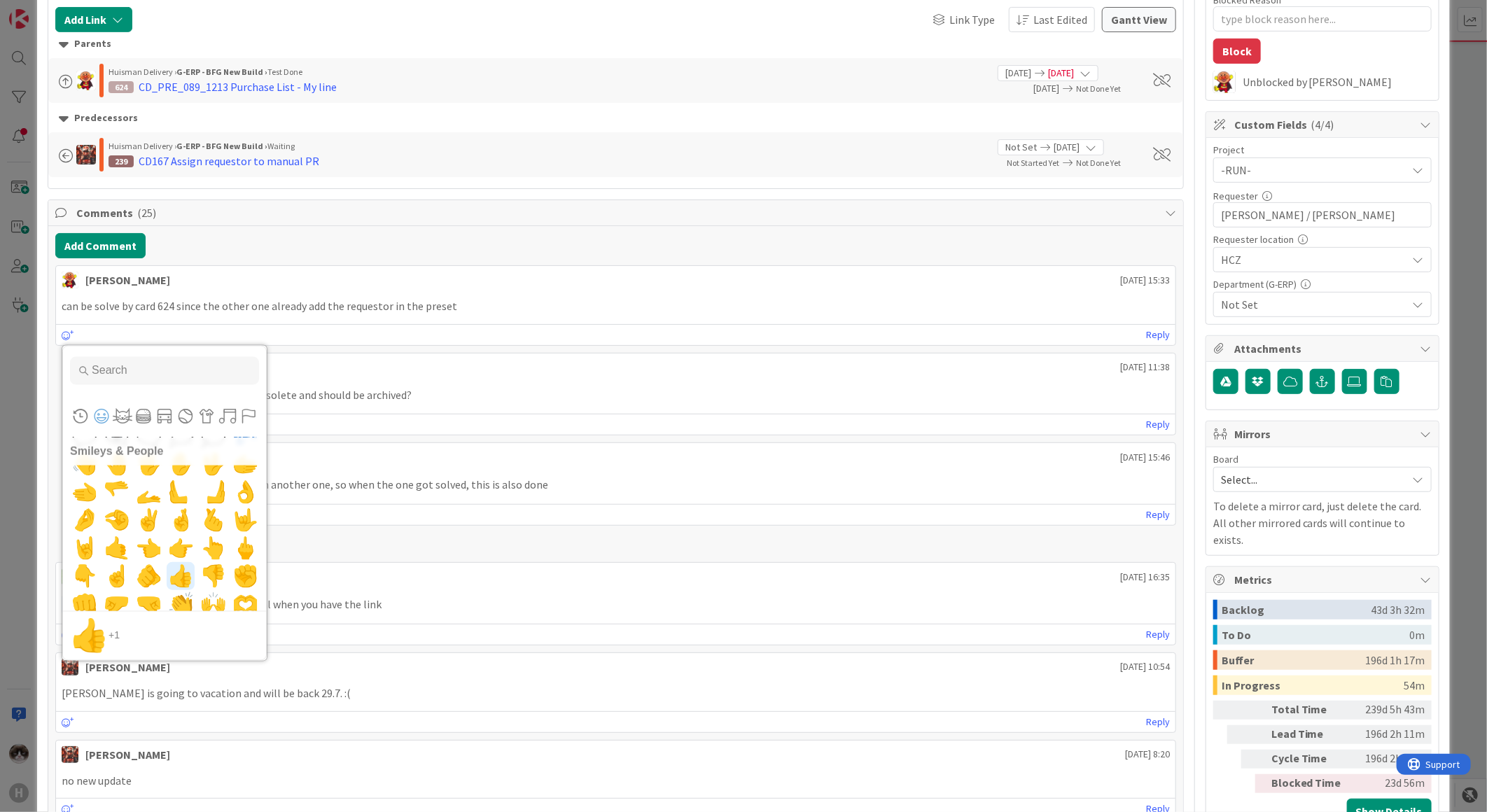
click at [171, 570] on span "👍" at bounding box center [181, 574] width 33 height 28
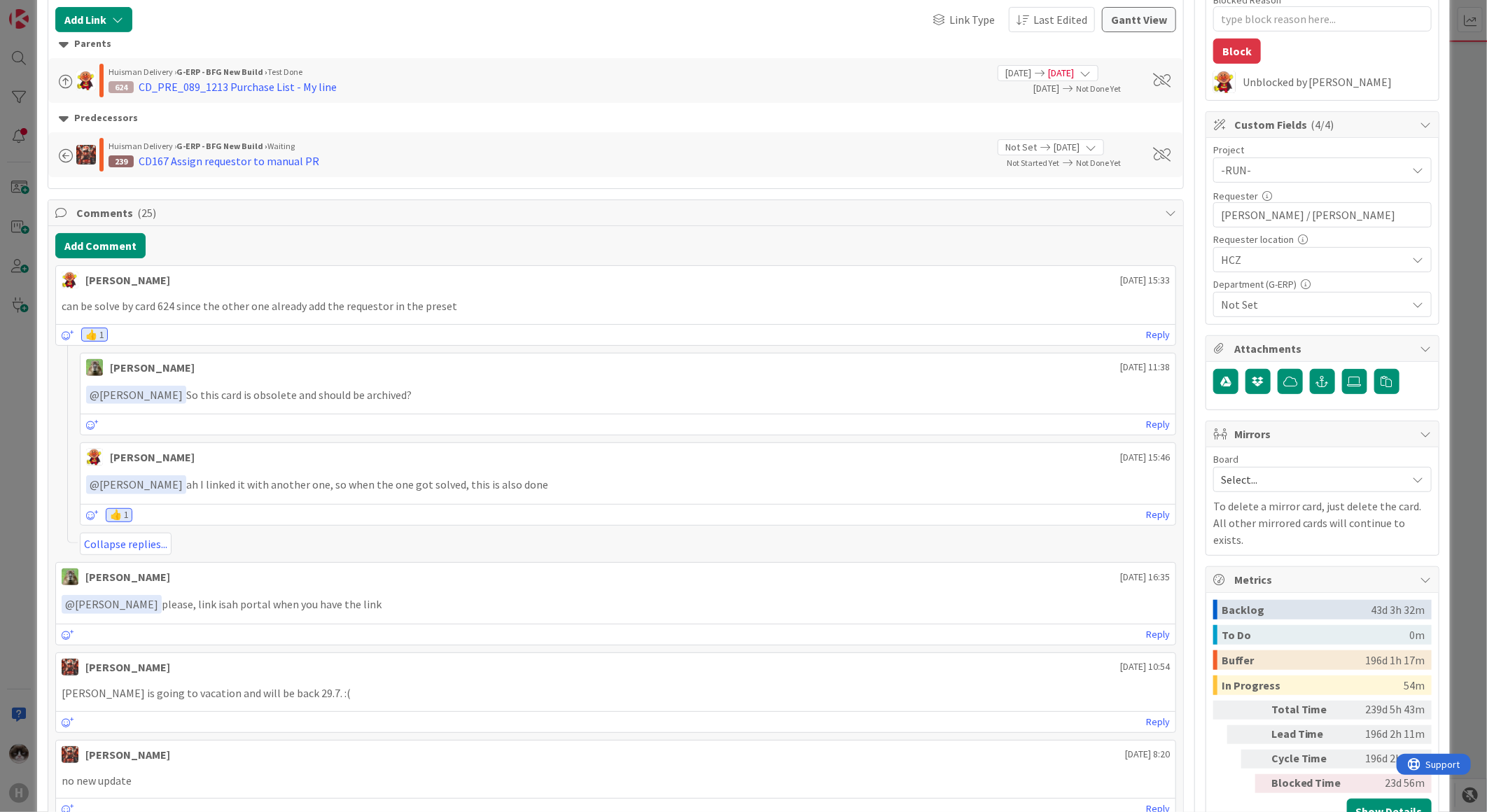
click at [374, 502] on div "[PERSON_NAME] [DATE] 15:46 ﻿ @ [PERSON_NAME] ﻿ ah I linked it with another one,…" at bounding box center [628, 484] width 1097 height 84
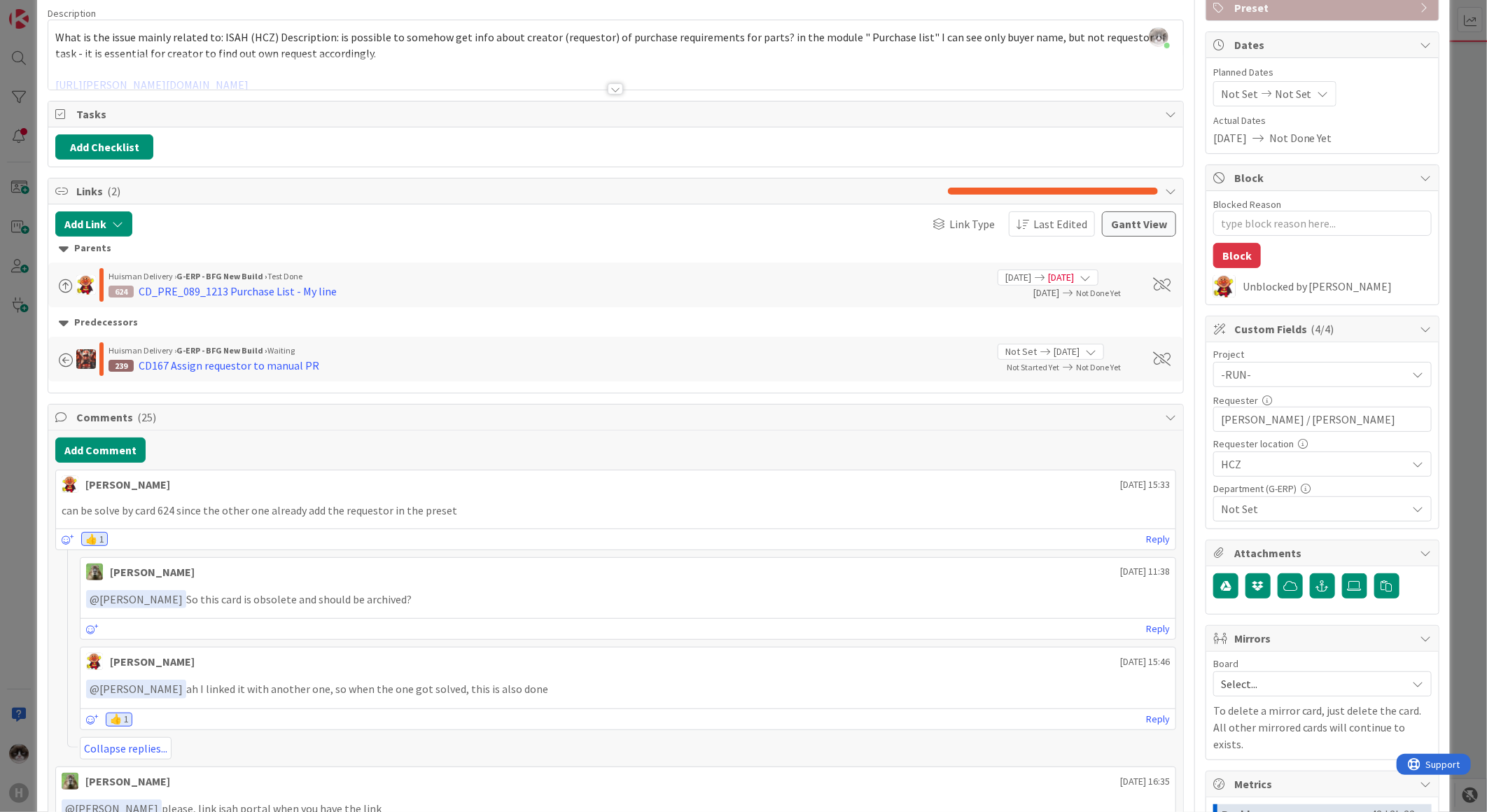
scroll to position [0, 0]
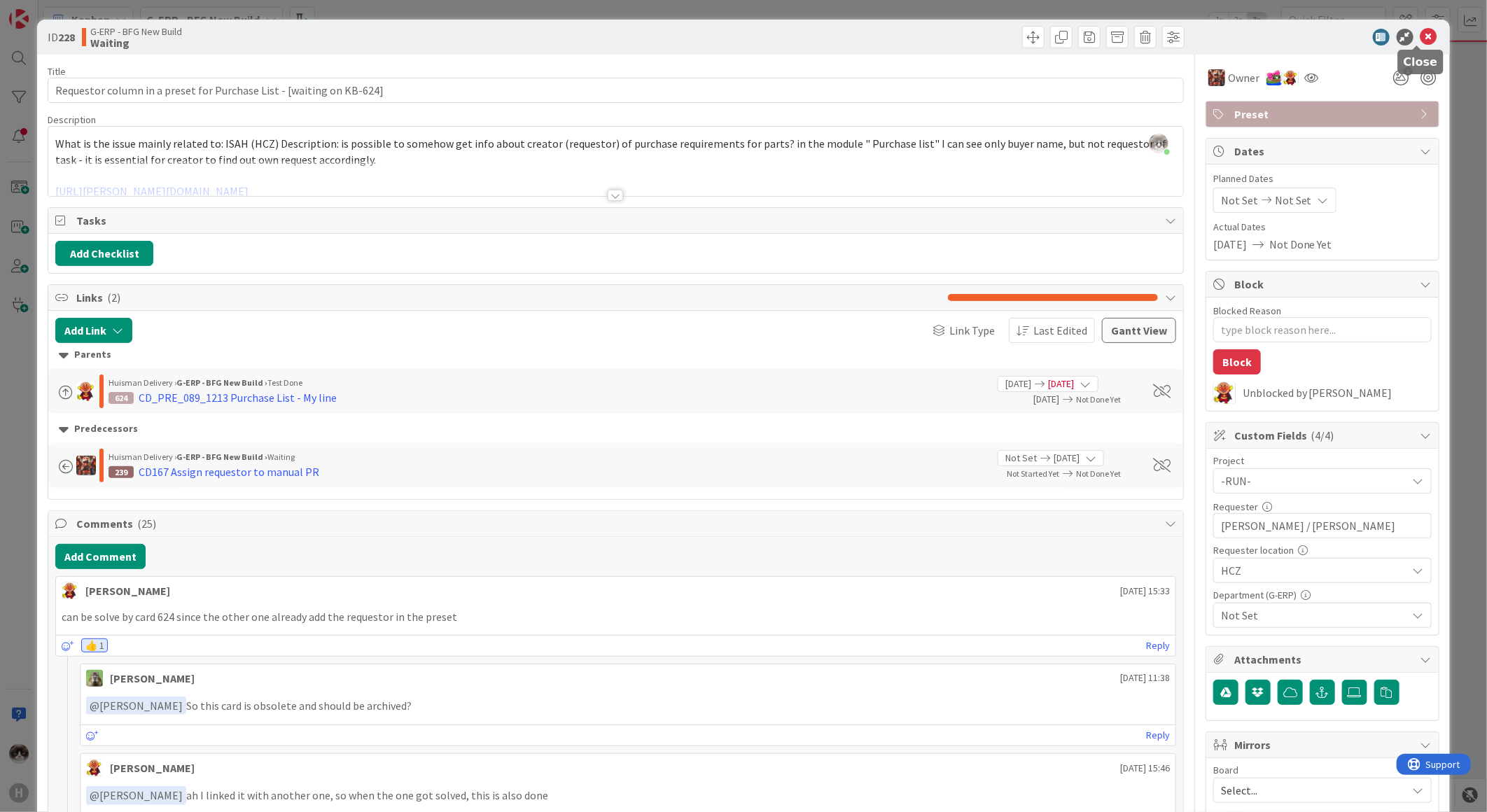
click at [1420, 30] on icon at bounding box center [1429, 37] width 17 height 17
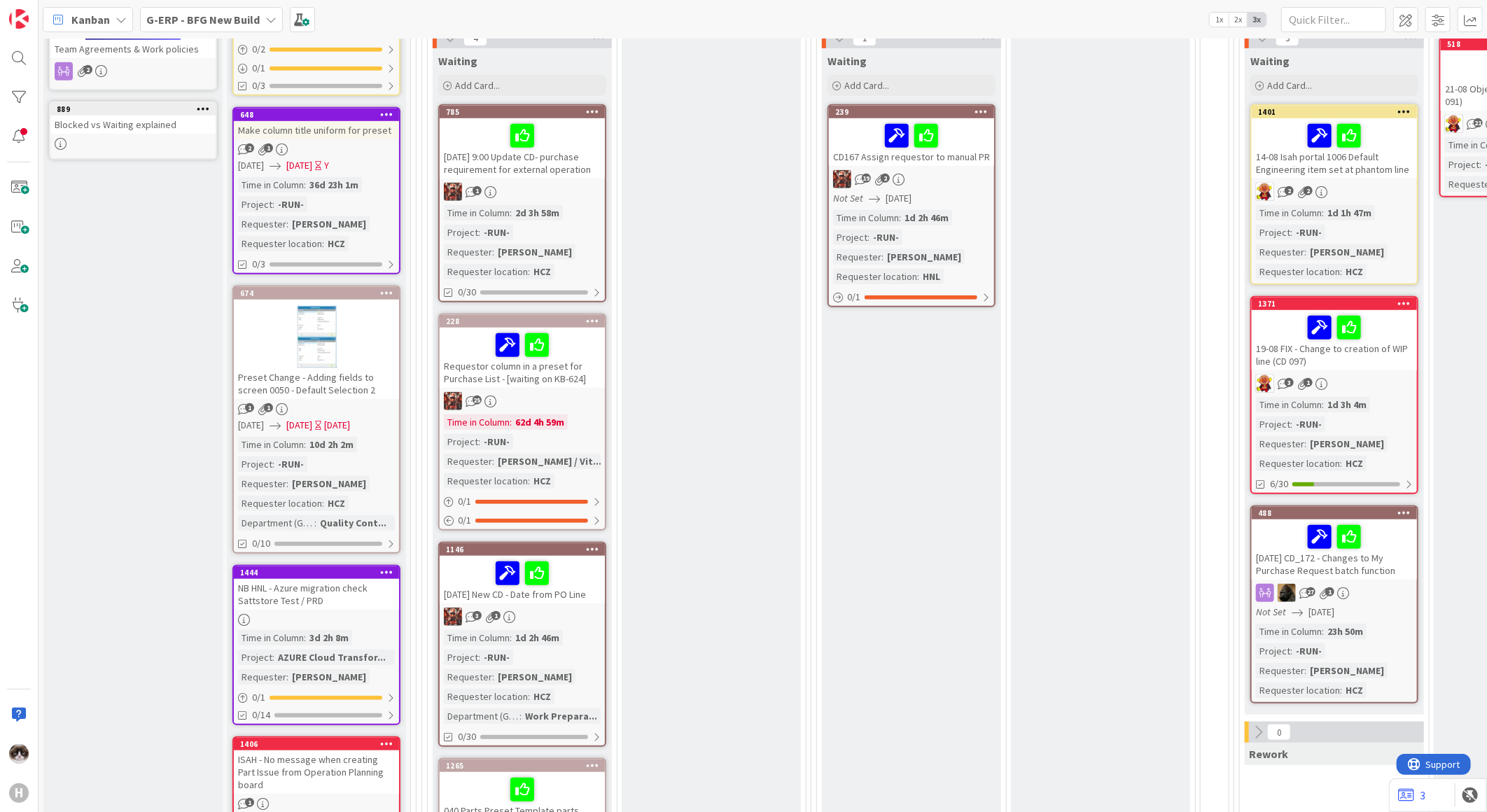
scroll to position [311, 0]
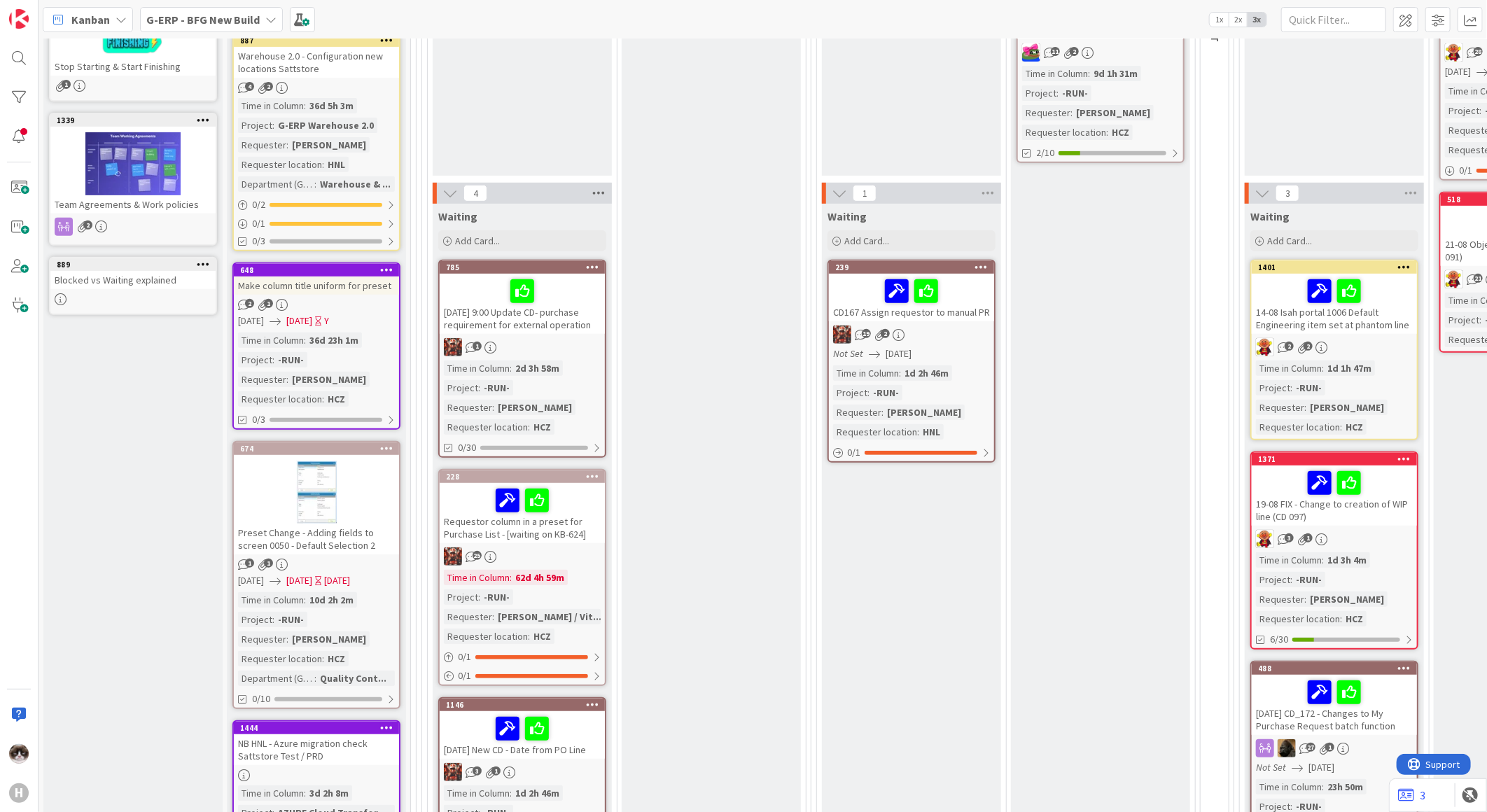
click at [606, 191] on icon at bounding box center [598, 193] width 18 height 21
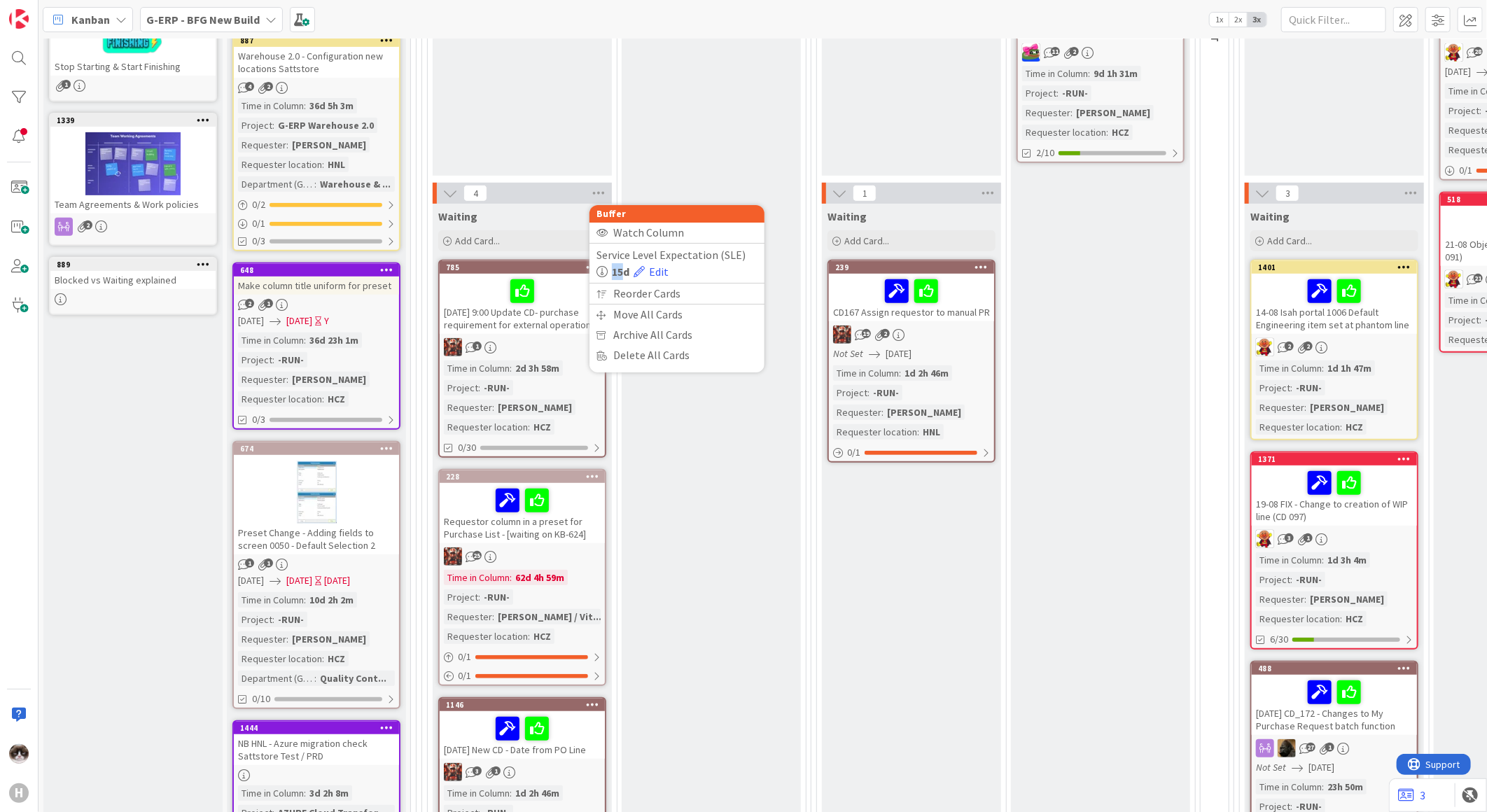
drag, startPoint x: 614, startPoint y: 273, endPoint x: 626, endPoint y: 272, distance: 12.0
click at [626, 272] on b "15d" at bounding box center [620, 272] width 17 height 17
drag, startPoint x: 626, startPoint y: 272, endPoint x: 697, endPoint y: 269, distance: 71.1
click at [697, 269] on div "15d Edit" at bounding box center [676, 272] width 161 height 17
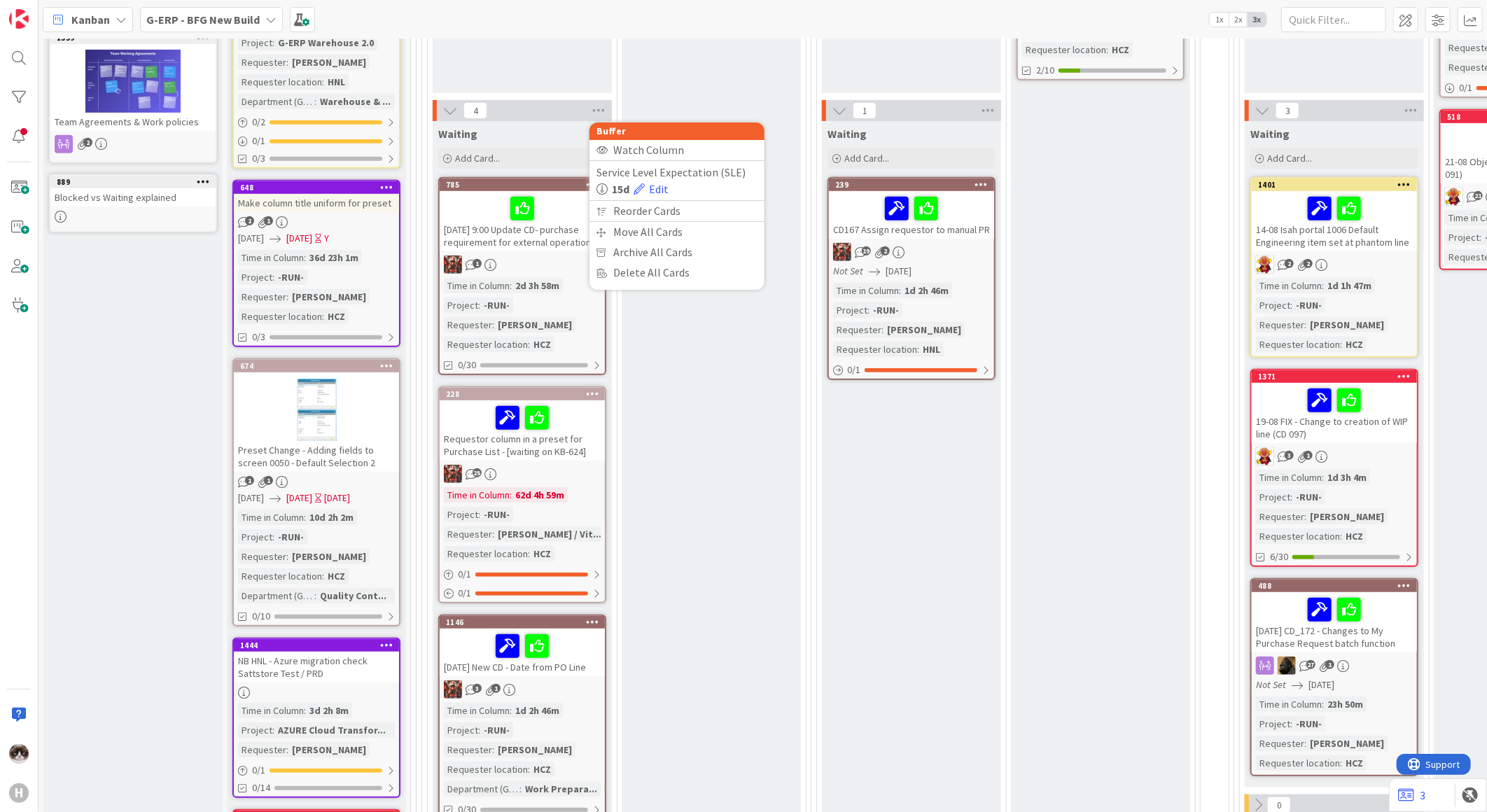
scroll to position [466, 0]
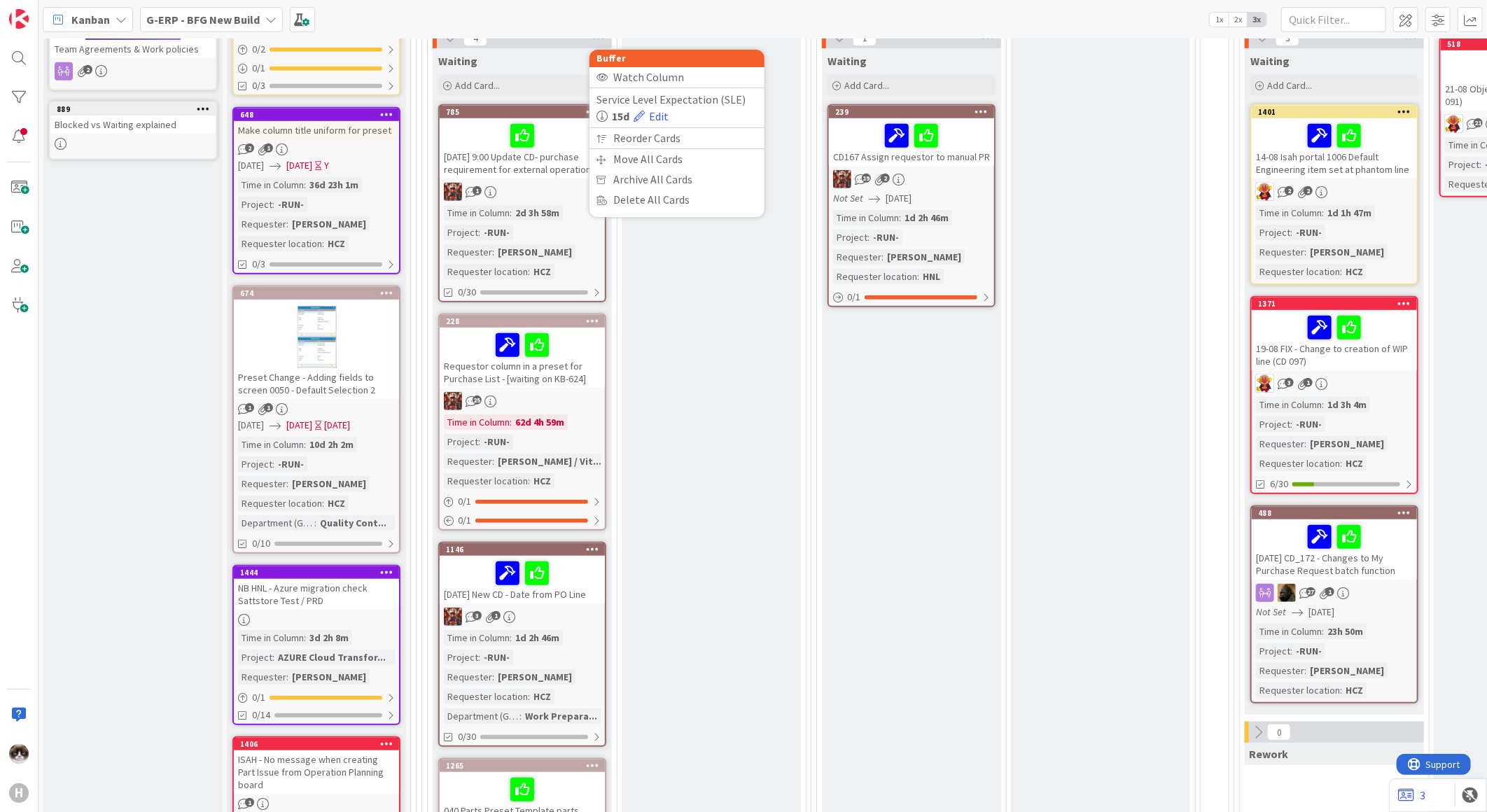
click at [591, 394] on div "25" at bounding box center [522, 400] width 166 height 18
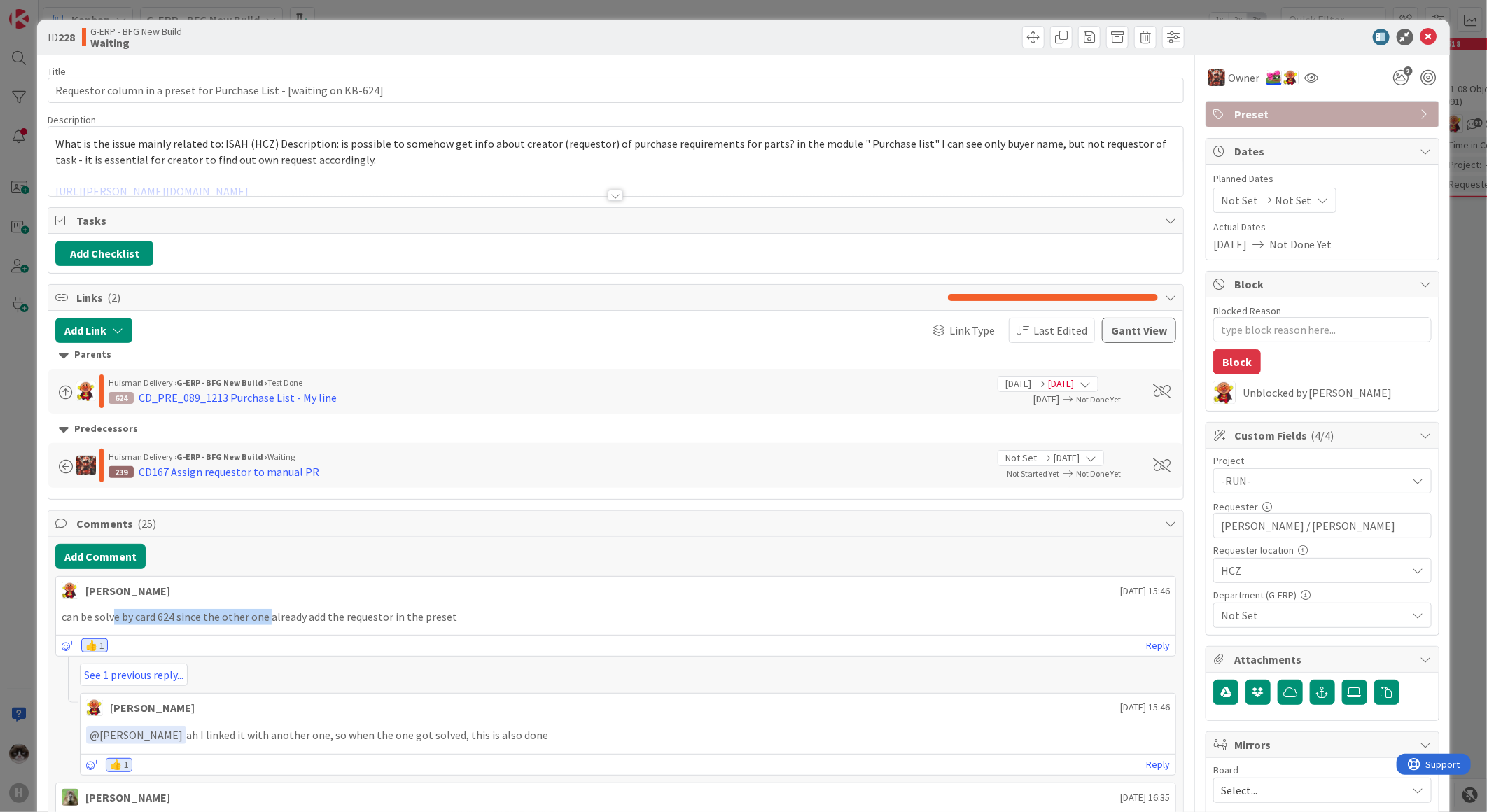
drag, startPoint x: 115, startPoint y: 623, endPoint x: 285, endPoint y: 624, distance: 170.0
click at [285, 624] on p "can be solve by card 624 since the other one already add the requestor in the p…" at bounding box center [616, 616] width 1108 height 16
click at [197, 467] on div "CD167 Assign requestor to manual PR" at bounding box center [229, 472] width 181 height 17
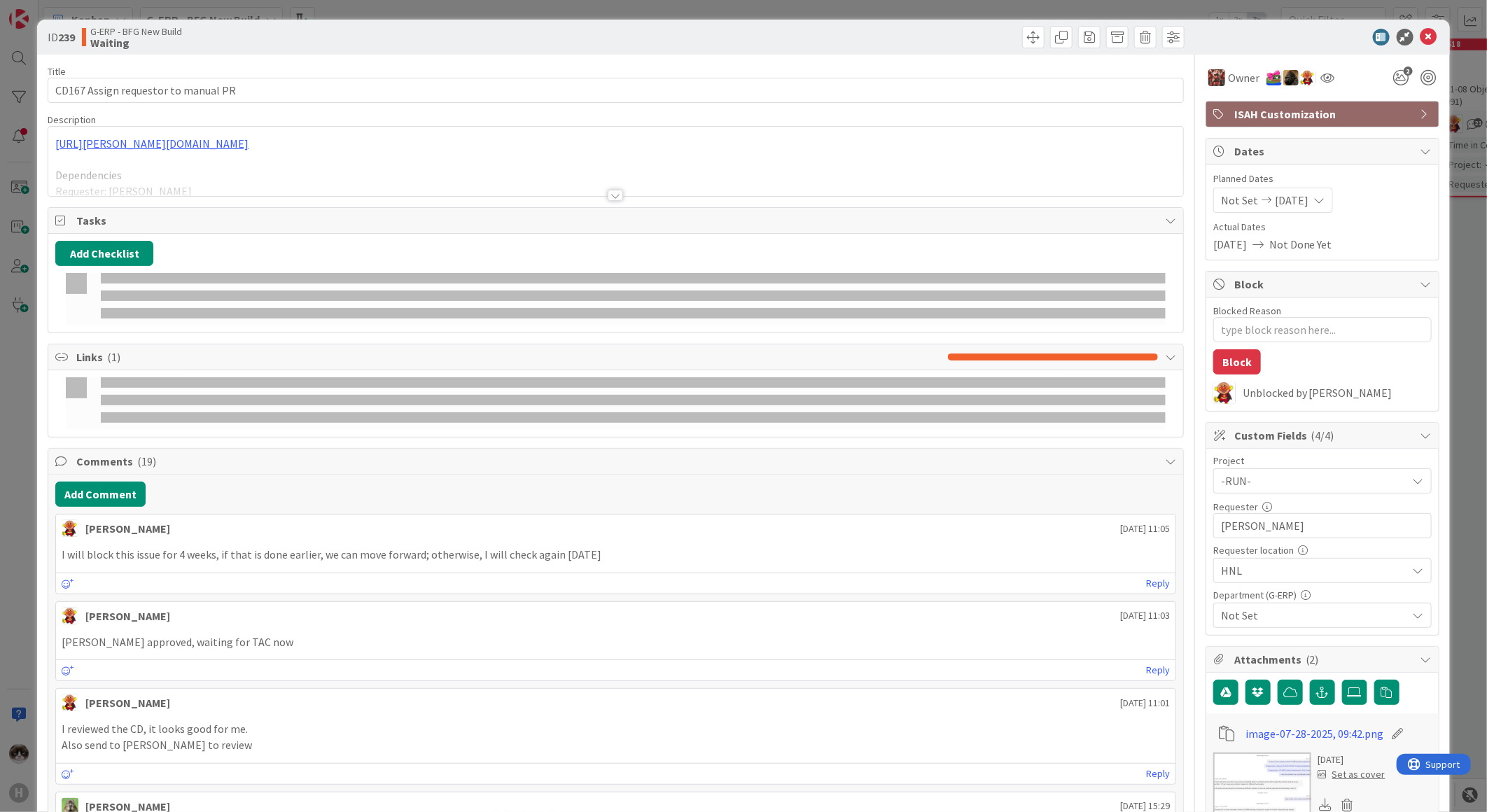
drag, startPoint x: 174, startPoint y: 549, endPoint x: 597, endPoint y: 563, distance: 423.2
click at [563, 560] on div "I will block this issue for 4 weeks, if that is done earlier, we can move forwa…" at bounding box center [616, 554] width 1120 height 28
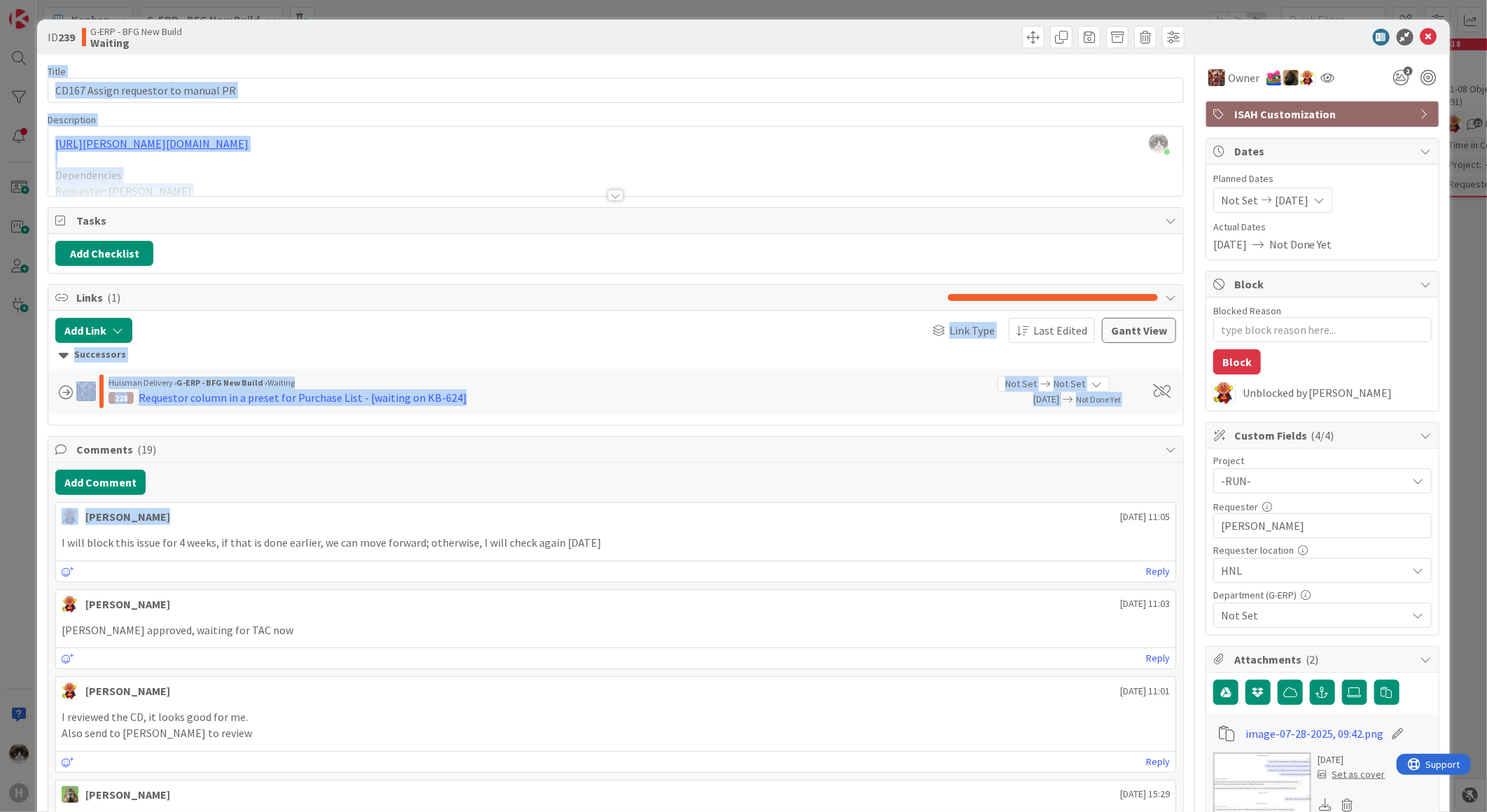
drag, startPoint x: 1415, startPoint y: 33, endPoint x: 550, endPoint y: 522, distance: 993.7
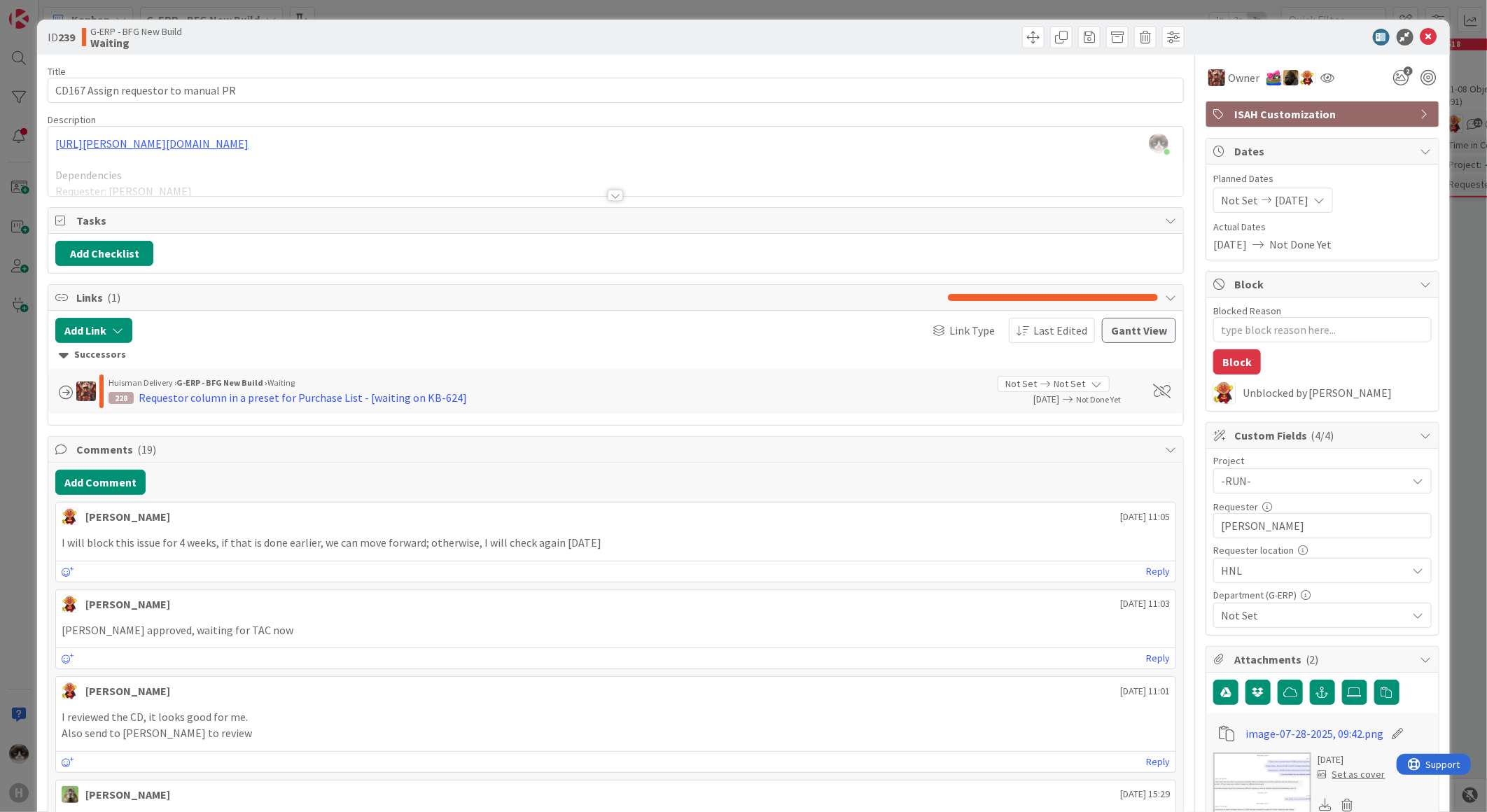
drag, startPoint x: 550, startPoint y: 522, endPoint x: 648, endPoint y: 555, distance: 103.4
click at [648, 555] on div "I will block this issue for 4 weeks, if that is done earlier, we can move forwa…" at bounding box center [616, 542] width 1120 height 28
click at [1420, 32] on icon at bounding box center [1429, 37] width 17 height 17
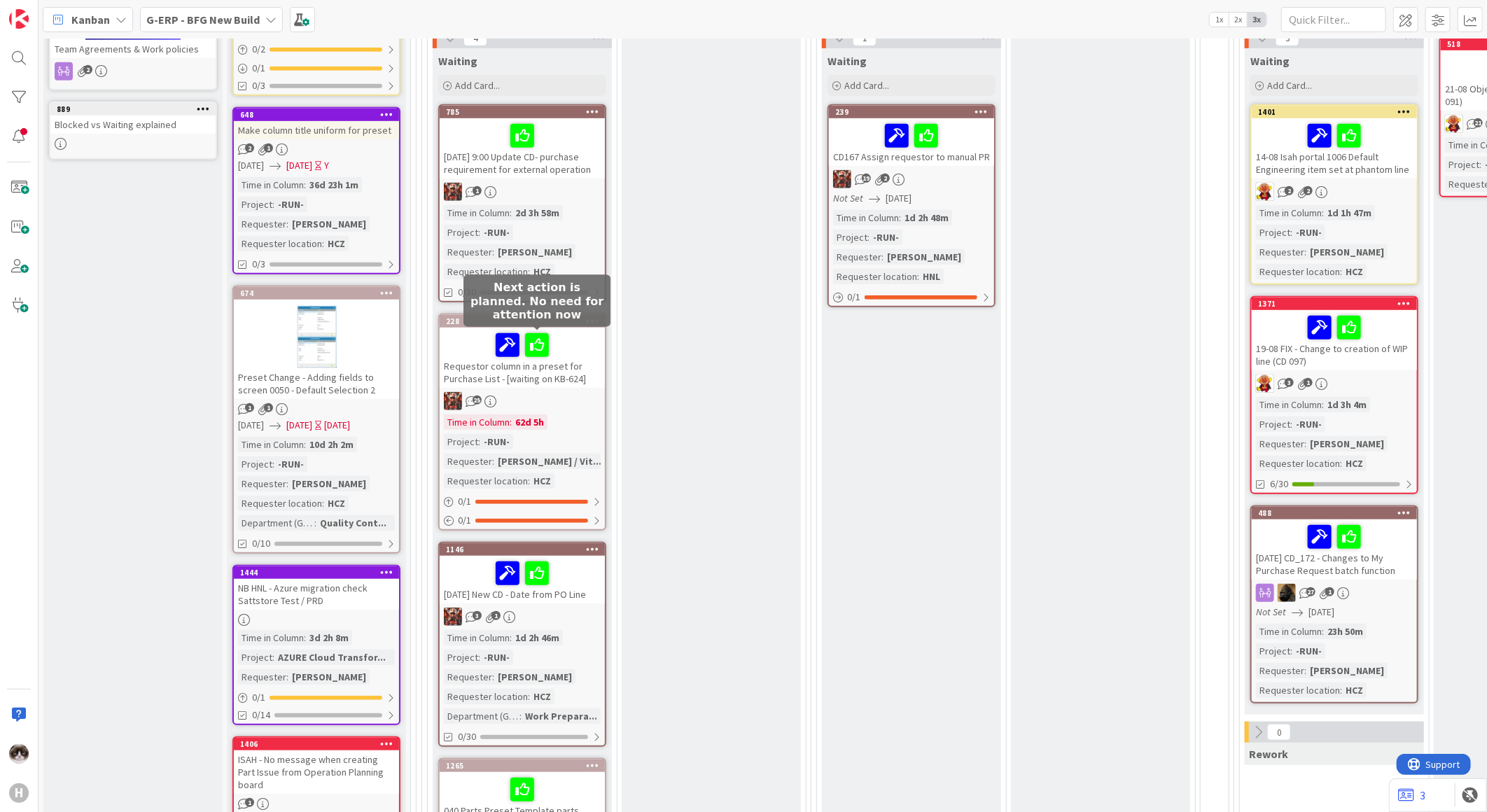
click at [567, 434] on div "Time in Column : 62d 5h Project : -RUN- Requester : [PERSON_NAME] / Vit... Requ…" at bounding box center [522, 452] width 157 height 74
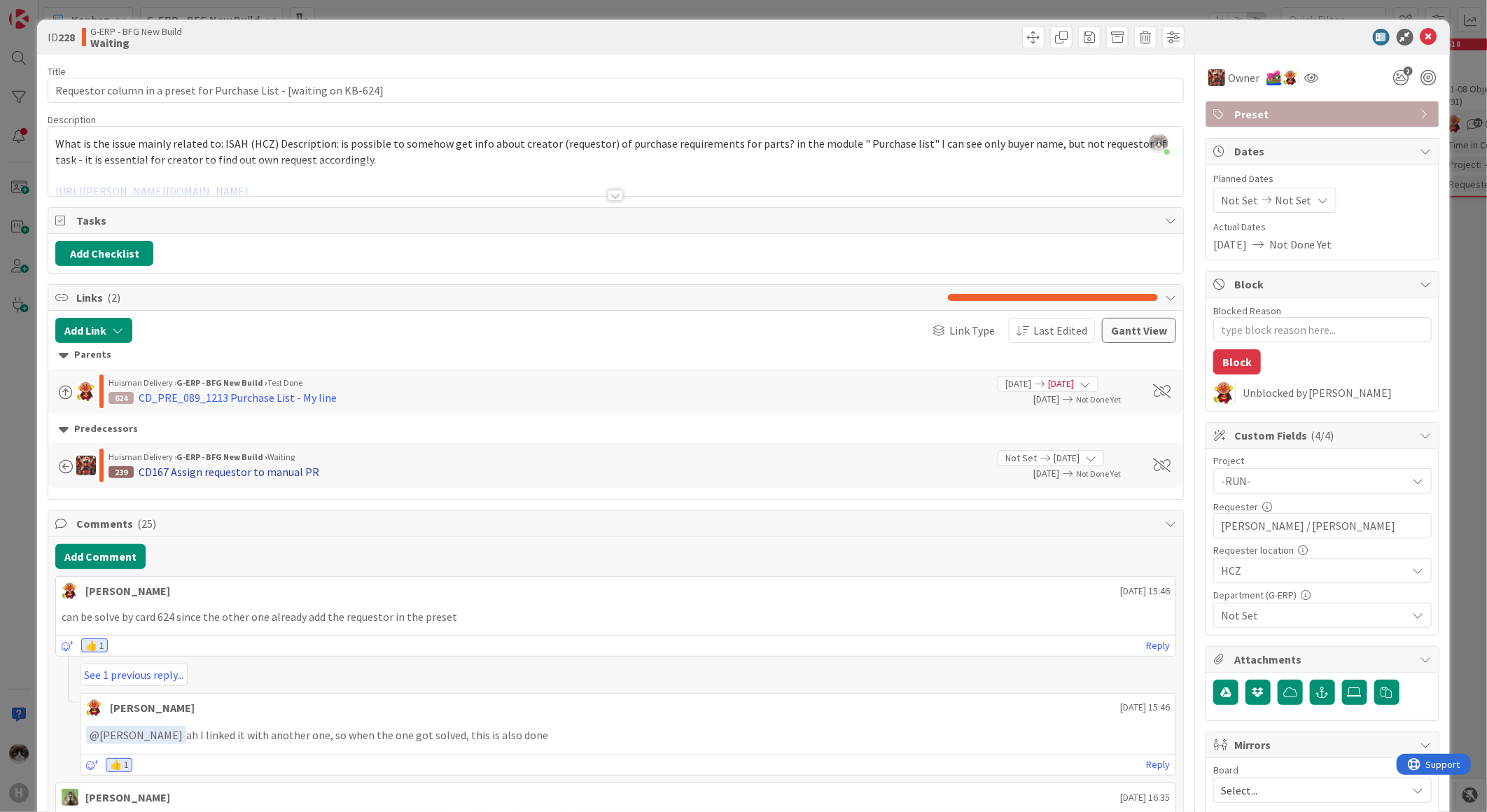
click at [226, 467] on div "CD167 Assign requestor to manual PR" at bounding box center [229, 472] width 181 height 17
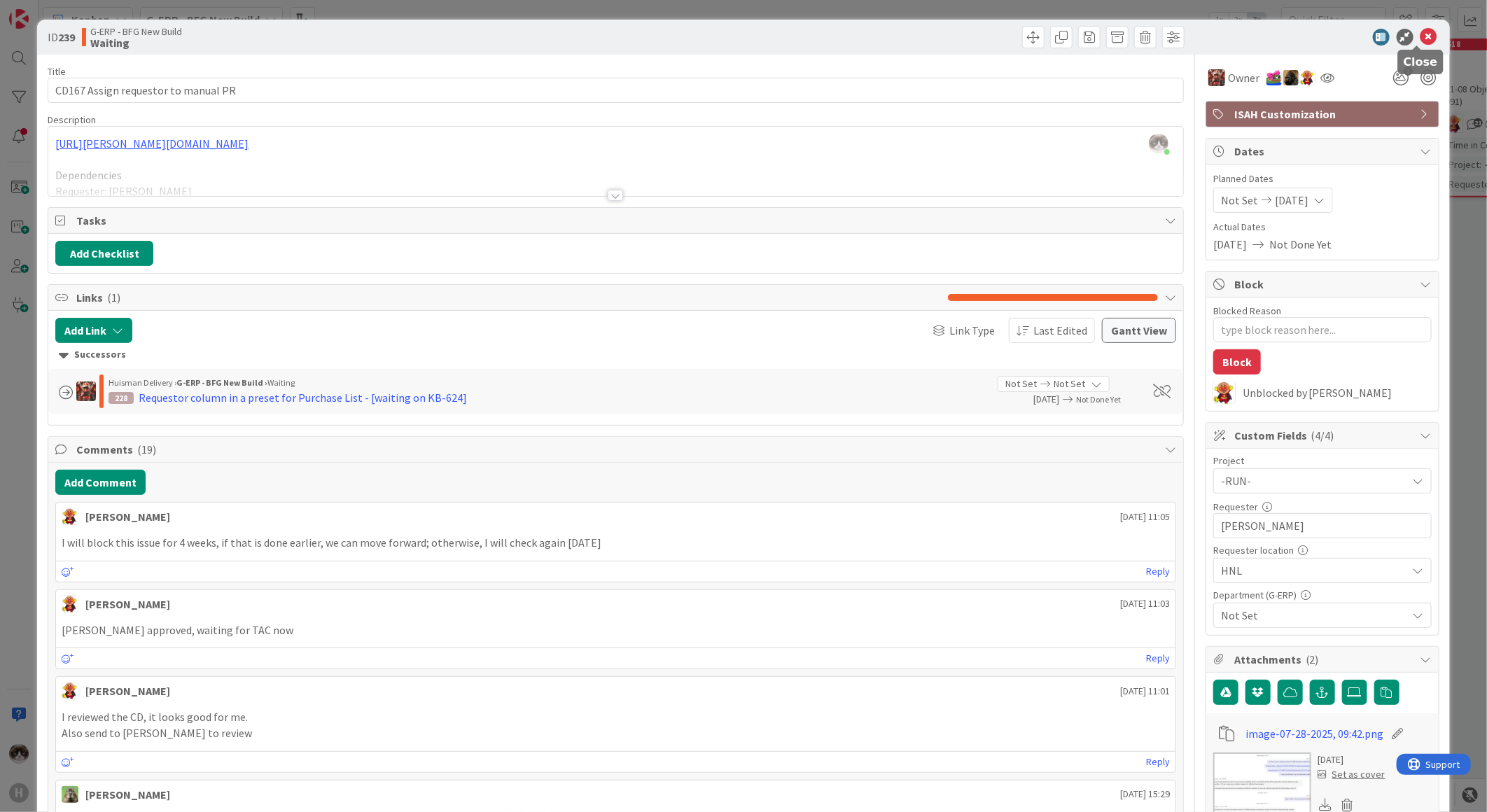
click at [1420, 36] on icon at bounding box center [1429, 37] width 17 height 17
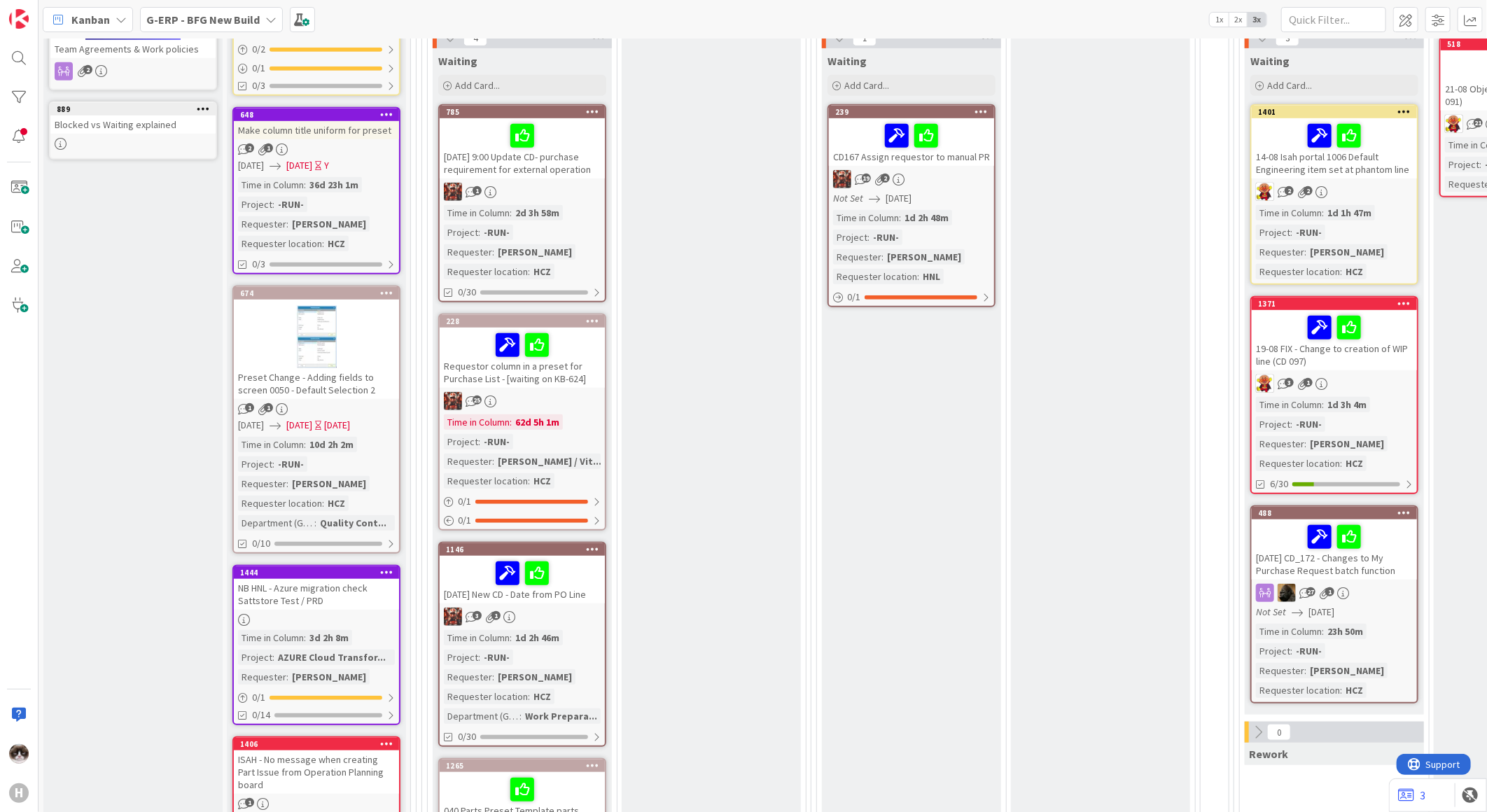
click at [551, 446] on div "Time in Column : 62d 5h 1m Project : -RUN- Requester : [PERSON_NAME] / Vit... R…" at bounding box center [522, 452] width 157 height 74
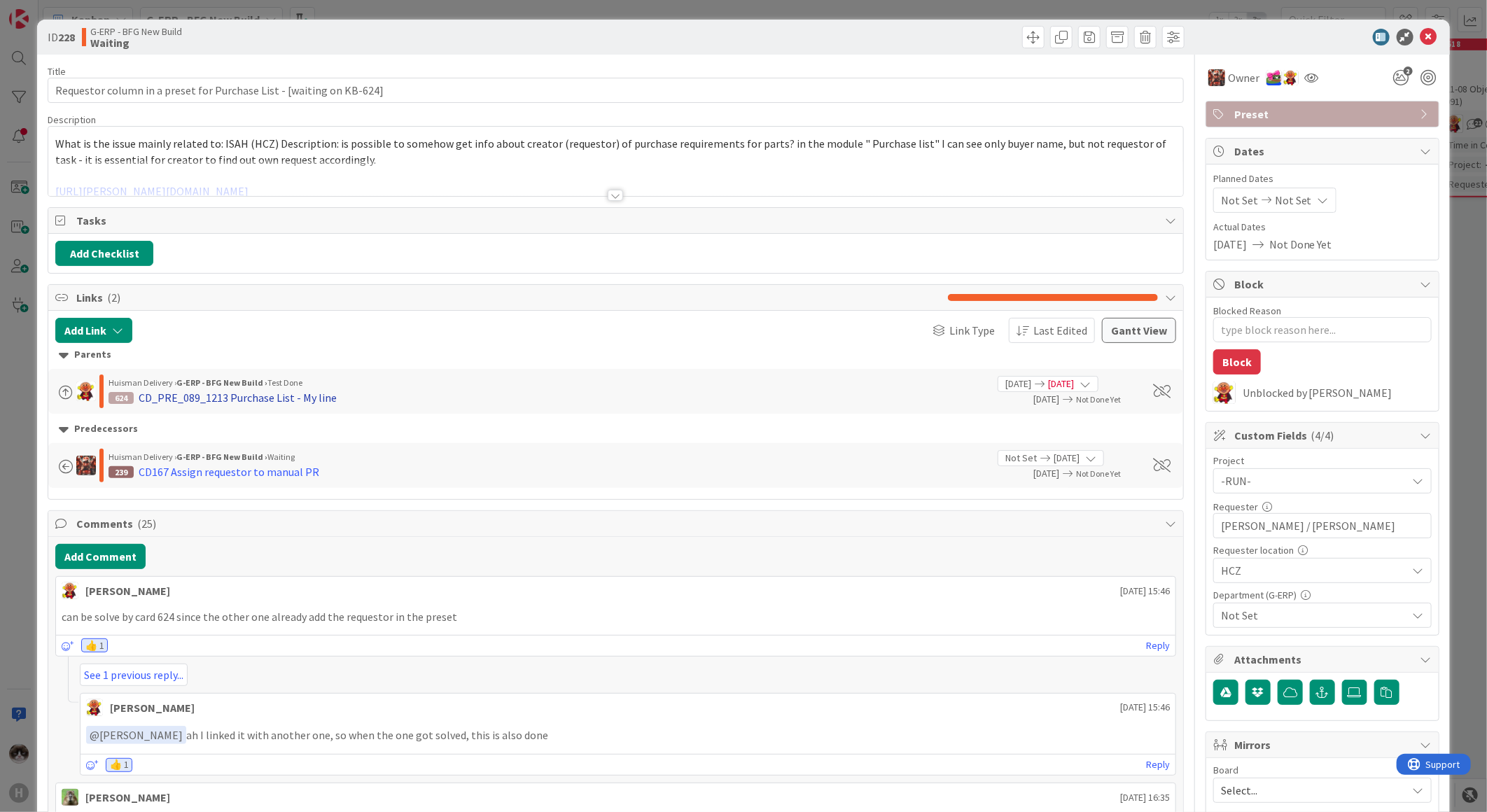
click at [211, 401] on div "CD_PRE_089_1213 Purchase List - My line" at bounding box center [238, 397] width 198 height 17
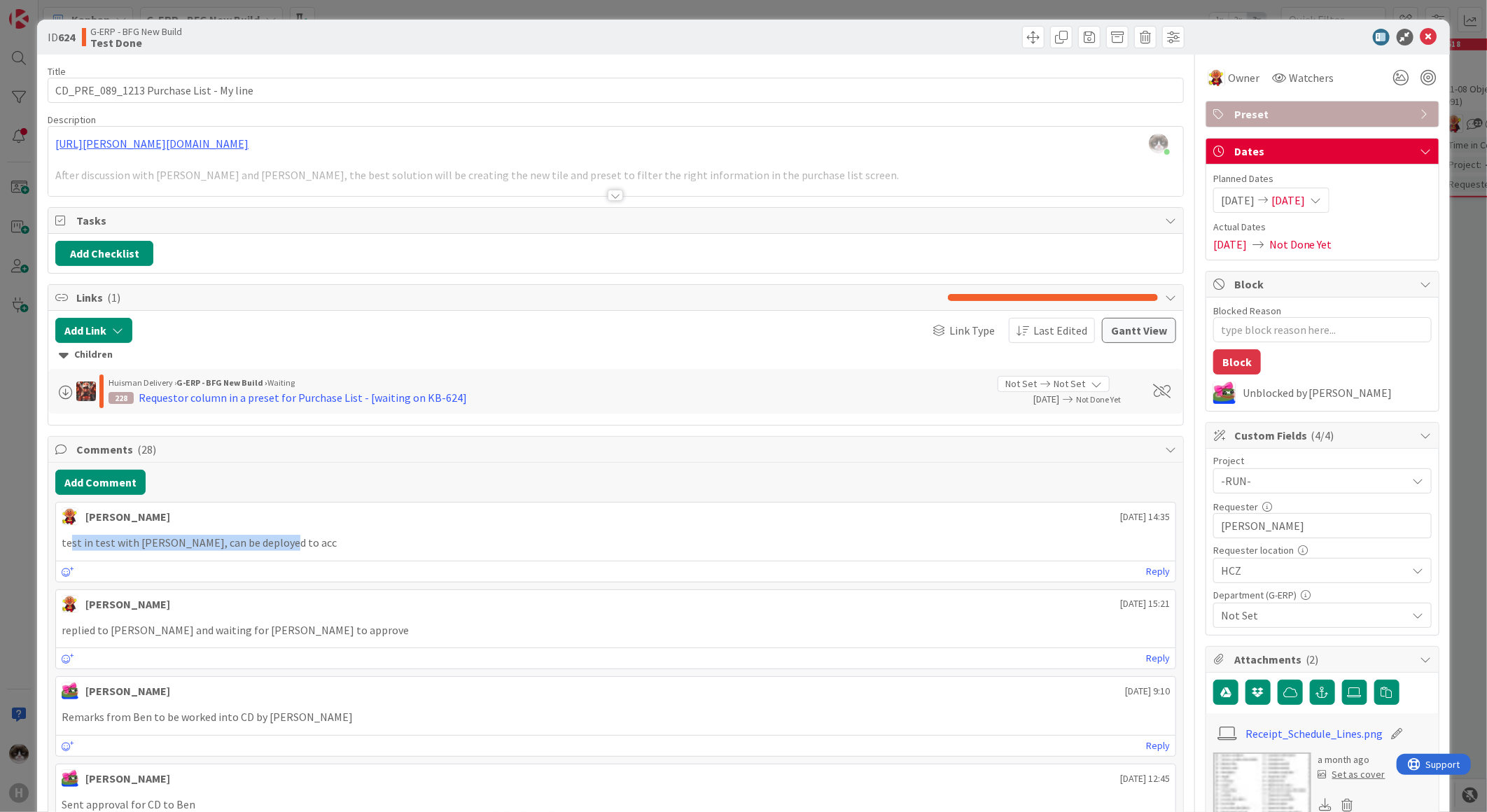
drag, startPoint x: 72, startPoint y: 546, endPoint x: 304, endPoint y: 536, distance: 232.2
click at [304, 536] on p "test in test with [PERSON_NAME], can be deployed to acc" at bounding box center [616, 542] width 1108 height 16
drag, startPoint x: 304, startPoint y: 536, endPoint x: 309, endPoint y: 544, distance: 9.4
click at [309, 544] on p "test in test with [PERSON_NAME], can be deployed to acc" at bounding box center [616, 542] width 1108 height 16
click at [412, 401] on div "Requestor column in a preset for Purchase List - [waiting on KB-624]" at bounding box center [303, 397] width 328 height 17
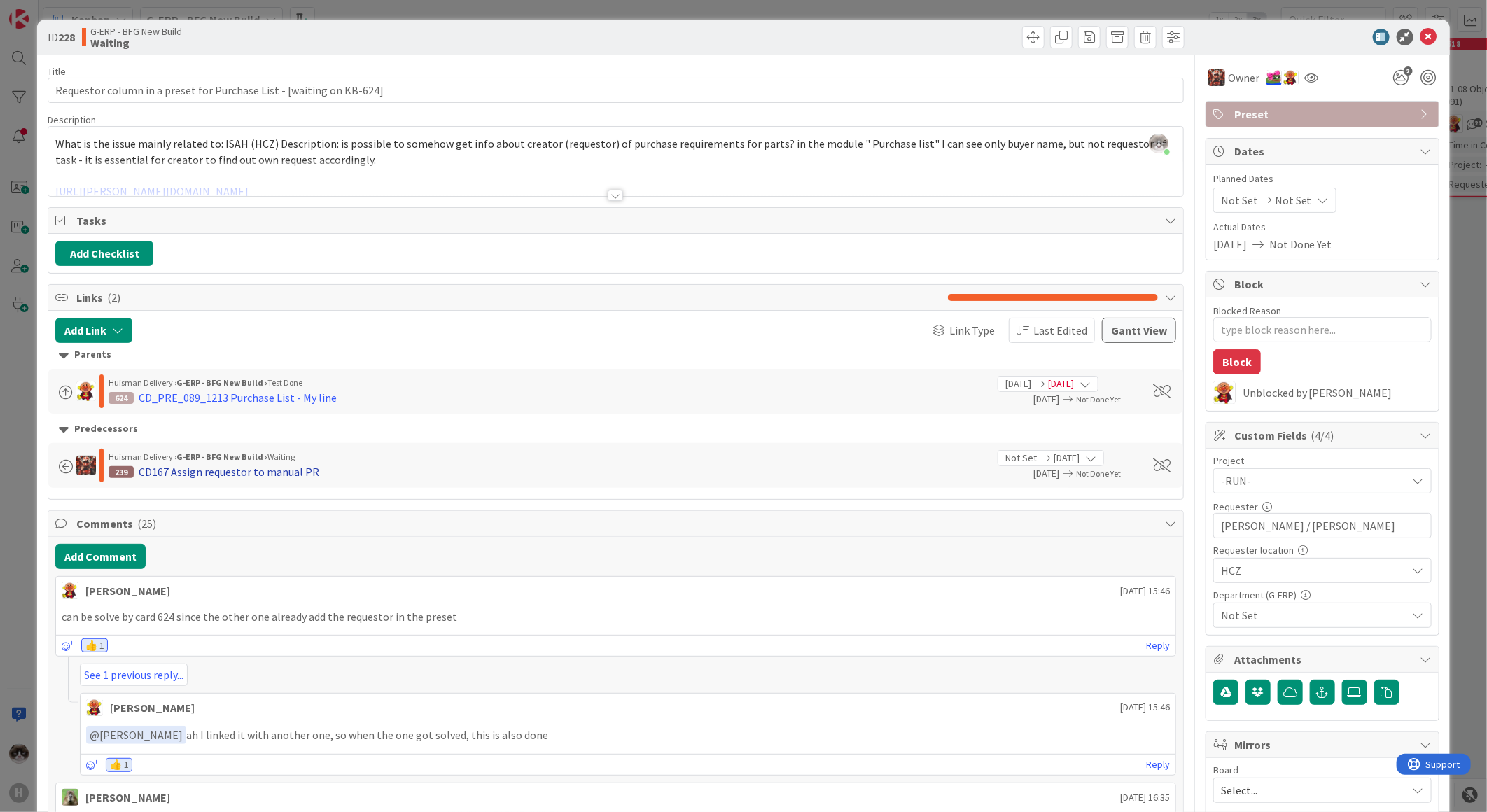
scroll to position [155, 0]
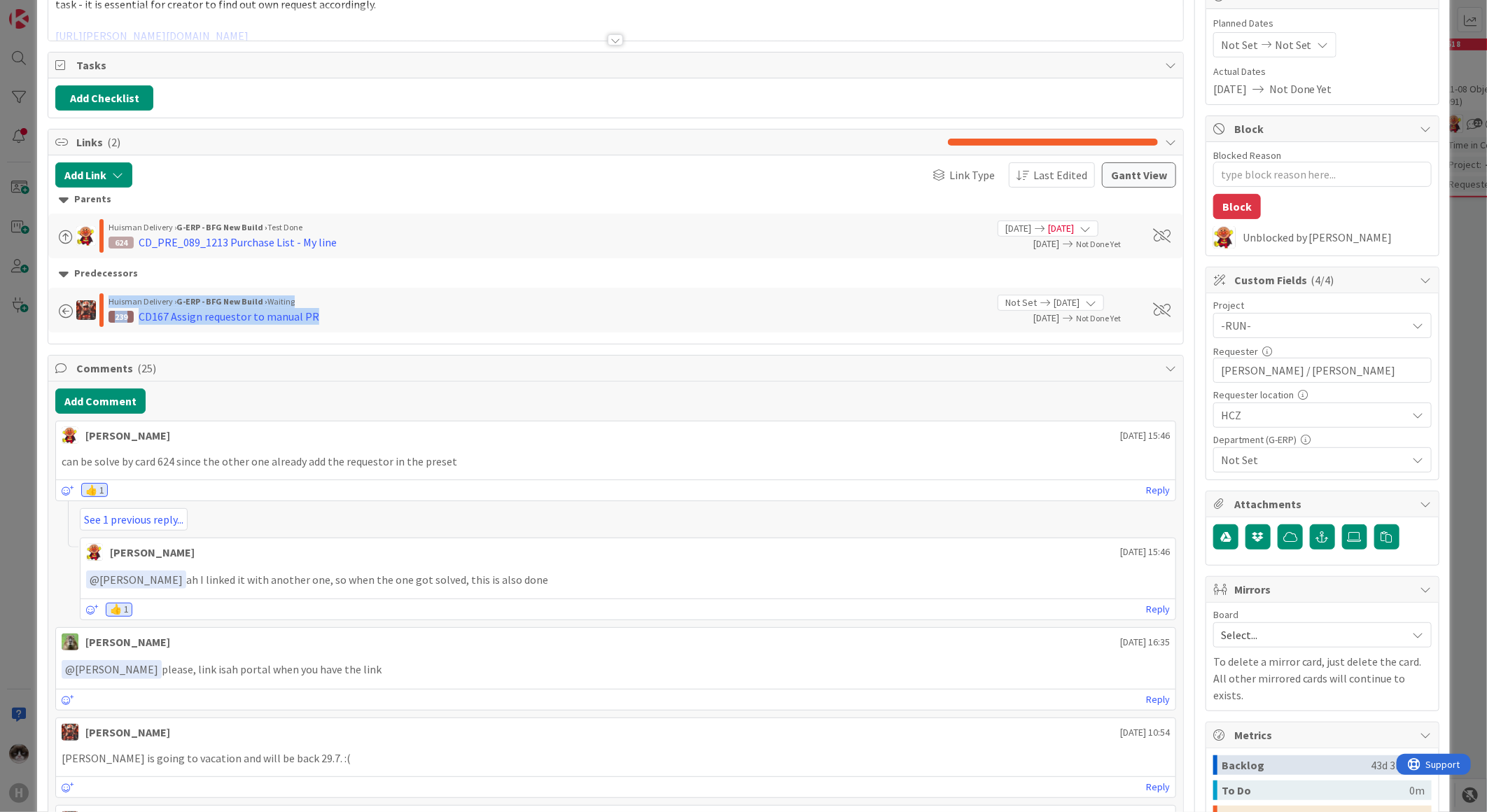
drag, startPoint x: 339, startPoint y: 319, endPoint x: 107, endPoint y: 299, distance: 232.9
click at [107, 299] on div "[PERSON_NAME] Delivery › G-ERP - BFG New Build › Waiting 239 CD167 Assign reque…" at bounding box center [521, 309] width 932 height 33
click at [434, 329] on div "[PERSON_NAME] Delivery › G-ERP - BFG New Build › Waiting 239 CD167 Assign reque…" at bounding box center [616, 309] width 1135 height 45
click at [206, 313] on div "CD167 Assign requestor to manual PR" at bounding box center [229, 317] width 181 height 17
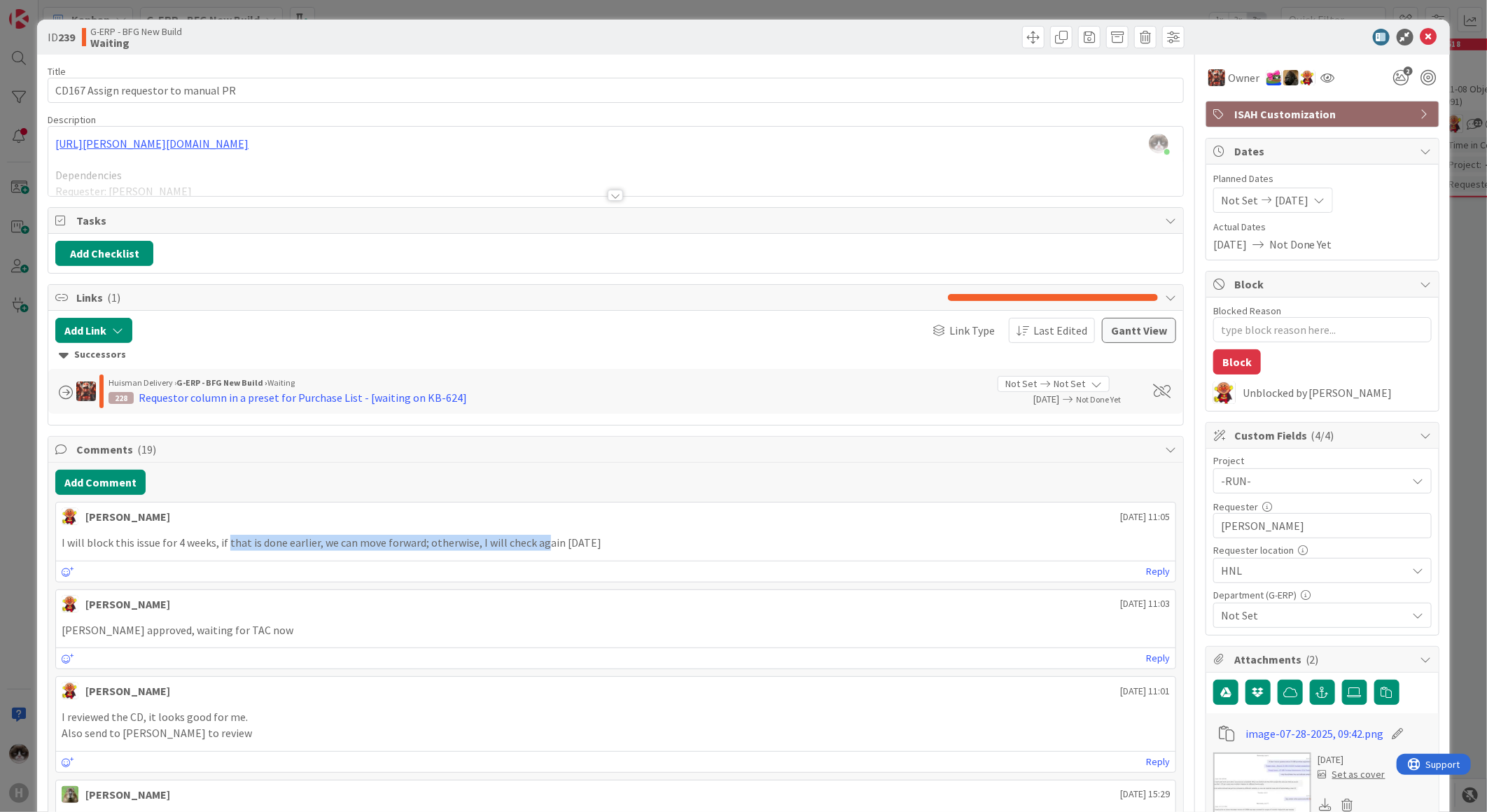
drag, startPoint x: 226, startPoint y: 550, endPoint x: 552, endPoint y: 541, distance: 326.1
click at [552, 541] on p "I will block this issue for 4 weeks, if that is done earlier, we can move forwa…" at bounding box center [616, 542] width 1108 height 16
drag, startPoint x: 552, startPoint y: 541, endPoint x: 462, endPoint y: 558, distance: 91.6
click at [462, 558] on div "[PERSON_NAME] [DATE] 11:05 I will block this issue for 4 weeks, if that is done…" at bounding box center [616, 542] width 1121 height 81
drag, startPoint x: 240, startPoint y: 539, endPoint x: 374, endPoint y: 548, distance: 134.3
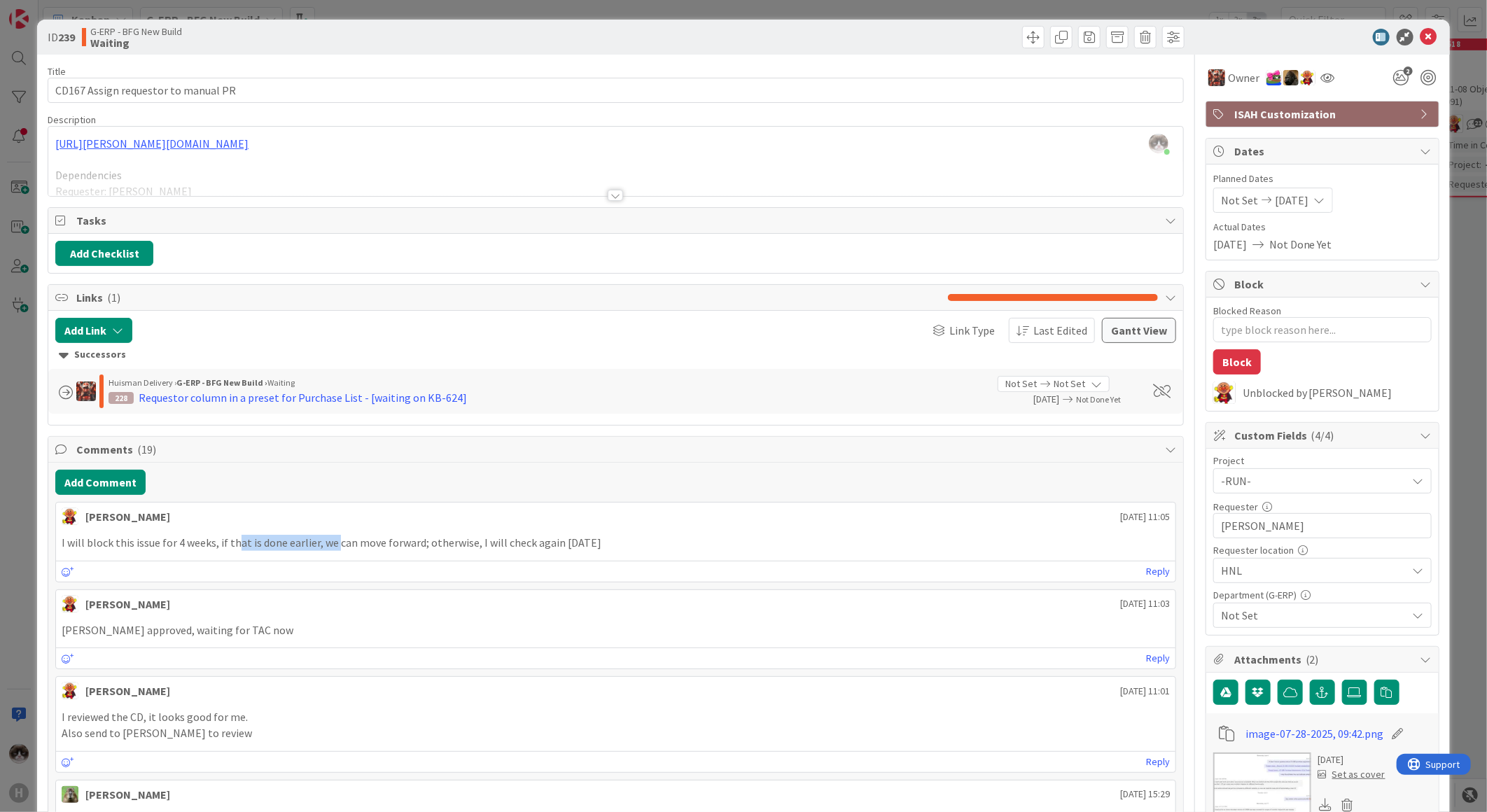
click at [373, 548] on p "I will block this issue for 4 weeks, if that is done earlier, we can move forwa…" at bounding box center [616, 542] width 1108 height 16
drag, startPoint x: 237, startPoint y: 624, endPoint x: 56, endPoint y: 627, distance: 181.0
click at [56, 627] on div "[PERSON_NAME] approved, waiting for TAC now" at bounding box center [616, 629] width 1120 height 28
drag, startPoint x: 390, startPoint y: 540, endPoint x: 616, endPoint y: 540, distance: 226.0
click at [614, 540] on p "I will block this issue for 4 weeks, if that is done earlier, we can move forwa…" at bounding box center [616, 542] width 1108 height 16
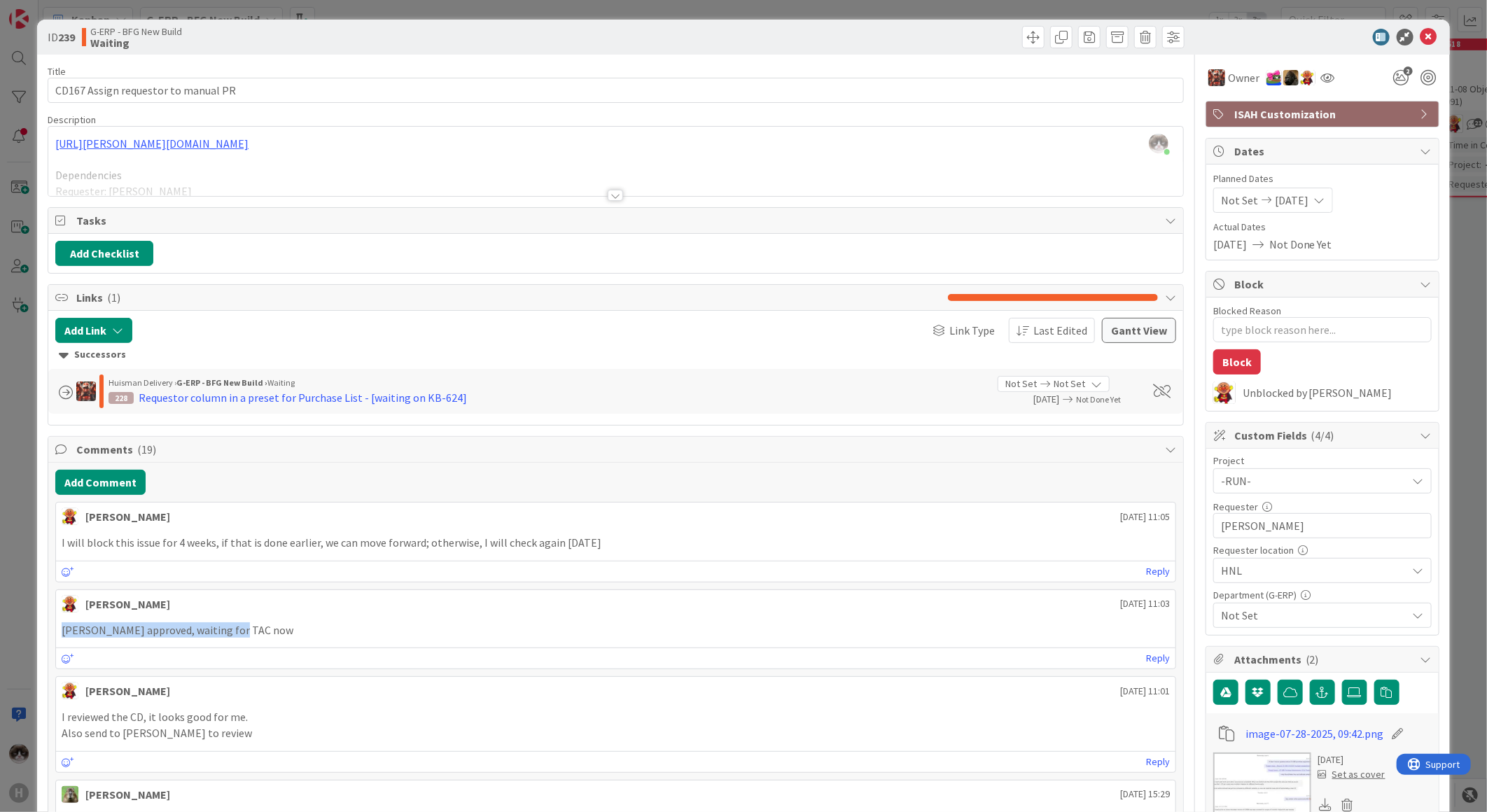
drag, startPoint x: 616, startPoint y: 540, endPoint x: 786, endPoint y: 535, distance: 170.1
click at [786, 535] on p "I will block this issue for 4 weeks, if that is done earlier, we can move forwa…" at bounding box center [616, 542] width 1108 height 16
click at [1025, 41] on span at bounding box center [1033, 37] width 23 height 23
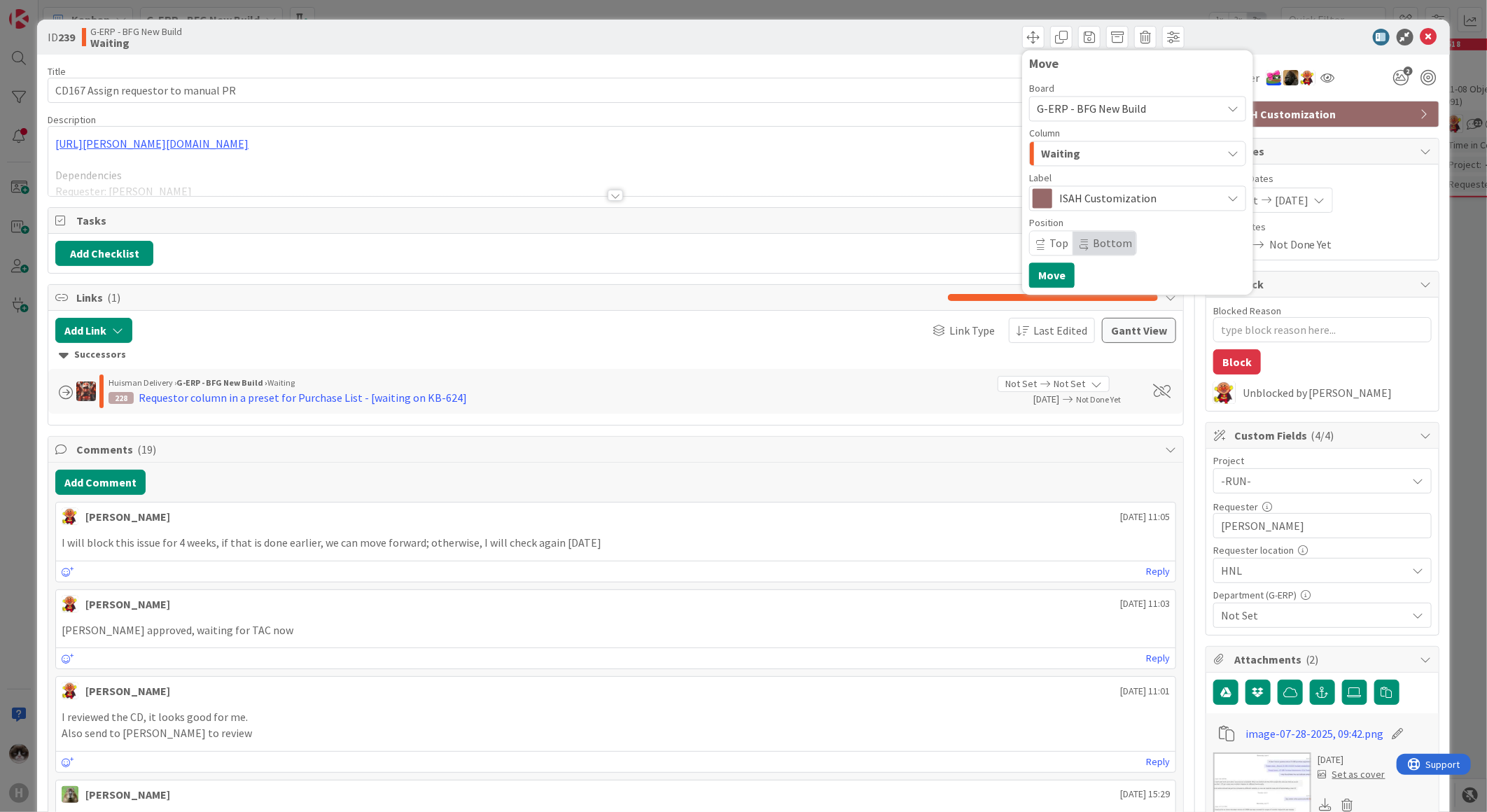
click at [1121, 155] on div "Waiting" at bounding box center [1130, 153] width 185 height 23
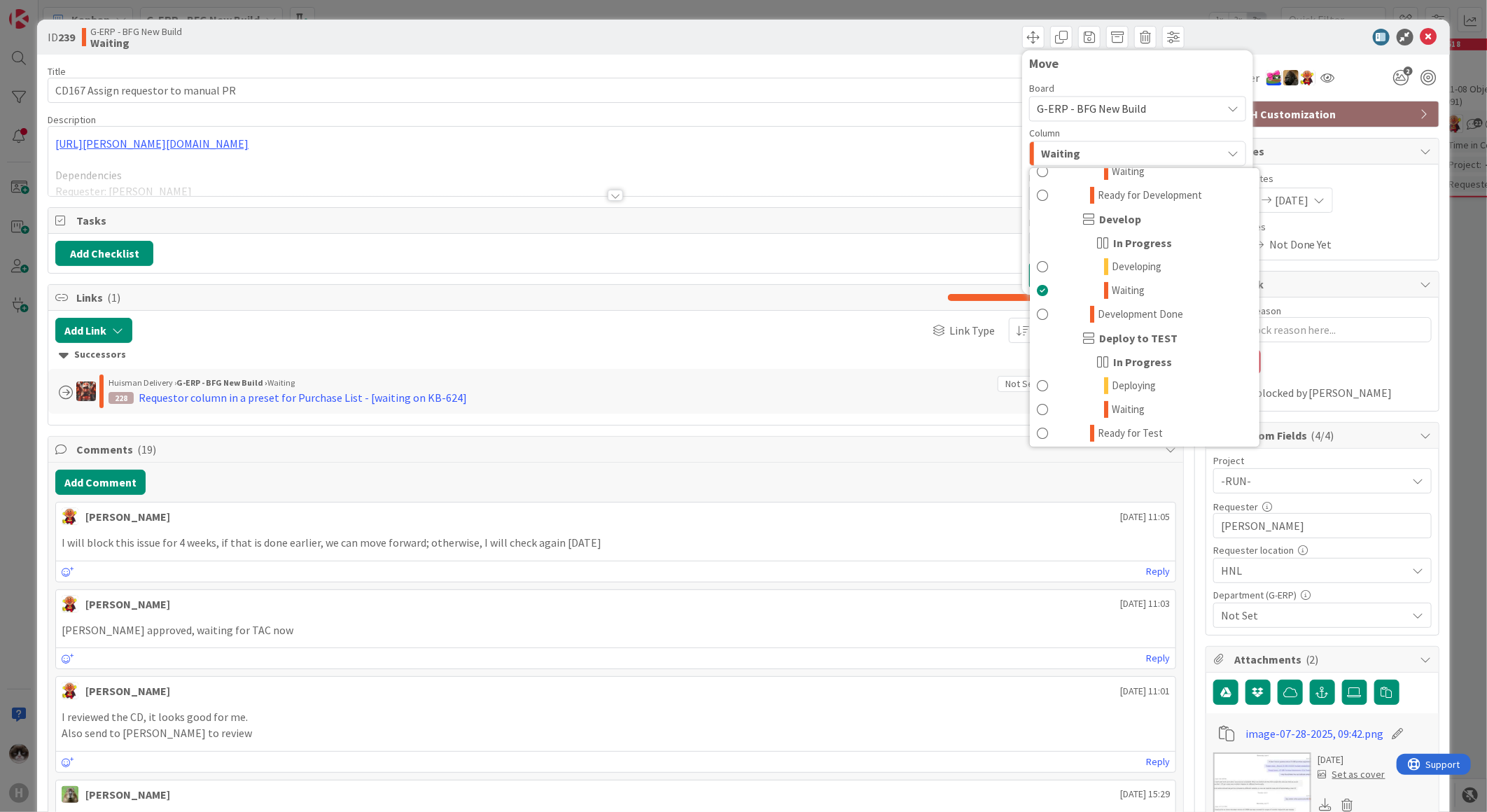
scroll to position [155, 0]
click at [622, 359] on div "Successors" at bounding box center [616, 355] width 1114 height 15
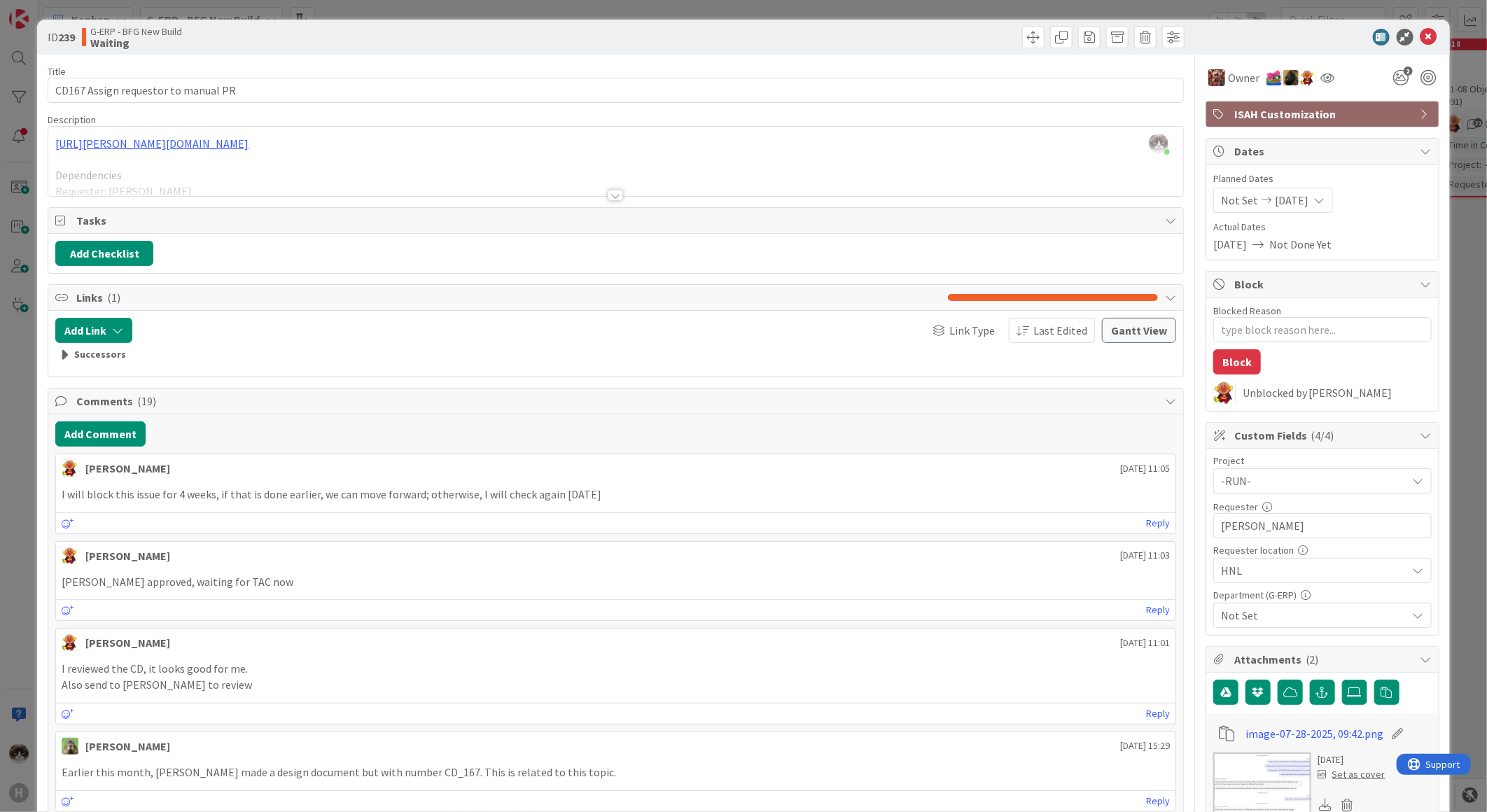
click at [617, 193] on div at bounding box center [616, 195] width 15 height 11
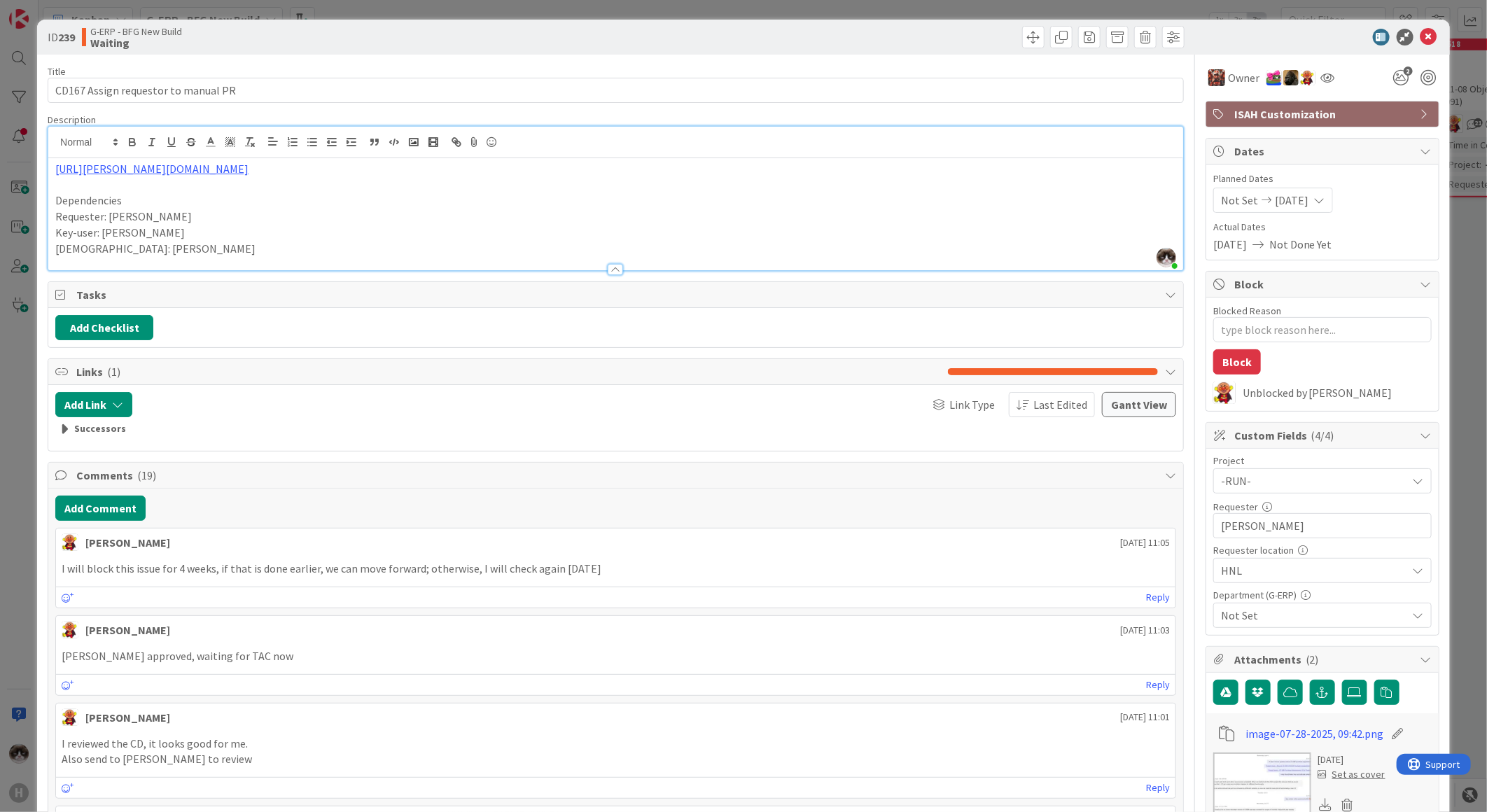
drag, startPoint x: 541, startPoint y: 574, endPoint x: 610, endPoint y: 574, distance: 69.0
click at [610, 574] on p "I will block this issue for 4 weeks, if that is done earlier, we can move forwa…" at bounding box center [616, 568] width 1108 height 16
drag, startPoint x: 610, startPoint y: 574, endPoint x: 612, endPoint y: 582, distance: 8.2
click at [613, 582] on div "I will block this issue for 4 weeks, if that is done earlier, we can move forwa…" at bounding box center [616, 569] width 1120 height 28
drag, startPoint x: 117, startPoint y: 666, endPoint x: 203, endPoint y: 649, distance: 87.7
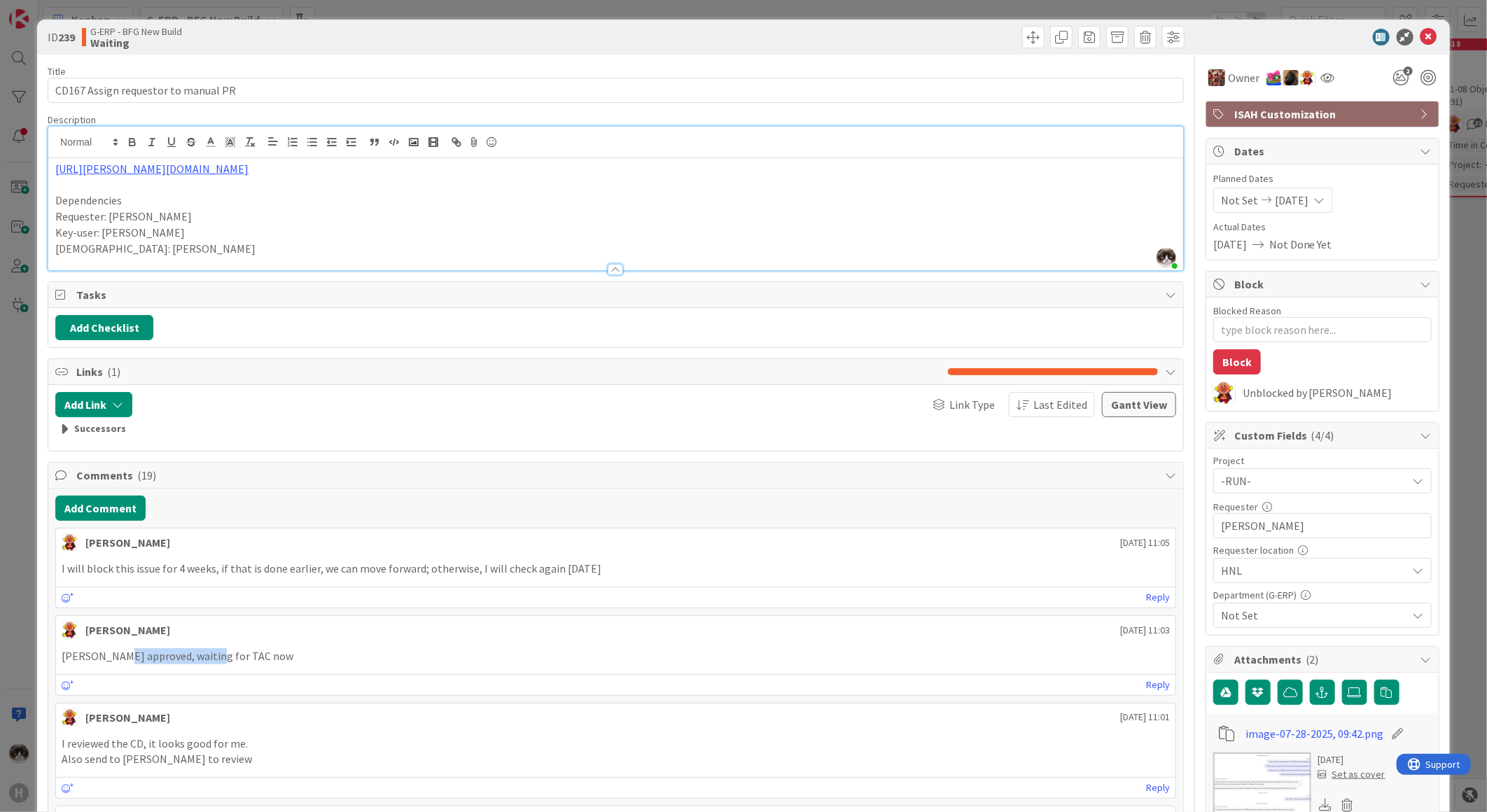
click at [203, 649] on p "[PERSON_NAME] approved, waiting for TAC now" at bounding box center [616, 655] width 1108 height 16
click at [1420, 44] on icon at bounding box center [1429, 37] width 17 height 17
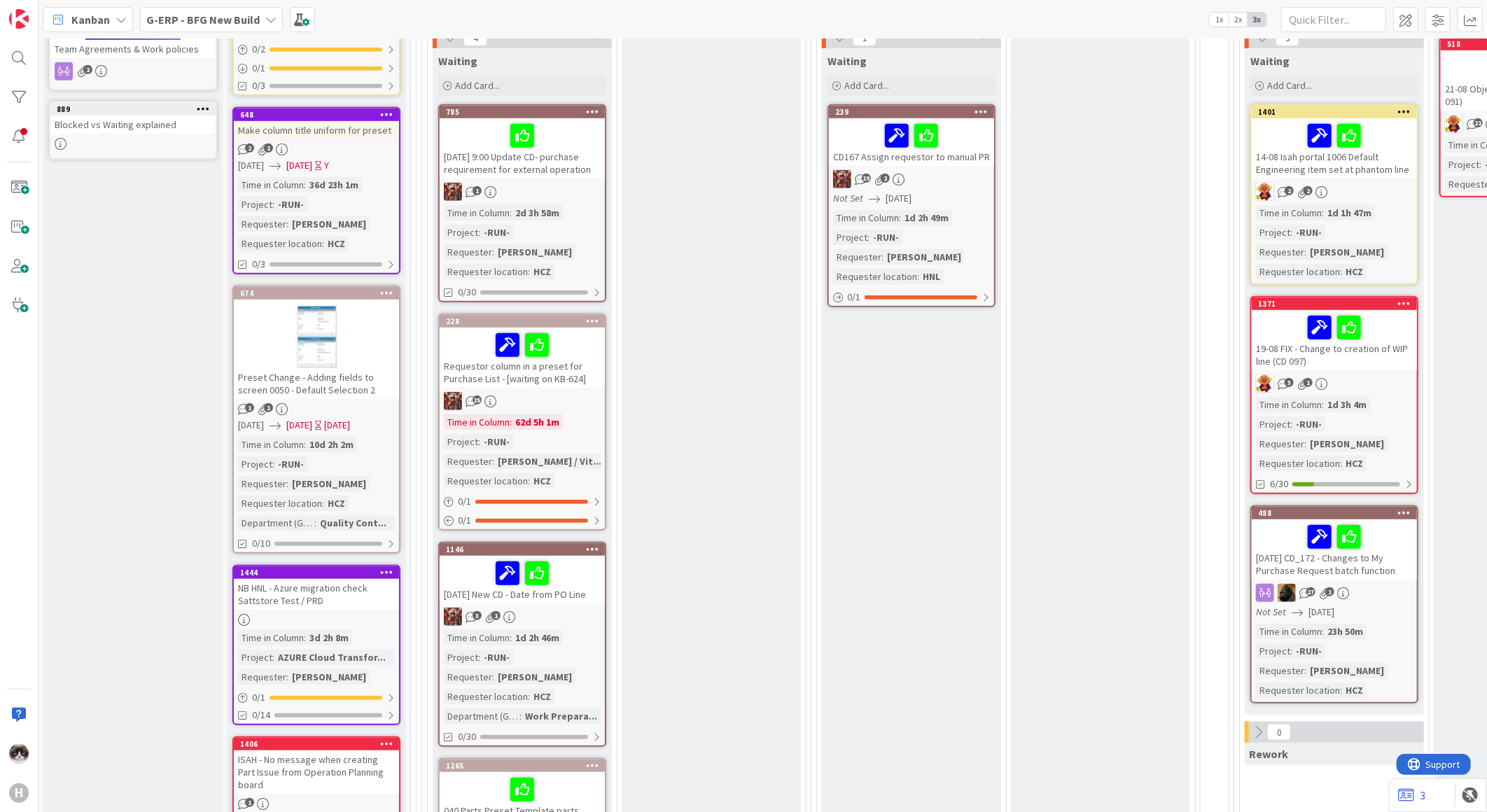
click at [569, 394] on div "25" at bounding box center [522, 400] width 166 height 18
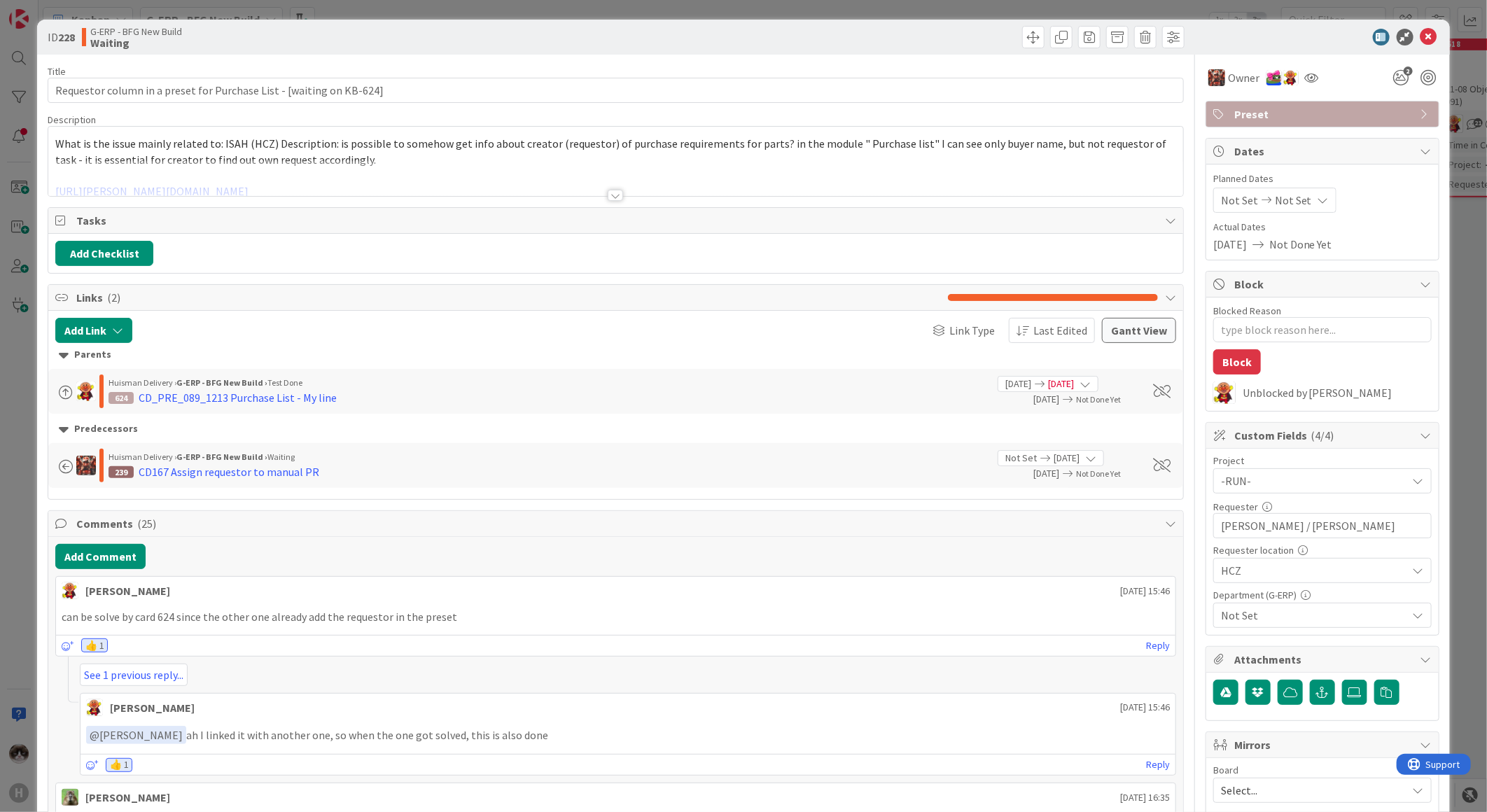
scroll to position [155, 0]
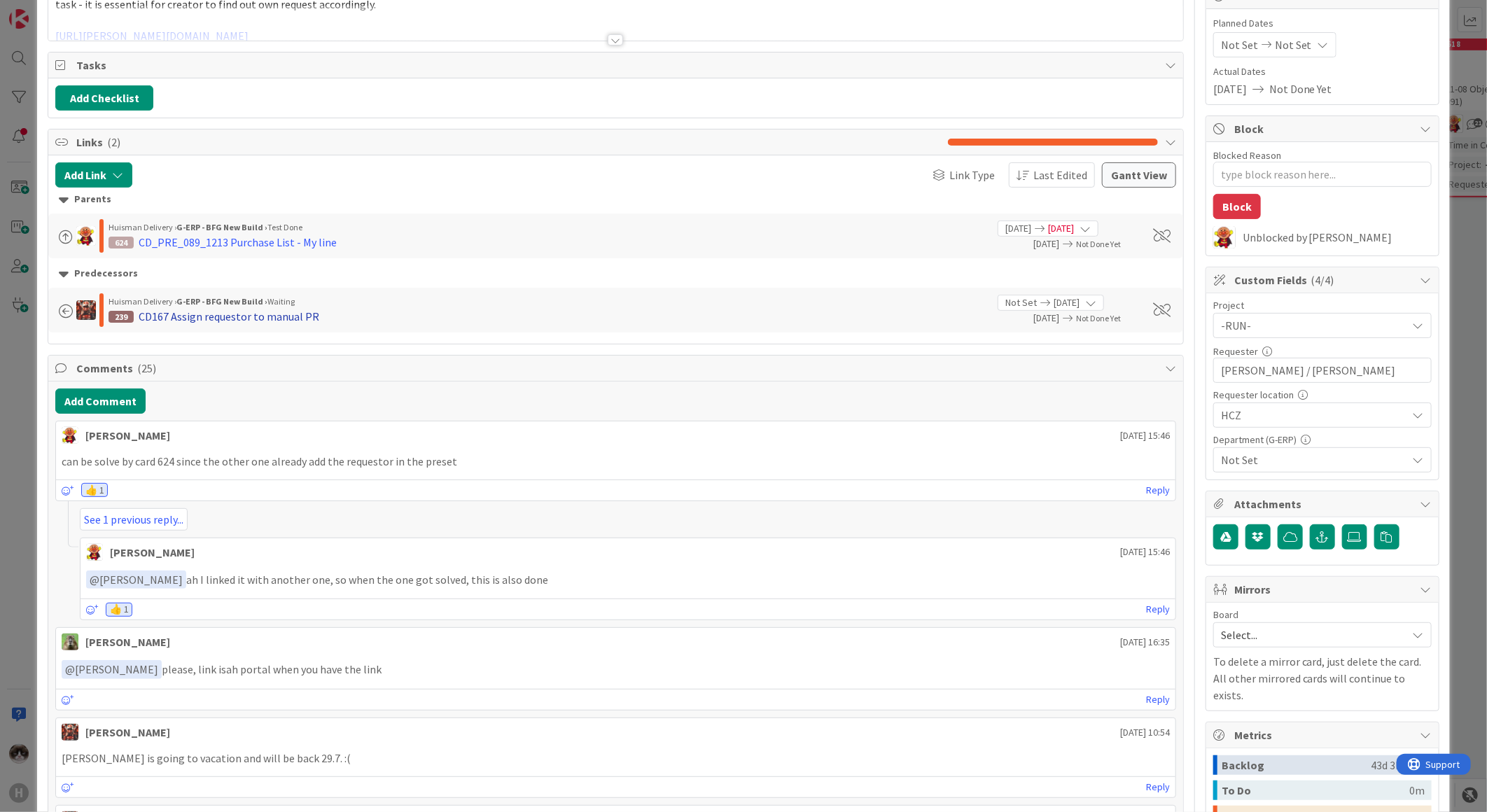
click at [291, 319] on div "CD167 Assign requestor to manual PR" at bounding box center [229, 317] width 181 height 17
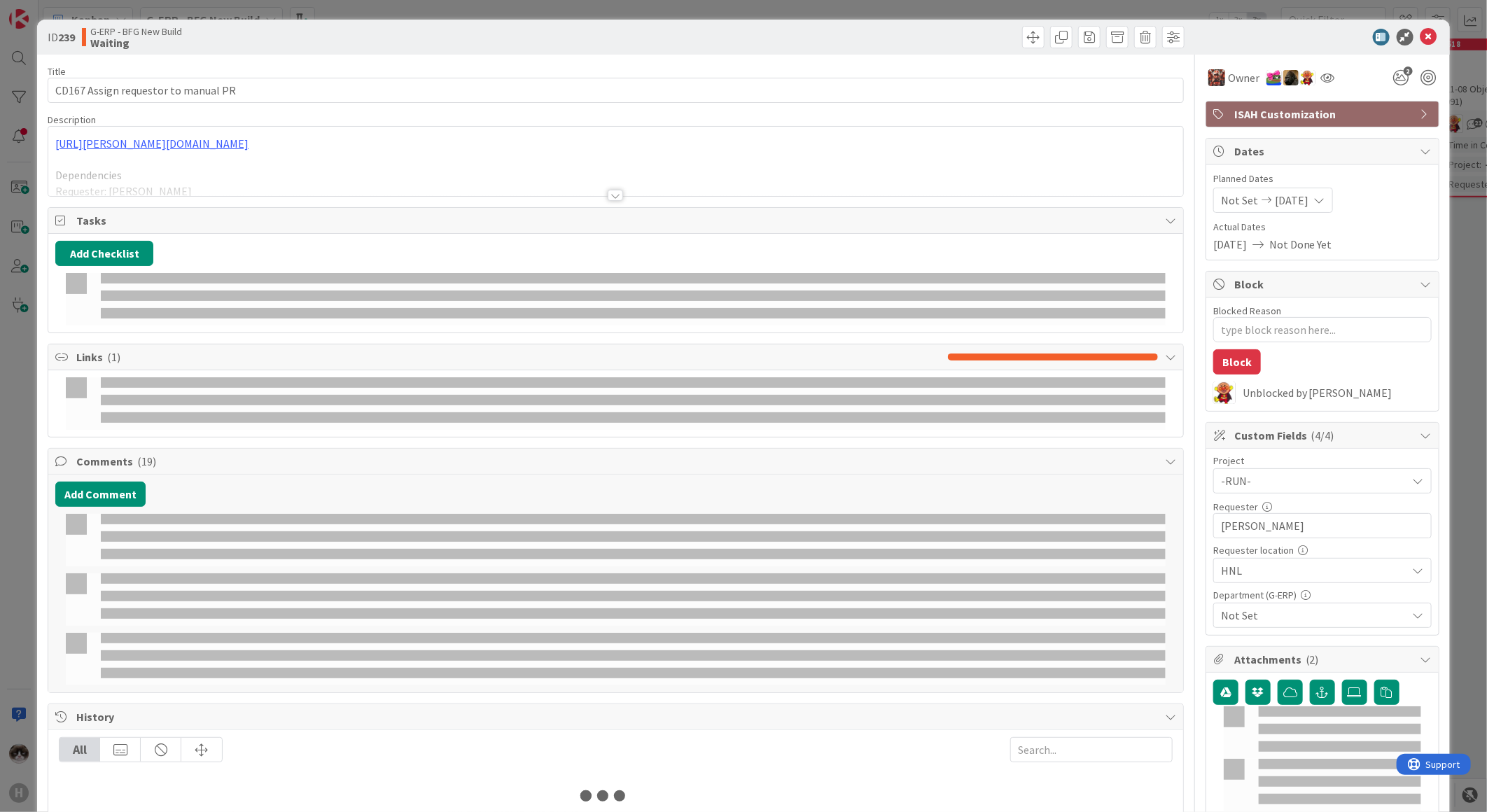
drag, startPoint x: 602, startPoint y: 186, endPoint x: 606, endPoint y: 197, distance: 11.7
click at [602, 186] on div at bounding box center [616, 179] width 1135 height 36
click at [606, 184] on p "Dependencies" at bounding box center [616, 175] width 1121 height 16
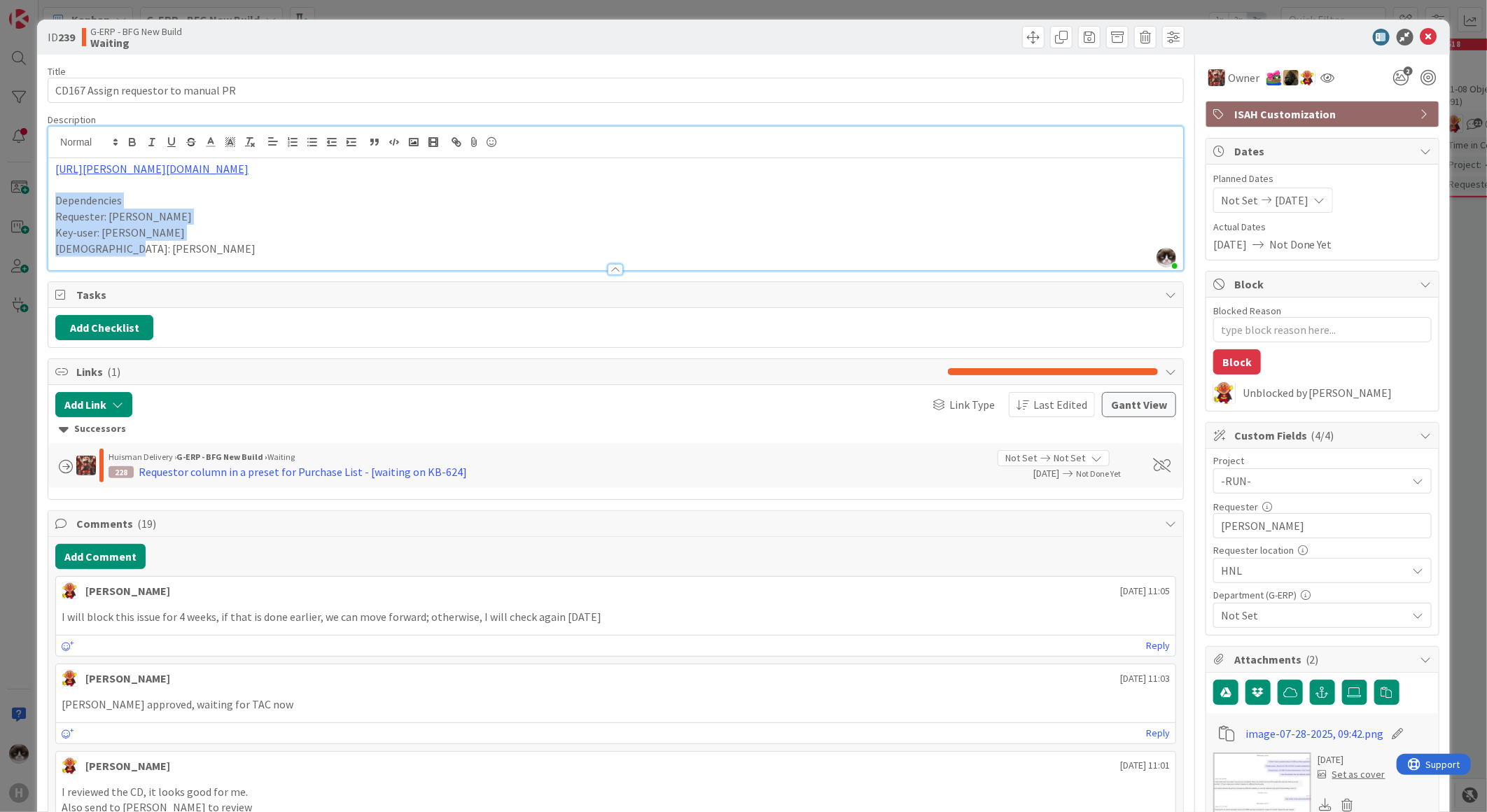
drag, startPoint x: 54, startPoint y: 202, endPoint x: 205, endPoint y: 248, distance: 157.9
click at [205, 248] on div "[URL][PERSON_NAME][DOMAIN_NAME] Dependencies Requester: [PERSON_NAME] Key-user:…" at bounding box center [616, 214] width 1135 height 112
click at [301, 248] on p "[DEMOGRAPHIC_DATA]: [PERSON_NAME]" at bounding box center [616, 248] width 1121 height 16
drag, startPoint x: 166, startPoint y: 225, endPoint x: 87, endPoint y: 226, distance: 79.0
click at [87, 226] on p "Key-user: [PERSON_NAME]" at bounding box center [616, 232] width 1121 height 16
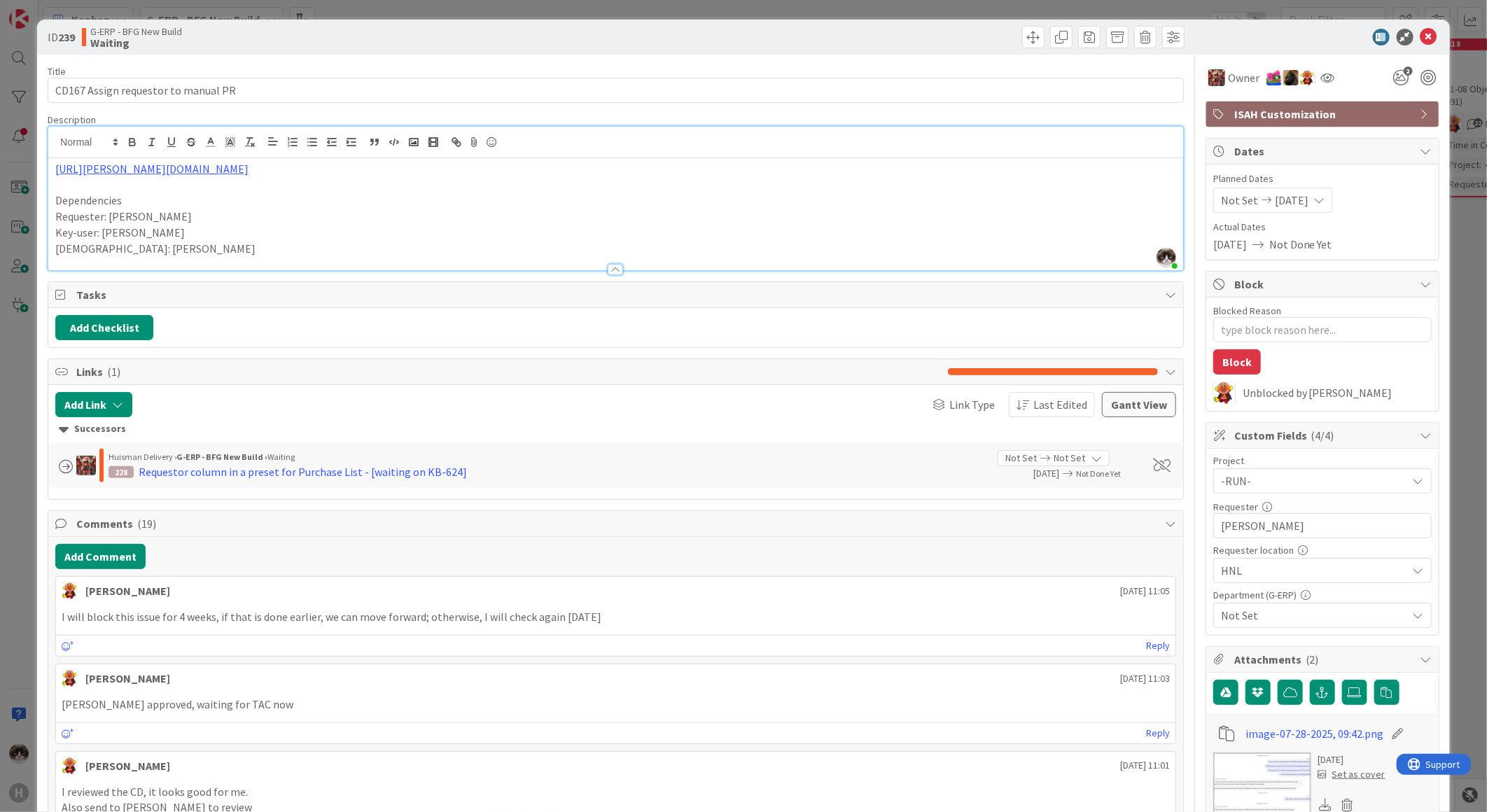
click at [189, 245] on p "[DEMOGRAPHIC_DATA]: [PERSON_NAME]" at bounding box center [616, 248] width 1121 height 16
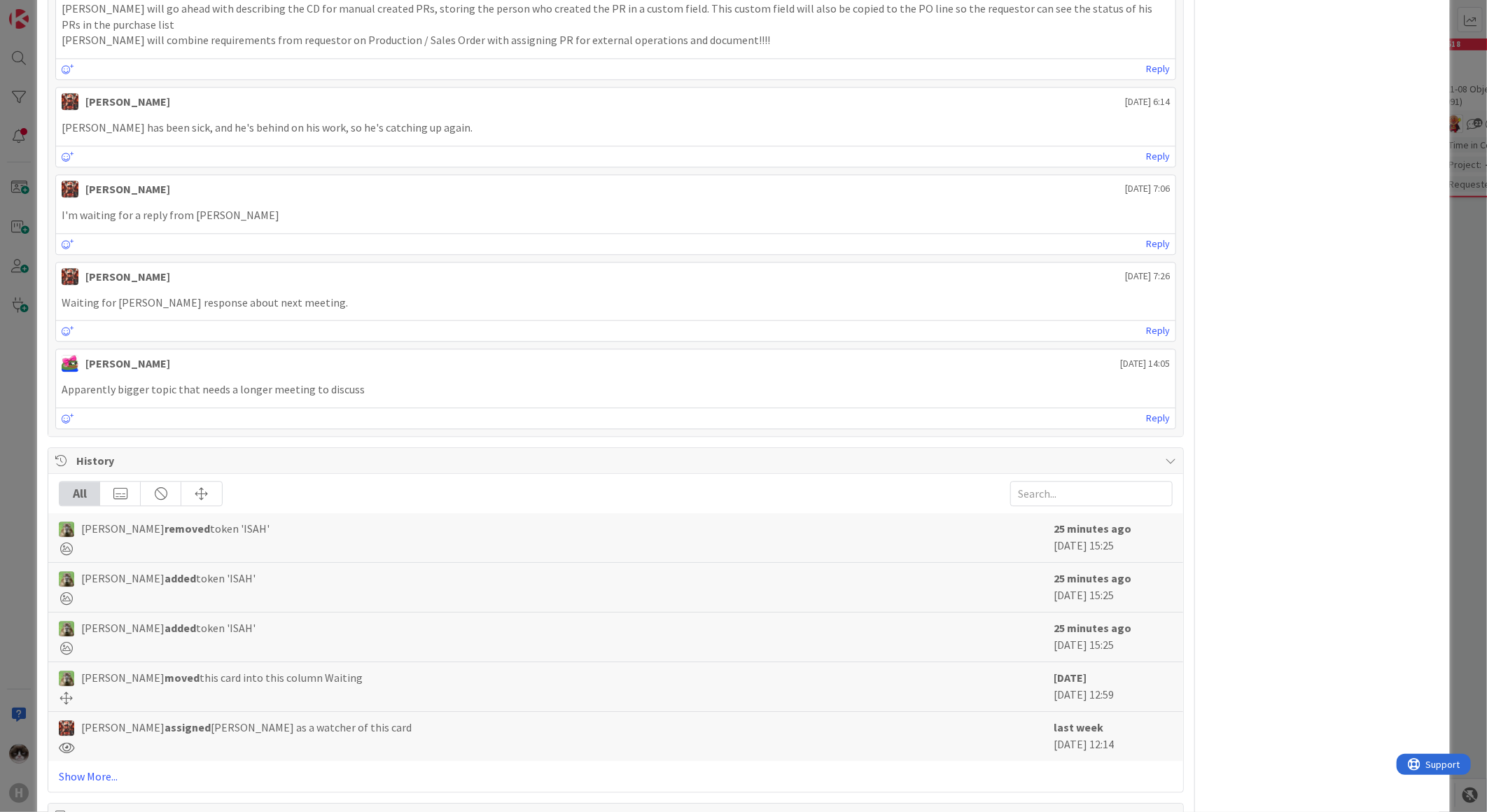
scroll to position [2106, 0]
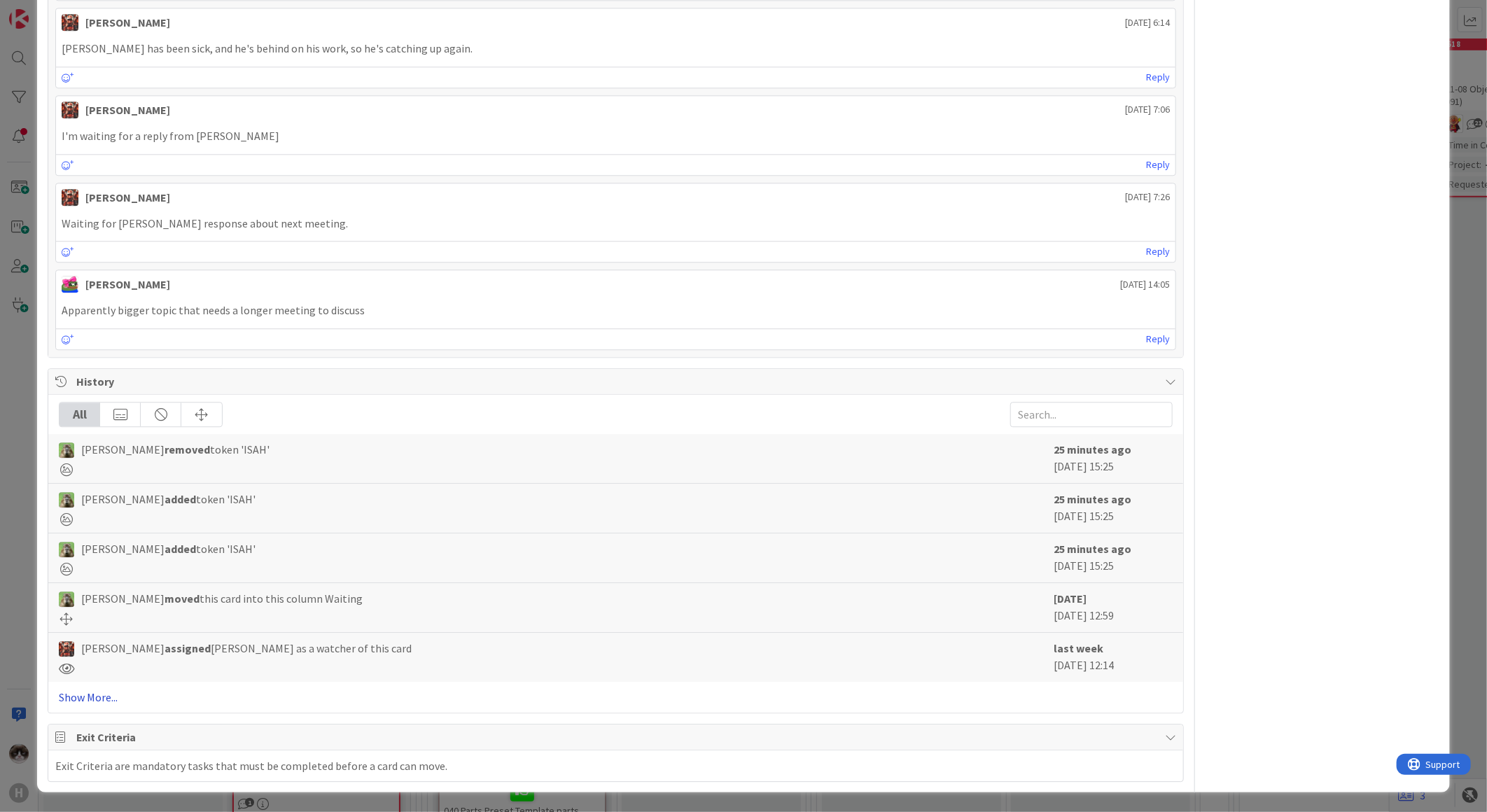
click at [112, 700] on link "Show More..." at bounding box center [616, 697] width 1114 height 17
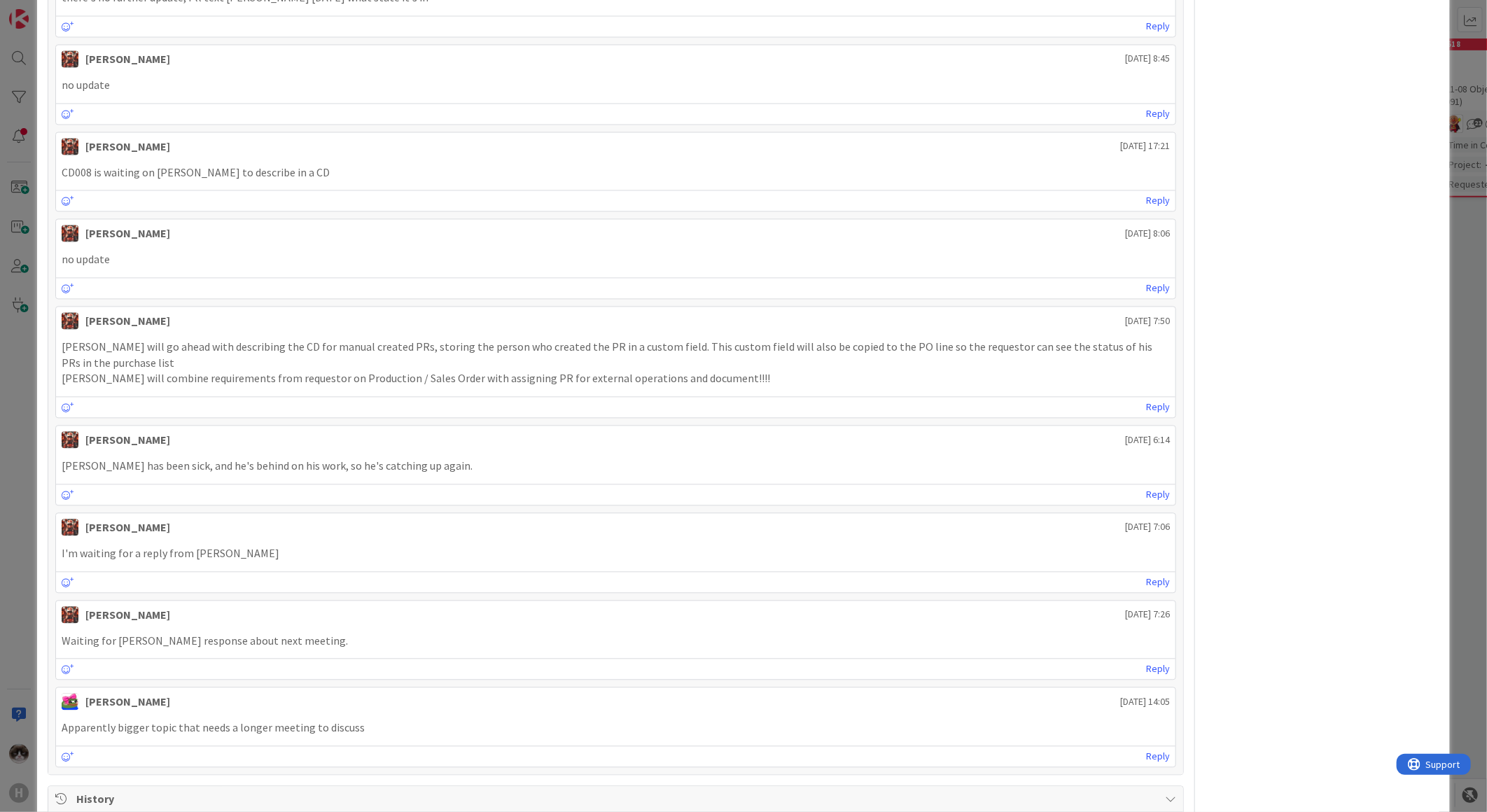
scroll to position [1711, 0]
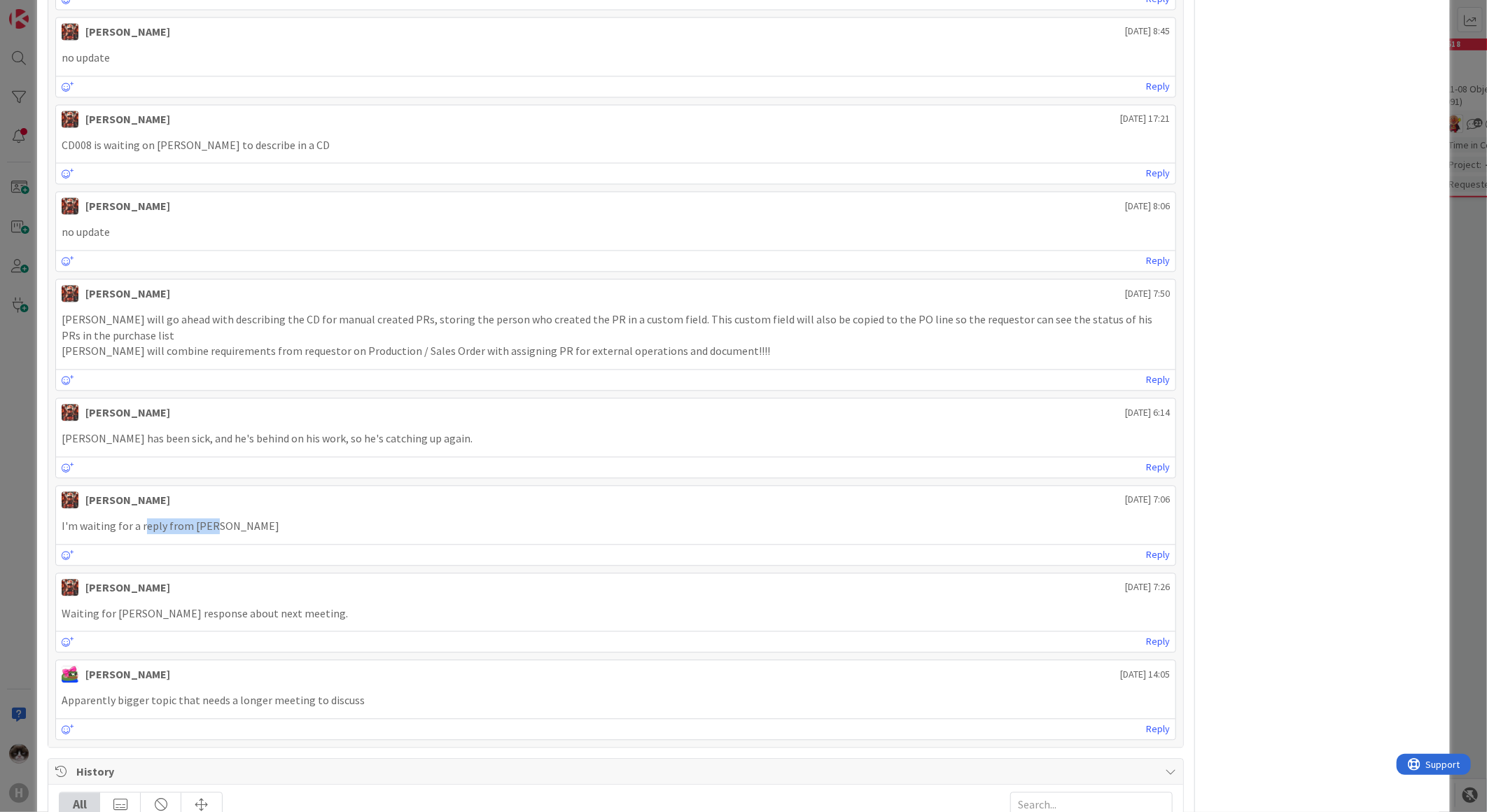
drag, startPoint x: 145, startPoint y: 527, endPoint x: 326, endPoint y: 528, distance: 181.0
click at [318, 528] on p "I'm waiting for a reply from [PERSON_NAME]" at bounding box center [616, 526] width 1108 height 16
drag, startPoint x: 253, startPoint y: 710, endPoint x: 225, endPoint y: 709, distance: 28.0
click at [226, 708] on p "Apparently bigger topic that needs a longer meeting to discuss" at bounding box center [616, 700] width 1108 height 16
drag, startPoint x: 225, startPoint y: 709, endPoint x: 205, endPoint y: 621, distance: 90.2
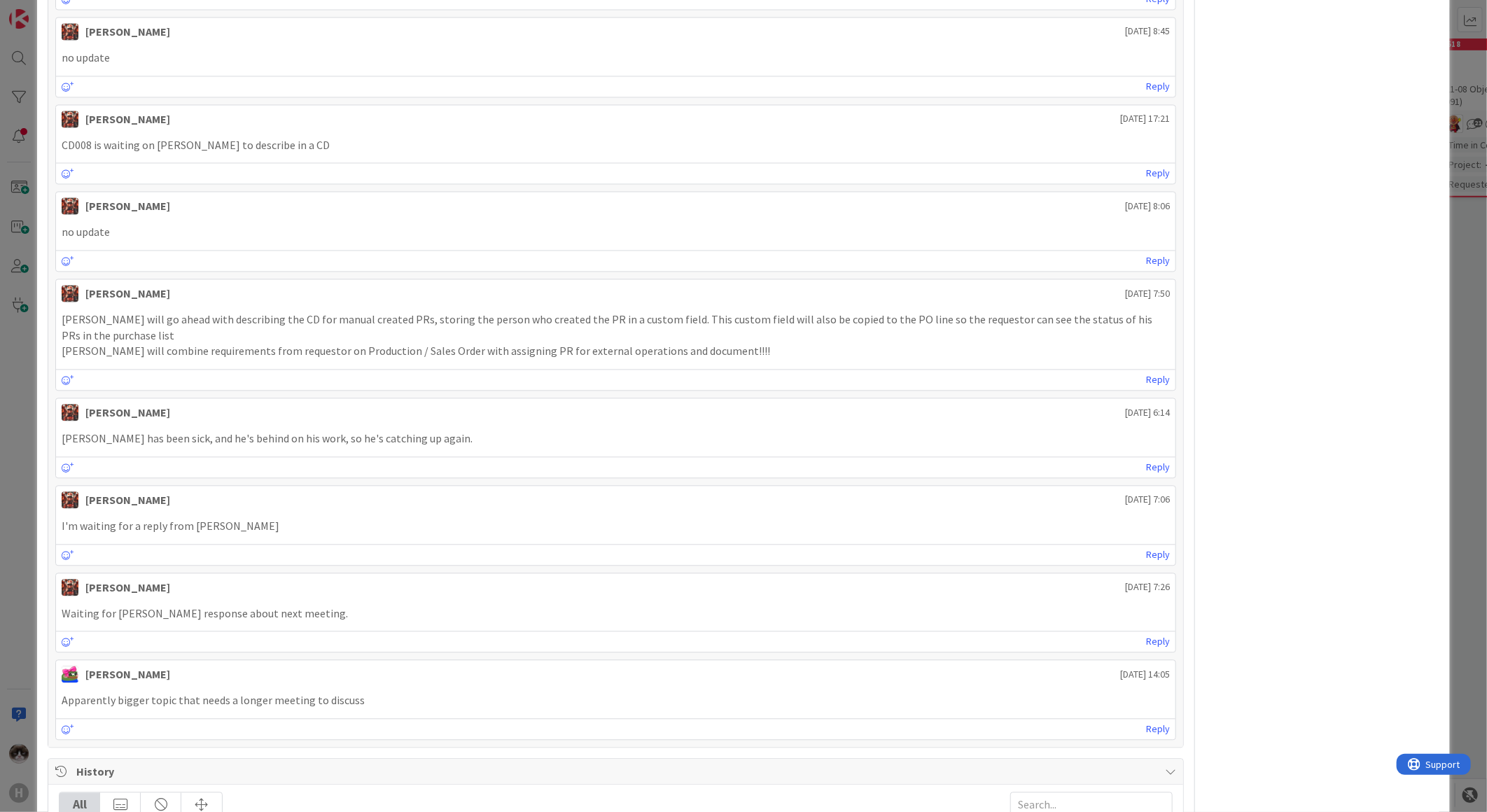
click at [205, 621] on p "Waiting for [PERSON_NAME] response about next meeting." at bounding box center [616, 613] width 1108 height 16
click at [253, 613] on p "Waiting for [PERSON_NAME] response about next meeting." at bounding box center [616, 613] width 1108 height 16
drag, startPoint x: 143, startPoint y: 708, endPoint x: 323, endPoint y: 698, distance: 180.3
click at [323, 698] on p "Apparently bigger topic that needs a longer meeting to discuss" at bounding box center [616, 700] width 1108 height 16
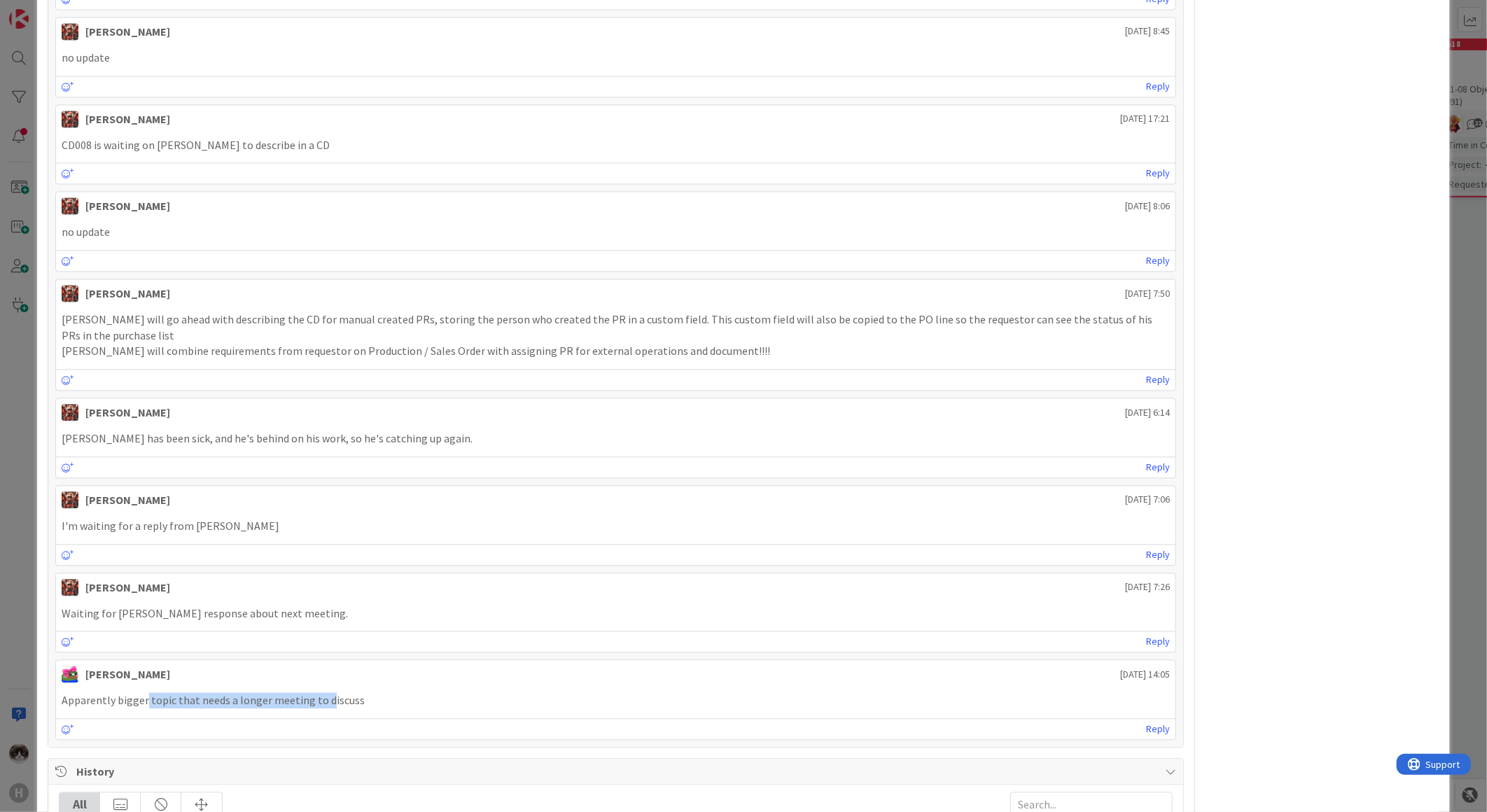
drag, startPoint x: 323, startPoint y: 698, endPoint x: 303, endPoint y: 709, distance: 22.8
click at [303, 708] on p "Apparently bigger topic that needs a longer meeting to discuss" at bounding box center [616, 700] width 1108 height 16
drag, startPoint x: 67, startPoint y: 709, endPoint x: 513, endPoint y: 704, distance: 446.0
click at [513, 704] on p "Apparently bigger topic that needs a longer meeting to discuss" at bounding box center [616, 700] width 1108 height 16
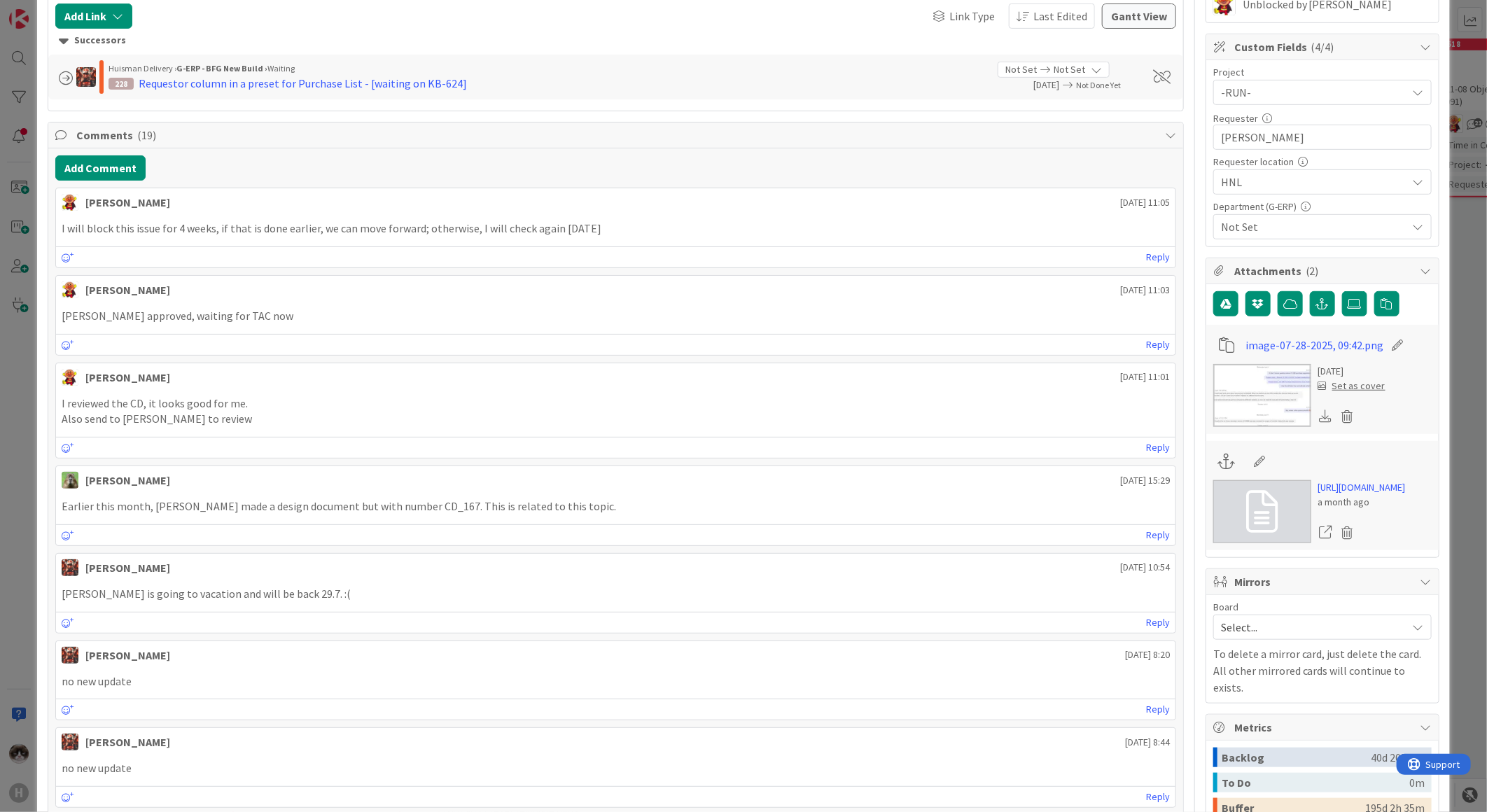
scroll to position [0, 0]
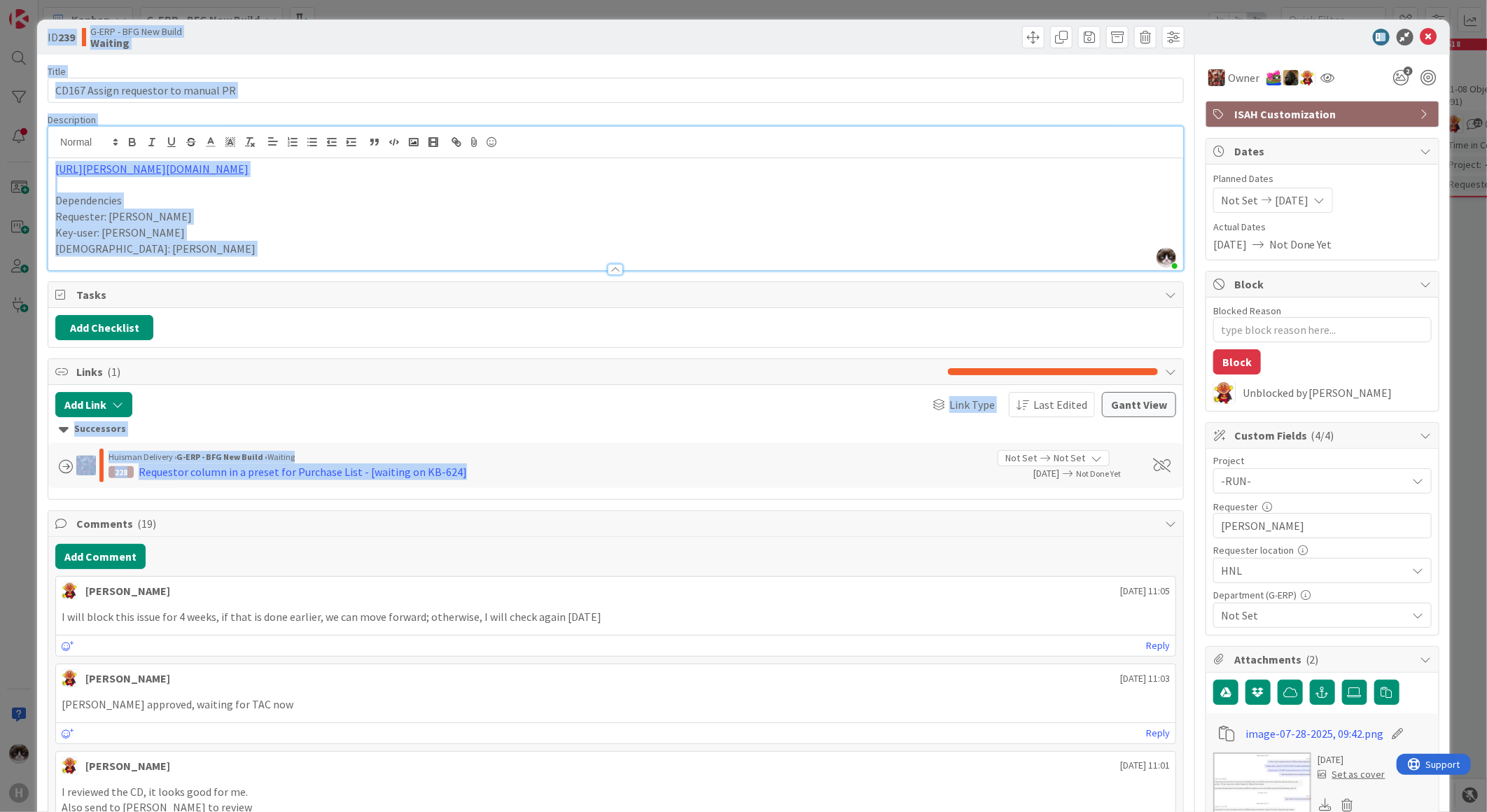
drag, startPoint x: 488, startPoint y: 474, endPoint x: 15, endPoint y: 16, distance: 658.4
click at [15, 16] on div "ID 239 G-ERP - BFG New Build Waiting Title 35 / 128 CD167 Assign requestor to m…" at bounding box center [743, 406] width 1487 height 812
click at [720, 327] on div "Add Checklist" at bounding box center [616, 327] width 1121 height 25
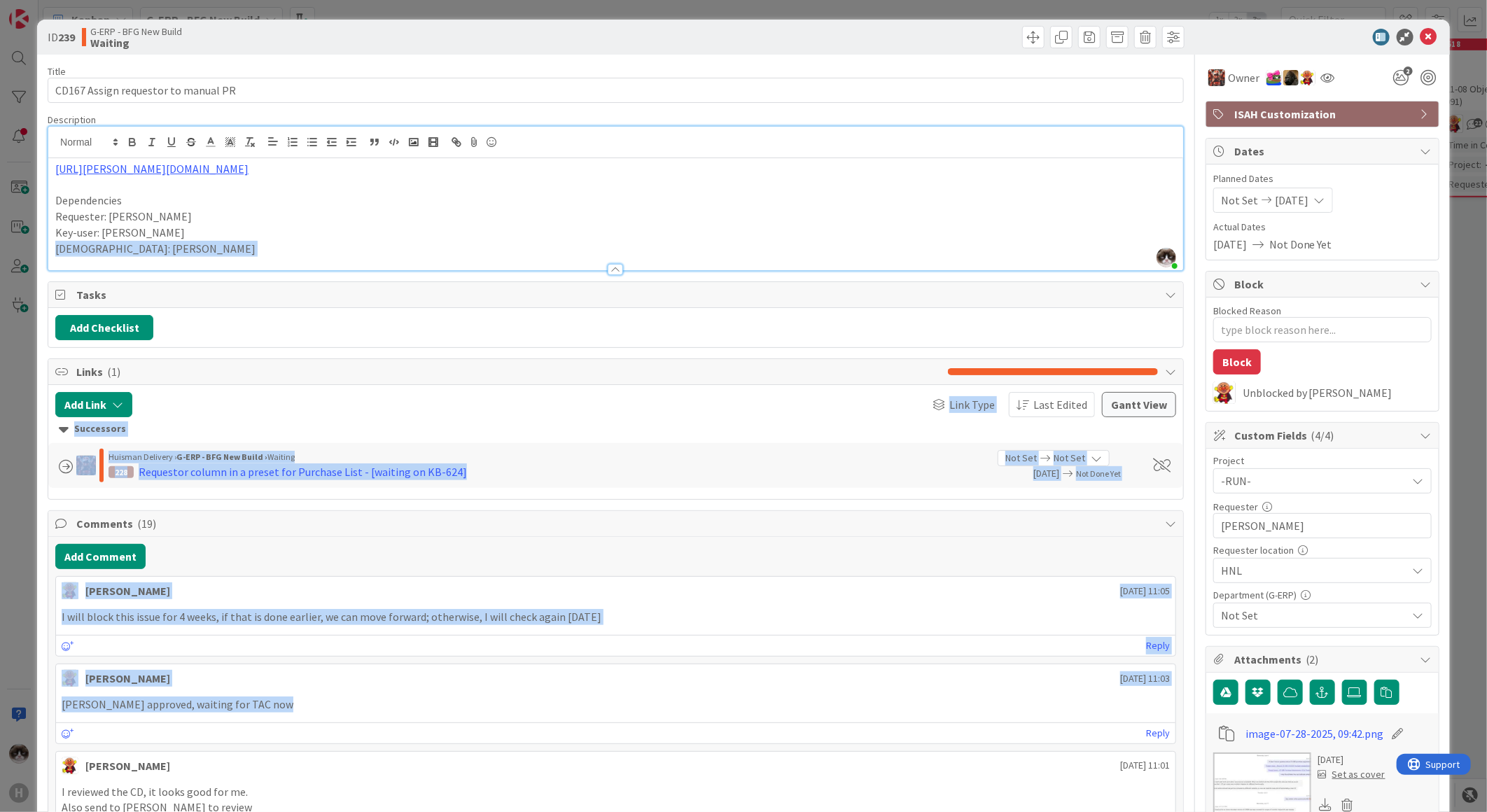
drag, startPoint x: 563, startPoint y: 725, endPoint x: 18, endPoint y: 208, distance: 751.2
click at [18, 208] on div "ID 239 G-ERP - BFG New Build Waiting Title 35 / 128 CD167 Assign requestor to m…" at bounding box center [743, 406] width 1487 height 812
click at [612, 273] on div at bounding box center [616, 269] width 15 height 11
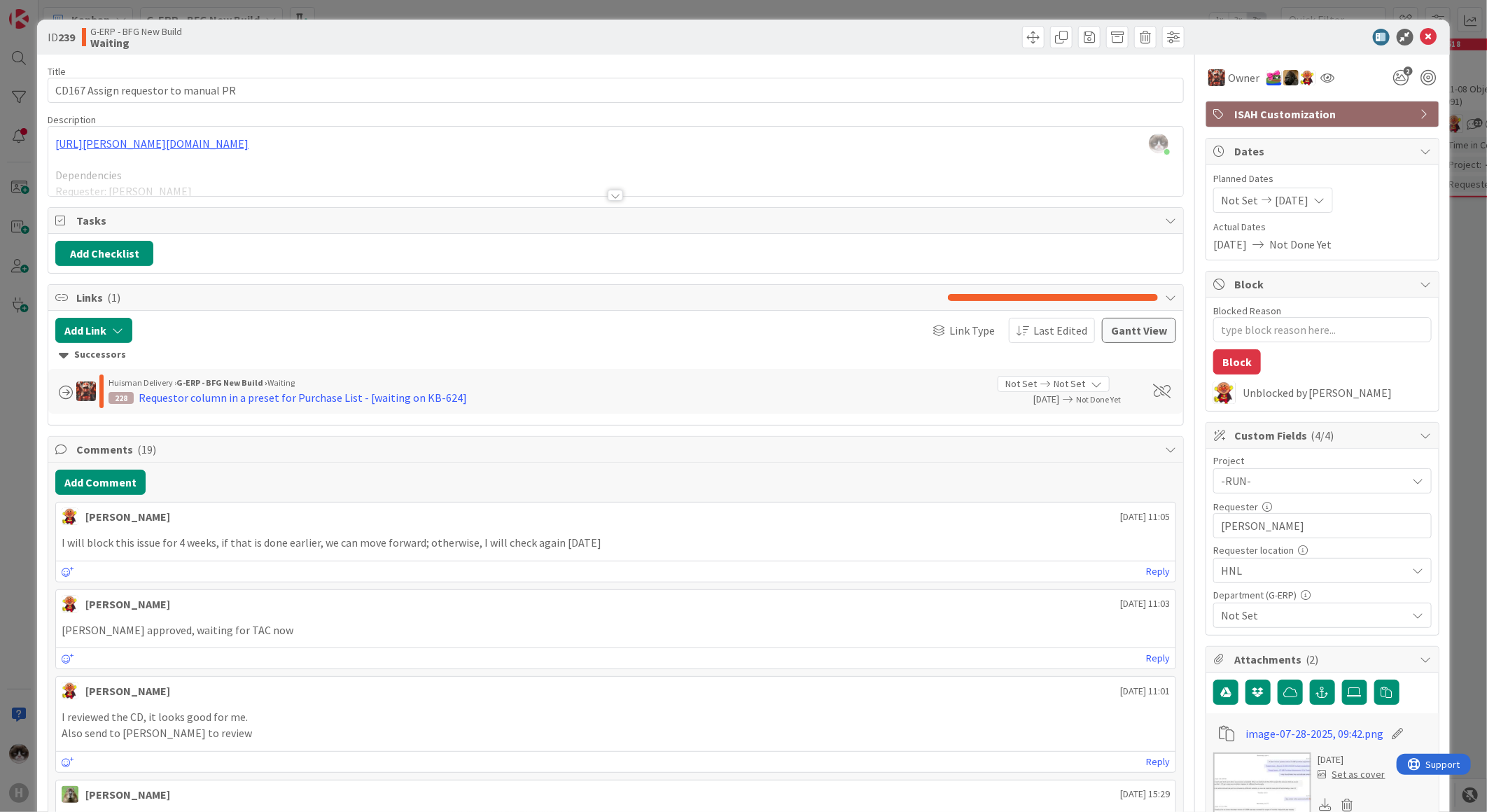
click at [608, 200] on div at bounding box center [616, 195] width 15 height 11
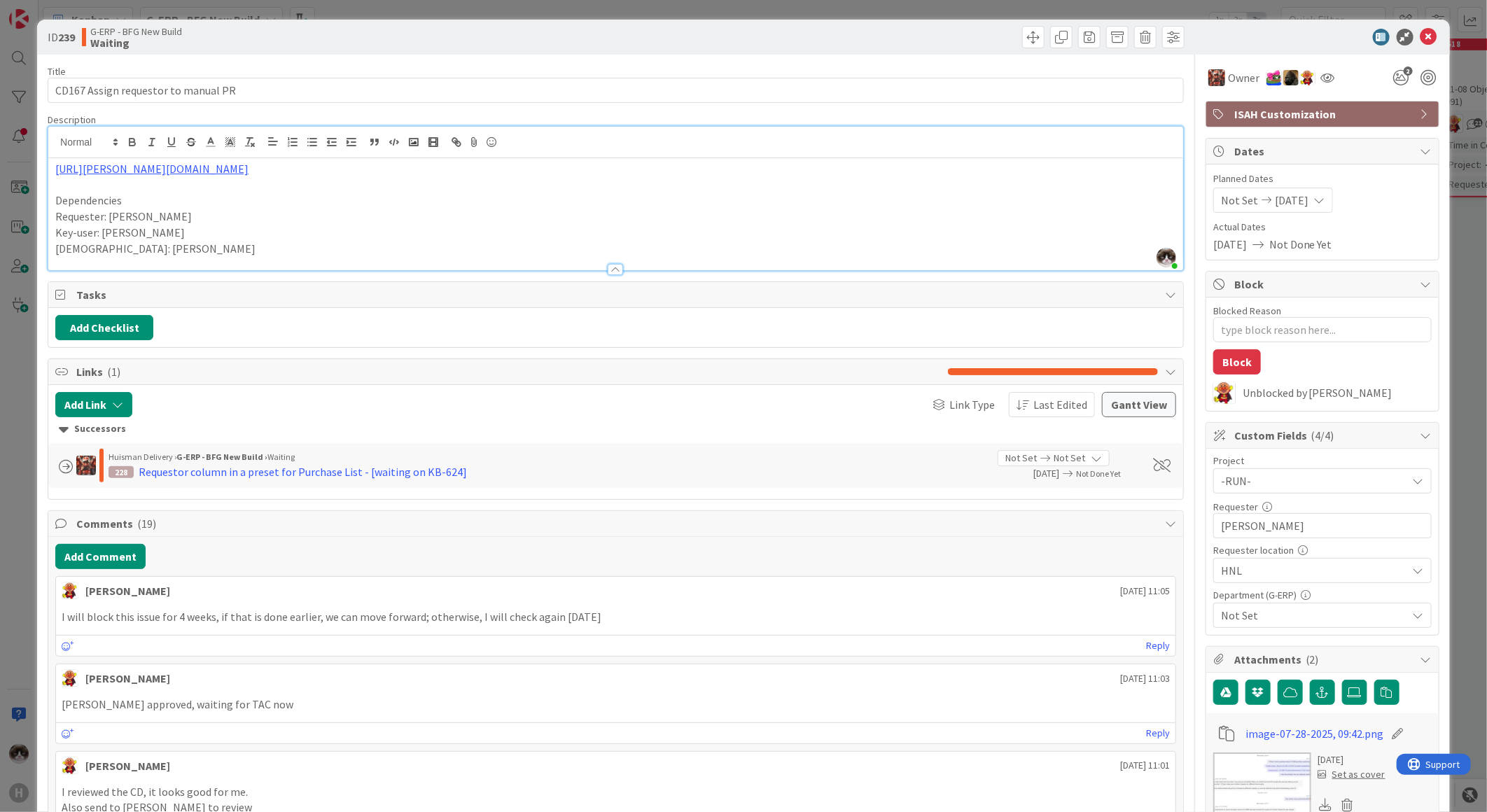
click at [606, 200] on p "Dependencies" at bounding box center [616, 200] width 1121 height 16
click at [631, 195] on p "Dependencies" at bounding box center [616, 200] width 1121 height 16
click at [630, 189] on p at bounding box center [616, 184] width 1121 height 16
click at [1420, 36] on icon at bounding box center [1429, 37] width 17 height 17
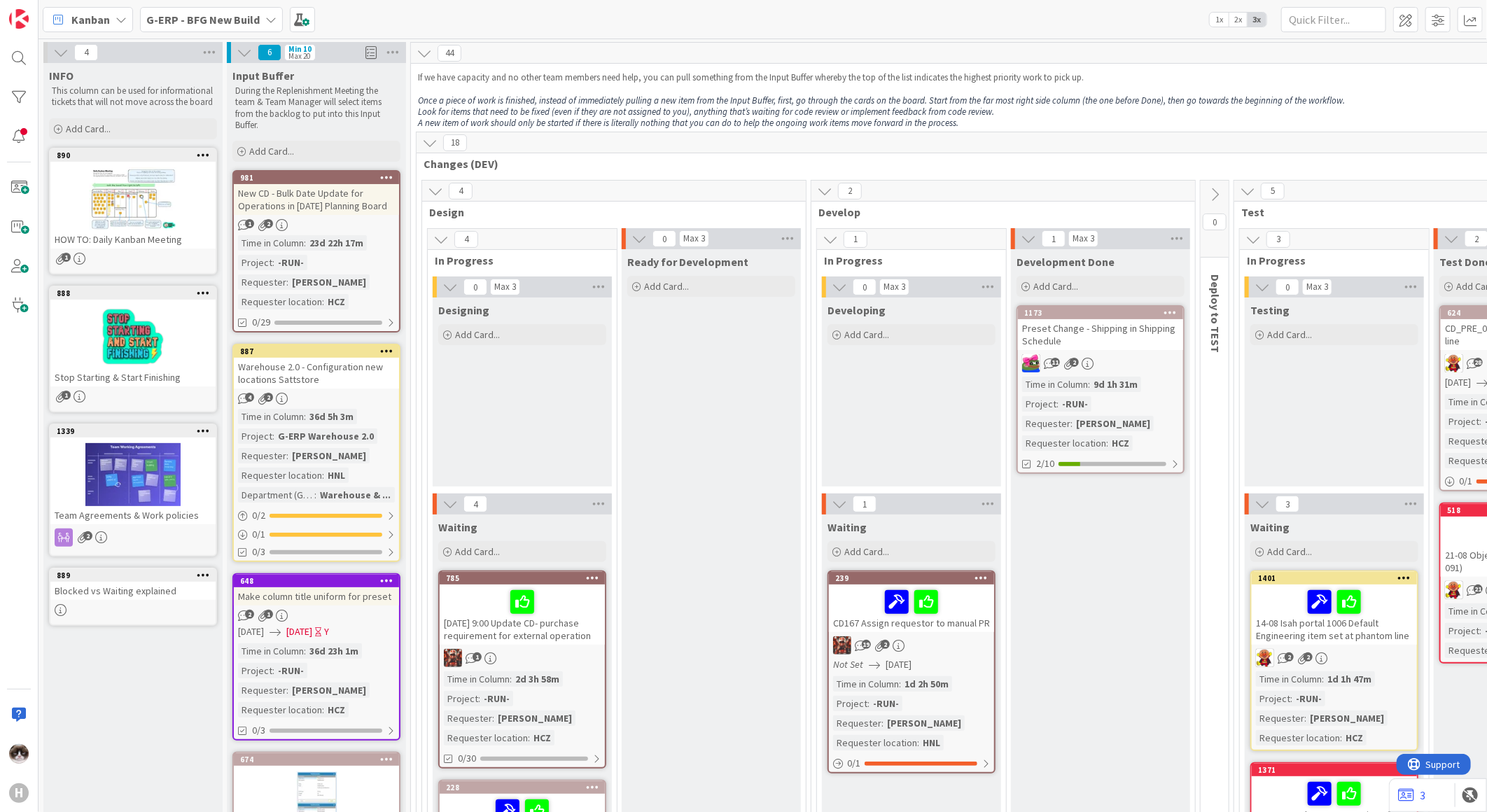
click at [229, 20] on b "G-ERP - BFG New Build" at bounding box center [203, 19] width 113 height 14
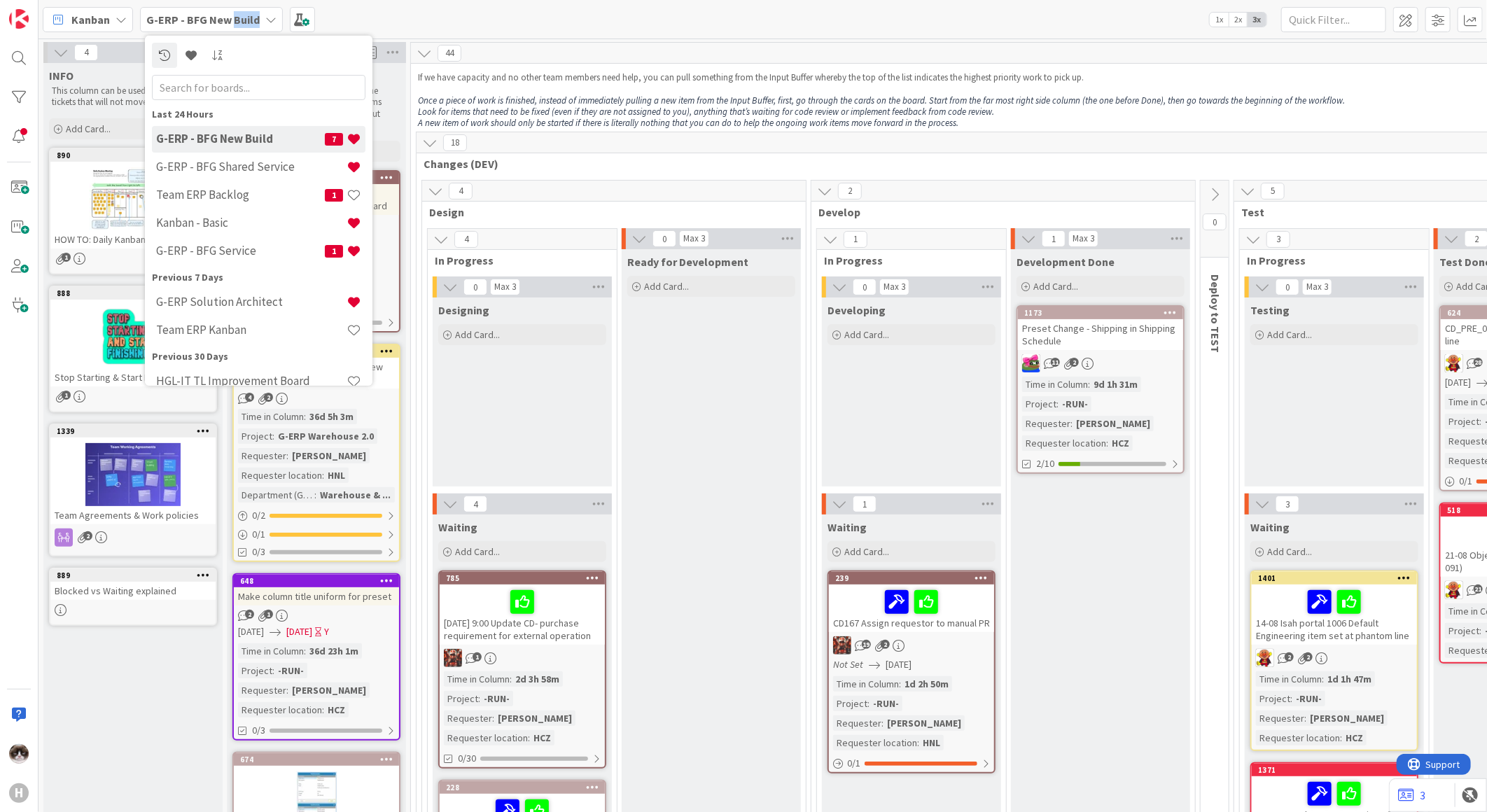
click at [229, 20] on b "G-ERP - BFG New Build" at bounding box center [203, 19] width 113 height 14
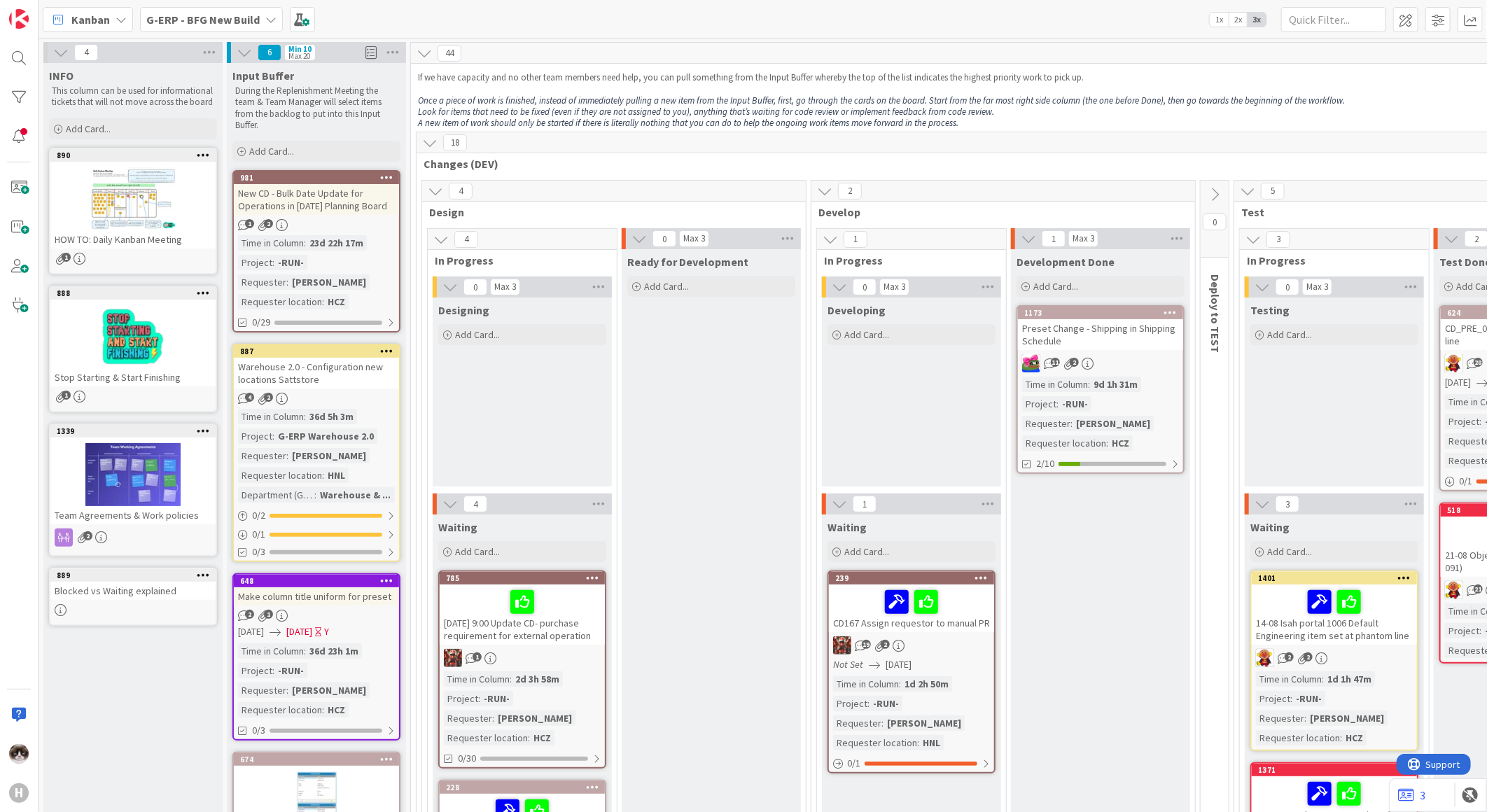
click at [218, 26] on span "G-ERP - BFG New Build" at bounding box center [203, 20] width 113 height 17
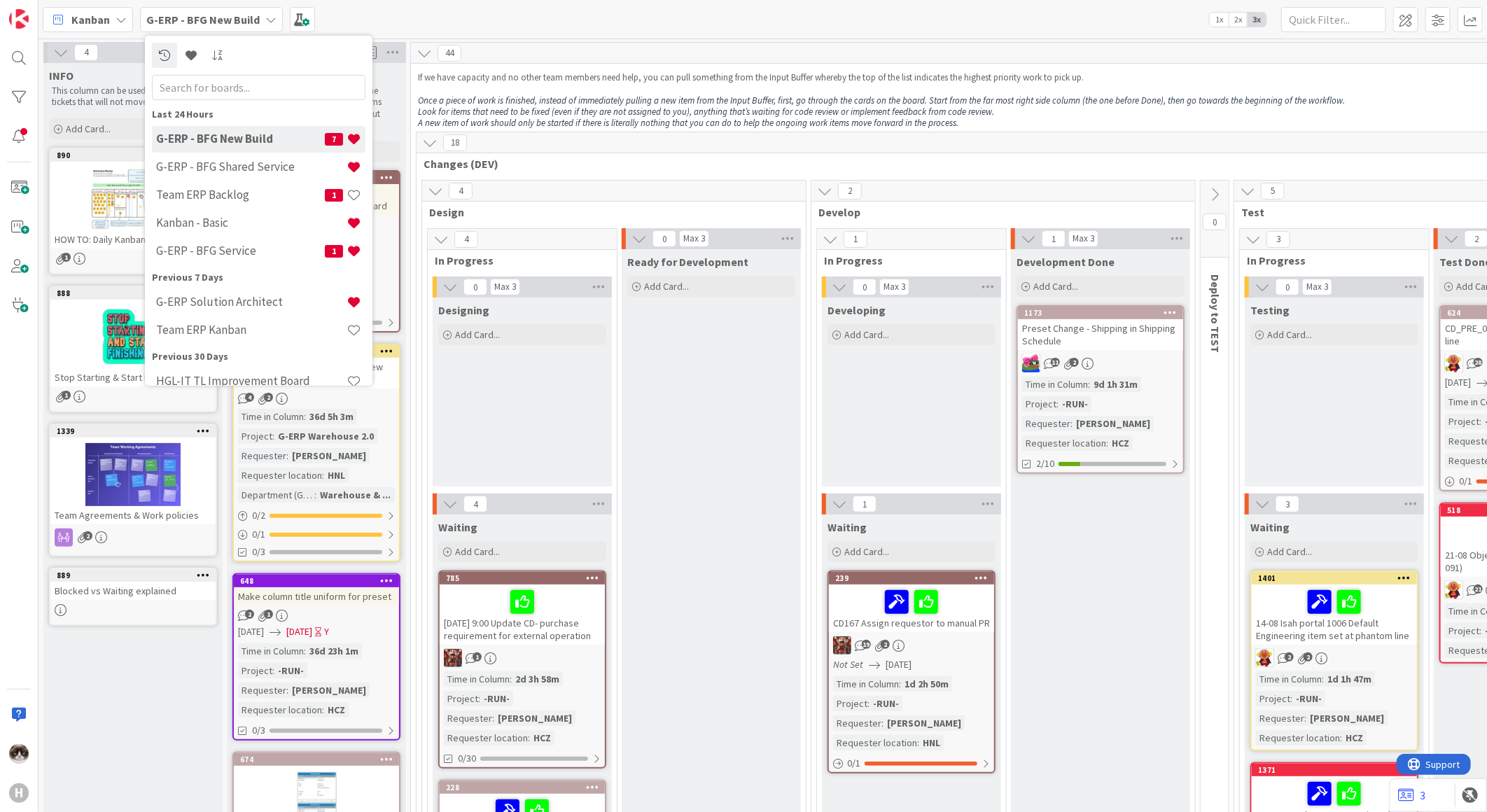
click at [535, 377] on div "Designing Add Card..." at bounding box center [522, 392] width 179 height 189
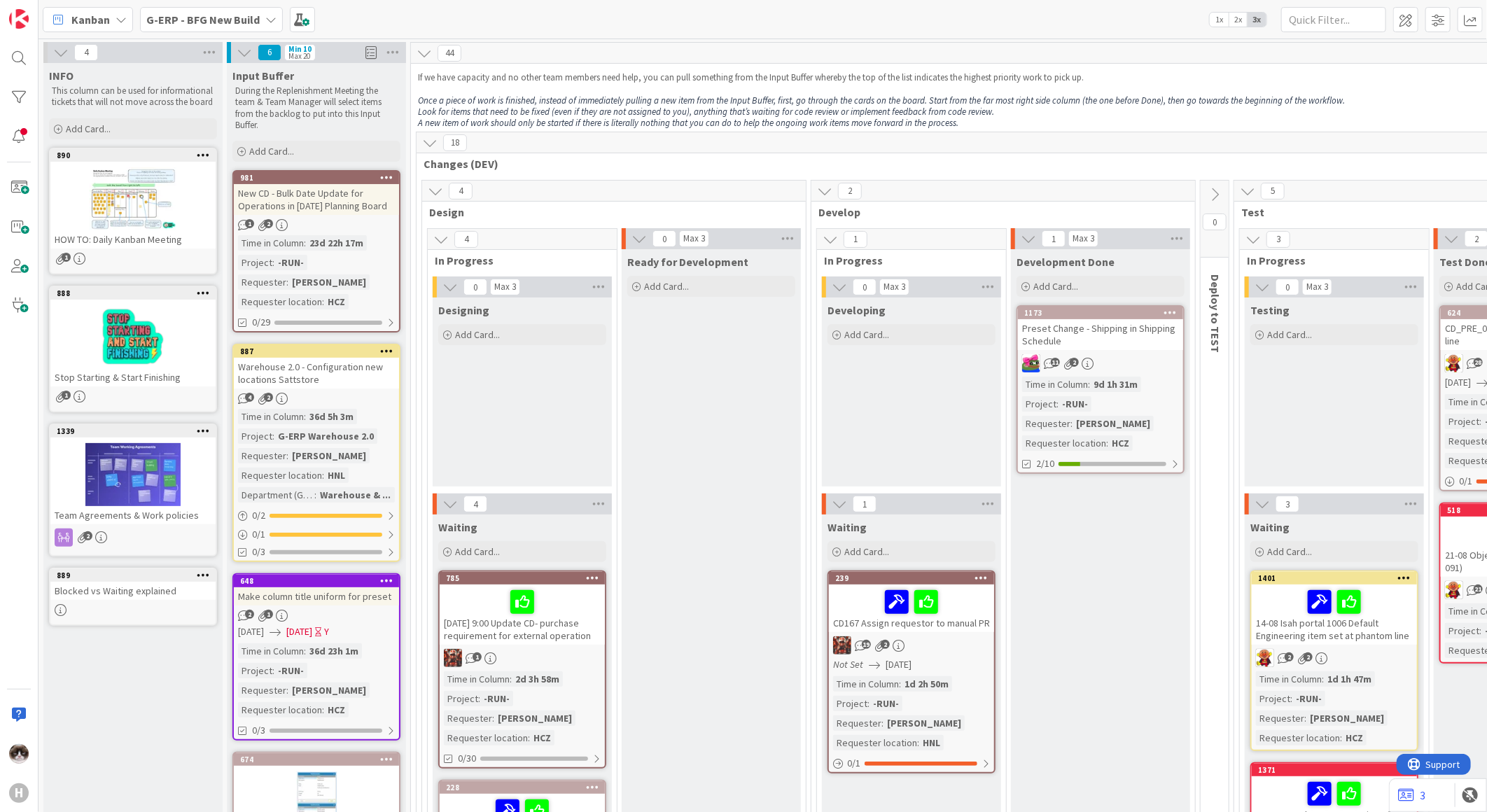
click at [226, 17] on b "G-ERP - BFG New Build" at bounding box center [203, 19] width 113 height 14
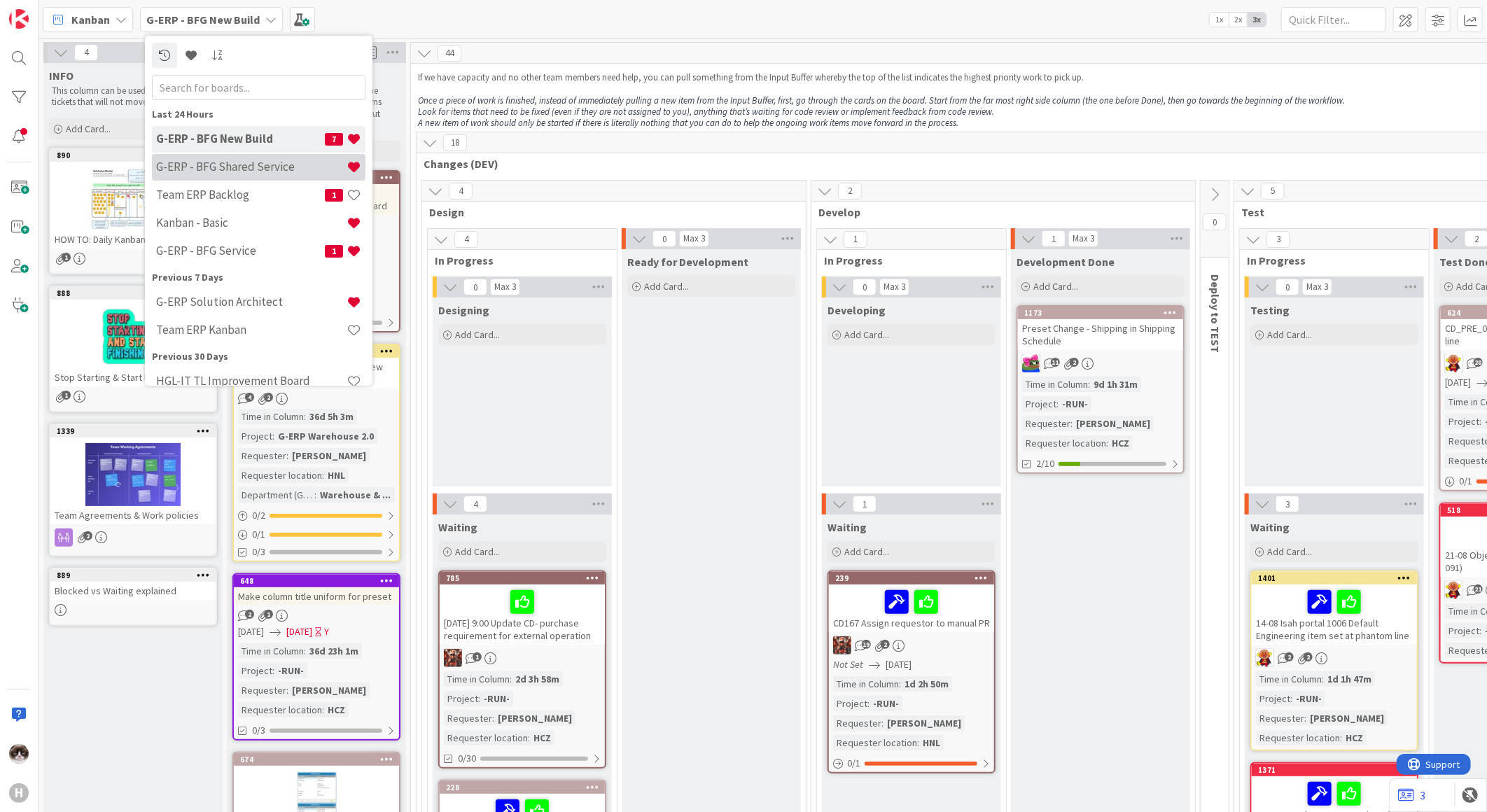
click at [285, 164] on h4 "G-ERP - BFG Shared Service" at bounding box center [251, 166] width 190 height 14
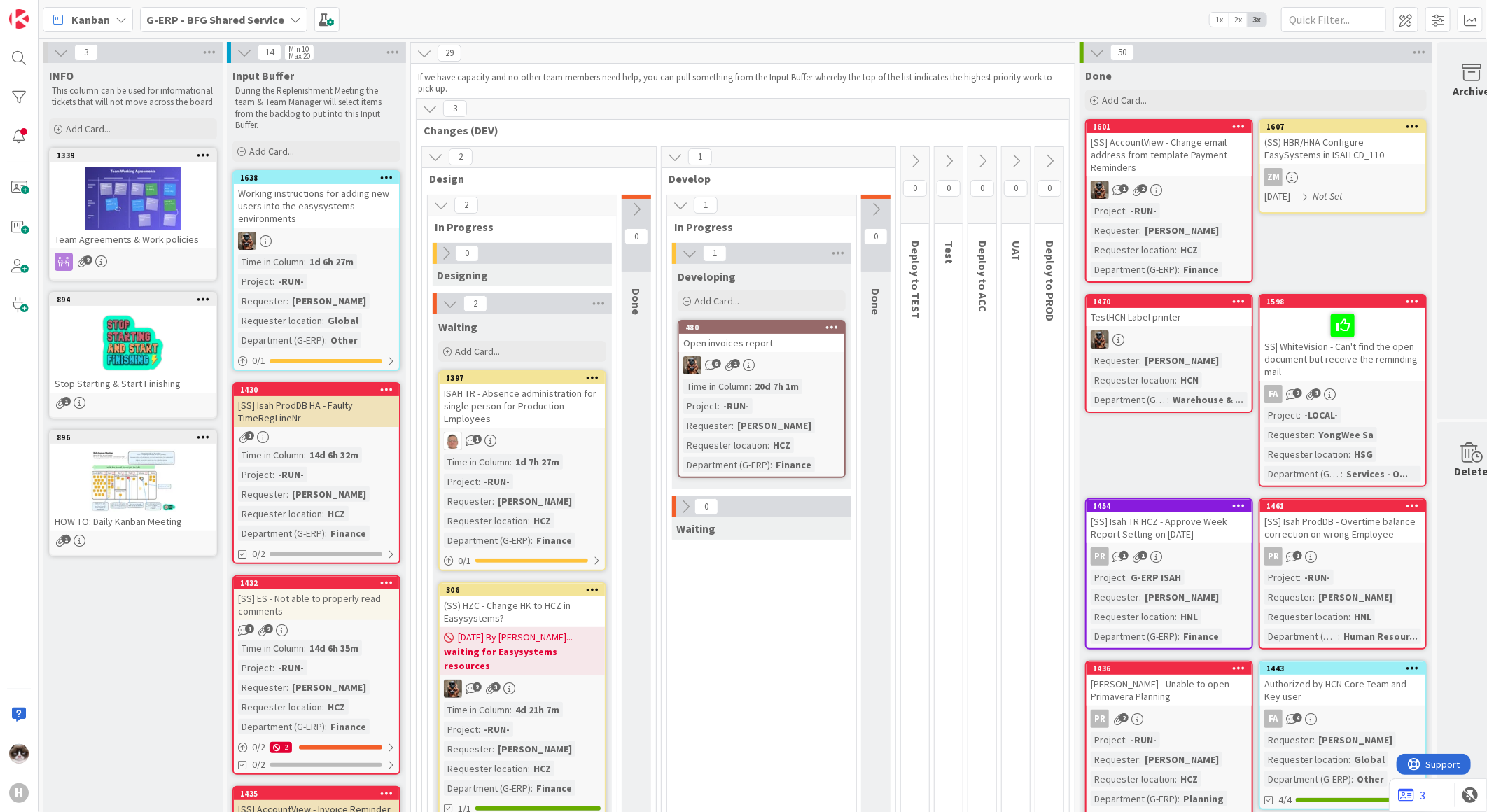
click at [365, 235] on div at bounding box center [317, 241] width 166 height 18
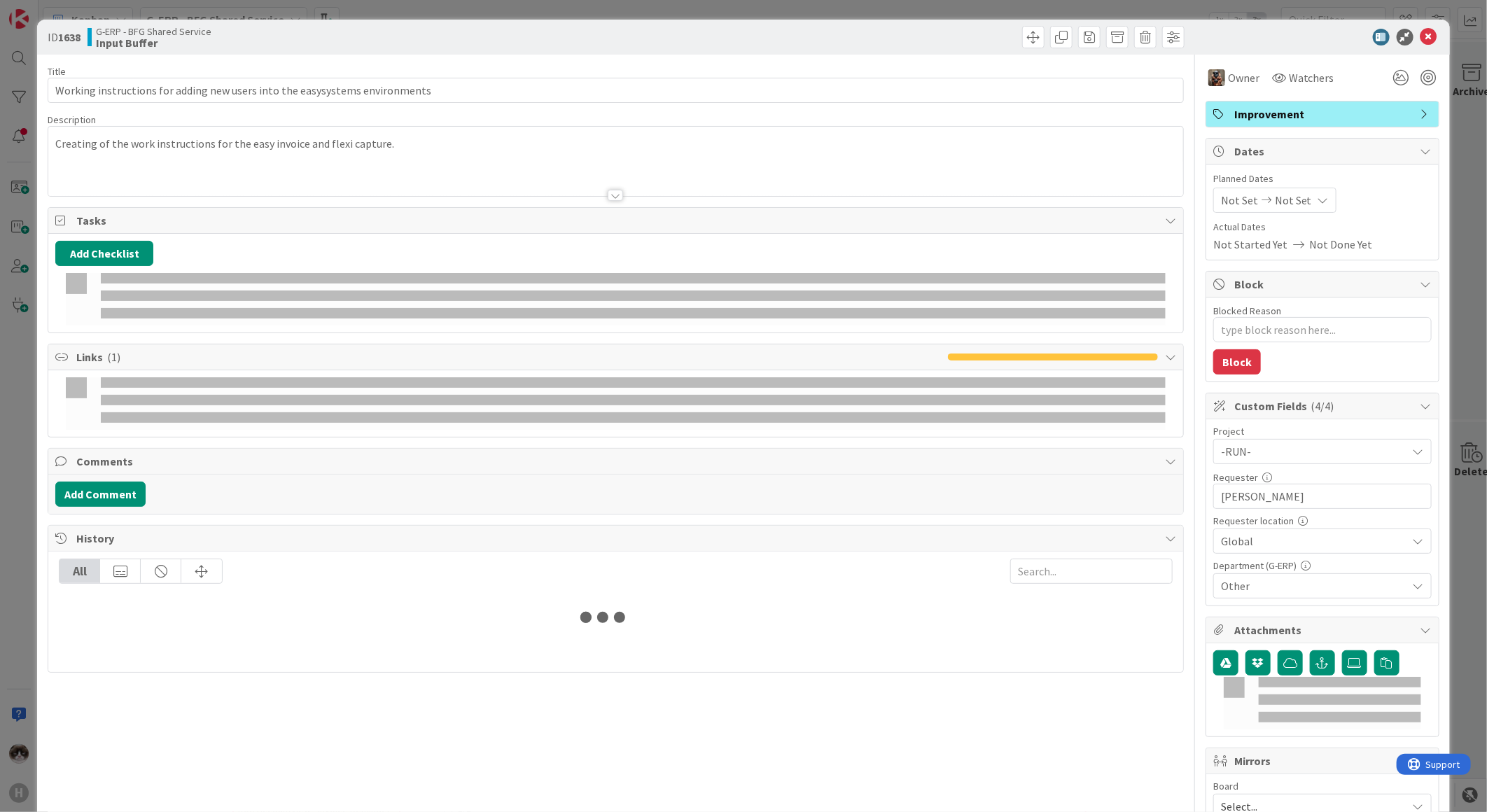
type textarea "x"
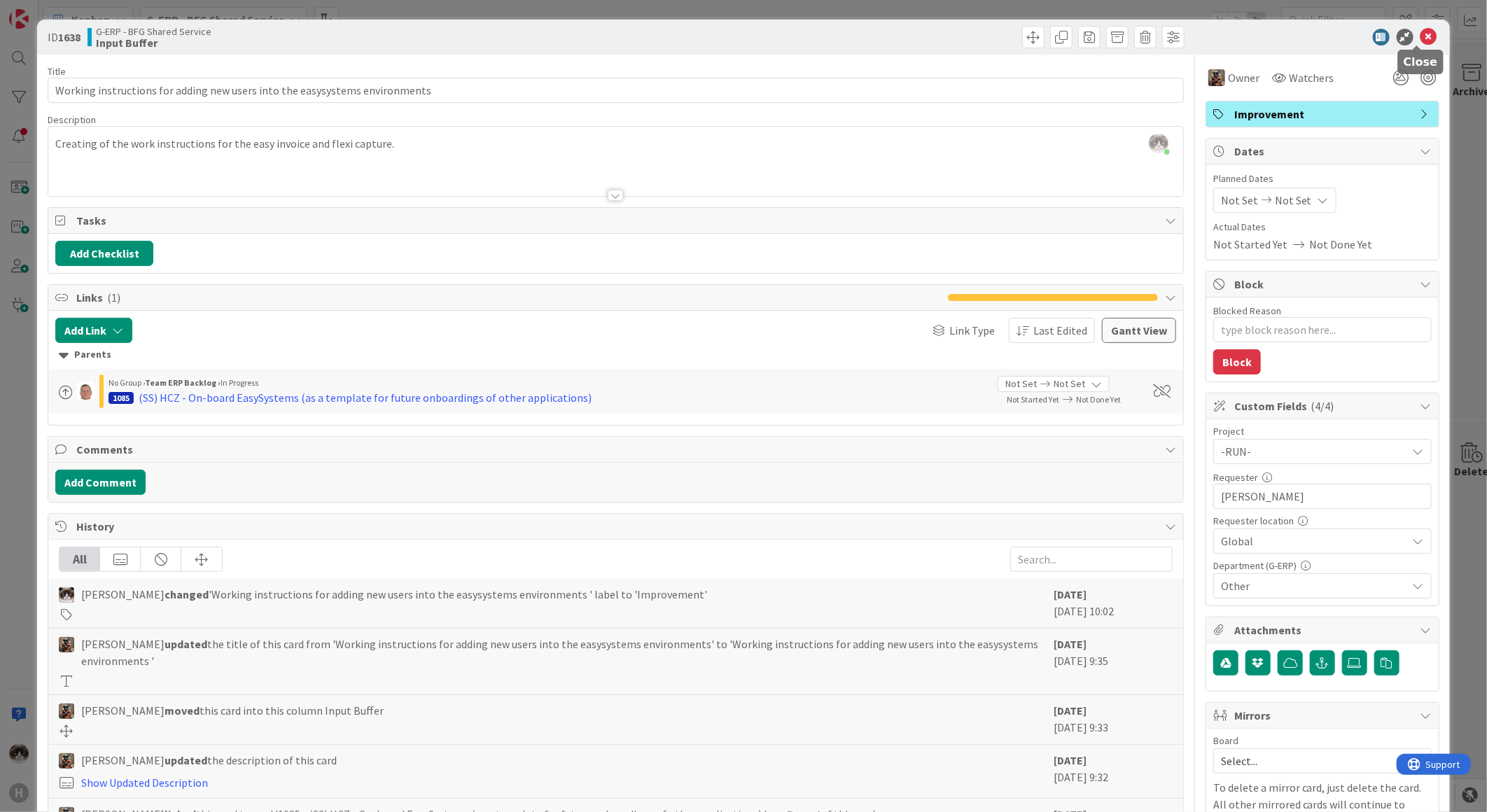
click at [1423, 33] on icon at bounding box center [1429, 37] width 17 height 17
